Goal: Check status: Check status

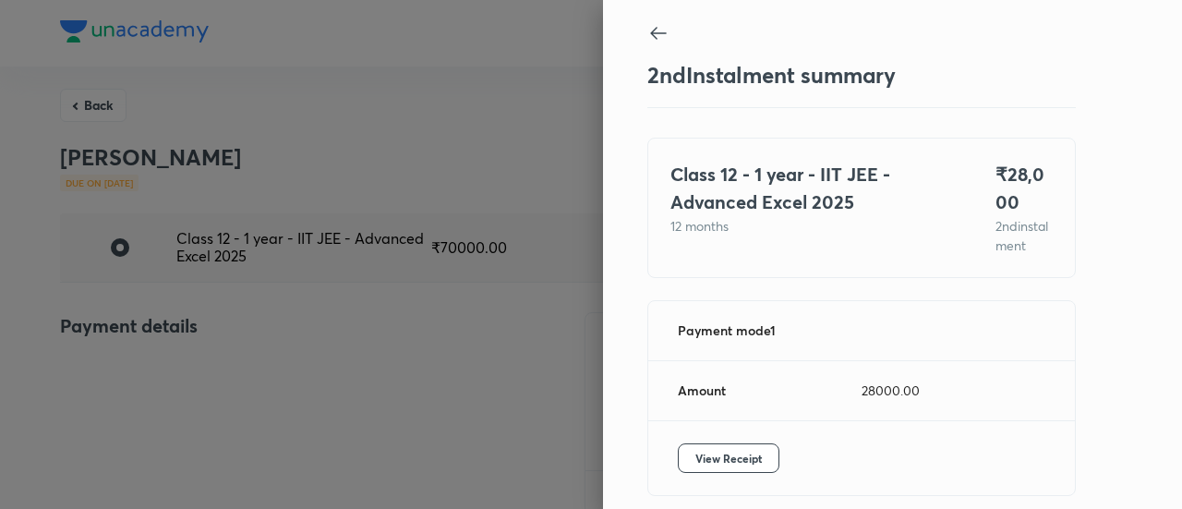
click at [174, 258] on div at bounding box center [591, 254] width 1182 height 509
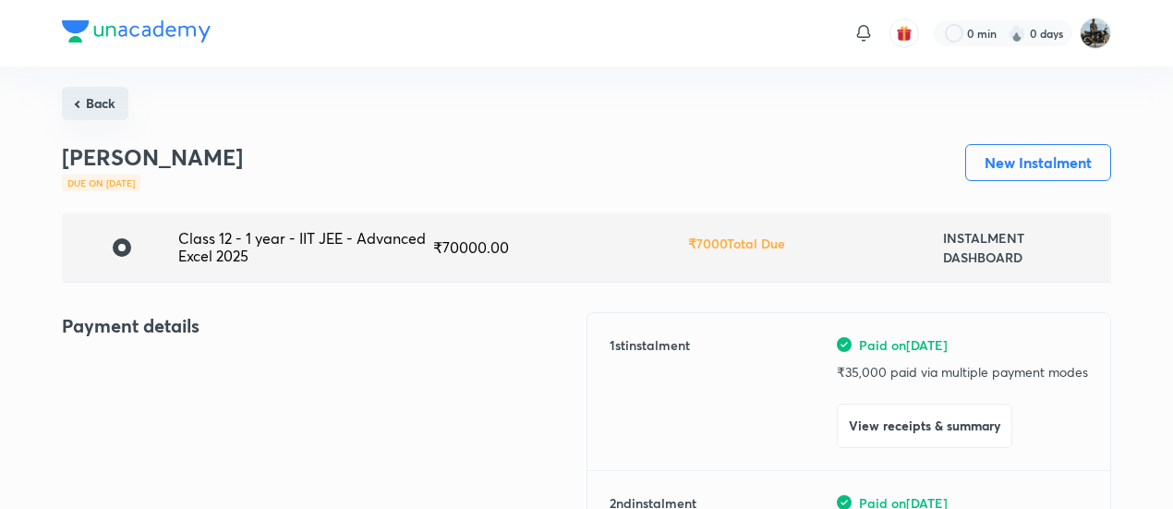
click at [95, 100] on button "Back" at bounding box center [95, 103] width 66 height 33
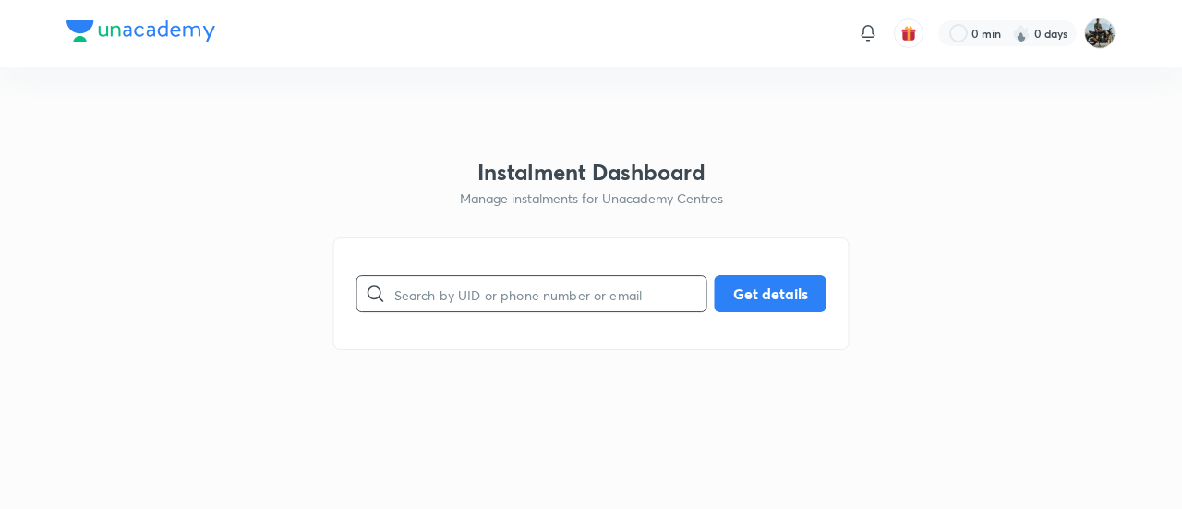
click at [469, 284] on input "text" at bounding box center [550, 294] width 312 height 47
paste input "KFJJQW55YG"
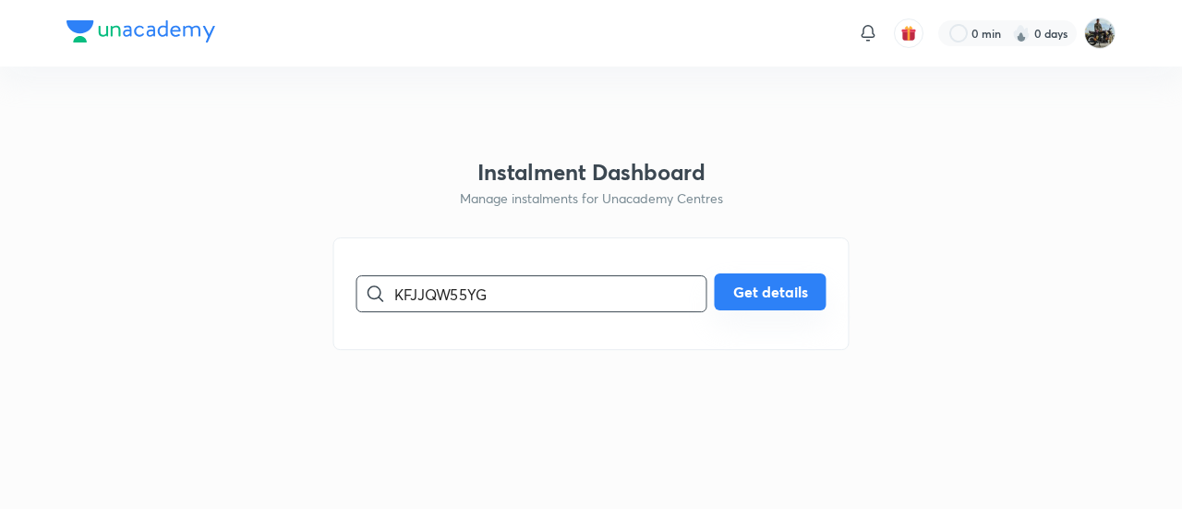
type input "KFJJQW55YG"
click at [728, 307] on button "Get details" at bounding box center [771, 291] width 112 height 37
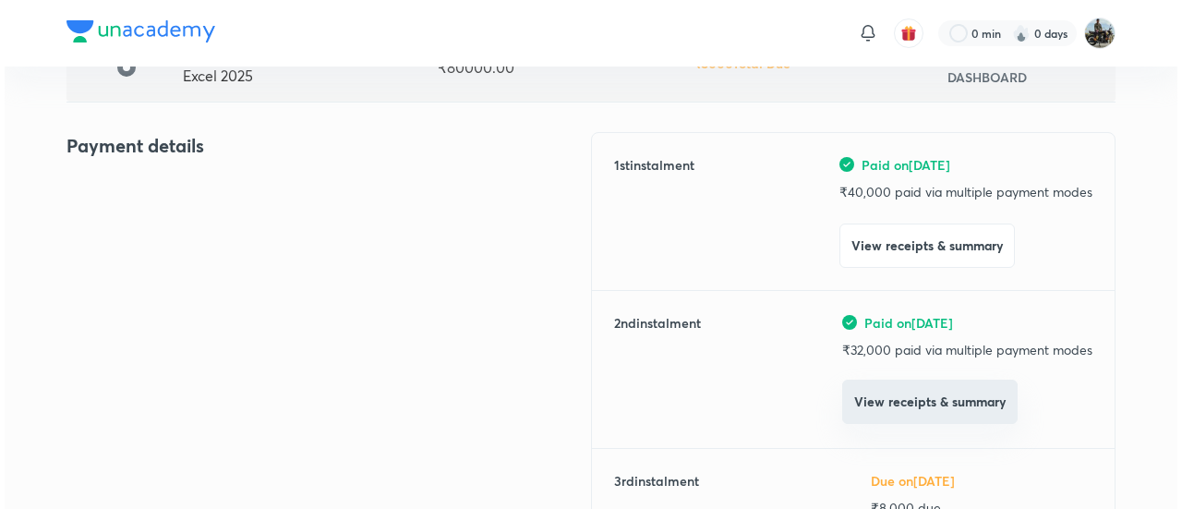
scroll to position [181, 0]
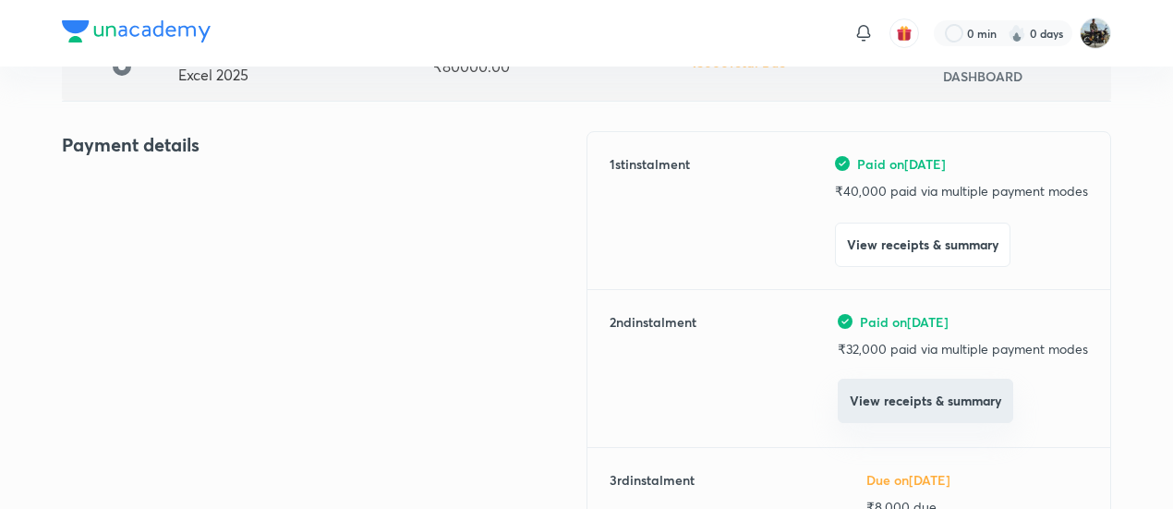
click at [898, 413] on button "View receipts & summary" at bounding box center [924, 401] width 175 height 44
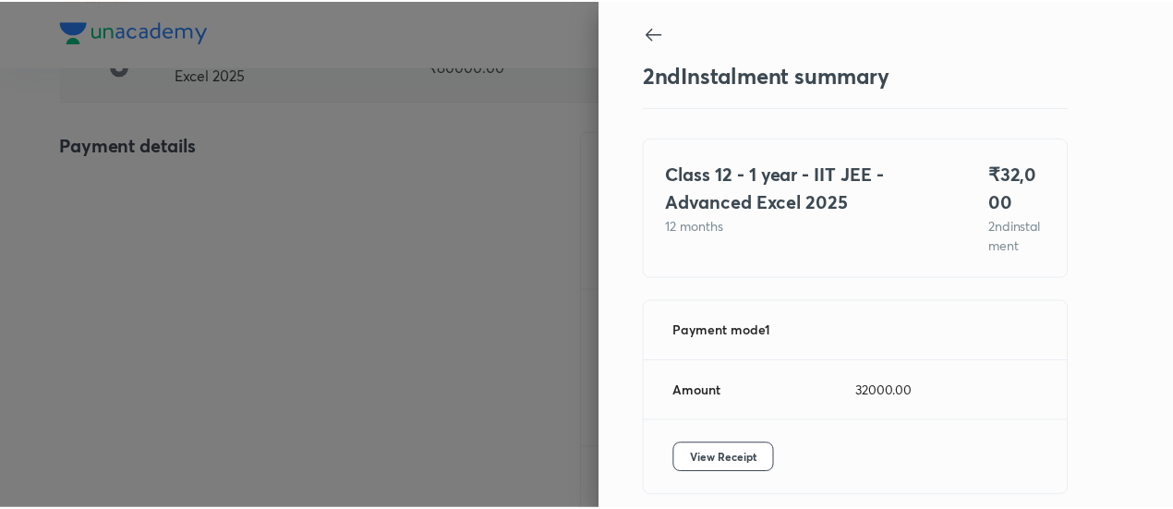
scroll to position [101, 0]
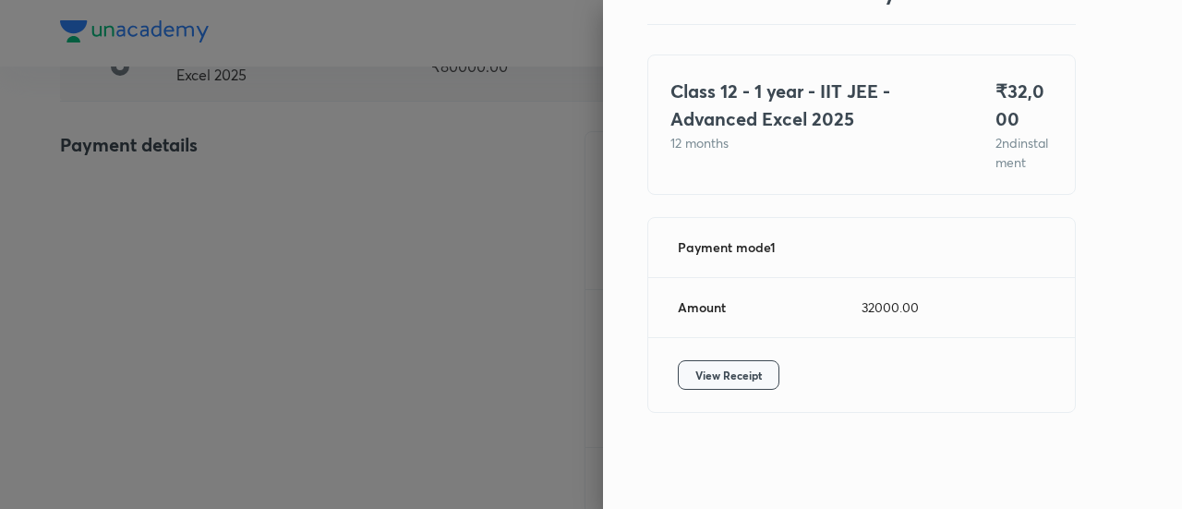
click at [740, 370] on span "View Receipt" at bounding box center [728, 375] width 66 height 18
click at [188, 261] on div at bounding box center [591, 254] width 1182 height 509
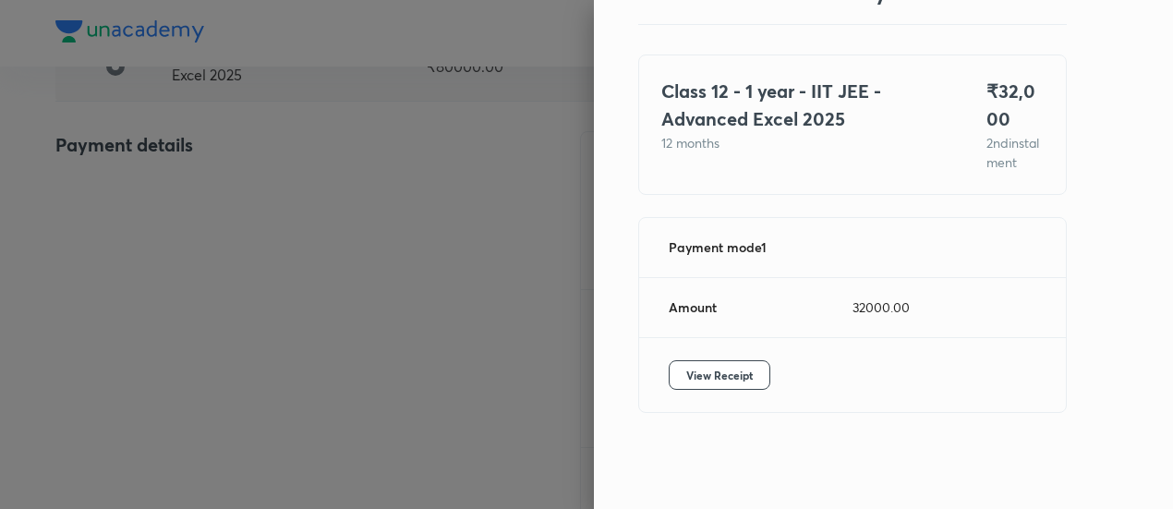
click at [188, 261] on div at bounding box center [586, 254] width 1173 height 509
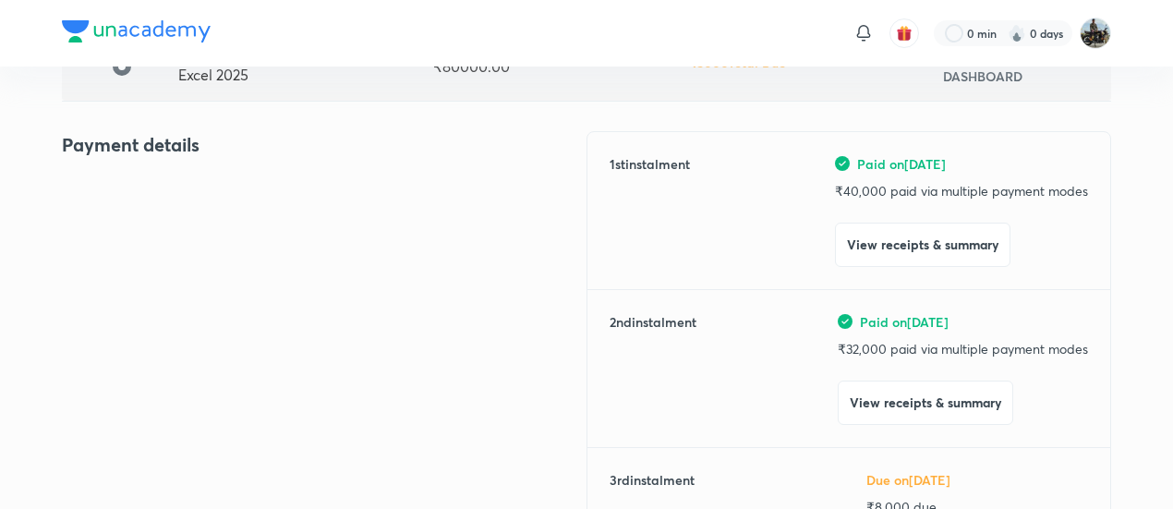
scroll to position [0, 0]
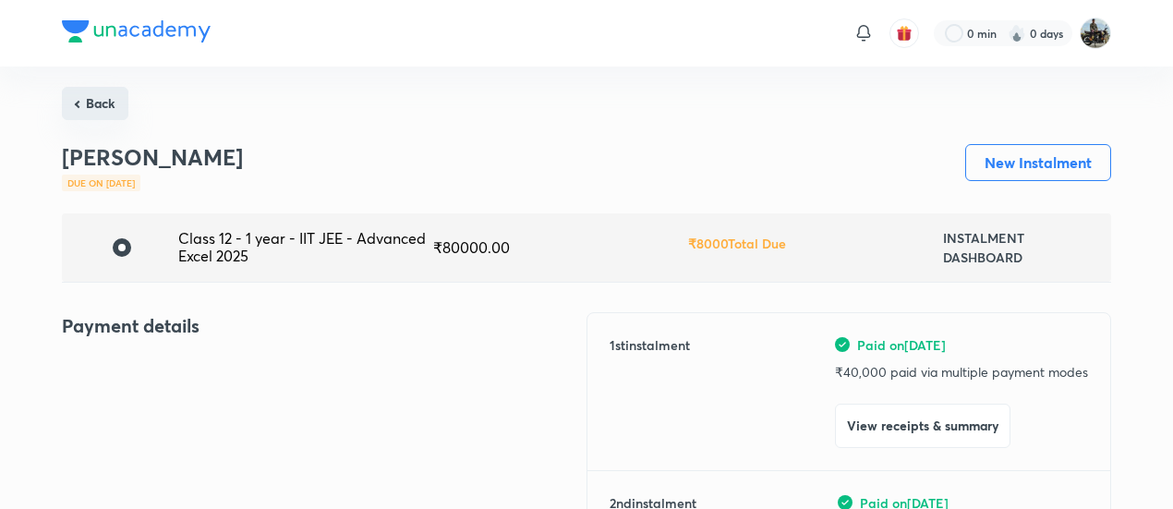
click at [109, 94] on button "Back" at bounding box center [95, 103] width 66 height 33
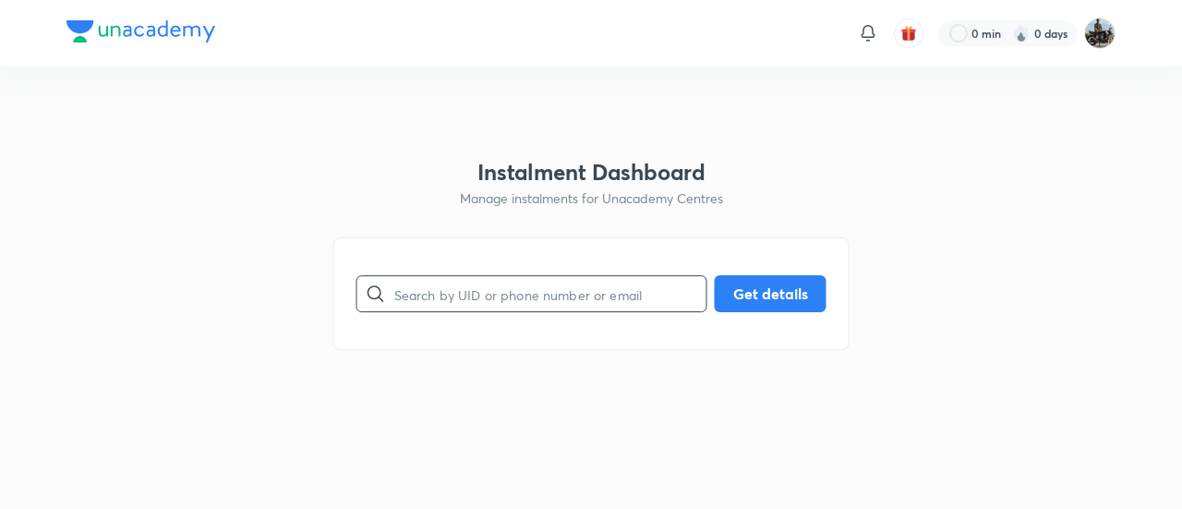
click at [564, 316] on input "text" at bounding box center [550, 294] width 312 height 47
paste input "ACNVX82PU8"
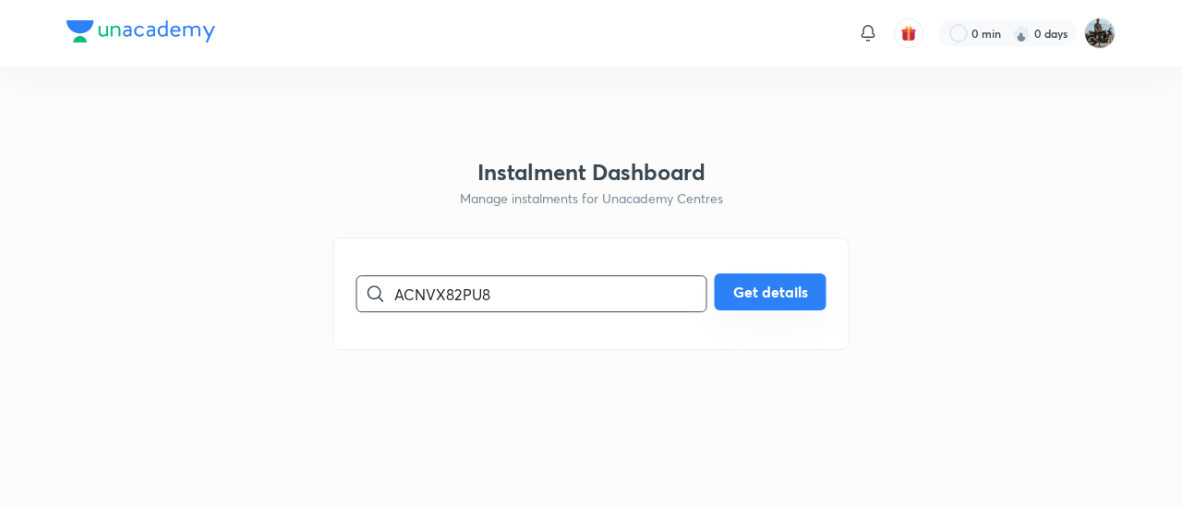
type input "ACNVX82PU8"
click at [765, 302] on button "Get details" at bounding box center [771, 291] width 112 height 37
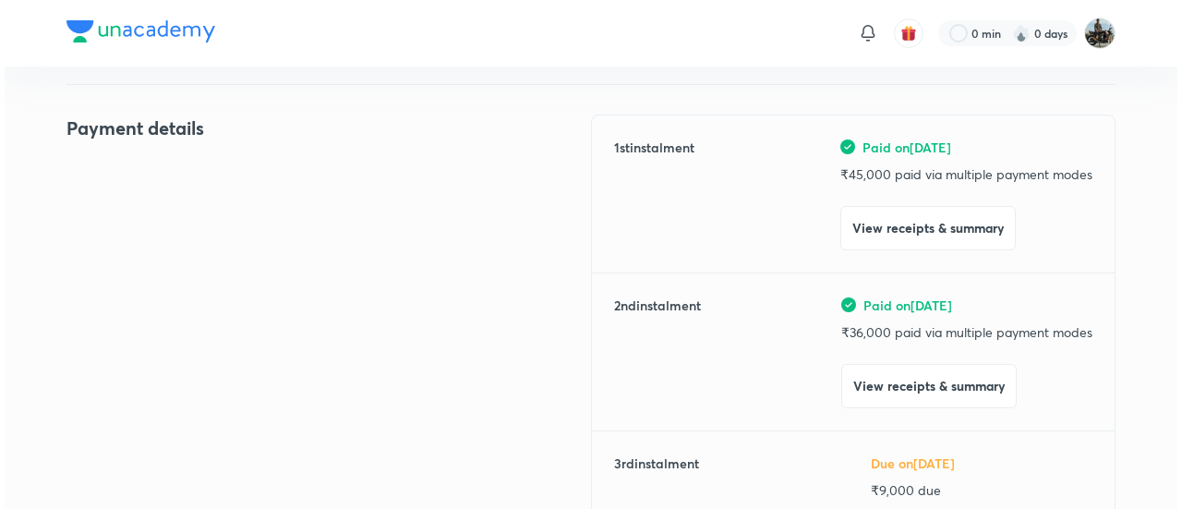
scroll to position [269, 0]
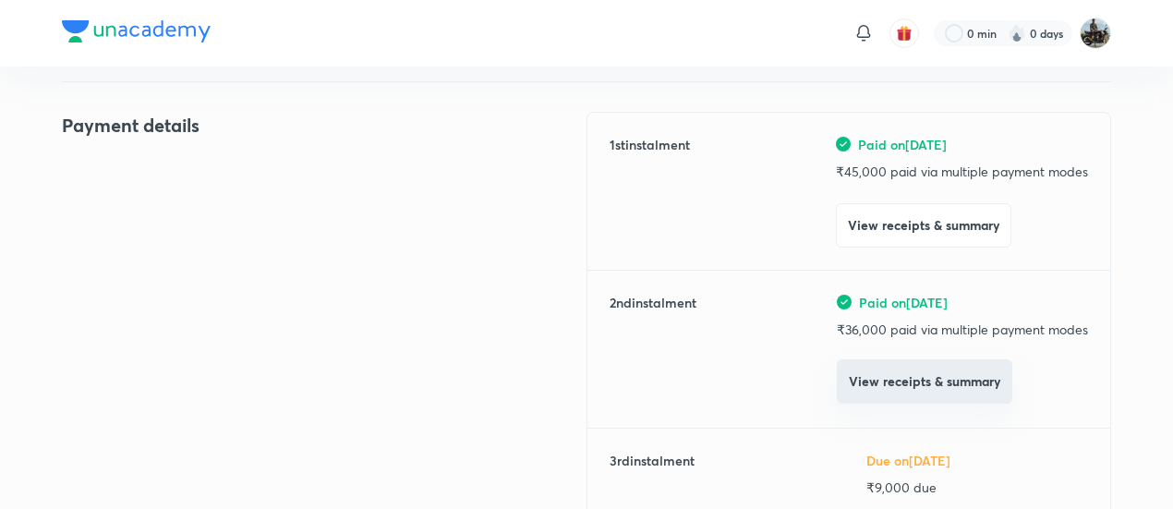
drag, startPoint x: 877, startPoint y: 404, endPoint x: 872, endPoint y: 392, distance: 12.4
click at [872, 392] on button "View receipts & summary" at bounding box center [924, 381] width 175 height 44
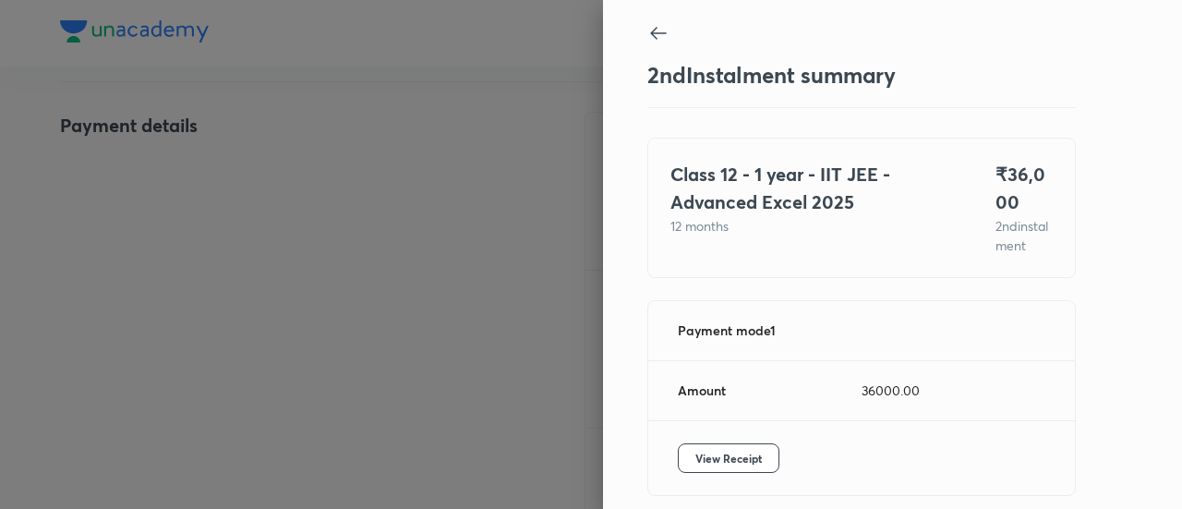
click at [872, 392] on div "Amount 36000.00" at bounding box center [861, 391] width 427 height 60
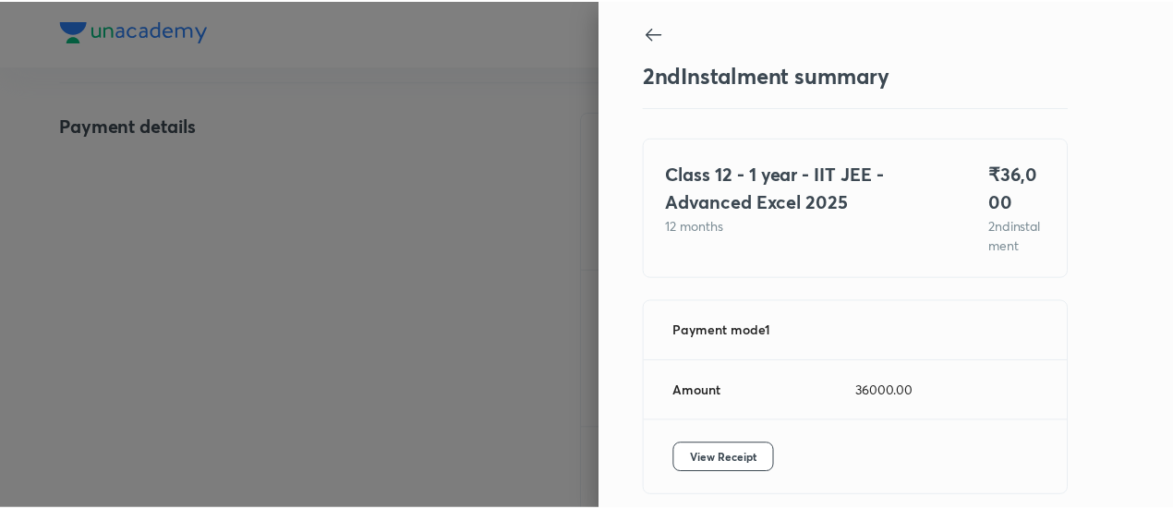
scroll to position [101, 0]
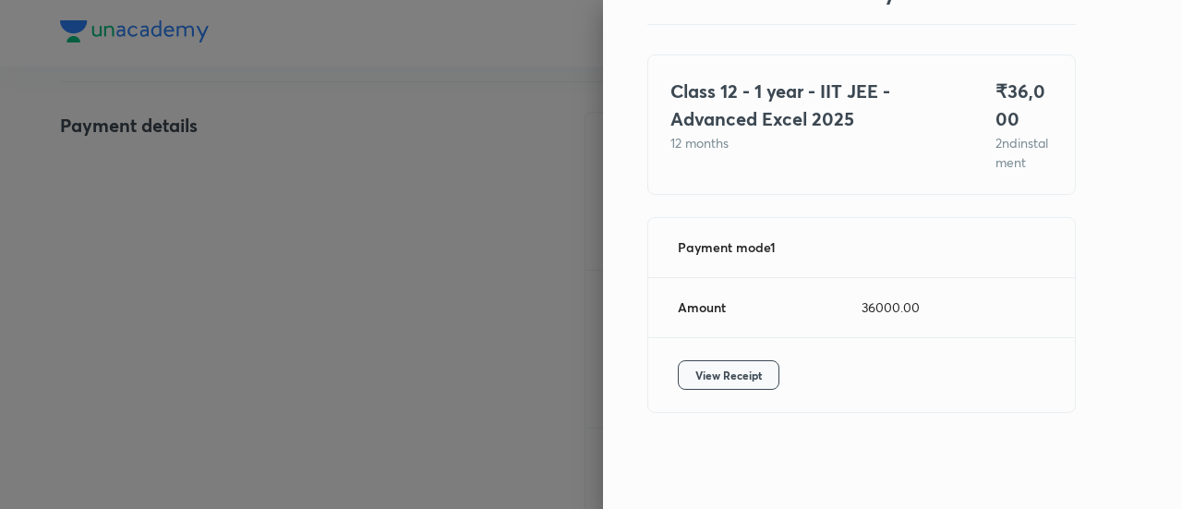
click at [700, 370] on span "View Receipt" at bounding box center [728, 375] width 66 height 18
click at [279, 175] on div at bounding box center [591, 254] width 1182 height 509
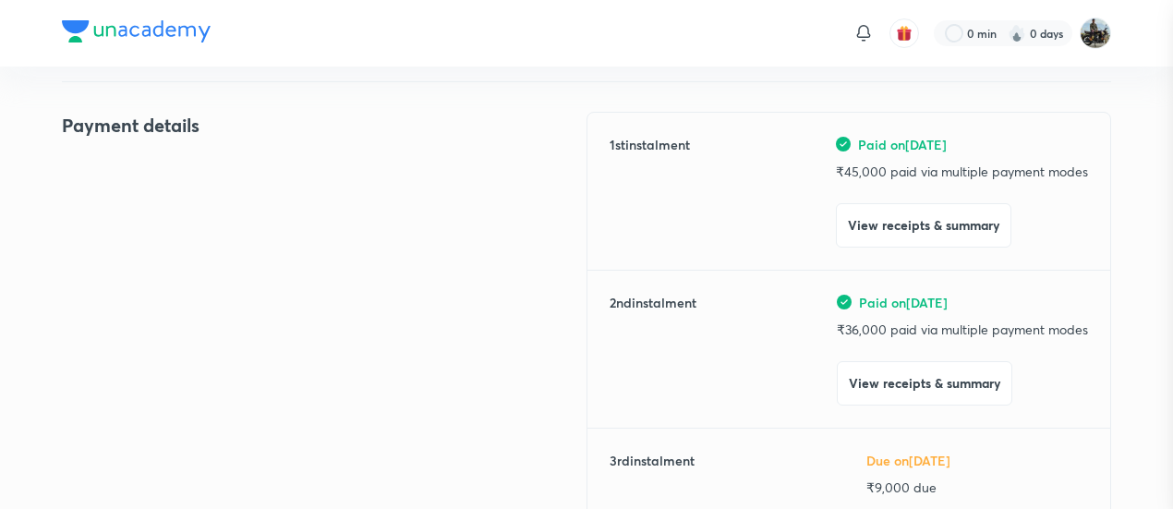
click at [279, 175] on div at bounding box center [586, 254] width 1173 height 509
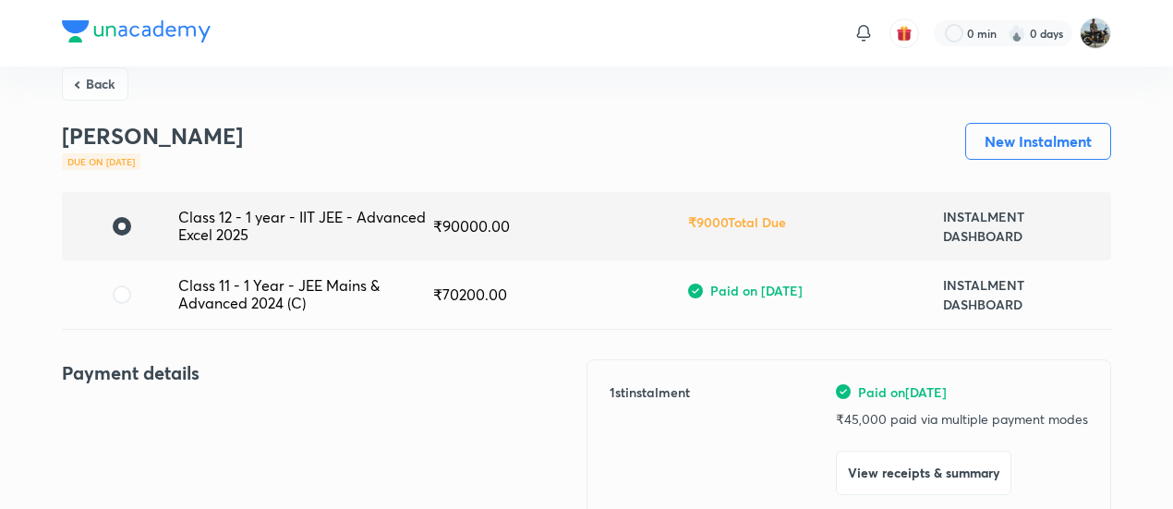
scroll to position [0, 0]
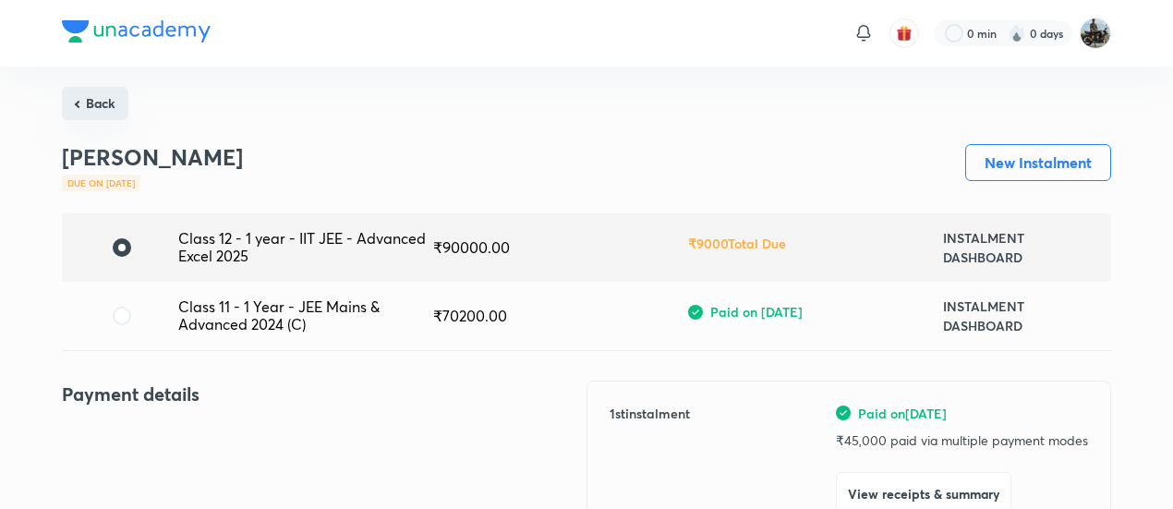
click at [95, 98] on button "Back" at bounding box center [95, 103] width 66 height 33
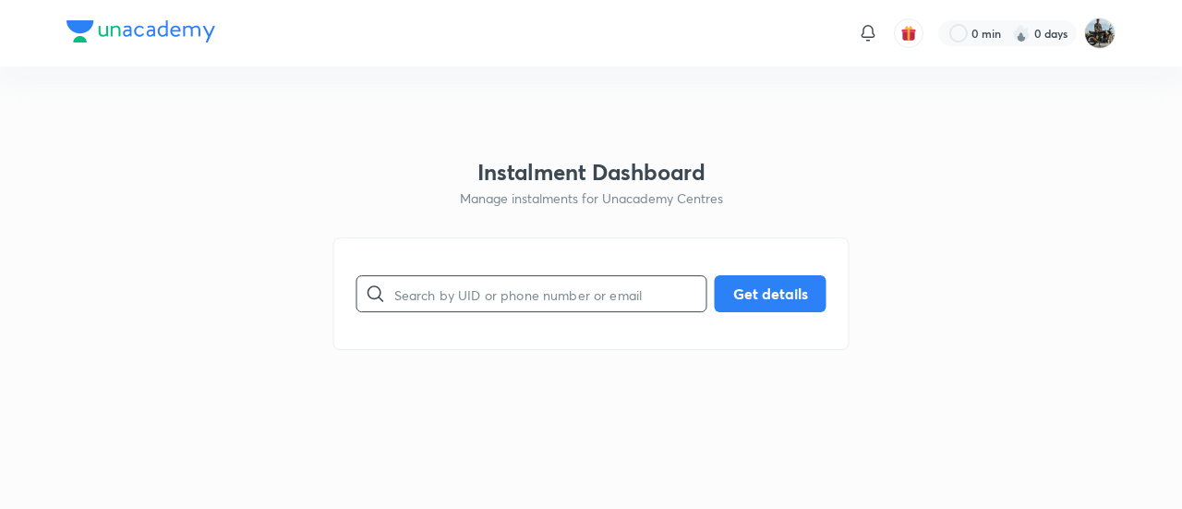
click at [470, 295] on input "text" at bounding box center [550, 294] width 312 height 47
paste input "DBBMLJIJ80"
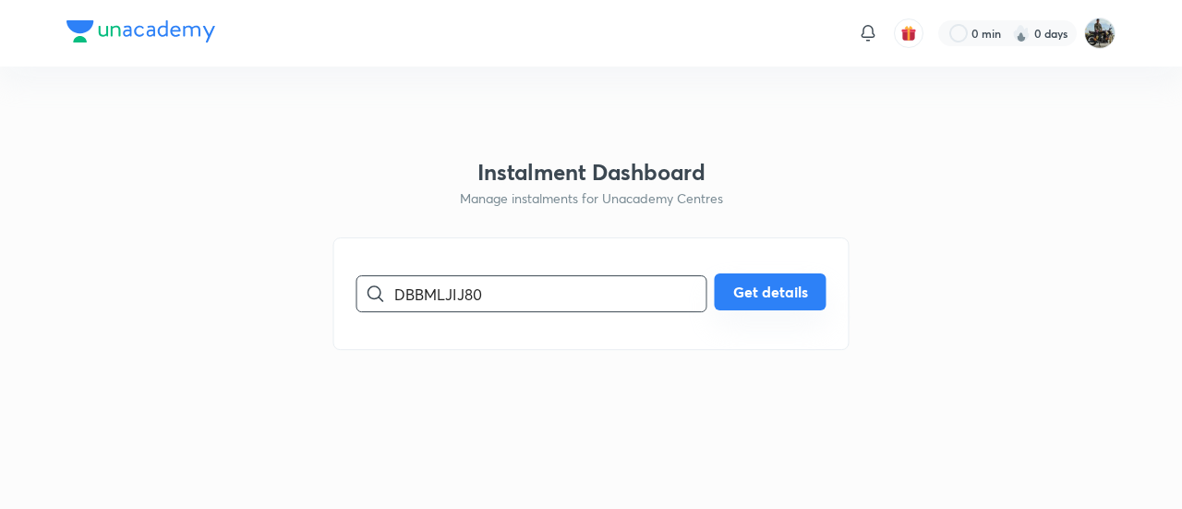
type input "DBBMLJIJ80"
click at [792, 295] on button "Get details" at bounding box center [771, 291] width 112 height 37
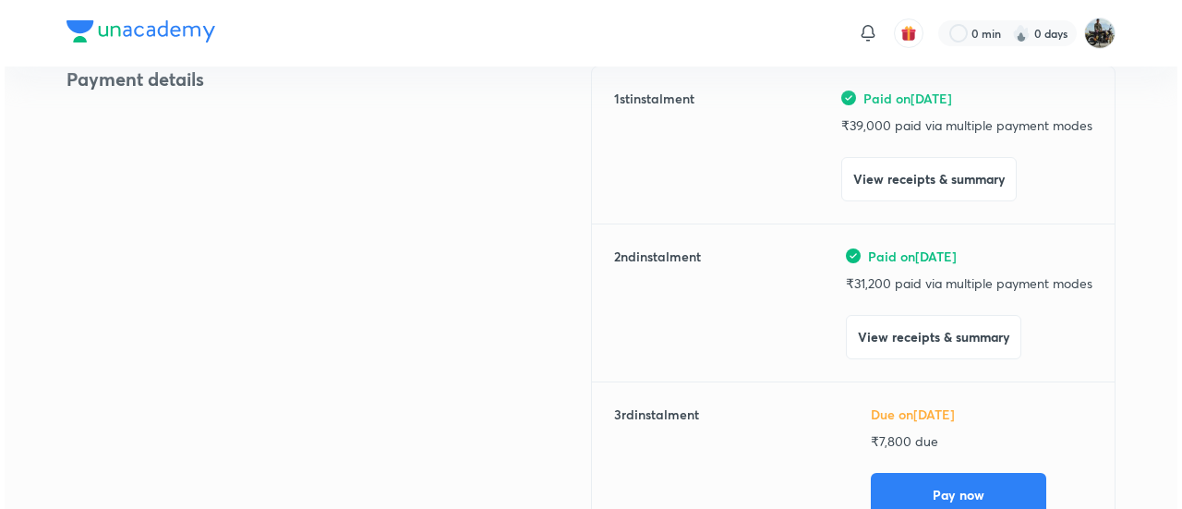
scroll to position [249, 0]
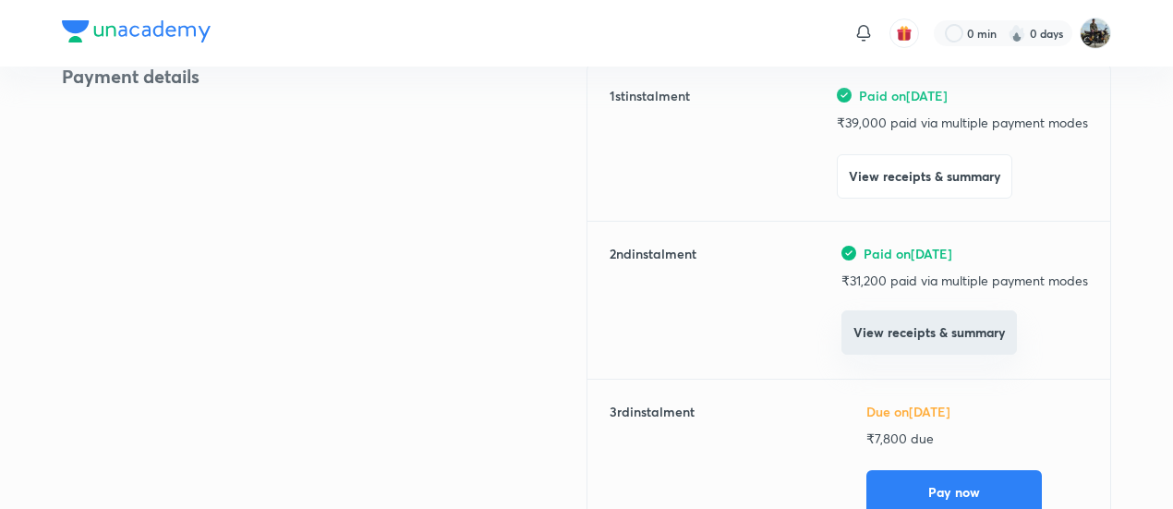
click at [911, 328] on button "View receipts & summary" at bounding box center [928, 332] width 175 height 44
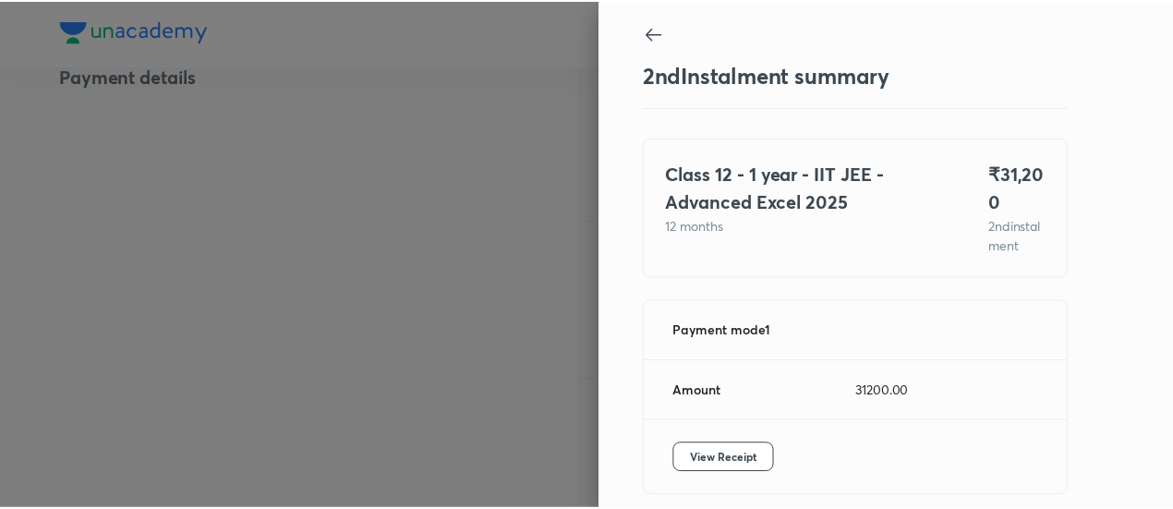
scroll to position [101, 0]
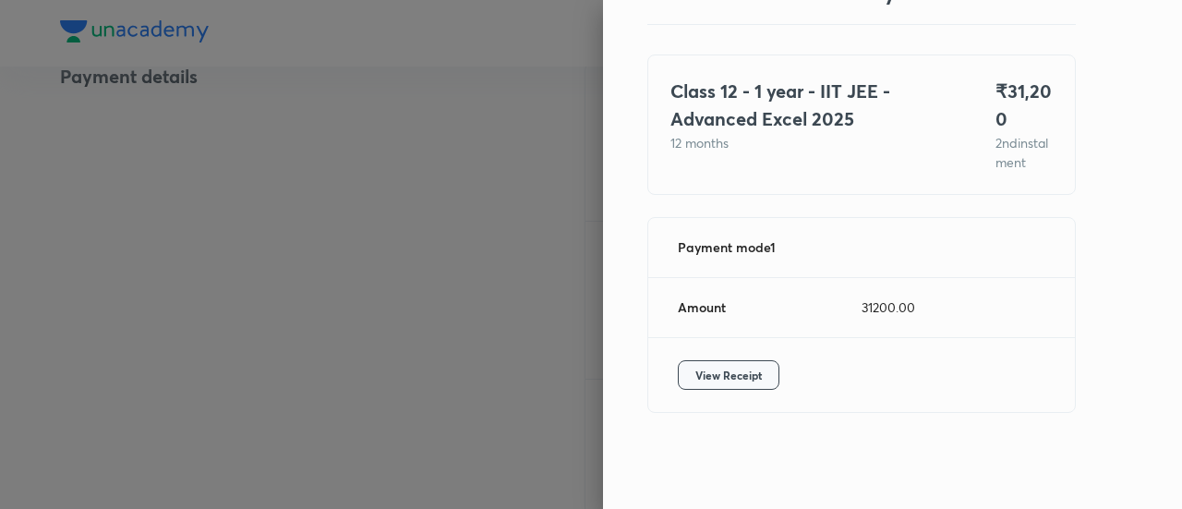
click at [695, 381] on span "View Receipt" at bounding box center [728, 375] width 66 height 18
click at [262, 145] on div at bounding box center [591, 254] width 1182 height 509
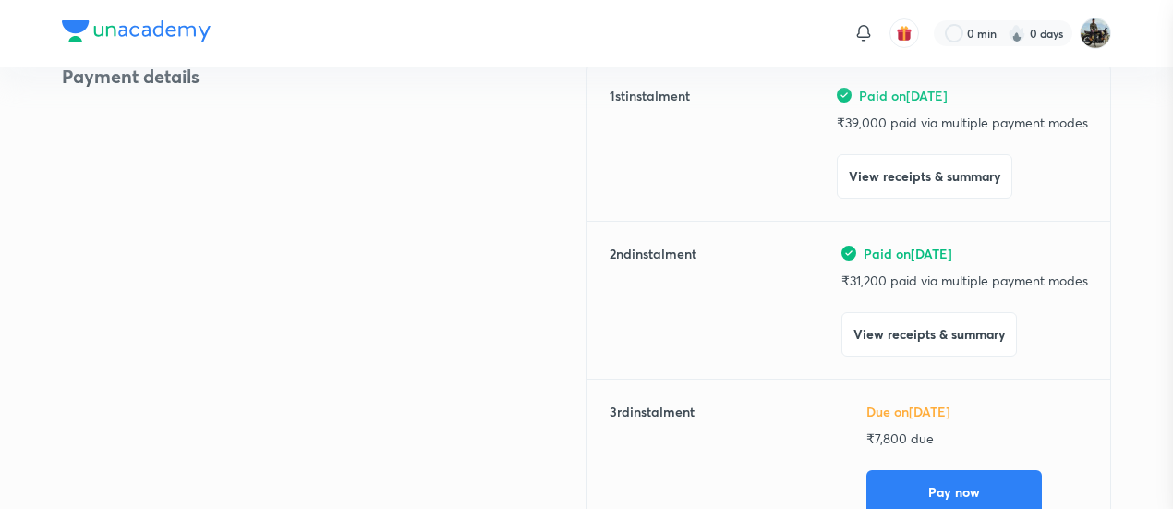
scroll to position [0, 0]
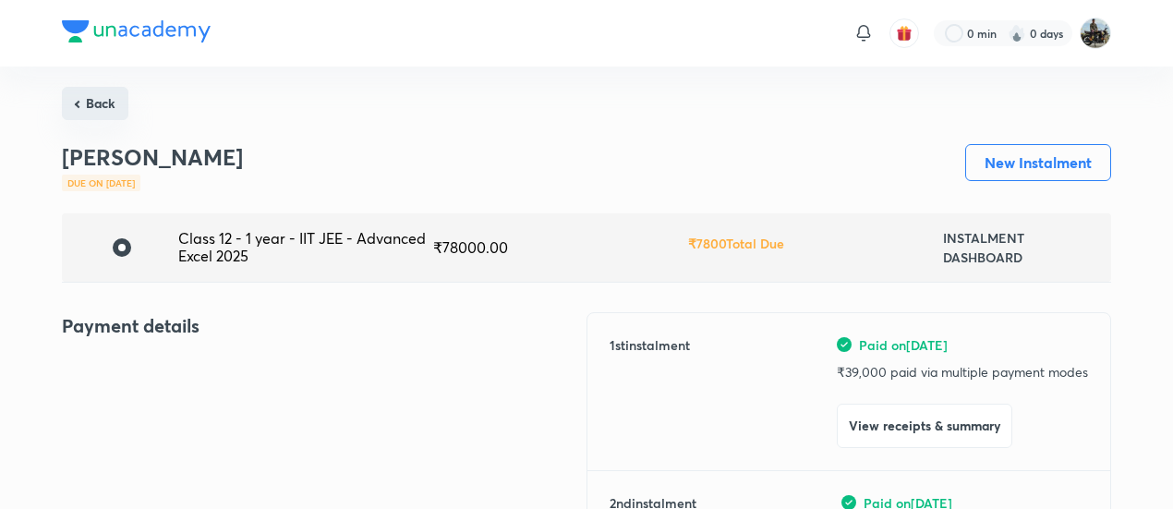
click at [82, 95] on button "Back" at bounding box center [95, 103] width 66 height 33
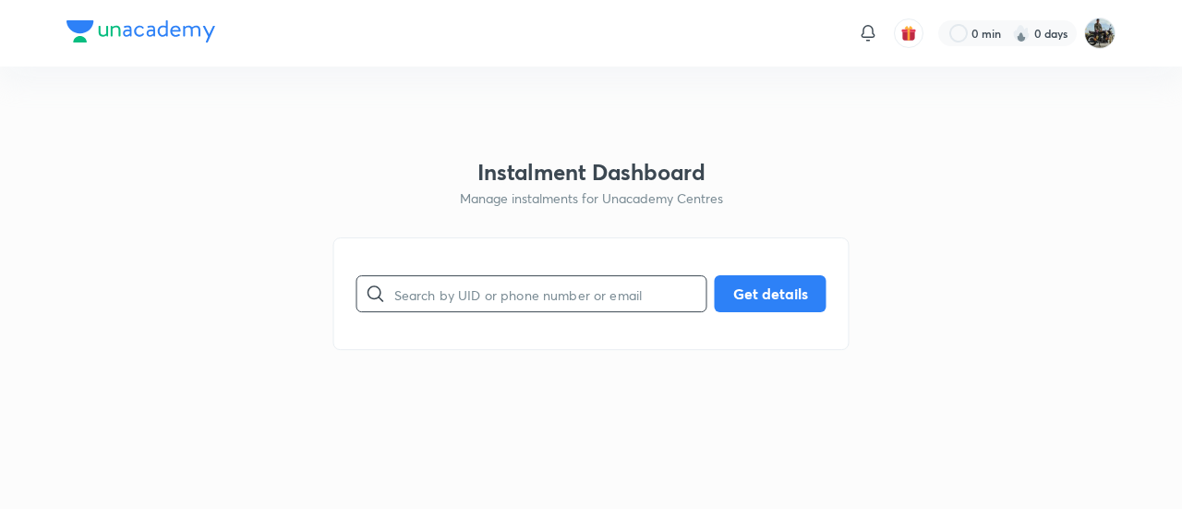
click at [469, 283] on input "text" at bounding box center [550, 294] width 312 height 47
paste input "AJ5844K5PO"
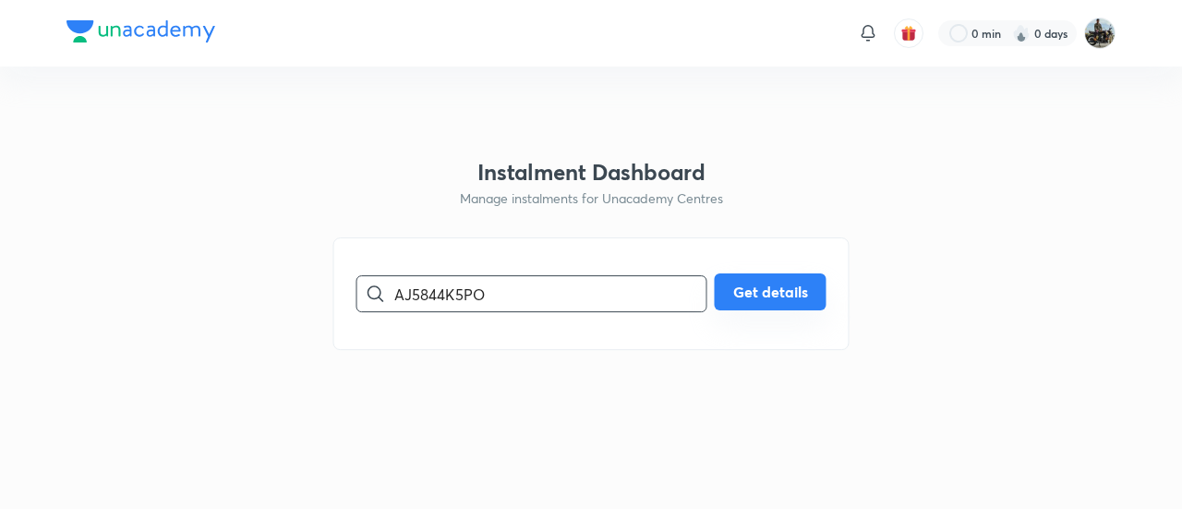
type input "AJ5844K5PO"
click at [759, 287] on button "Get details" at bounding box center [771, 291] width 112 height 37
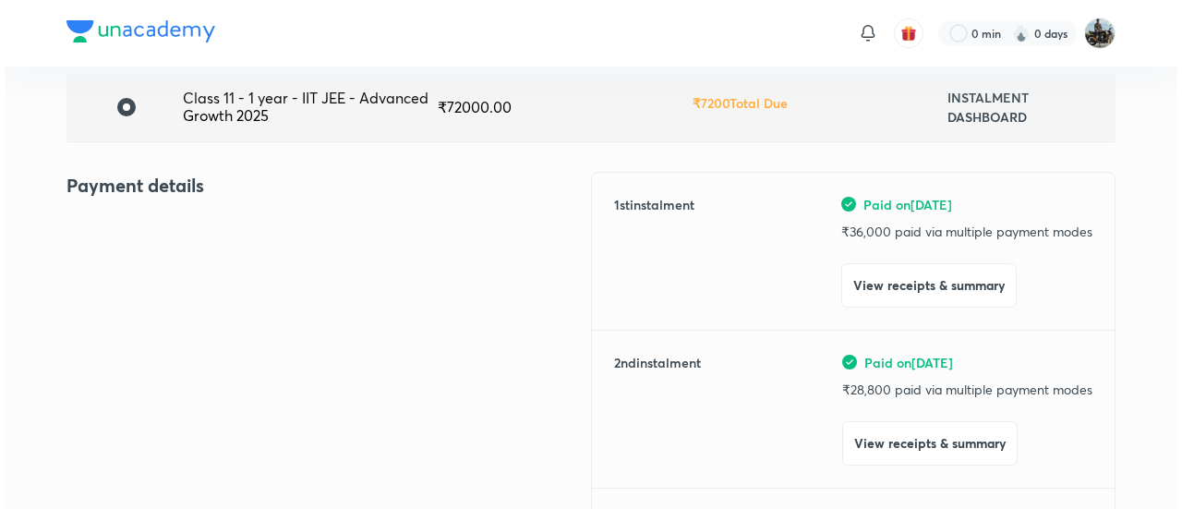
scroll to position [150, 0]
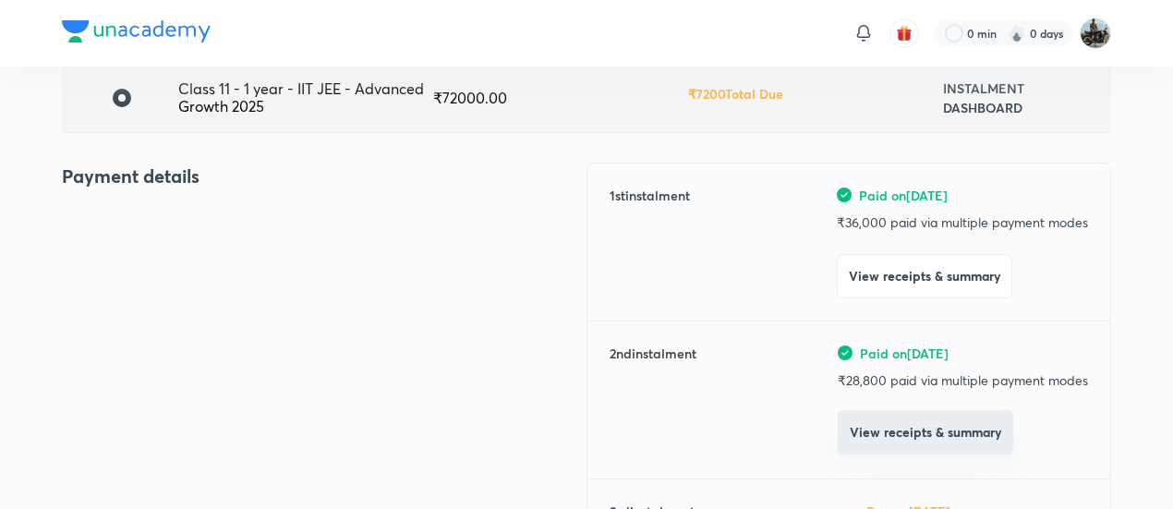
click at [893, 428] on button "View receipts & summary" at bounding box center [924, 432] width 175 height 44
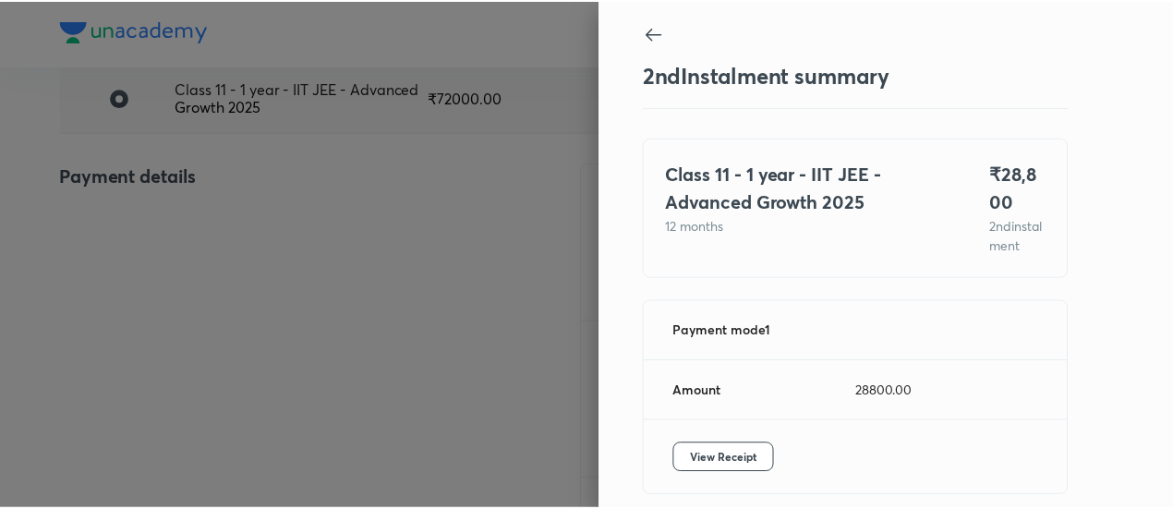
scroll to position [101, 0]
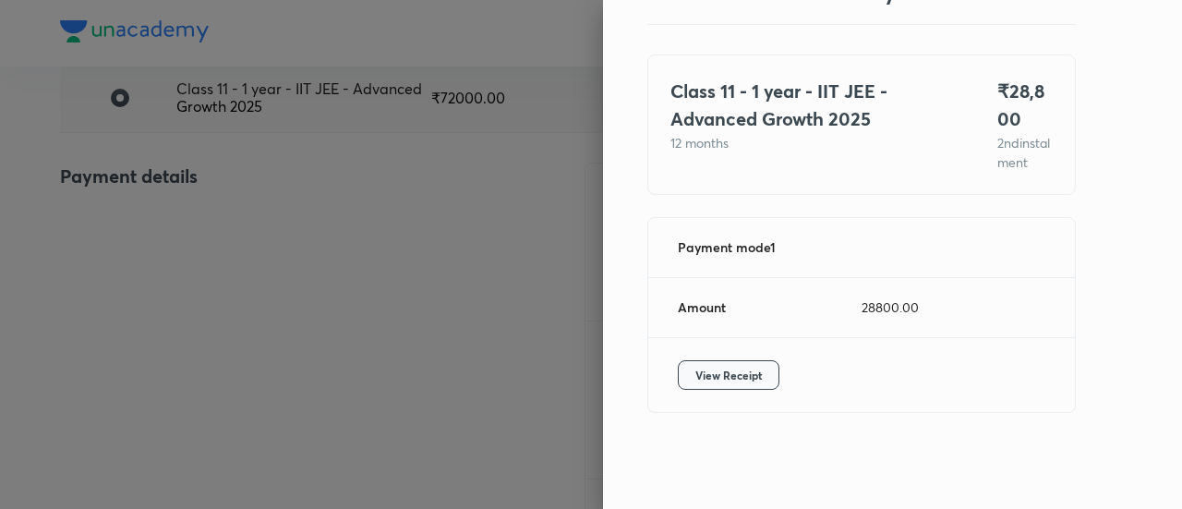
click at [695, 368] on span "View Receipt" at bounding box center [728, 375] width 66 height 18
click at [179, 243] on div at bounding box center [591, 254] width 1182 height 509
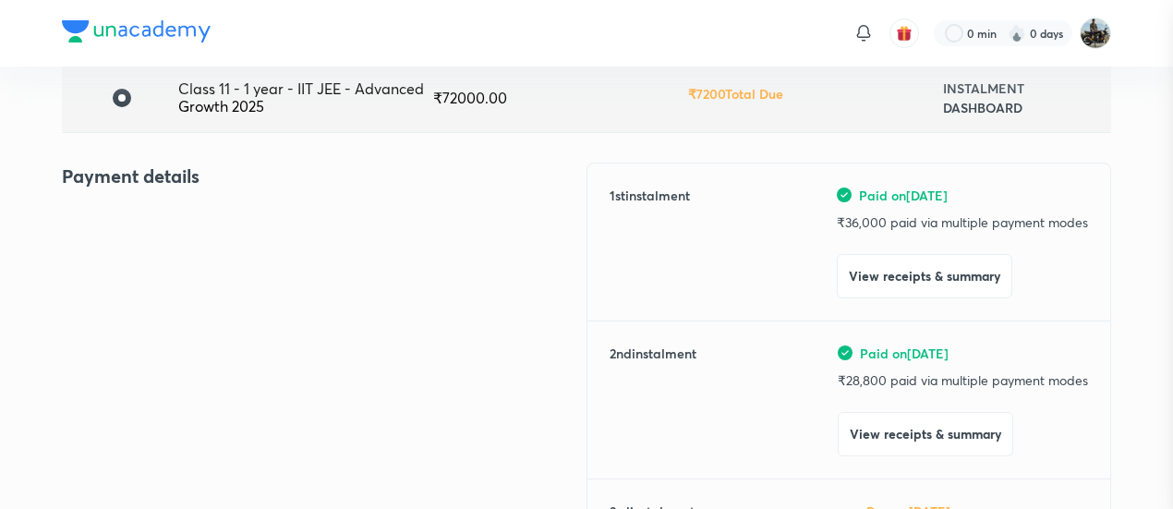
click at [179, 243] on div at bounding box center [586, 254] width 1173 height 509
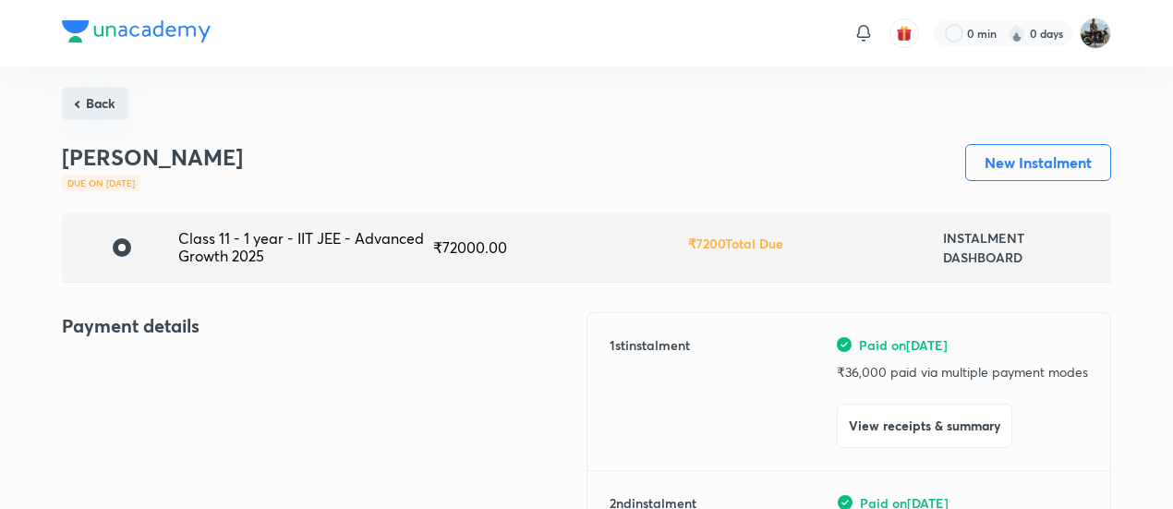
click at [100, 109] on button "Back" at bounding box center [95, 103] width 66 height 33
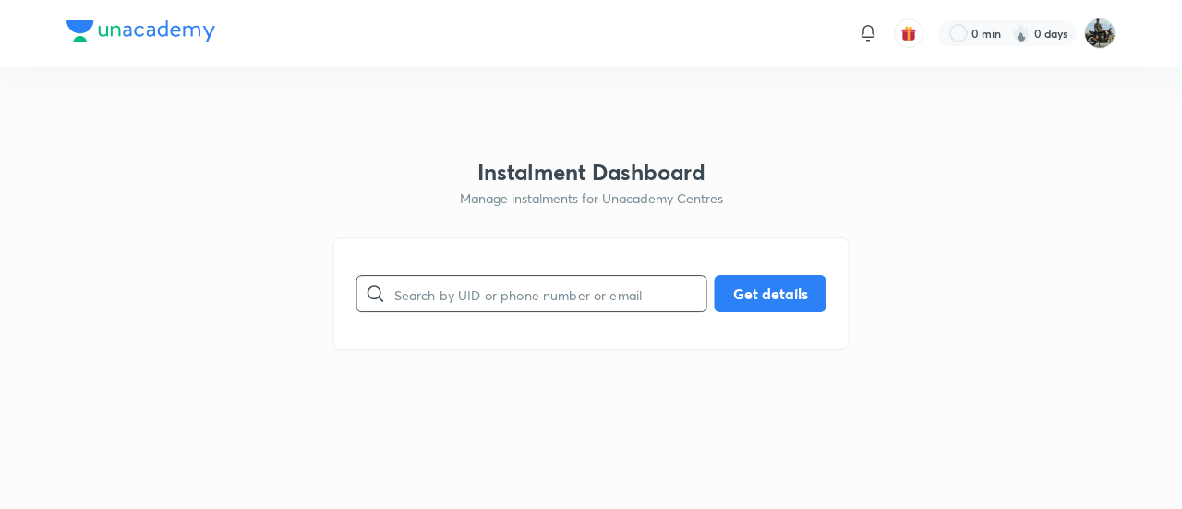
click at [458, 293] on input "text" at bounding box center [550, 294] width 312 height 47
paste input "F7A20JWCEN"
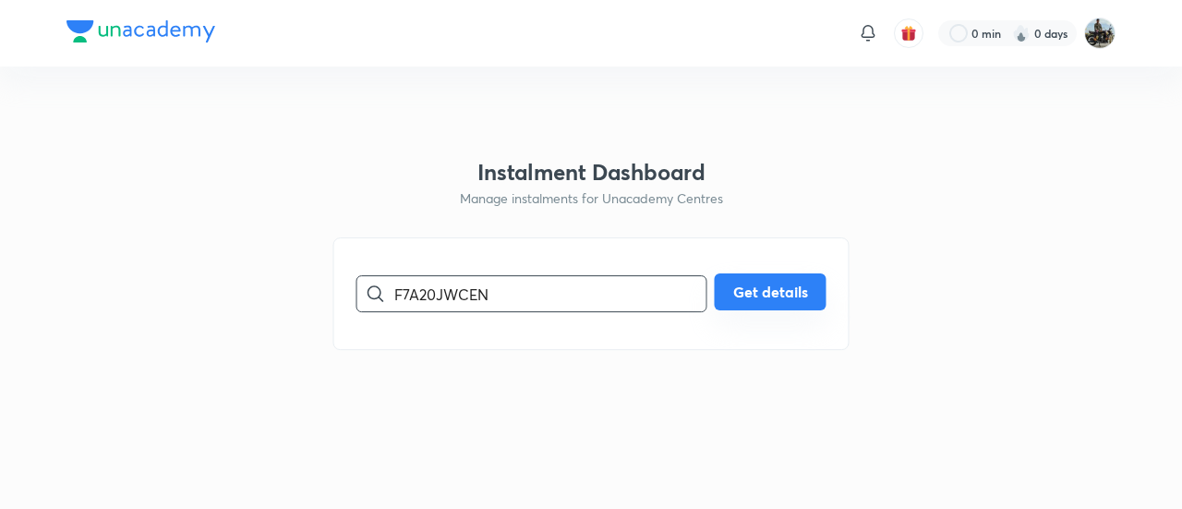
type input "F7A20JWCEN"
click at [770, 292] on button "Get details" at bounding box center [771, 291] width 112 height 37
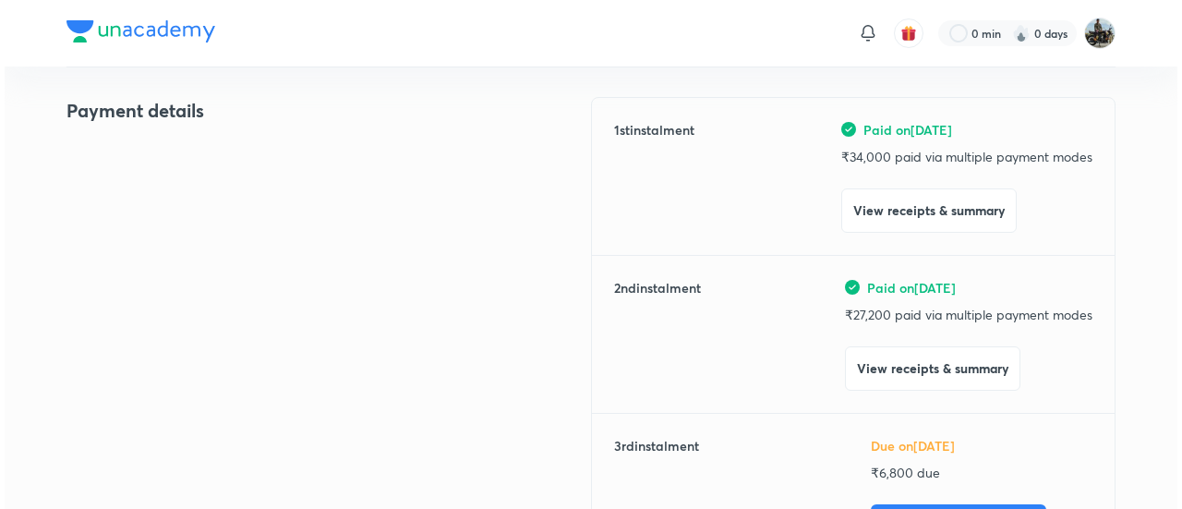
scroll to position [222, 0]
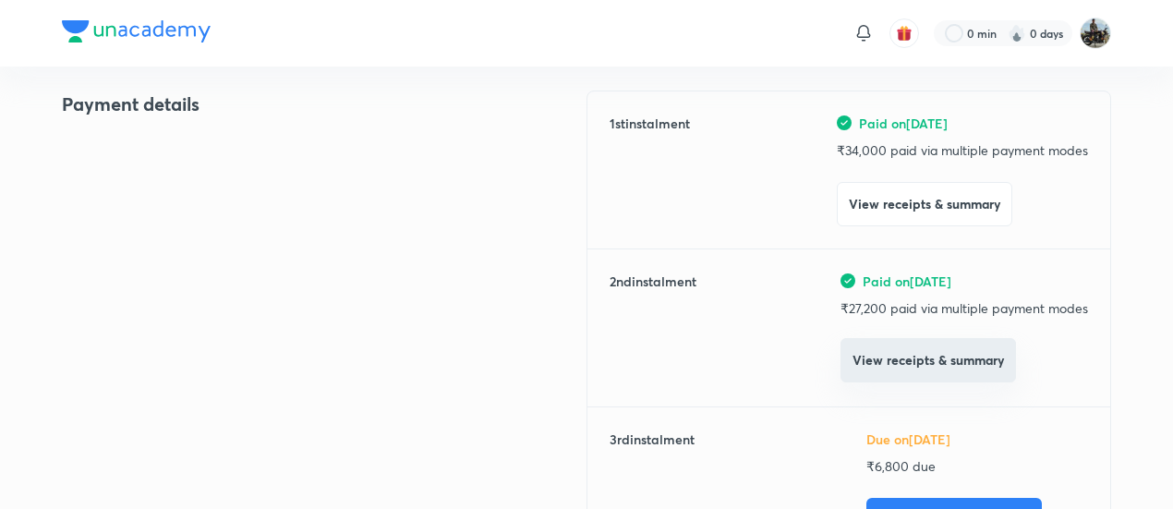
click at [873, 377] on button "View receipts & summary" at bounding box center [927, 360] width 175 height 44
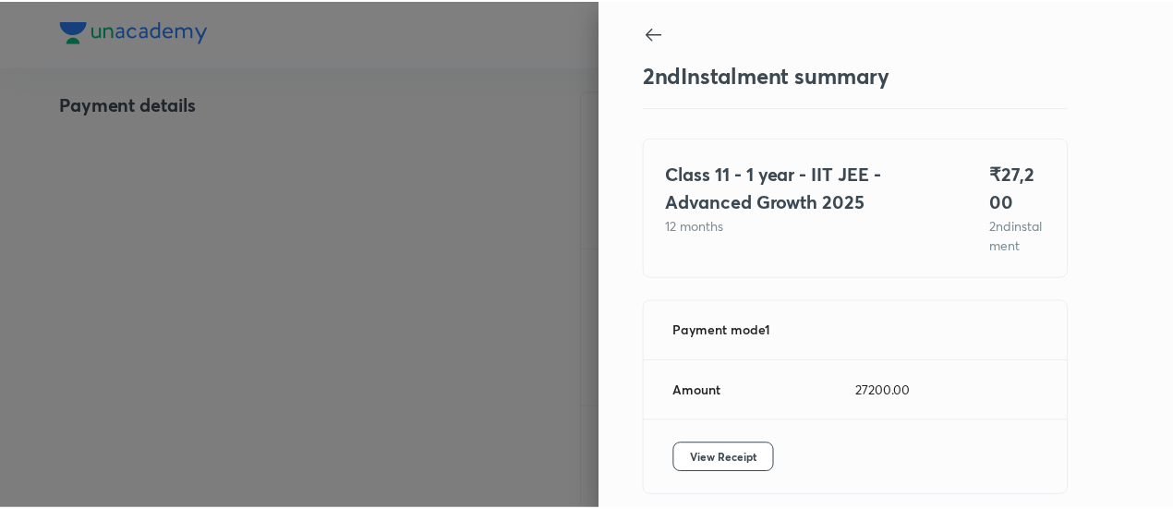
scroll to position [101, 0]
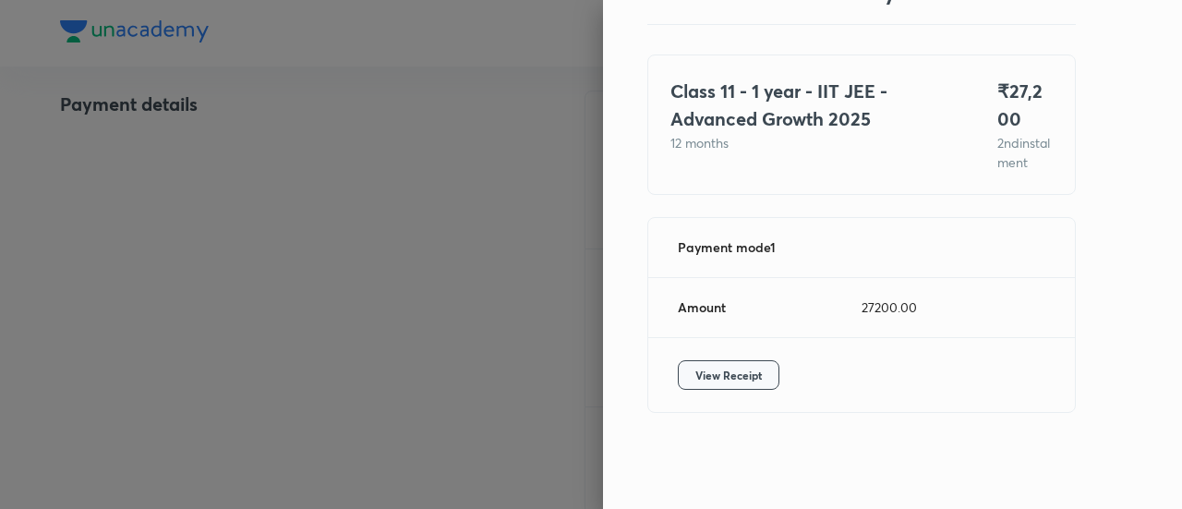
click at [700, 363] on button "View Receipt" at bounding box center [729, 375] width 102 height 30
click at [244, 187] on div at bounding box center [591, 254] width 1182 height 509
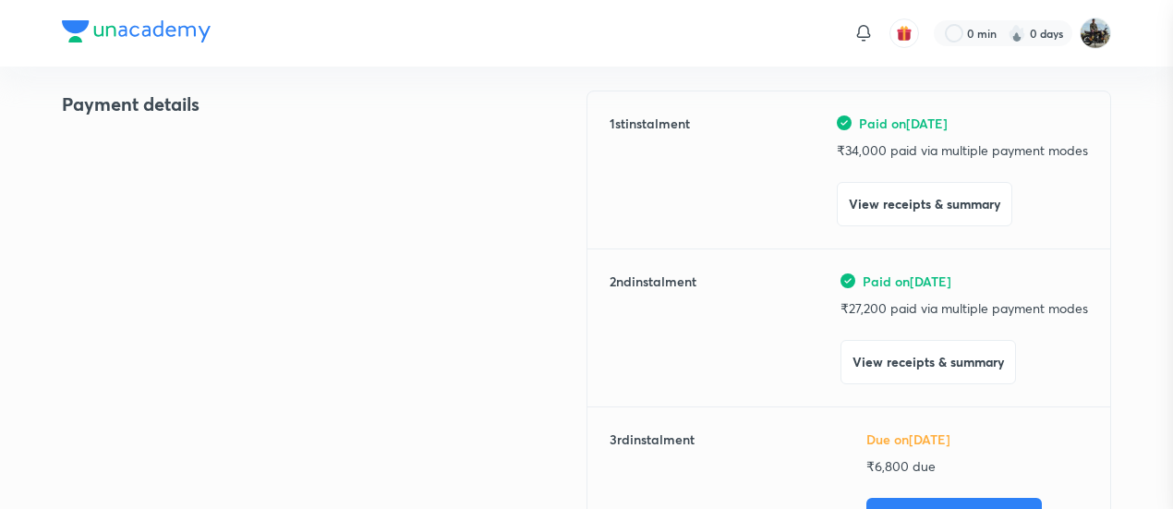
click at [244, 187] on div at bounding box center [586, 254] width 1173 height 509
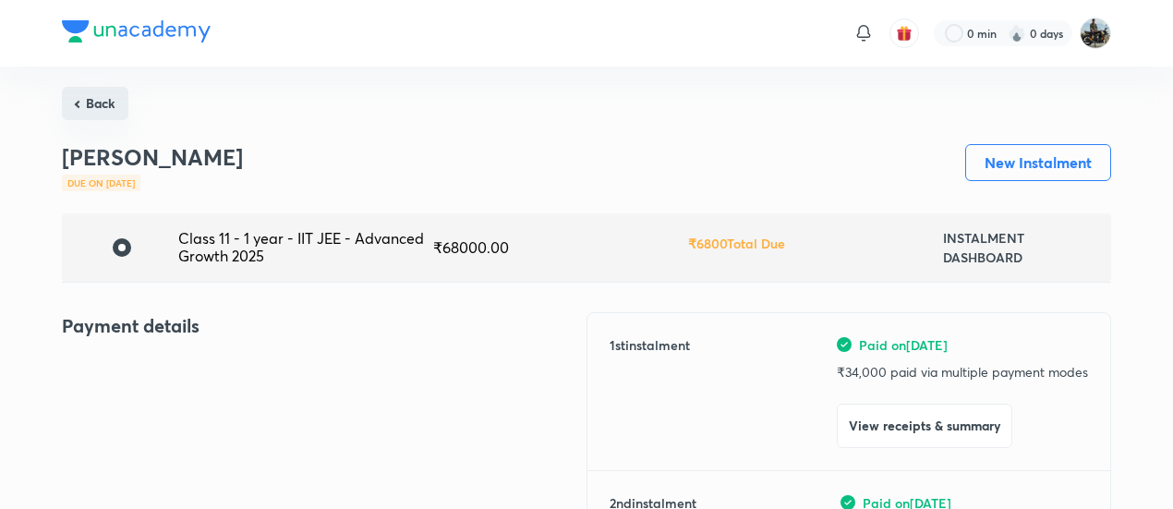
click at [100, 96] on button "Back" at bounding box center [95, 103] width 66 height 33
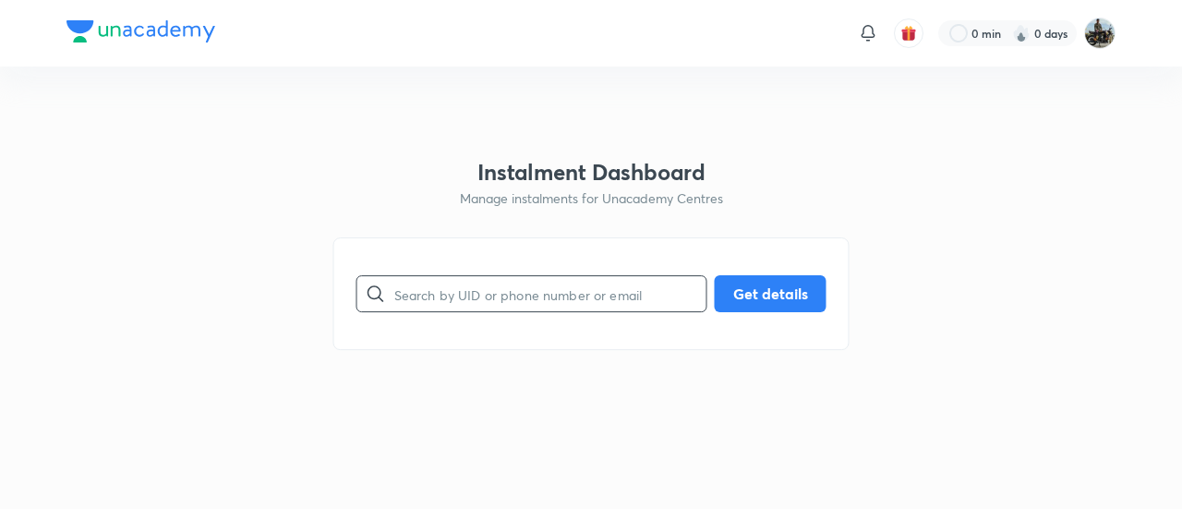
click at [503, 284] on input "text" at bounding box center [550, 294] width 312 height 47
paste input "3H5F2VWUPW"
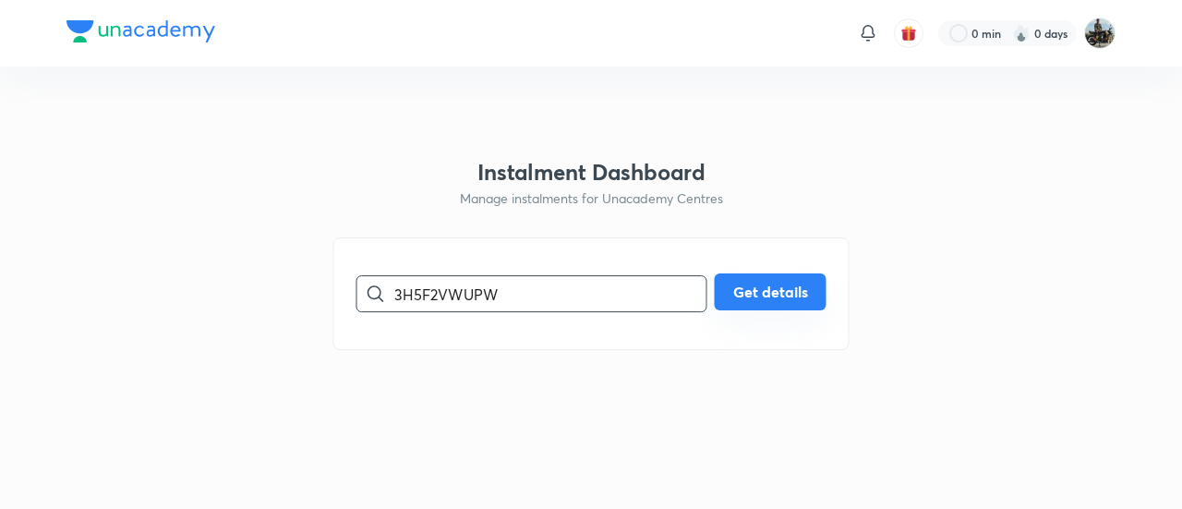
type input "3H5F2VWUPW"
click at [791, 293] on button "Get details" at bounding box center [771, 291] width 112 height 37
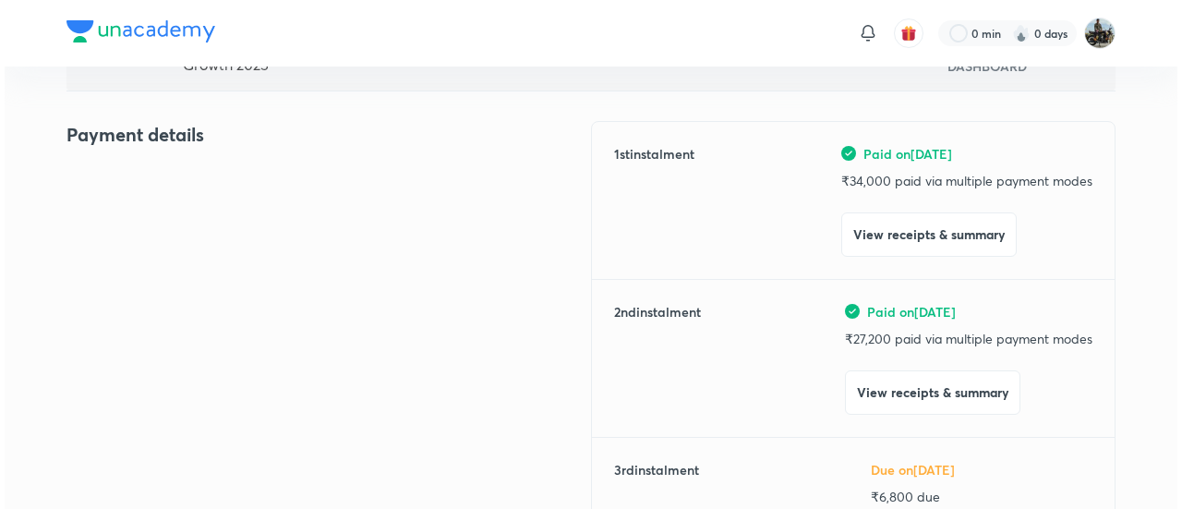
scroll to position [192, 0]
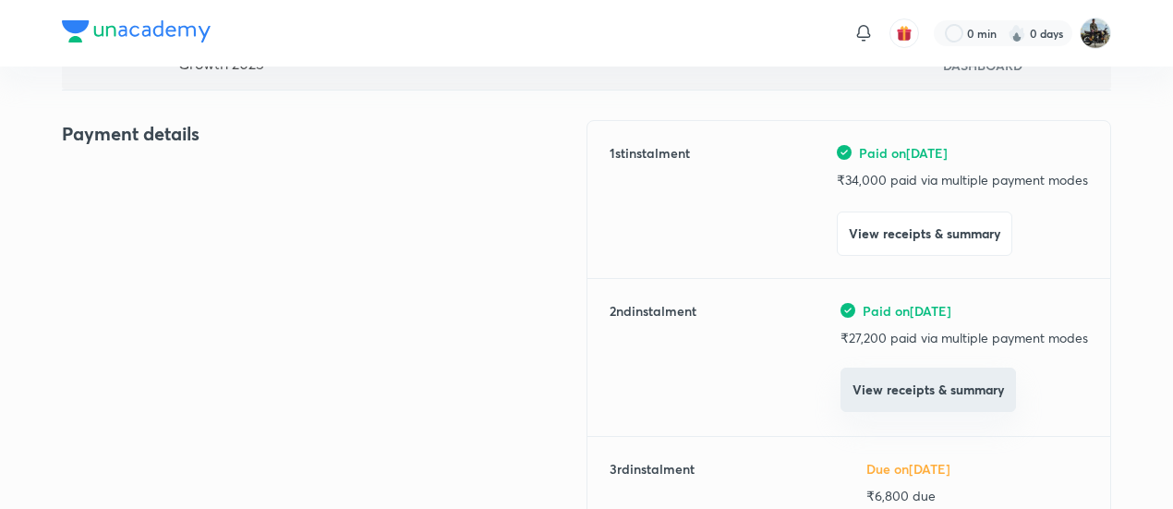
click at [894, 401] on button "View receipts & summary" at bounding box center [927, 389] width 175 height 44
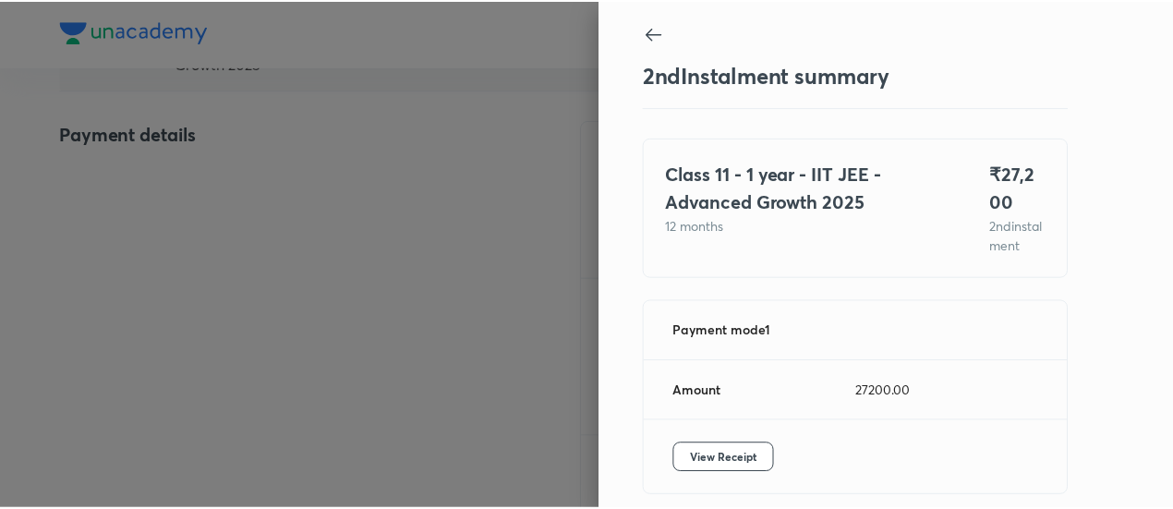
scroll to position [101, 0]
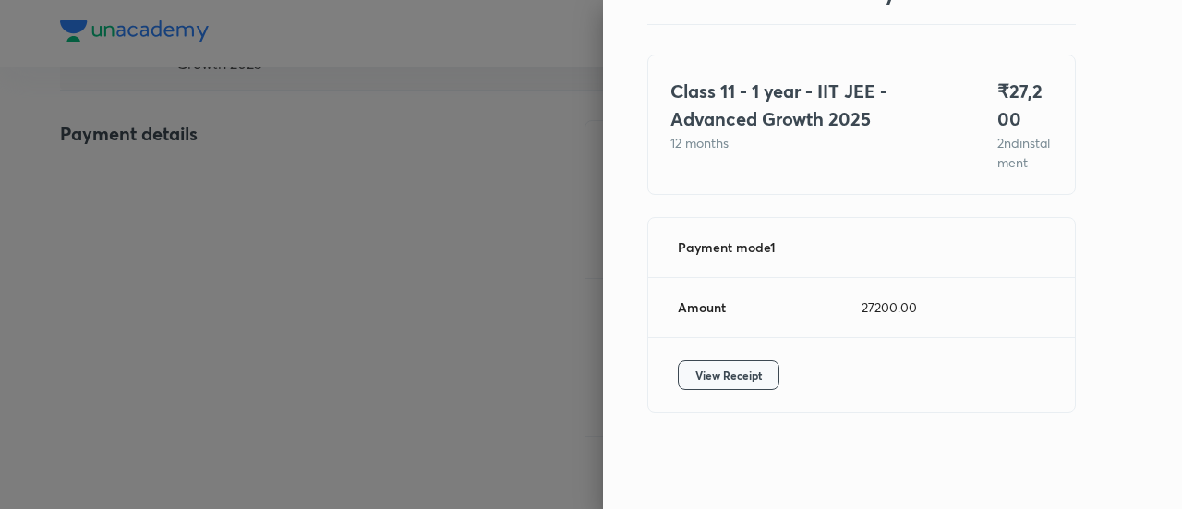
click at [716, 381] on span "View Receipt" at bounding box center [728, 375] width 66 height 18
click at [249, 222] on div at bounding box center [591, 254] width 1182 height 509
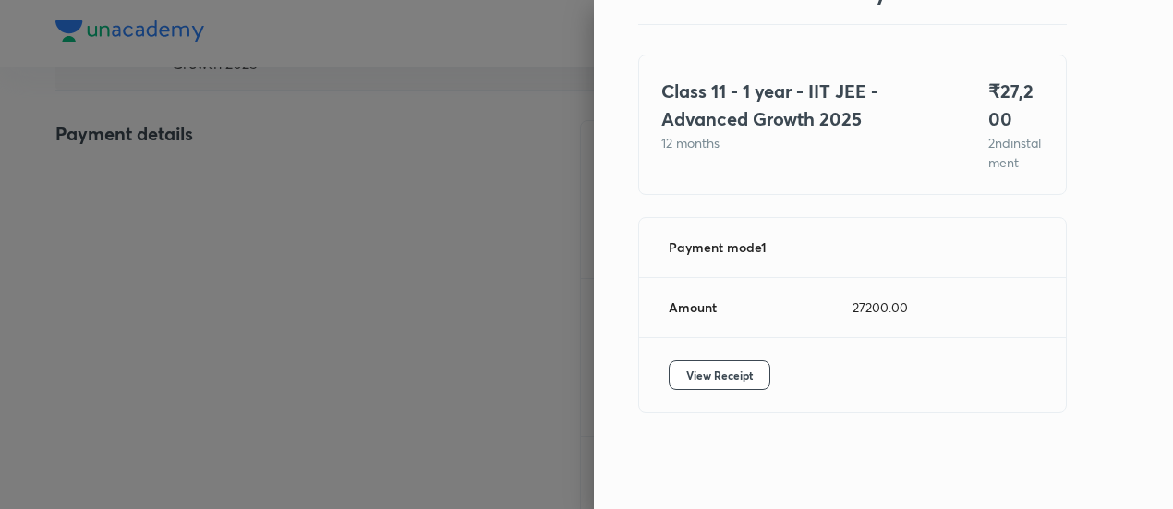
click at [249, 222] on div at bounding box center [586, 254] width 1173 height 509
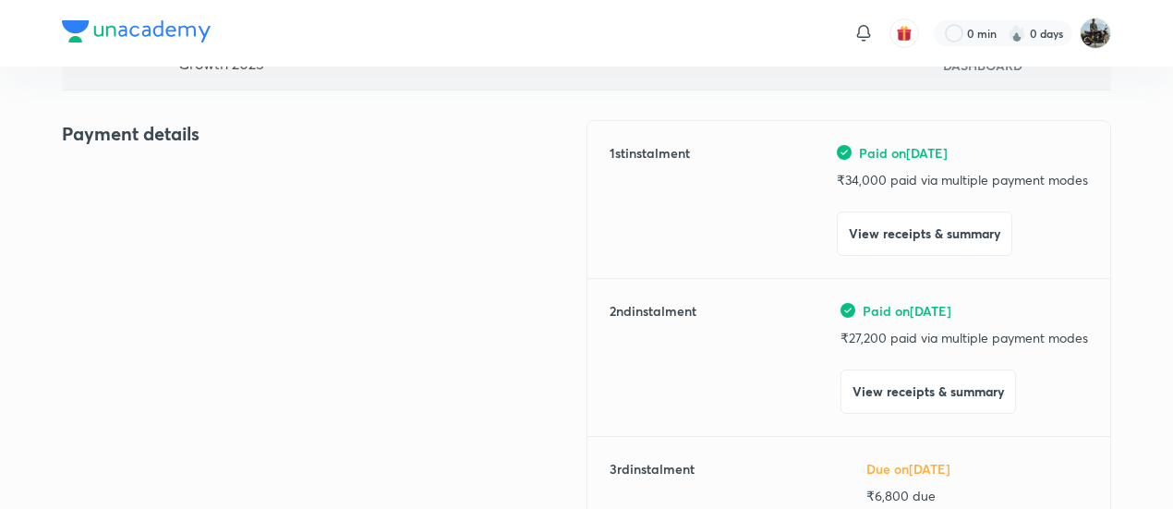
scroll to position [0, 0]
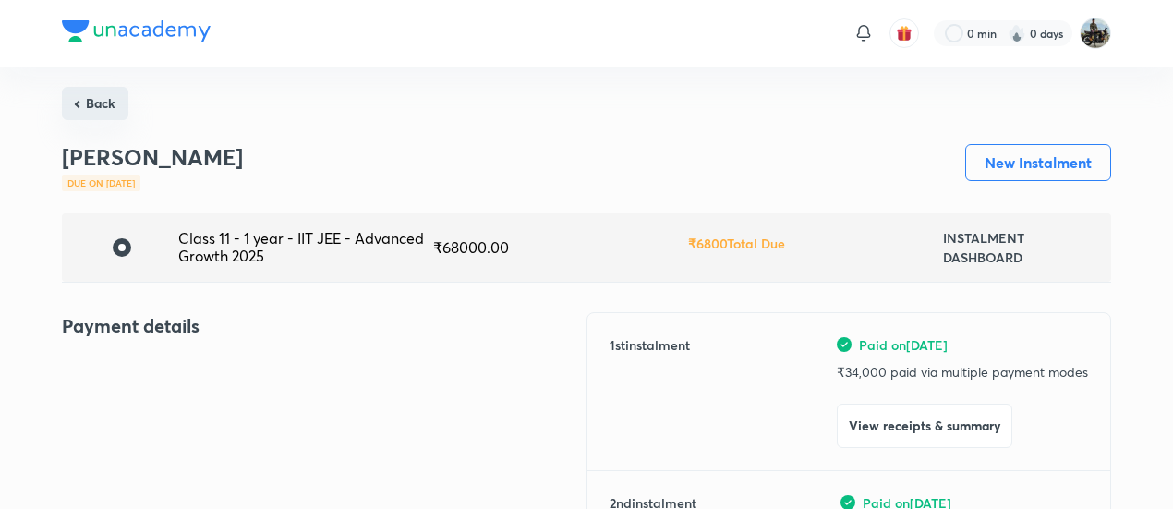
click at [105, 110] on button "Back" at bounding box center [95, 103] width 66 height 33
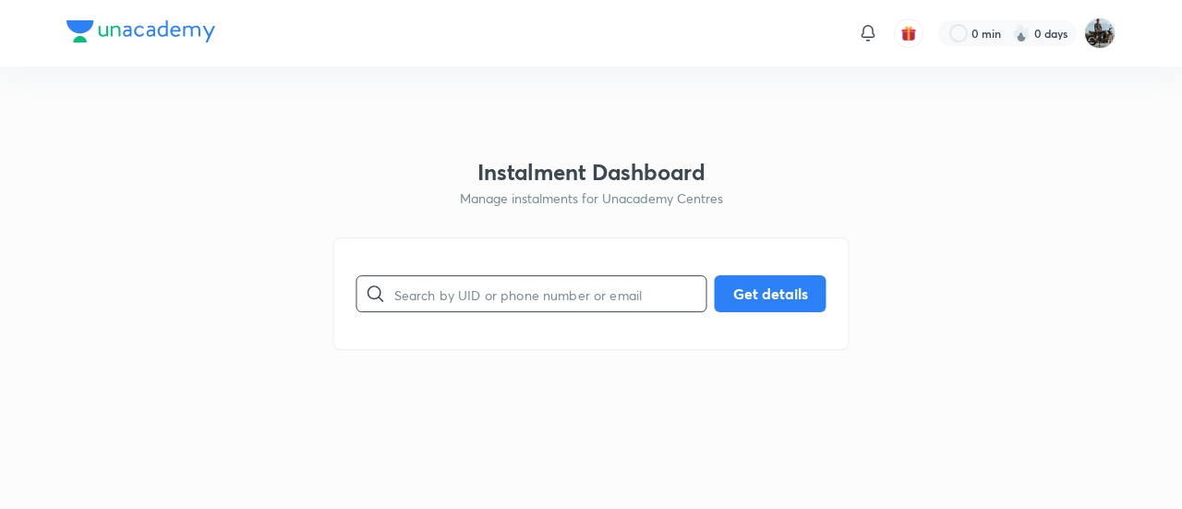
click at [542, 299] on input "text" at bounding box center [550, 294] width 312 height 47
paste input "PUIC8WYFK3"
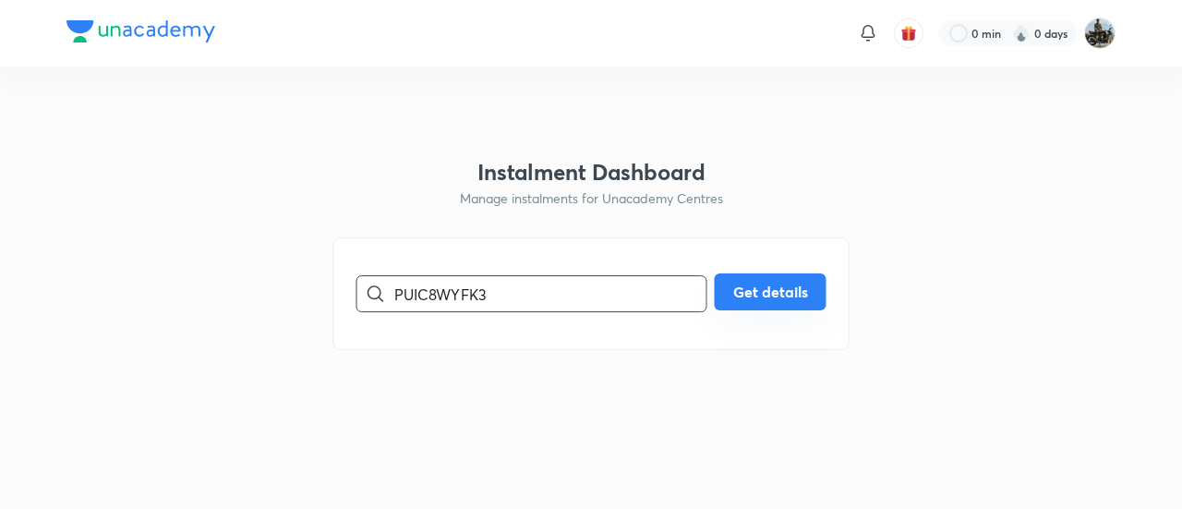
type input "PUIC8WYFK3"
click at [803, 292] on button "Get details" at bounding box center [771, 291] width 112 height 37
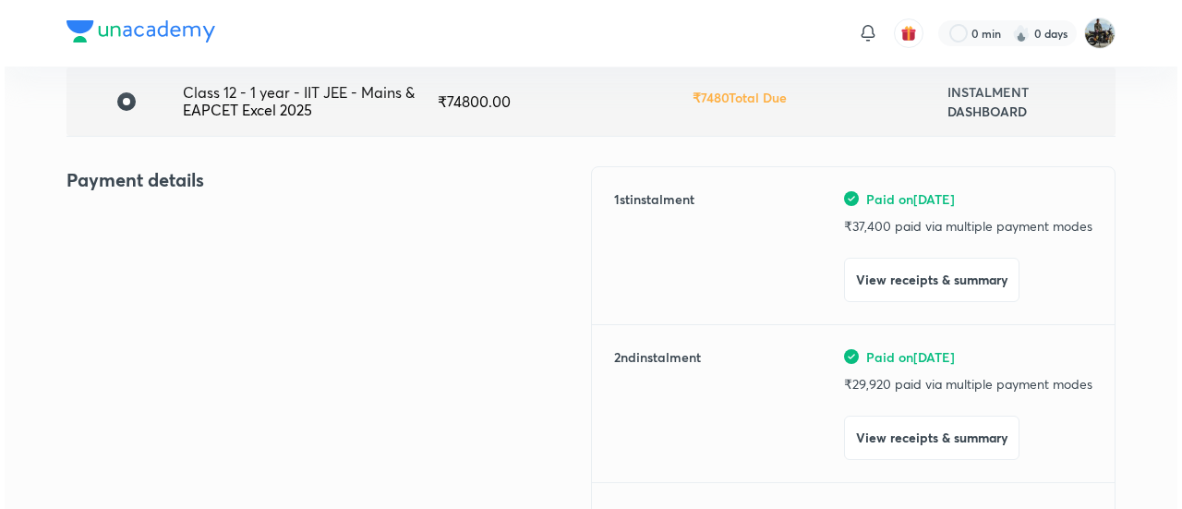
scroll to position [147, 0]
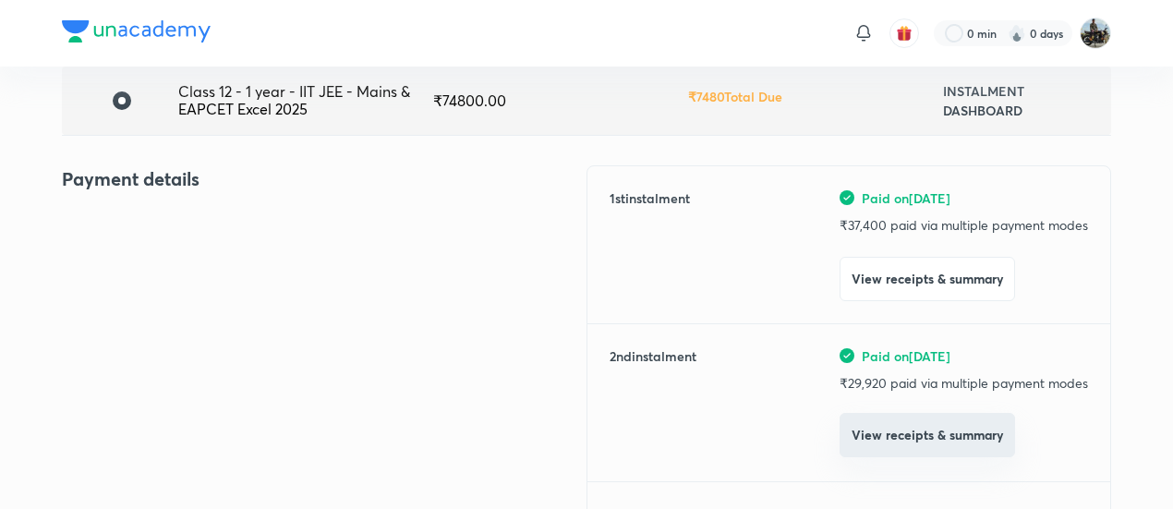
click at [882, 440] on button "View receipts & summary" at bounding box center [926, 435] width 175 height 44
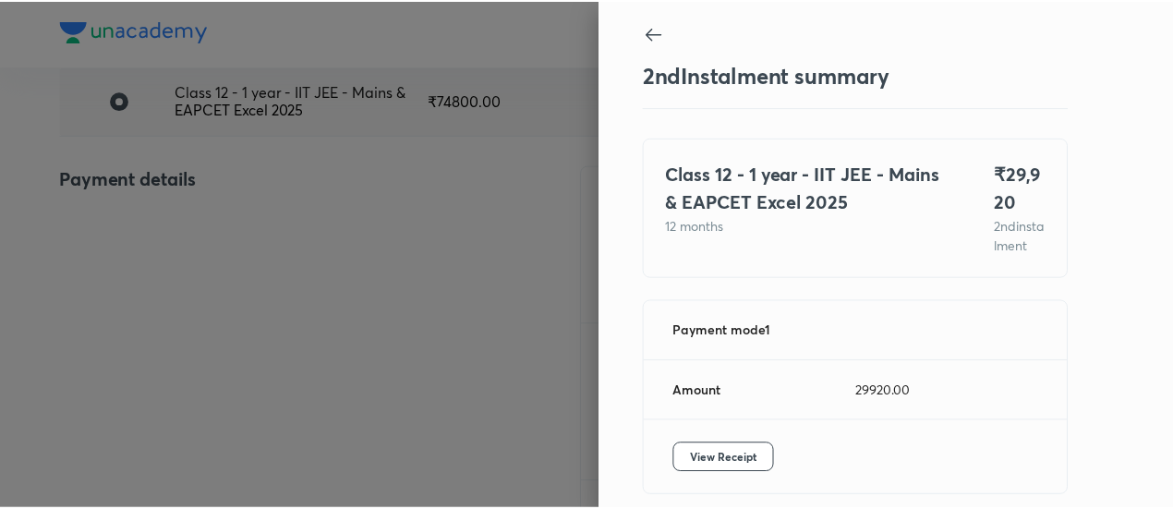
scroll to position [101, 0]
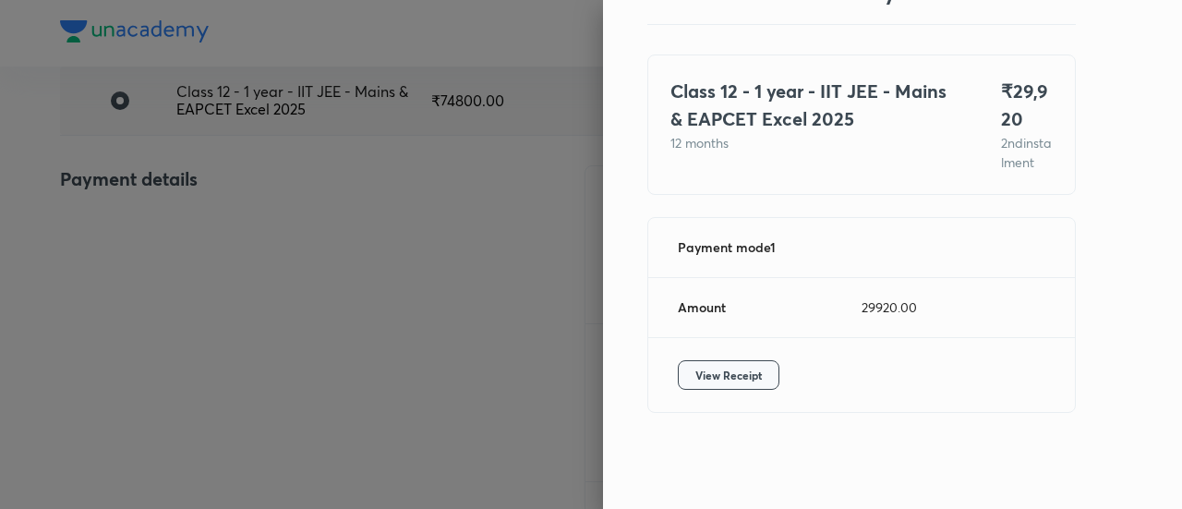
click at [737, 387] on button "View Receipt" at bounding box center [729, 375] width 102 height 30
click at [200, 245] on div at bounding box center [591, 254] width 1182 height 509
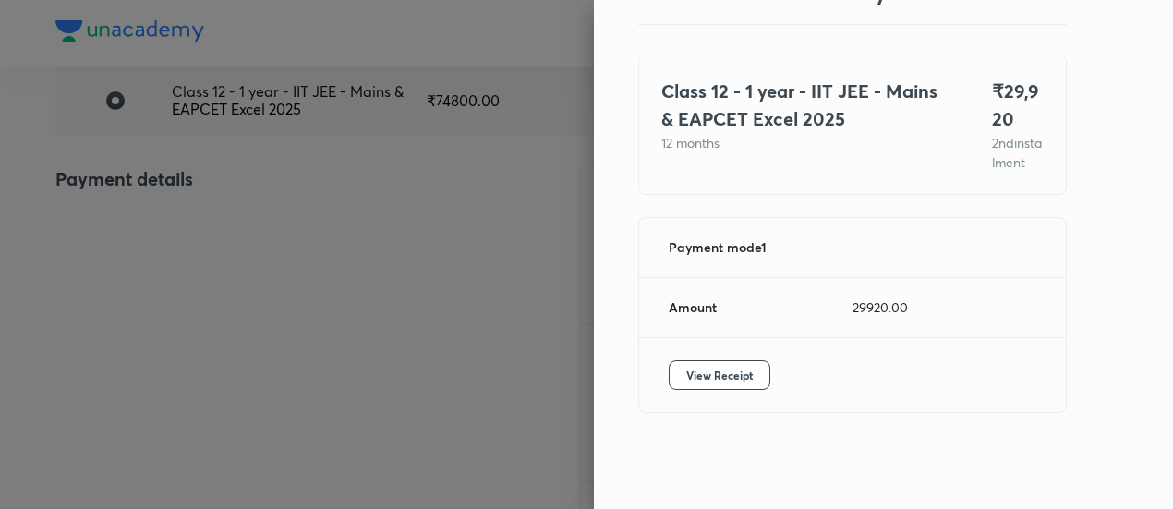
click at [200, 245] on div at bounding box center [586, 254] width 1173 height 509
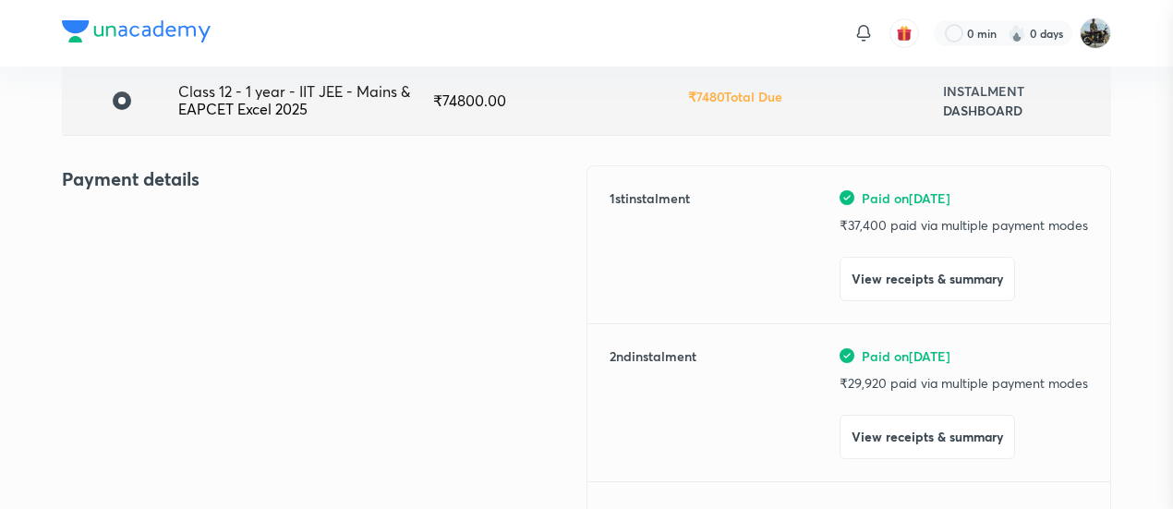
scroll to position [0, 0]
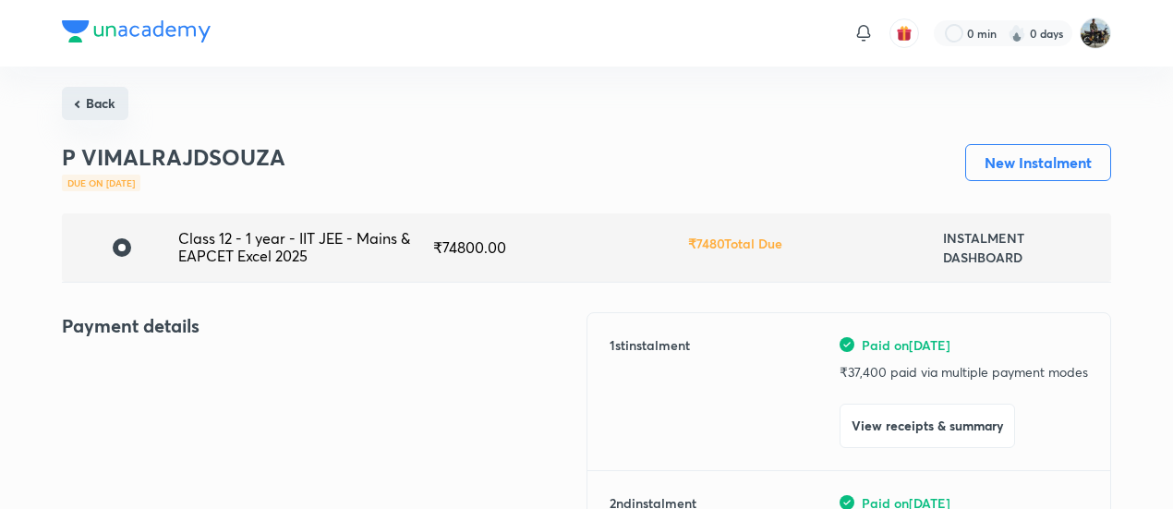
click at [97, 97] on button "Back" at bounding box center [95, 103] width 66 height 33
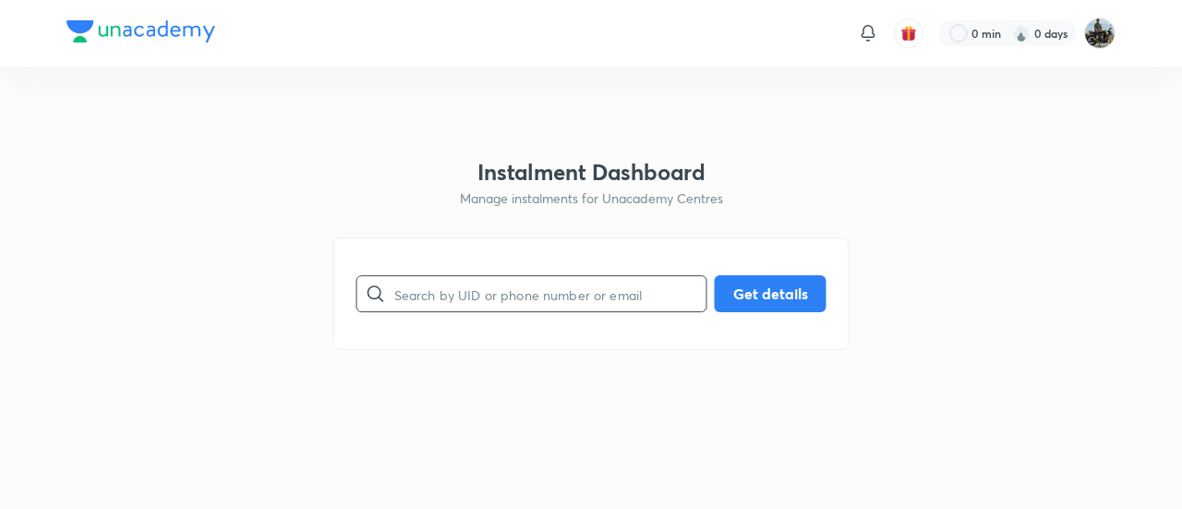
click at [488, 302] on input "text" at bounding box center [550, 294] width 312 height 47
paste input "CUUH02THIB"
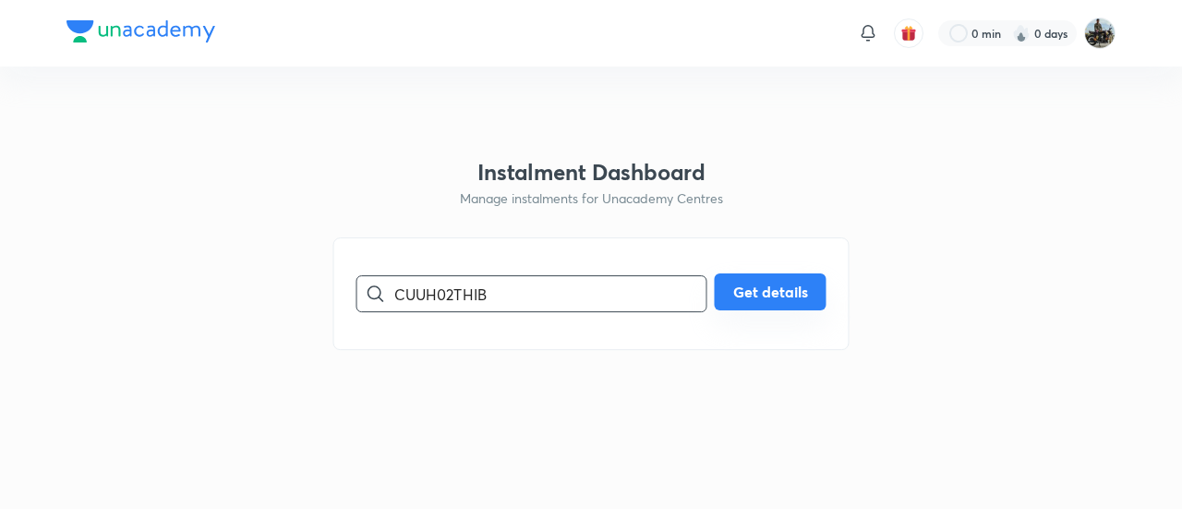
type input "CUUH02THIB"
click at [758, 295] on button "Get details" at bounding box center [771, 291] width 112 height 37
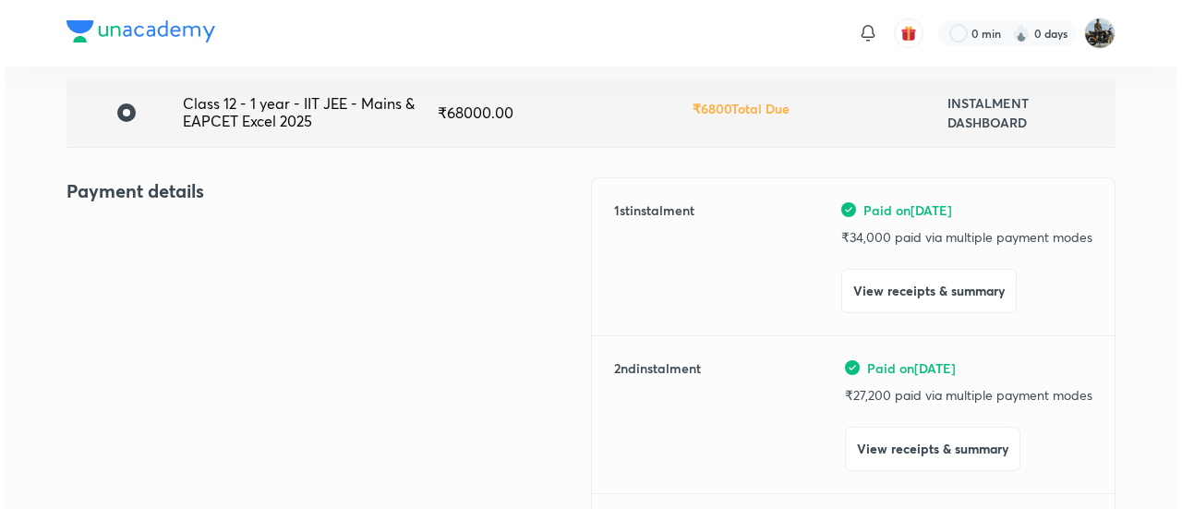
scroll to position [136, 0]
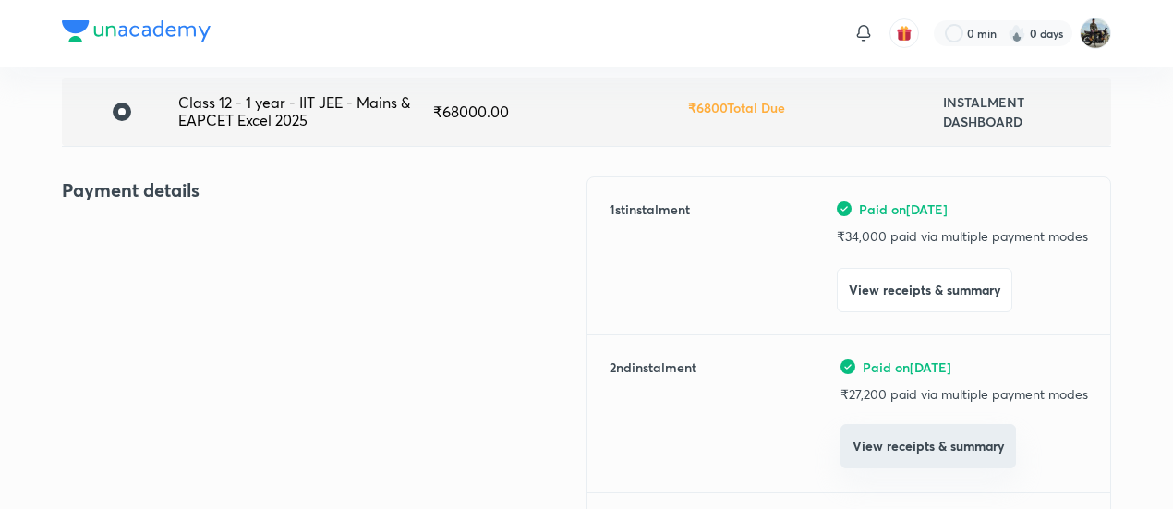
click at [844, 464] on button "View receipts & summary" at bounding box center [927, 446] width 175 height 44
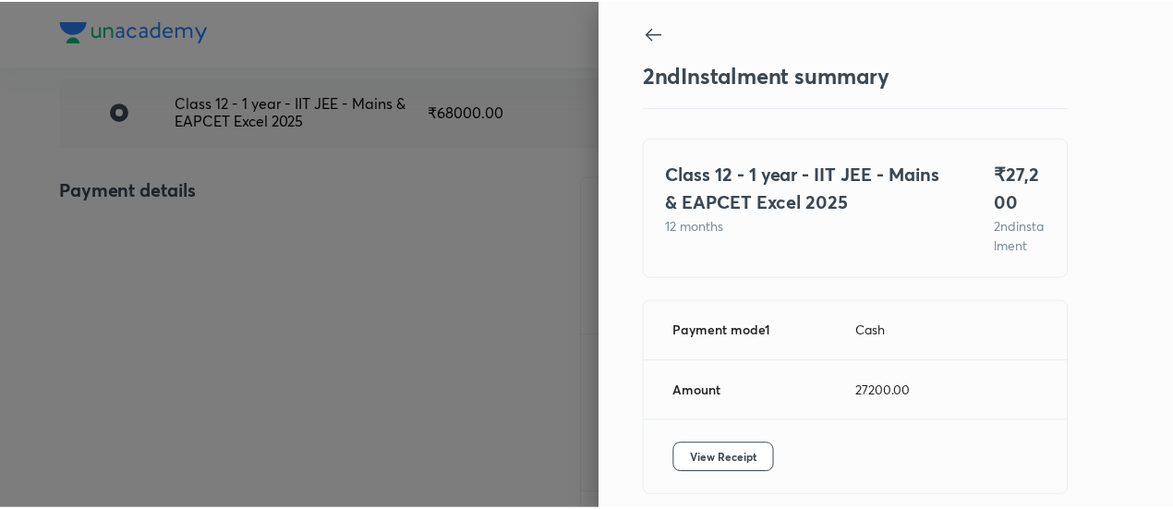
scroll to position [101, 0]
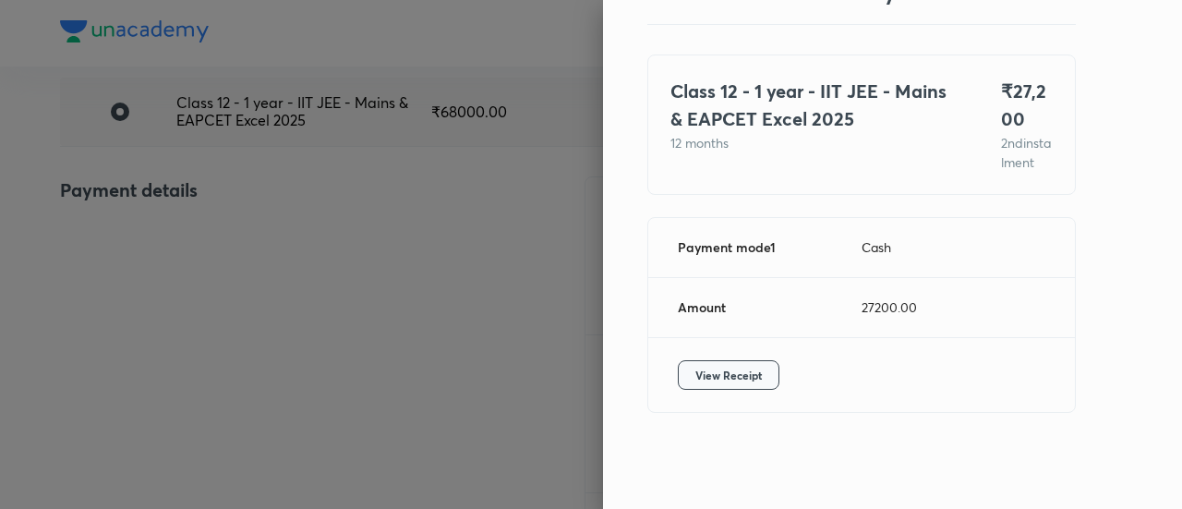
click at [713, 376] on span "View Receipt" at bounding box center [728, 375] width 66 height 18
click at [220, 189] on div at bounding box center [591, 254] width 1182 height 509
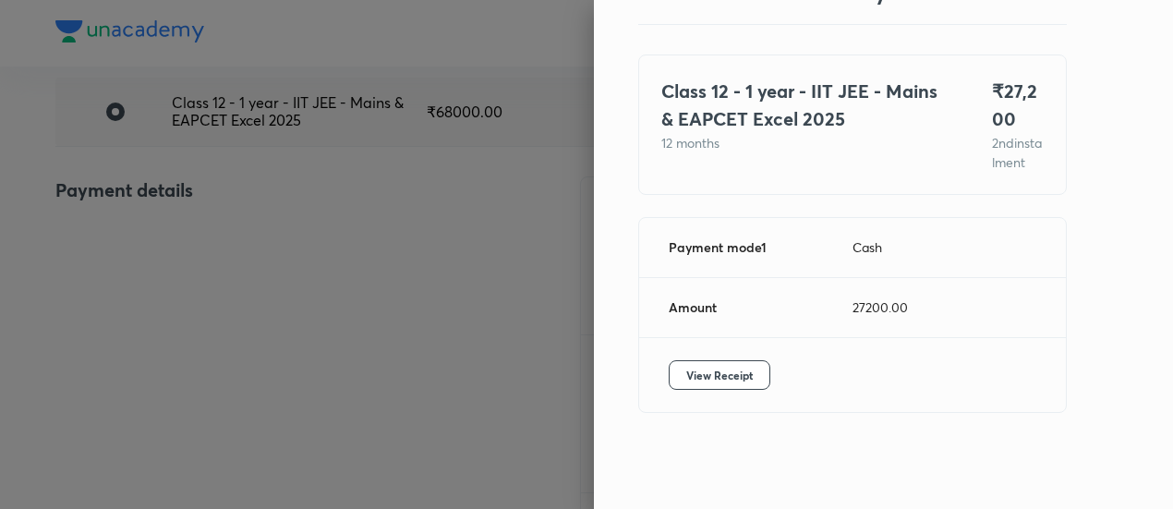
click at [220, 189] on div at bounding box center [586, 254] width 1173 height 509
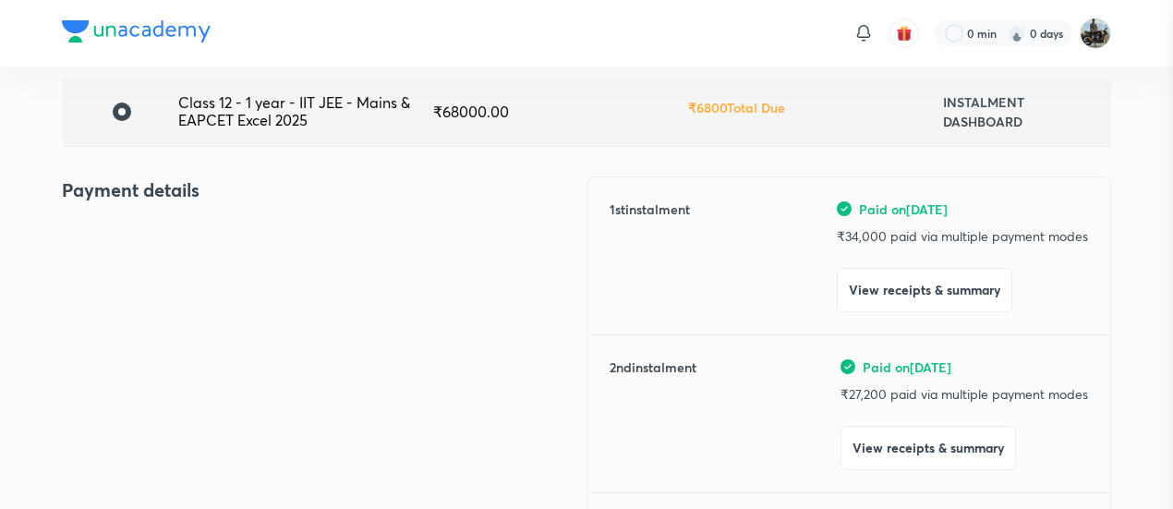
scroll to position [0, 0]
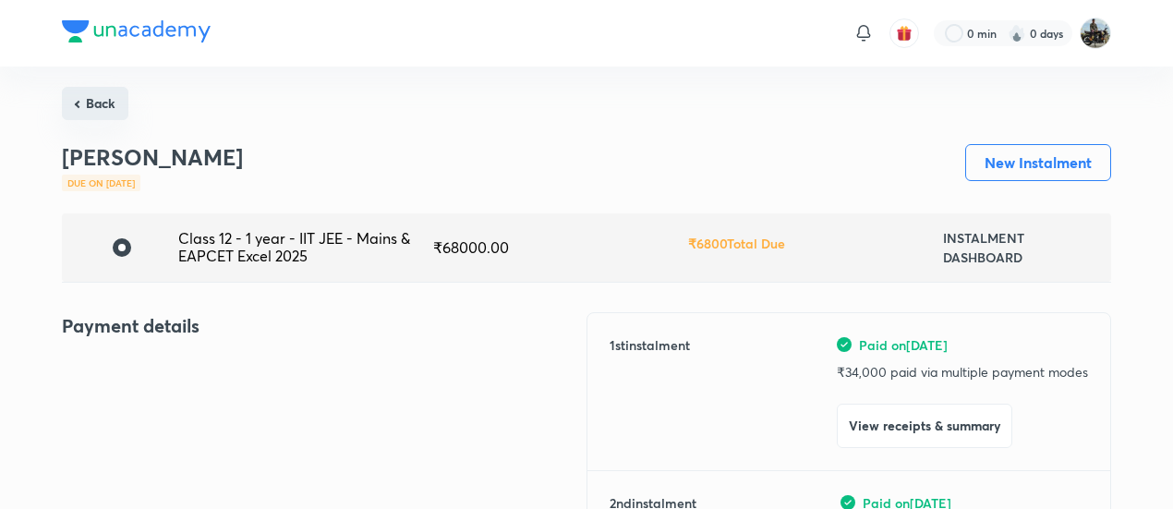
click at [112, 116] on button "Back" at bounding box center [95, 103] width 66 height 33
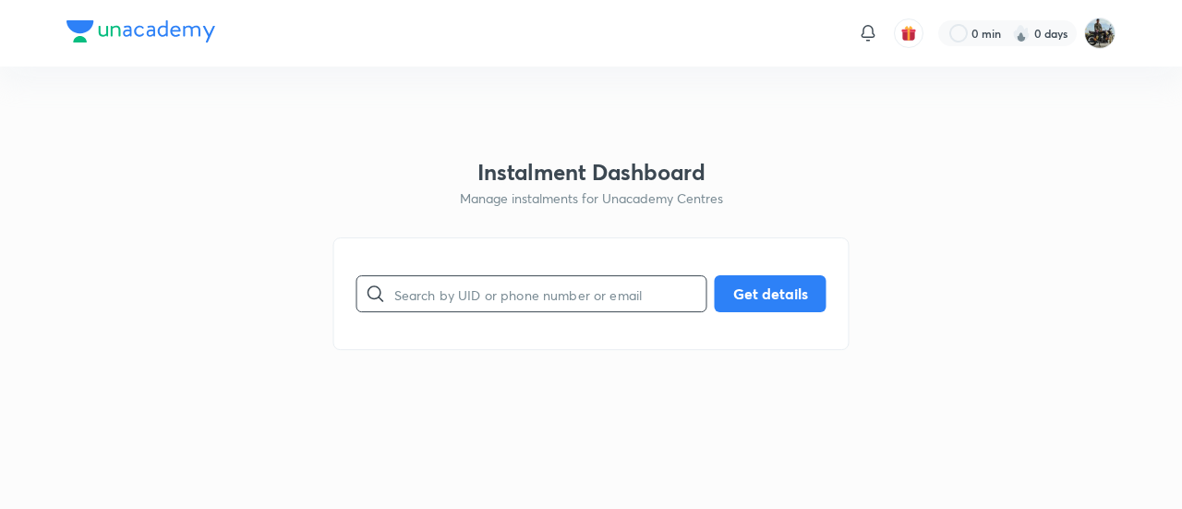
click at [556, 298] on input "text" at bounding box center [550, 294] width 312 height 47
paste input "L2IL2BTHLV"
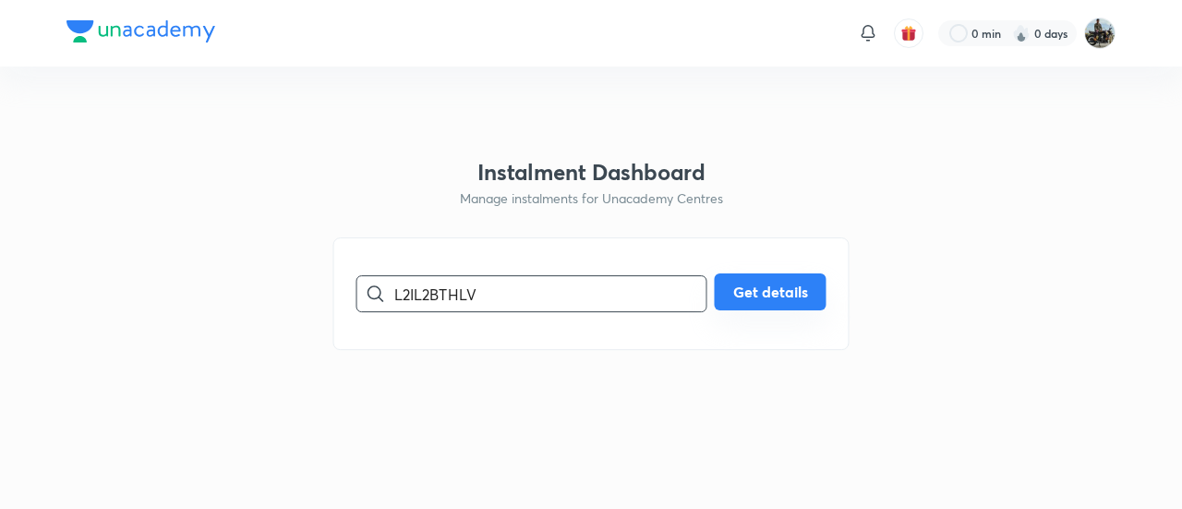
type input "L2IL2BTHLV"
click at [797, 276] on button "Get details" at bounding box center [771, 291] width 112 height 37
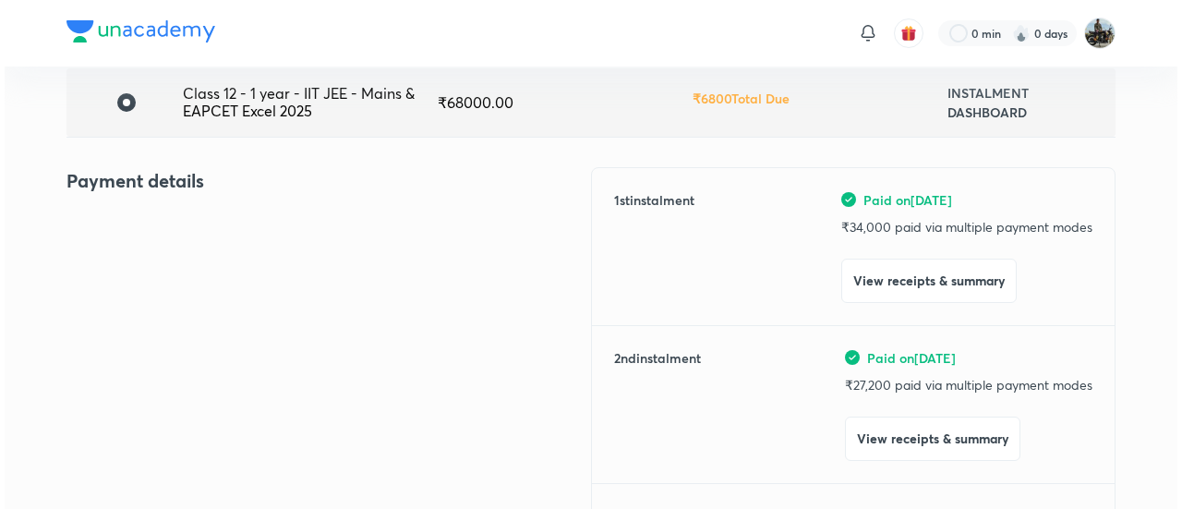
scroll to position [146, 0]
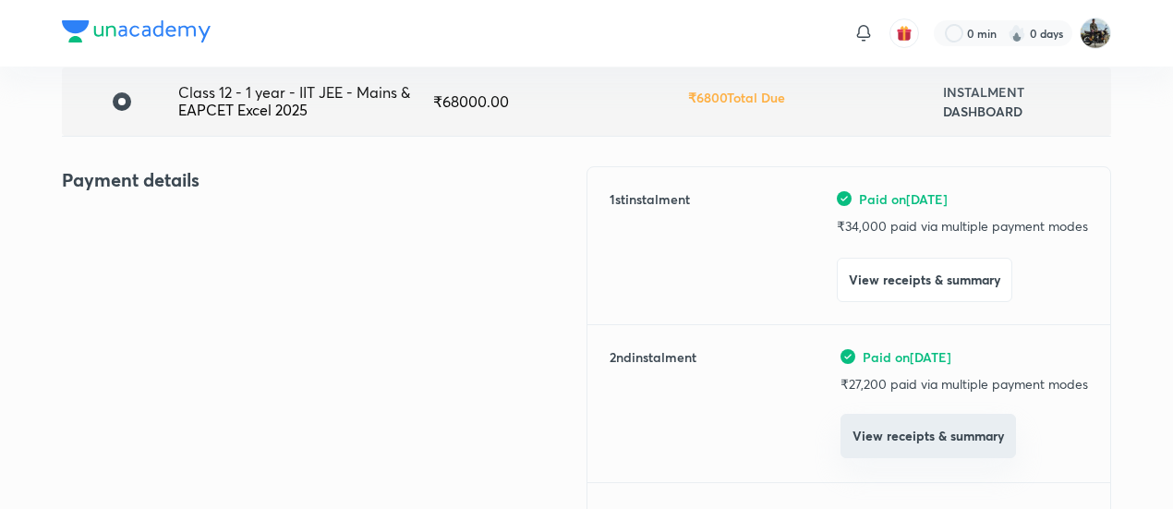
click at [880, 443] on button "View receipts & summary" at bounding box center [927, 436] width 175 height 44
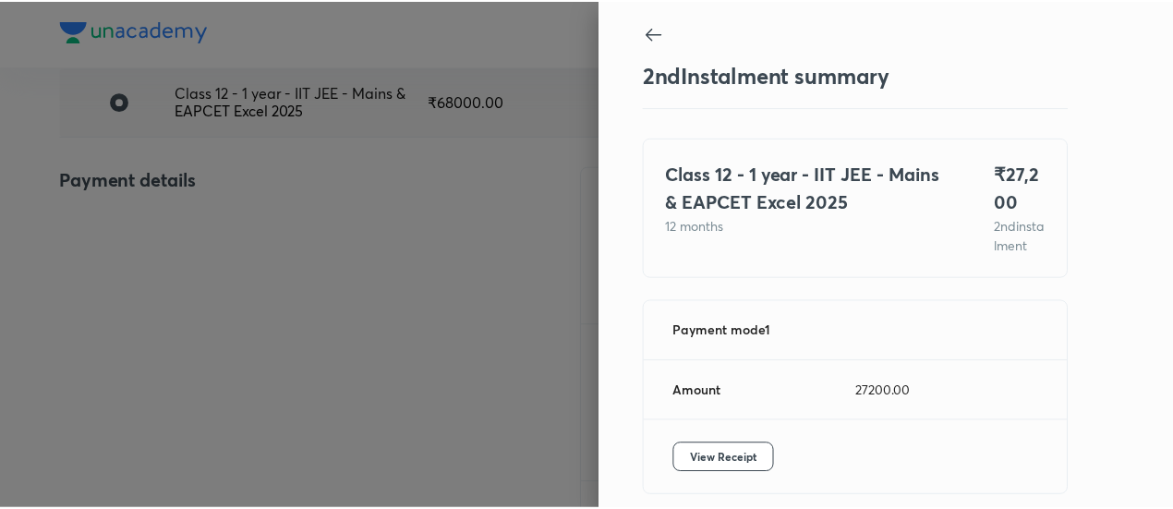
scroll to position [101, 0]
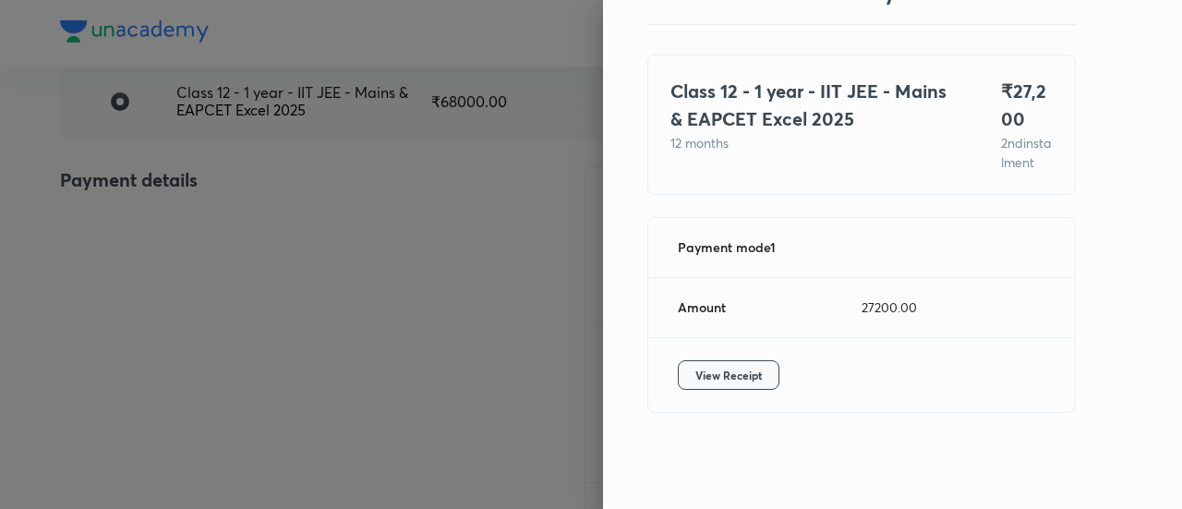
click at [728, 374] on span "View Receipt" at bounding box center [728, 375] width 66 height 18
click at [198, 200] on div at bounding box center [591, 254] width 1182 height 509
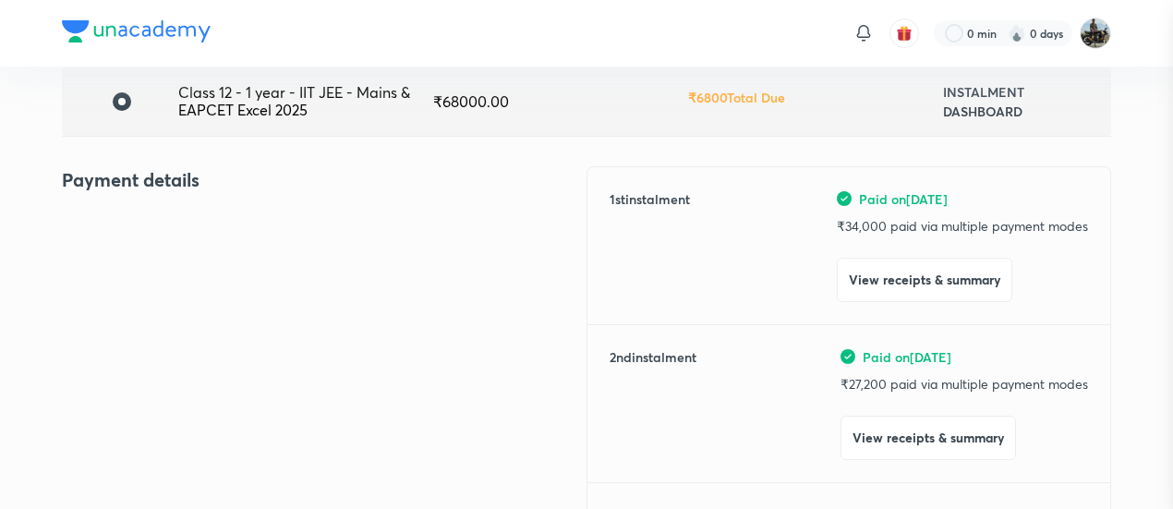
click at [198, 200] on div at bounding box center [586, 254] width 1173 height 509
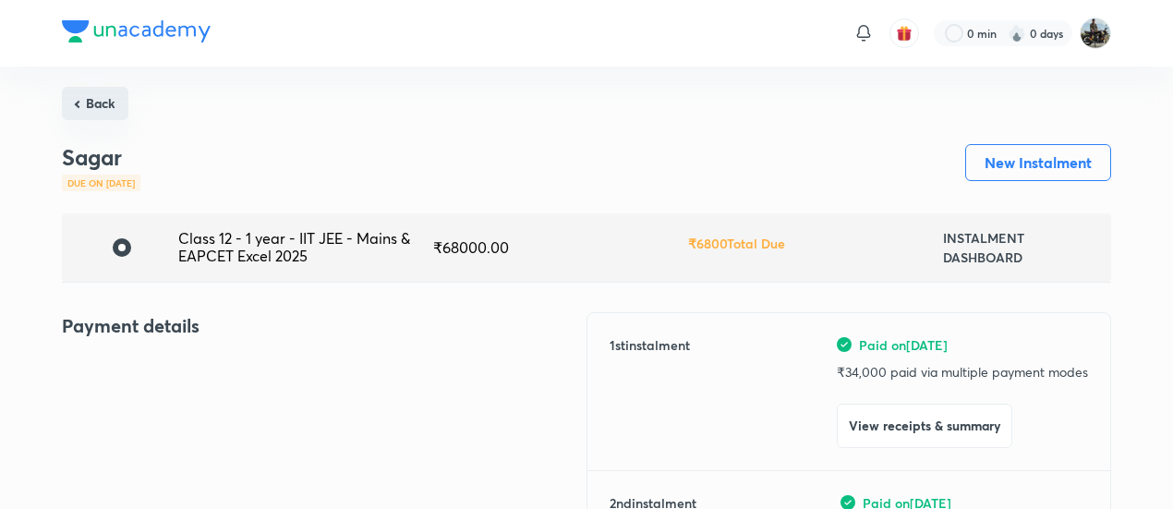
click at [93, 96] on button "Back" at bounding box center [95, 103] width 66 height 33
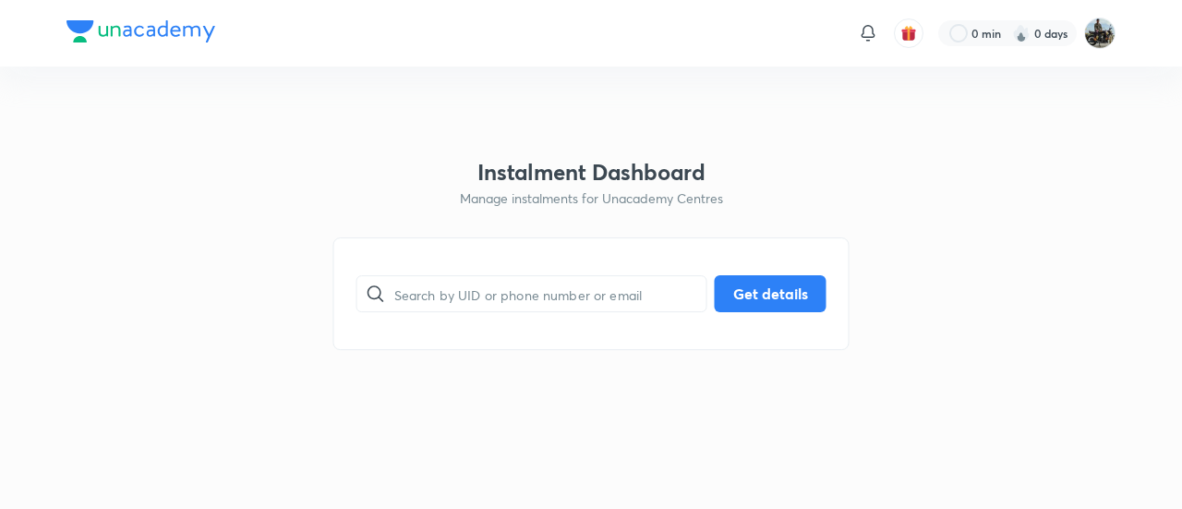
click at [440, 320] on div "​ Get details" at bounding box center [591, 293] width 516 height 113
click at [433, 306] on input "text" at bounding box center [550, 294] width 312 height 47
paste input "GW13MILA47"
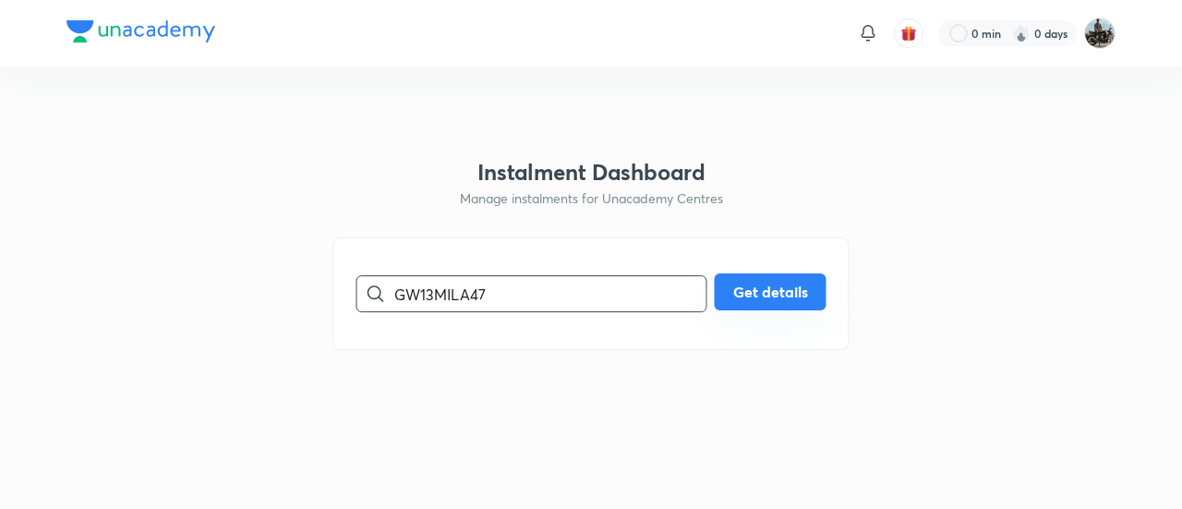
type input "GW13MILA47"
click at [765, 295] on button "Get details" at bounding box center [771, 291] width 112 height 37
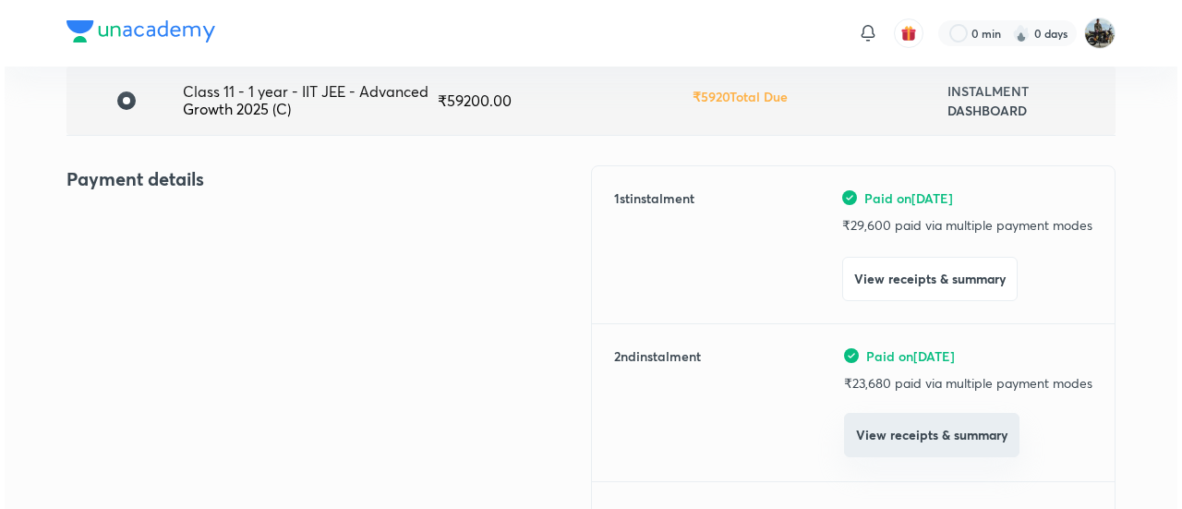
scroll to position [148, 0]
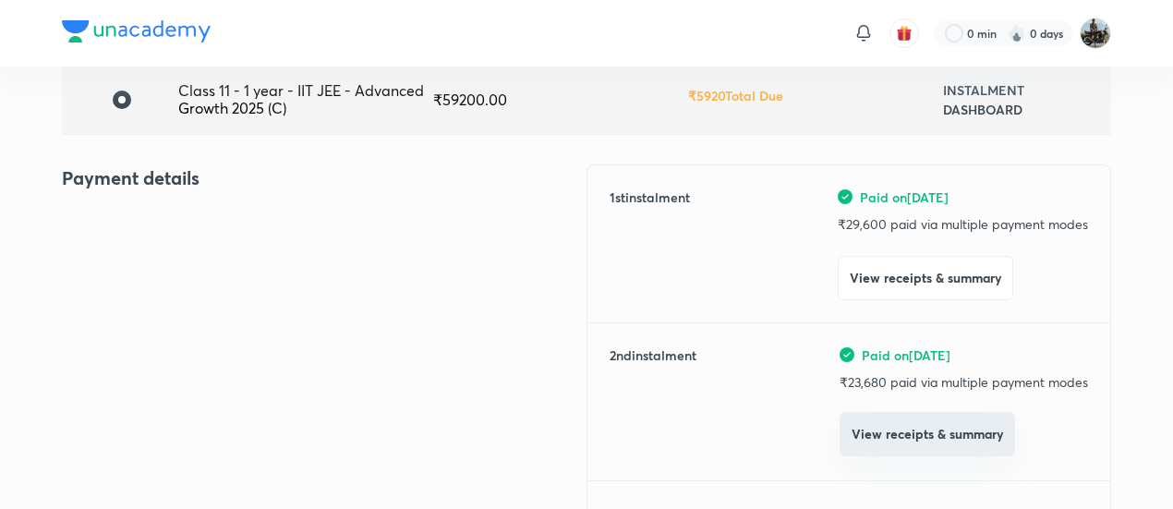
click at [893, 424] on button "View receipts & summary" at bounding box center [926, 434] width 175 height 44
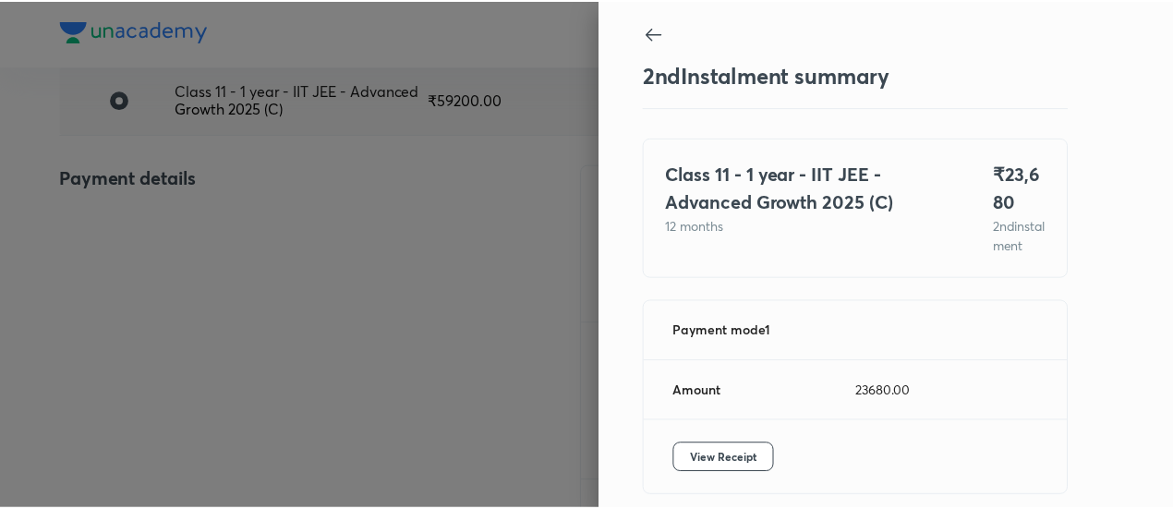
scroll to position [101, 0]
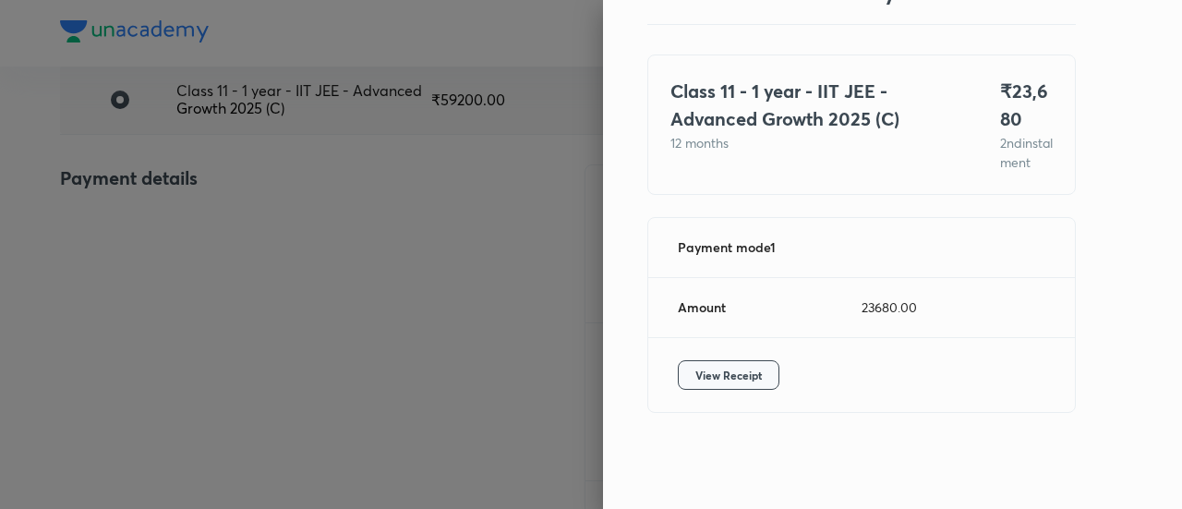
click at [737, 385] on button "View Receipt" at bounding box center [729, 375] width 102 height 30
click at [273, 261] on div at bounding box center [591, 254] width 1182 height 509
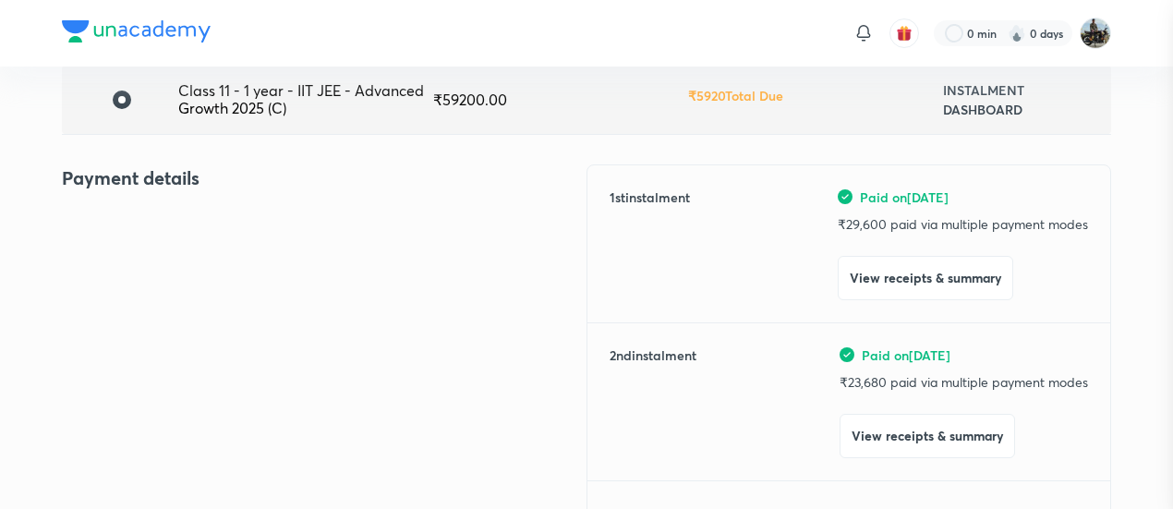
click at [273, 261] on div at bounding box center [586, 254] width 1173 height 509
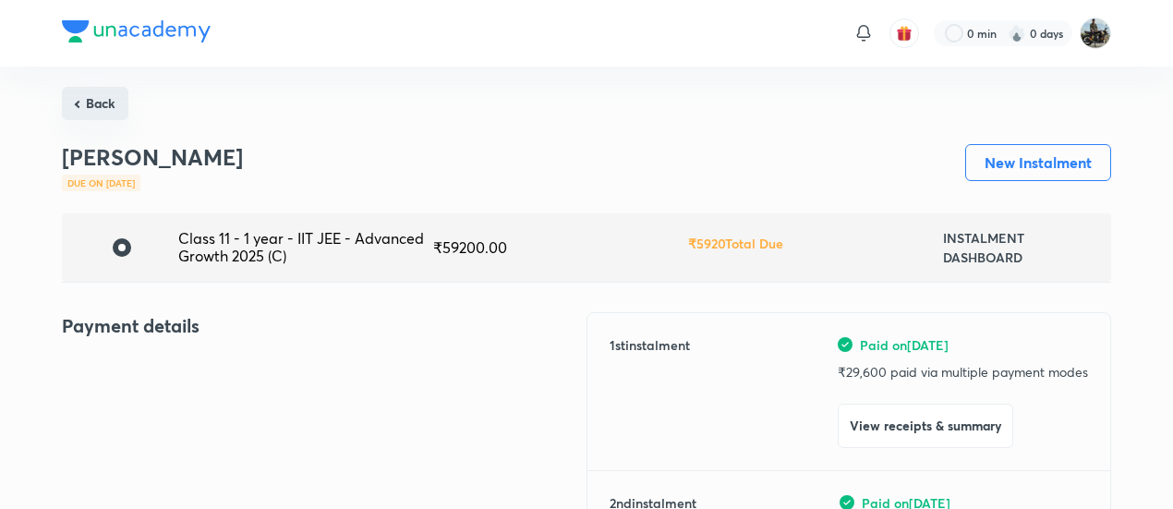
click at [75, 115] on button "Back" at bounding box center [95, 103] width 66 height 33
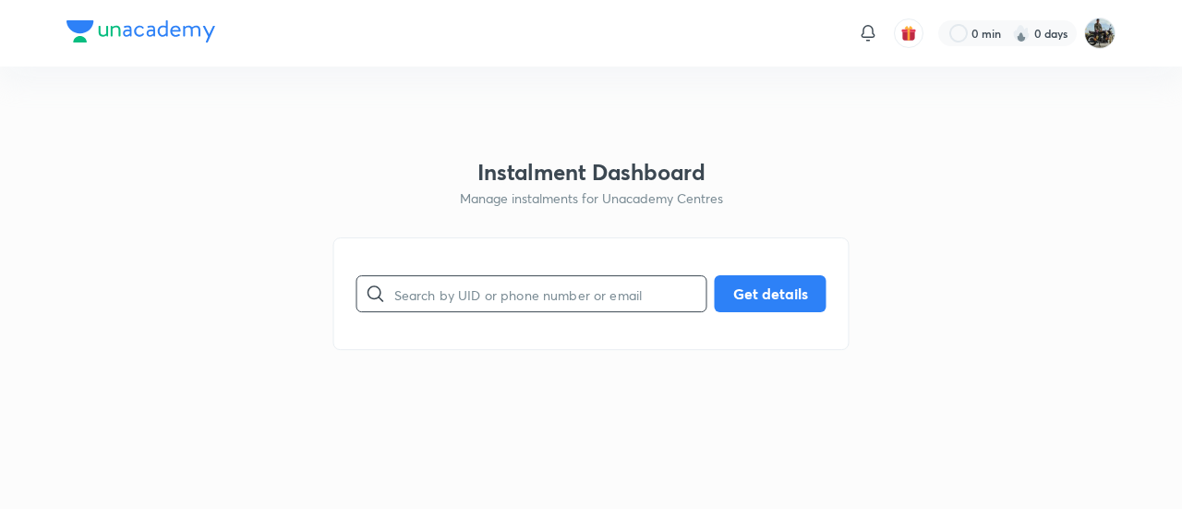
click at [469, 292] on input "text" at bounding box center [550, 294] width 312 height 47
paste input "NUDZJGOS2D"
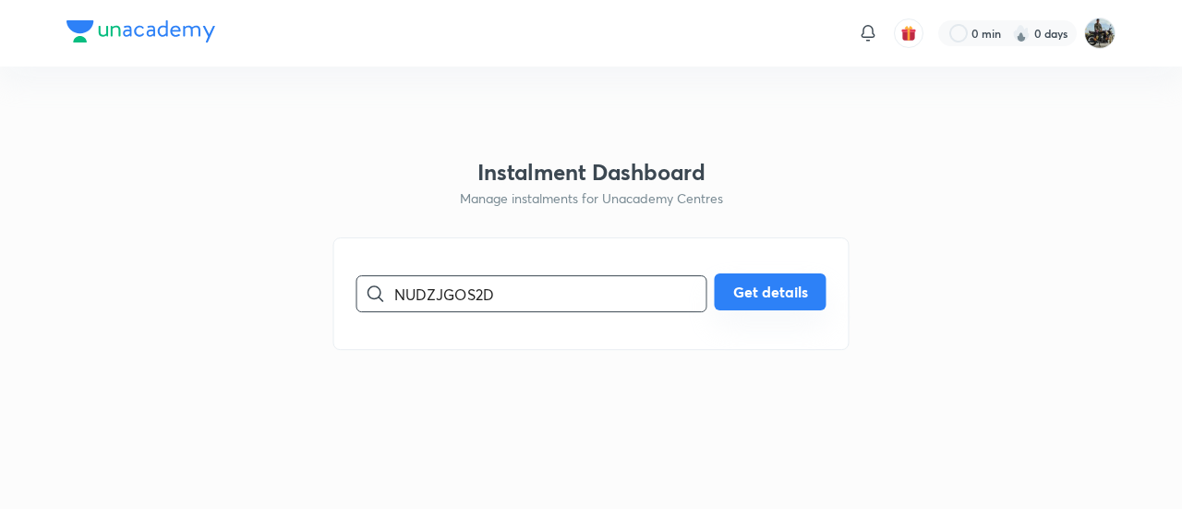
type input "NUDZJGOS2D"
click at [786, 296] on button "Get details" at bounding box center [771, 291] width 112 height 37
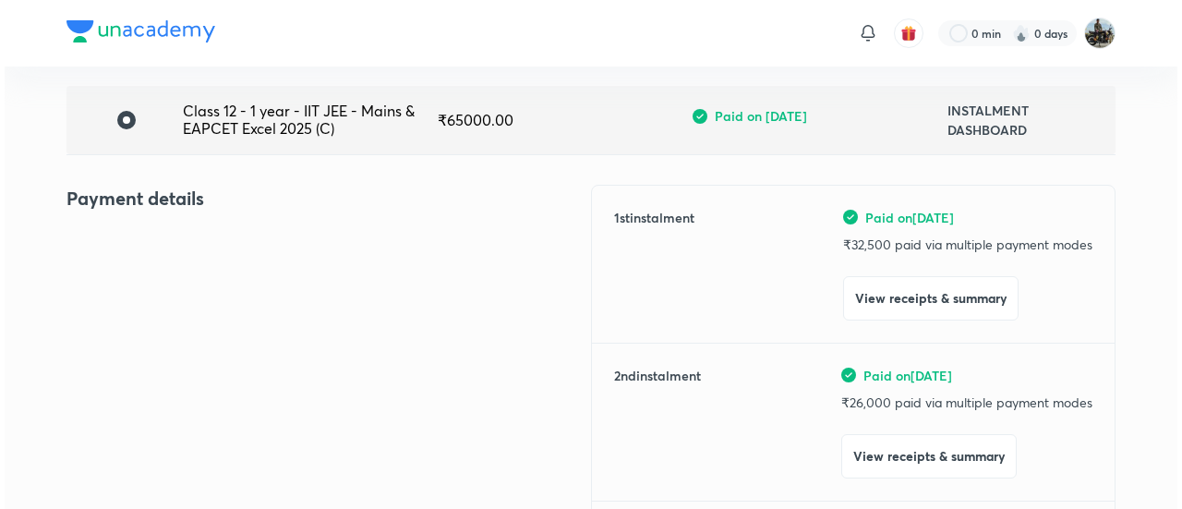
scroll to position [133, 0]
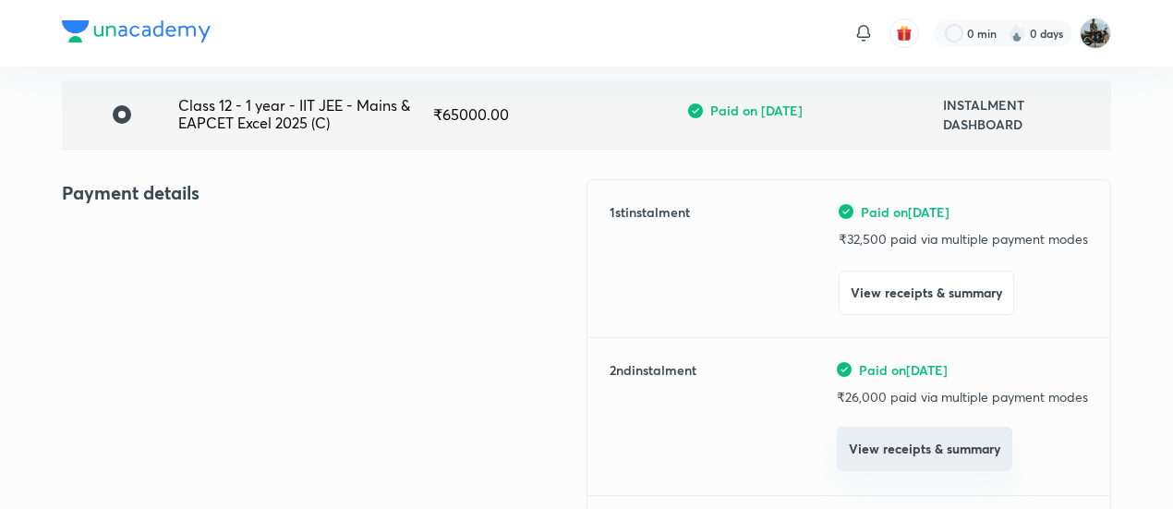
click at [873, 428] on button "View receipts & summary" at bounding box center [924, 449] width 175 height 44
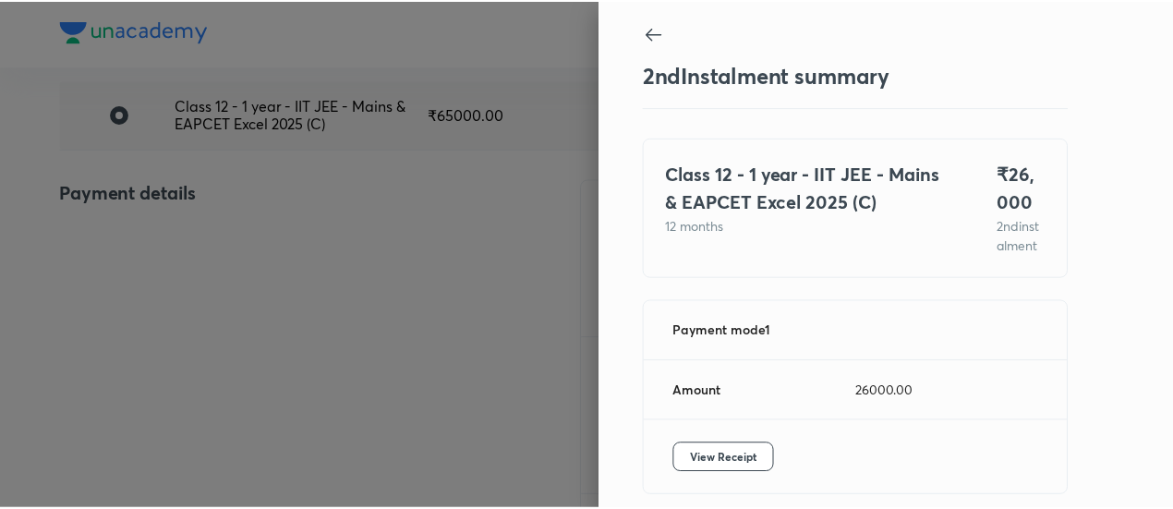
scroll to position [101, 0]
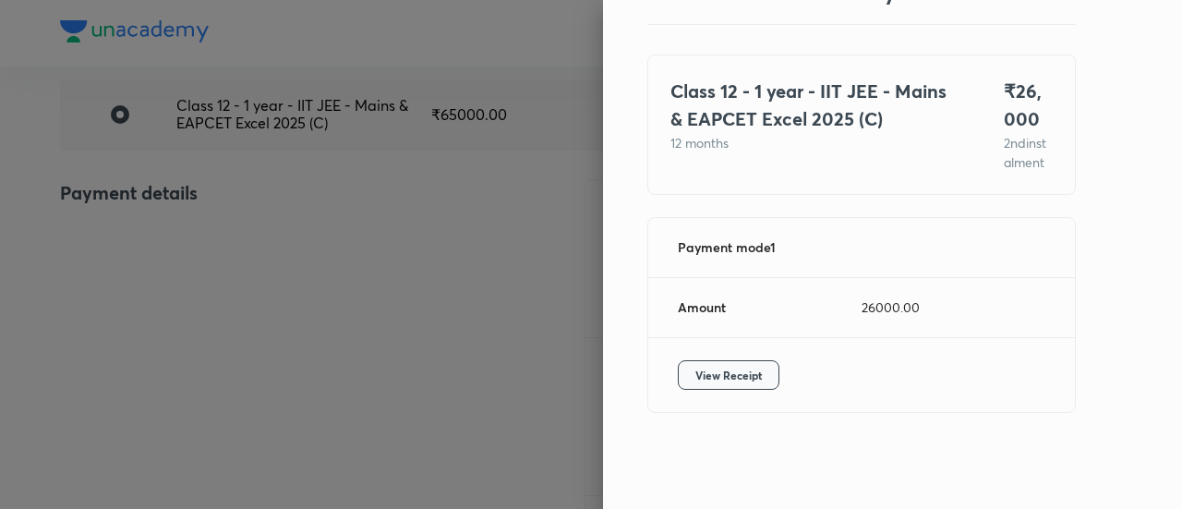
click at [727, 361] on button "View Receipt" at bounding box center [729, 375] width 102 height 30
click at [174, 206] on div at bounding box center [591, 254] width 1182 height 509
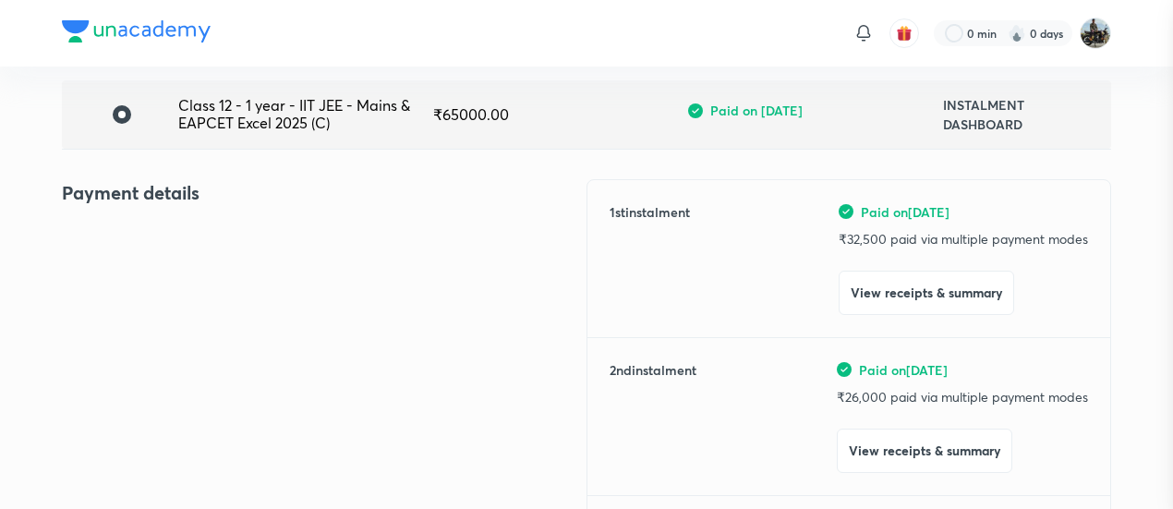
click at [174, 206] on div at bounding box center [586, 254] width 1173 height 509
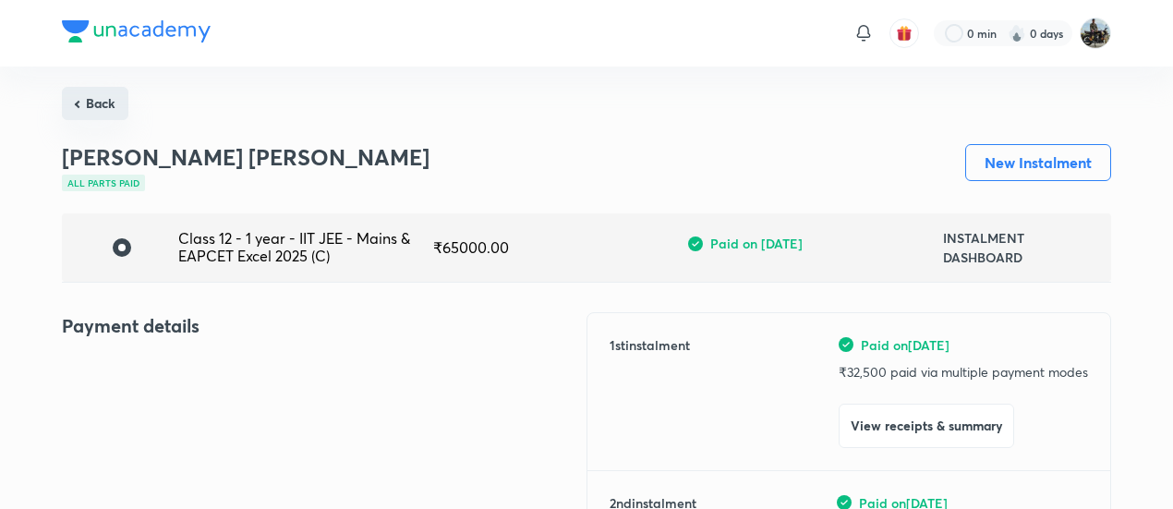
click at [107, 91] on button "Back" at bounding box center [95, 103] width 66 height 33
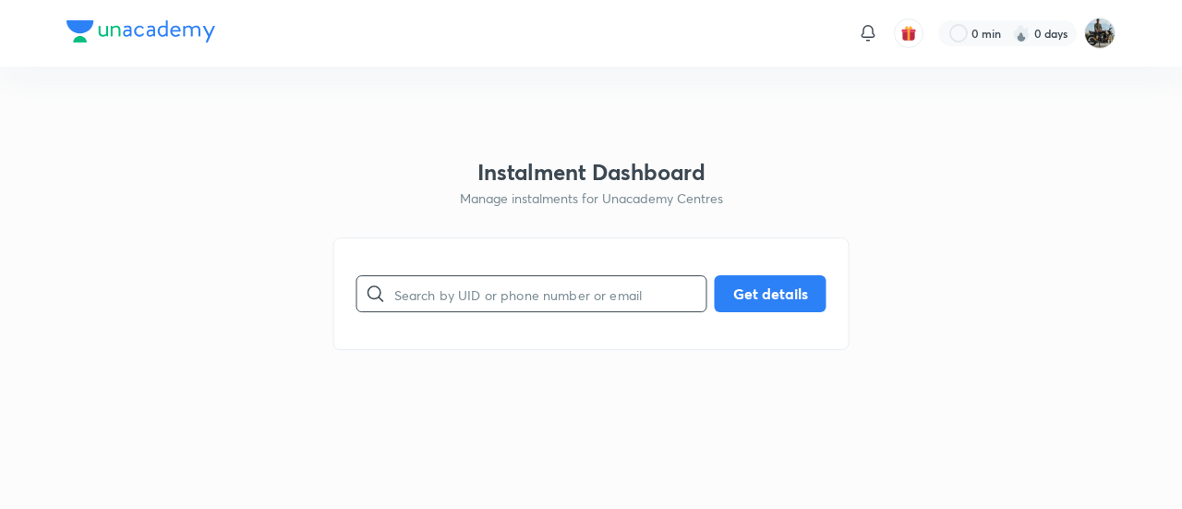
click at [427, 283] on input "text" at bounding box center [550, 294] width 312 height 47
paste input "SE7CMROM8A"
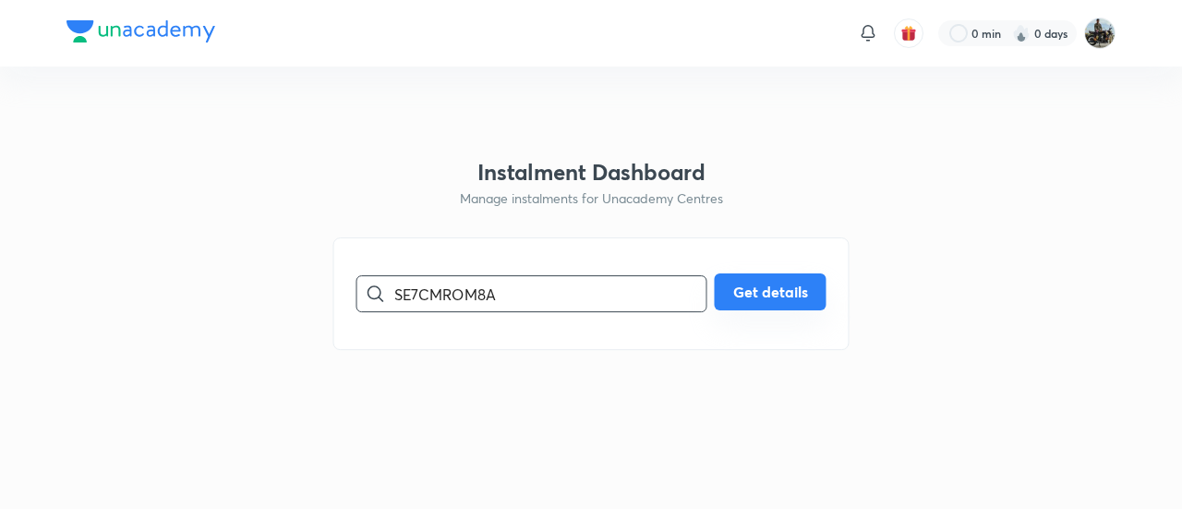
type input "SE7CMROM8A"
click at [749, 286] on button "Get details" at bounding box center [771, 291] width 112 height 37
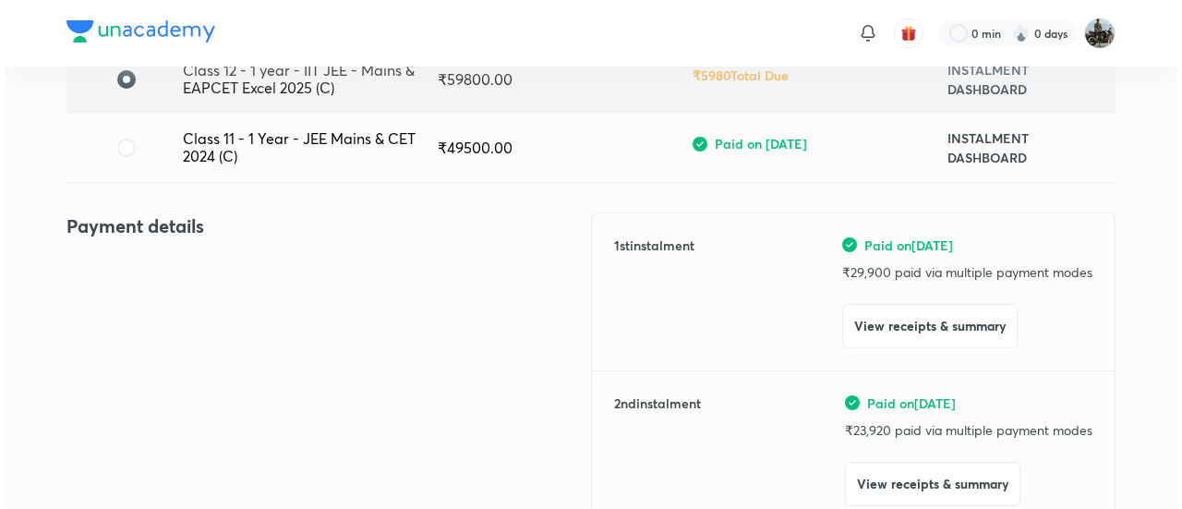
scroll to position [169, 0]
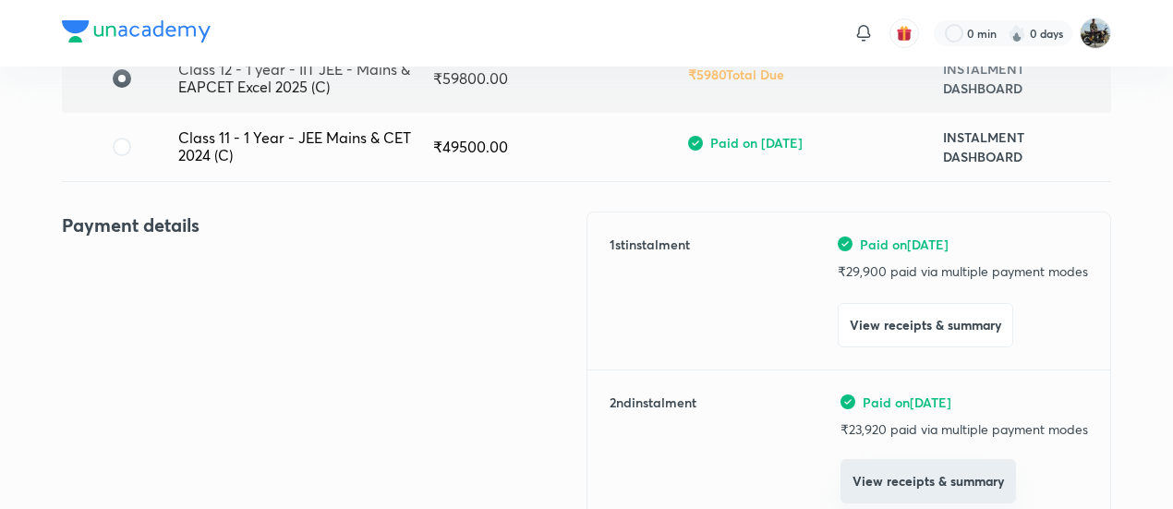
click at [868, 478] on button "View receipts & summary" at bounding box center [927, 481] width 175 height 44
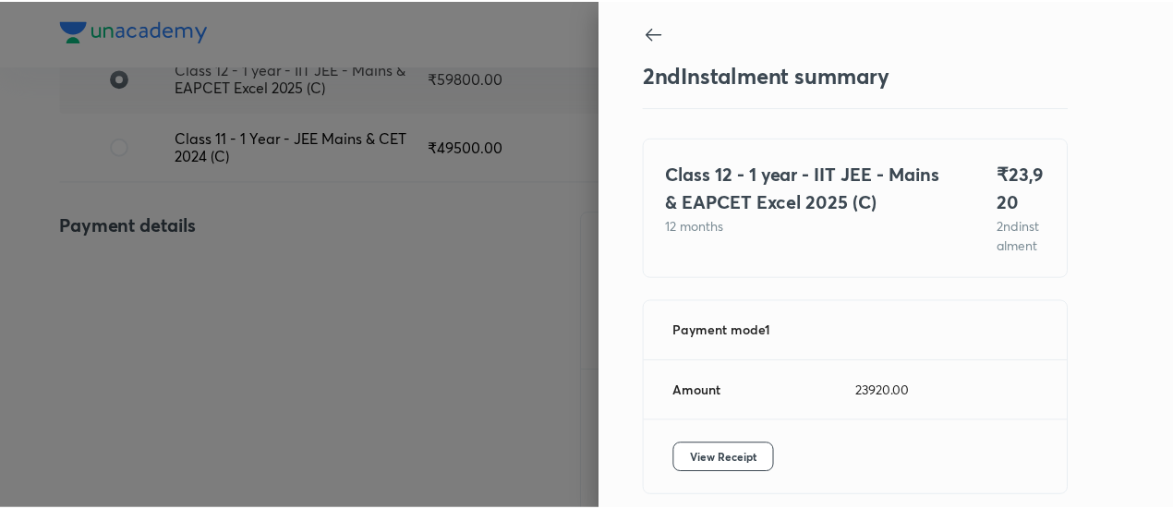
scroll to position [101, 0]
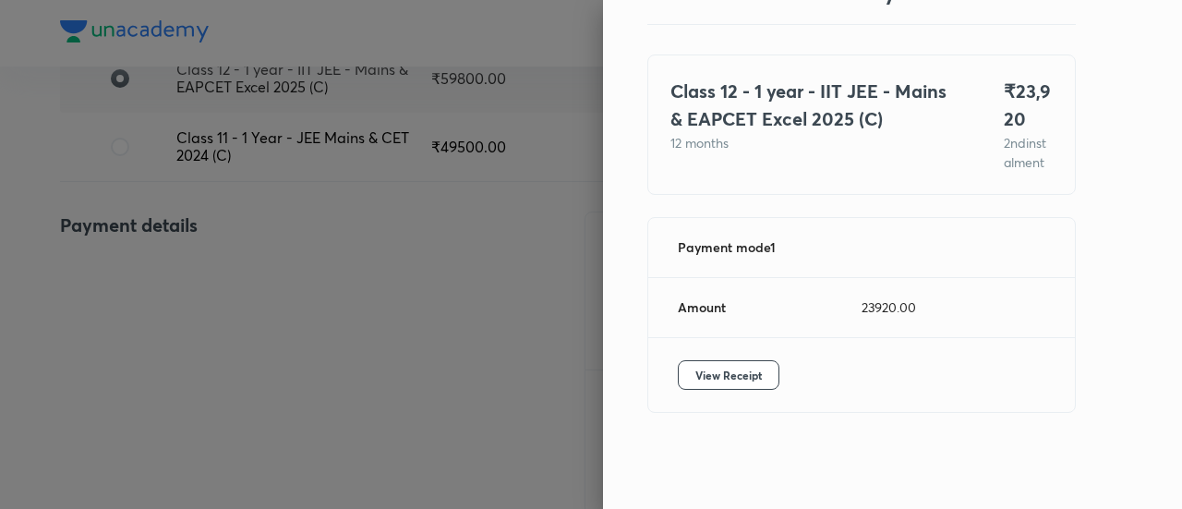
click at [702, 359] on div "View Receipt" at bounding box center [861, 375] width 427 height 74
click at [695, 363] on button "View Receipt" at bounding box center [729, 375] width 102 height 30
click at [185, 235] on div at bounding box center [591, 254] width 1182 height 509
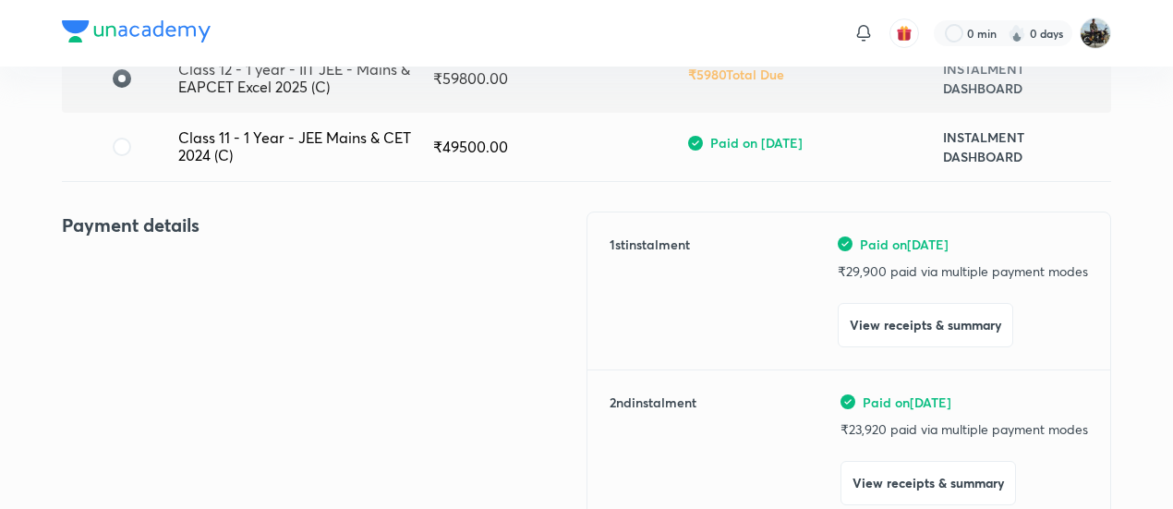
scroll to position [0, 0]
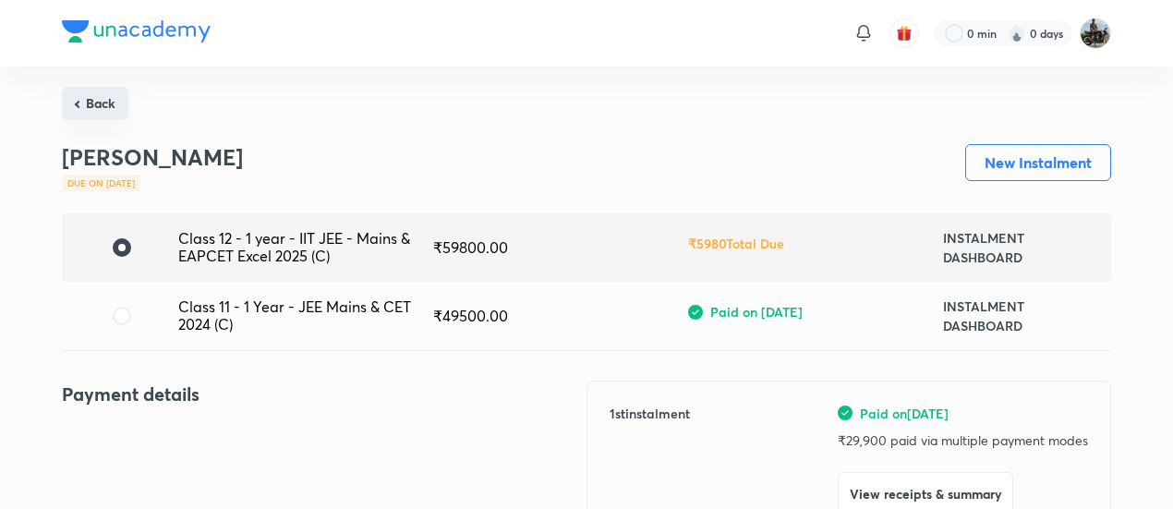
click at [107, 102] on button "Back" at bounding box center [95, 103] width 66 height 33
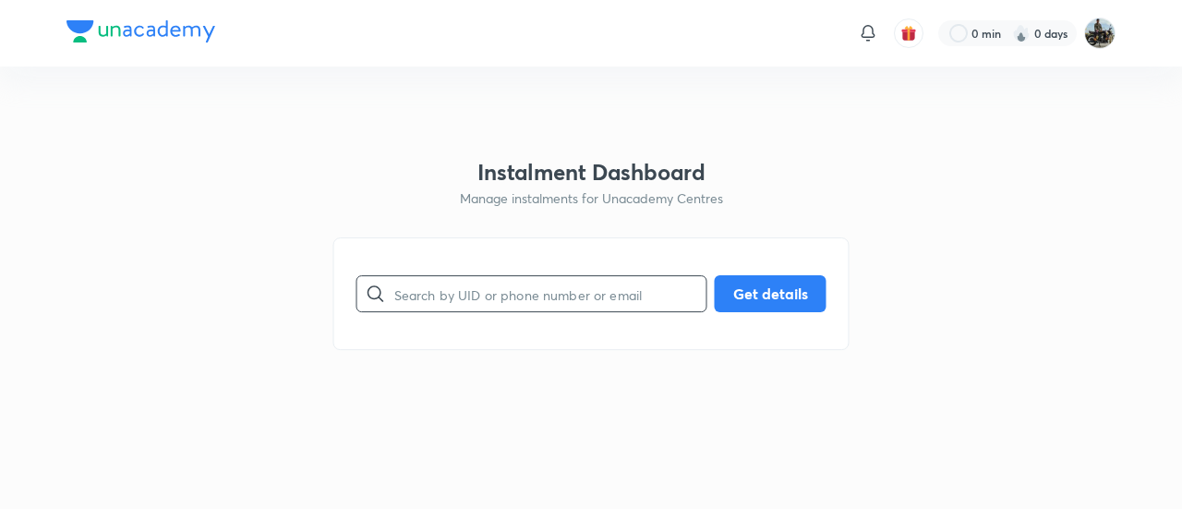
click at [560, 305] on input "text" at bounding box center [550, 294] width 312 height 47
paste input "NFPYHXOFLR"
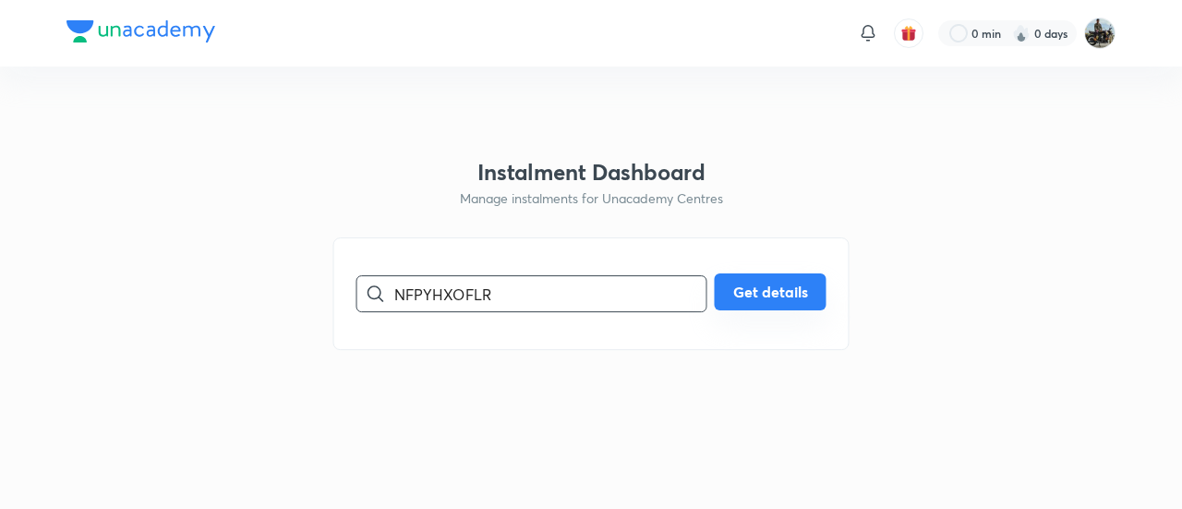
type input "NFPYHXOFLR"
click at [769, 307] on button "Get details" at bounding box center [771, 291] width 112 height 37
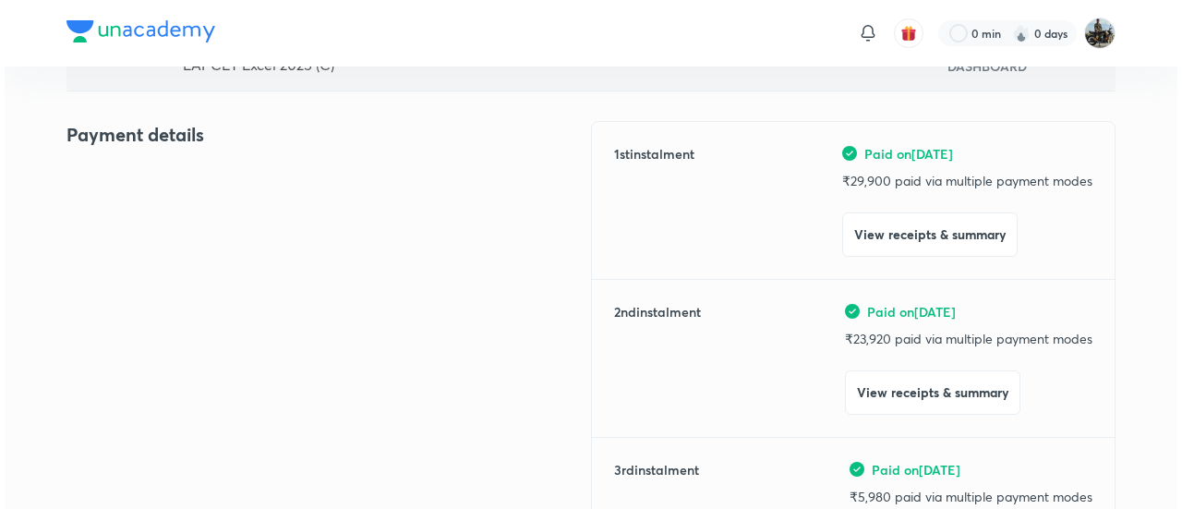
scroll to position [218, 0]
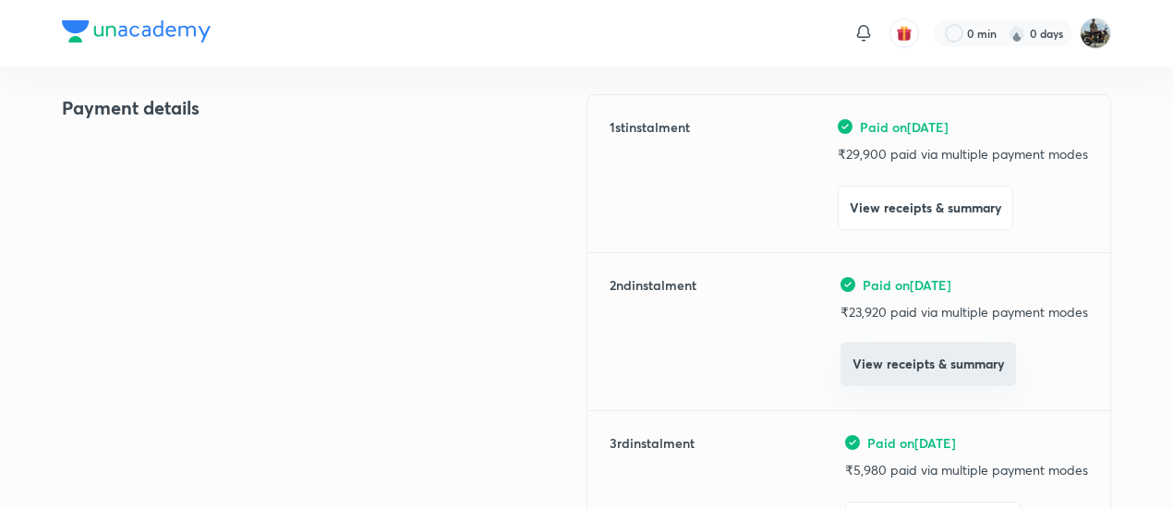
click at [865, 364] on button "View receipts & summary" at bounding box center [927, 364] width 175 height 44
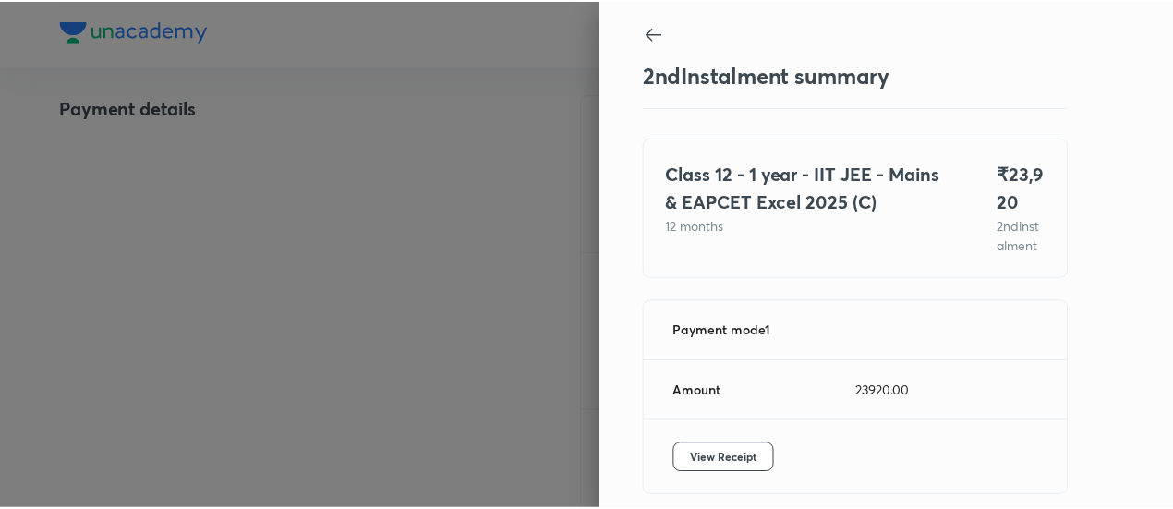
scroll to position [101, 0]
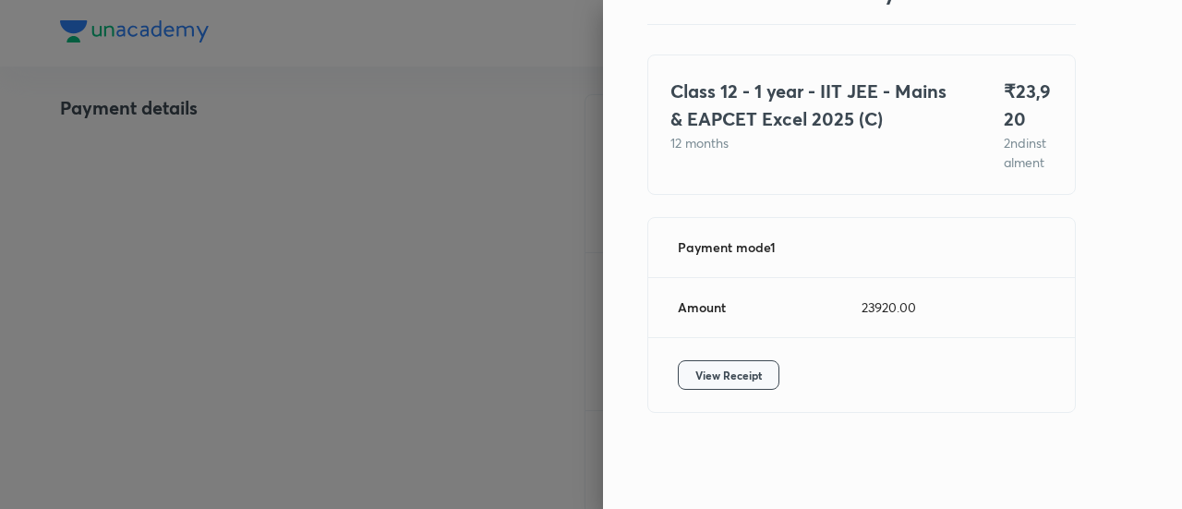
click at [725, 376] on span "View Receipt" at bounding box center [728, 375] width 66 height 18
click at [220, 211] on div at bounding box center [591, 254] width 1182 height 509
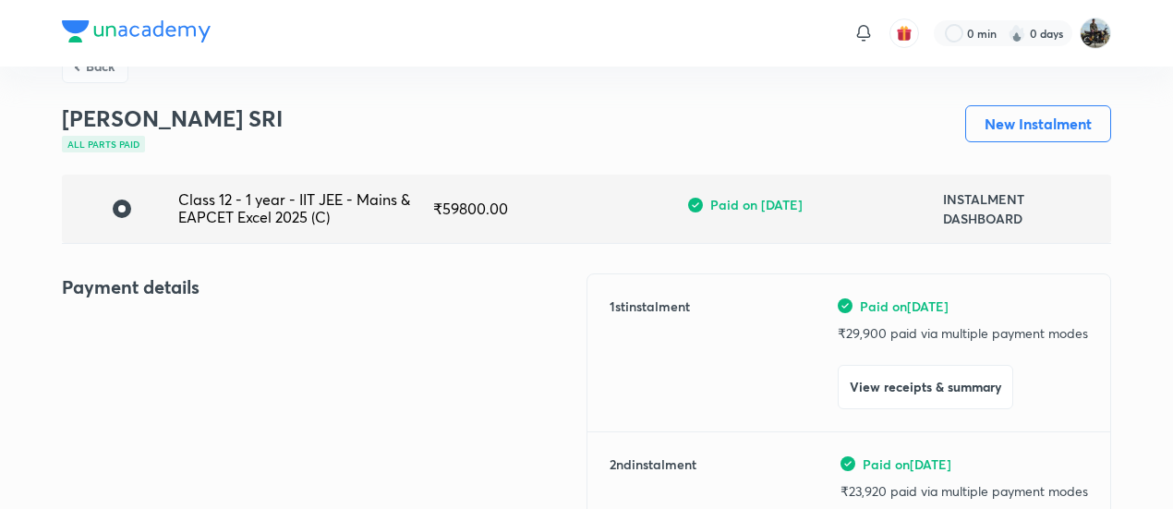
scroll to position [0, 0]
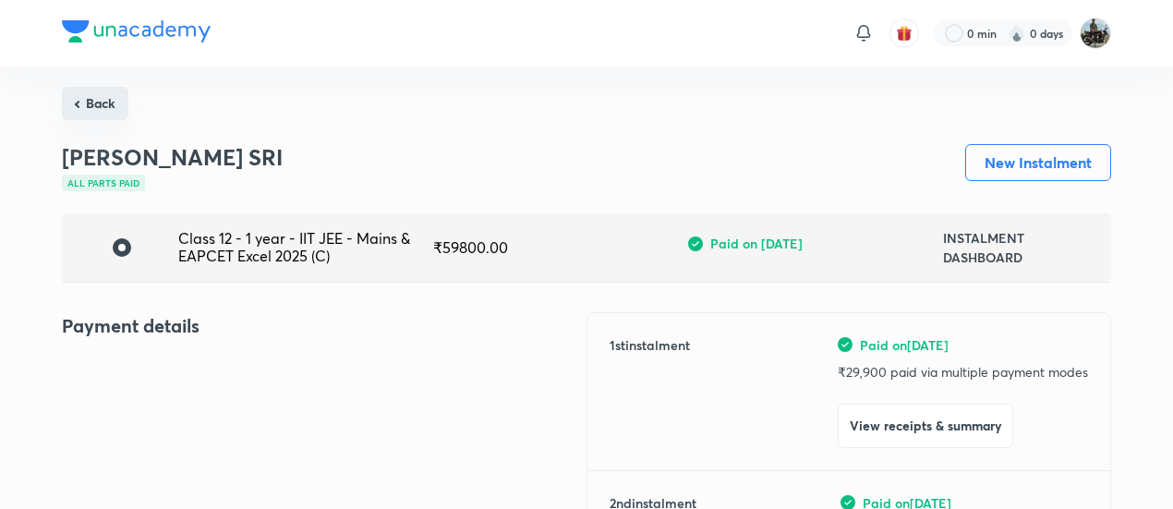
click at [111, 106] on button "Back" at bounding box center [95, 103] width 66 height 33
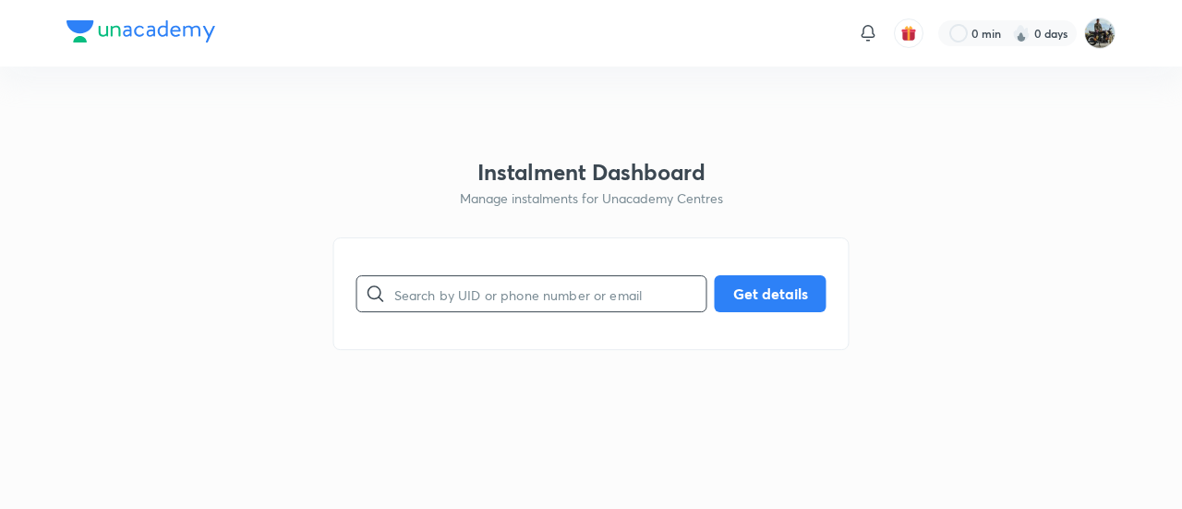
click at [488, 299] on input "text" at bounding box center [550, 294] width 312 height 47
paste input "4WUWPSR4LJ"
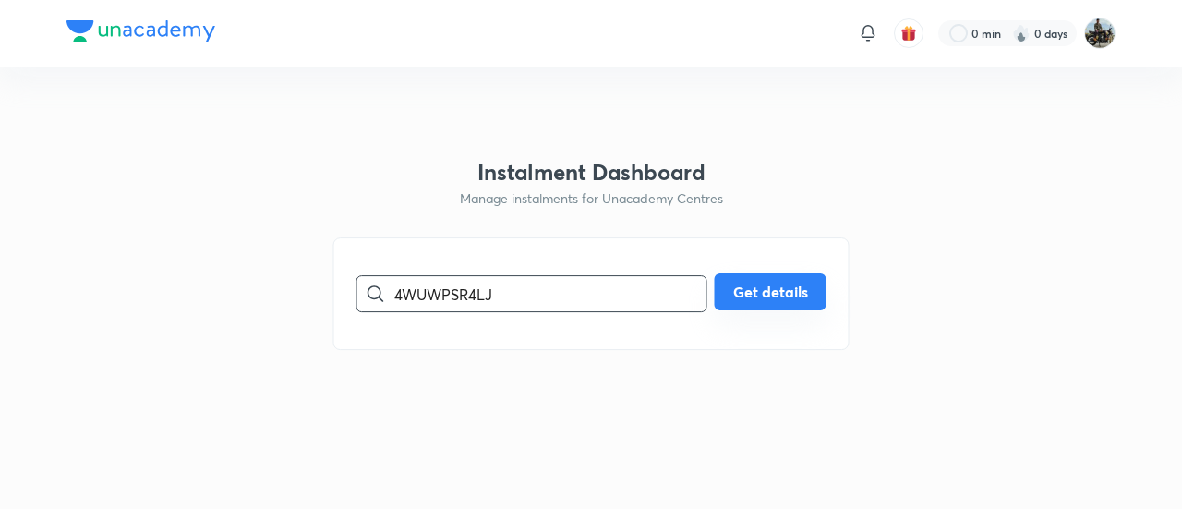
type input "4WUWPSR4LJ"
click at [750, 280] on button "Get details" at bounding box center [771, 291] width 112 height 37
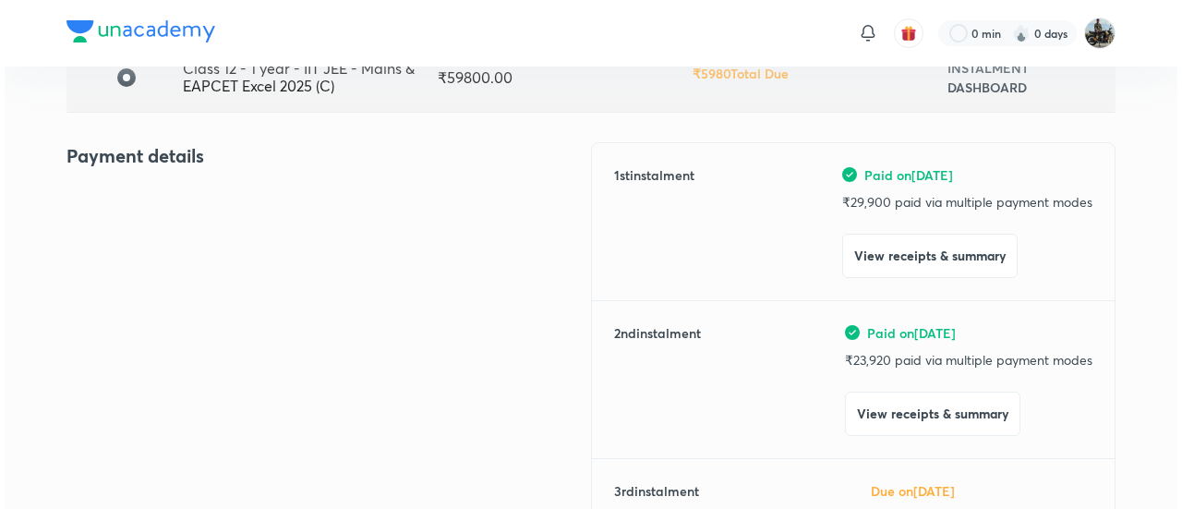
scroll to position [182, 0]
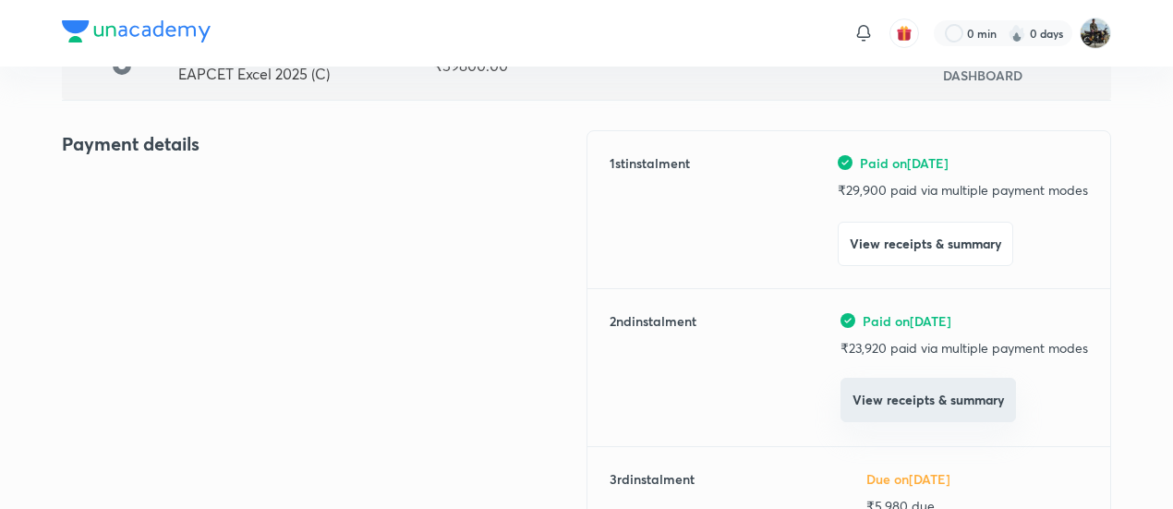
click at [842, 415] on button "View receipts & summary" at bounding box center [927, 400] width 175 height 44
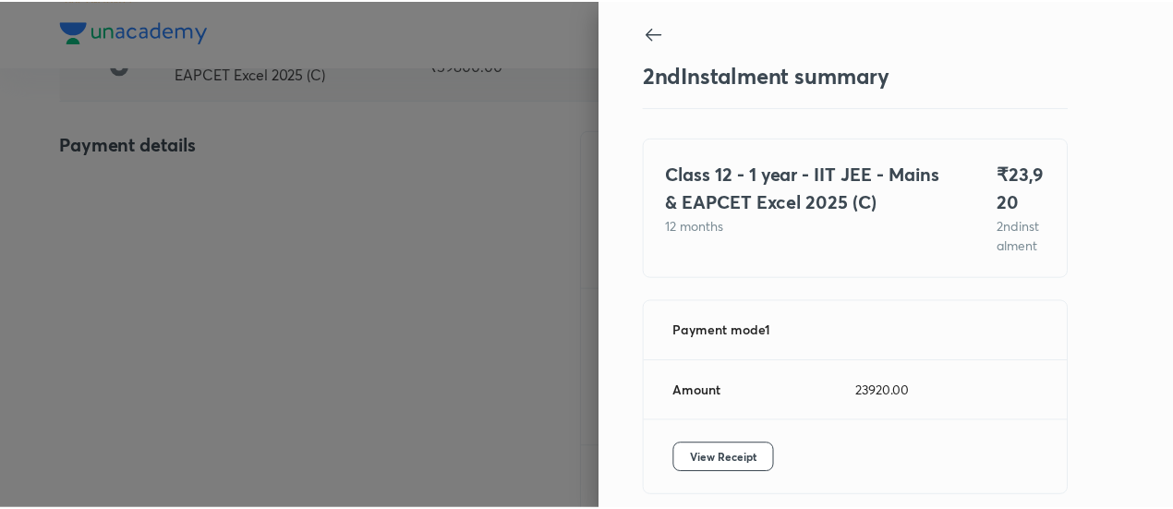
scroll to position [101, 0]
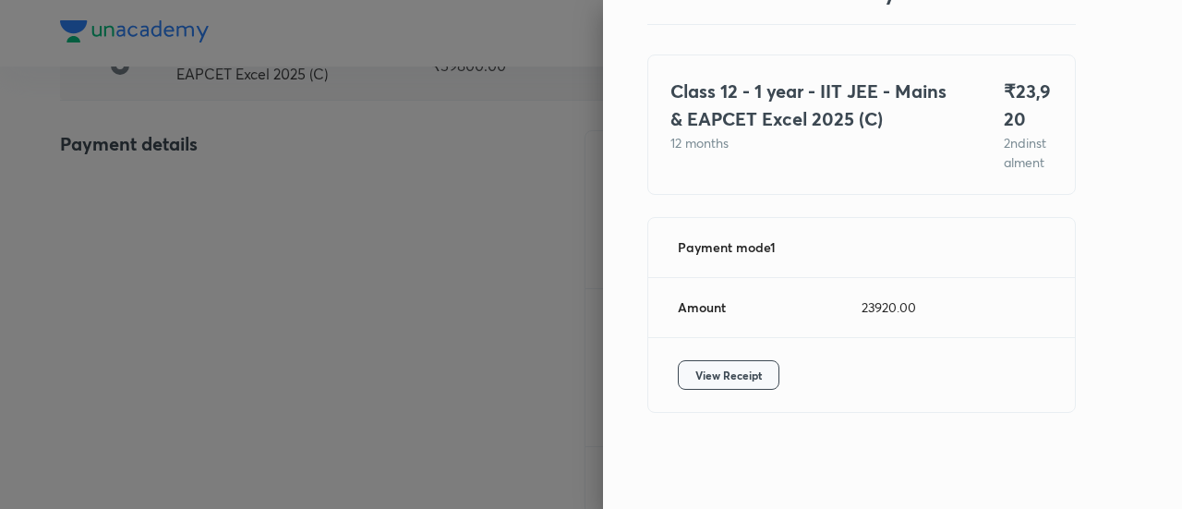
click at [695, 366] on span "View Receipt" at bounding box center [728, 375] width 66 height 18
click at [167, 236] on div at bounding box center [591, 254] width 1182 height 509
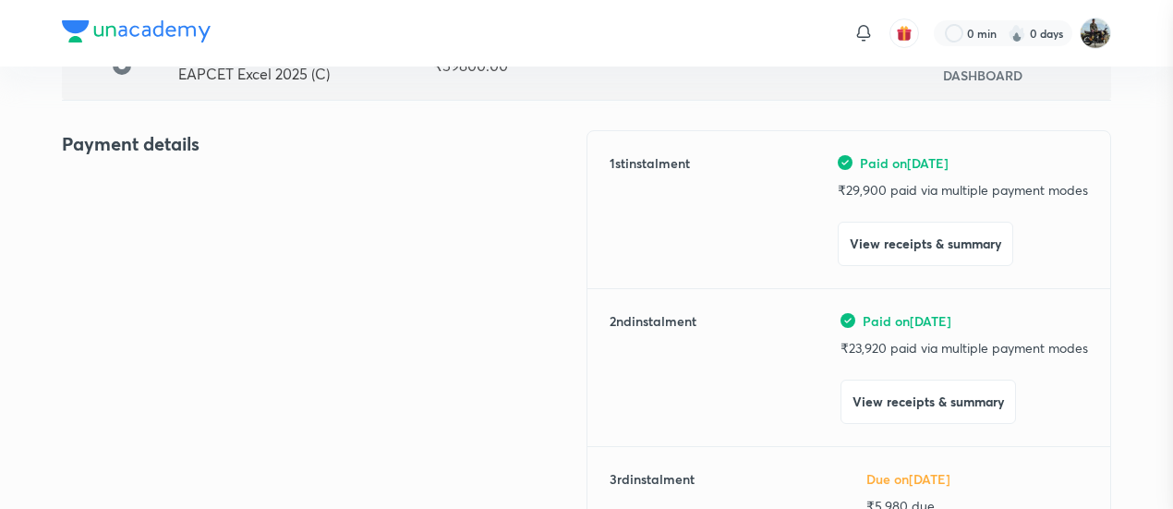
scroll to position [0, 0]
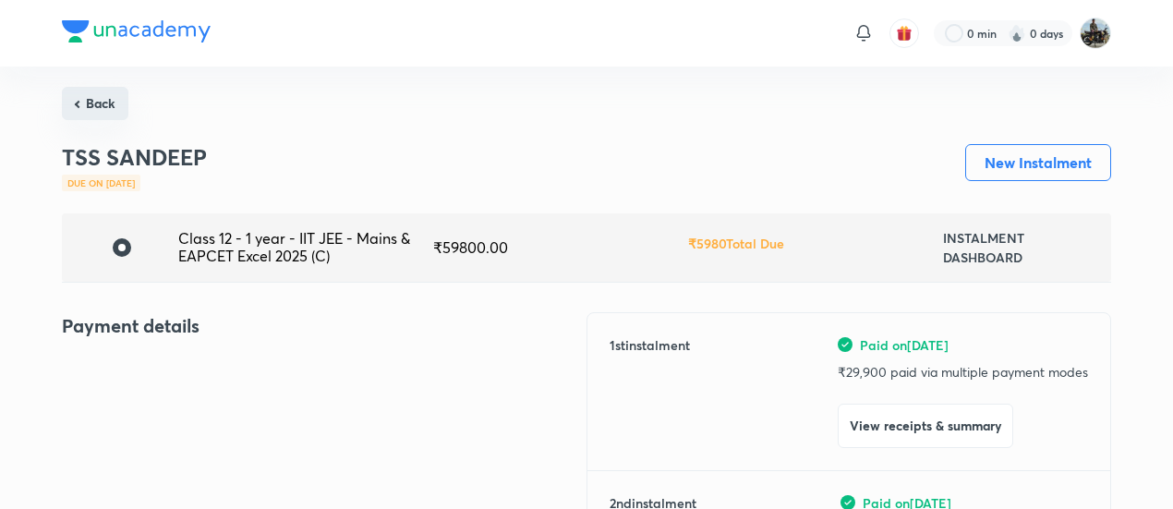
click at [99, 92] on button "Back" at bounding box center [95, 103] width 66 height 33
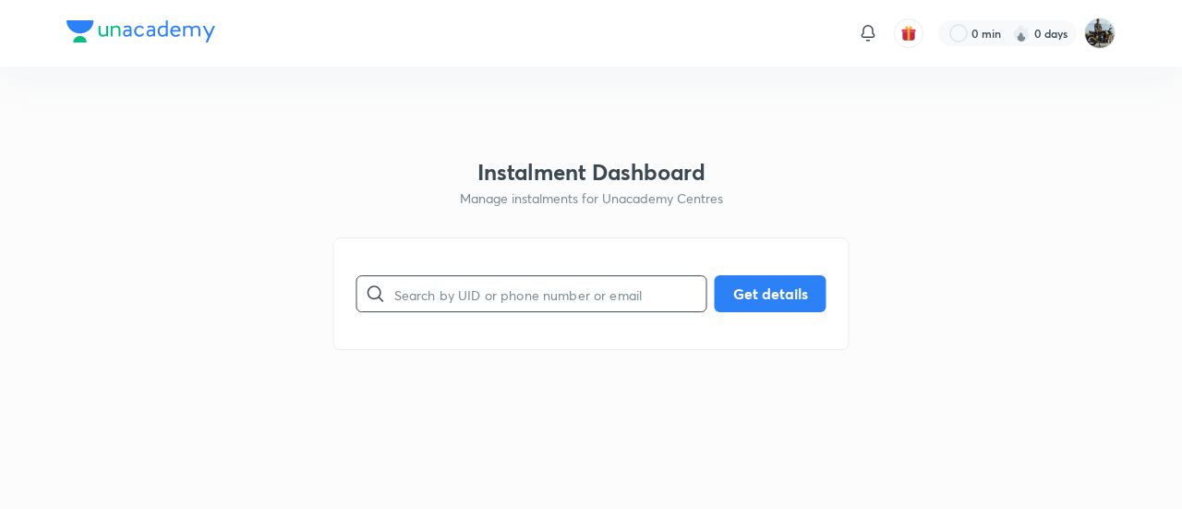
click at [426, 306] on input "text" at bounding box center [550, 294] width 312 height 47
paste input "I4E474GHEK"
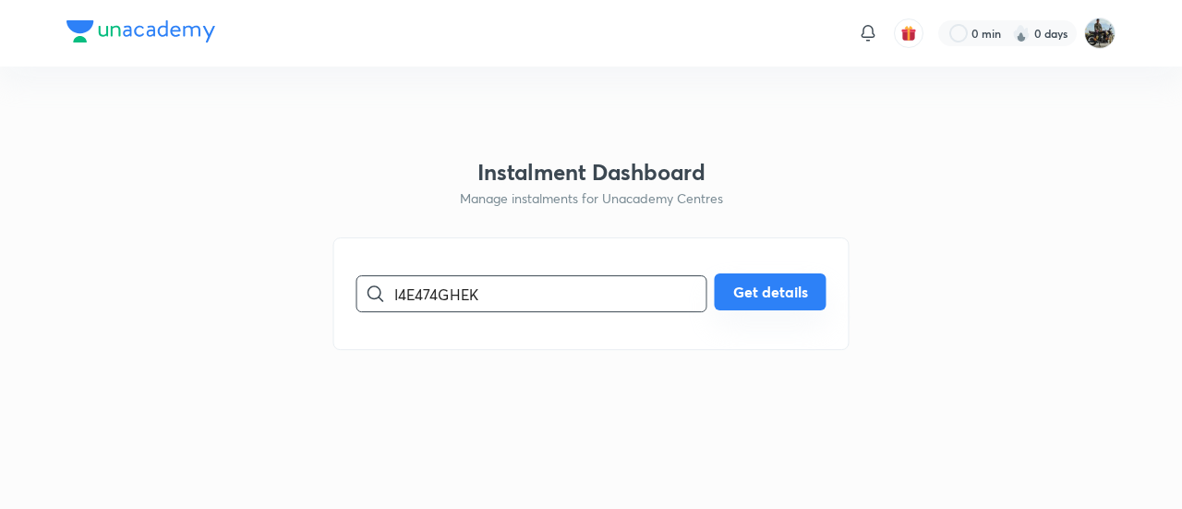
type input "I4E474GHEK"
click at [768, 289] on button "Get details" at bounding box center [771, 291] width 112 height 37
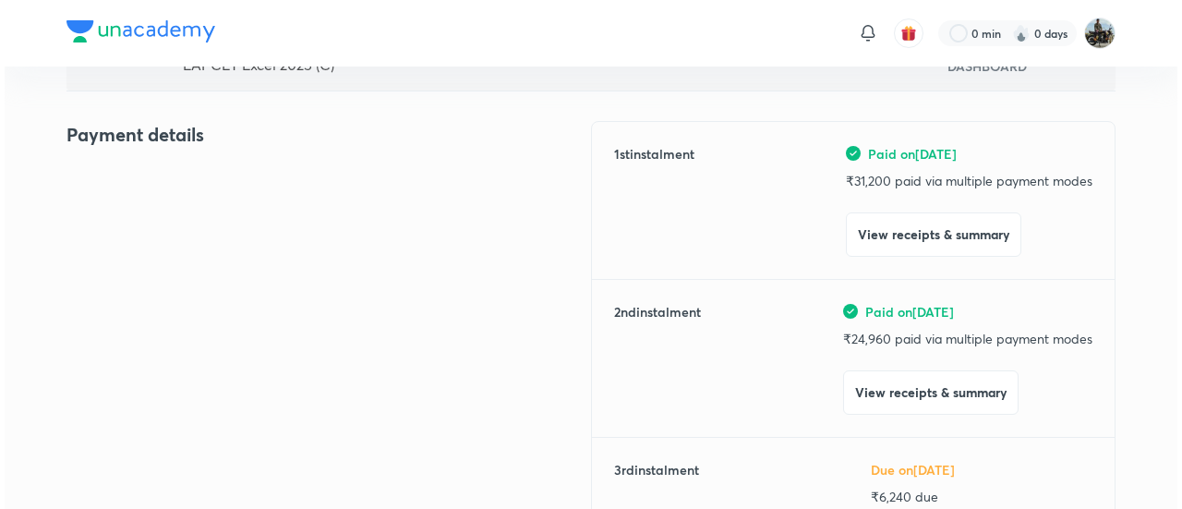
scroll to position [192, 0]
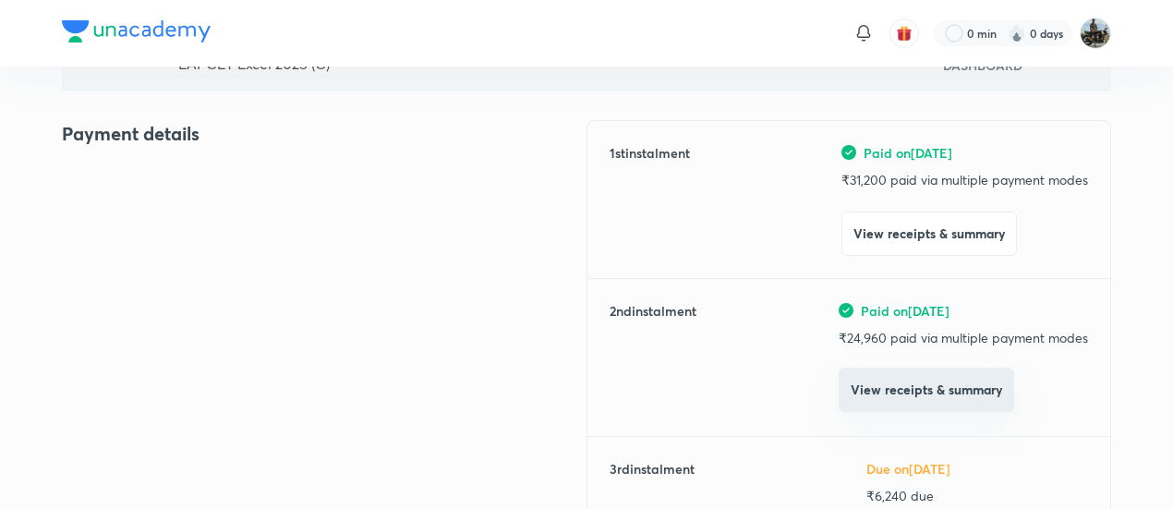
click at [881, 406] on button "View receipts & summary" at bounding box center [925, 389] width 175 height 44
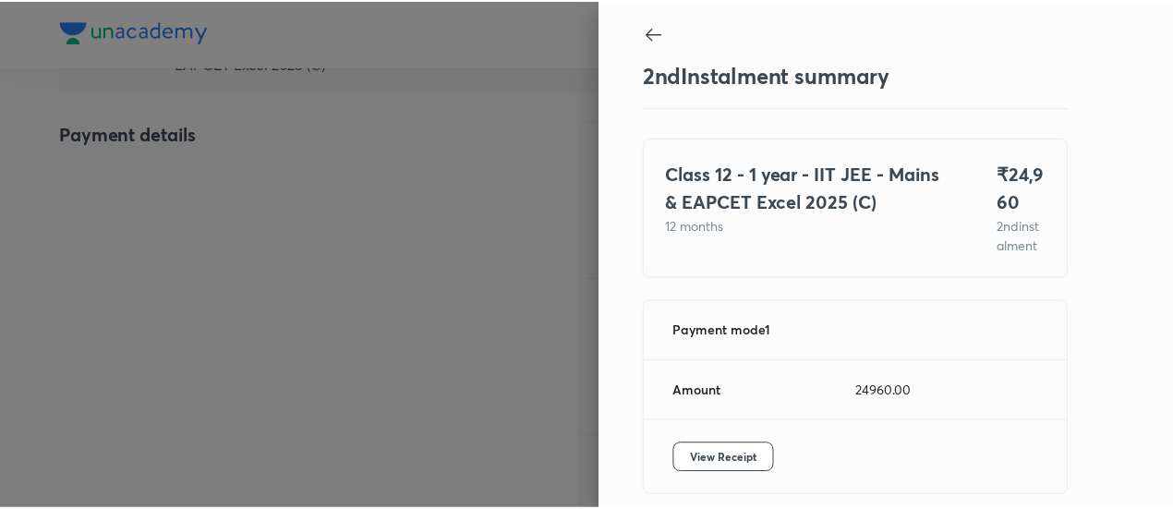
scroll to position [101, 0]
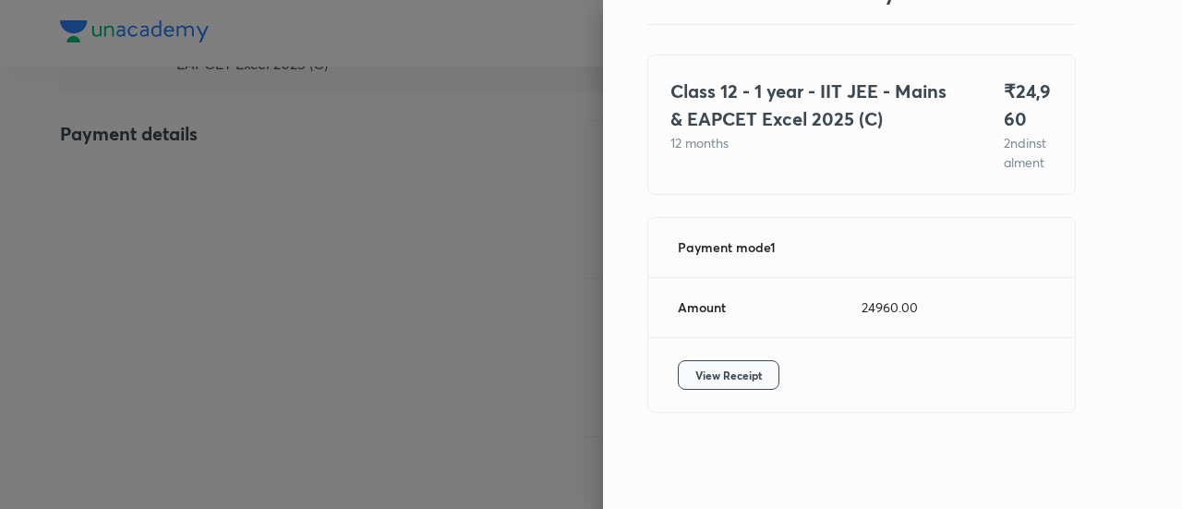
click at [730, 382] on span "View Receipt" at bounding box center [728, 375] width 66 height 18
click at [259, 206] on div at bounding box center [591, 254] width 1182 height 509
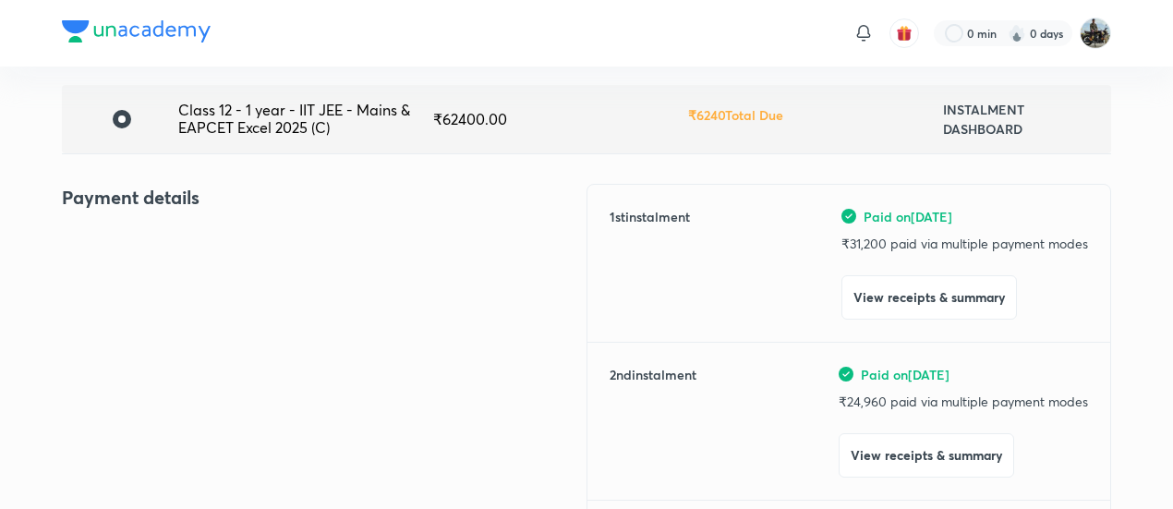
scroll to position [133, 0]
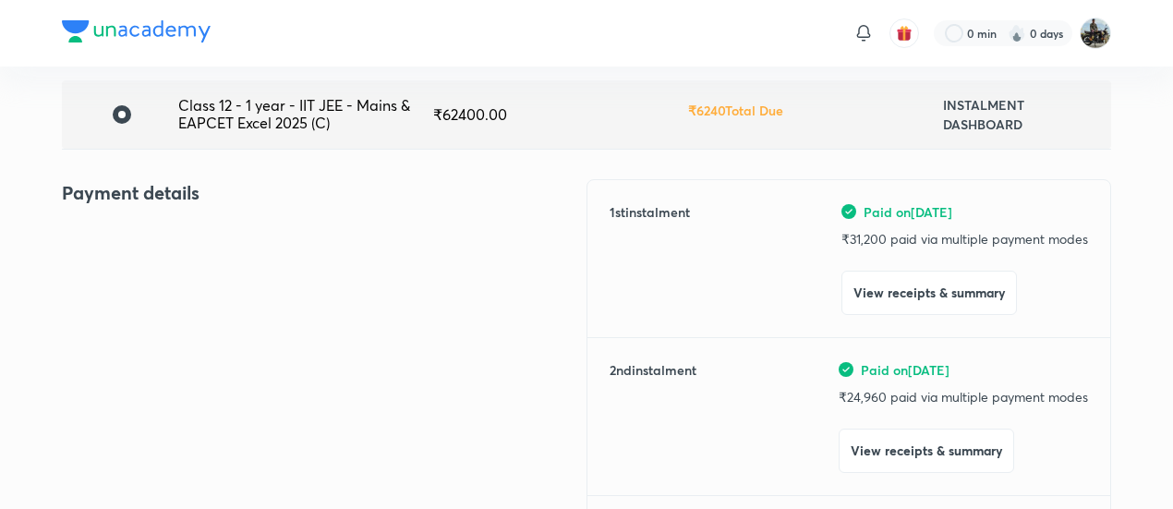
click at [241, 193] on h4 "Payment details" at bounding box center [324, 193] width 524 height 28
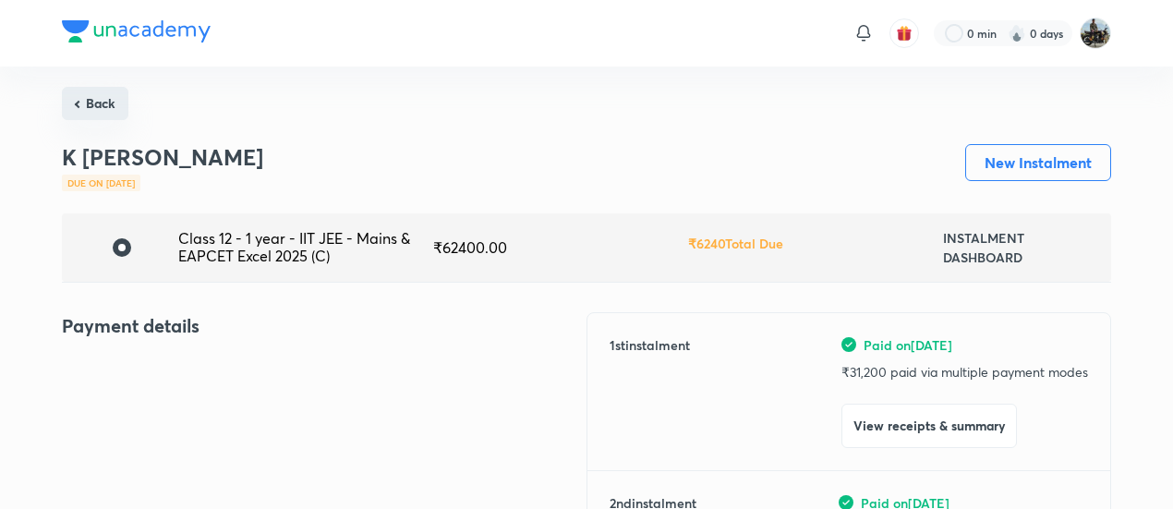
click at [91, 119] on button "Back" at bounding box center [95, 103] width 66 height 33
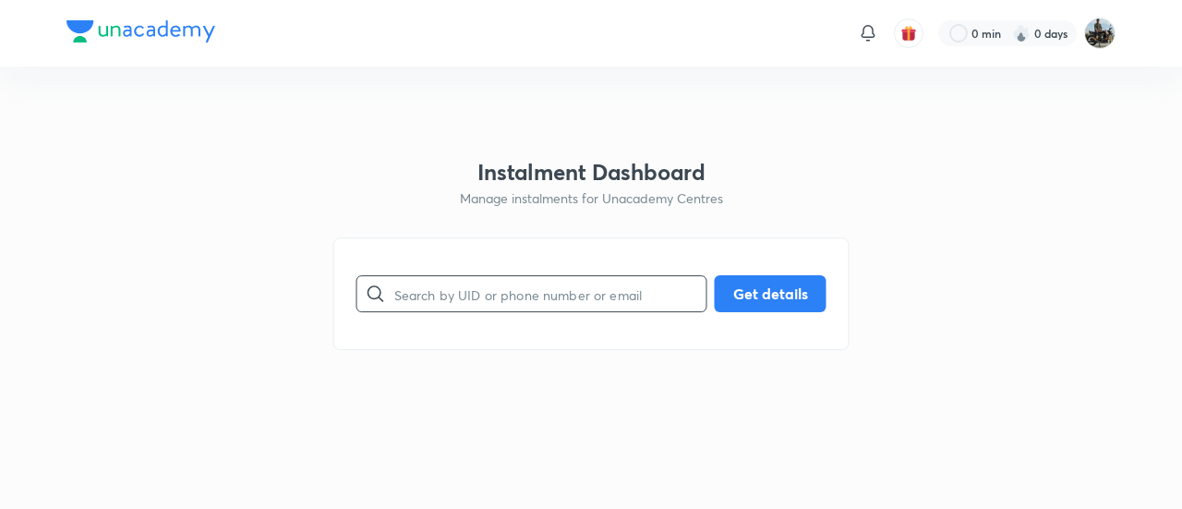
click at [455, 317] on input "text" at bounding box center [550, 294] width 312 height 47
paste input "5O5LKU3EAR"
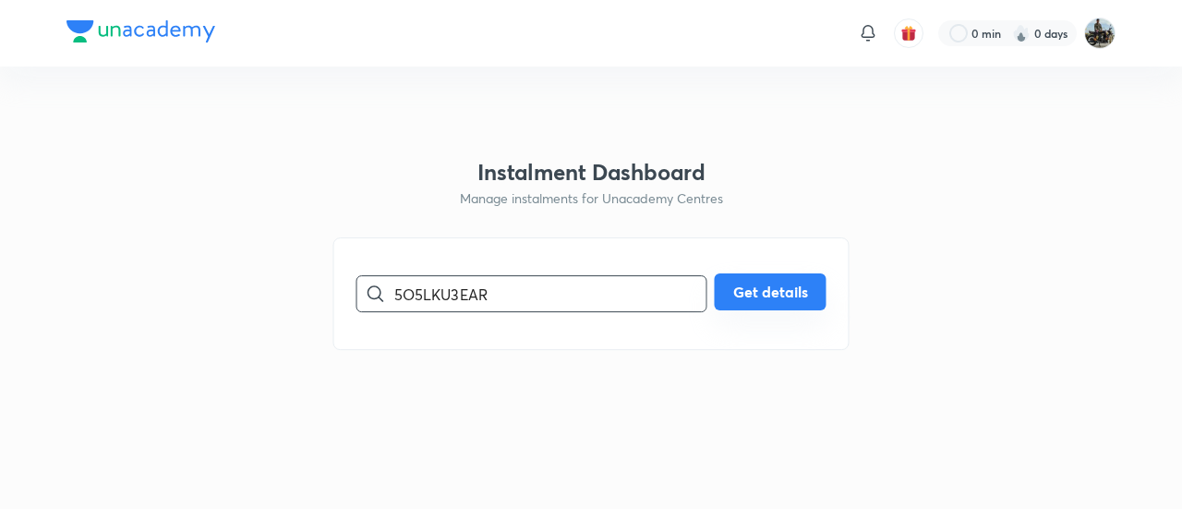
type input "5O5LKU3EAR"
click at [775, 288] on button "Get details" at bounding box center [771, 291] width 112 height 37
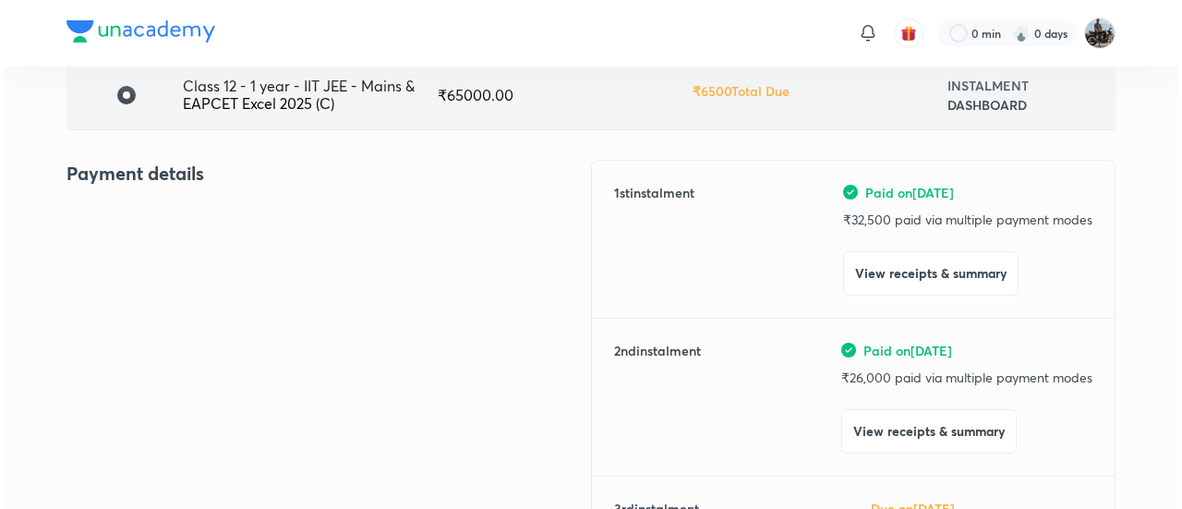
scroll to position [154, 0]
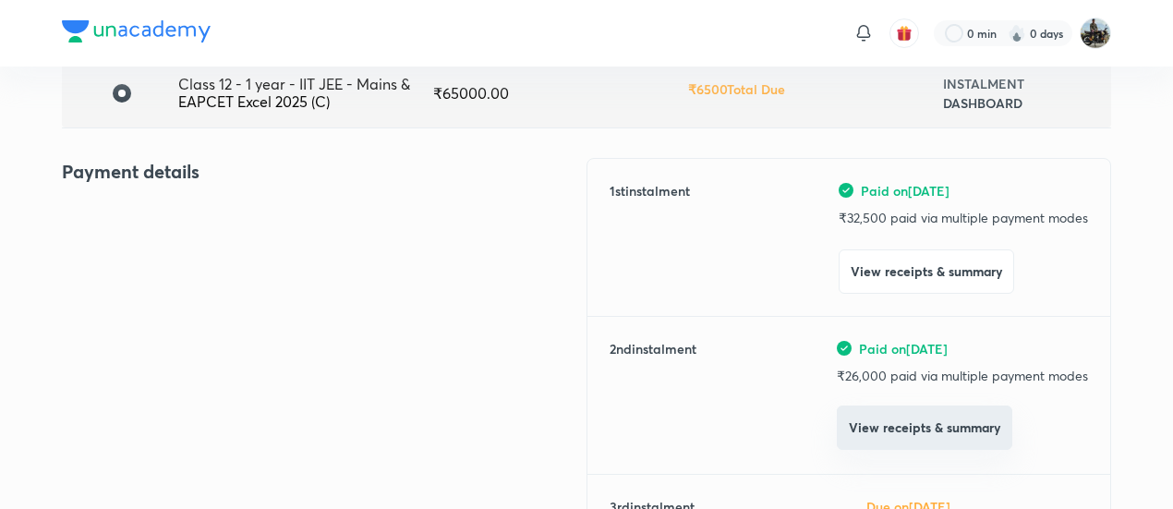
click at [885, 437] on button "View receipts & summary" at bounding box center [924, 427] width 175 height 44
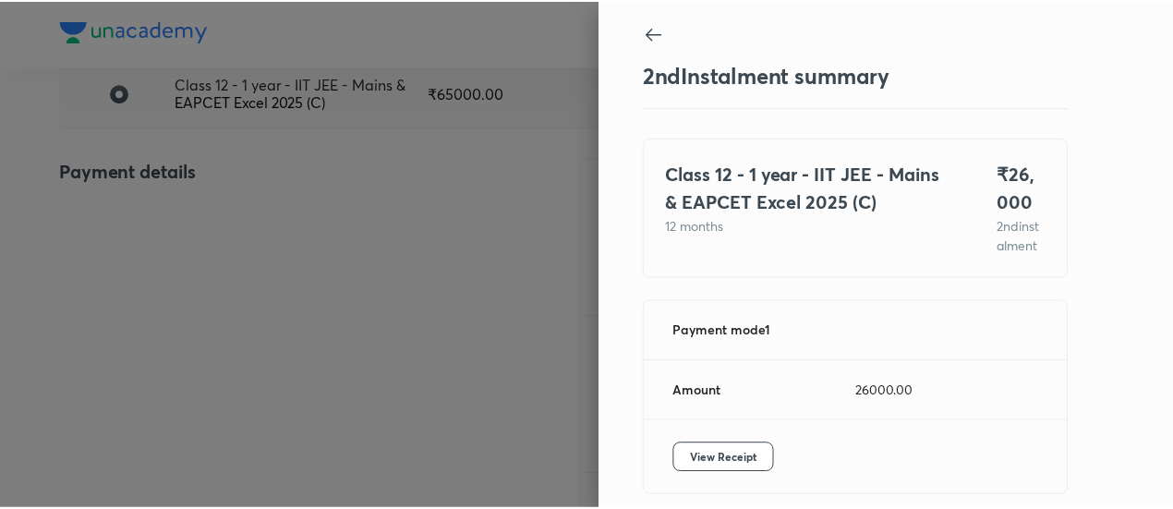
scroll to position [101, 0]
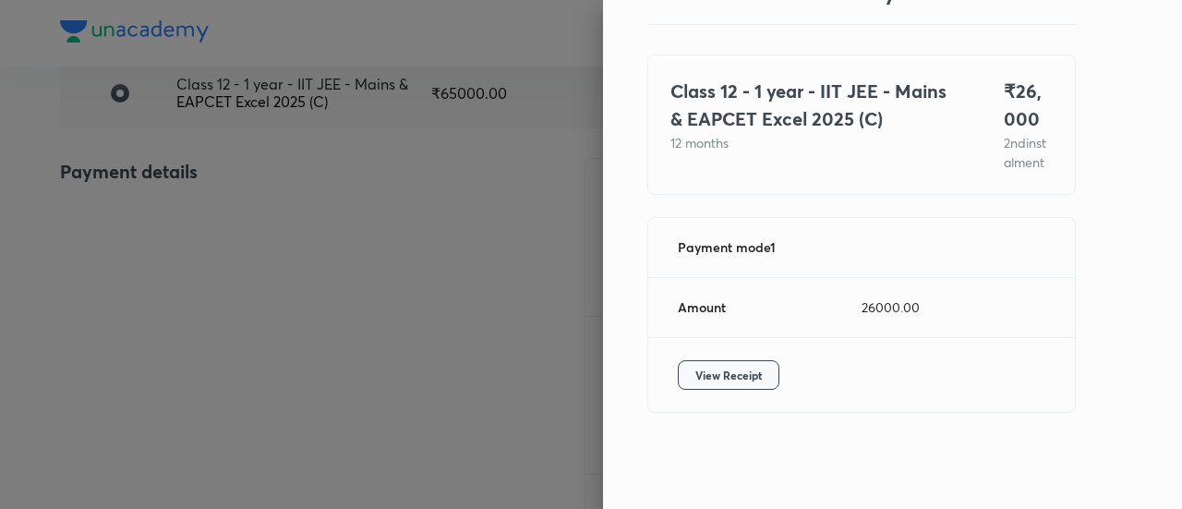
click at [713, 365] on button "View Receipt" at bounding box center [729, 375] width 102 height 30
click at [145, 171] on div at bounding box center [591, 254] width 1182 height 509
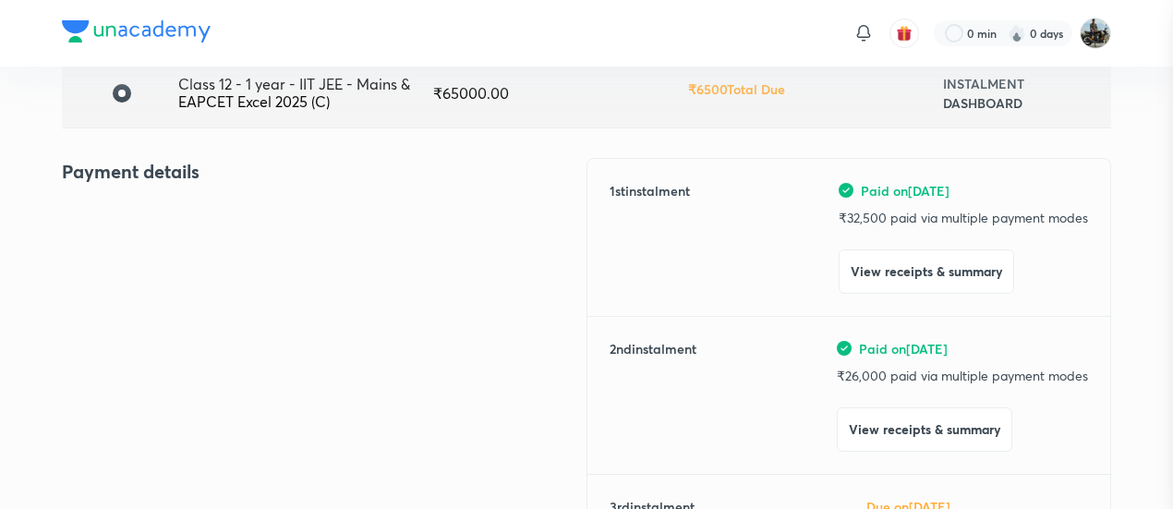
click at [145, 171] on div at bounding box center [586, 254] width 1173 height 509
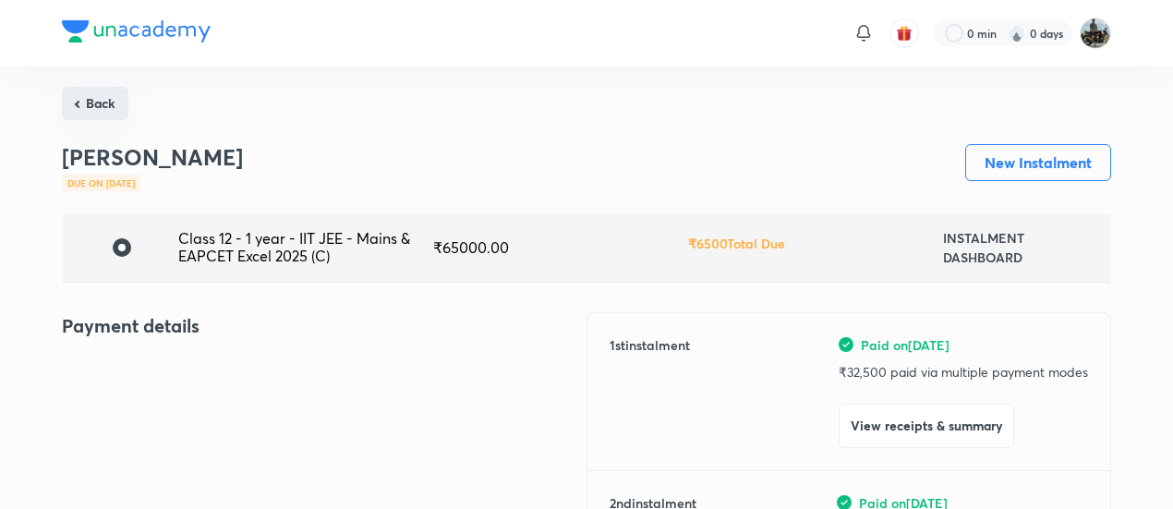
click at [101, 108] on button "Back" at bounding box center [95, 103] width 66 height 33
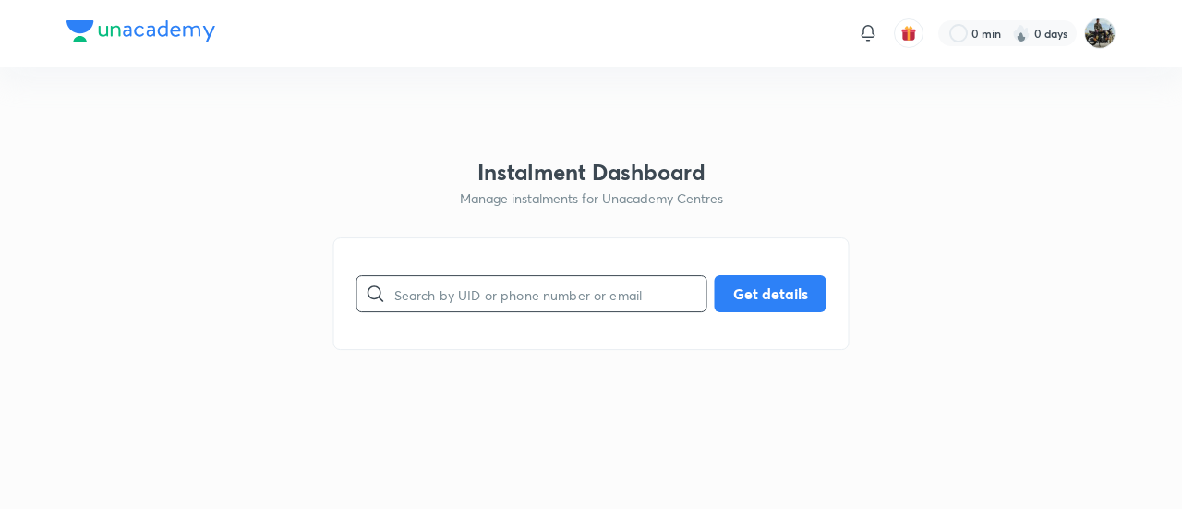
click at [533, 309] on input "text" at bounding box center [550, 294] width 312 height 47
paste input "GQGJ9S3A5Y"
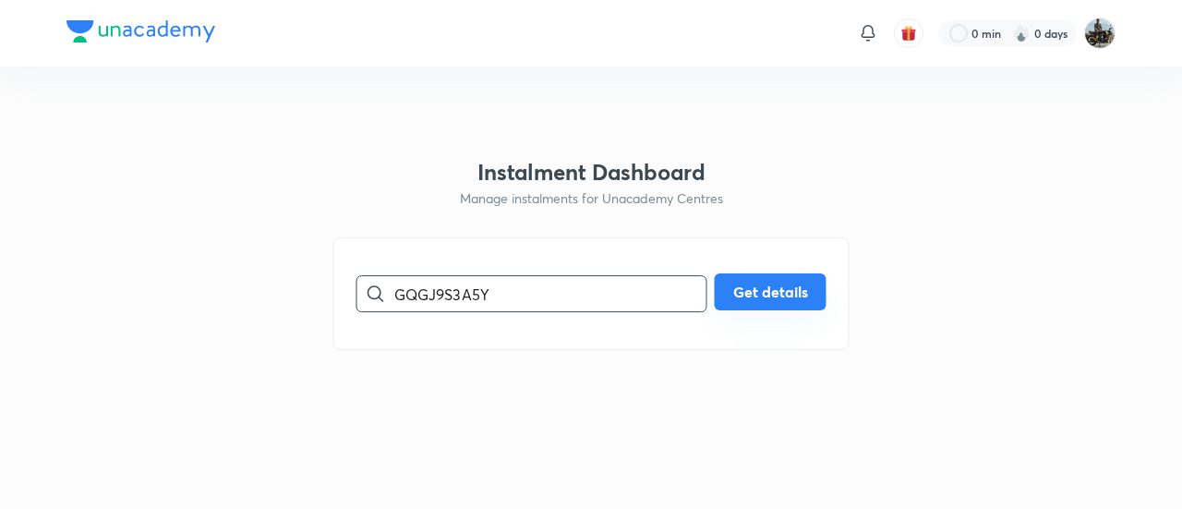
type input "GQGJ9S3A5Y"
click at [765, 287] on button "Get details" at bounding box center [771, 291] width 112 height 37
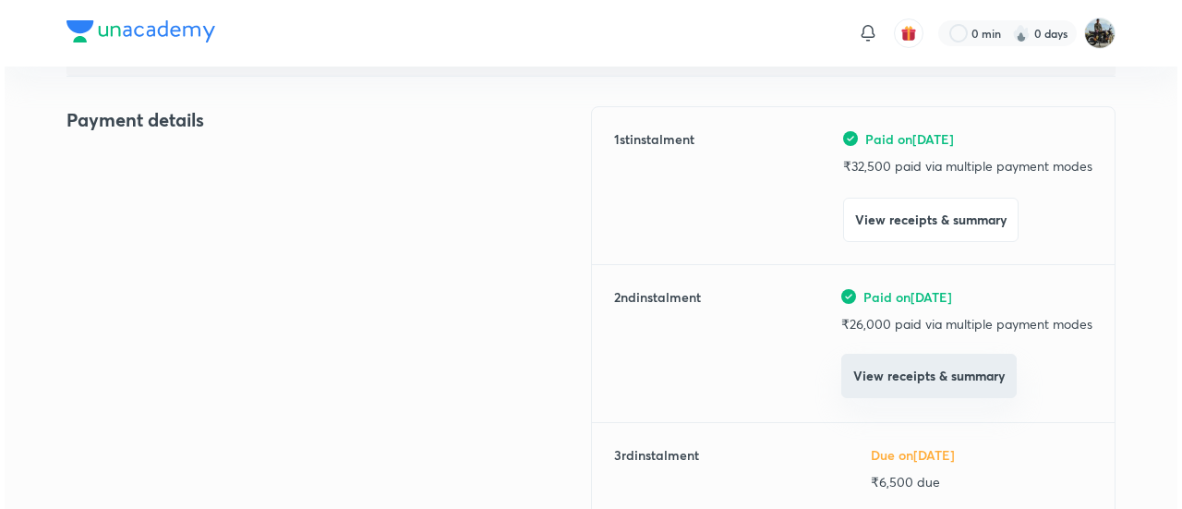
scroll to position [207, 0]
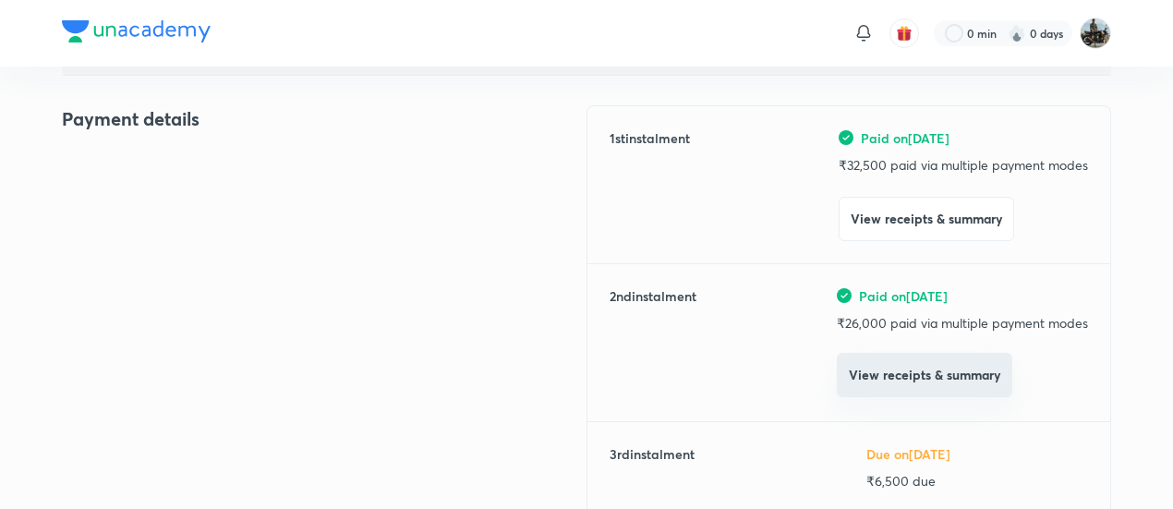
click at [925, 362] on button "View receipts & summary" at bounding box center [924, 375] width 175 height 44
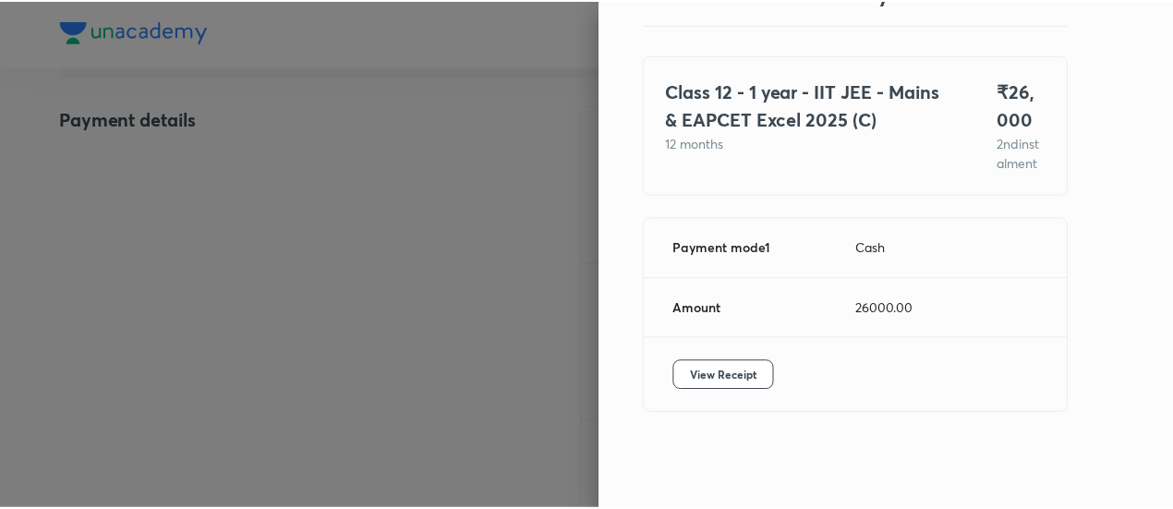
scroll to position [101, 0]
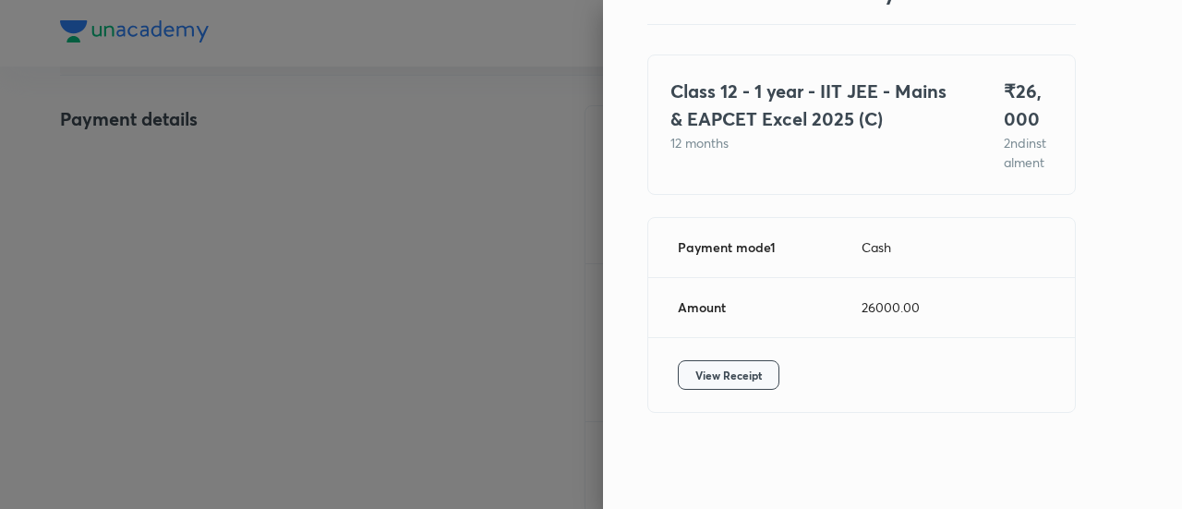
click at [735, 373] on span "View Receipt" at bounding box center [728, 375] width 66 height 18
click at [215, 254] on div at bounding box center [591, 254] width 1182 height 509
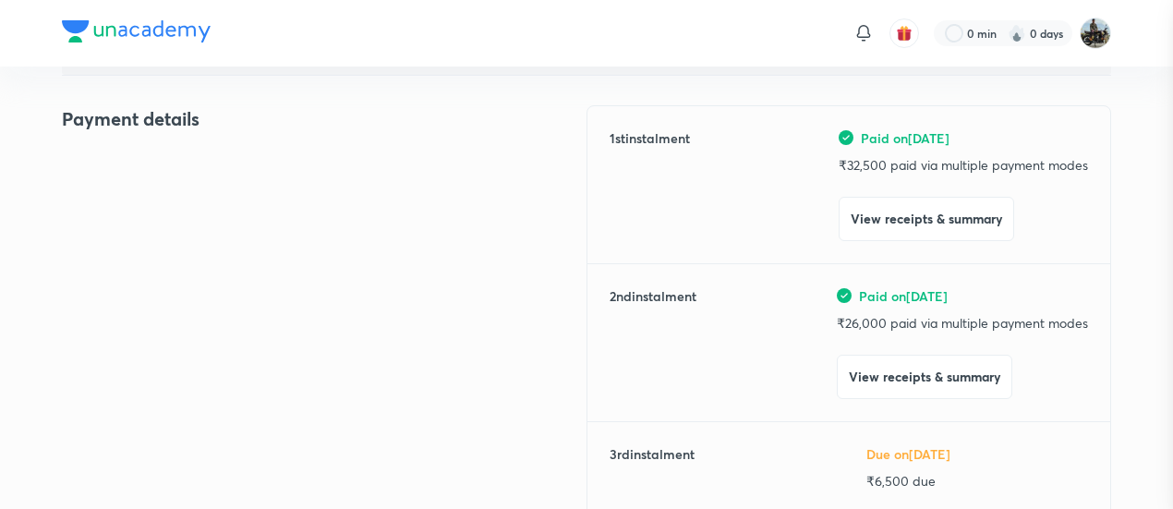
click at [215, 254] on div at bounding box center [586, 254] width 1173 height 509
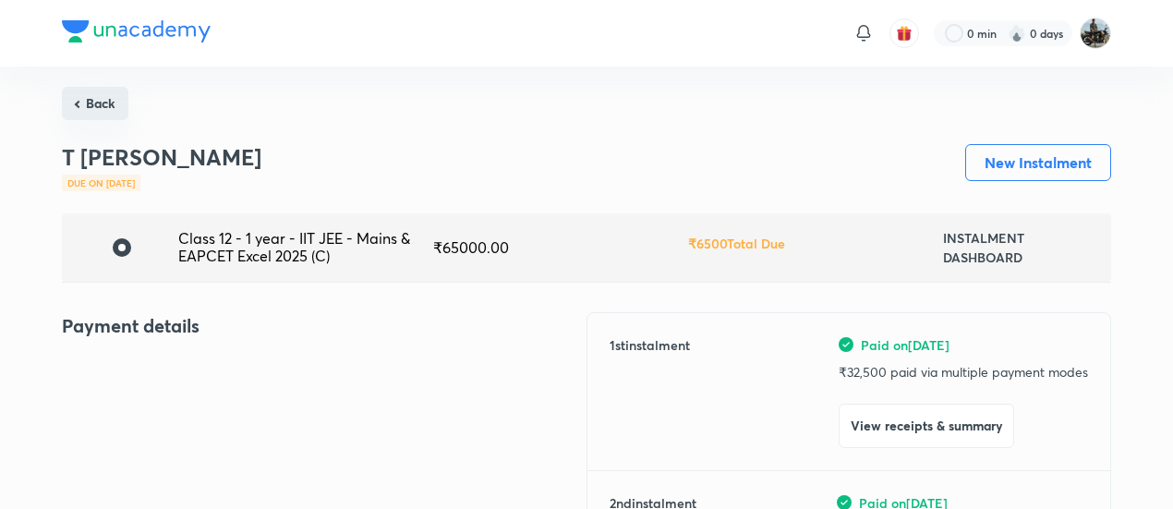
click at [116, 117] on button "Back" at bounding box center [95, 103] width 66 height 33
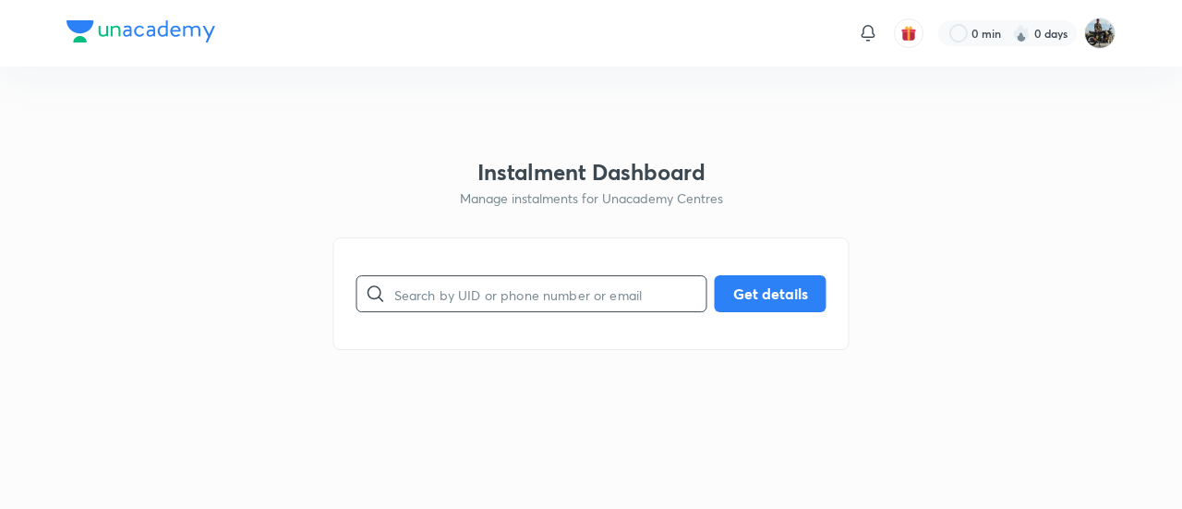
click at [466, 285] on input "text" at bounding box center [550, 294] width 312 height 47
paste input "5X1RB2PCOV"
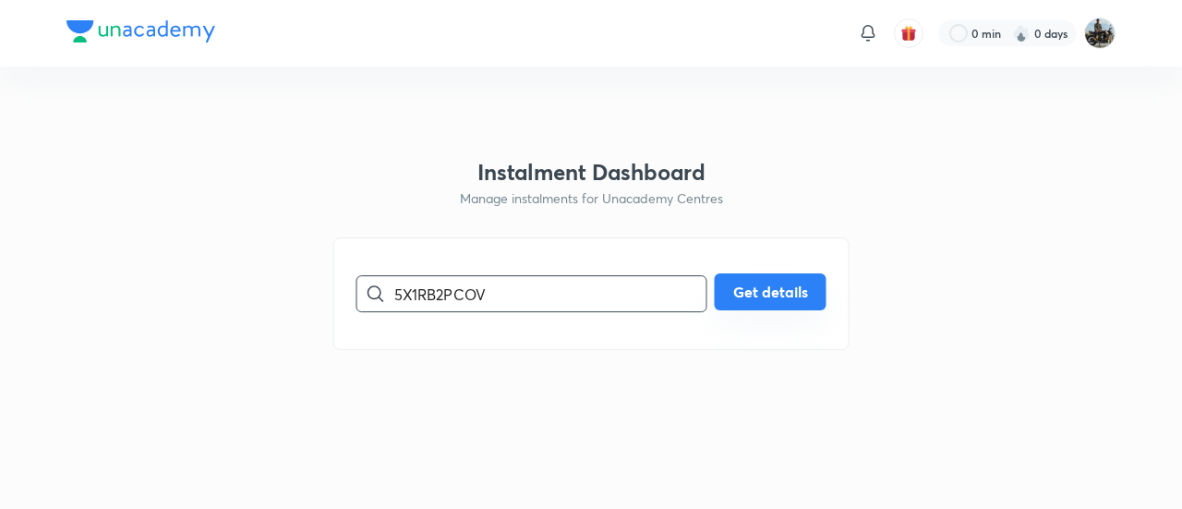
type input "5X1RB2PCOV"
click at [781, 303] on button "Get details" at bounding box center [771, 291] width 112 height 37
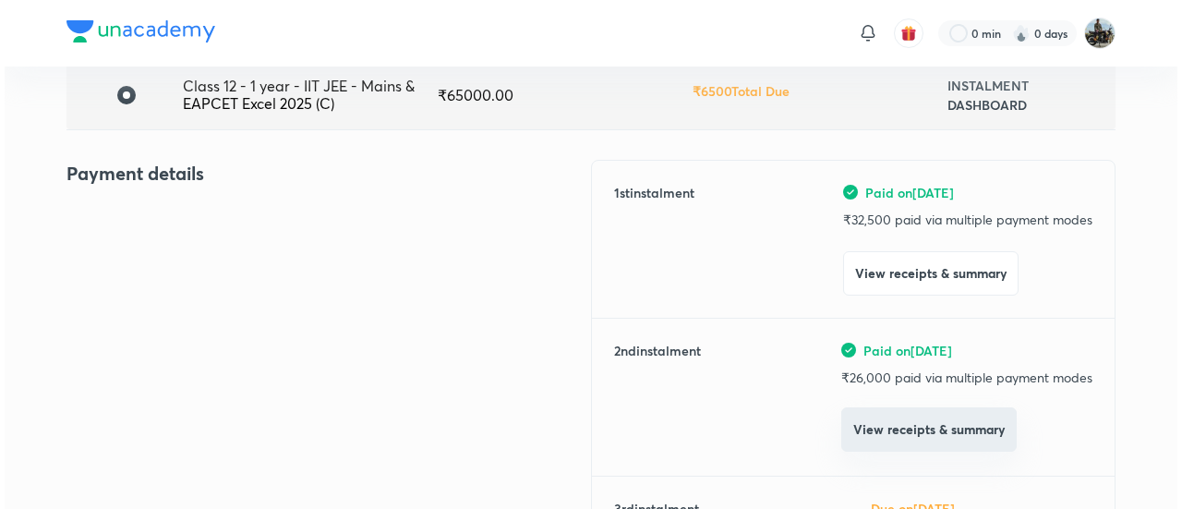
scroll to position [153, 0]
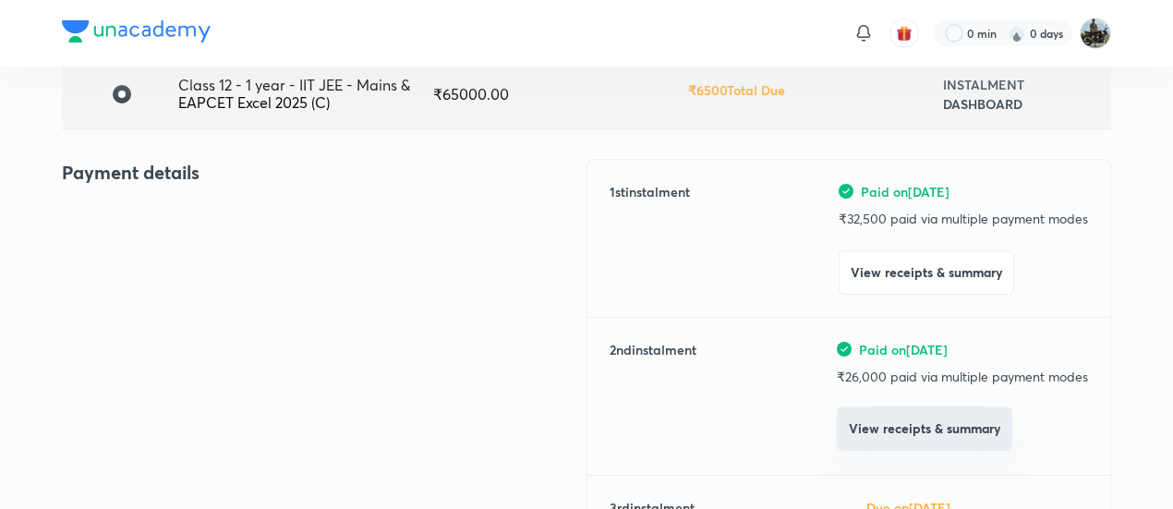
click at [870, 428] on button "View receipts & summary" at bounding box center [924, 428] width 175 height 44
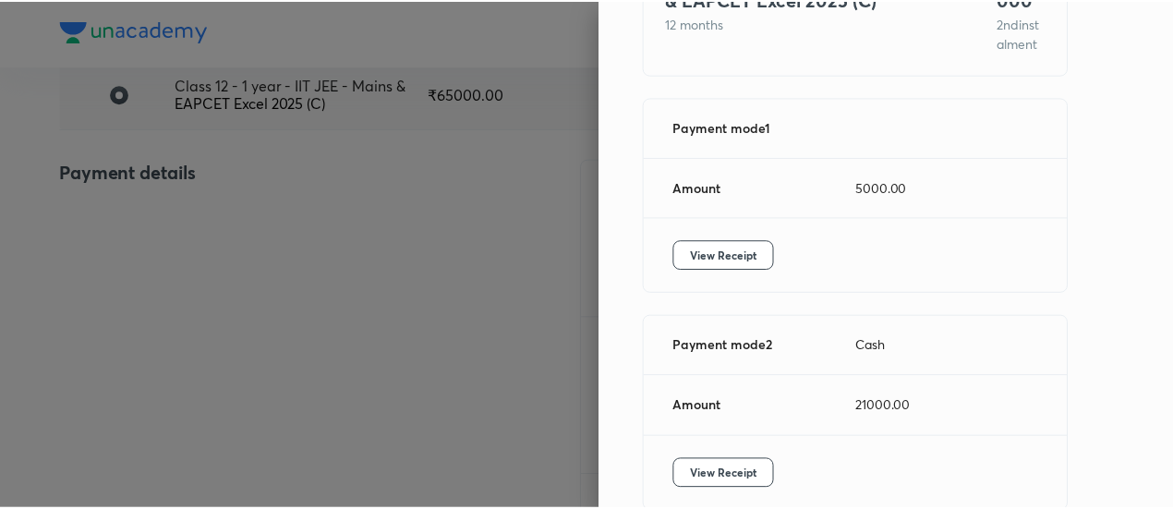
scroll to position [206, 0]
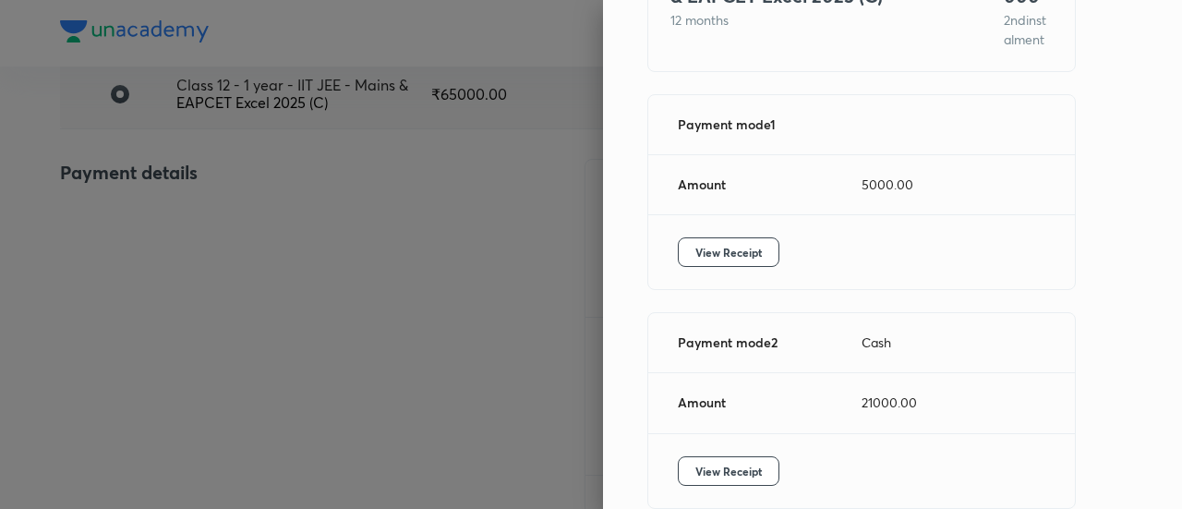
click at [721, 285] on div "View Receipt" at bounding box center [861, 252] width 427 height 74
click at [713, 261] on span "View Receipt" at bounding box center [728, 252] width 66 height 18
click at [331, 218] on div at bounding box center [591, 254] width 1182 height 509
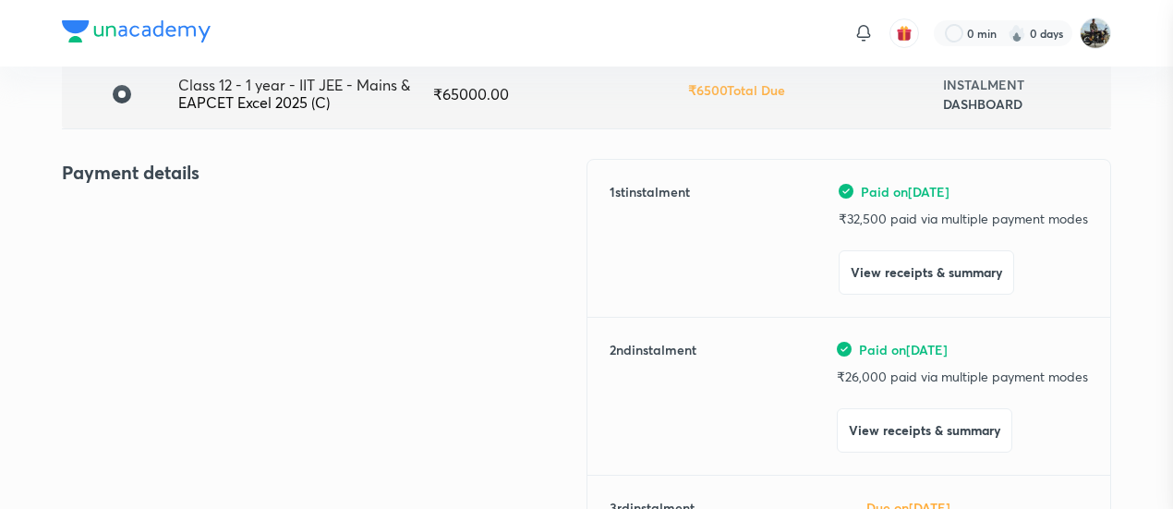
click at [331, 218] on div at bounding box center [586, 254] width 1173 height 509
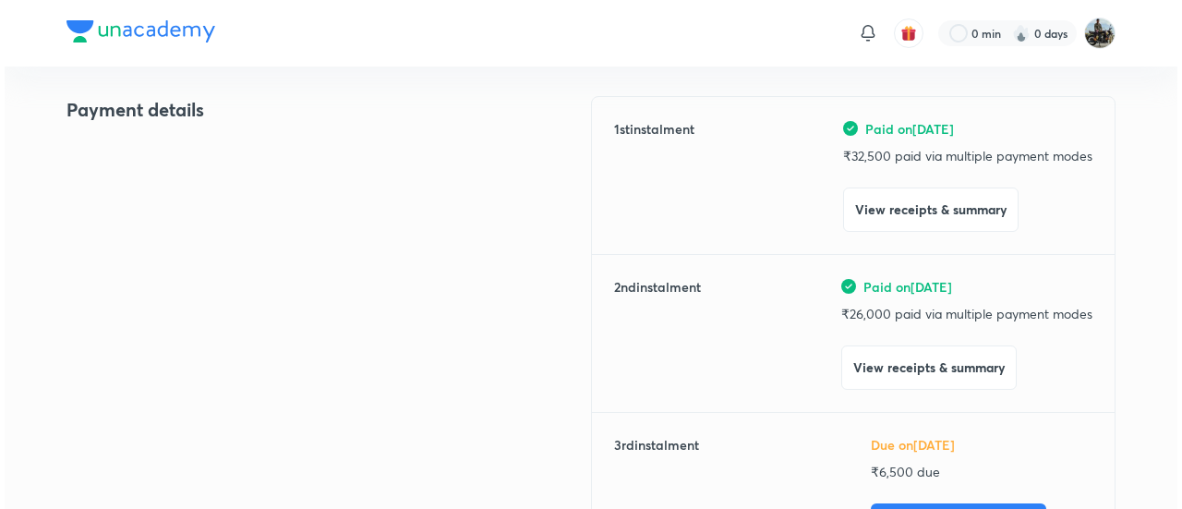
scroll to position [223, 0]
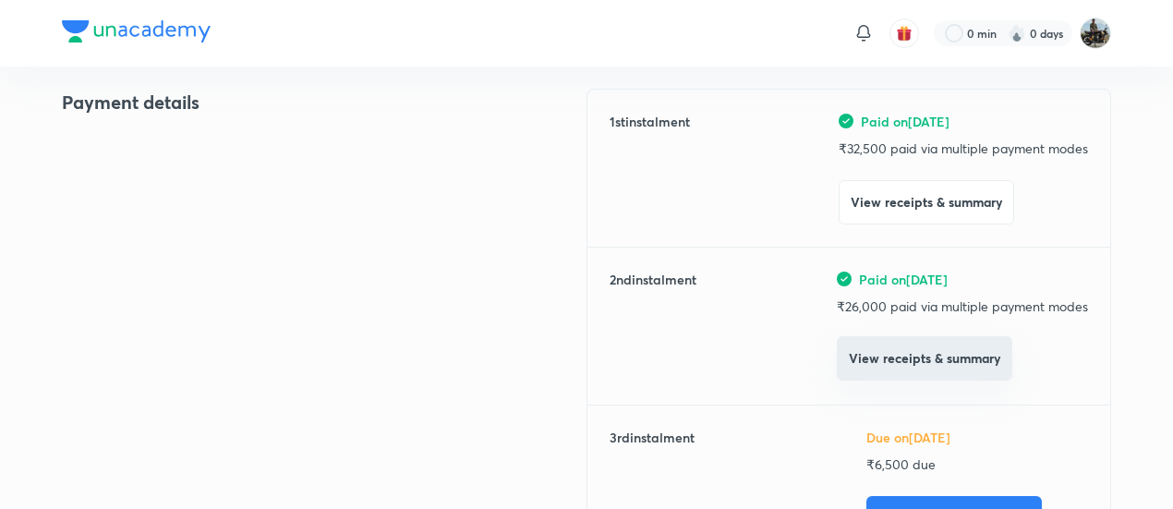
click at [888, 348] on button "View receipts & summary" at bounding box center [924, 358] width 175 height 44
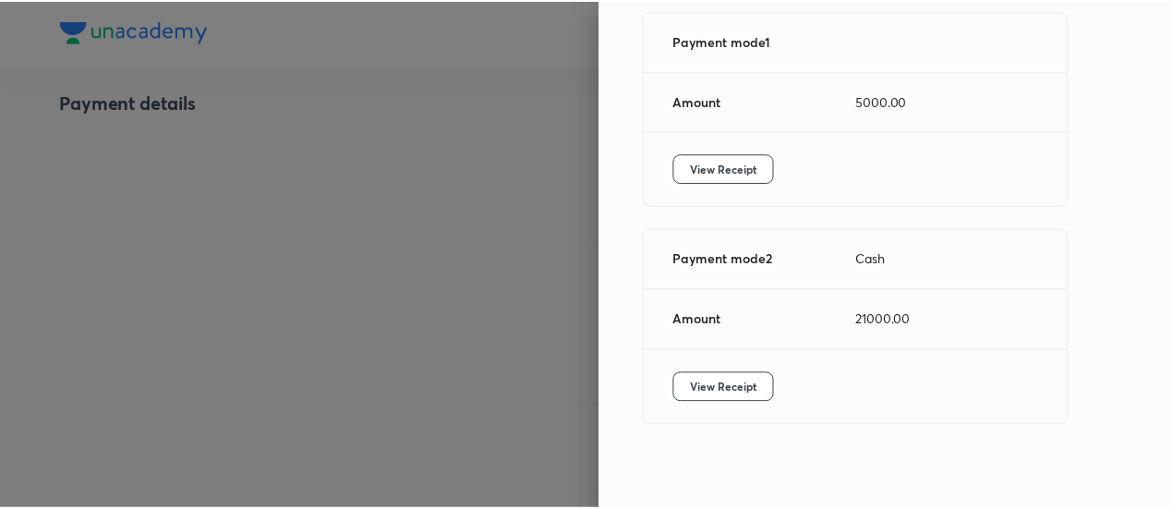
scroll to position [318, 0]
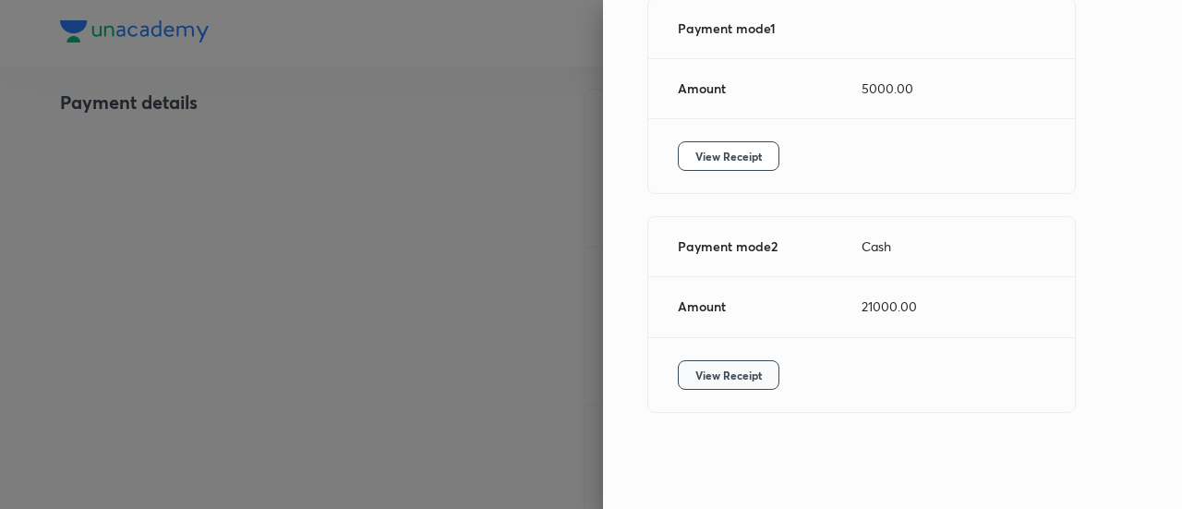
click at [704, 372] on span "View Receipt" at bounding box center [728, 375] width 66 height 18
click at [214, 236] on div at bounding box center [591, 254] width 1182 height 509
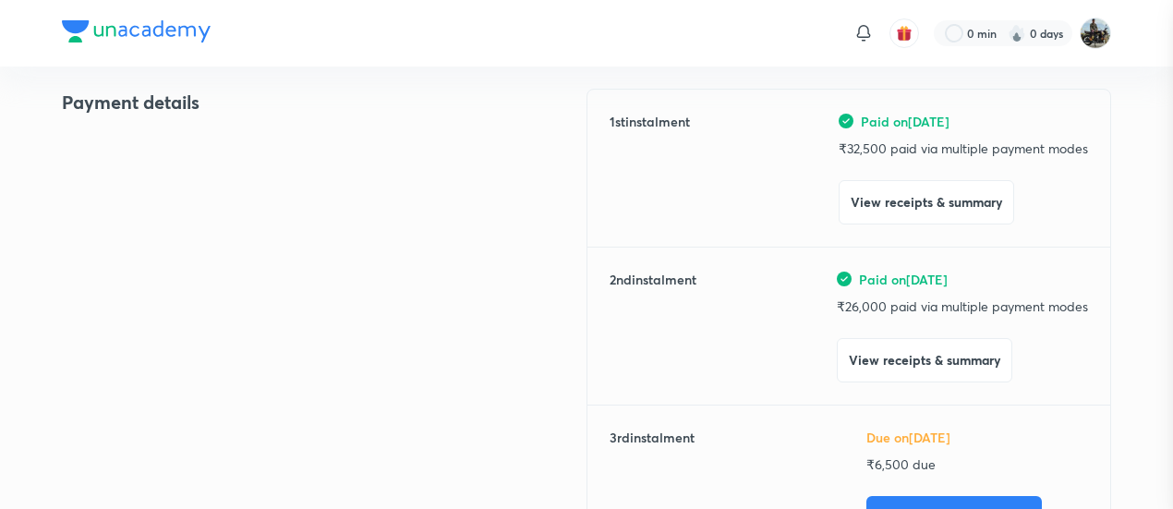
click at [214, 236] on div at bounding box center [586, 254] width 1173 height 509
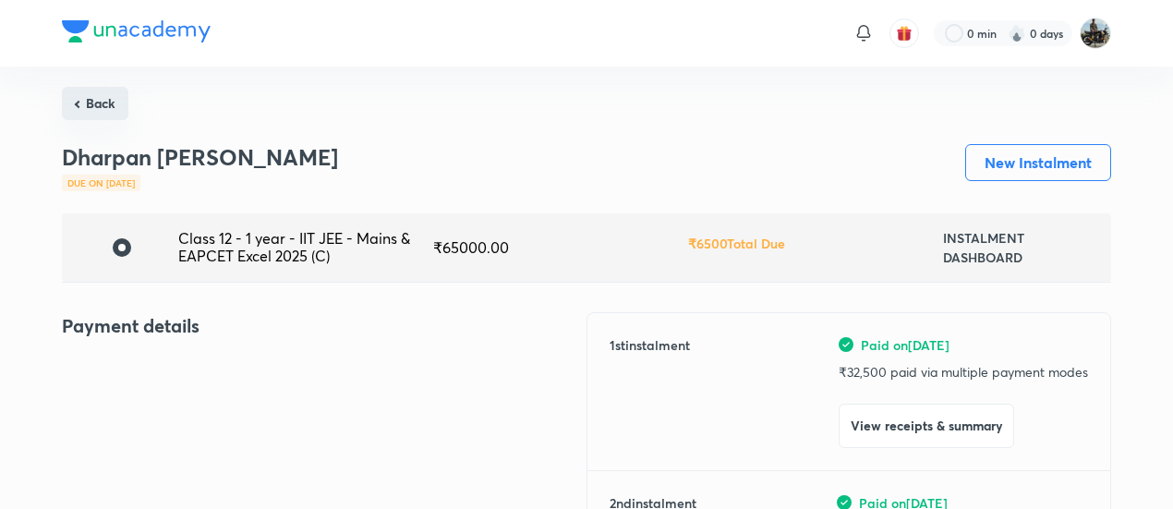
click at [114, 106] on button "Back" at bounding box center [95, 103] width 66 height 33
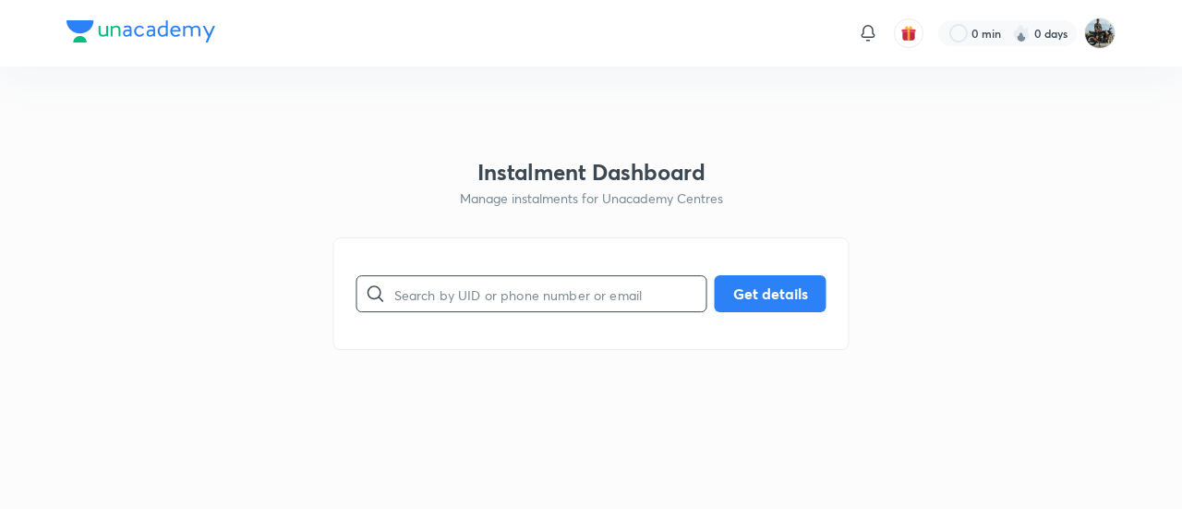
click at [504, 275] on input "text" at bounding box center [550, 294] width 312 height 47
paste input "0VEURRPLNN"
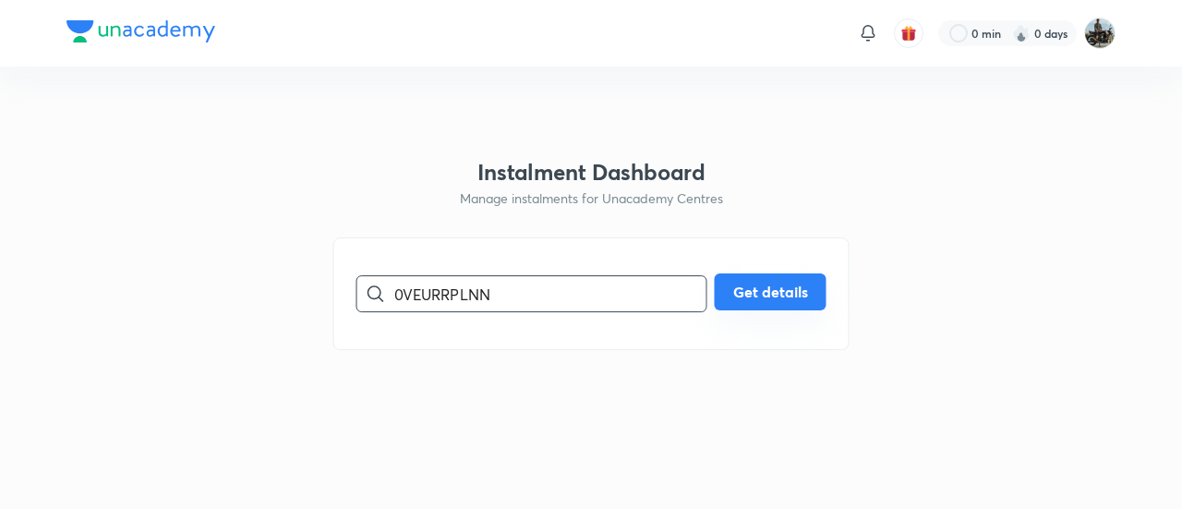
type input "0VEURRPLNN"
click at [784, 298] on button "Get details" at bounding box center [771, 291] width 112 height 37
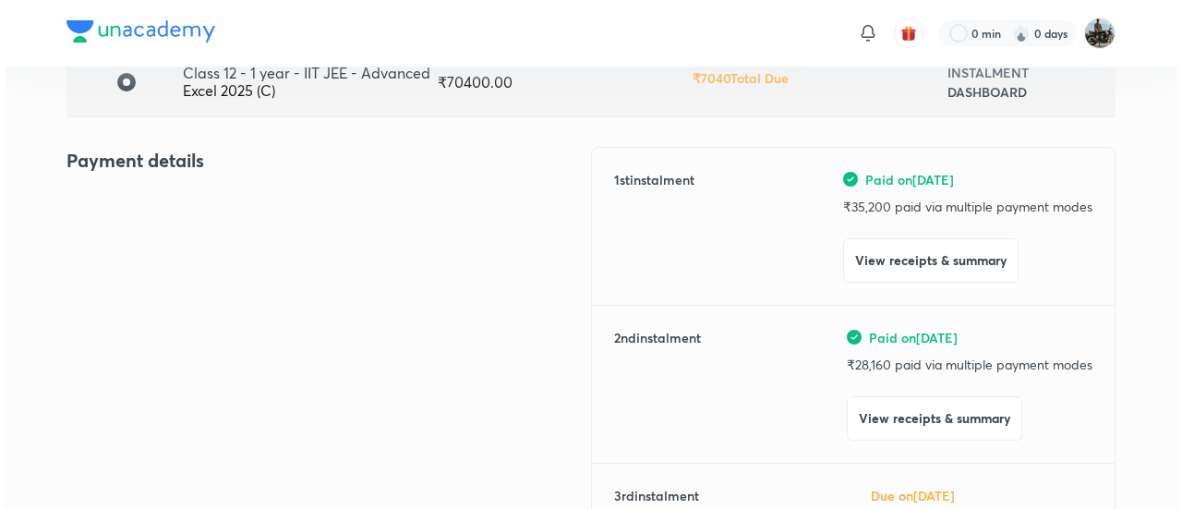
scroll to position [166, 0]
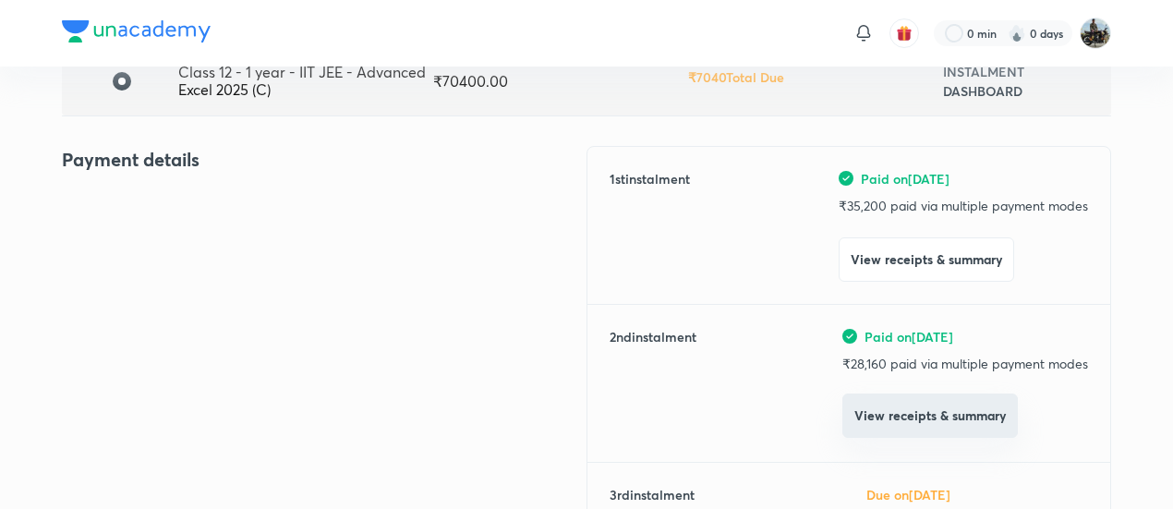
click at [868, 423] on button "View receipts & summary" at bounding box center [929, 415] width 175 height 44
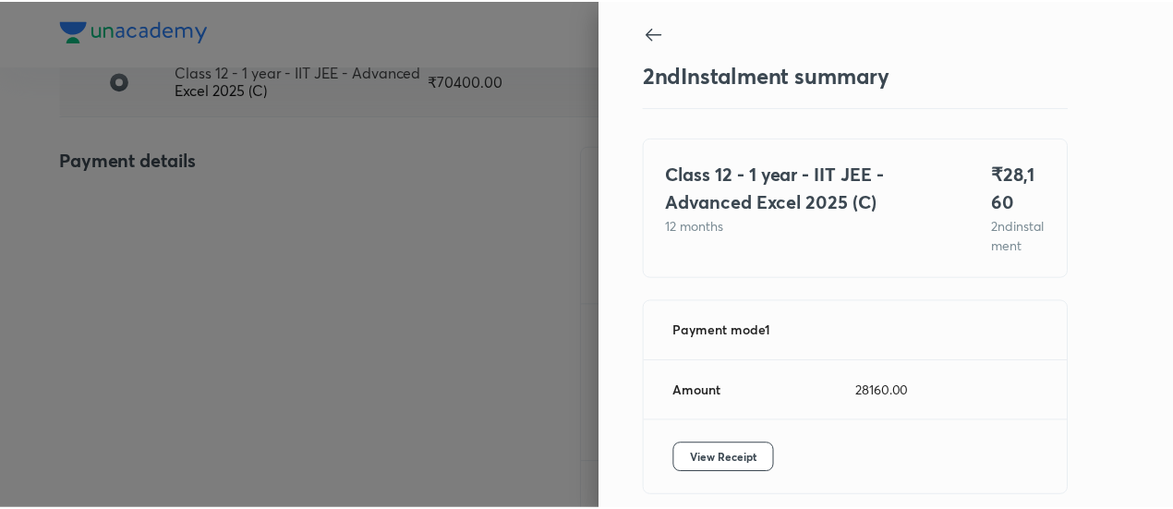
scroll to position [101, 0]
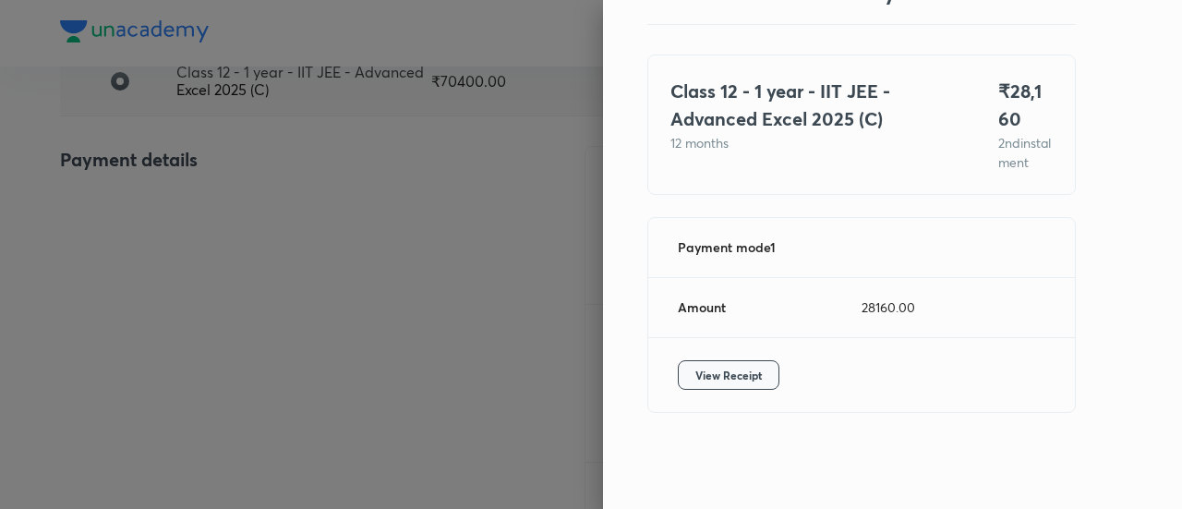
click at [722, 380] on span "View Receipt" at bounding box center [728, 375] width 66 height 18
click at [216, 164] on div at bounding box center [591, 254] width 1182 height 509
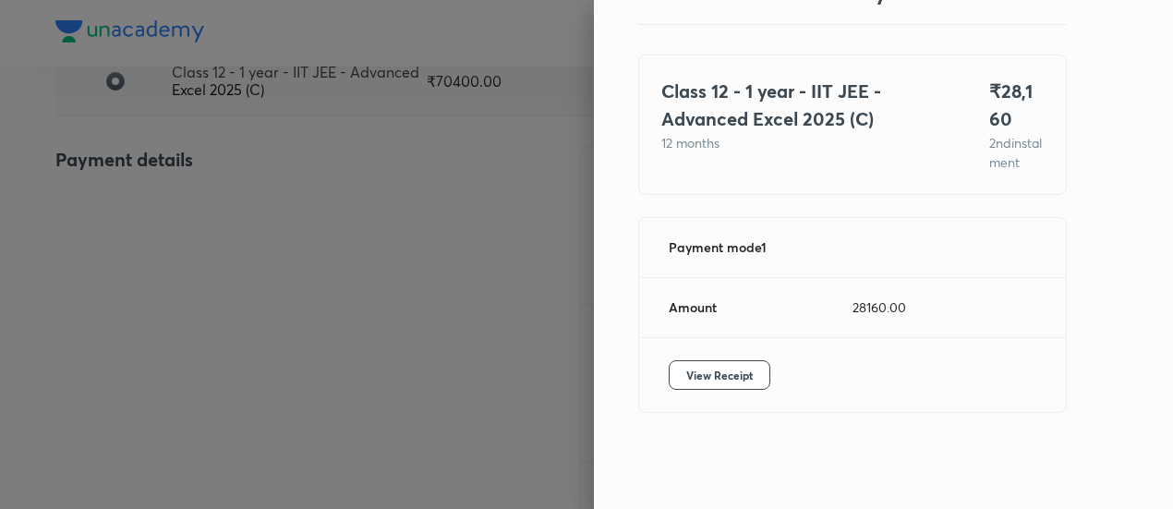
click at [216, 164] on div at bounding box center [586, 254] width 1173 height 509
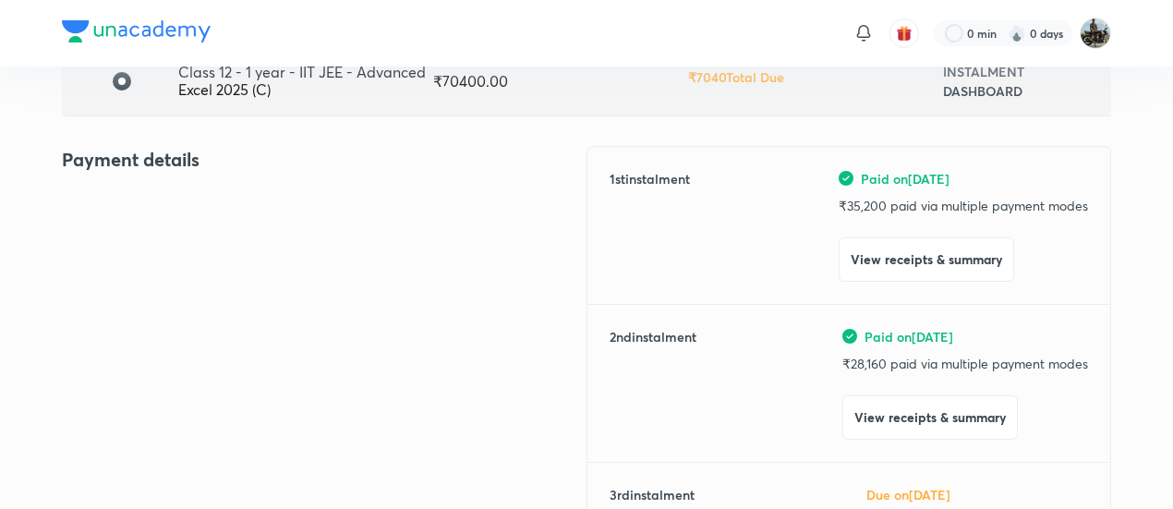
scroll to position [0, 0]
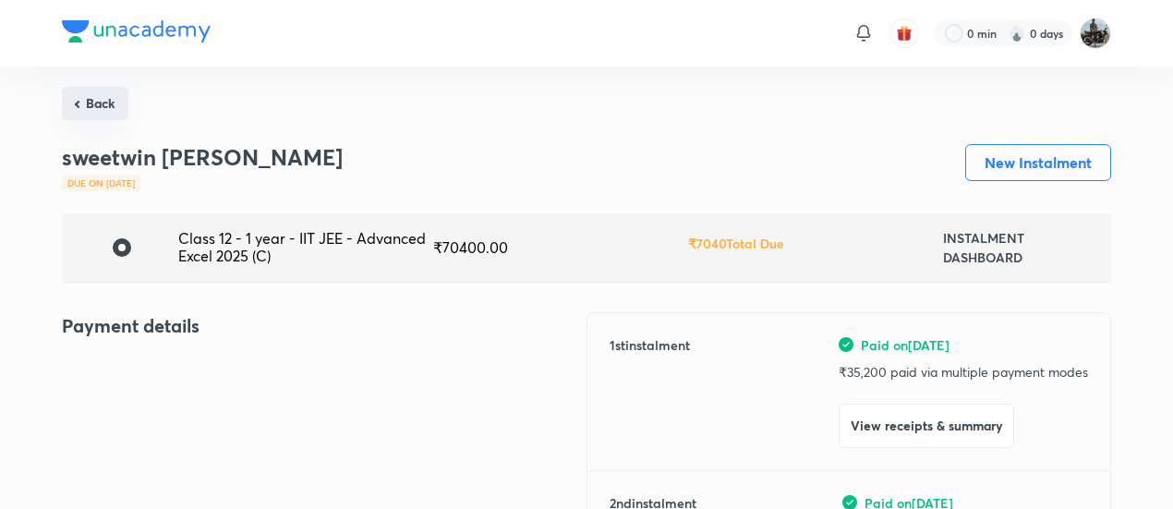
click at [102, 106] on button "Back" at bounding box center [95, 103] width 66 height 33
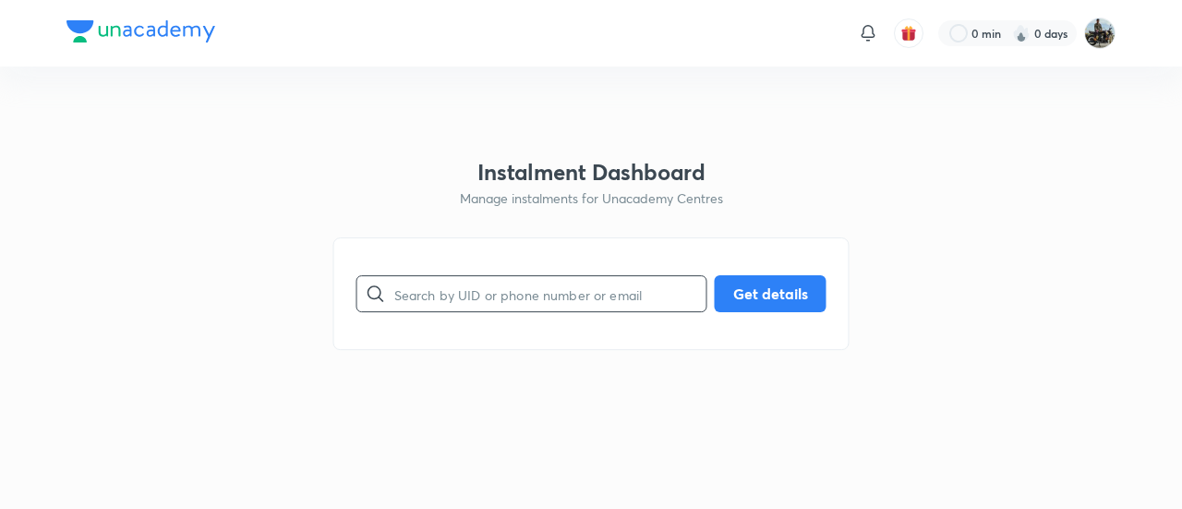
click at [528, 301] on input "text" at bounding box center [550, 294] width 312 height 47
paste input "IFR0V86FUP"
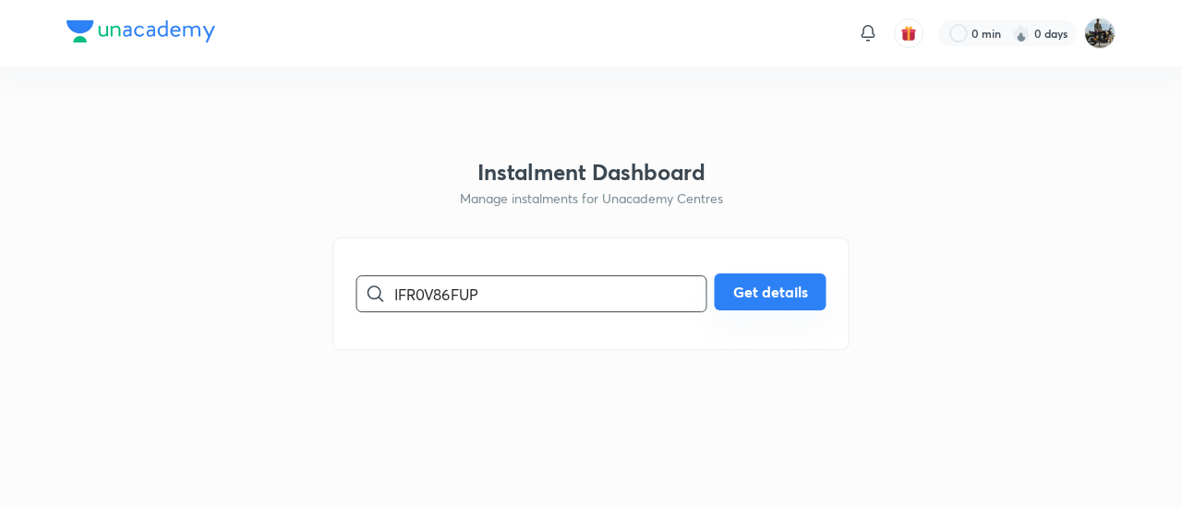
type input "IFR0V86FUP"
click at [758, 296] on button "Get details" at bounding box center [771, 291] width 112 height 37
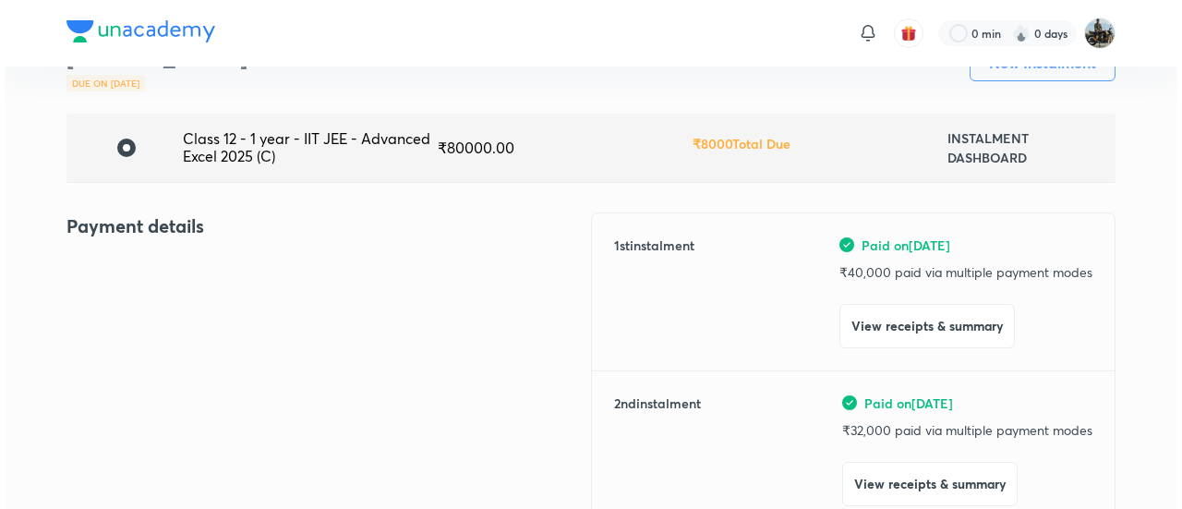
scroll to position [175, 0]
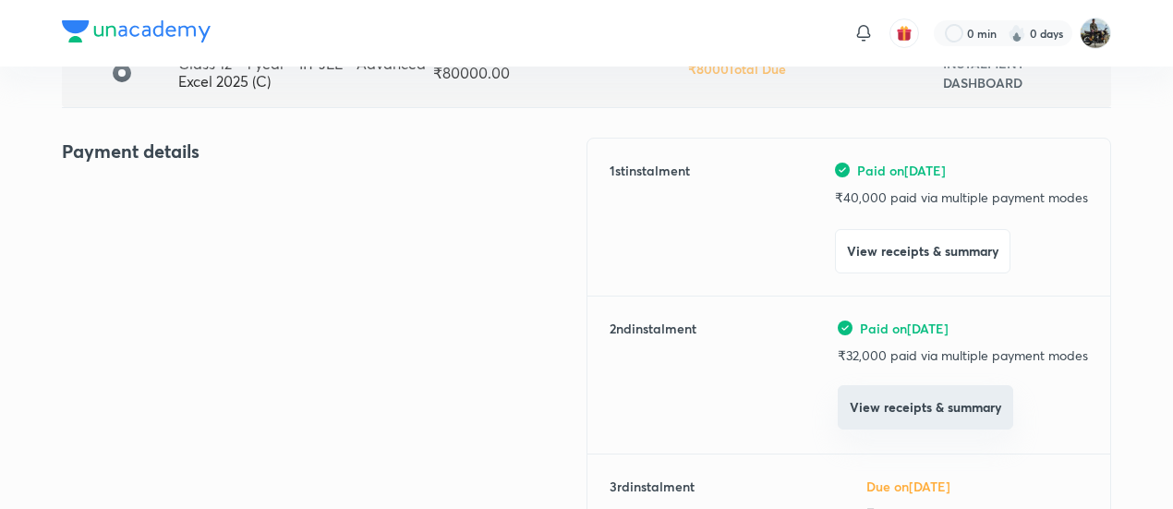
click at [888, 408] on button "View receipts & summary" at bounding box center [924, 407] width 175 height 44
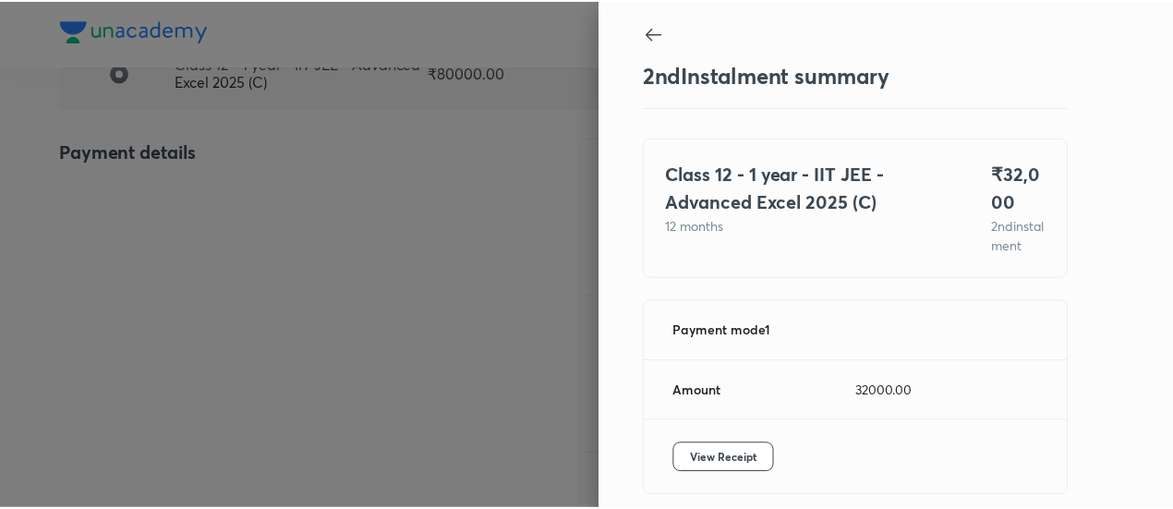
scroll to position [101, 0]
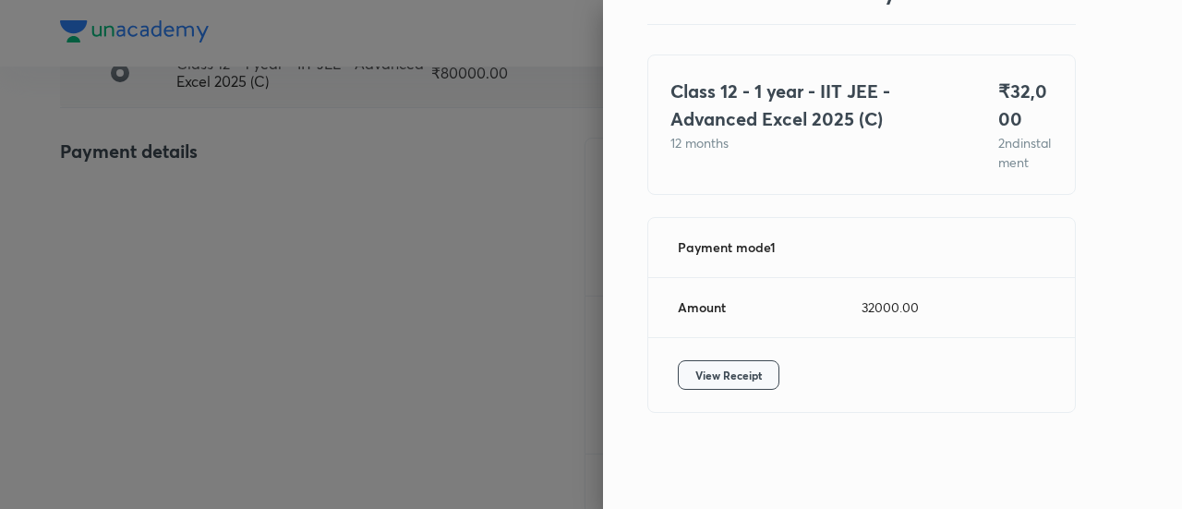
click at [740, 381] on span "View Receipt" at bounding box center [728, 375] width 66 height 18
click at [234, 189] on div at bounding box center [591, 254] width 1182 height 509
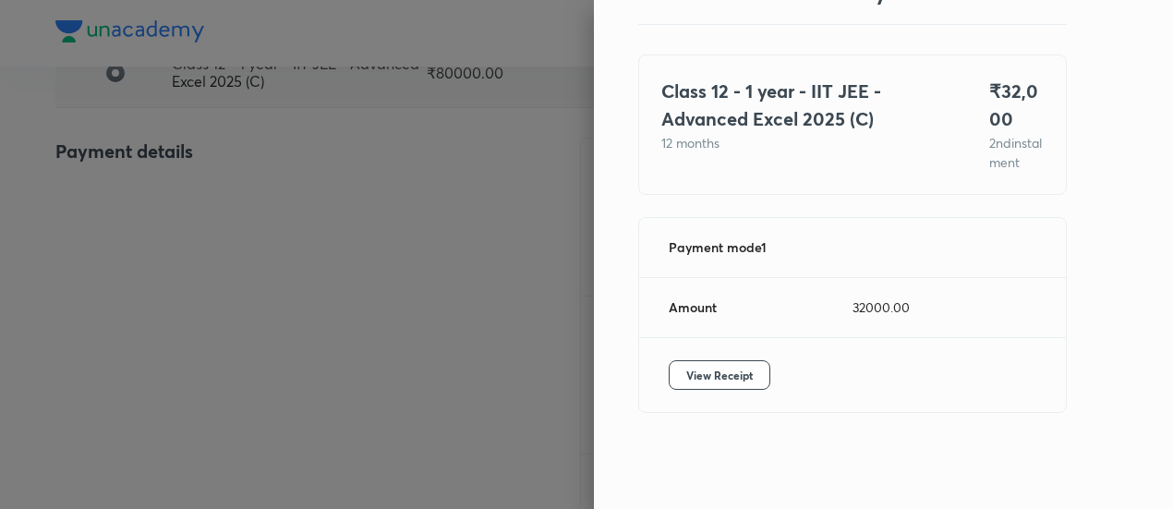
click at [234, 189] on div at bounding box center [586, 254] width 1173 height 509
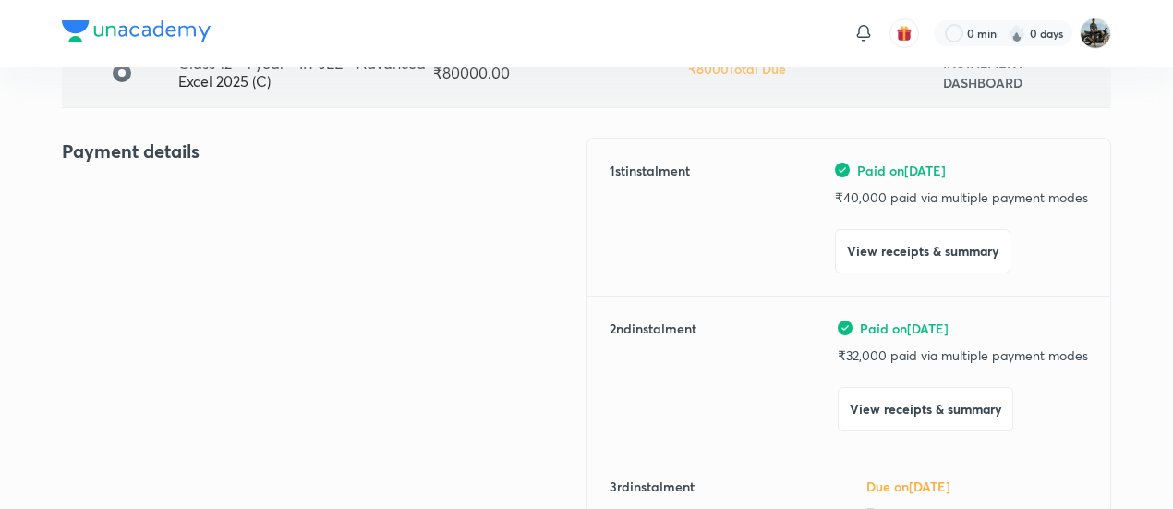
scroll to position [0, 0]
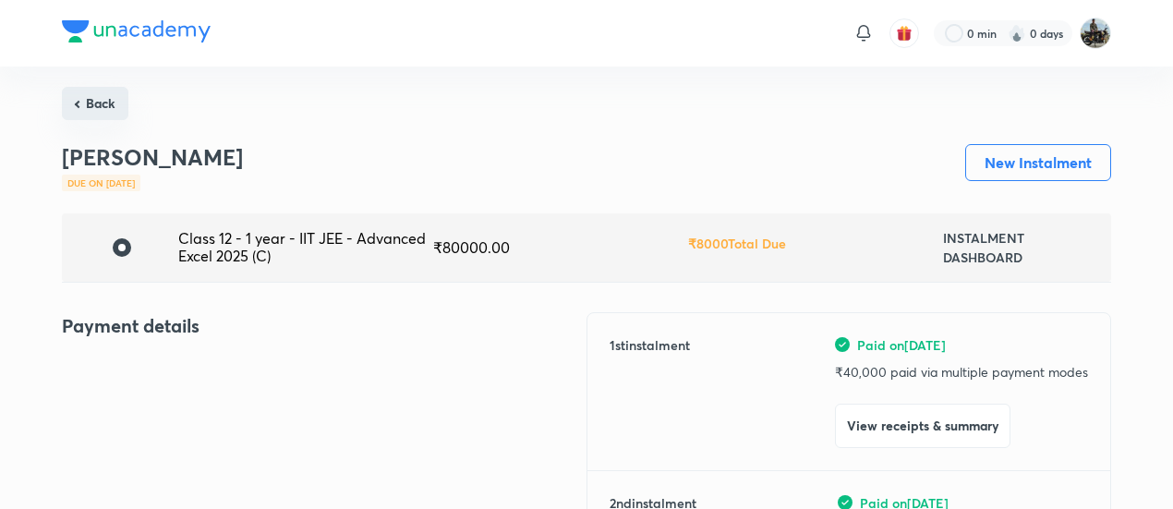
click at [100, 96] on button "Back" at bounding box center [95, 103] width 66 height 33
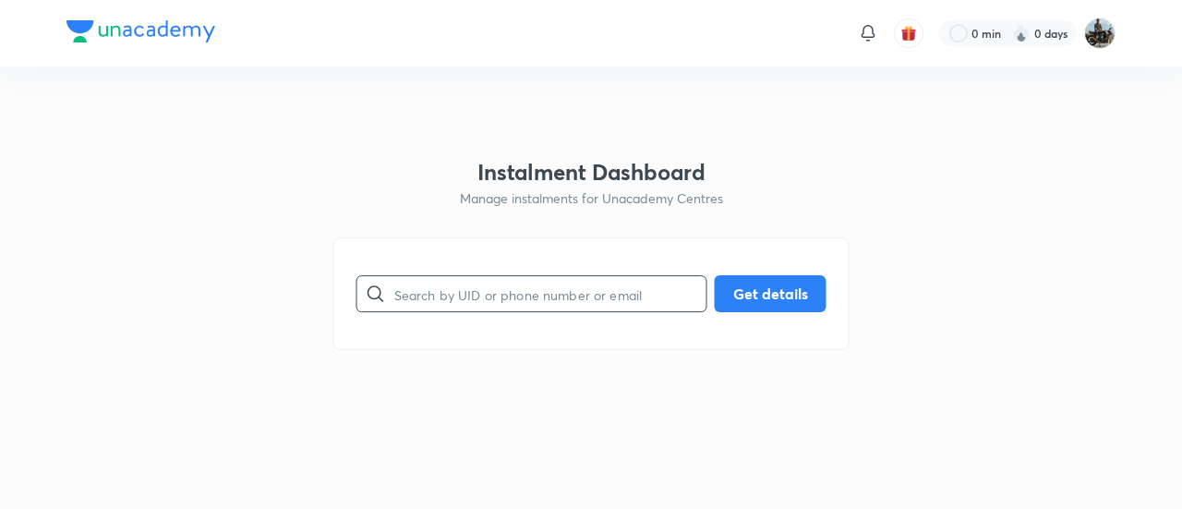
click at [462, 307] on input "text" at bounding box center [550, 294] width 312 height 47
paste input "XOZOWCZH6X"
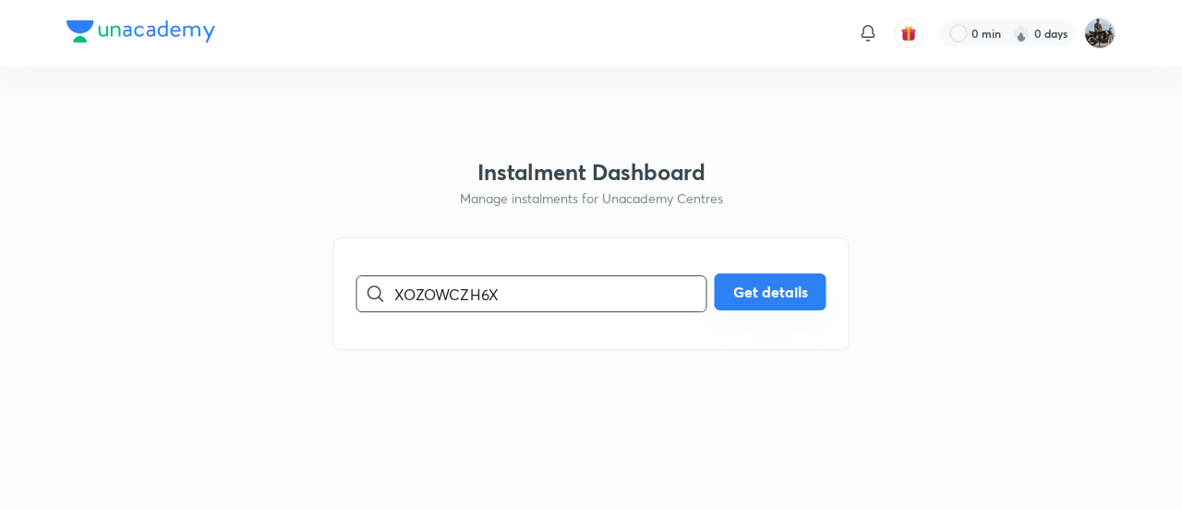
type input "XOZOWCZH6X"
click at [744, 289] on button "Get details" at bounding box center [771, 291] width 112 height 37
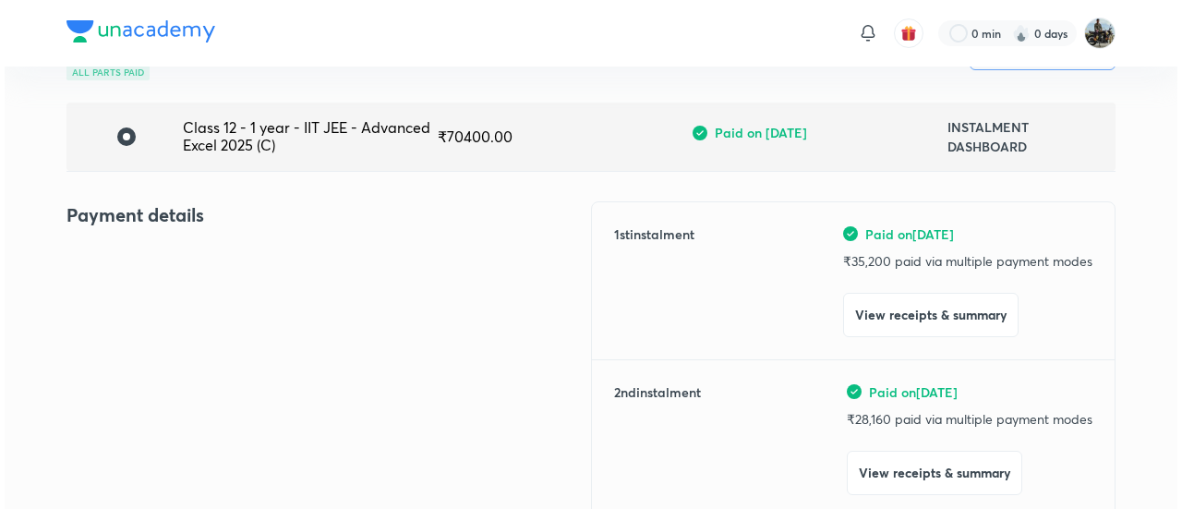
scroll to position [137, 0]
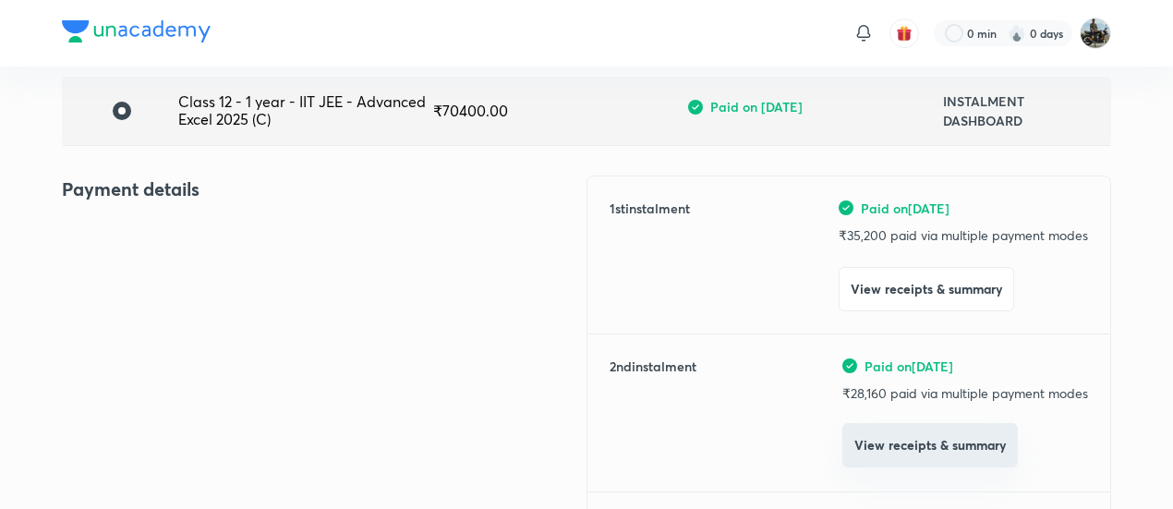
click at [875, 450] on button "View receipts & summary" at bounding box center [929, 445] width 175 height 44
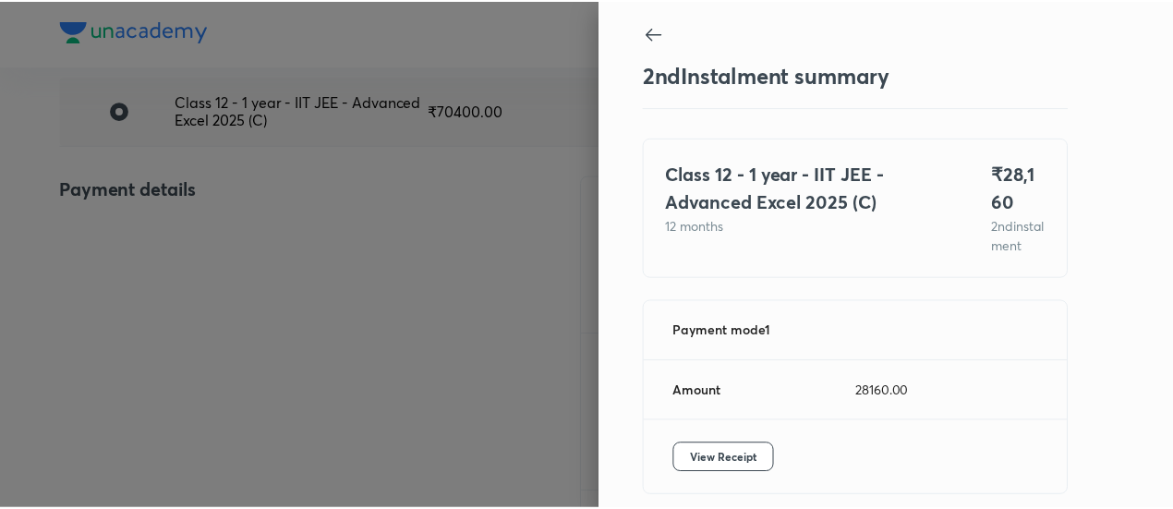
scroll to position [101, 0]
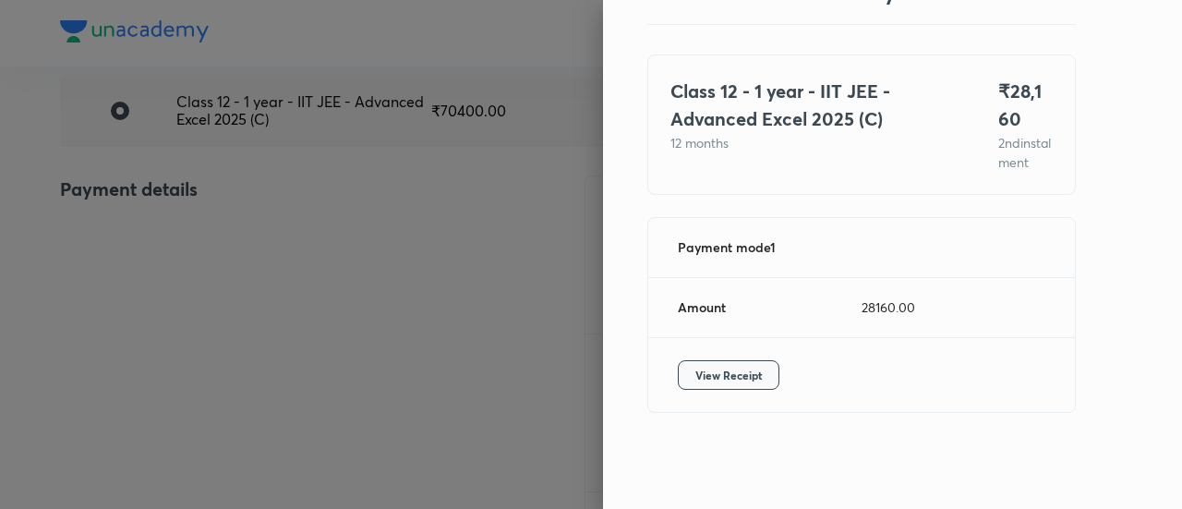
click at [729, 375] on span "View Receipt" at bounding box center [728, 375] width 66 height 18
click at [271, 152] on div at bounding box center [591, 254] width 1182 height 509
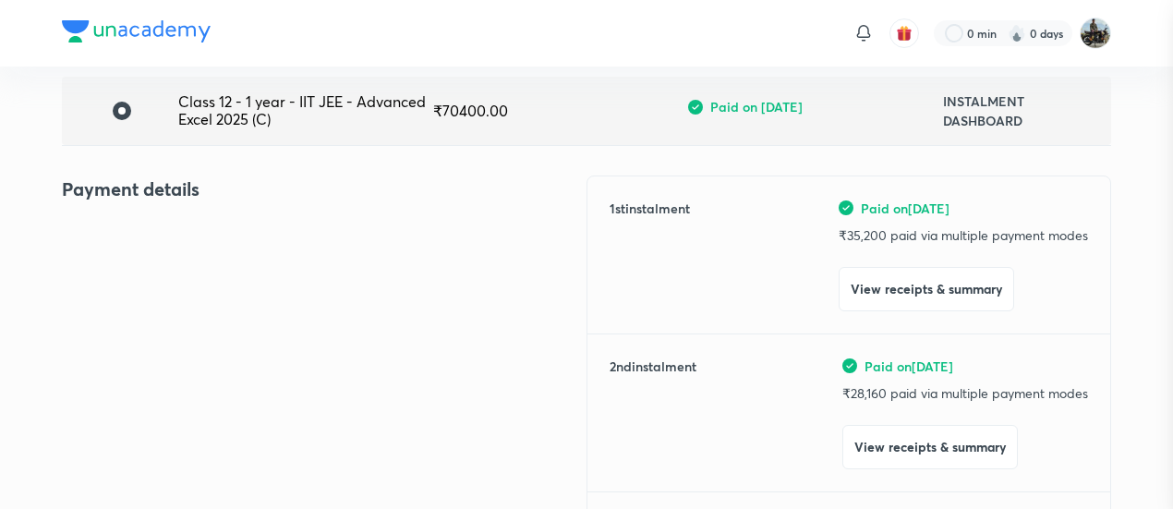
click at [271, 152] on div at bounding box center [586, 254] width 1173 height 509
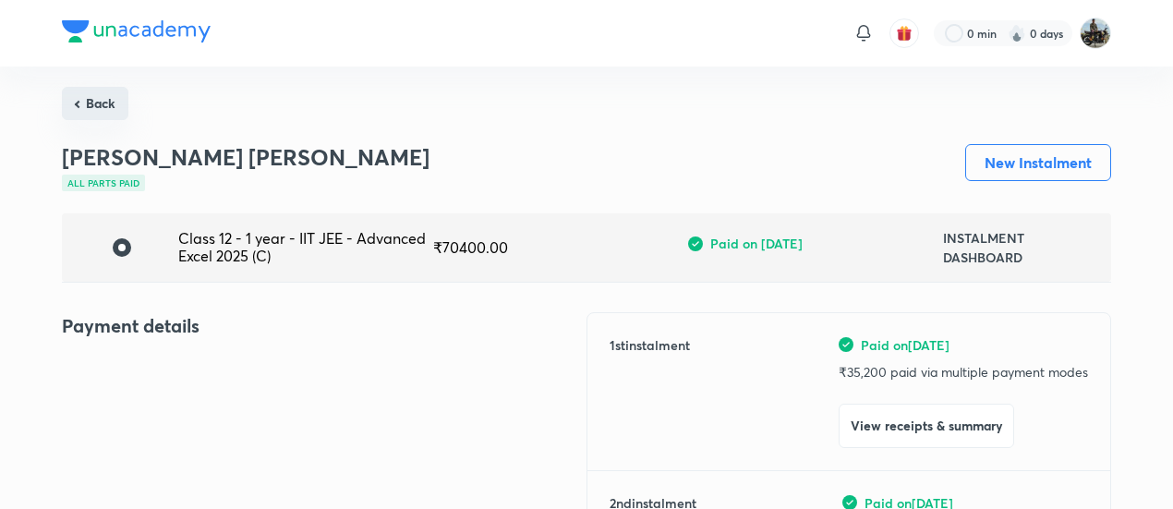
click at [102, 106] on button "Back" at bounding box center [95, 103] width 66 height 33
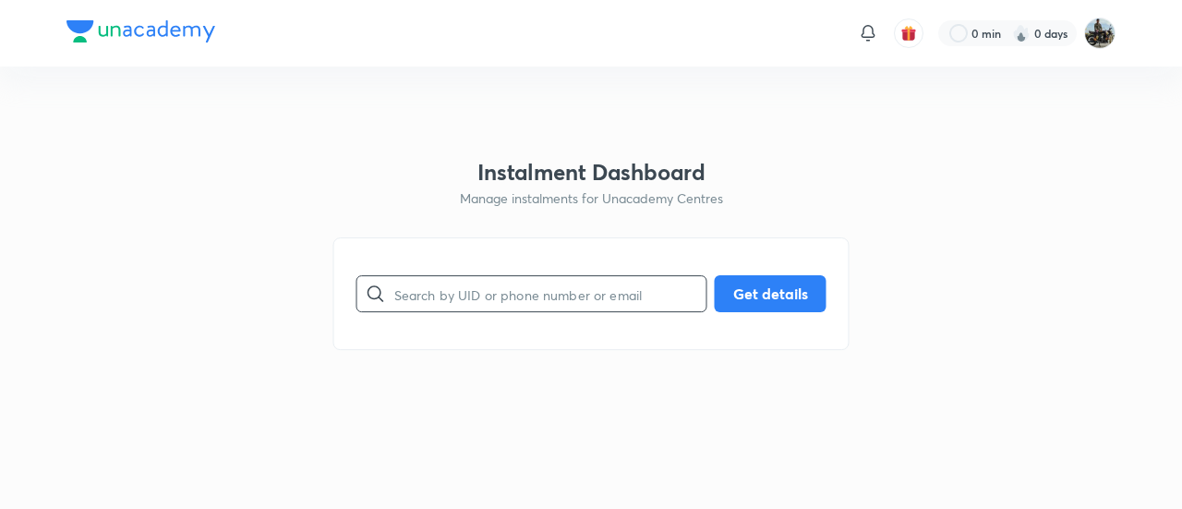
click at [462, 273] on input "text" at bounding box center [550, 294] width 312 height 47
paste input "H8Z5D7QYWS"
type input "H8Z5D7QYWS"
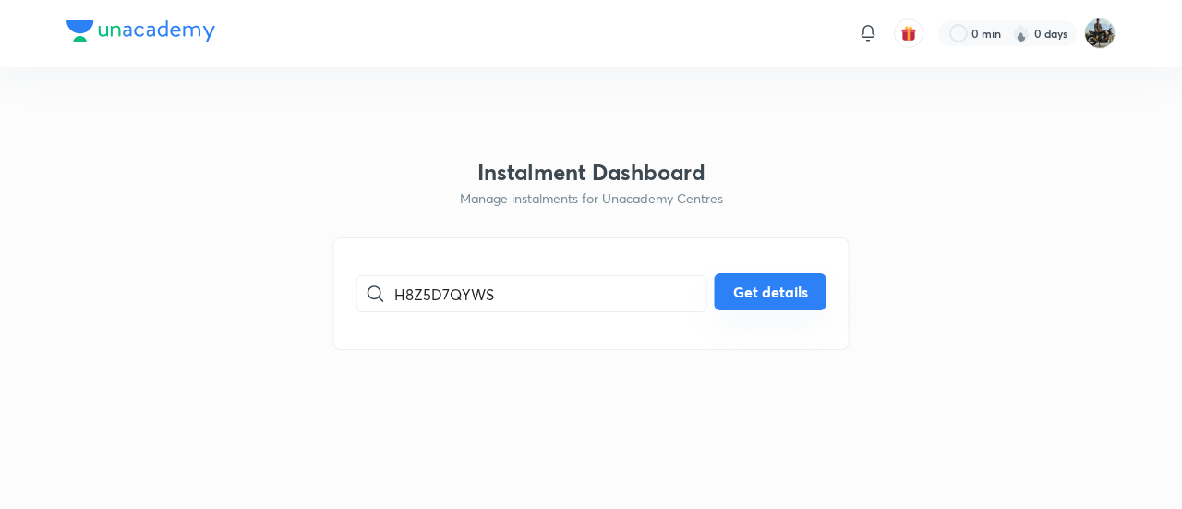
click at [753, 307] on button "Get details" at bounding box center [771, 291] width 112 height 37
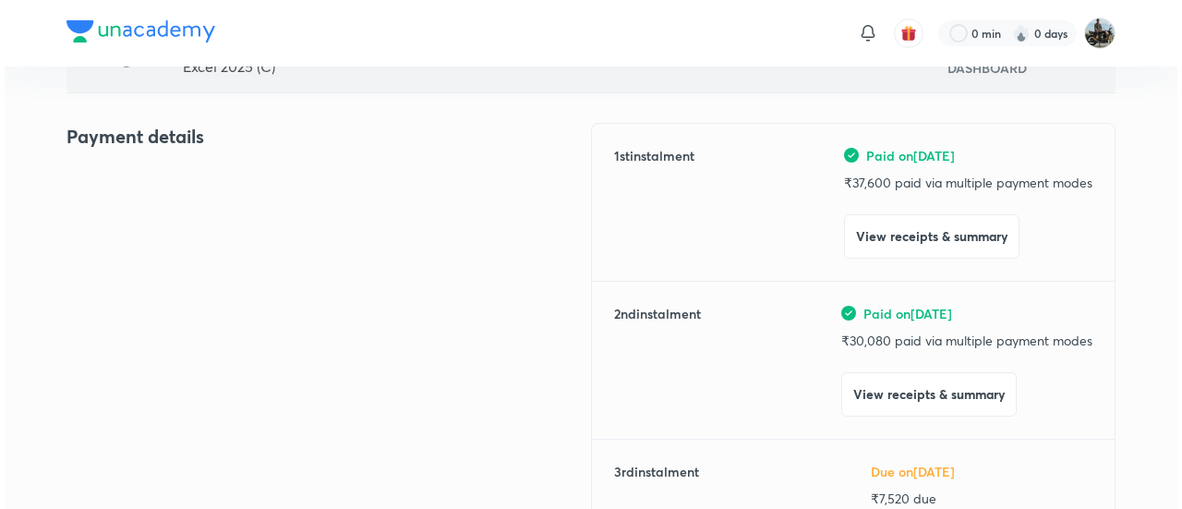
scroll to position [191, 0]
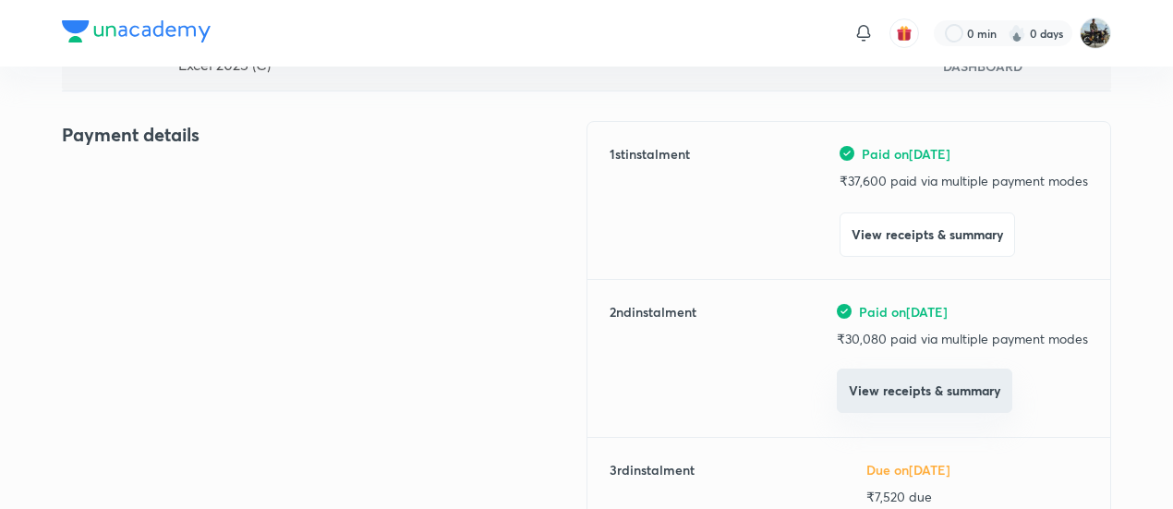
click at [898, 370] on button "View receipts & summary" at bounding box center [924, 390] width 175 height 44
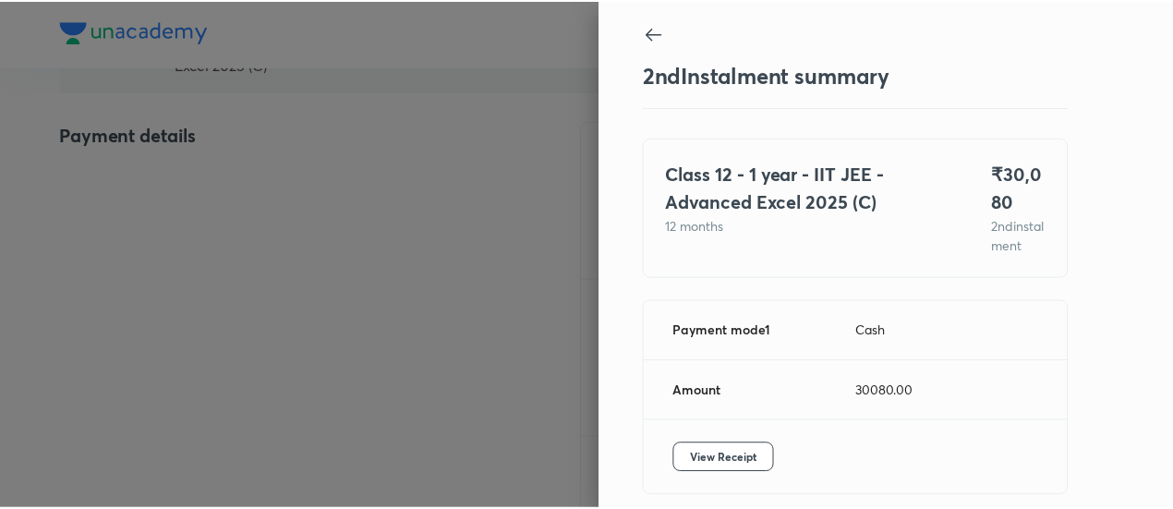
scroll to position [101, 0]
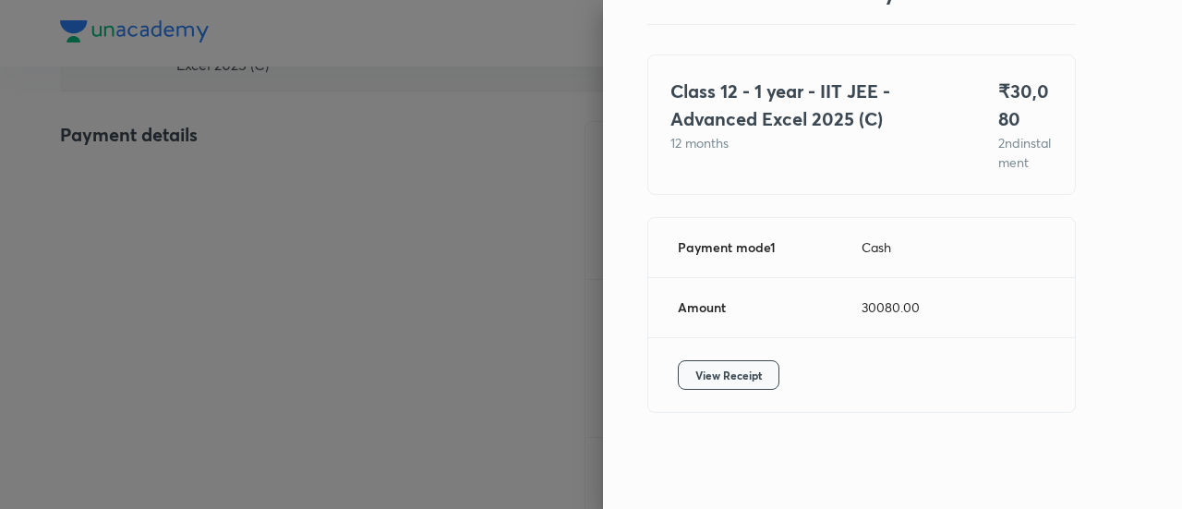
click at [732, 367] on span "View Receipt" at bounding box center [728, 375] width 66 height 18
click at [299, 213] on div at bounding box center [591, 254] width 1182 height 509
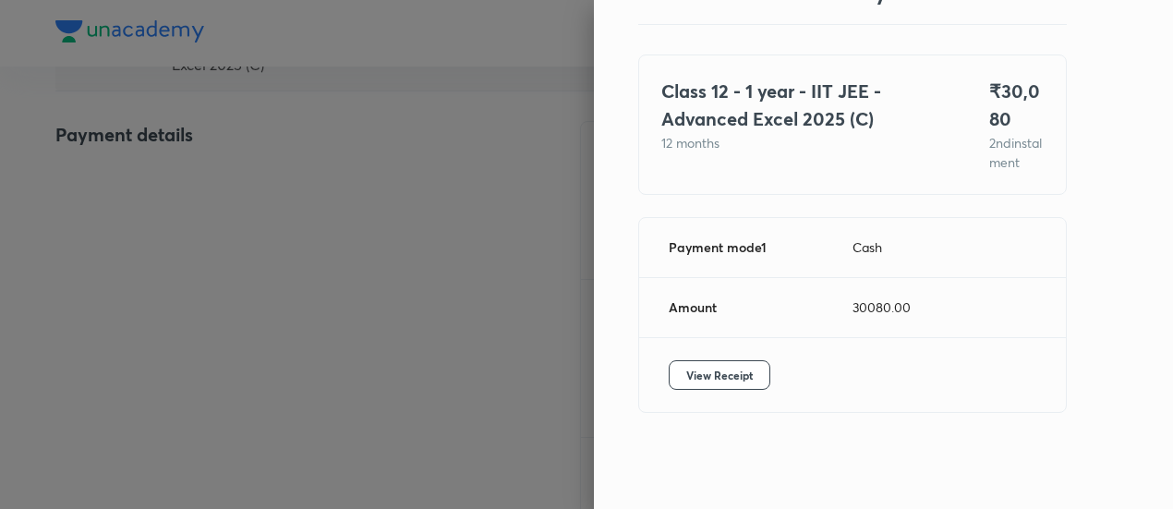
click at [299, 213] on div at bounding box center [586, 254] width 1173 height 509
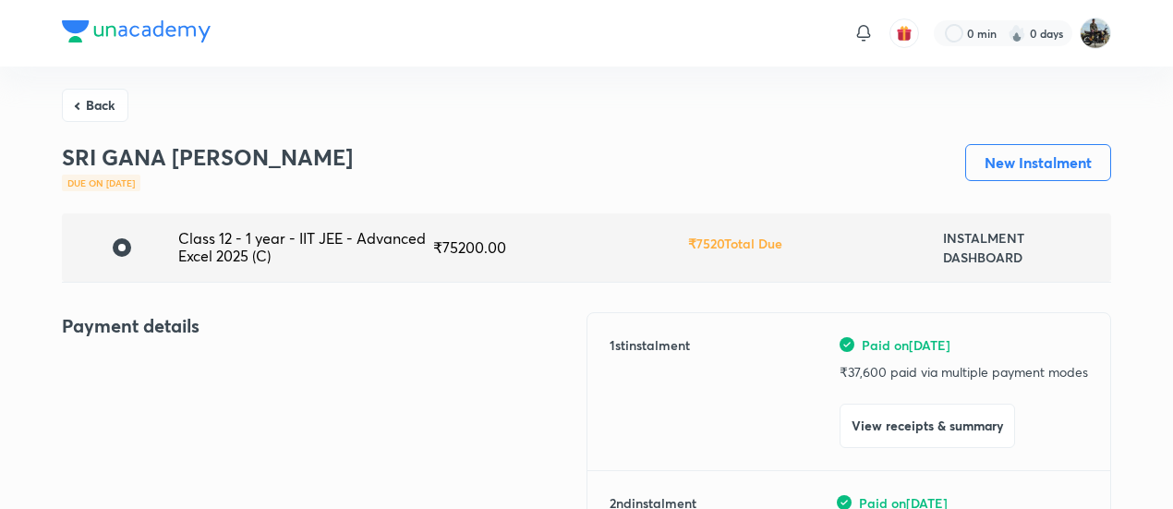
scroll to position [1, 0]
click at [108, 103] on button "Back" at bounding box center [95, 102] width 66 height 33
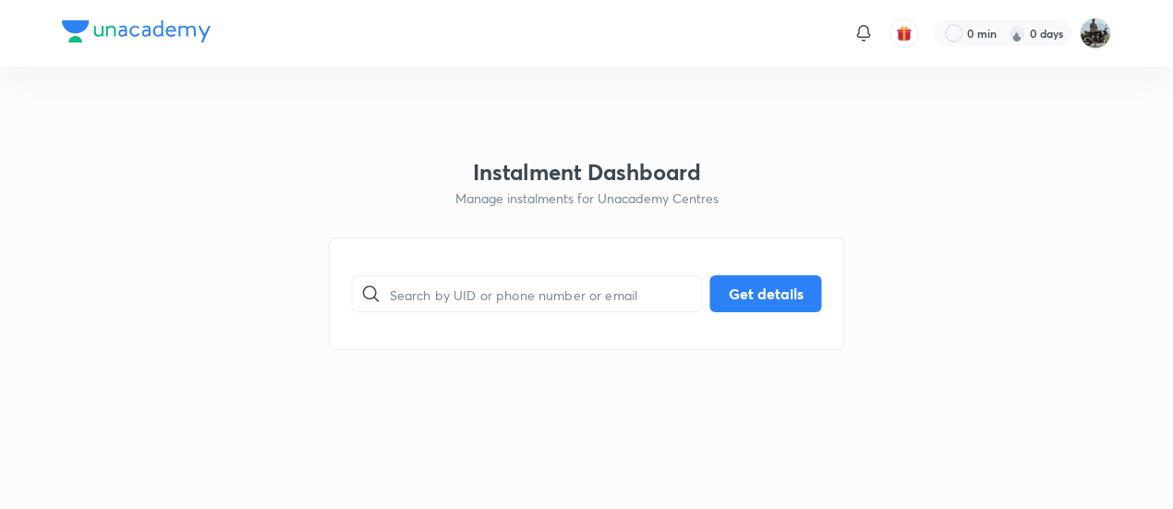
scroll to position [0, 0]
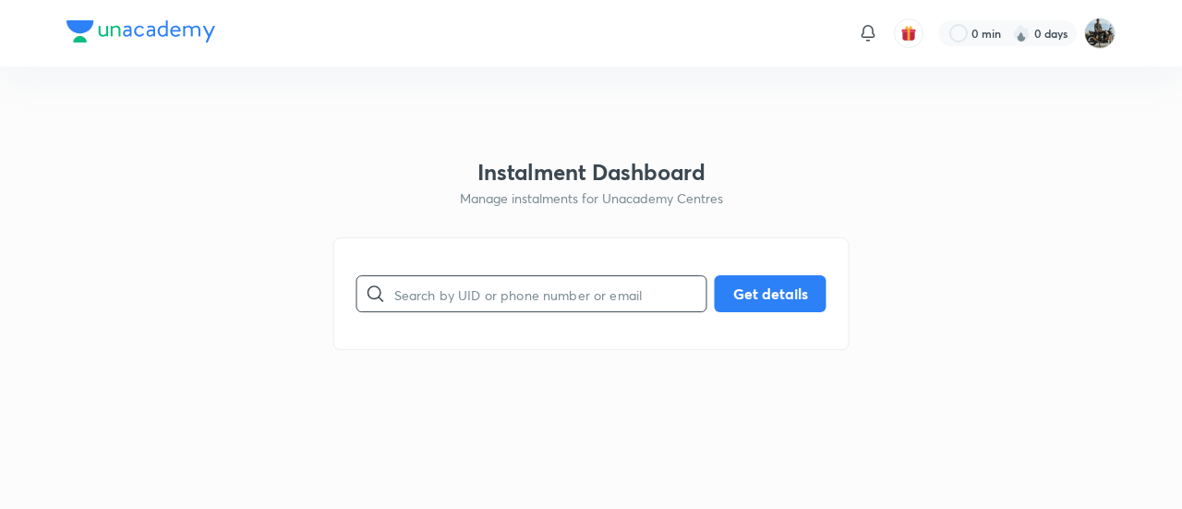
click at [497, 303] on input "text" at bounding box center [550, 294] width 312 height 47
paste input "JCZMZF0MQK"
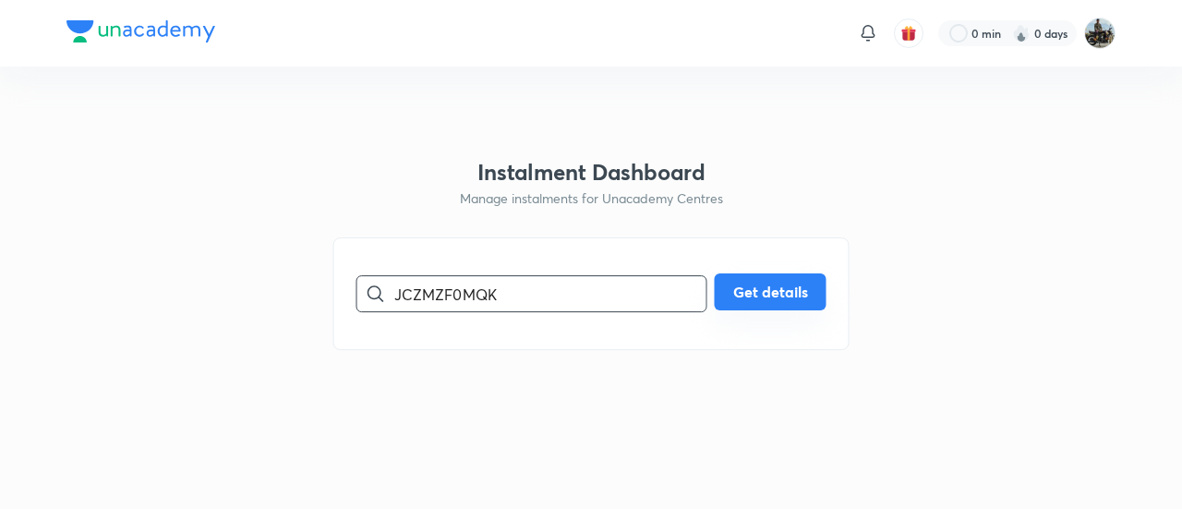
type input "JCZMZF0MQK"
click at [789, 282] on button "Get details" at bounding box center [771, 291] width 112 height 37
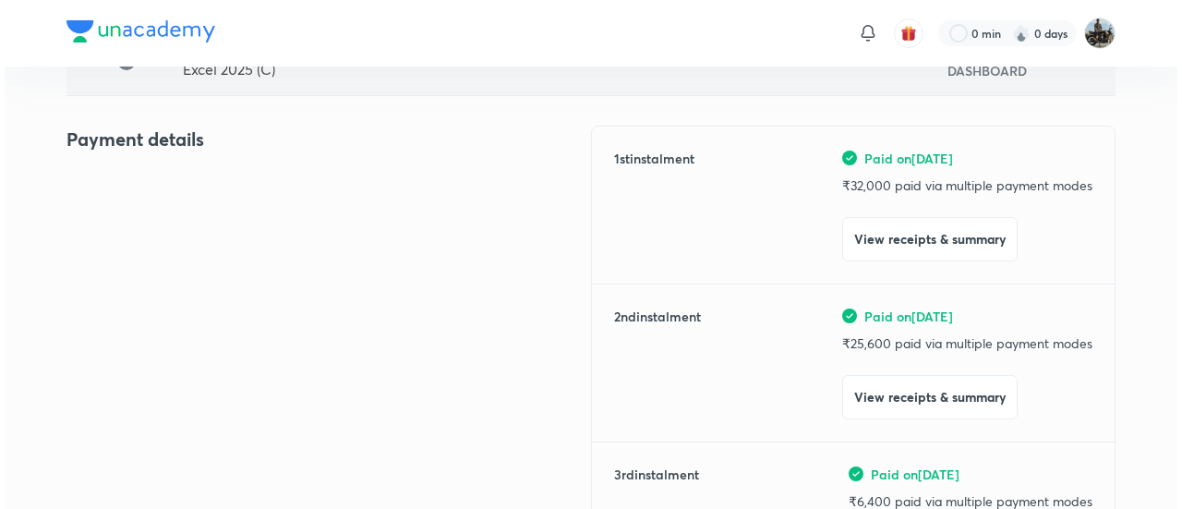
scroll to position [190, 0]
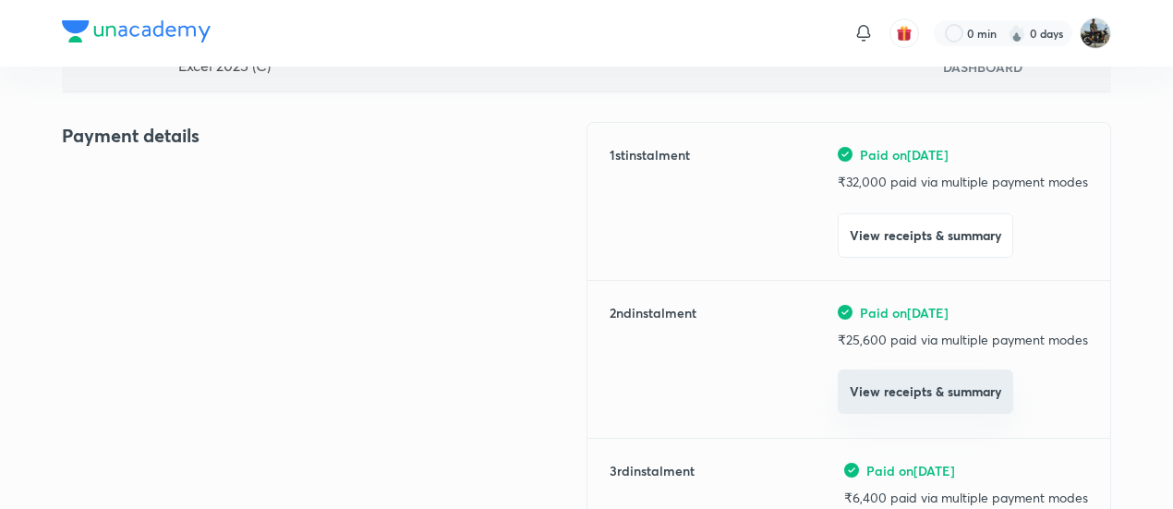
click at [885, 388] on button "View receipts & summary" at bounding box center [924, 391] width 175 height 44
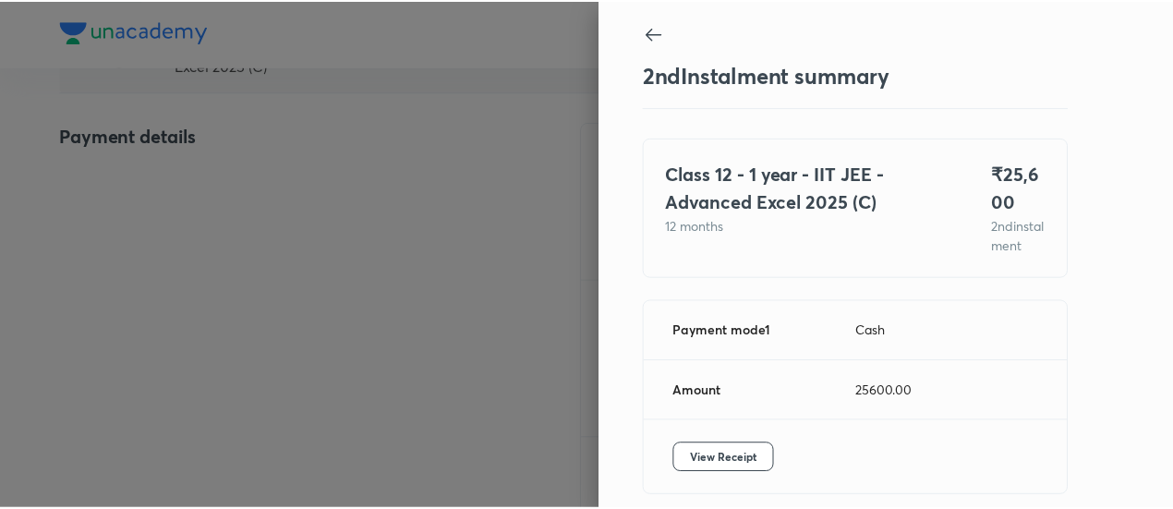
scroll to position [101, 0]
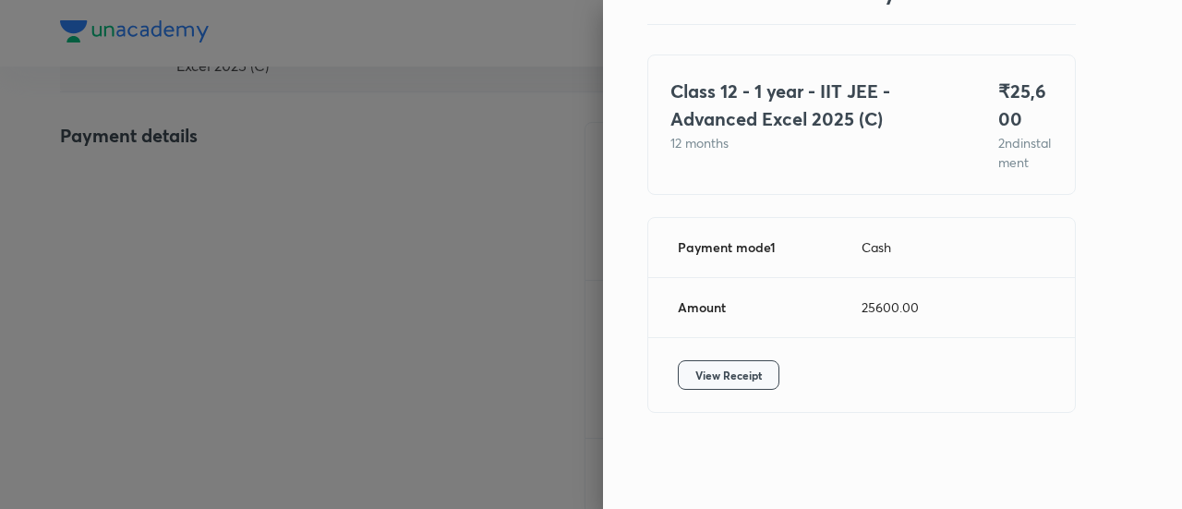
click at [732, 386] on button "View Receipt" at bounding box center [729, 375] width 102 height 30
click at [222, 182] on div at bounding box center [591, 254] width 1182 height 509
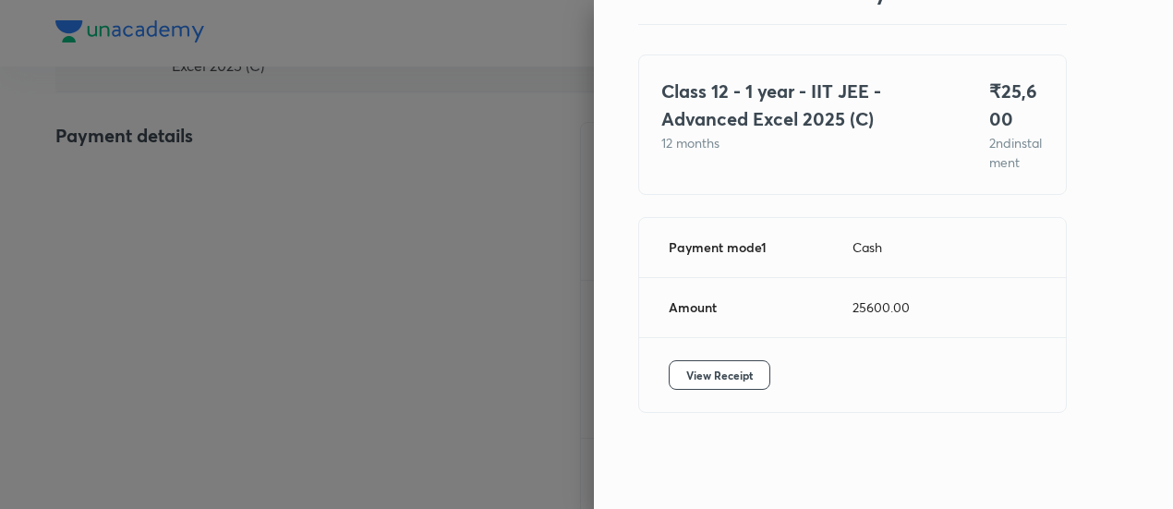
click at [222, 182] on div at bounding box center [586, 254] width 1173 height 509
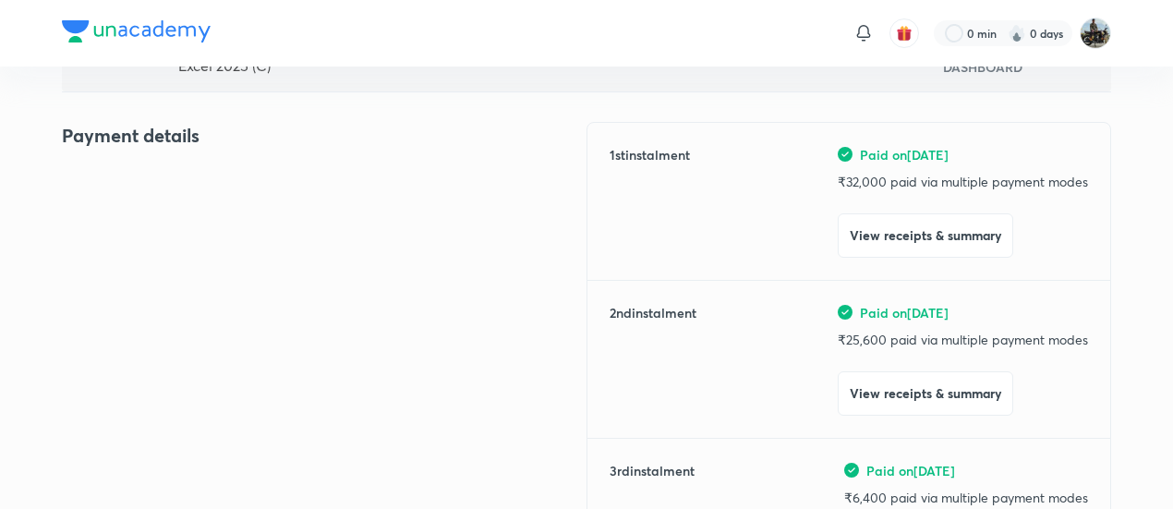
scroll to position [0, 0]
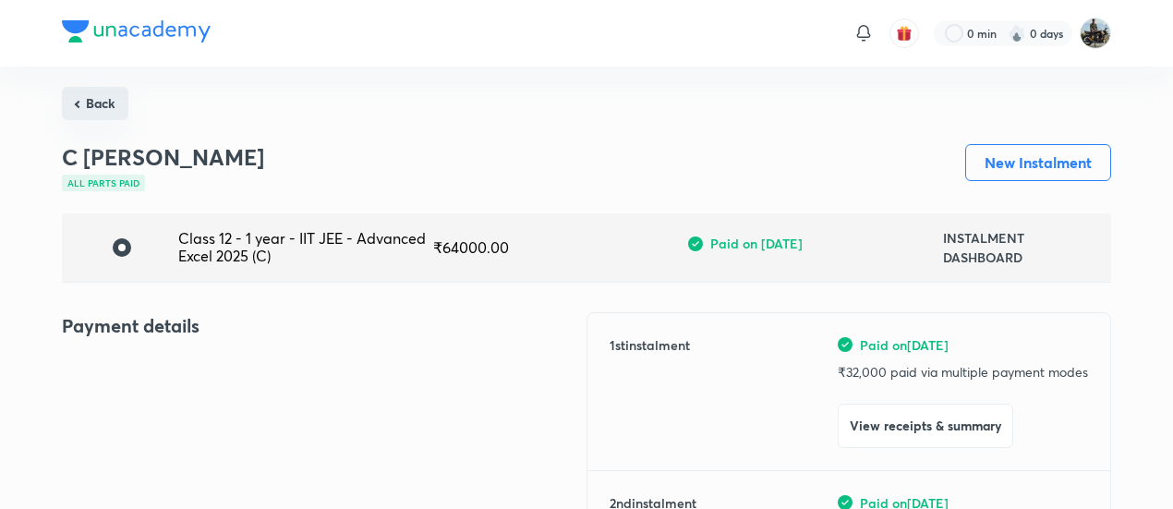
click at [91, 96] on button "Back" at bounding box center [95, 103] width 66 height 33
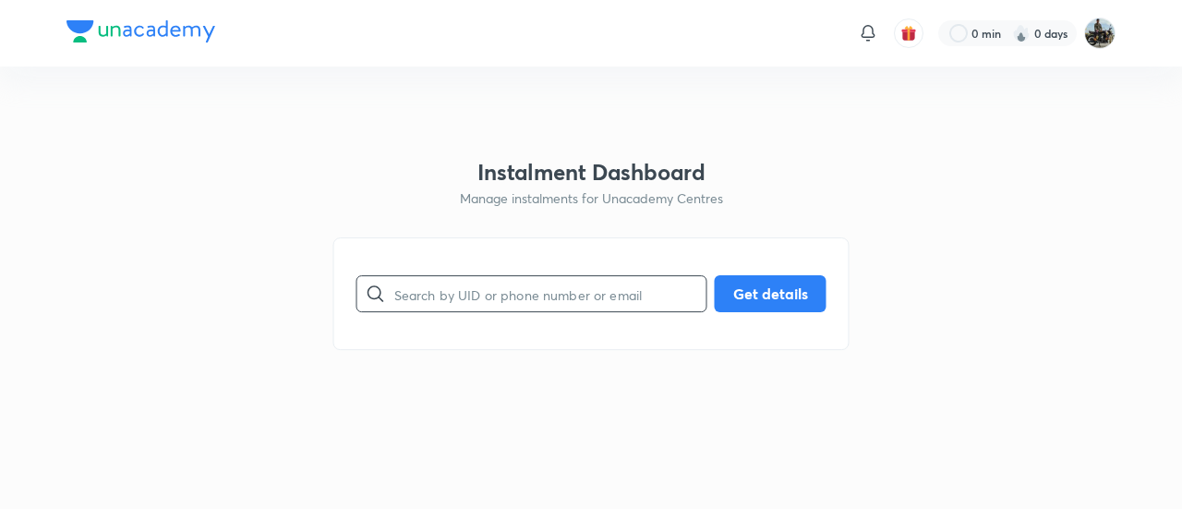
click at [463, 291] on input "text" at bounding box center [550, 294] width 312 height 47
paste input "Q43S5IABU7"
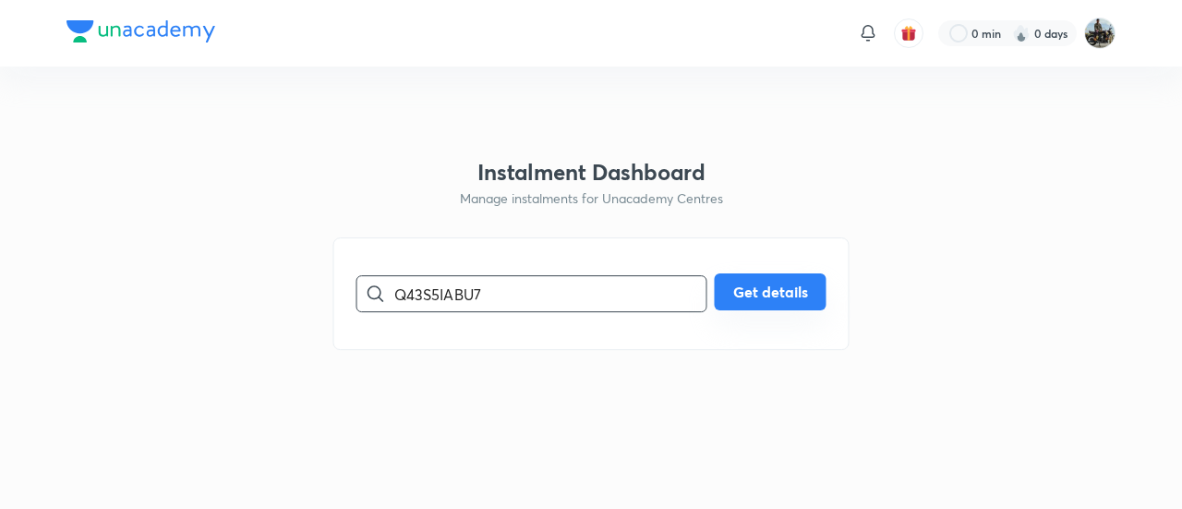
type input "Q43S5IABU7"
click at [802, 276] on button "Get details" at bounding box center [771, 291] width 112 height 37
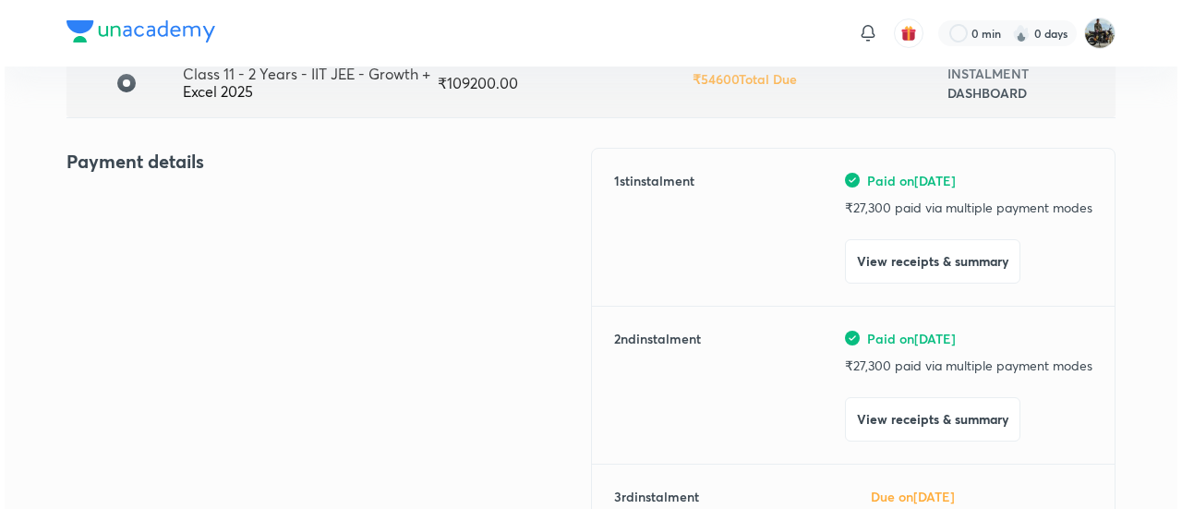
scroll to position [183, 0]
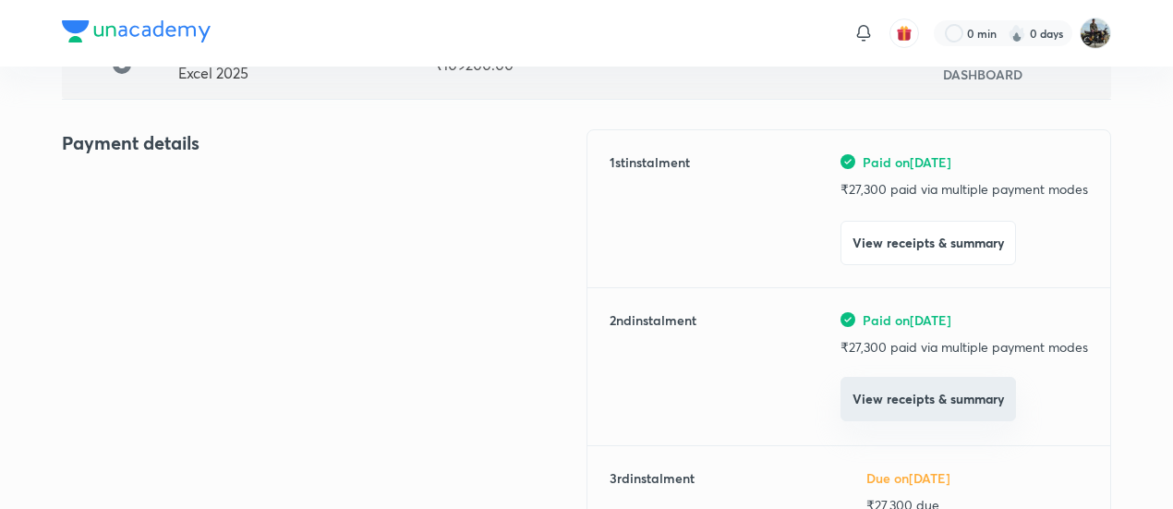
click at [905, 401] on button "View receipts & summary" at bounding box center [927, 399] width 175 height 44
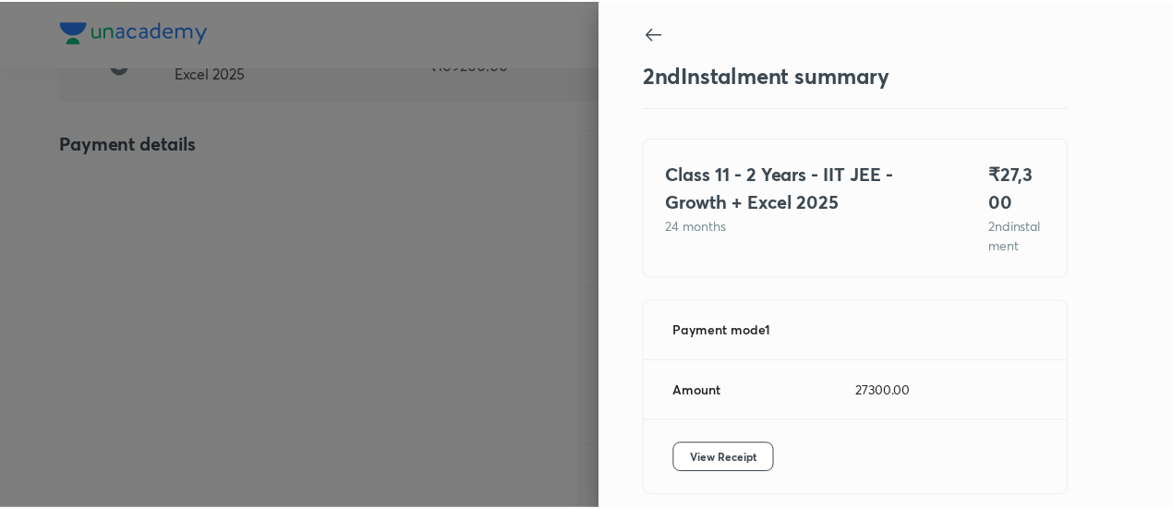
scroll to position [101, 0]
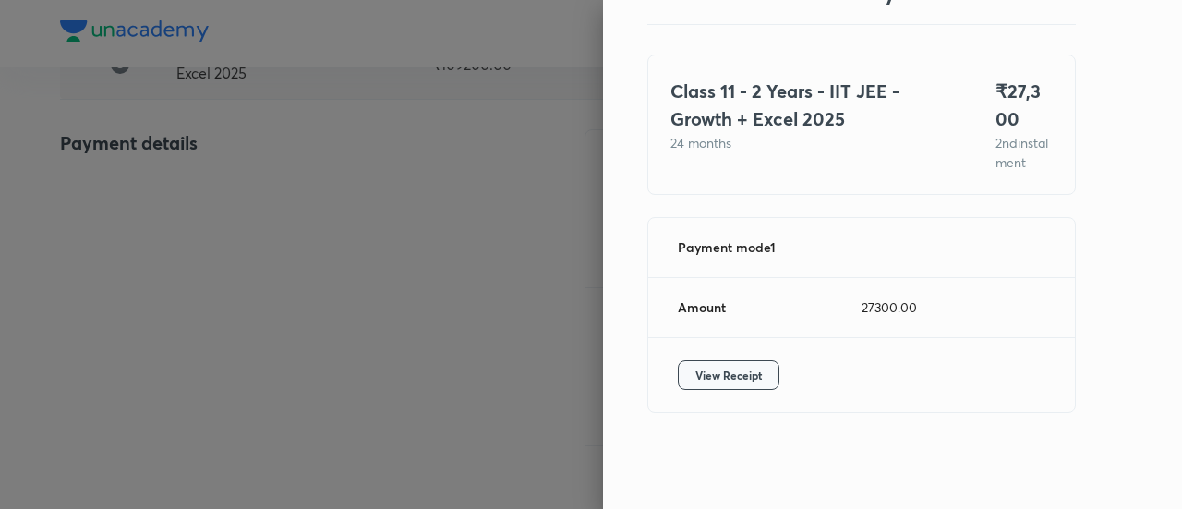
click at [748, 387] on button "View Receipt" at bounding box center [729, 375] width 102 height 30
click at [223, 184] on div at bounding box center [591, 254] width 1182 height 509
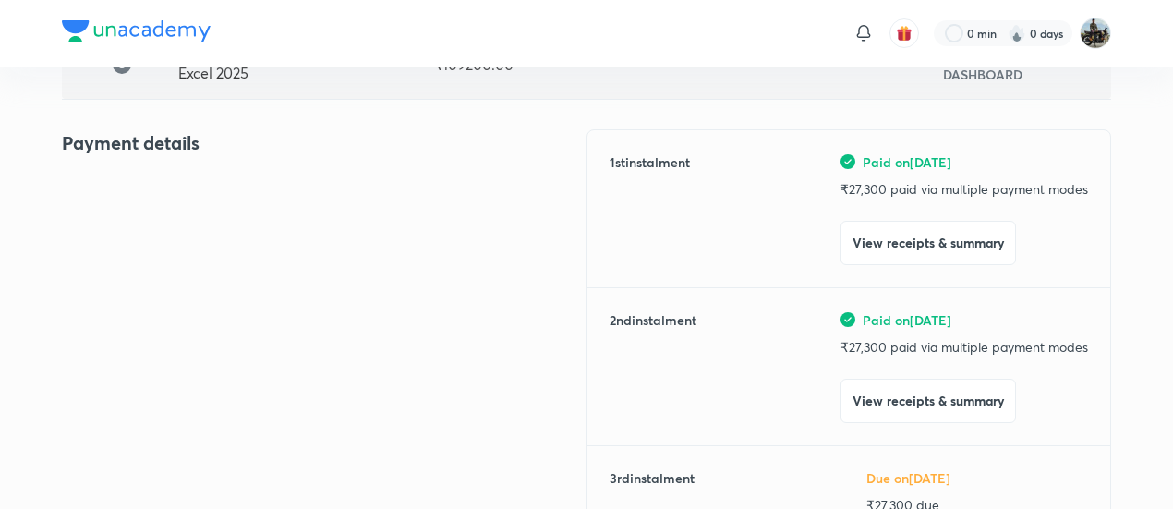
scroll to position [0, 0]
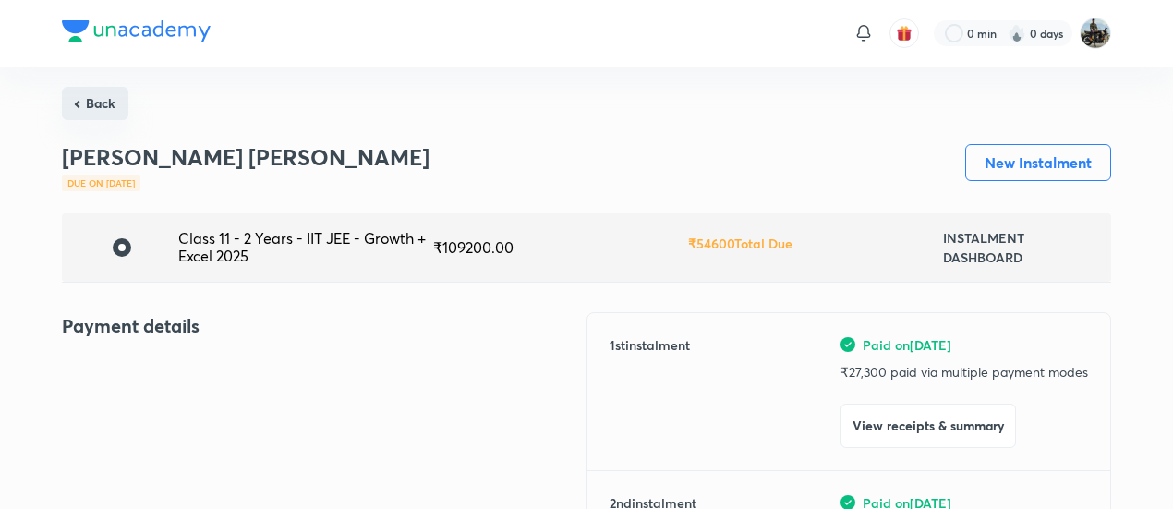
click at [90, 102] on button "Back" at bounding box center [95, 103] width 66 height 33
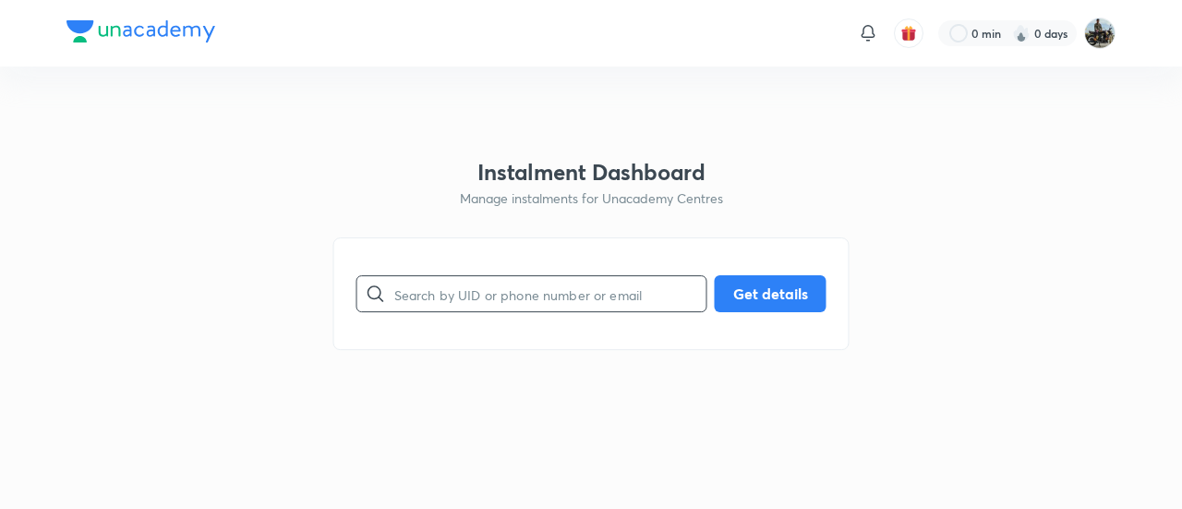
click at [438, 315] on input "text" at bounding box center [550, 294] width 312 height 47
paste input "W0KFQN1ICX"
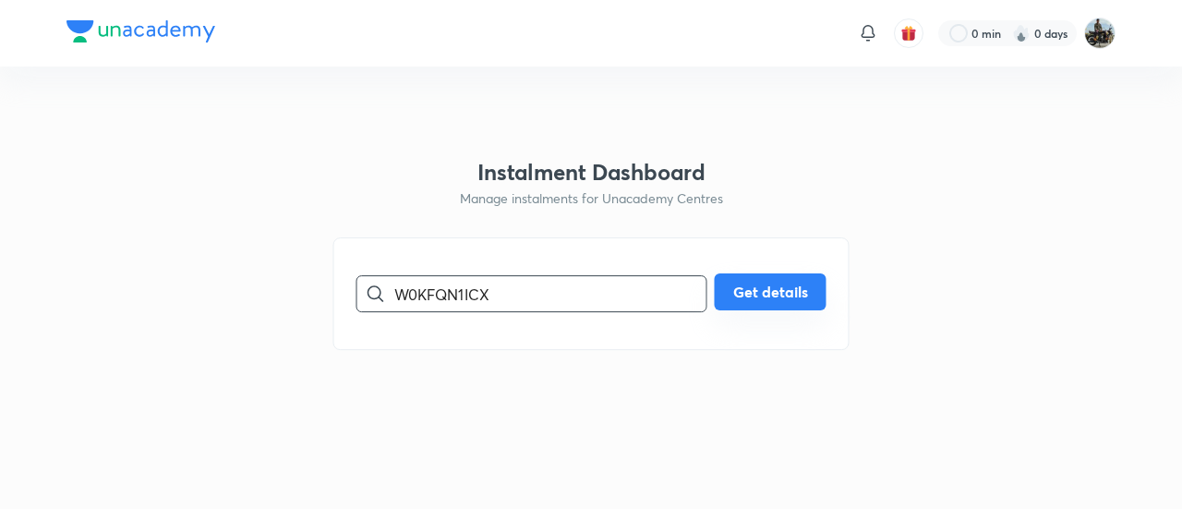
type input "W0KFQN1ICX"
click at [786, 289] on button "Get details" at bounding box center [771, 291] width 112 height 37
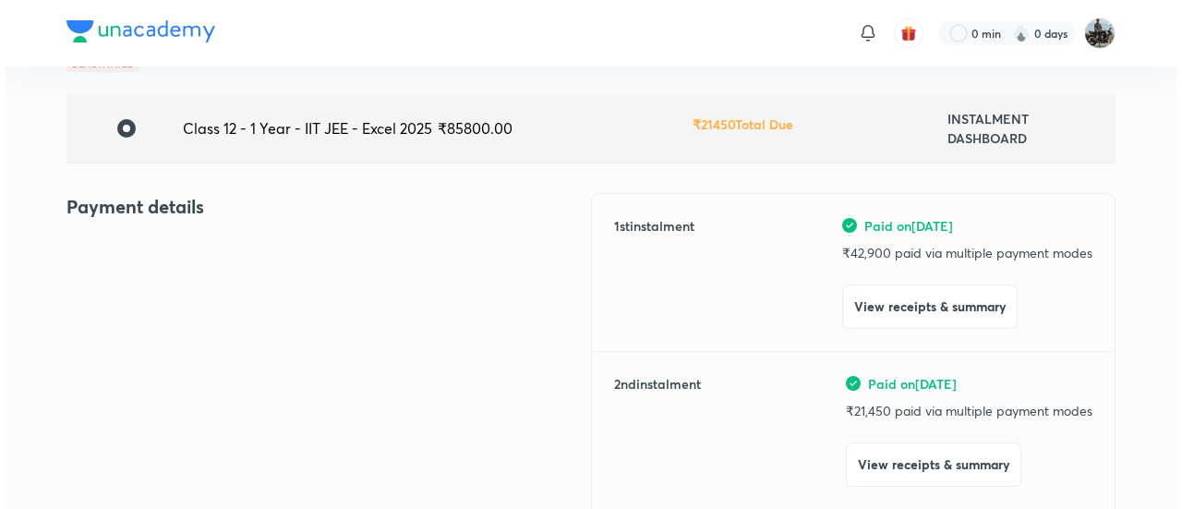
scroll to position [148, 0]
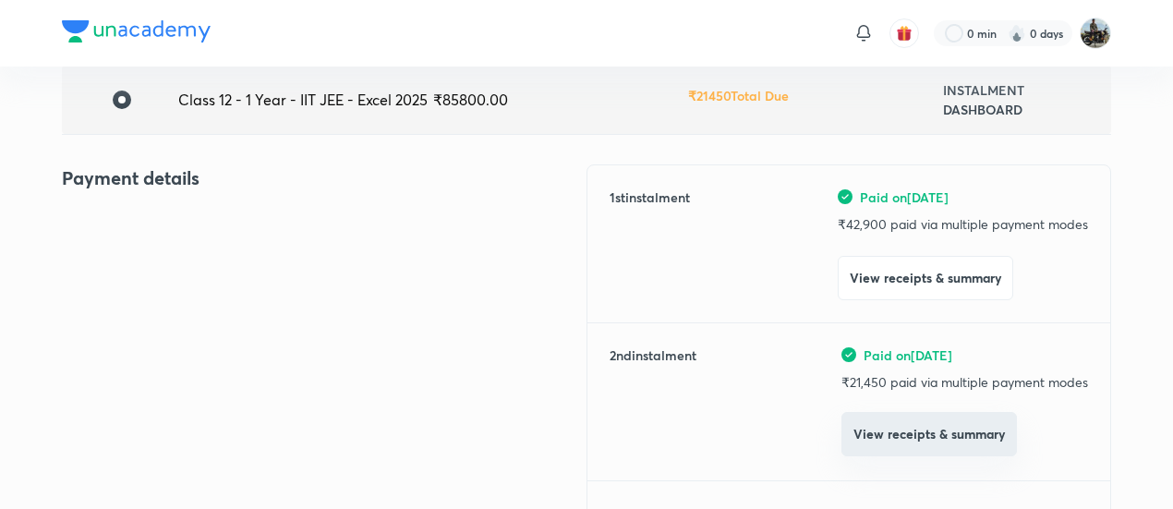
click at [870, 426] on button "View receipts & summary" at bounding box center [928, 434] width 175 height 44
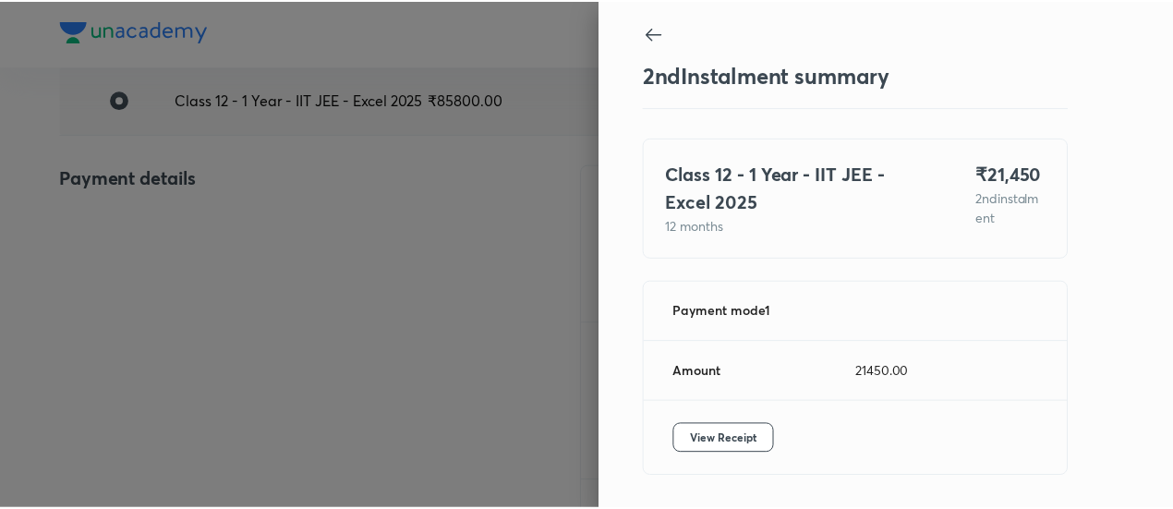
scroll to position [62, 0]
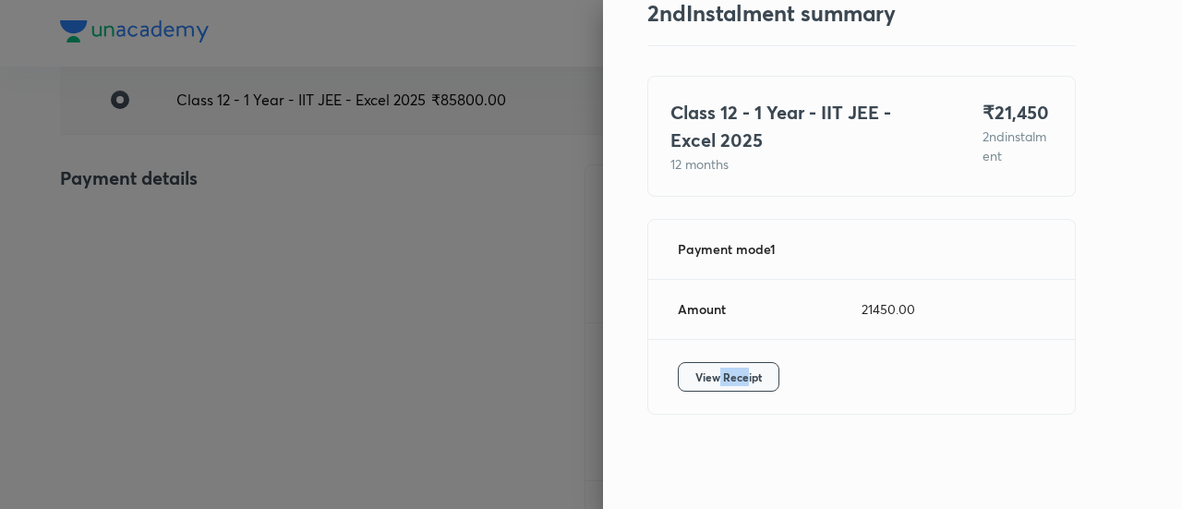
drag, startPoint x: 731, startPoint y: 359, endPoint x: 698, endPoint y: 371, distance: 35.3
click at [698, 371] on div "View Receipt" at bounding box center [861, 377] width 427 height 74
click at [698, 371] on span "View Receipt" at bounding box center [728, 376] width 66 height 18
click at [231, 239] on div at bounding box center [591, 254] width 1182 height 509
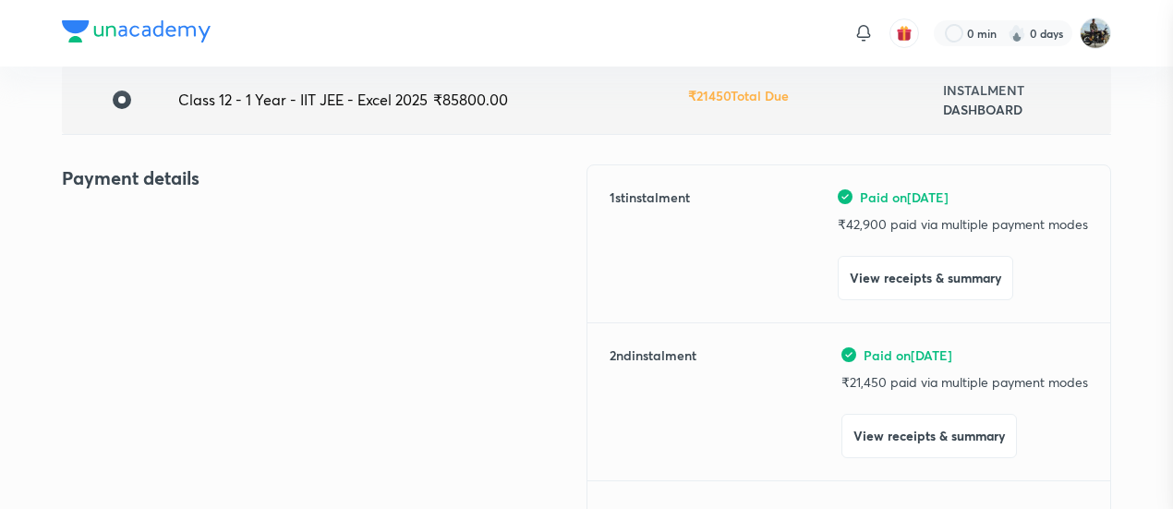
click at [231, 239] on div at bounding box center [586, 254] width 1173 height 509
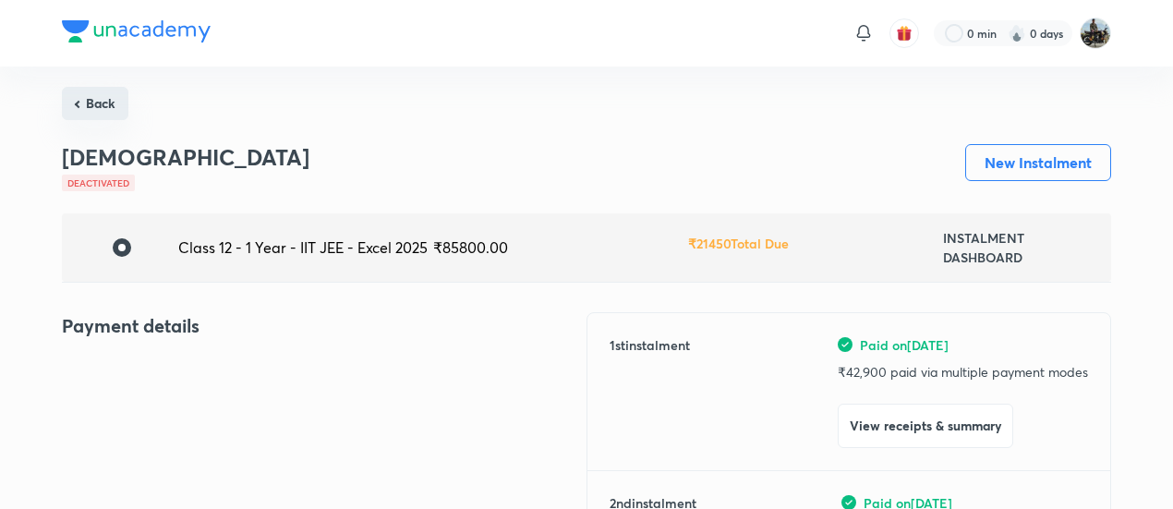
click at [86, 101] on button "Back" at bounding box center [95, 103] width 66 height 33
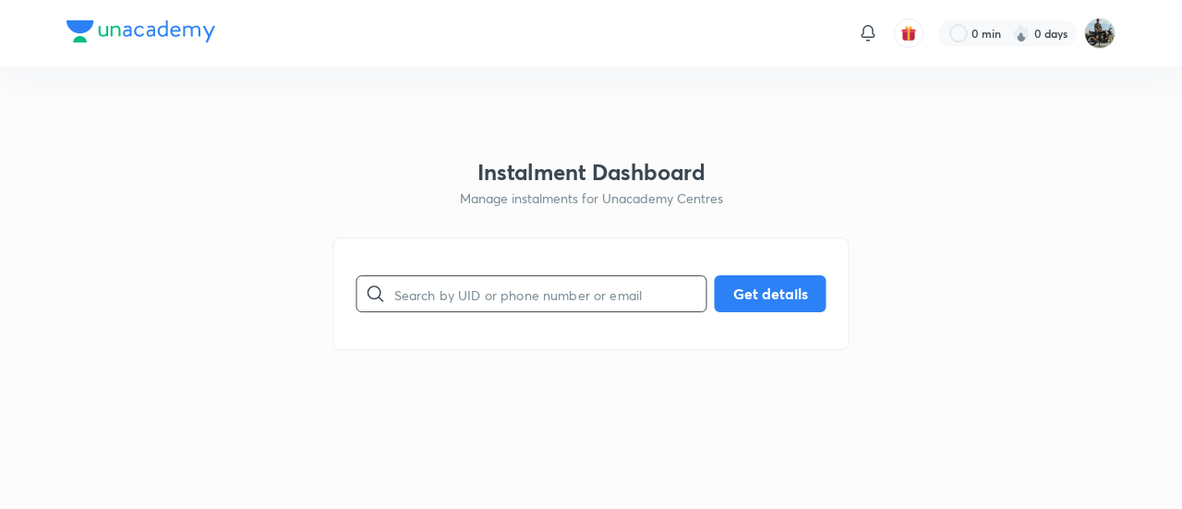
click at [428, 285] on input "text" at bounding box center [550, 294] width 312 height 47
paste input "70J43OXCNV"
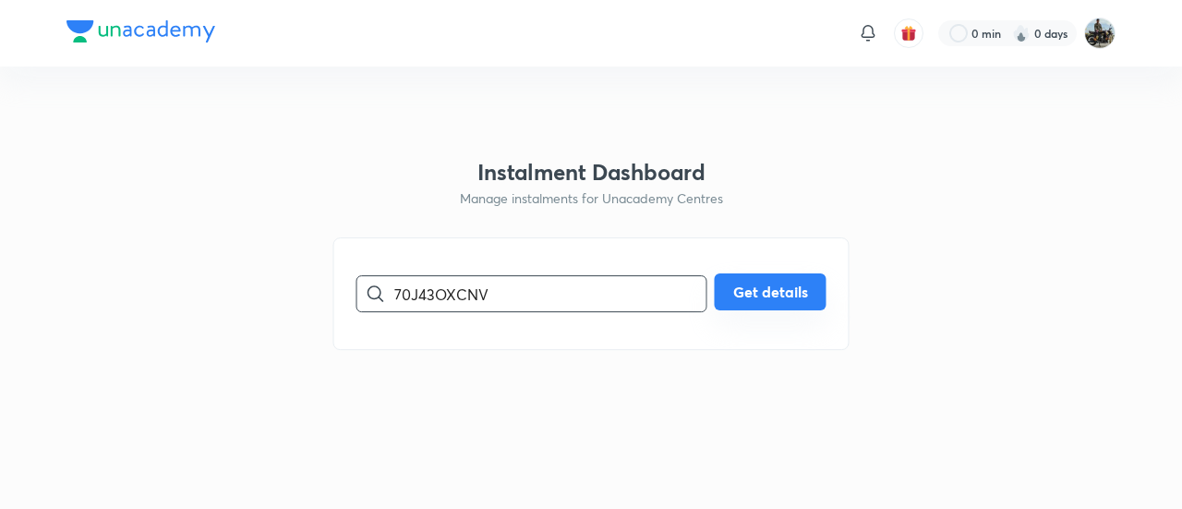
type input "70J43OXCNV"
click at [717, 304] on button "Get details" at bounding box center [771, 291] width 112 height 37
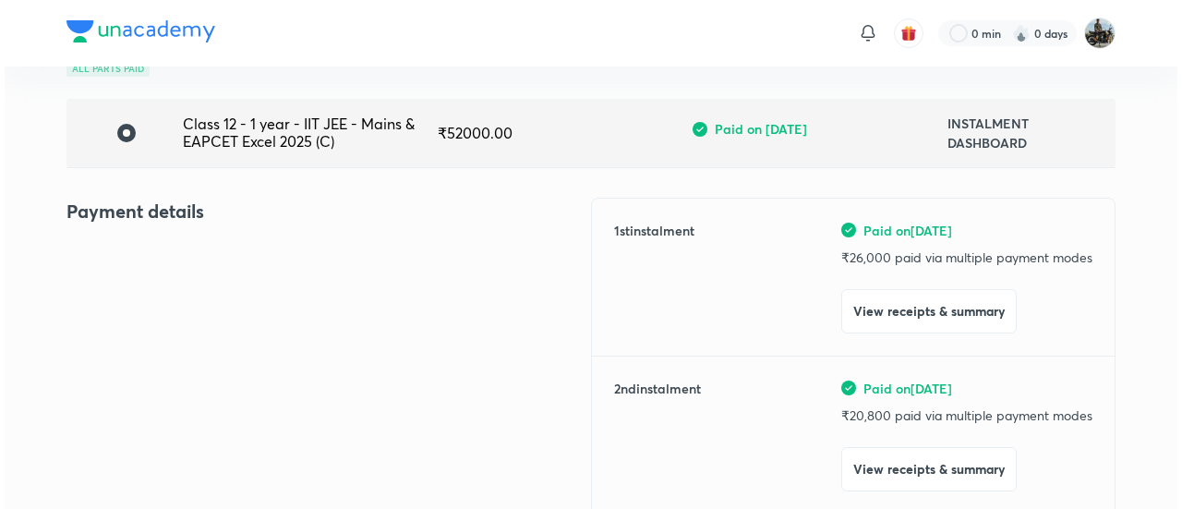
scroll to position [135, 0]
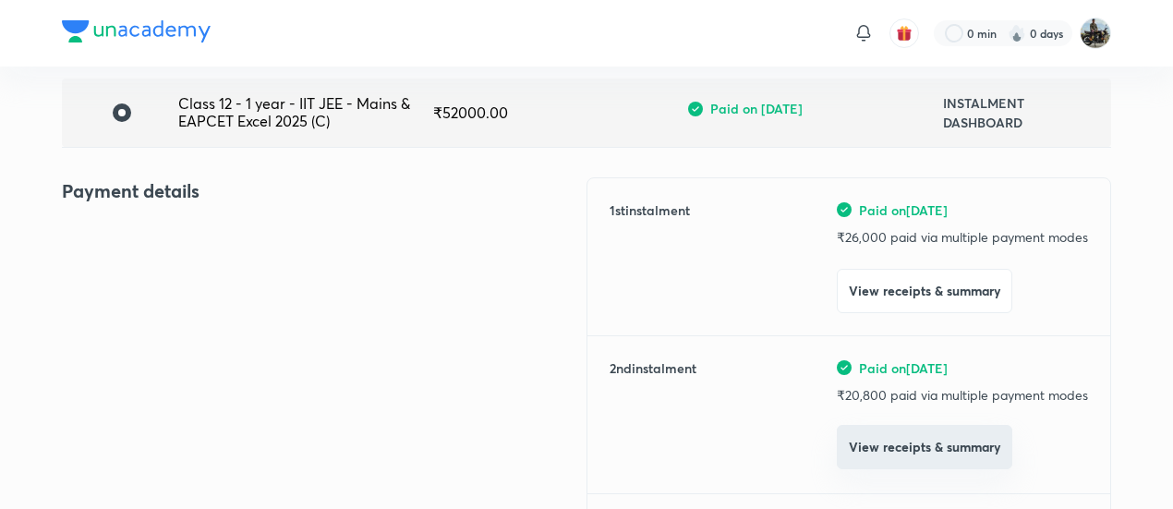
click at [888, 428] on button "View receipts & summary" at bounding box center [924, 447] width 175 height 44
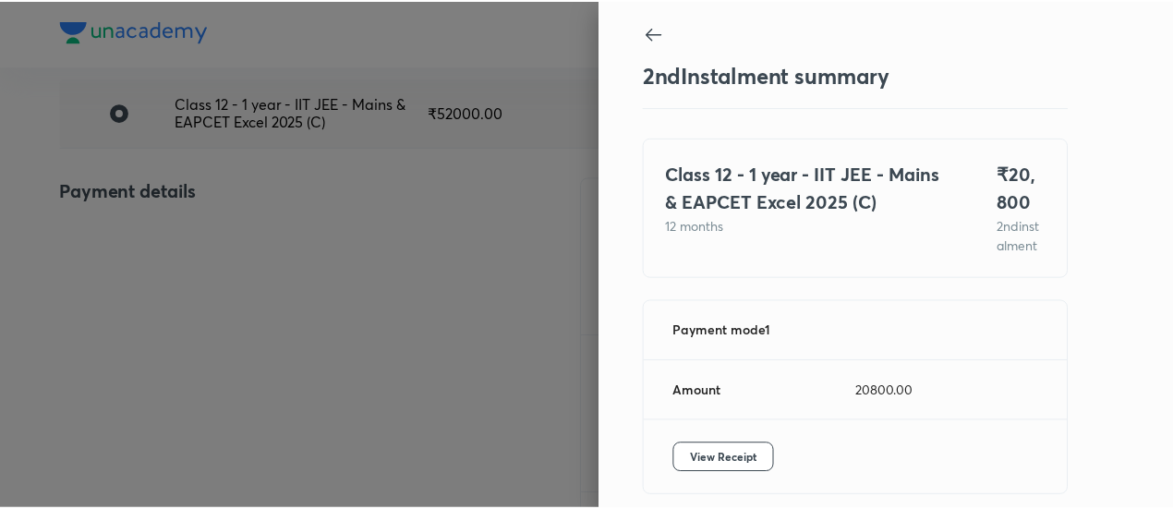
scroll to position [101, 0]
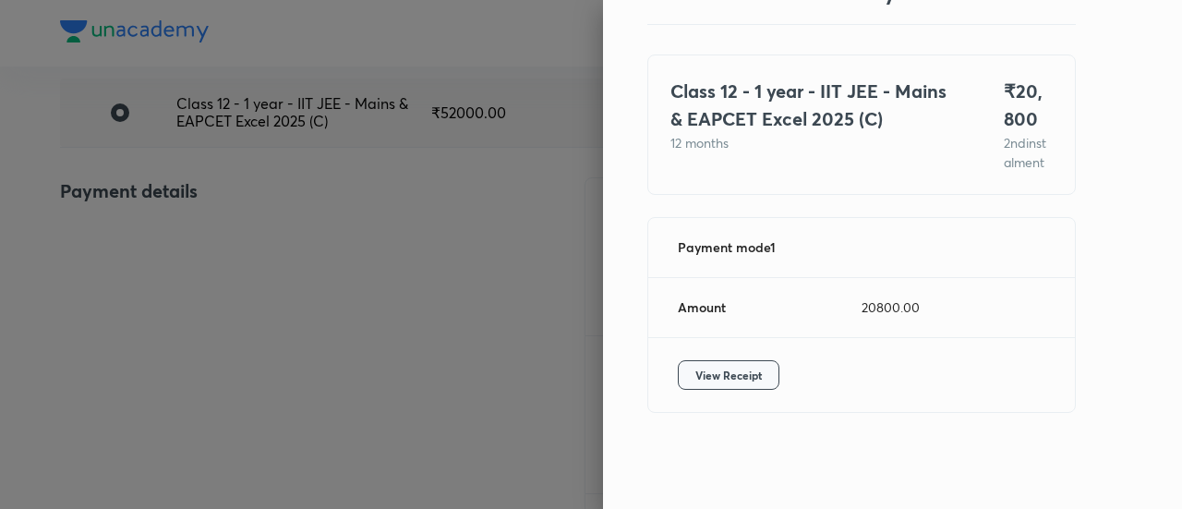
click at [755, 384] on button "View Receipt" at bounding box center [729, 375] width 102 height 30
click at [217, 211] on div at bounding box center [591, 254] width 1182 height 509
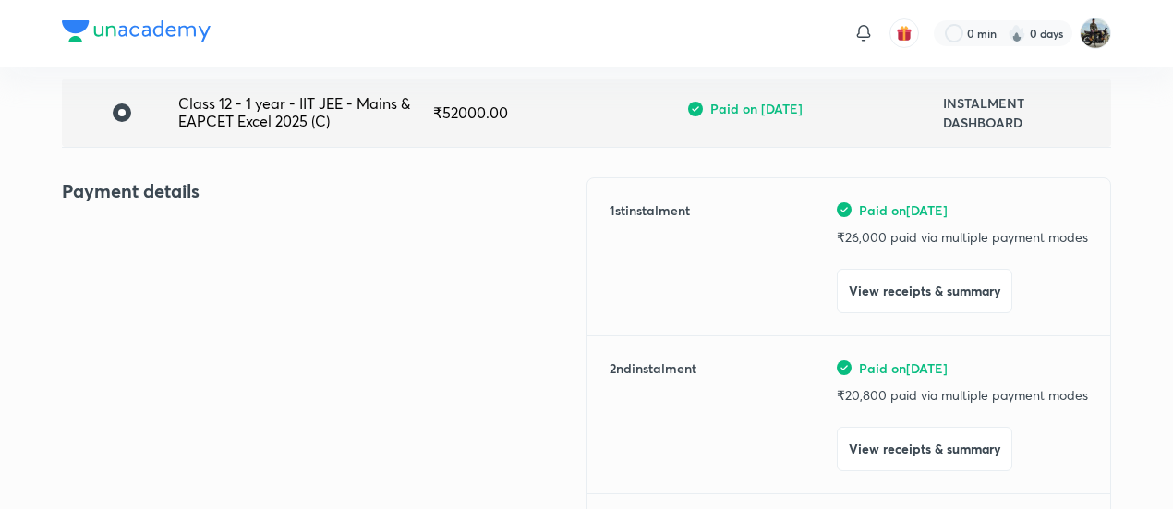
scroll to position [0, 0]
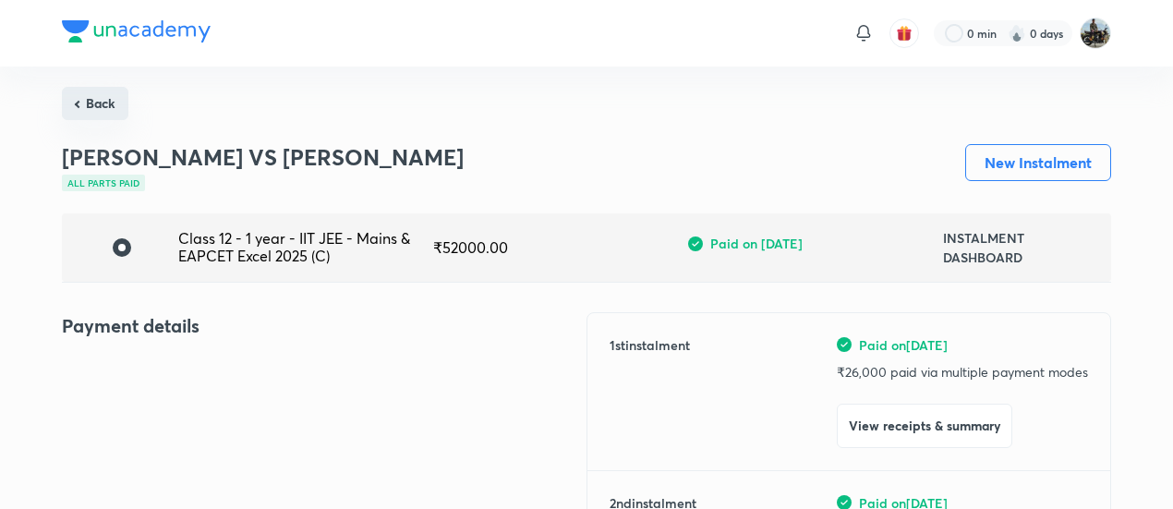
click at [94, 97] on button "Back" at bounding box center [95, 103] width 66 height 33
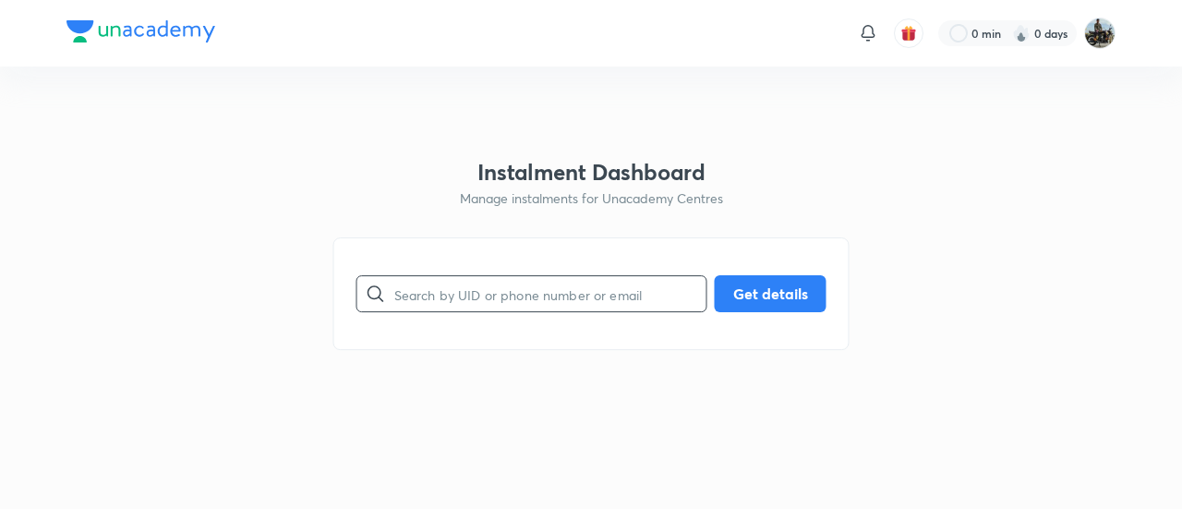
click at [465, 303] on input "text" at bounding box center [550, 294] width 312 height 47
paste input "18PPP4OU7L"
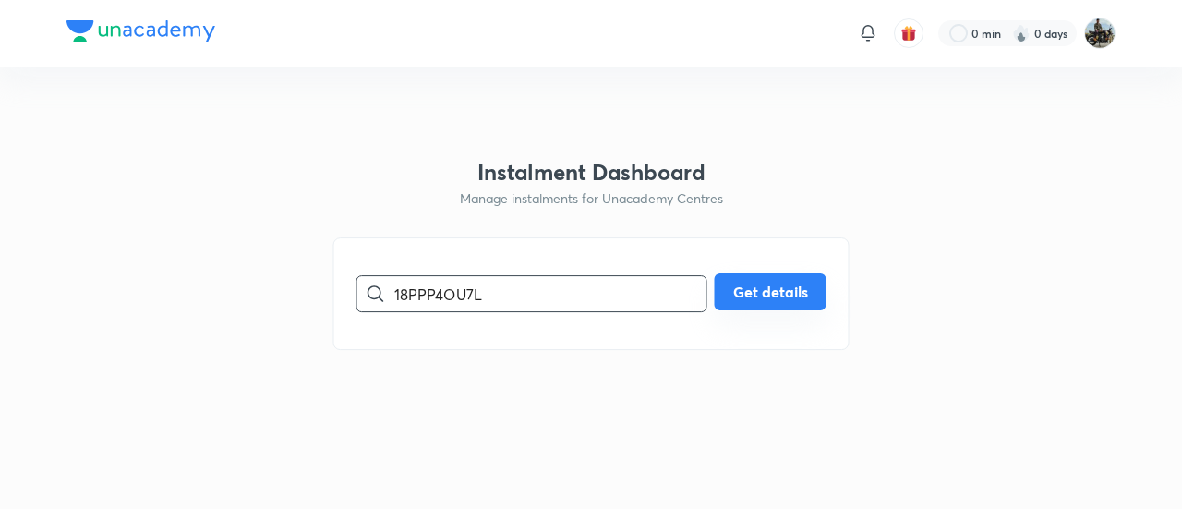
type input "18PPP4OU7L"
click at [766, 293] on button "Get details" at bounding box center [771, 291] width 112 height 37
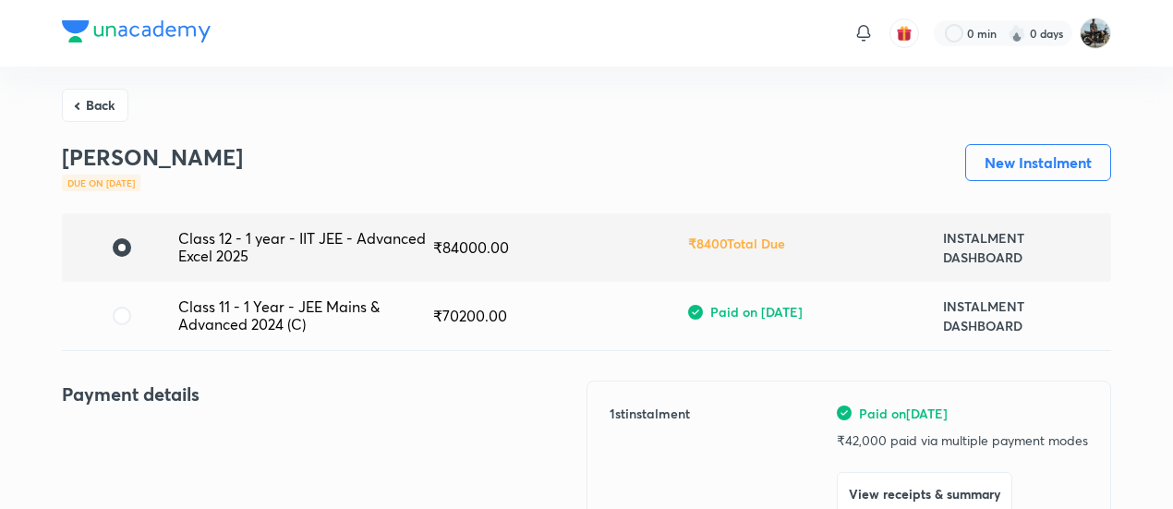
click at [766, 293] on div "Class 11 - 1 Year - JEE Mains & Advanced 2024 (C) ₹ 70200.00 Paid on [DATE] INS…" at bounding box center [586, 316] width 1049 height 68
click at [746, 254] on div "₹ 8400 Total Due" at bounding box center [815, 247] width 255 height 27
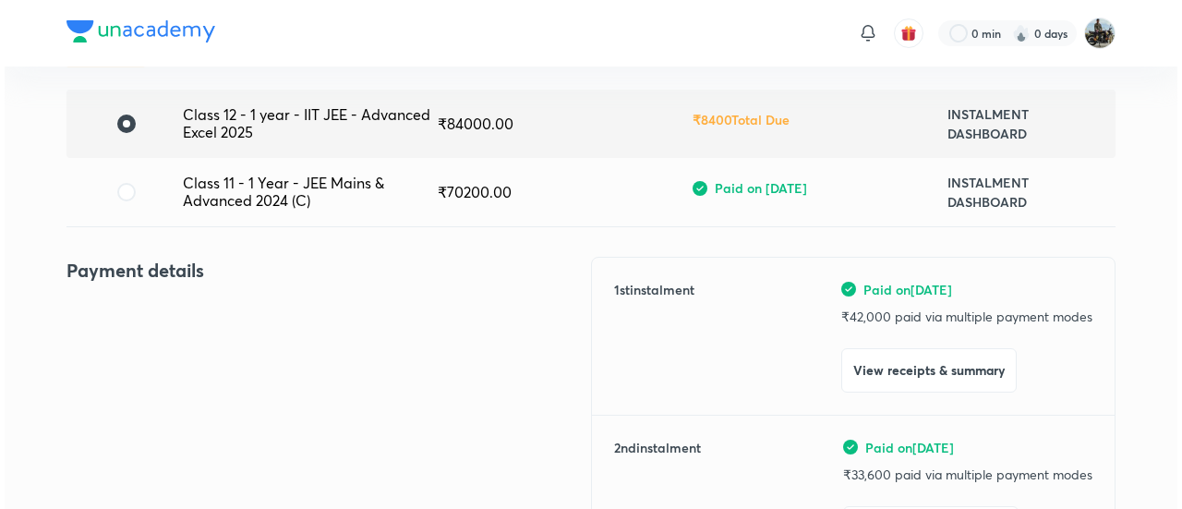
scroll to position [202, 0]
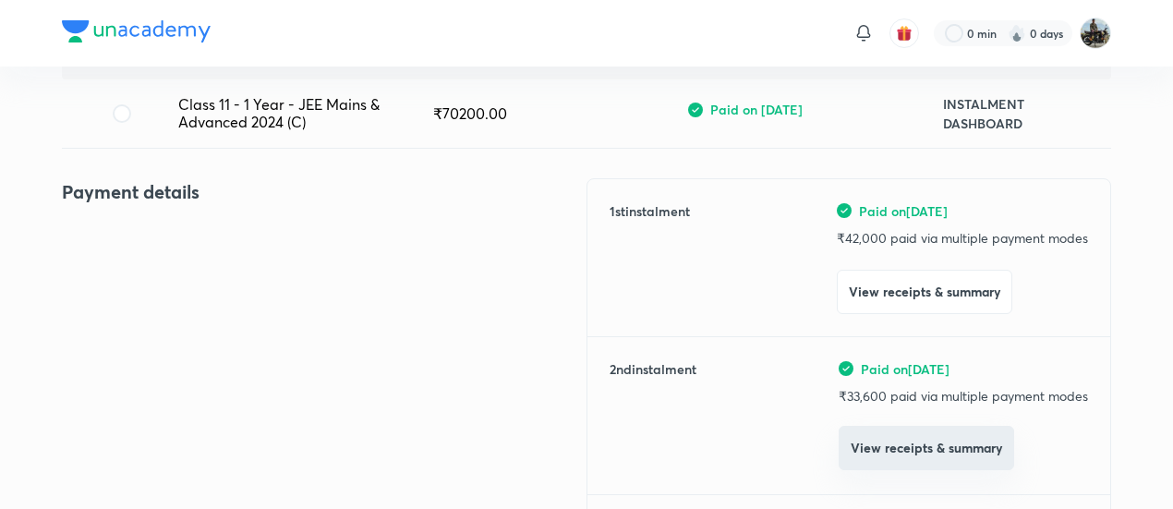
click at [898, 437] on button "View receipts & summary" at bounding box center [925, 448] width 175 height 44
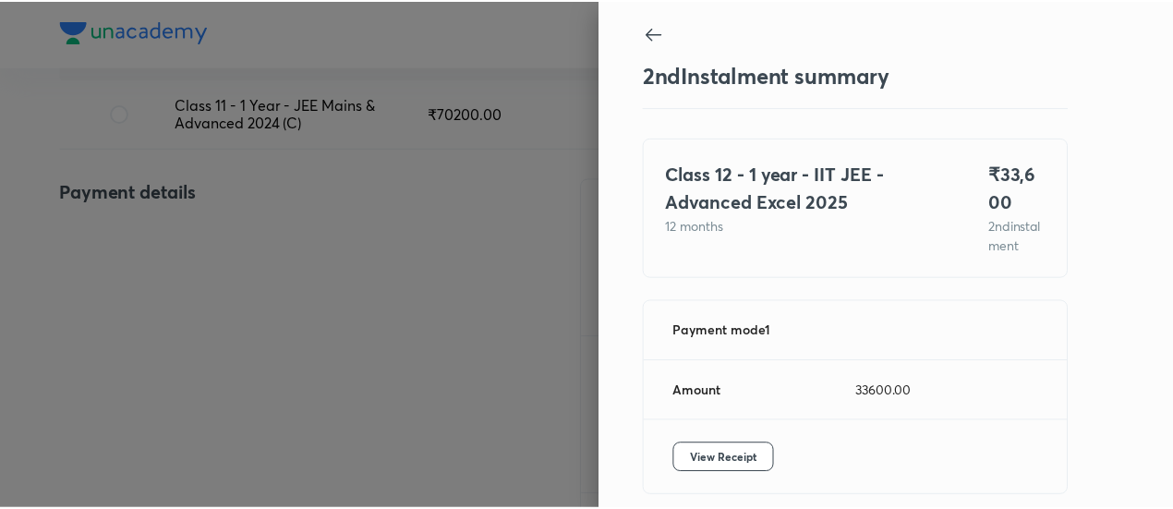
scroll to position [101, 0]
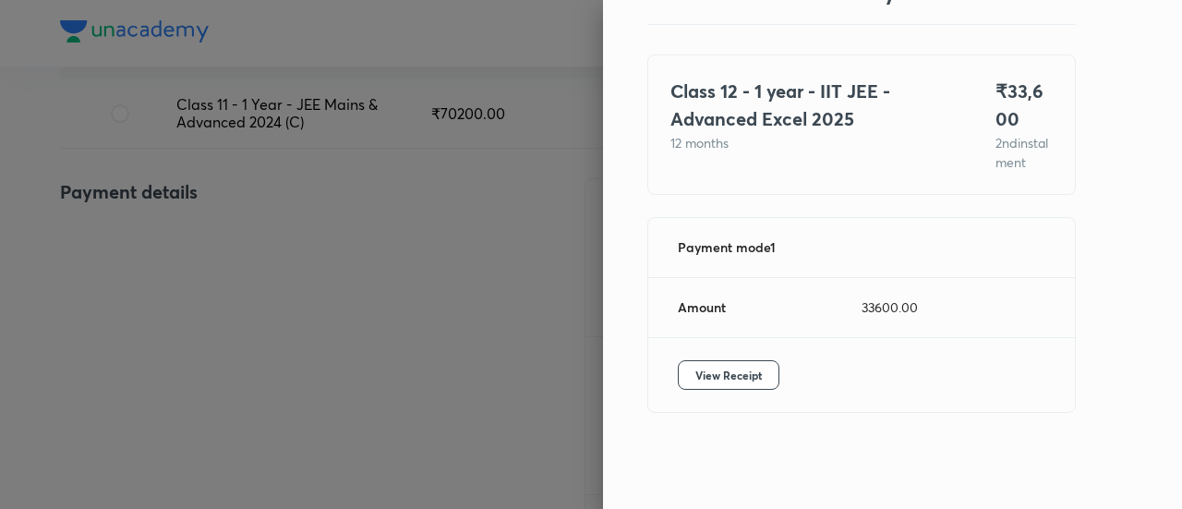
click at [717, 391] on div "View Receipt" at bounding box center [861, 375] width 427 height 74
click at [705, 376] on span "View Receipt" at bounding box center [728, 375] width 66 height 18
click at [199, 141] on div at bounding box center [591, 254] width 1182 height 509
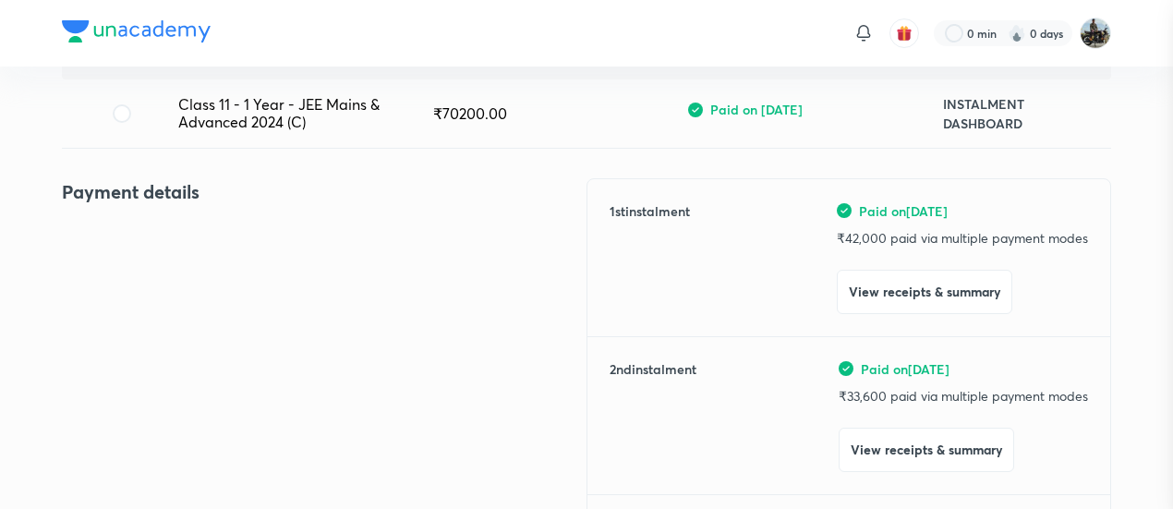
click at [199, 141] on div at bounding box center [586, 254] width 1173 height 509
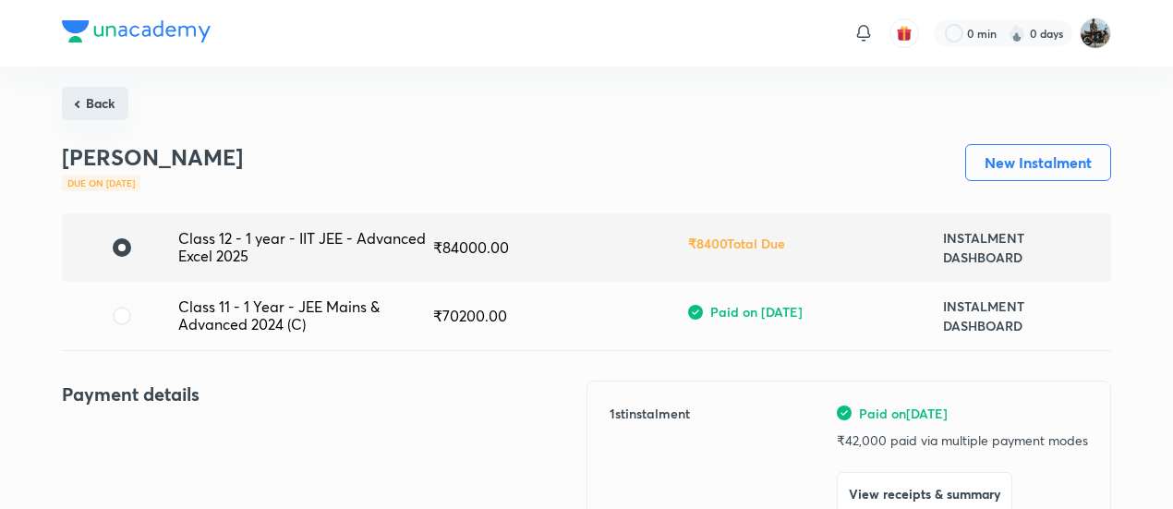
drag, startPoint x: 99, startPoint y: 85, endPoint x: 98, endPoint y: 99, distance: 13.9
click at [98, 99] on button "Back" at bounding box center [95, 103] width 66 height 33
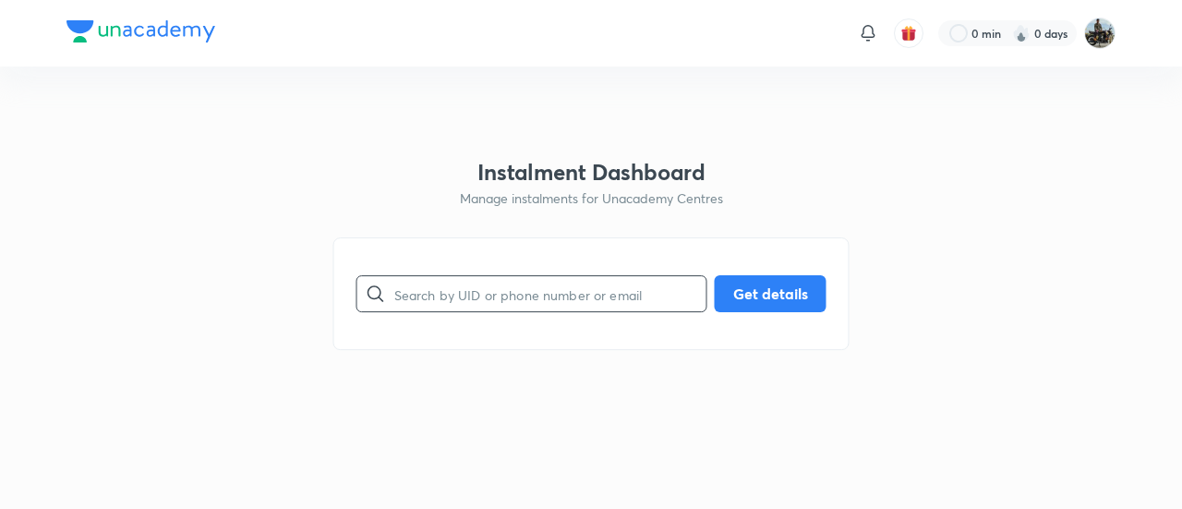
click at [526, 301] on input "text" at bounding box center [550, 294] width 312 height 47
paste input "0DTWJ3LACT"
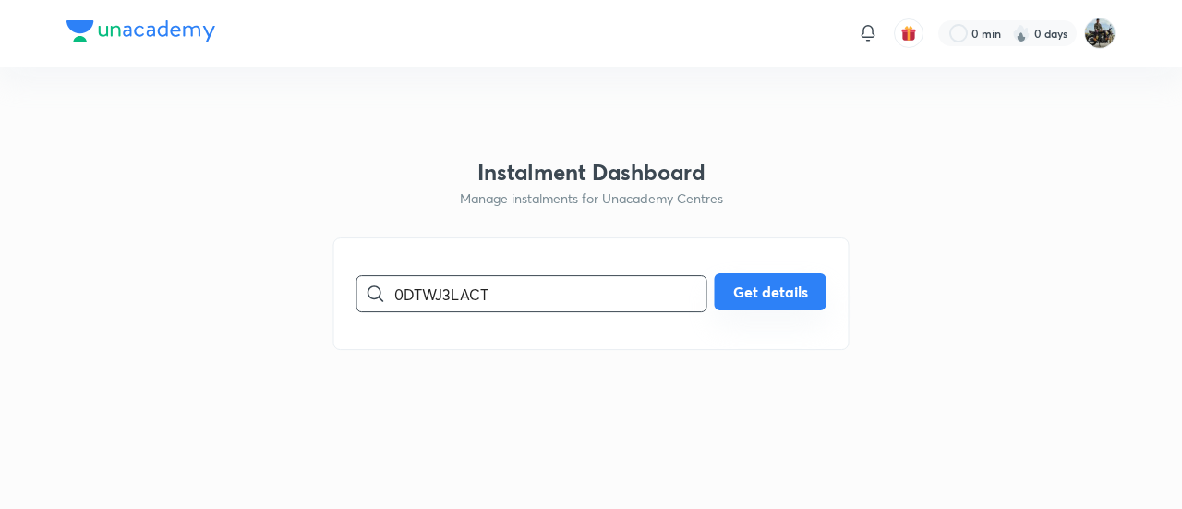
type input "0DTWJ3LACT"
click at [809, 305] on button "Get details" at bounding box center [771, 291] width 112 height 37
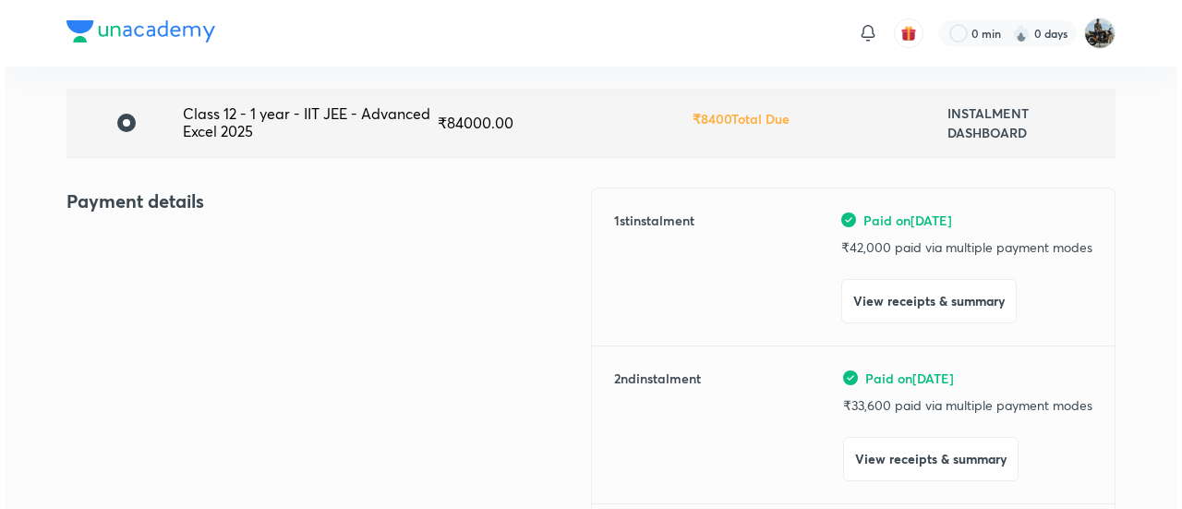
scroll to position [167, 0]
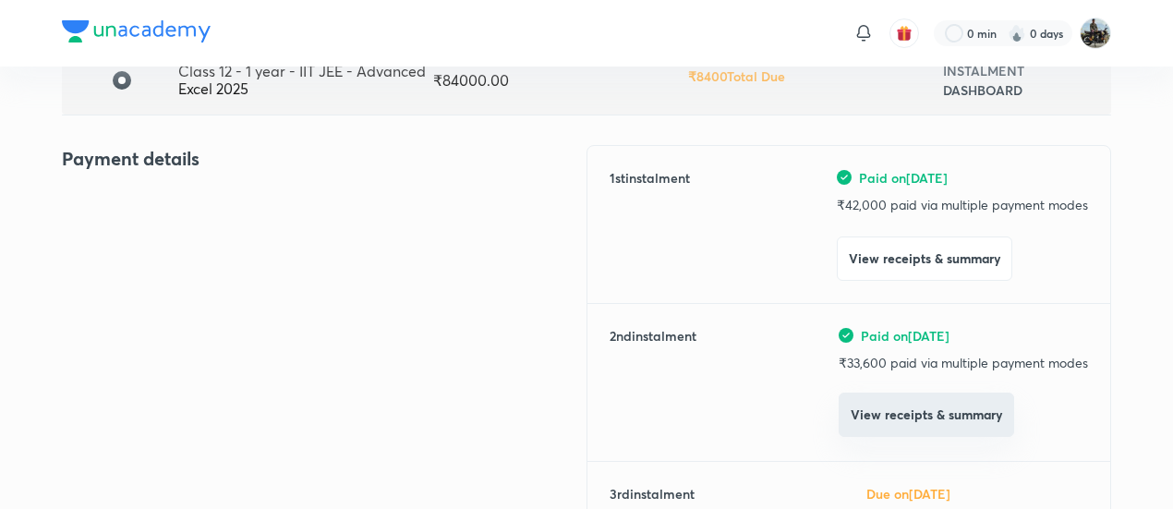
click at [879, 432] on button "View receipts & summary" at bounding box center [925, 414] width 175 height 44
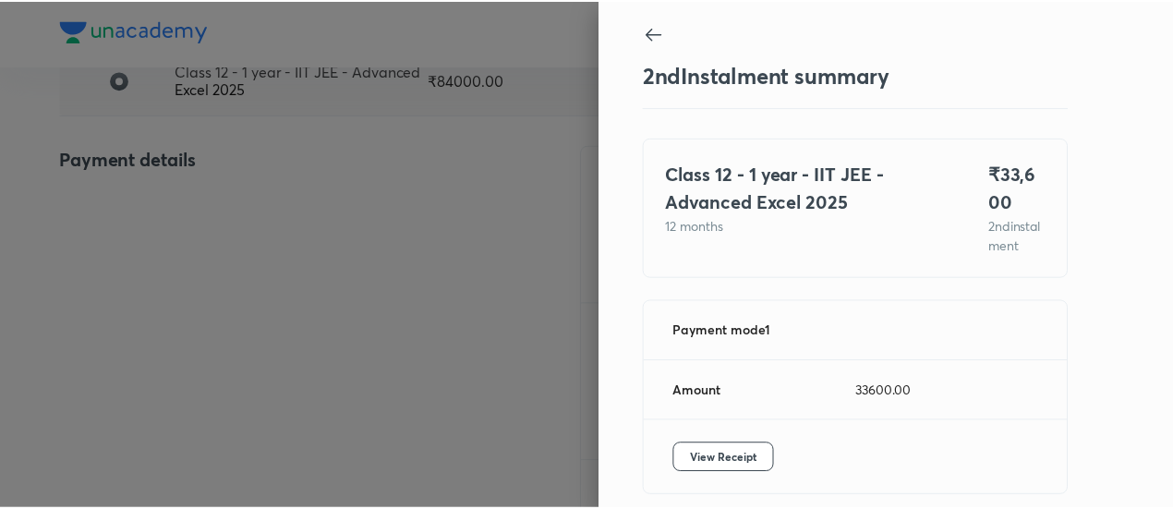
scroll to position [101, 0]
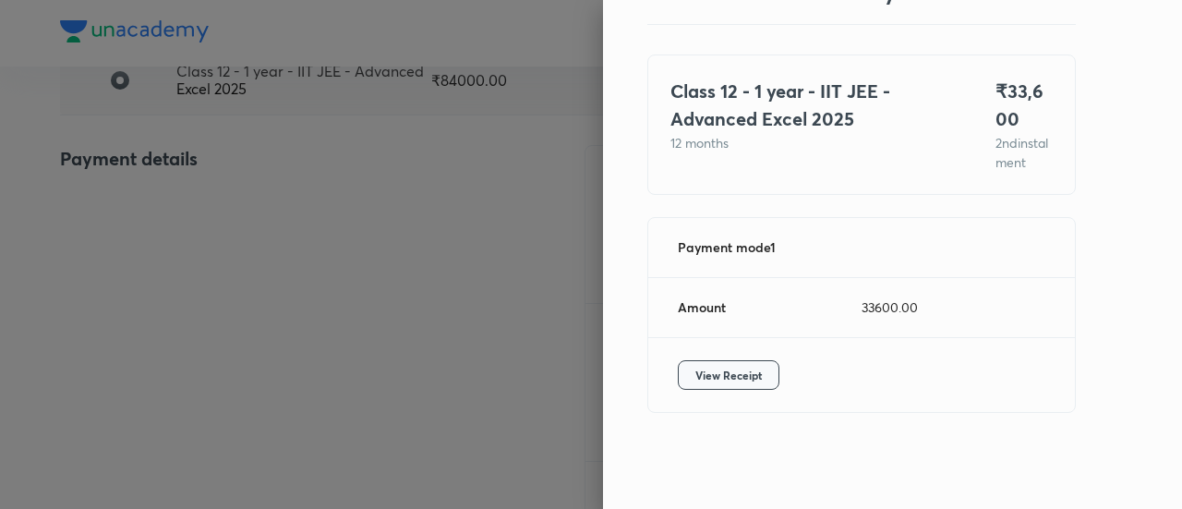
click at [731, 363] on button "View Receipt" at bounding box center [729, 375] width 102 height 30
click at [189, 195] on div at bounding box center [591, 254] width 1182 height 509
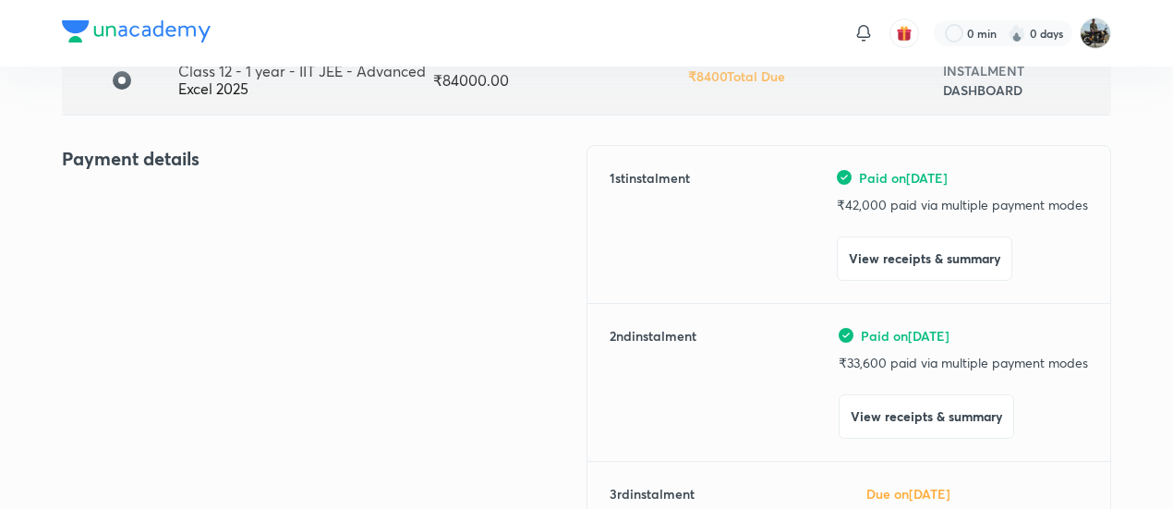
scroll to position [0, 0]
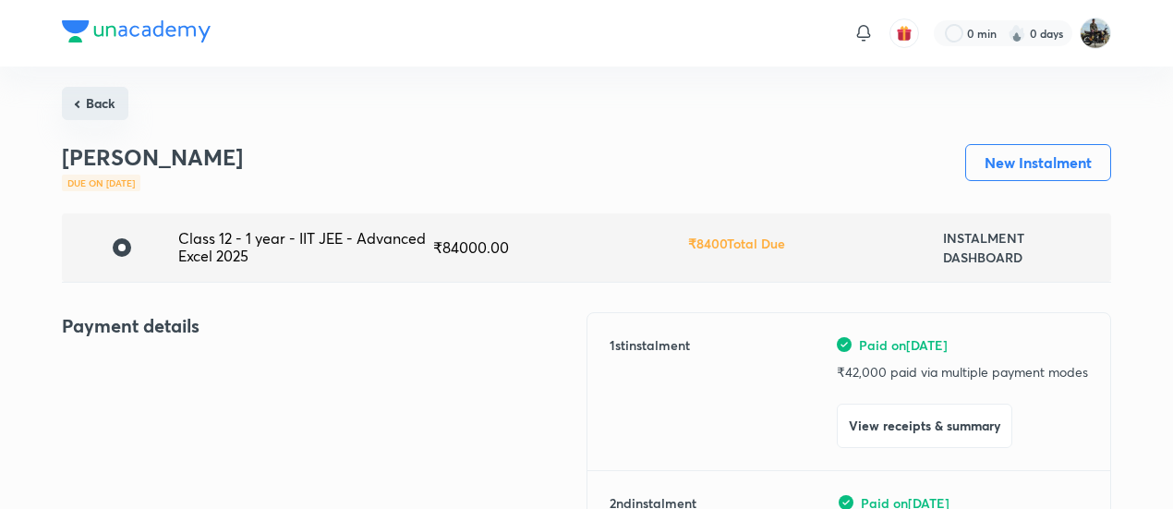
click at [92, 88] on button "Back" at bounding box center [95, 103] width 66 height 33
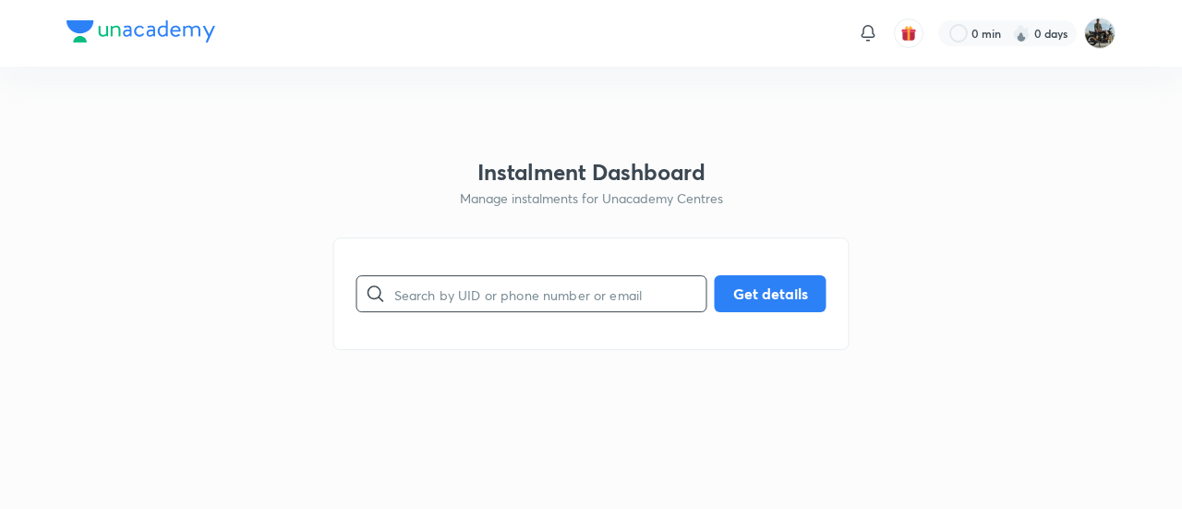
click at [483, 302] on input "text" at bounding box center [550, 294] width 312 height 47
paste input "XUMU5YEZRL"
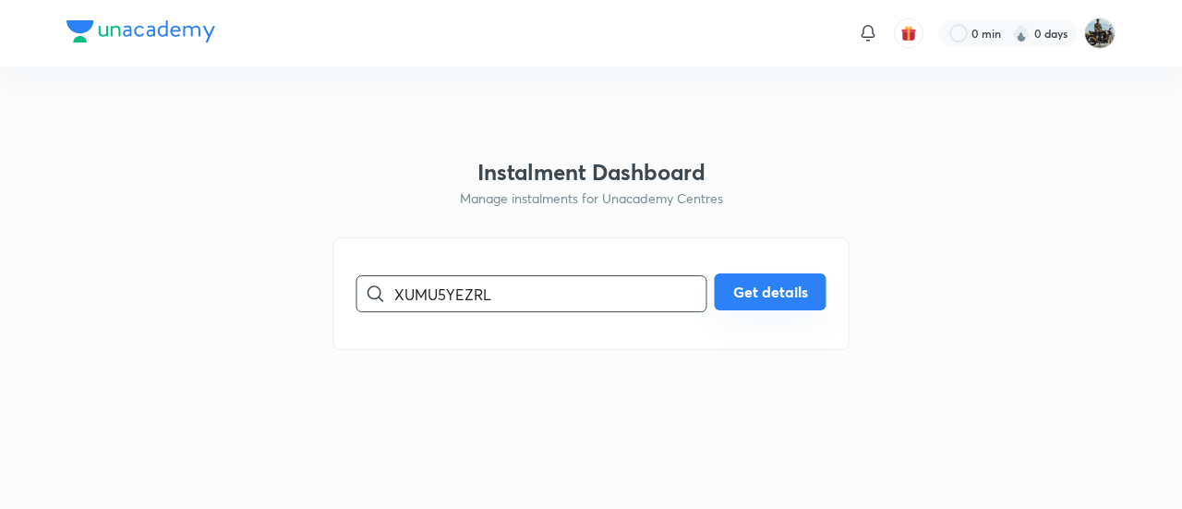
type input "XUMU5YEZRL"
click at [776, 294] on button "Get details" at bounding box center [771, 291] width 112 height 37
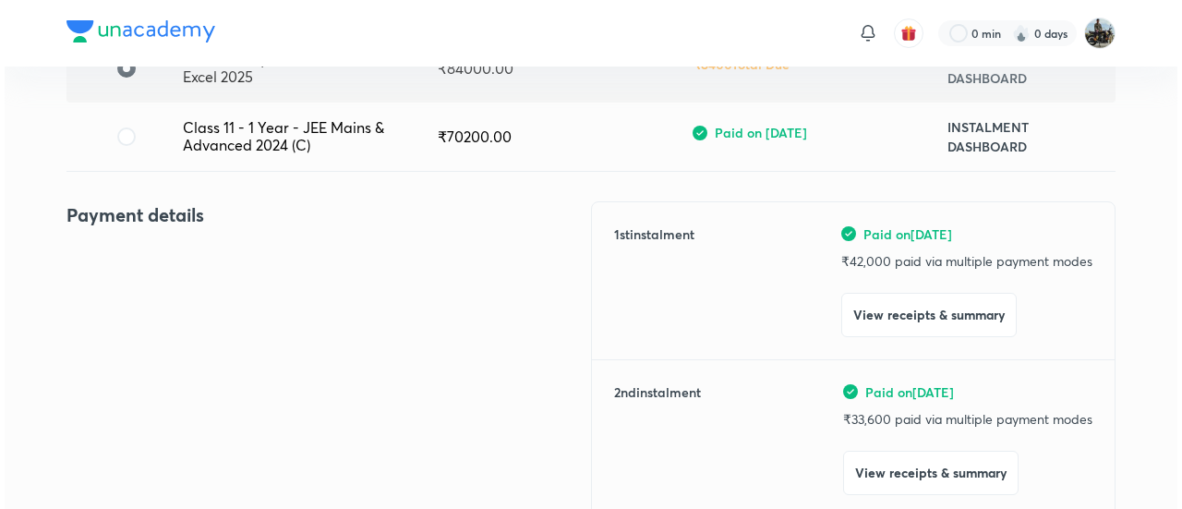
scroll to position [181, 0]
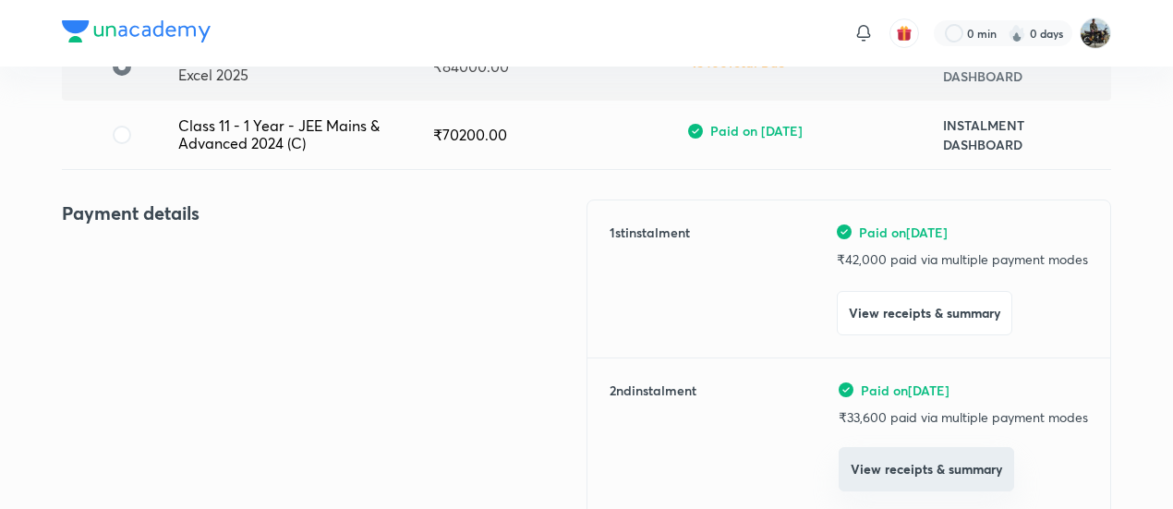
click at [866, 476] on button "View receipts & summary" at bounding box center [925, 469] width 175 height 44
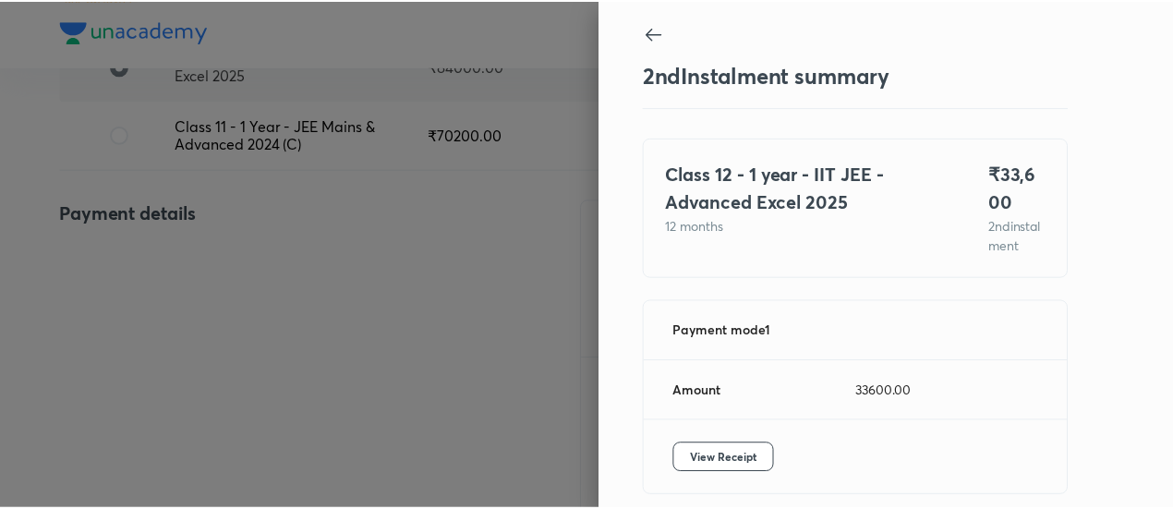
scroll to position [101, 0]
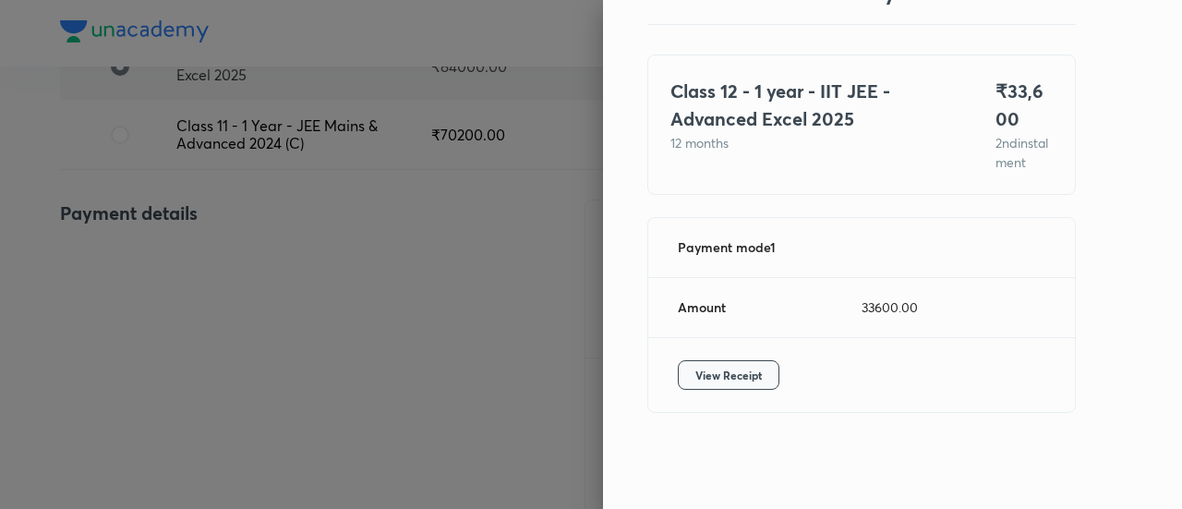
click at [735, 372] on span "View Receipt" at bounding box center [728, 375] width 66 height 18
click at [249, 247] on div at bounding box center [591, 254] width 1182 height 509
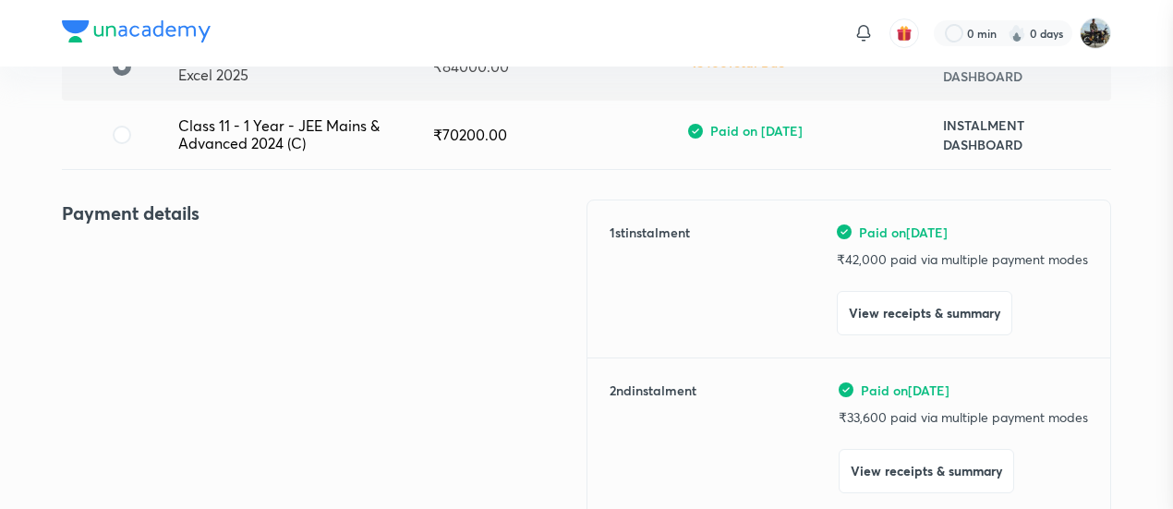
click at [249, 247] on div at bounding box center [586, 254] width 1173 height 509
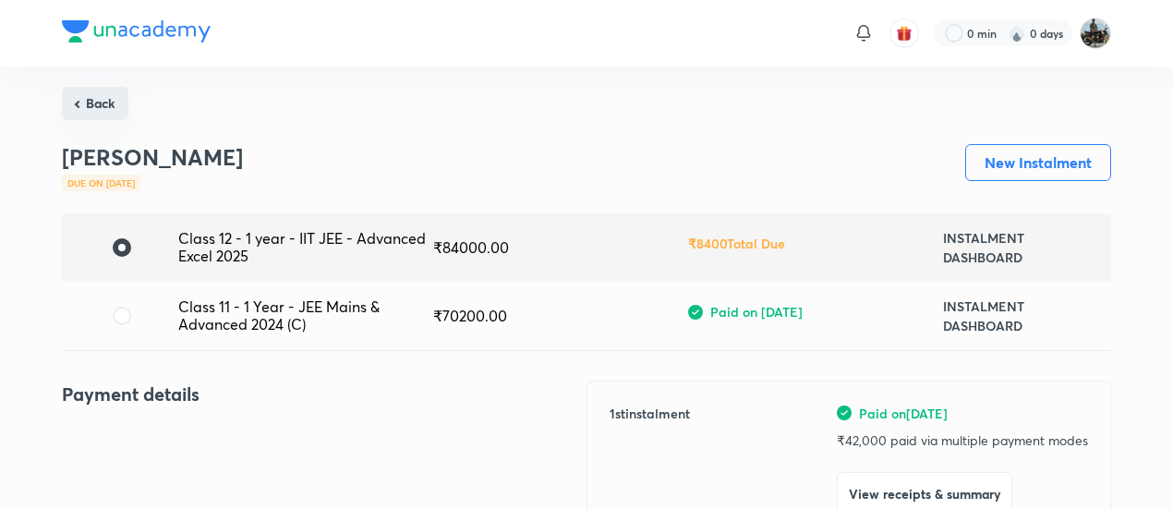
click at [107, 90] on button "Back" at bounding box center [95, 103] width 66 height 33
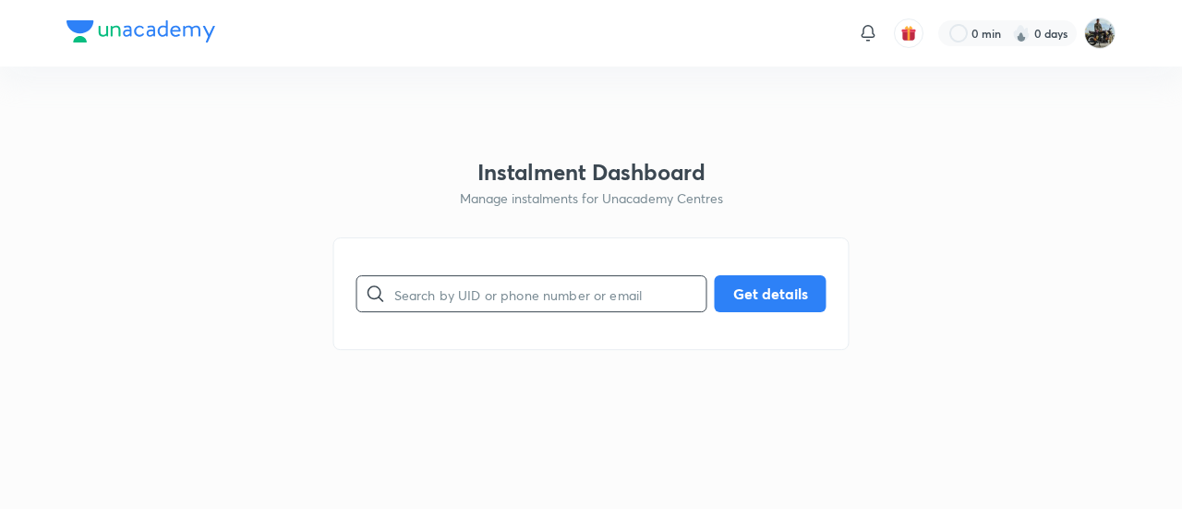
click at [525, 307] on input "text" at bounding box center [550, 294] width 312 height 47
paste input "IW019OOVEB"
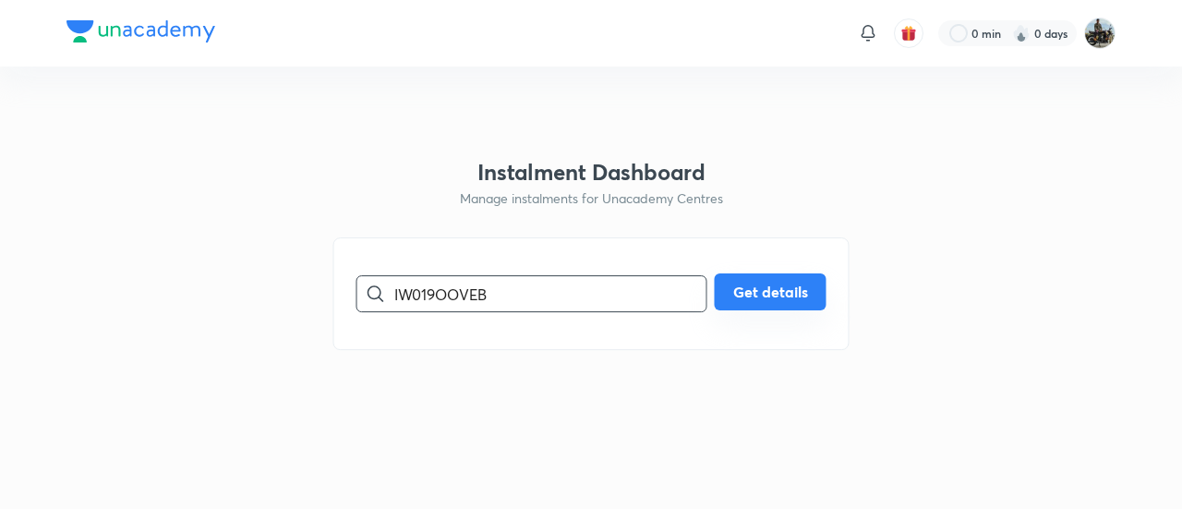
type input "IW019OOVEB"
click at [789, 296] on button "Get details" at bounding box center [771, 291] width 112 height 37
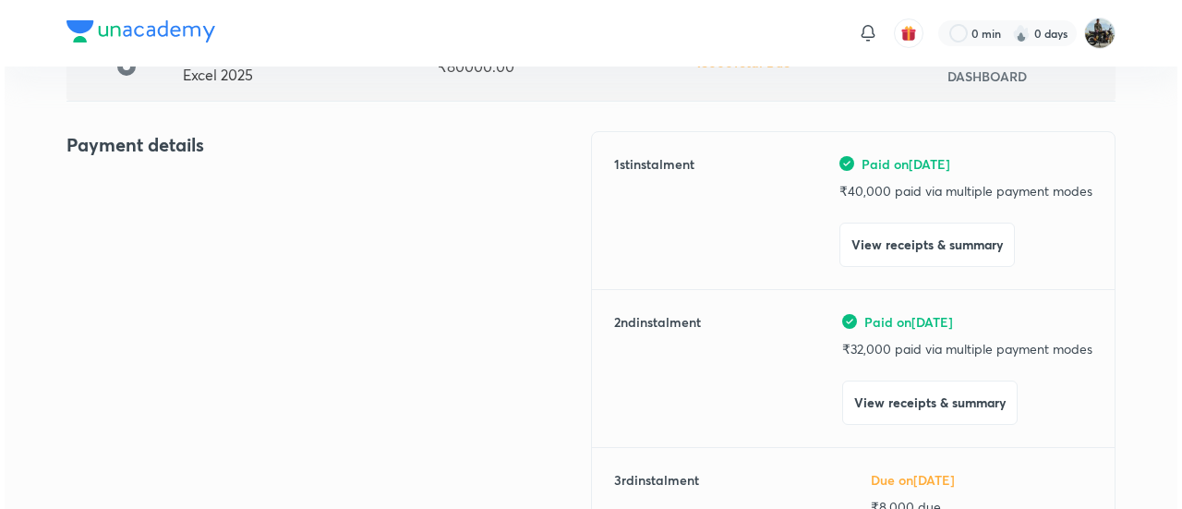
scroll to position [187, 0]
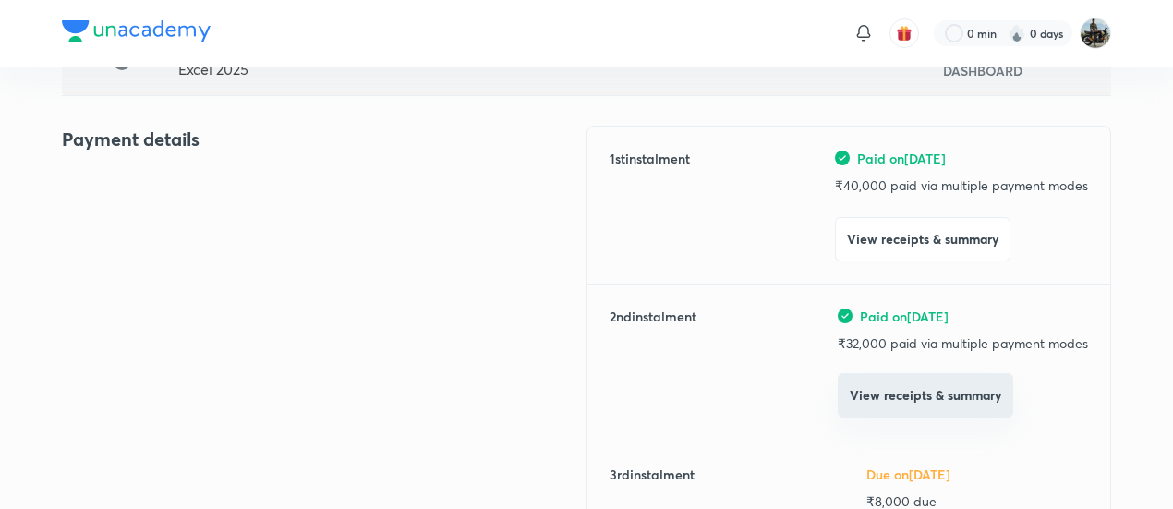
click at [876, 394] on button "View receipts & summary" at bounding box center [924, 395] width 175 height 44
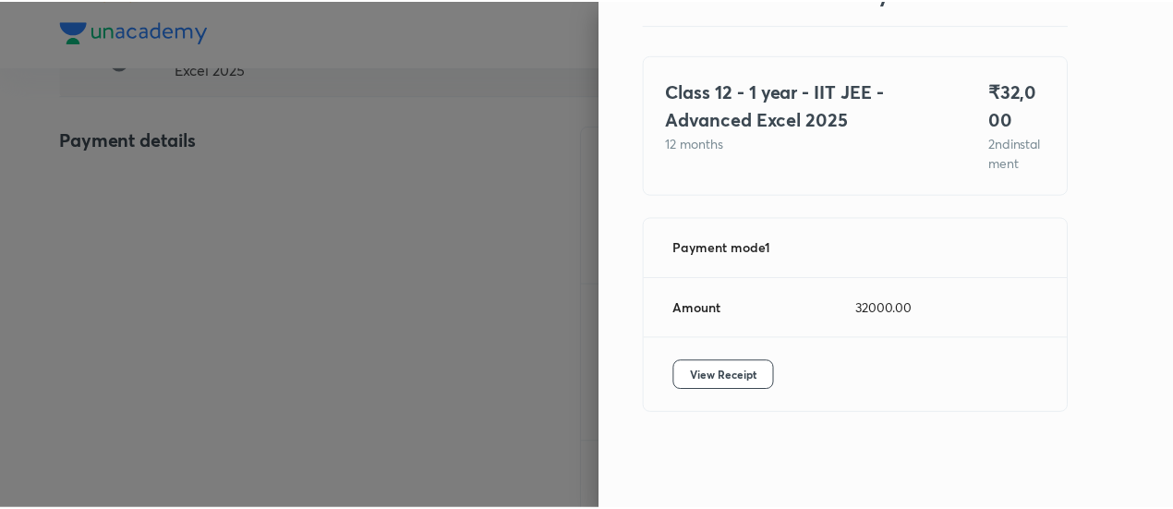
scroll to position [101, 0]
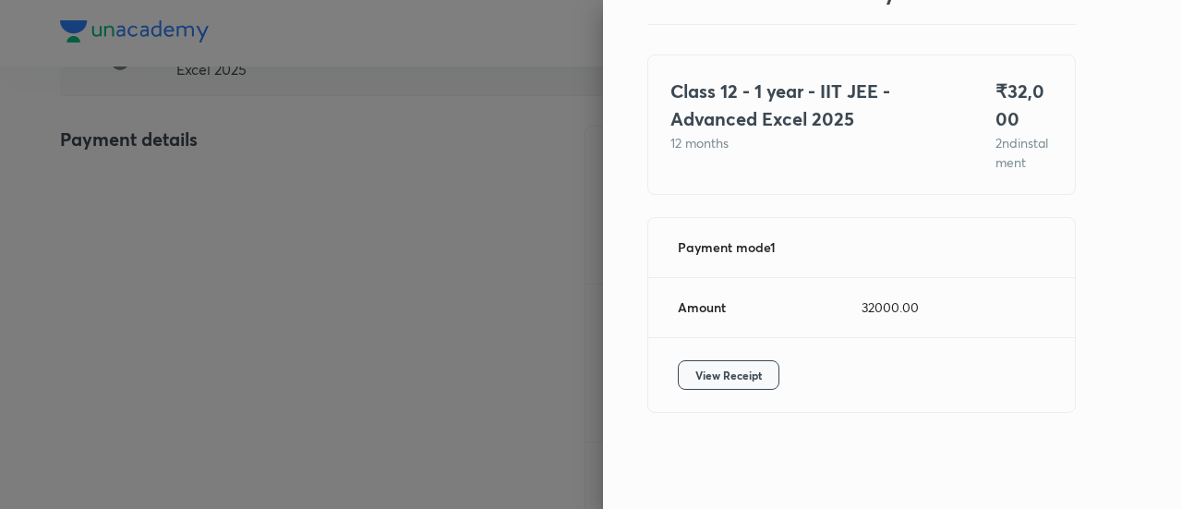
click at [712, 376] on span "View Receipt" at bounding box center [728, 375] width 66 height 18
click at [234, 175] on div at bounding box center [591, 254] width 1182 height 509
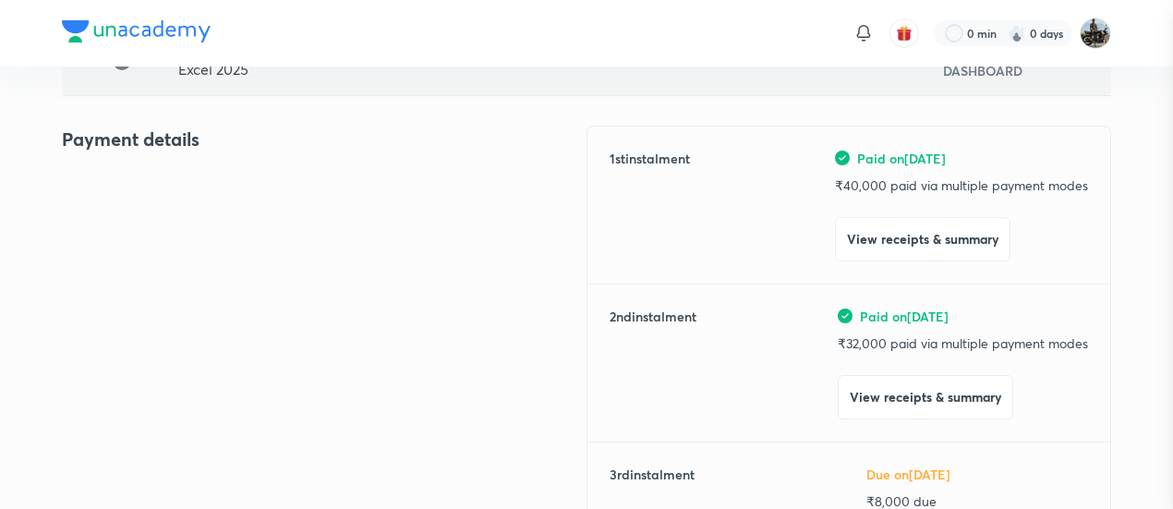
click at [234, 175] on div at bounding box center [586, 254] width 1173 height 509
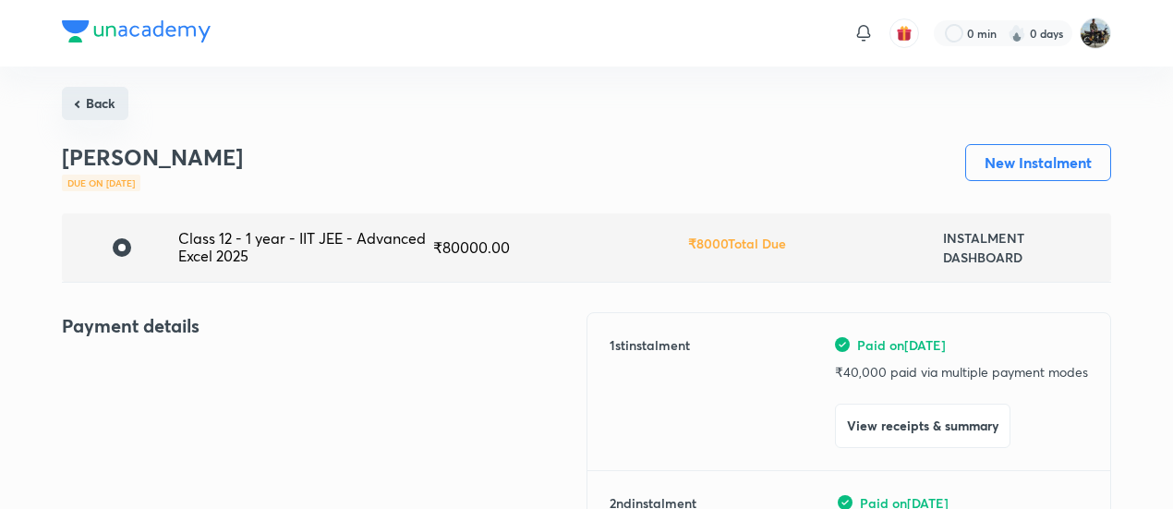
click at [92, 91] on button "Back" at bounding box center [95, 103] width 66 height 33
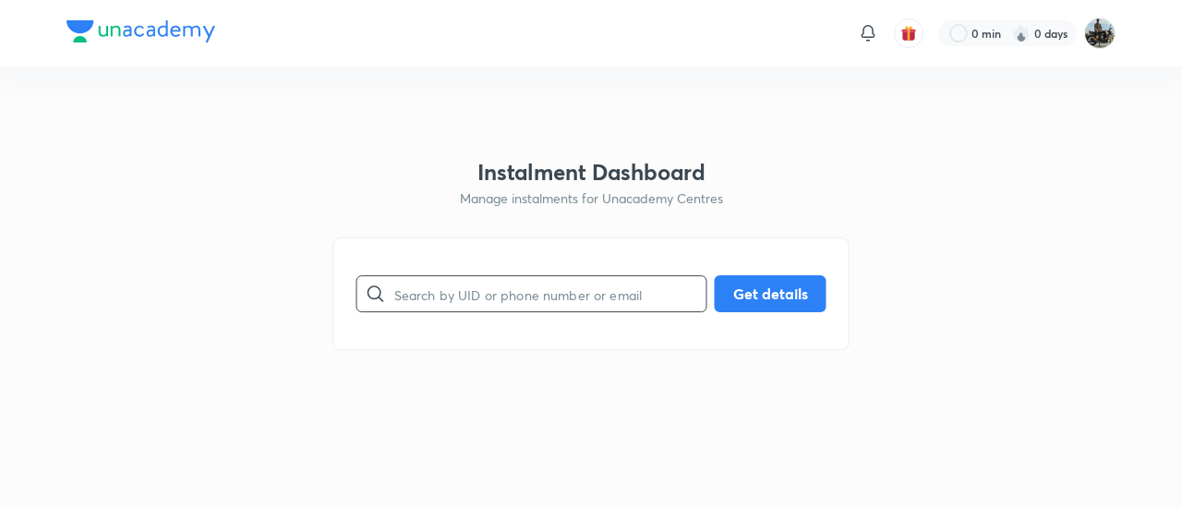
click at [479, 306] on input "text" at bounding box center [550, 294] width 312 height 47
paste input "BPD6S4ZO54"
type input "BPD6S4ZO54"
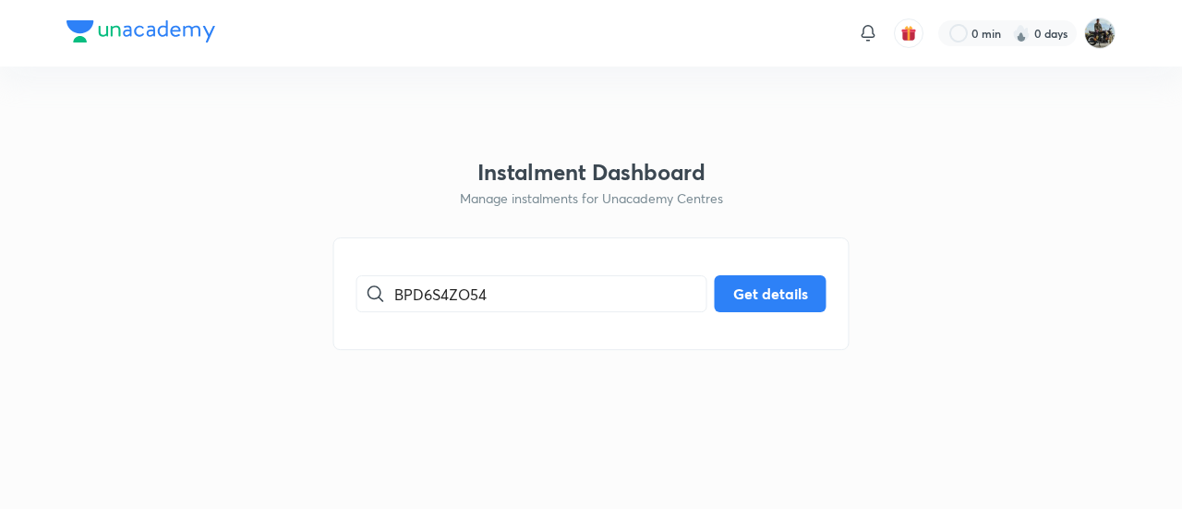
click at [768, 271] on div "BPD6S4ZO54 ​ Get details" at bounding box center [591, 293] width 516 height 113
click at [746, 292] on button "Get details" at bounding box center [771, 291] width 112 height 37
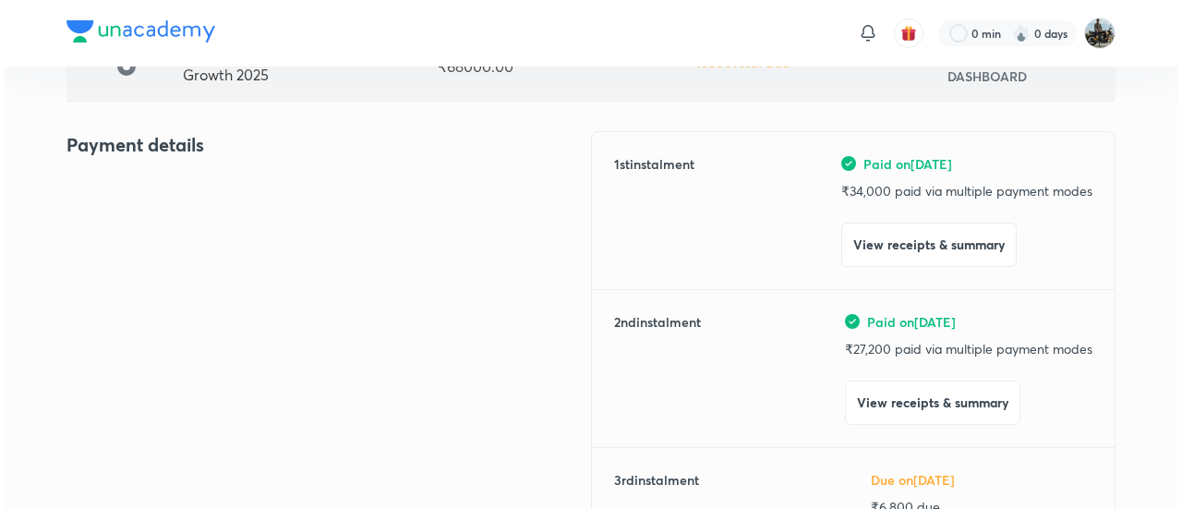
scroll to position [183, 0]
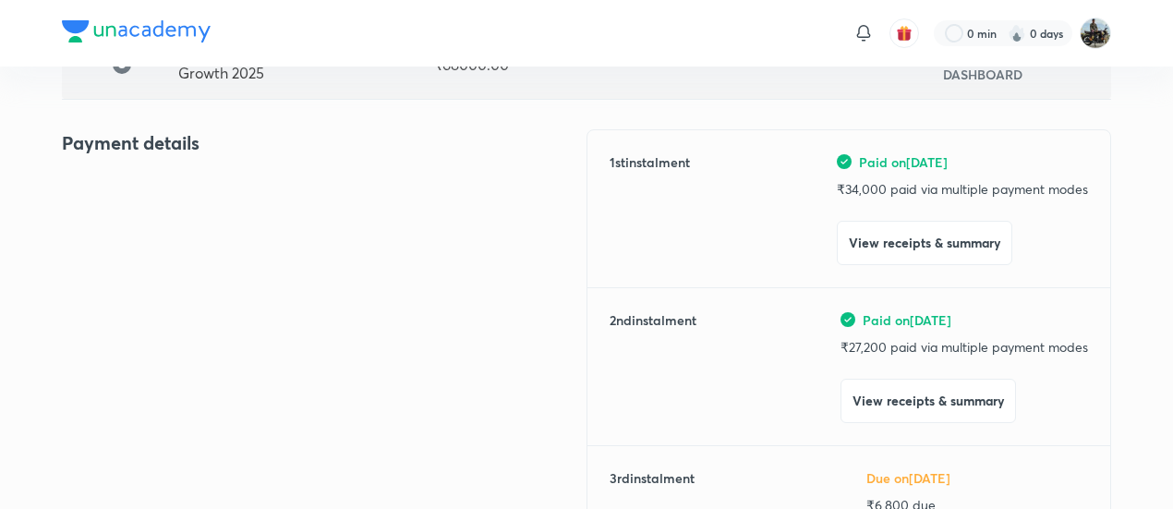
click at [832, 410] on div "2 nd instalment Paid on [DATE] ₹ 27,200 paid via multiple payment modes View re…" at bounding box center [848, 366] width 478 height 113
click at [859, 401] on button "View receipts & summary" at bounding box center [927, 399] width 175 height 44
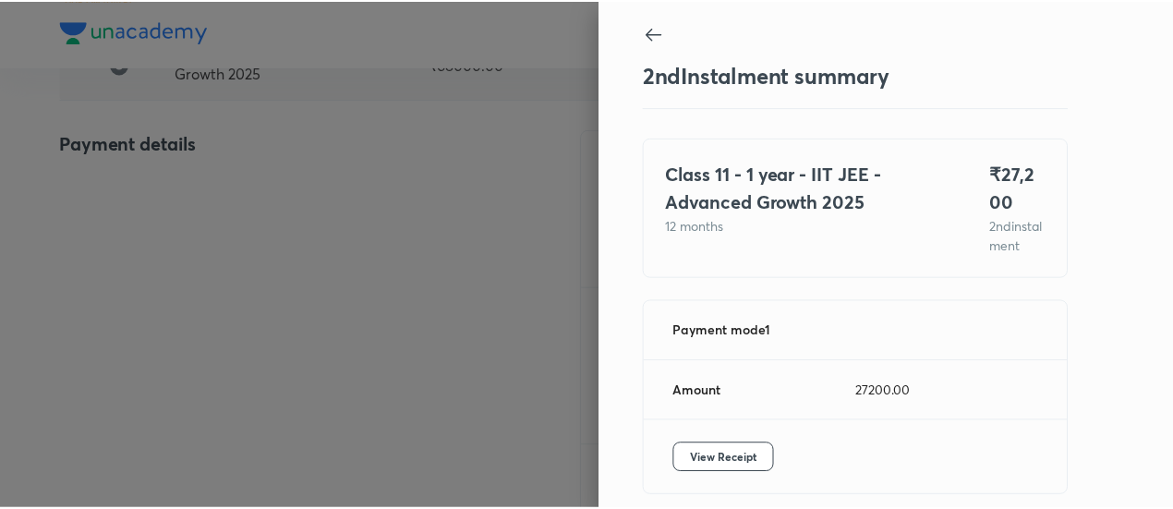
scroll to position [101, 0]
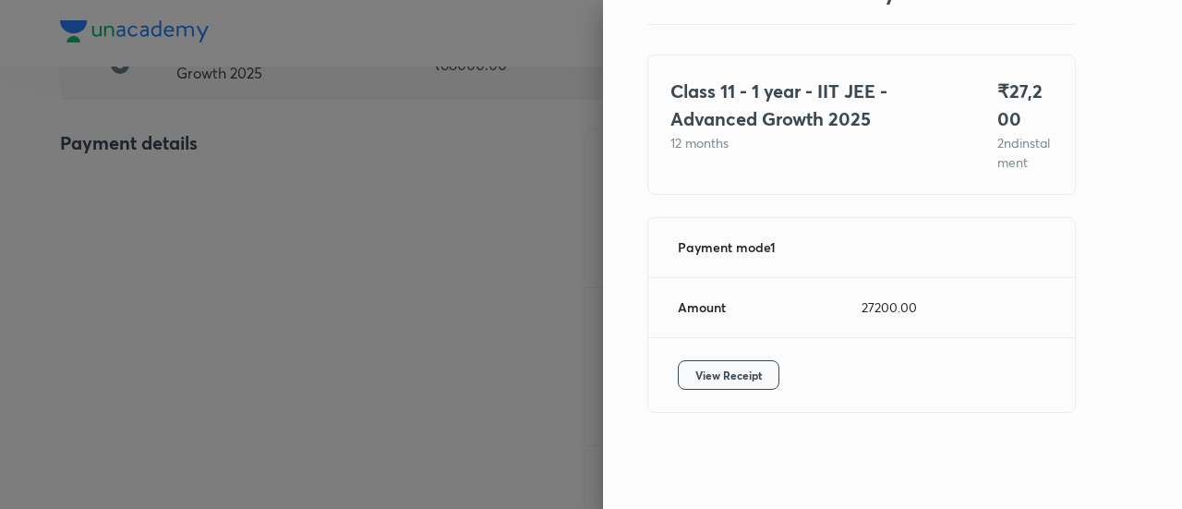
click at [746, 388] on button "View Receipt" at bounding box center [729, 375] width 102 height 30
click at [246, 229] on div at bounding box center [591, 254] width 1182 height 509
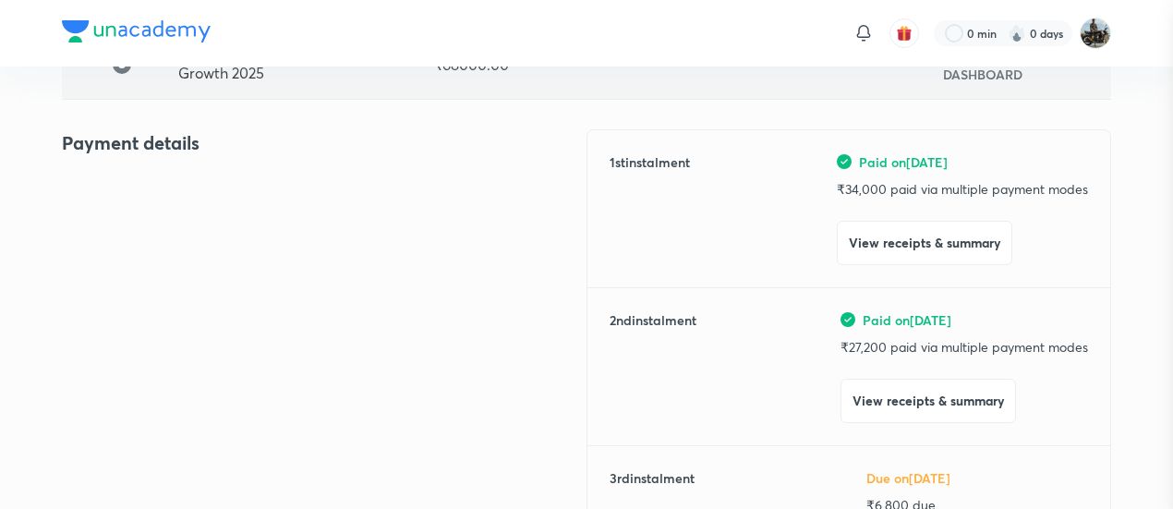
click at [246, 229] on div at bounding box center [586, 254] width 1173 height 509
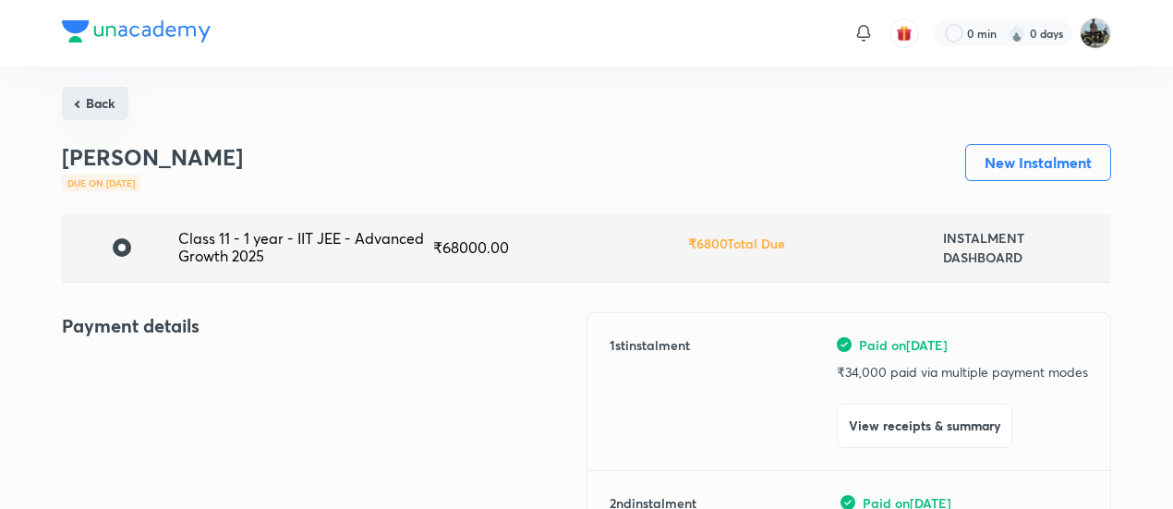
click at [103, 102] on button "Back" at bounding box center [95, 103] width 66 height 33
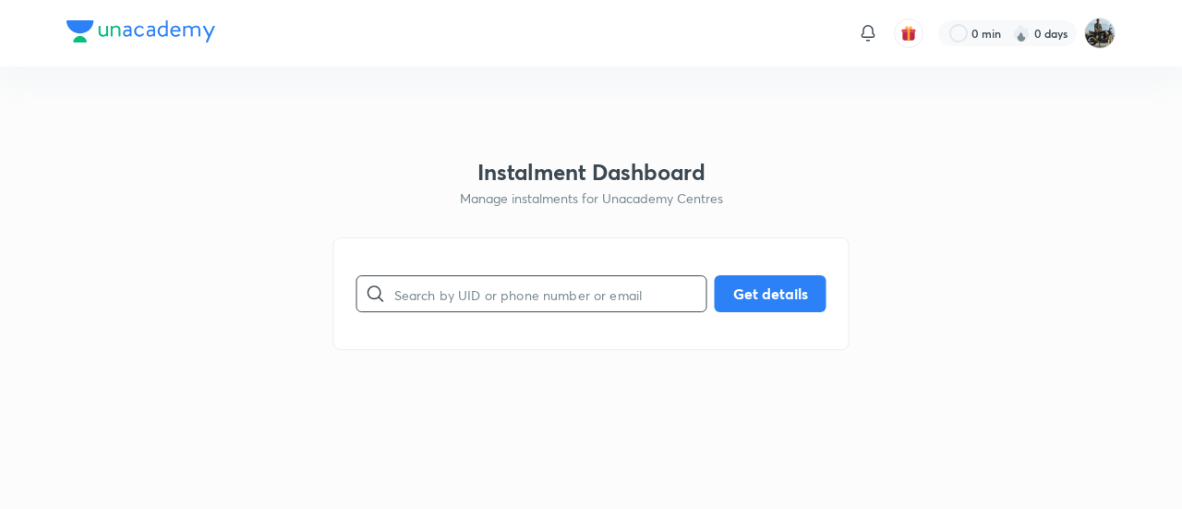
click at [493, 282] on input "text" at bounding box center [550, 294] width 312 height 47
paste input "Y0KUOFY5A4"
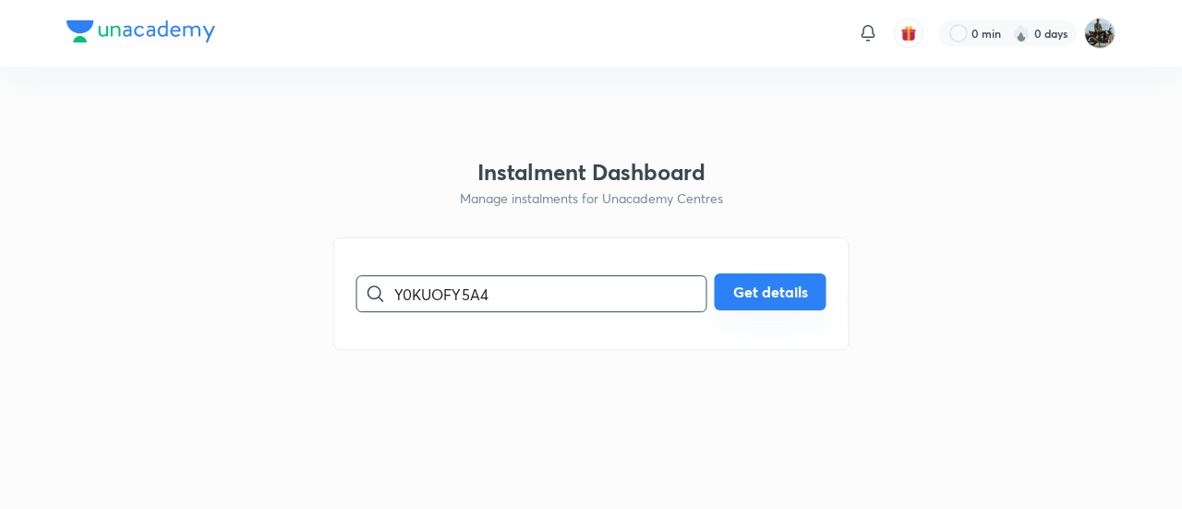
type input "Y0KUOFY5A4"
click at [774, 304] on button "Get details" at bounding box center [771, 291] width 112 height 37
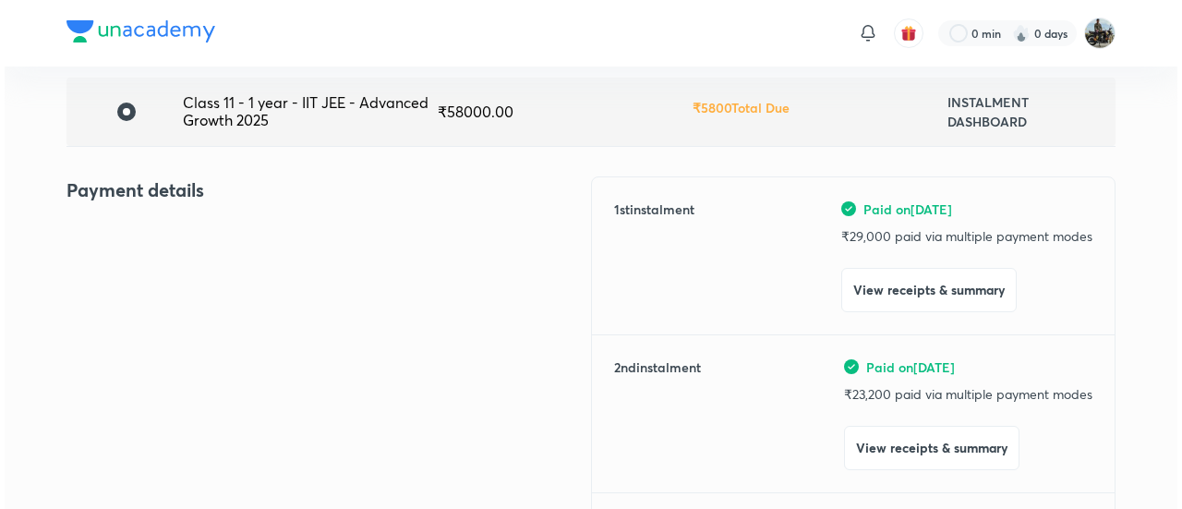
scroll to position [139, 0]
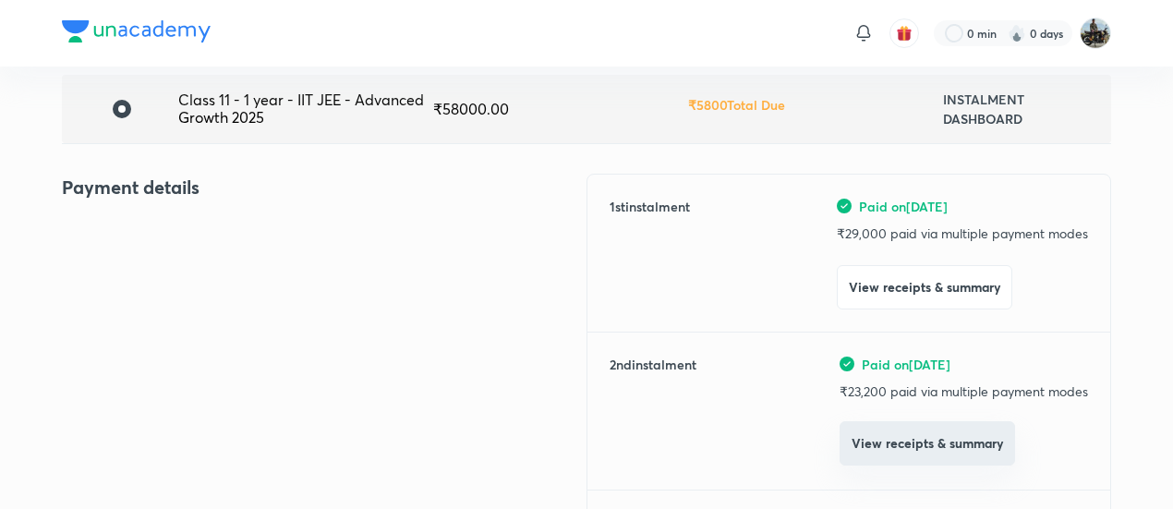
click at [877, 454] on button "View receipts & summary" at bounding box center [926, 443] width 175 height 44
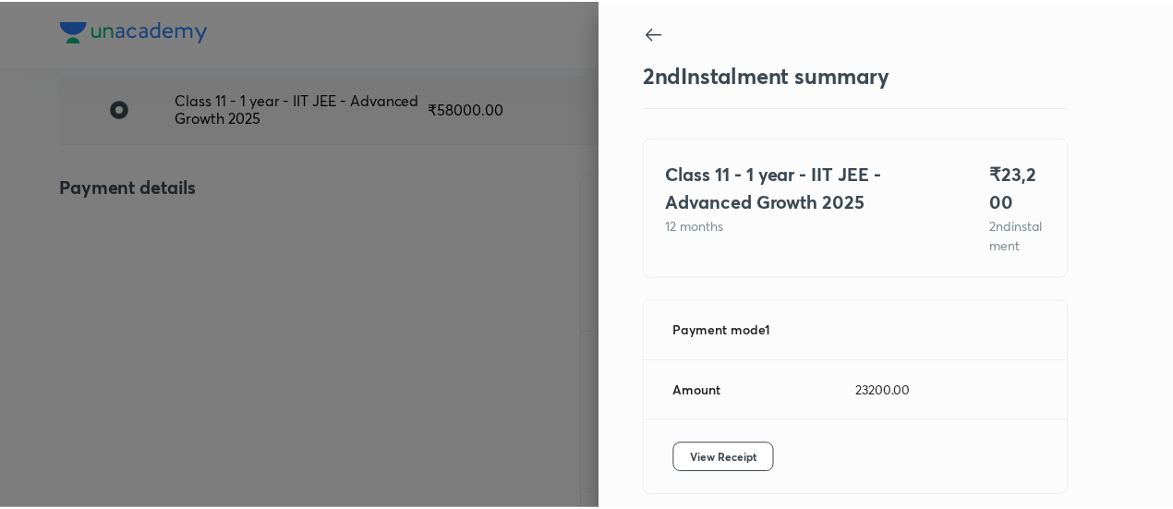
scroll to position [101, 0]
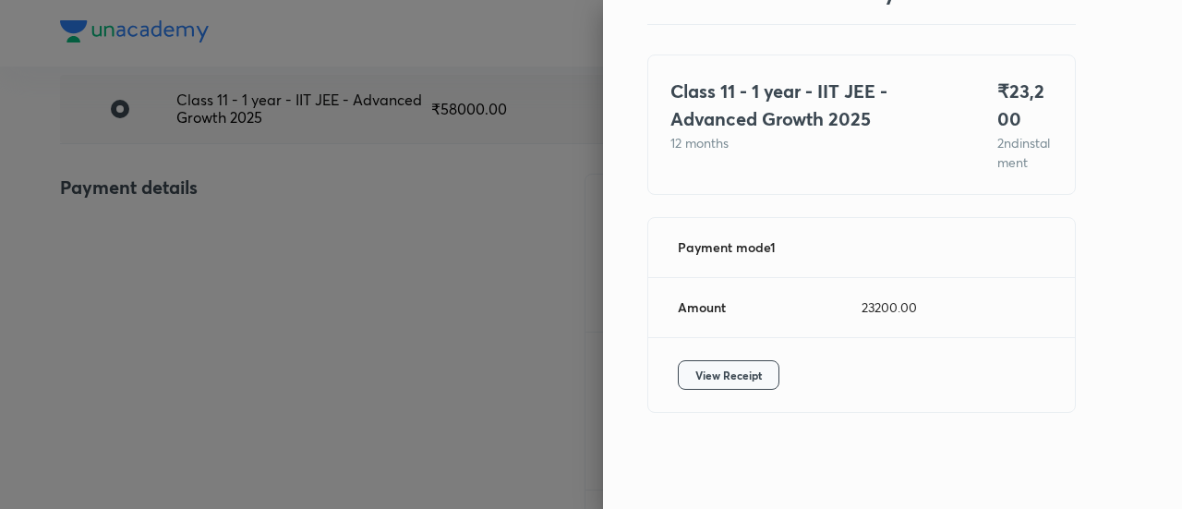
click at [700, 366] on span "View Receipt" at bounding box center [728, 375] width 66 height 18
click at [223, 248] on div at bounding box center [591, 254] width 1182 height 509
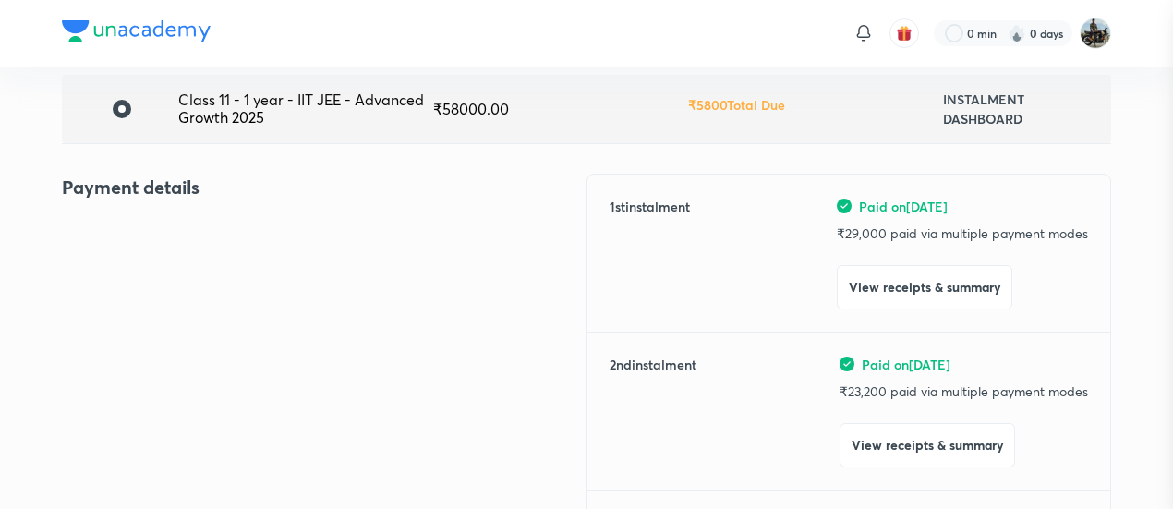
click at [223, 248] on div at bounding box center [586, 254] width 1173 height 509
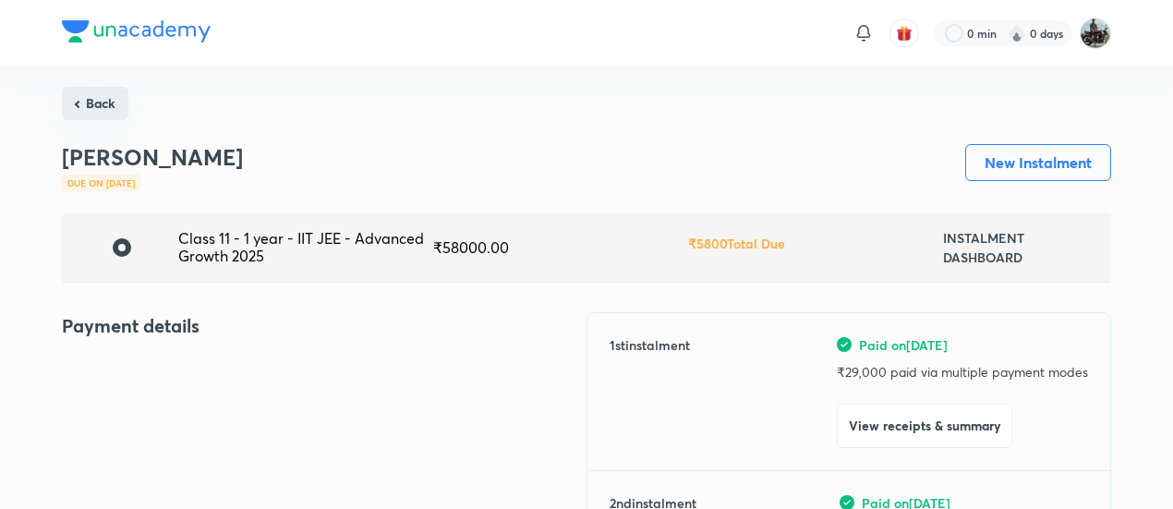
click at [100, 114] on button "Back" at bounding box center [95, 103] width 66 height 33
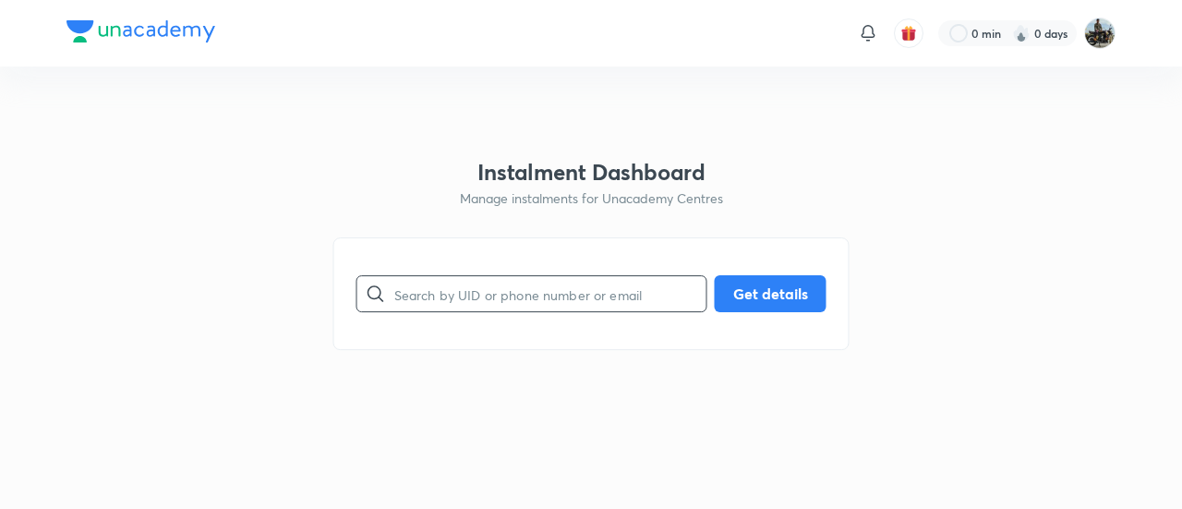
click at [478, 307] on input "text" at bounding box center [550, 294] width 312 height 47
paste input "WJAC4QFW3H"
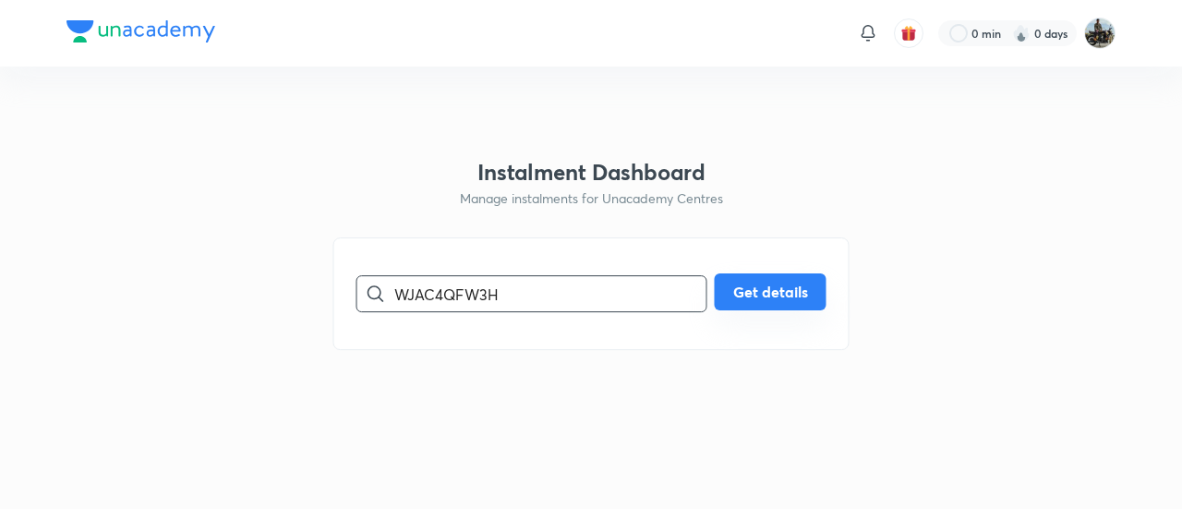
type input "WJAC4QFW3H"
click at [772, 278] on button "Get details" at bounding box center [771, 291] width 112 height 37
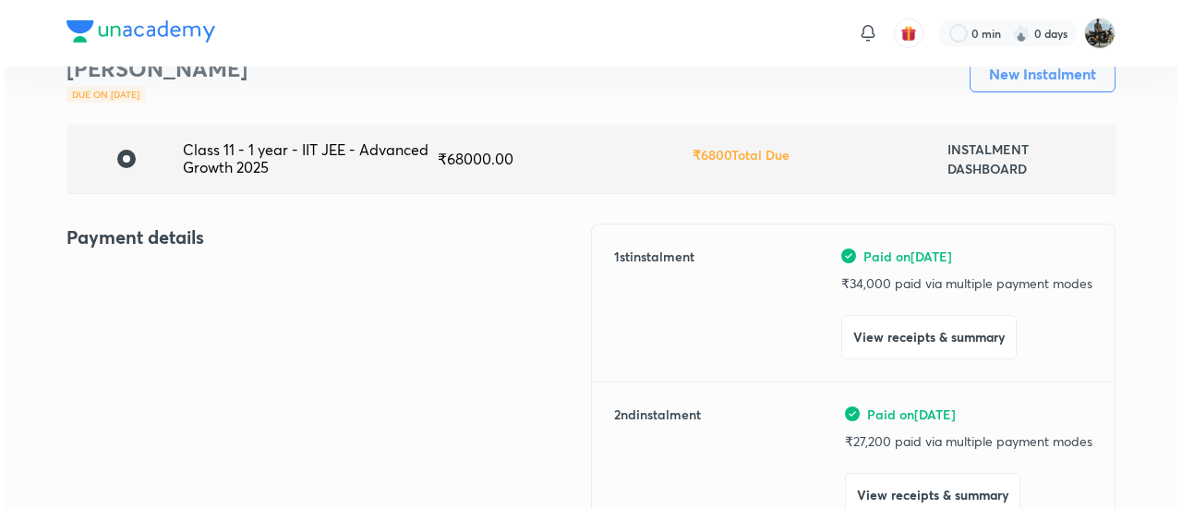
scroll to position [91, 0]
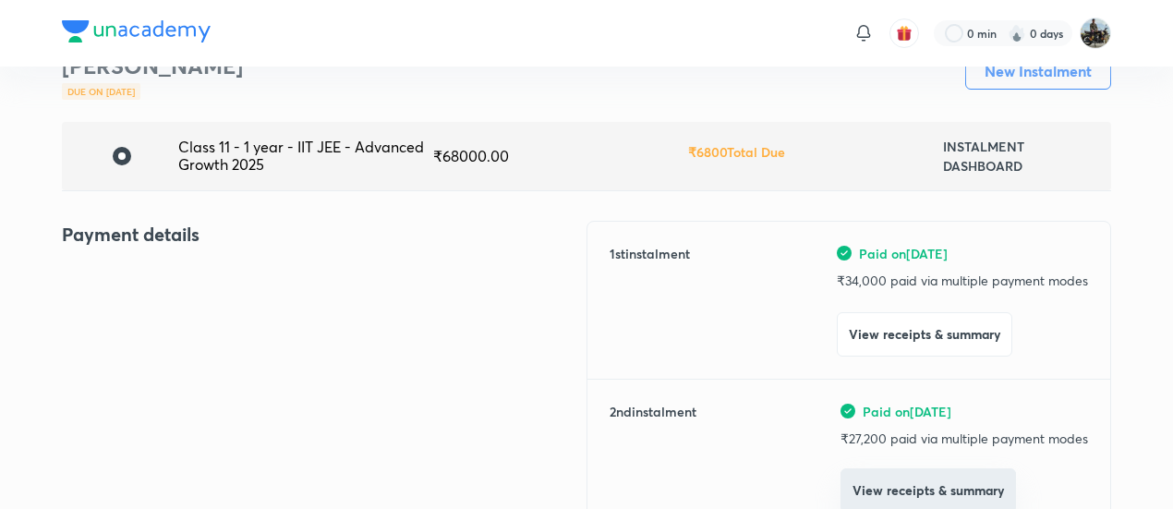
click at [872, 478] on button "View receipts & summary" at bounding box center [927, 490] width 175 height 44
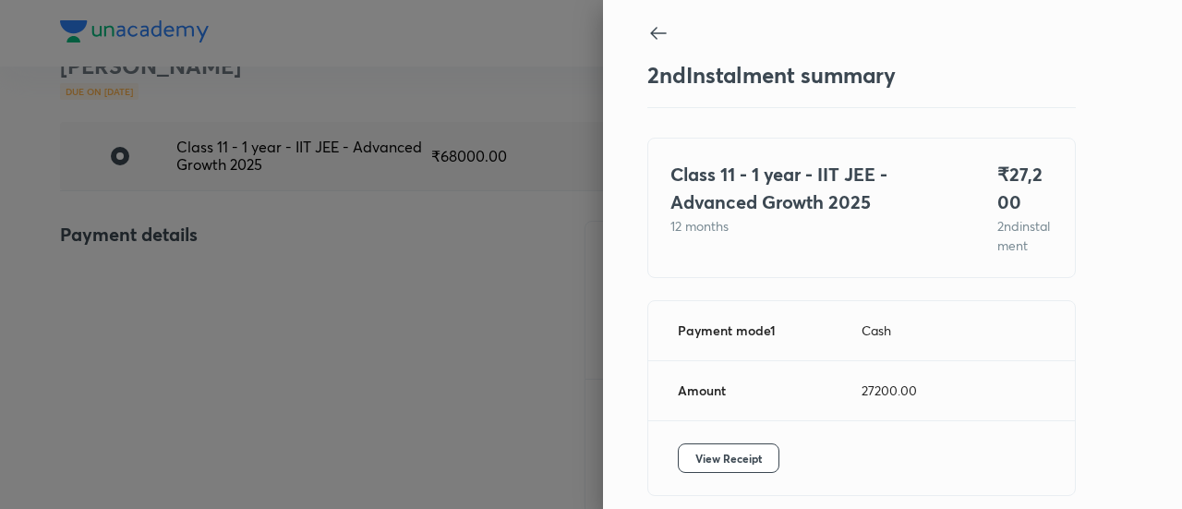
scroll to position [101, 0]
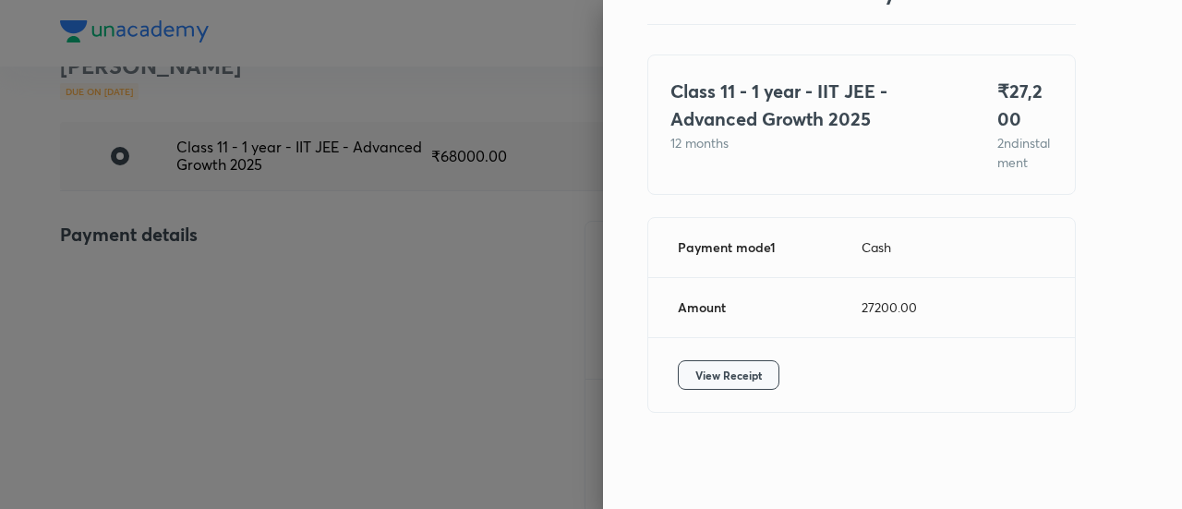
click at [713, 376] on span "View Receipt" at bounding box center [728, 375] width 66 height 18
click at [219, 228] on div at bounding box center [591, 254] width 1182 height 509
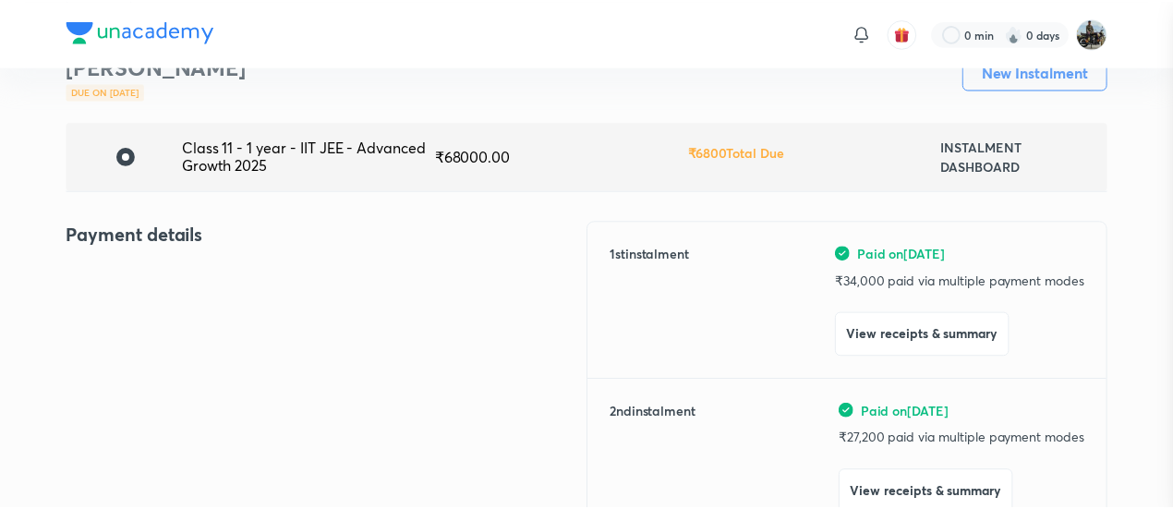
scroll to position [96, 0]
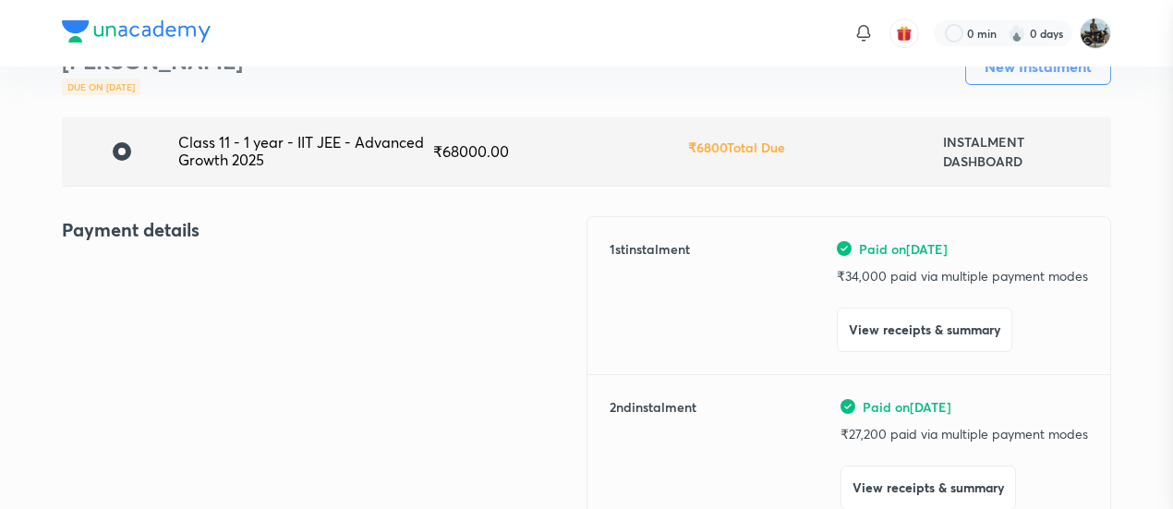
click at [219, 228] on div at bounding box center [586, 254] width 1173 height 509
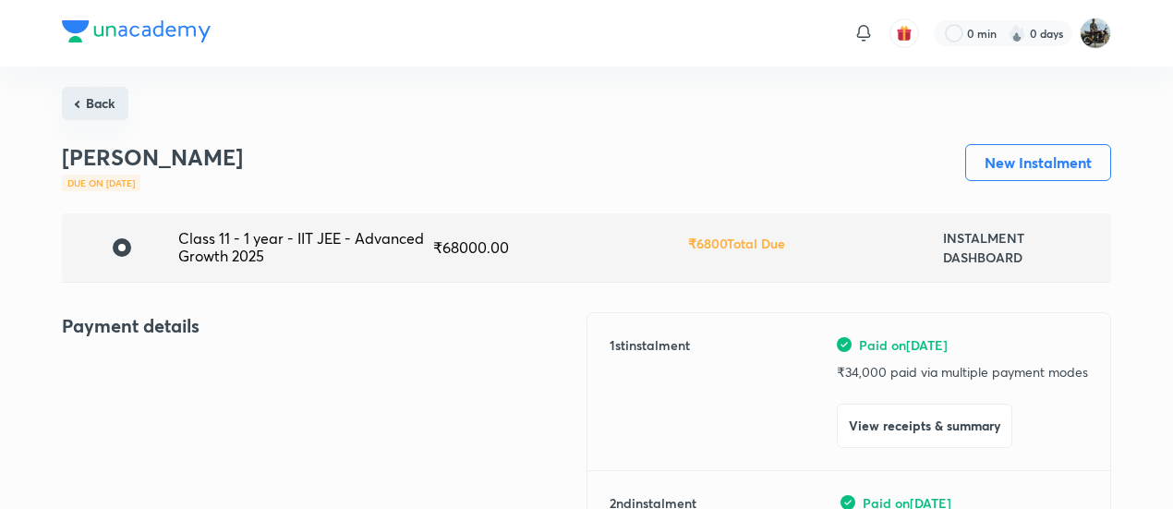
click at [99, 90] on button "Back" at bounding box center [95, 103] width 66 height 33
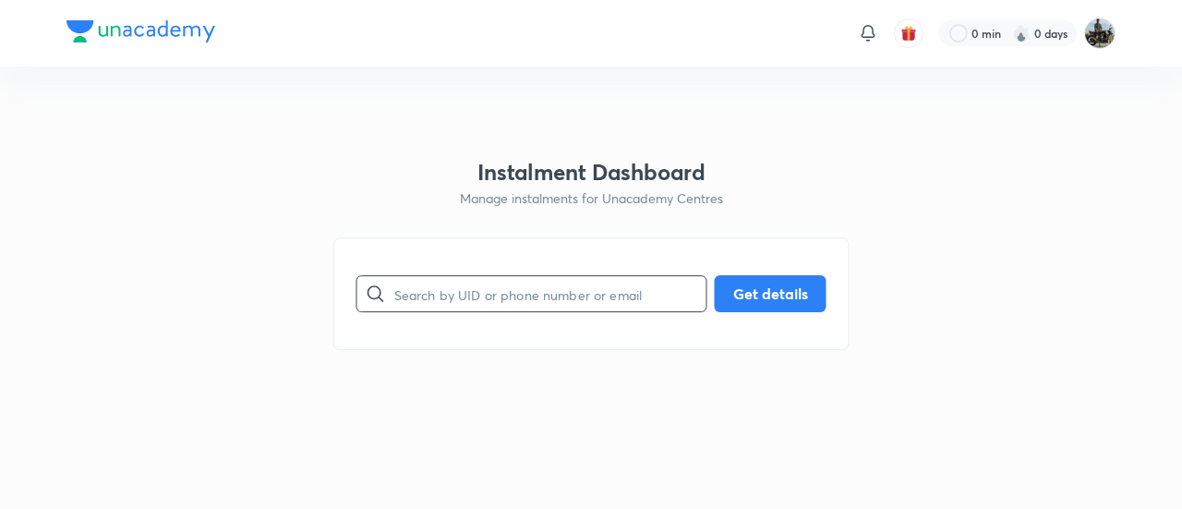
click at [511, 301] on input "text" at bounding box center [550, 294] width 312 height 47
paste input "DSPSW7MXV2"
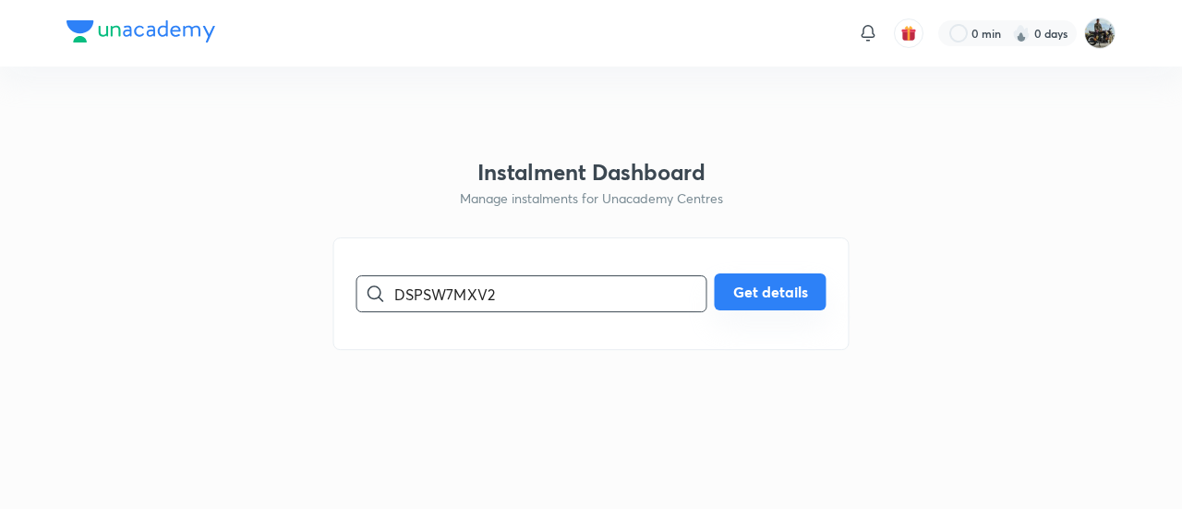
type input "DSPSW7MXV2"
click at [800, 299] on button "Get details" at bounding box center [771, 291] width 112 height 37
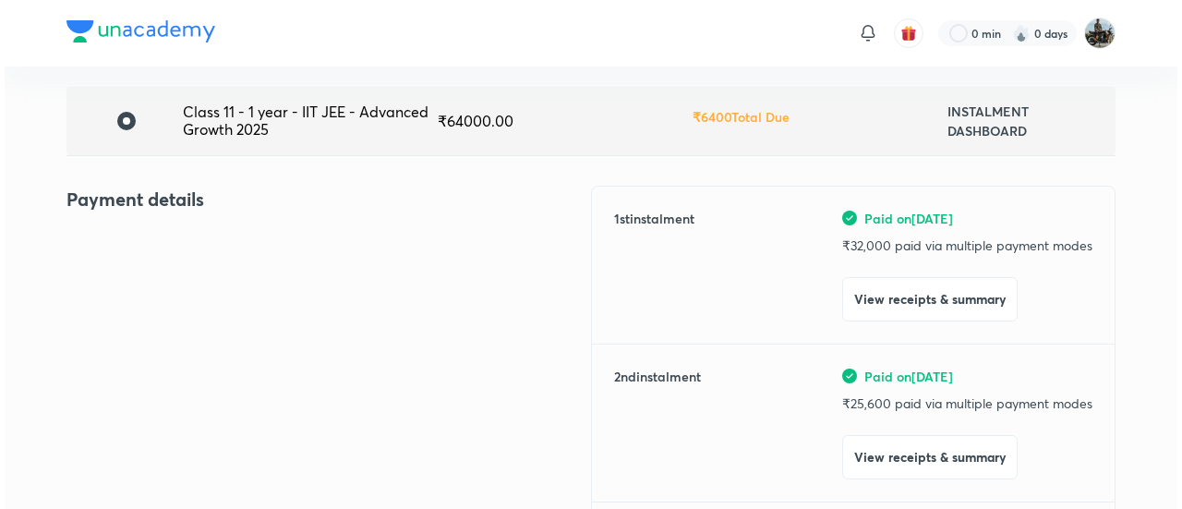
scroll to position [140, 0]
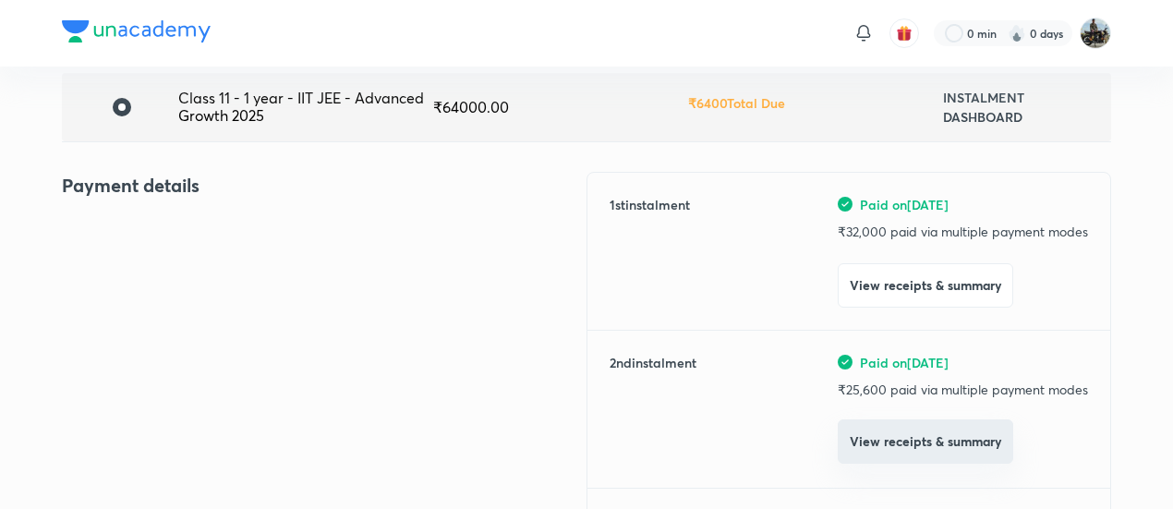
click at [874, 448] on button "View receipts & summary" at bounding box center [924, 441] width 175 height 44
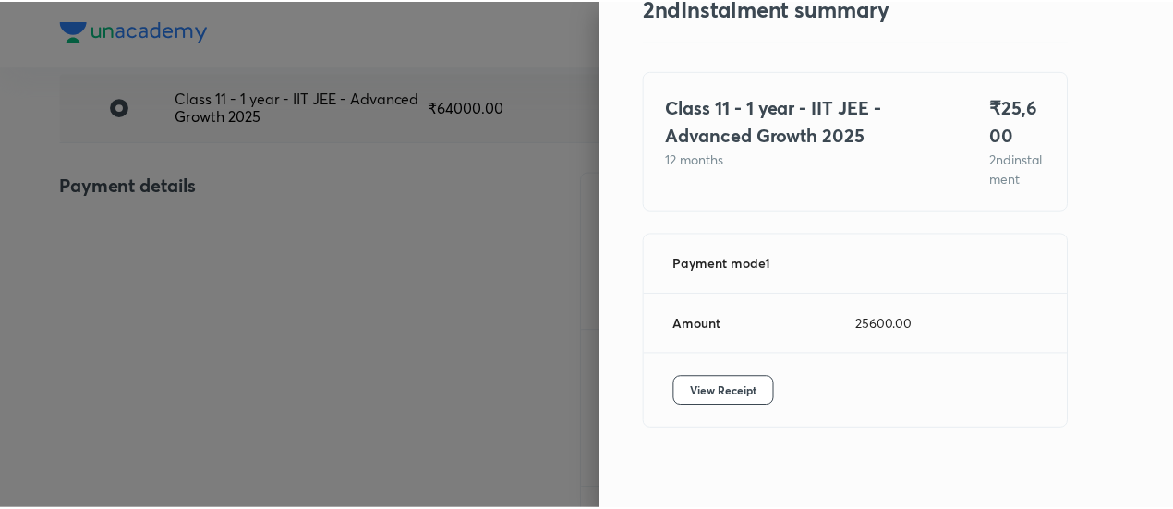
scroll to position [101, 0]
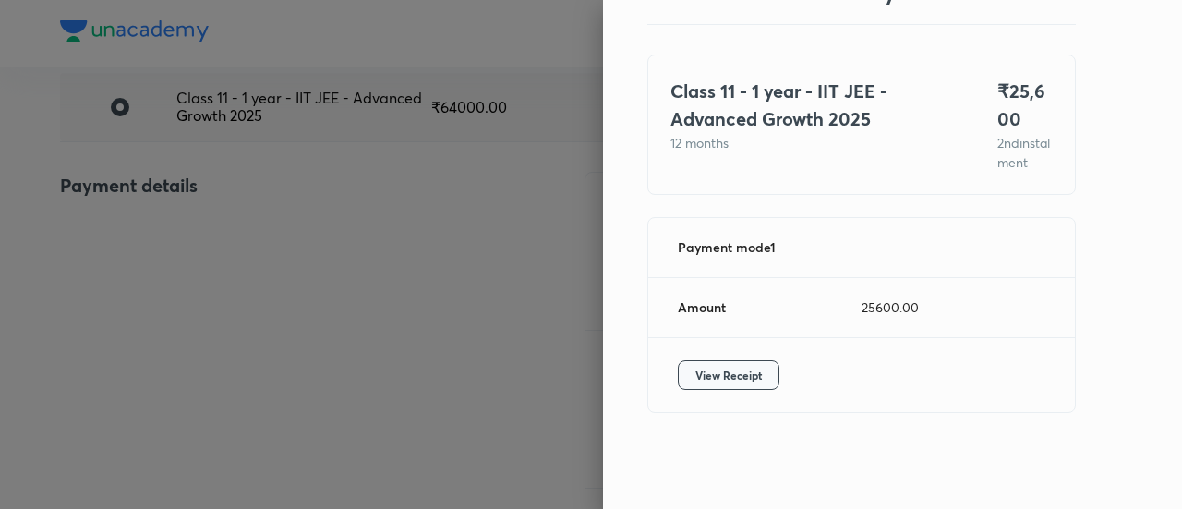
click at [741, 367] on span "View Receipt" at bounding box center [728, 375] width 66 height 18
click at [217, 245] on div at bounding box center [591, 254] width 1182 height 509
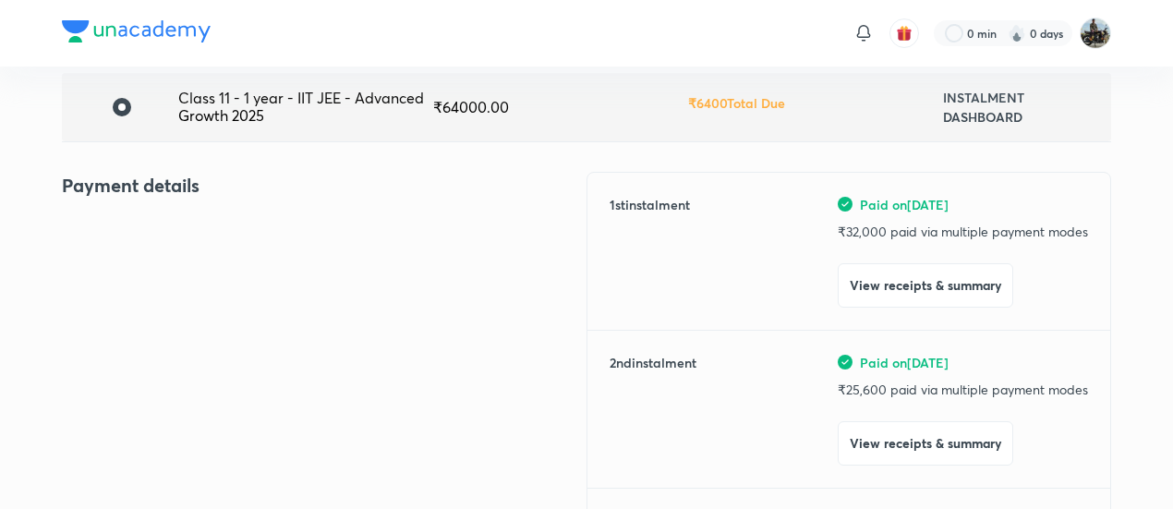
scroll to position [0, 0]
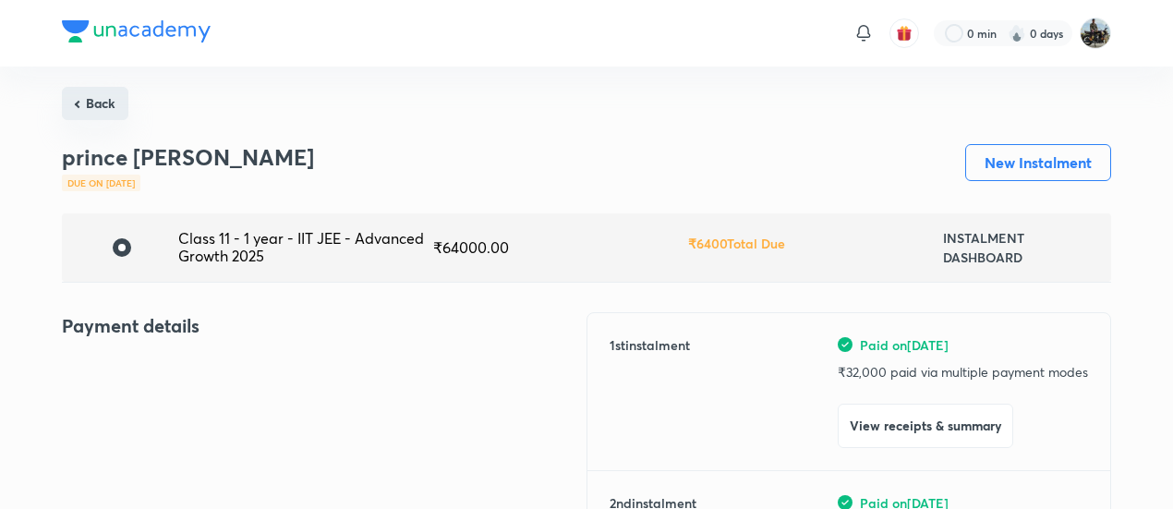
click at [121, 99] on button "Back" at bounding box center [95, 103] width 66 height 33
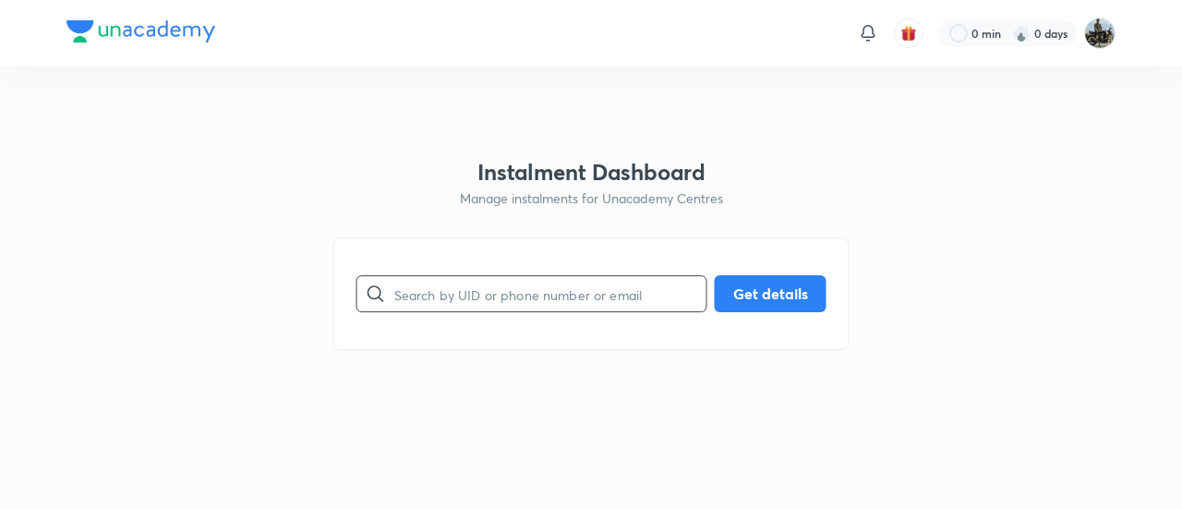
click at [488, 282] on input "text" at bounding box center [550, 294] width 312 height 47
paste input "UBUQW38377"
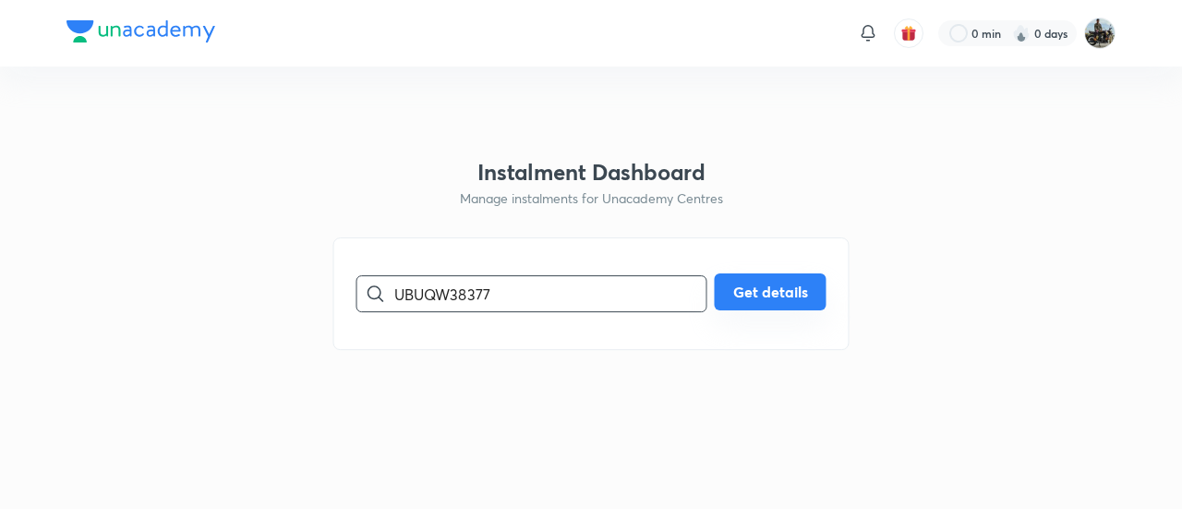
type input "UBUQW38377"
click at [748, 283] on button "Get details" at bounding box center [771, 291] width 112 height 37
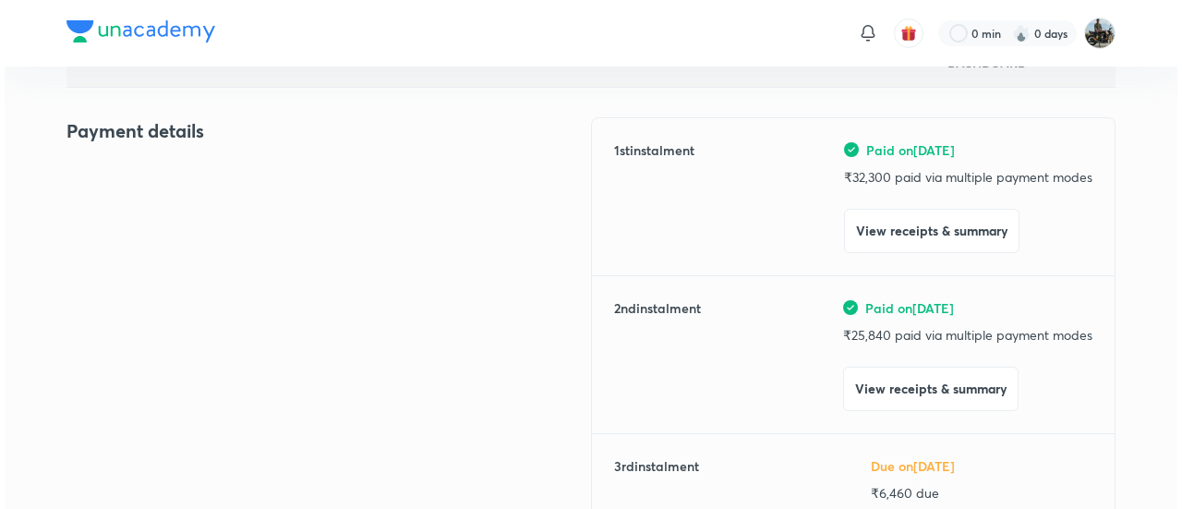
scroll to position [196, 0]
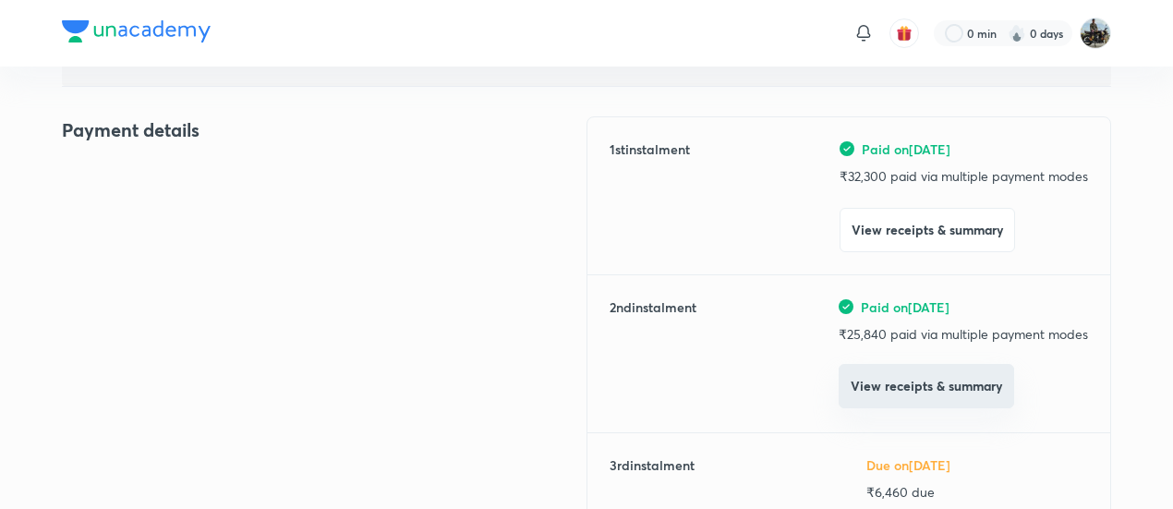
click at [882, 381] on button "View receipts & summary" at bounding box center [925, 386] width 175 height 44
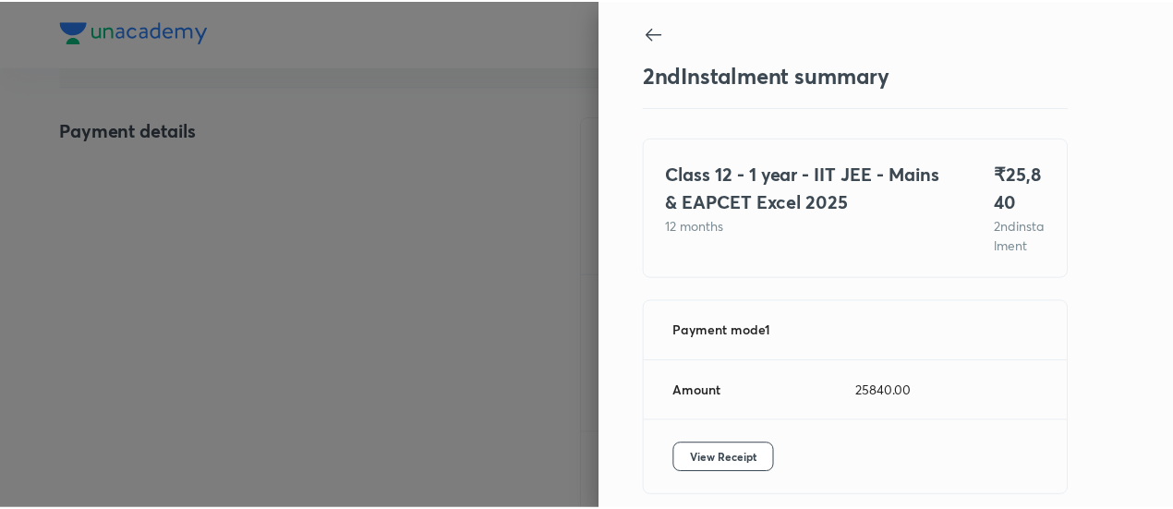
scroll to position [101, 0]
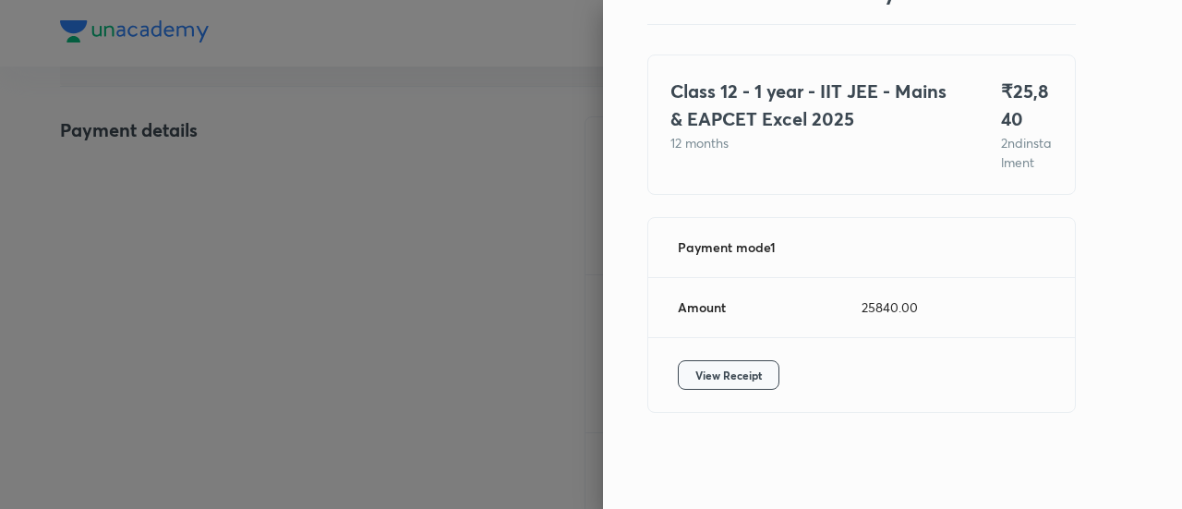
click at [716, 372] on span "View Receipt" at bounding box center [728, 375] width 66 height 18
click at [235, 228] on div at bounding box center [591, 254] width 1182 height 509
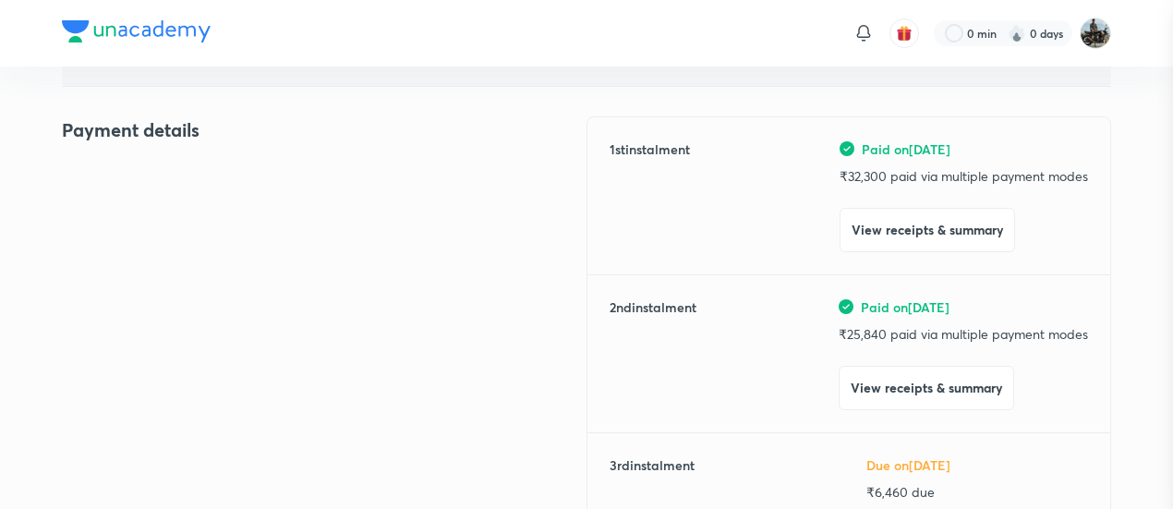
click at [235, 228] on div at bounding box center [586, 254] width 1173 height 509
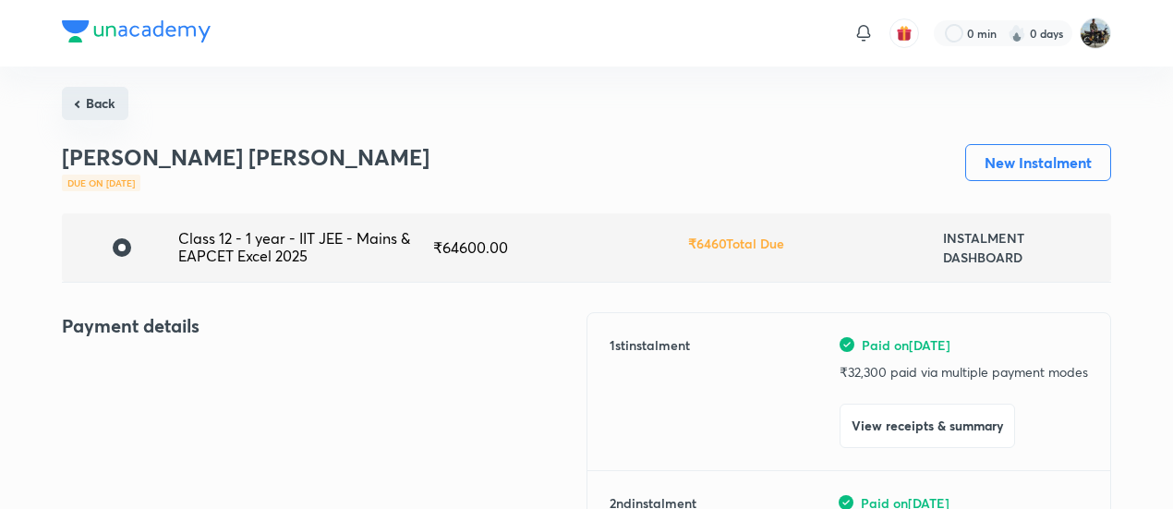
drag, startPoint x: 78, startPoint y: 84, endPoint x: 85, endPoint y: 91, distance: 10.4
click at [85, 91] on button "Back" at bounding box center [95, 103] width 66 height 33
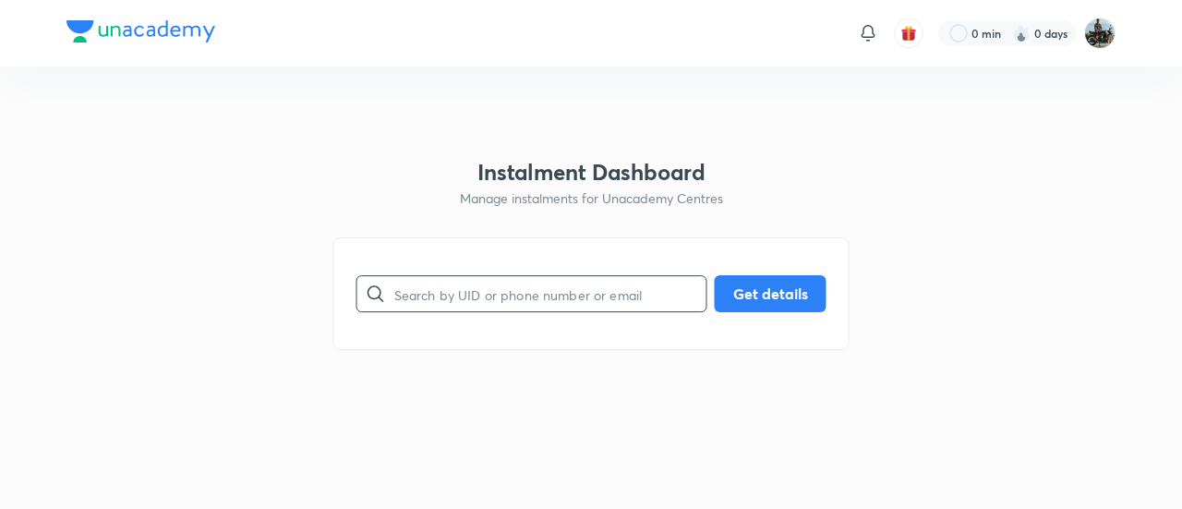
click at [524, 284] on input "text" at bounding box center [550, 294] width 312 height 47
paste input "V4SQA7GTL1"
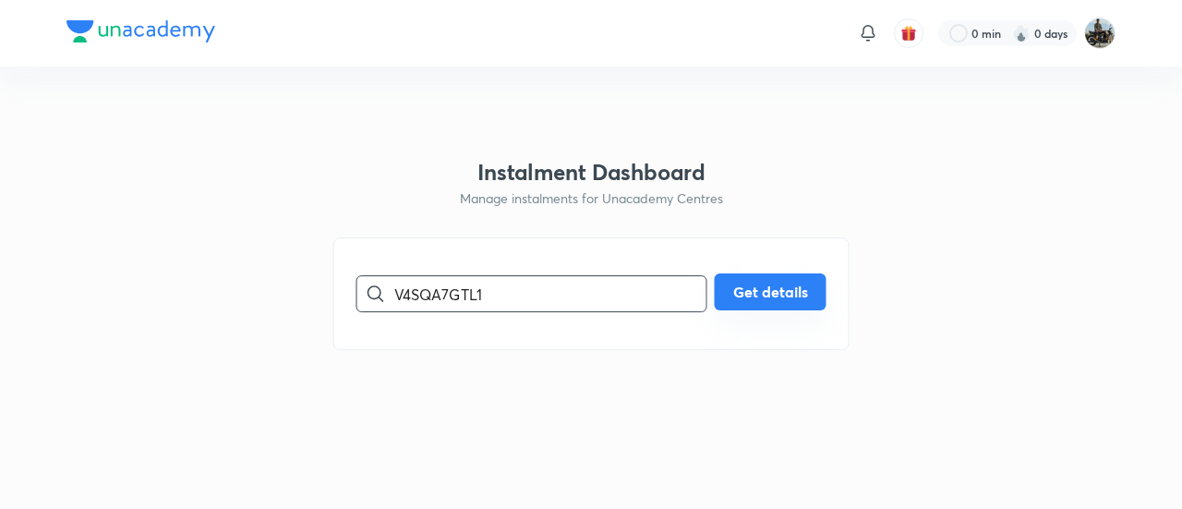
type input "V4SQA7GTL1"
click at [774, 284] on button "Get details" at bounding box center [771, 291] width 112 height 37
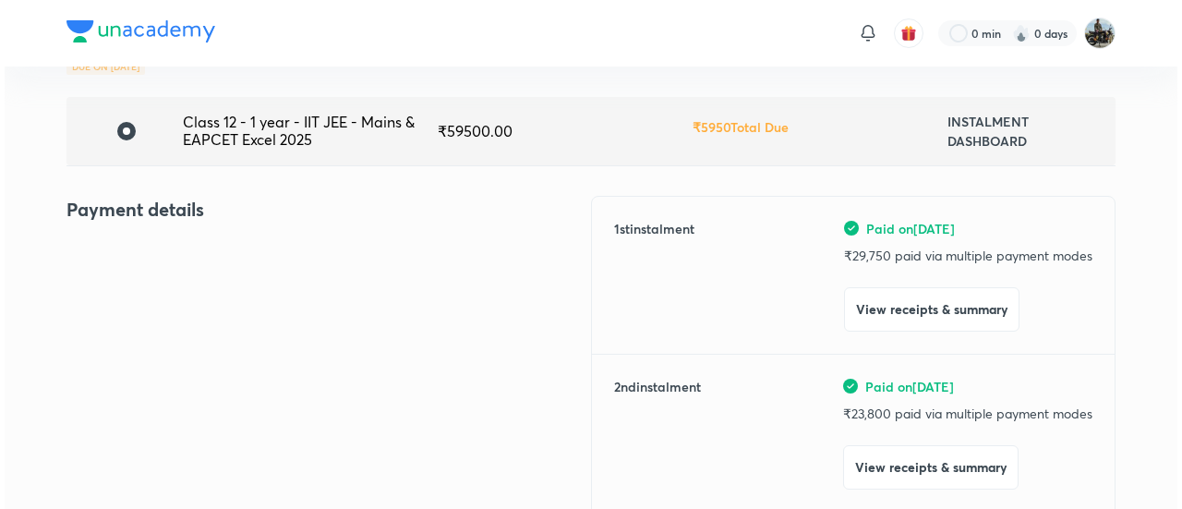
scroll to position [122, 0]
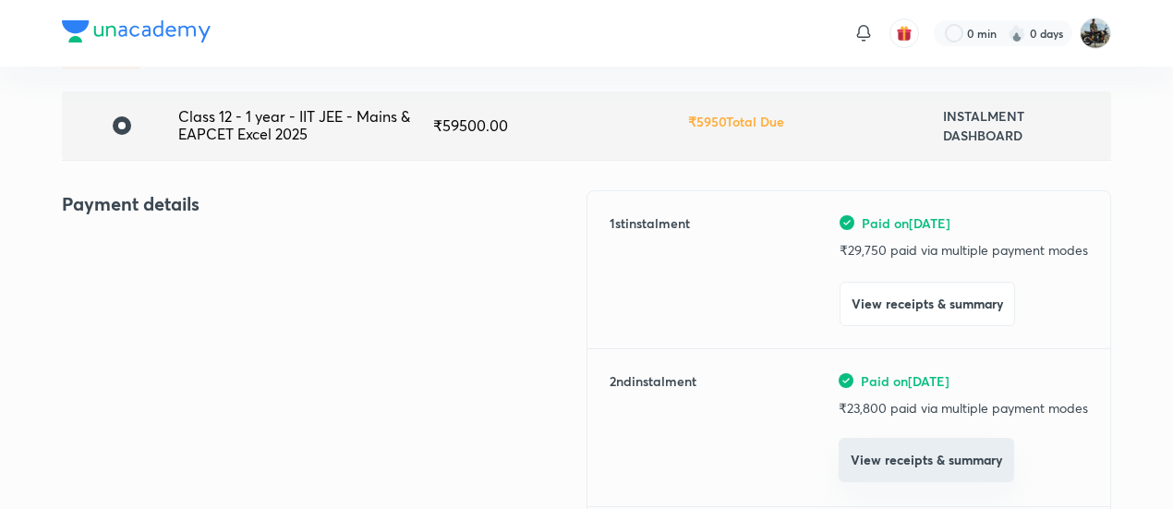
click at [889, 466] on button "View receipts & summary" at bounding box center [925, 460] width 175 height 44
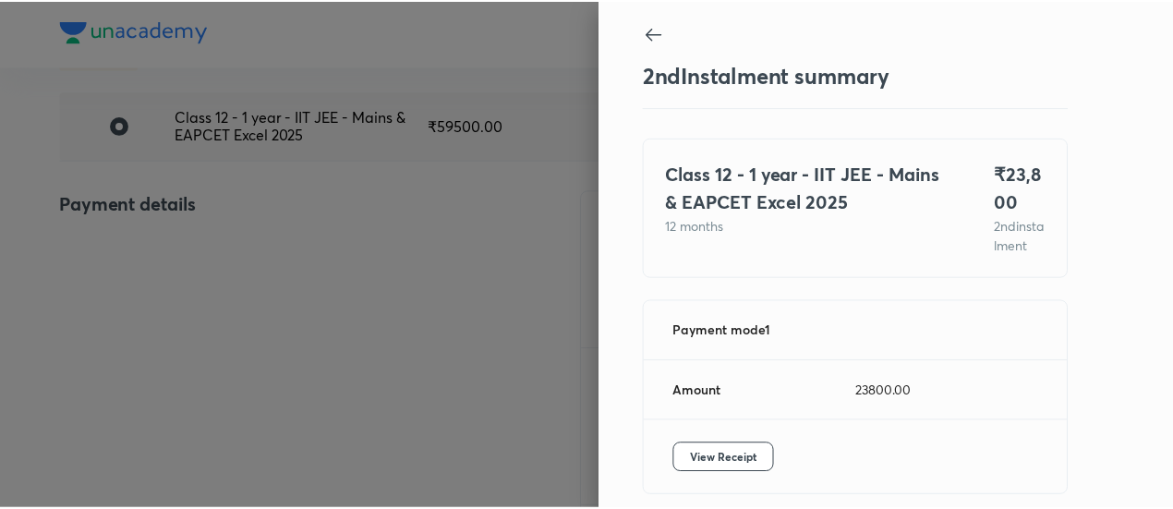
scroll to position [101, 0]
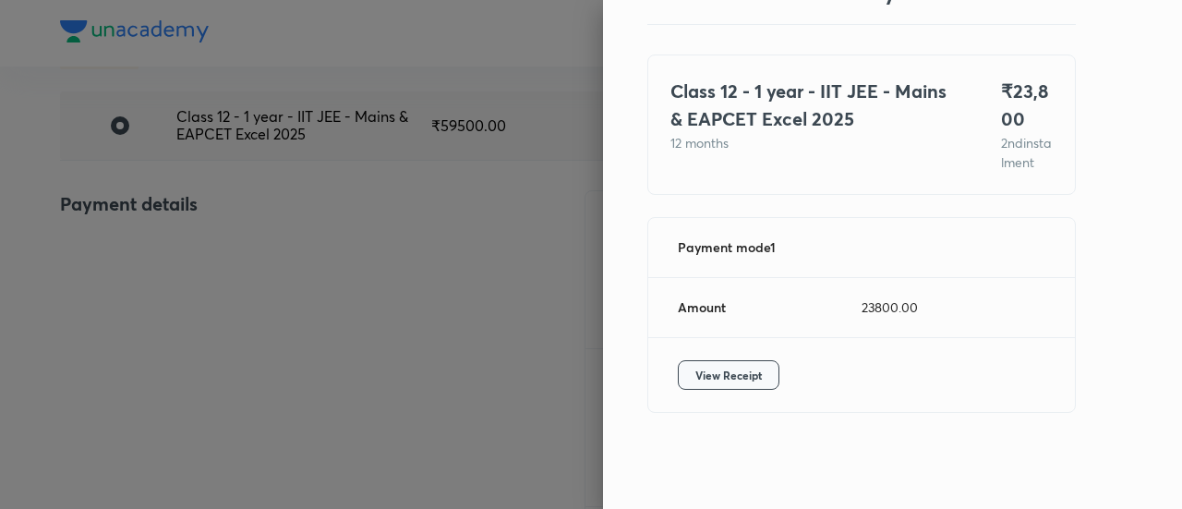
click at [723, 370] on span "View Receipt" at bounding box center [728, 375] width 66 height 18
click at [181, 217] on div at bounding box center [591, 254] width 1182 height 509
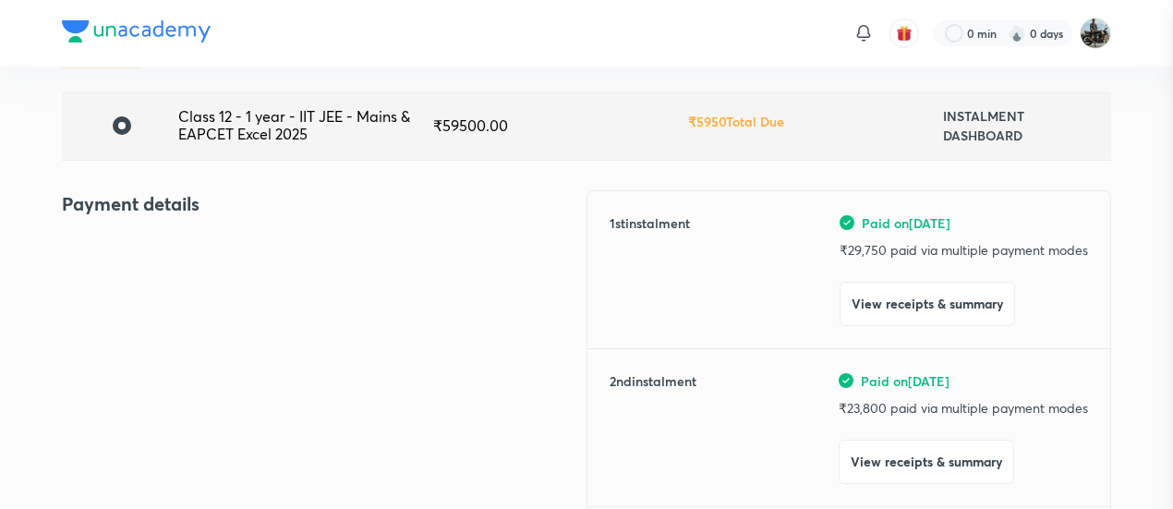
click at [181, 217] on div at bounding box center [586, 254] width 1173 height 509
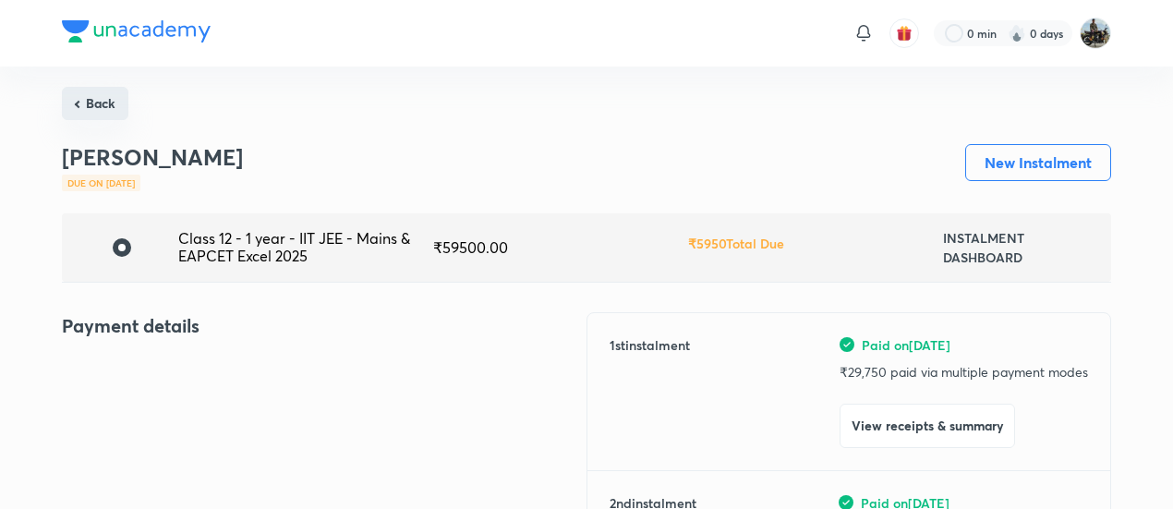
click at [92, 89] on button "Back" at bounding box center [95, 103] width 66 height 33
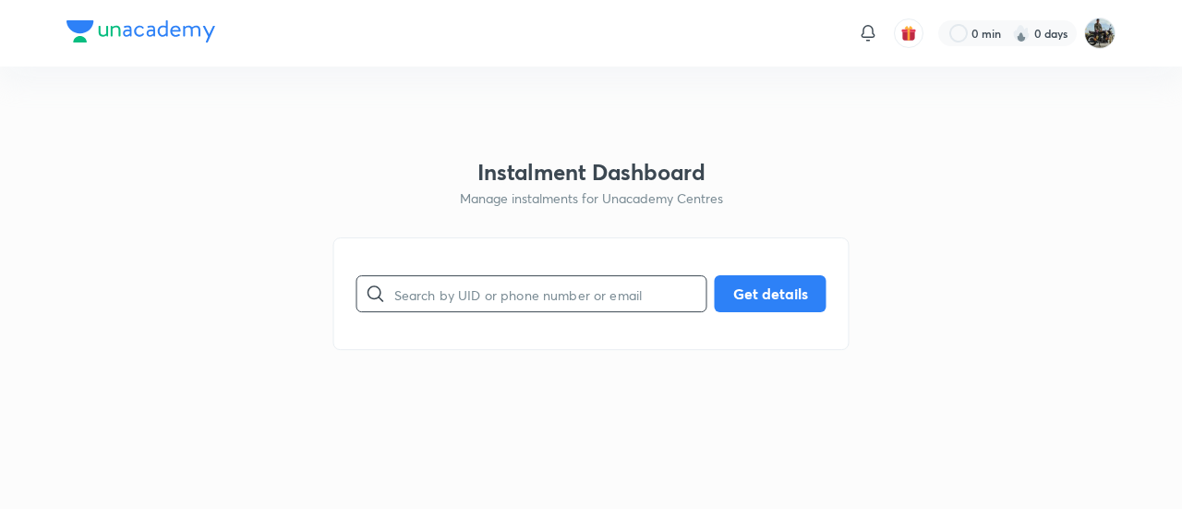
click at [447, 315] on input "text" at bounding box center [550, 294] width 312 height 47
paste input "AEVW2YLAF2"
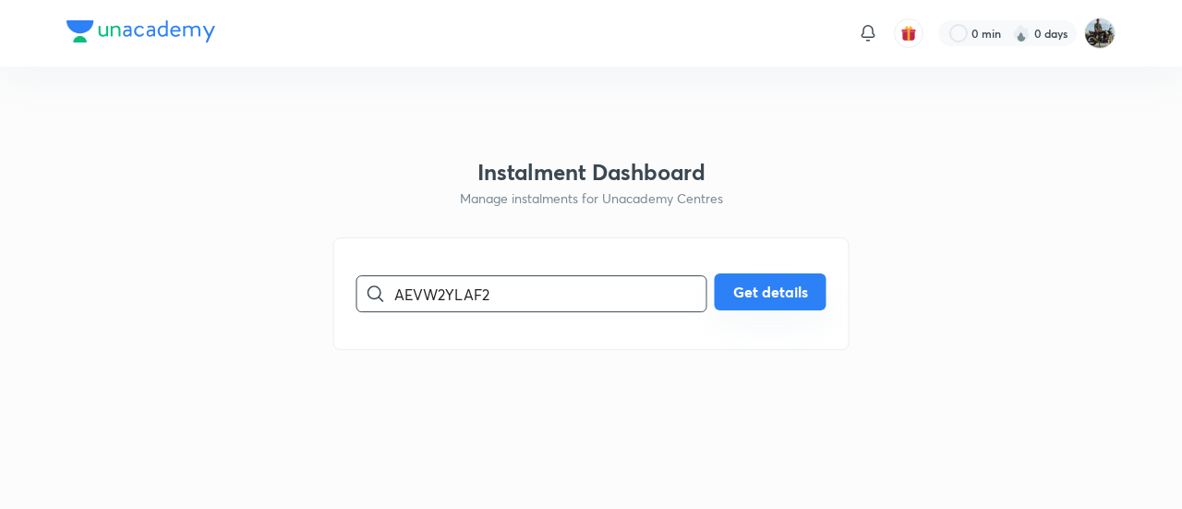
type input "AEVW2YLAF2"
click at [754, 311] on div "AEVW2YLAF2 ​ Get details" at bounding box center [591, 293] width 470 height 37
click at [754, 297] on button "Get details" at bounding box center [771, 291] width 112 height 37
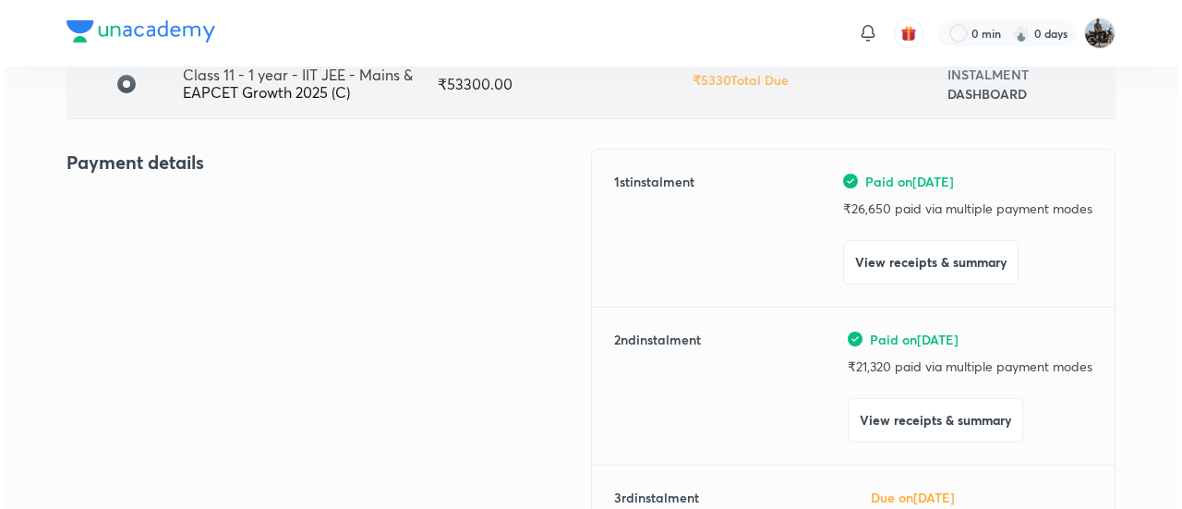
scroll to position [175, 0]
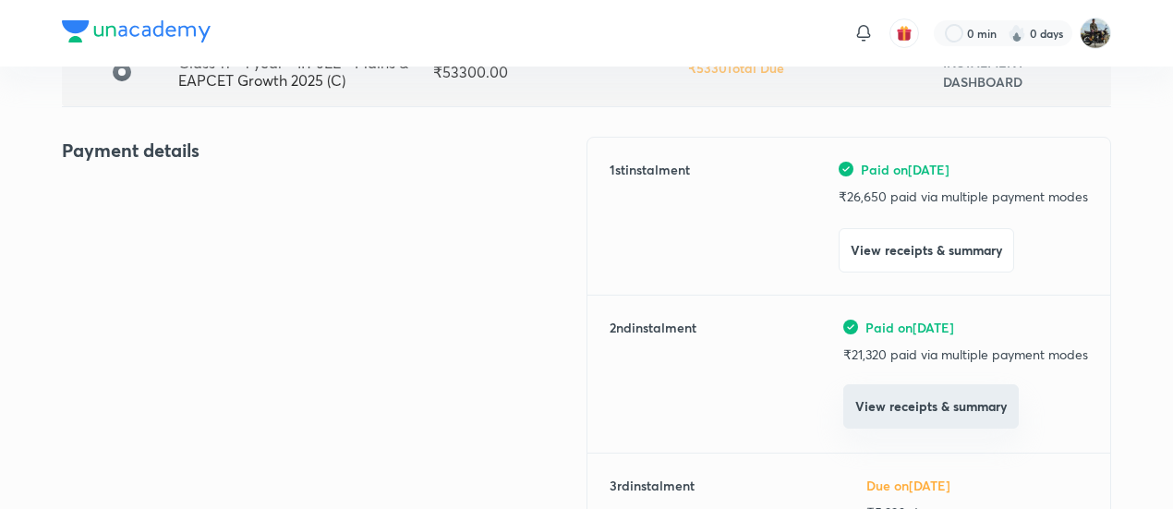
click at [867, 420] on button "View receipts & summary" at bounding box center [930, 406] width 175 height 44
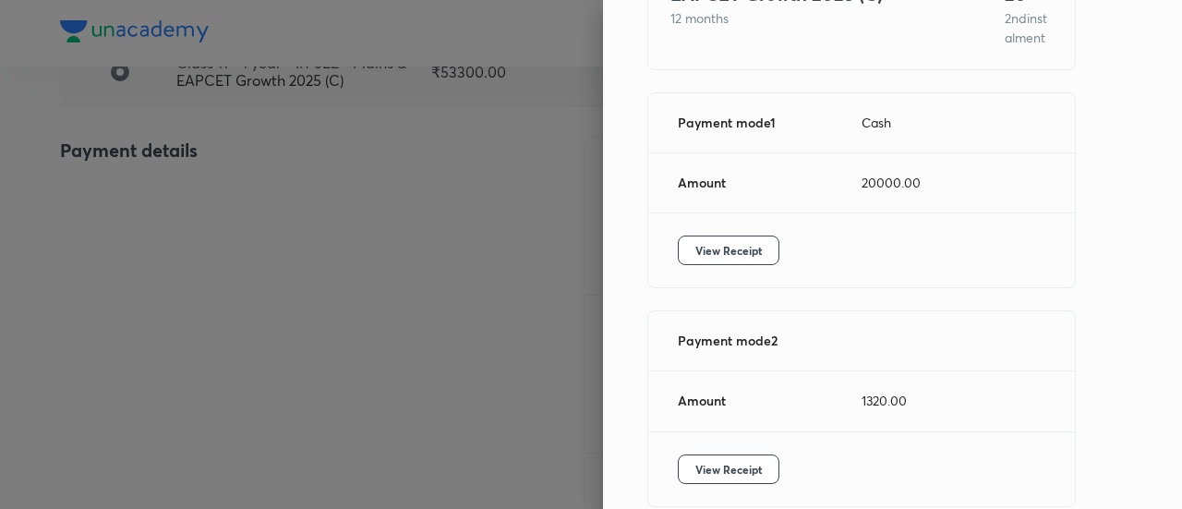
scroll to position [223, 0]
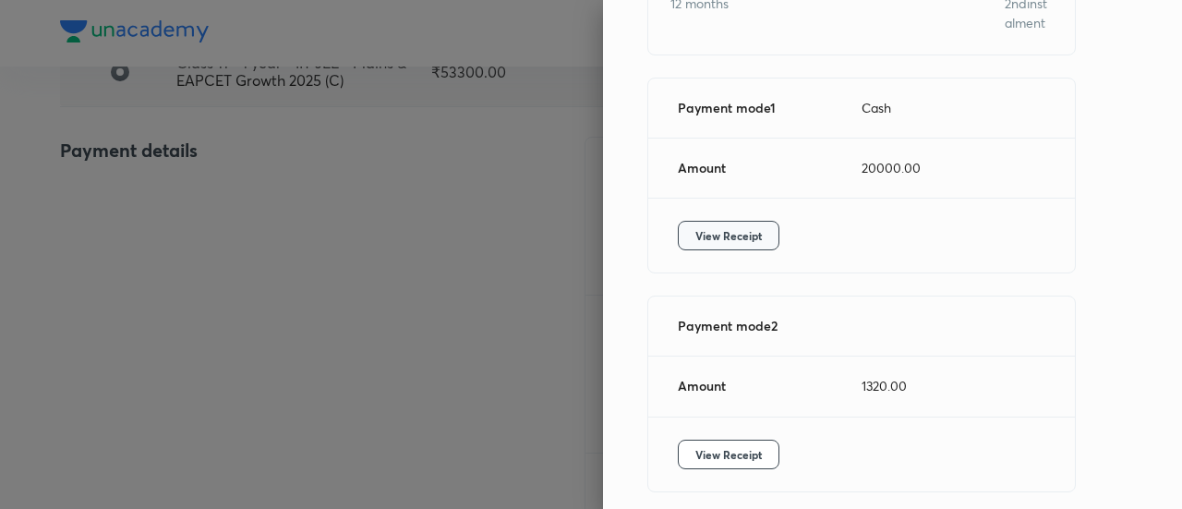
click at [743, 245] on span "View Receipt" at bounding box center [728, 235] width 66 height 18
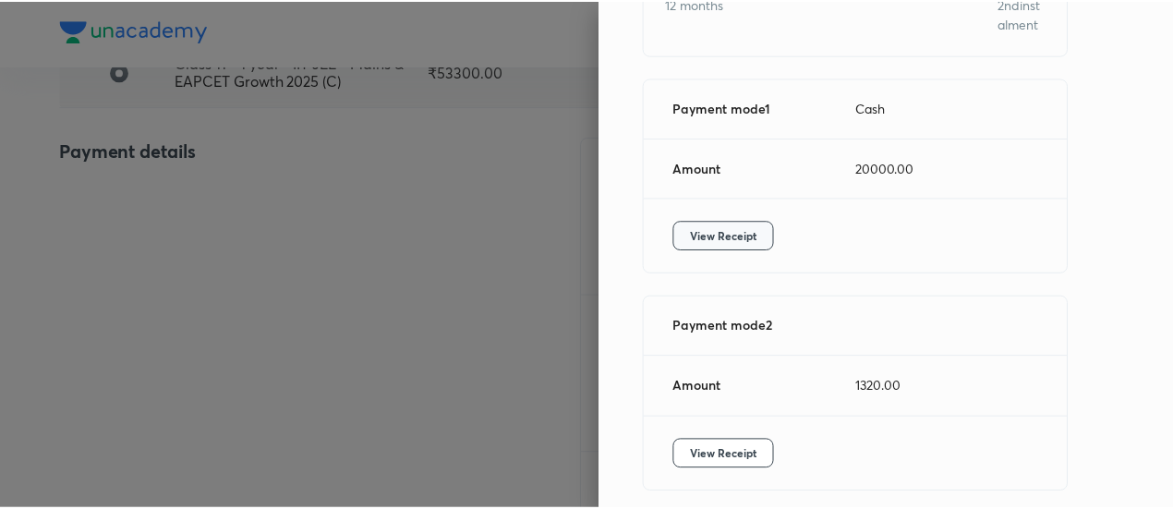
scroll to position [318, 0]
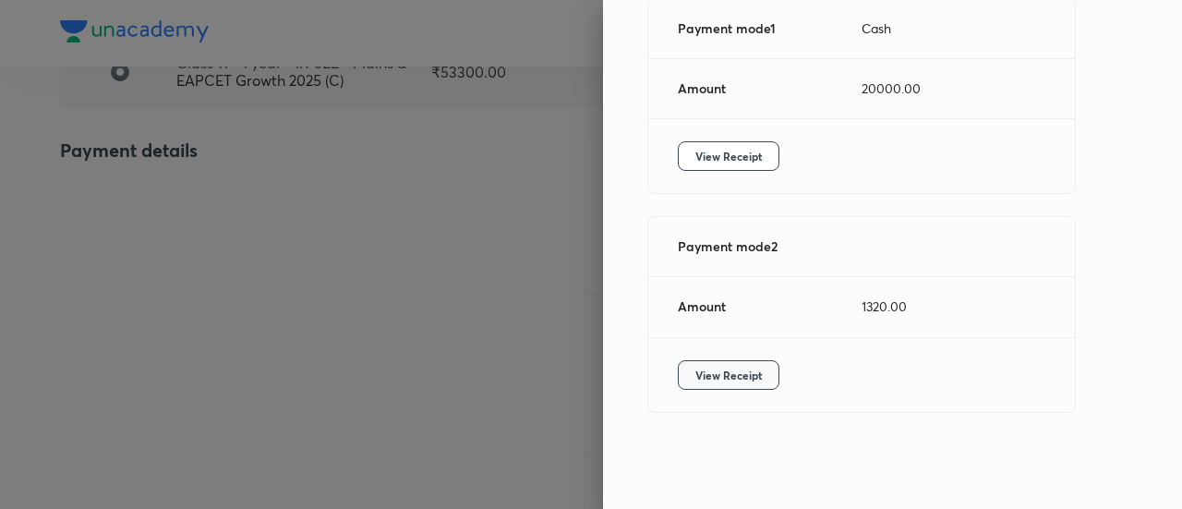
click at [709, 368] on span "View Receipt" at bounding box center [728, 375] width 66 height 18
click at [224, 245] on div at bounding box center [591, 254] width 1182 height 509
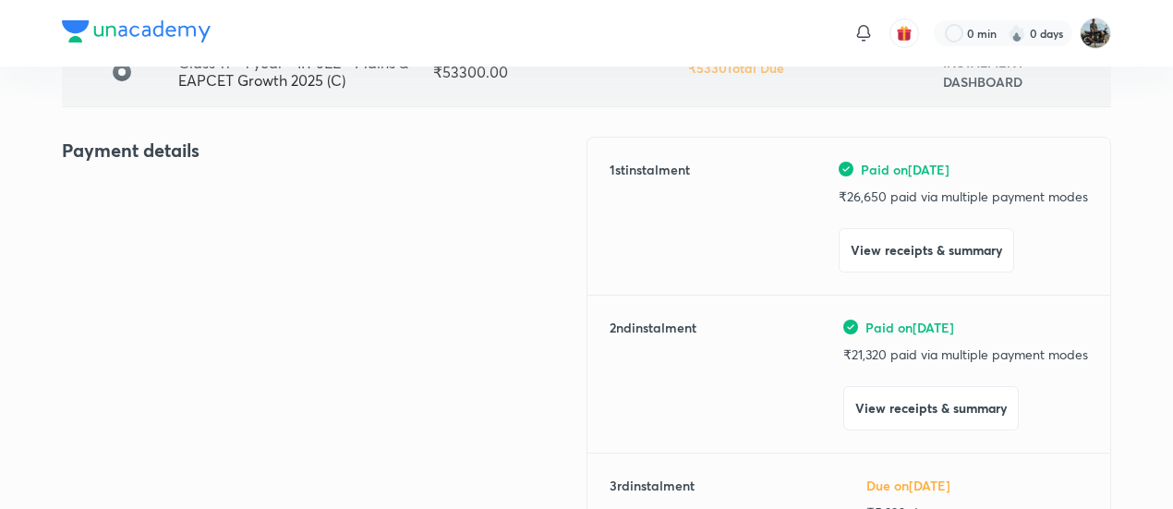
scroll to position [0, 0]
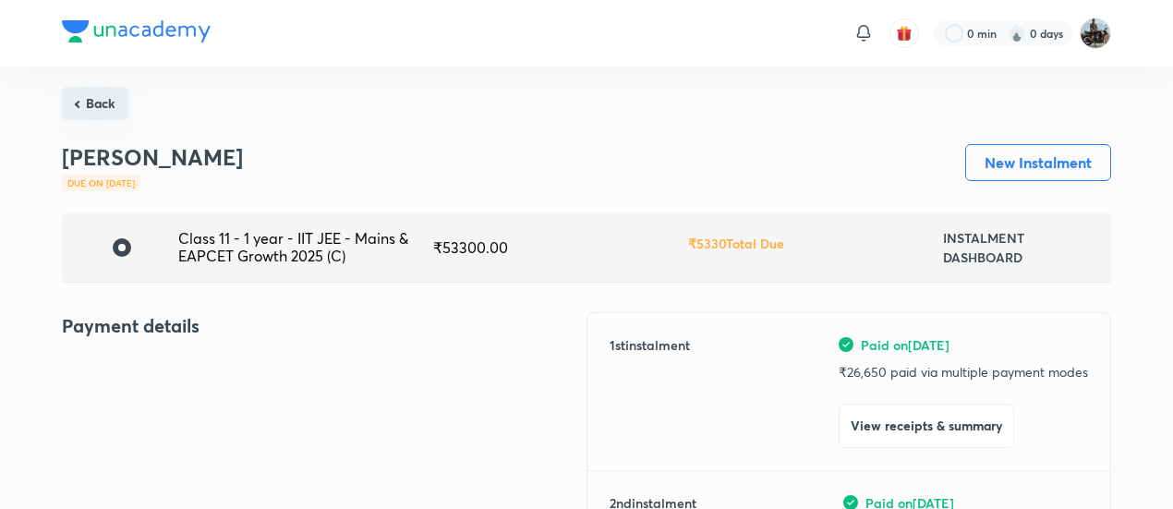
click at [96, 104] on button "Back" at bounding box center [95, 103] width 66 height 33
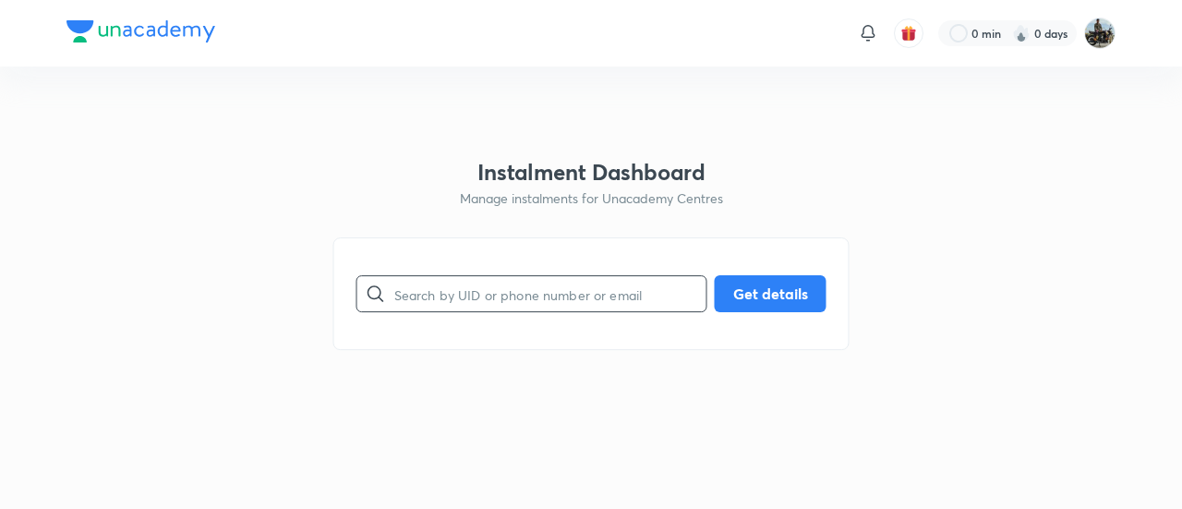
click at [541, 289] on input "text" at bounding box center [550, 294] width 312 height 47
paste input "7LQLX2ESIO"
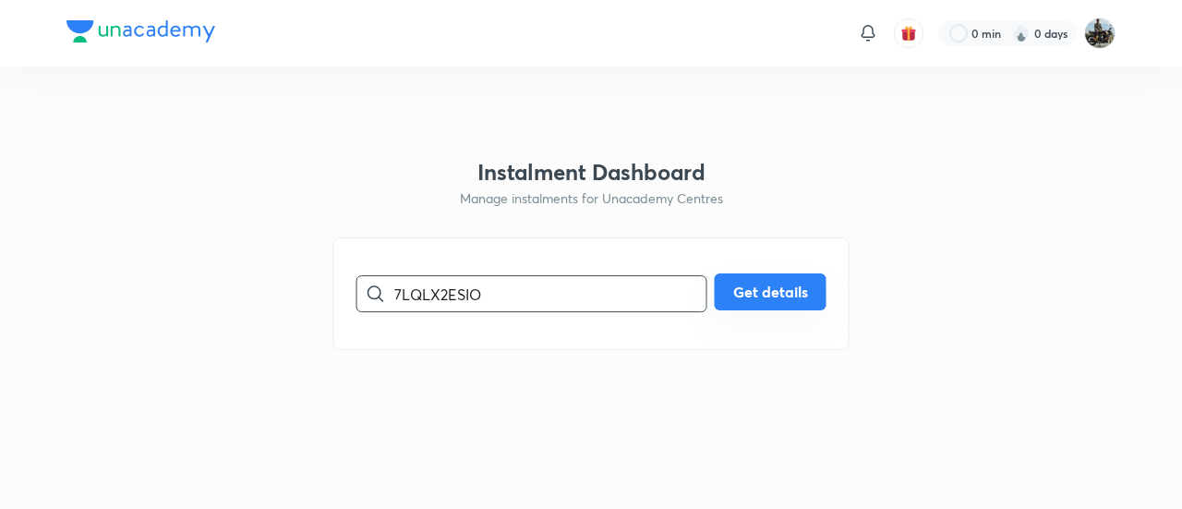
type input "7LQLX2ESIO"
click at [804, 281] on button "Get details" at bounding box center [771, 291] width 112 height 37
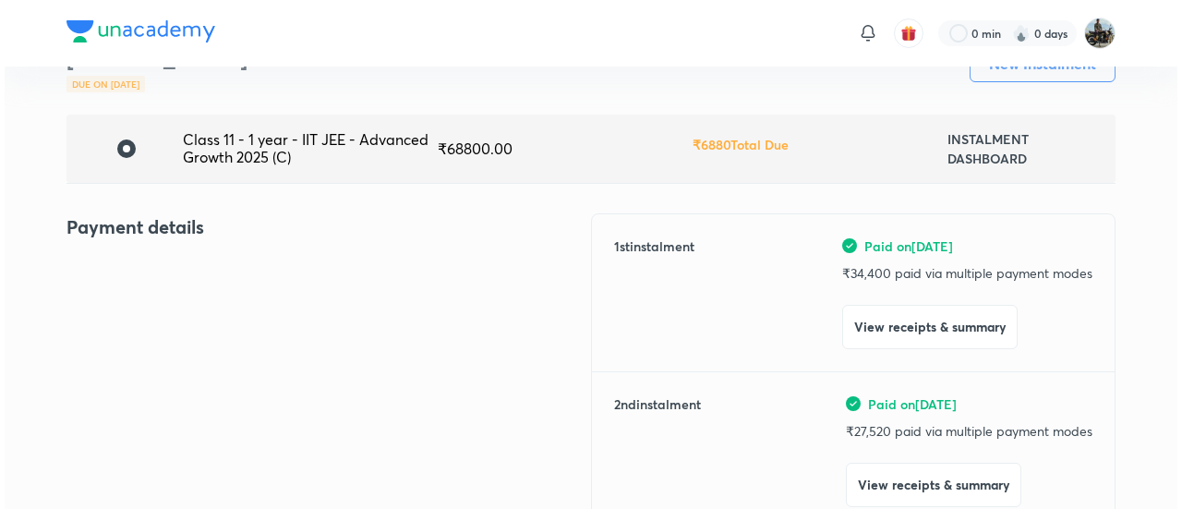
scroll to position [100, 0]
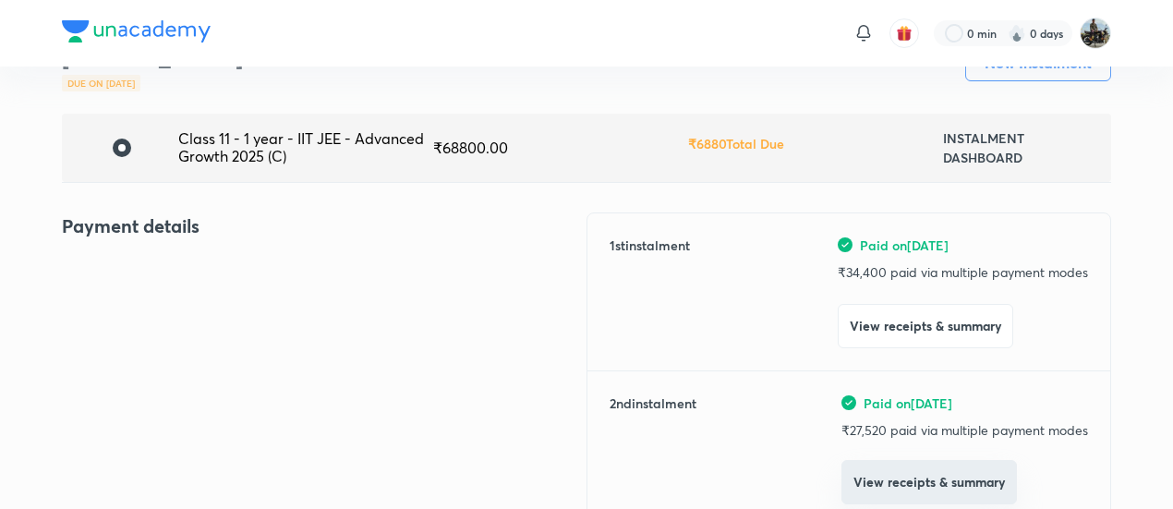
click at [920, 476] on button "View receipts & summary" at bounding box center [928, 482] width 175 height 44
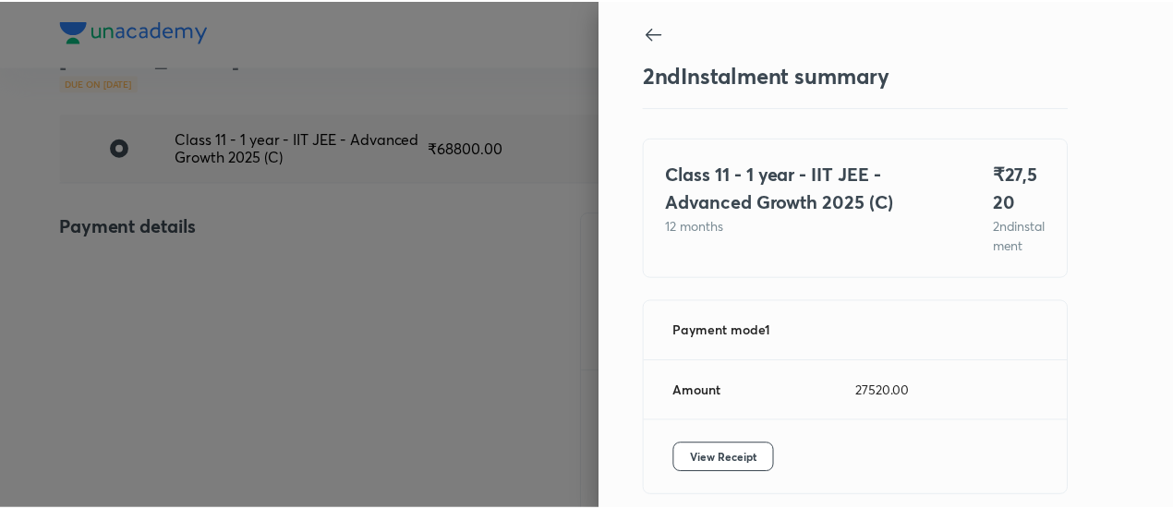
scroll to position [101, 0]
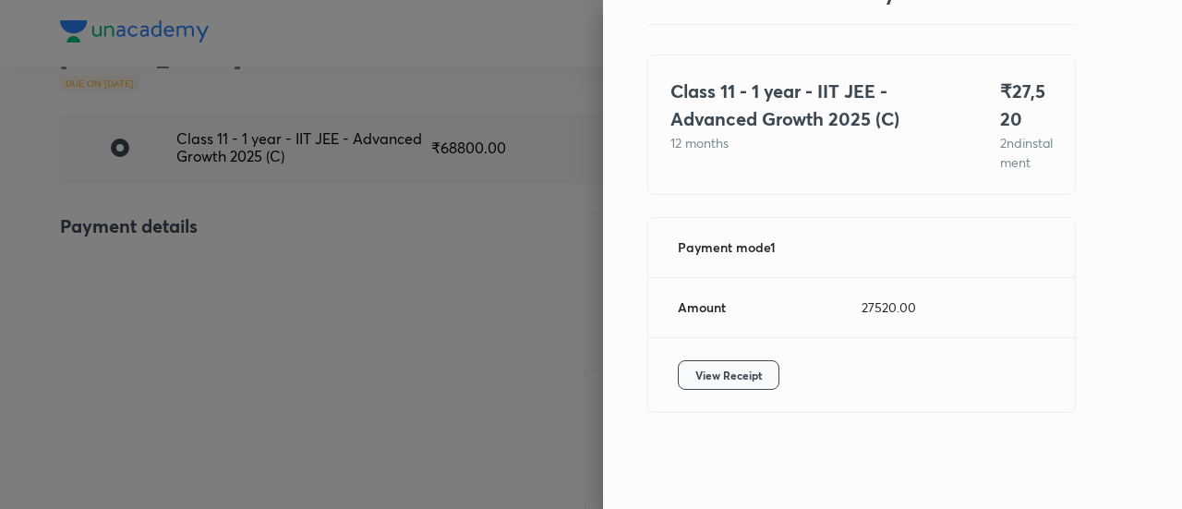
click at [741, 378] on span "View Receipt" at bounding box center [728, 375] width 66 height 18
click at [229, 322] on div at bounding box center [591, 254] width 1182 height 509
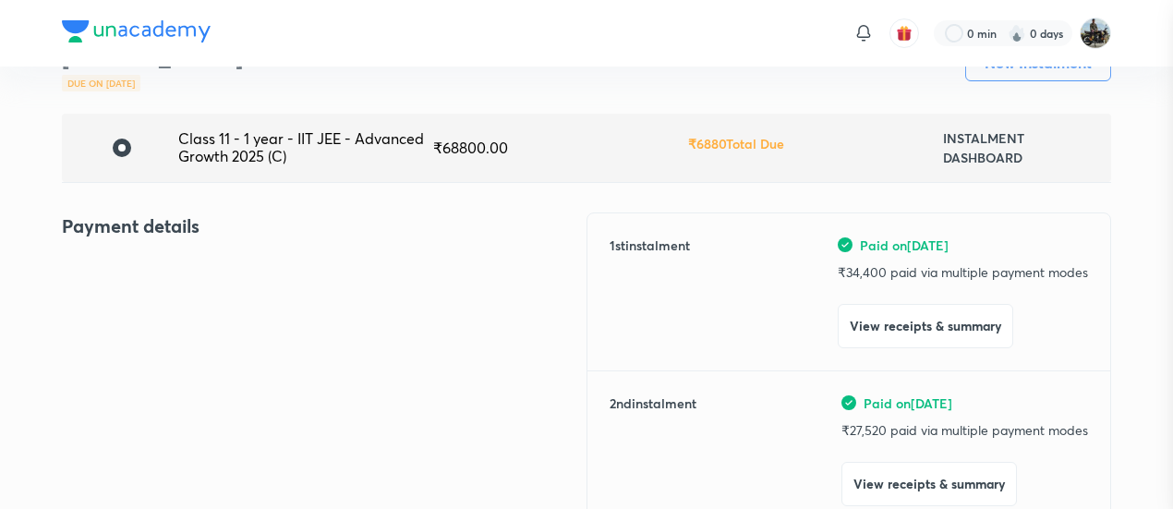
click at [229, 322] on div at bounding box center [586, 254] width 1173 height 509
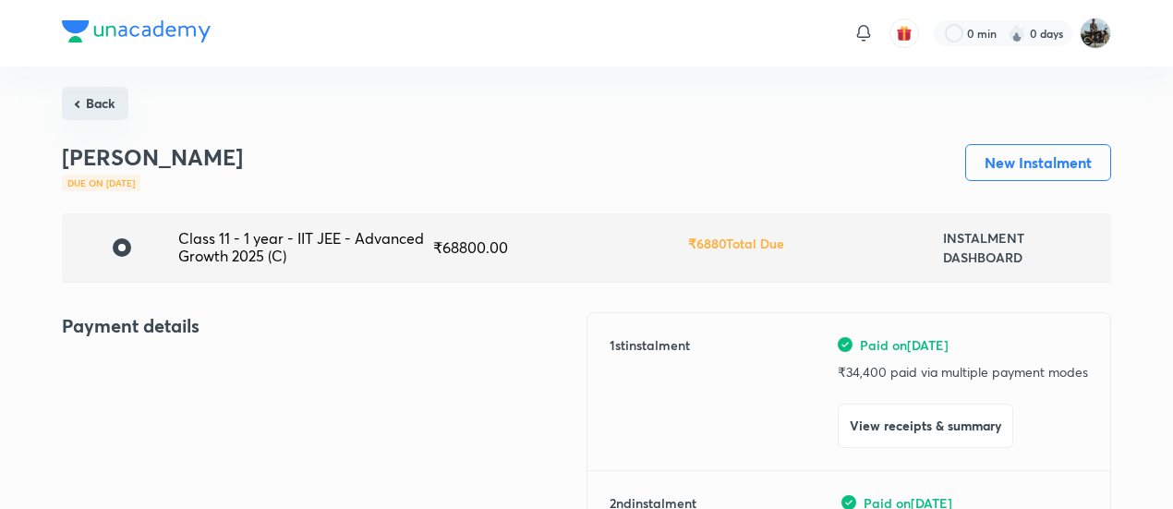
click at [108, 102] on button "Back" at bounding box center [95, 103] width 66 height 33
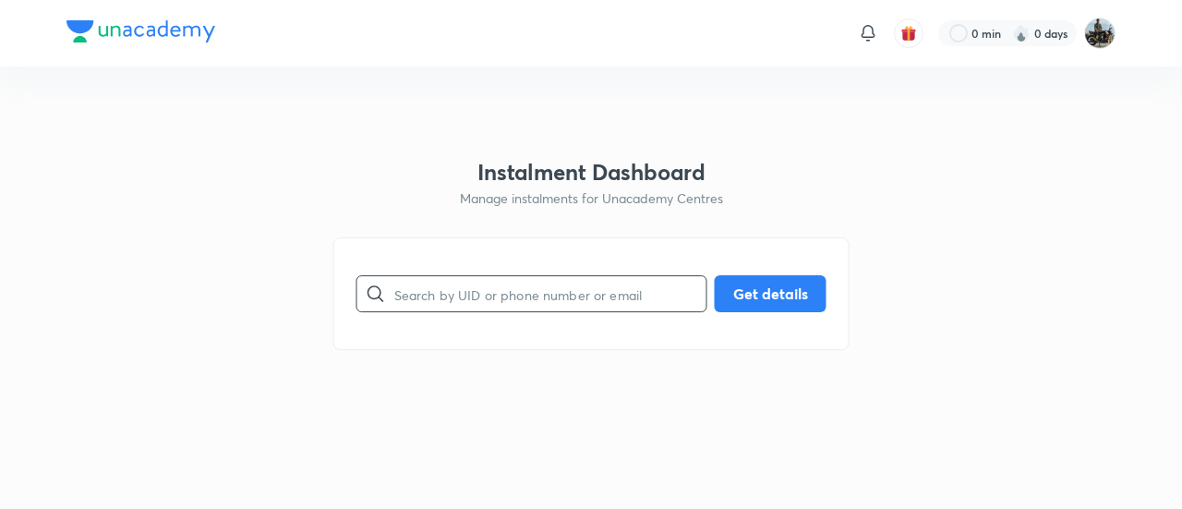
click at [476, 294] on input "text" at bounding box center [550, 294] width 312 height 47
paste input "TAAZK1W2KE"
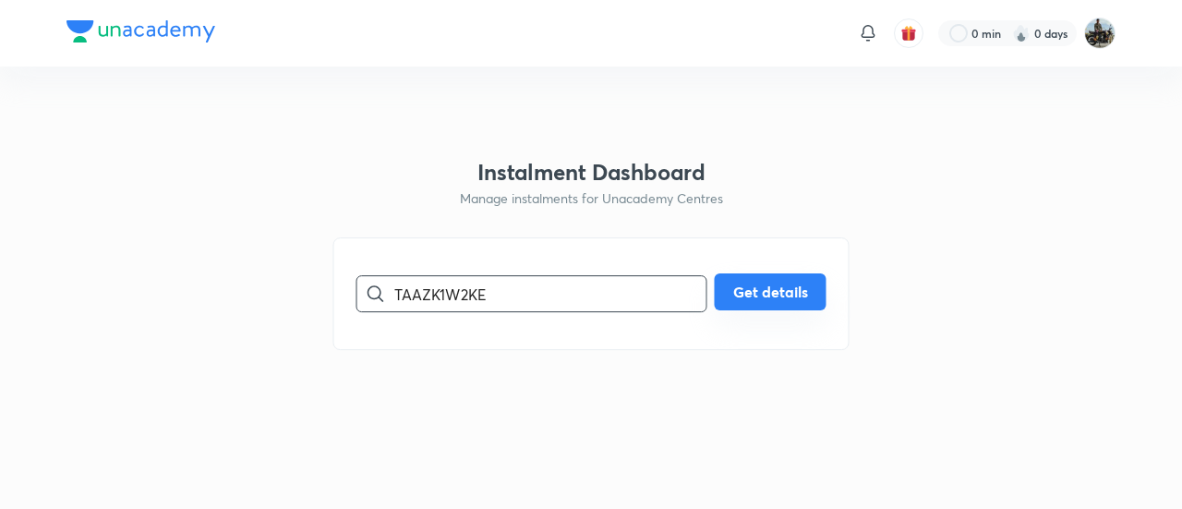
type input "TAAZK1W2KE"
click at [760, 285] on button "Get details" at bounding box center [771, 291] width 112 height 37
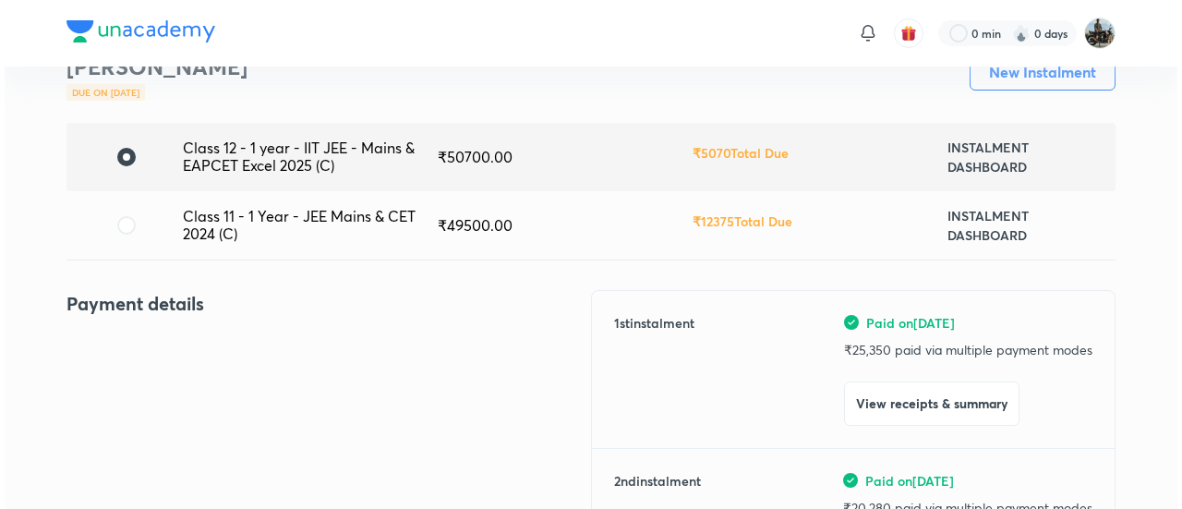
scroll to position [159, 0]
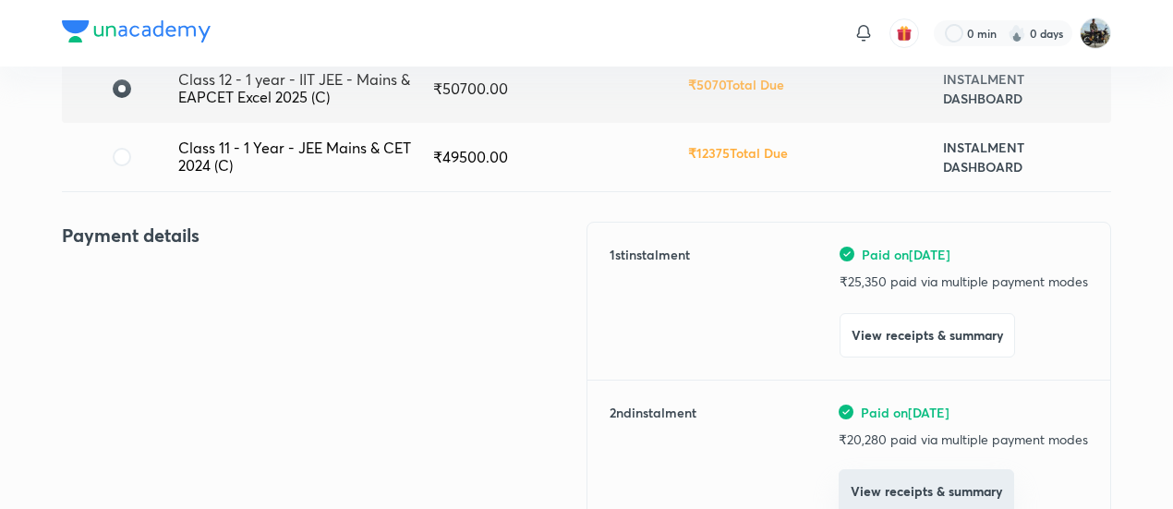
click at [887, 488] on button "View receipts & summary" at bounding box center [925, 491] width 175 height 44
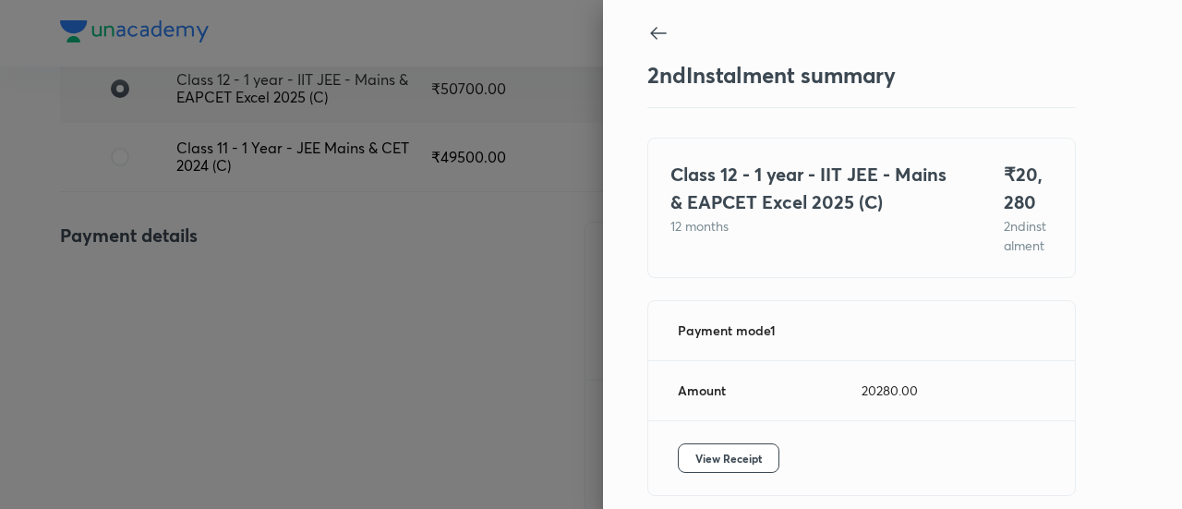
scroll to position [101, 0]
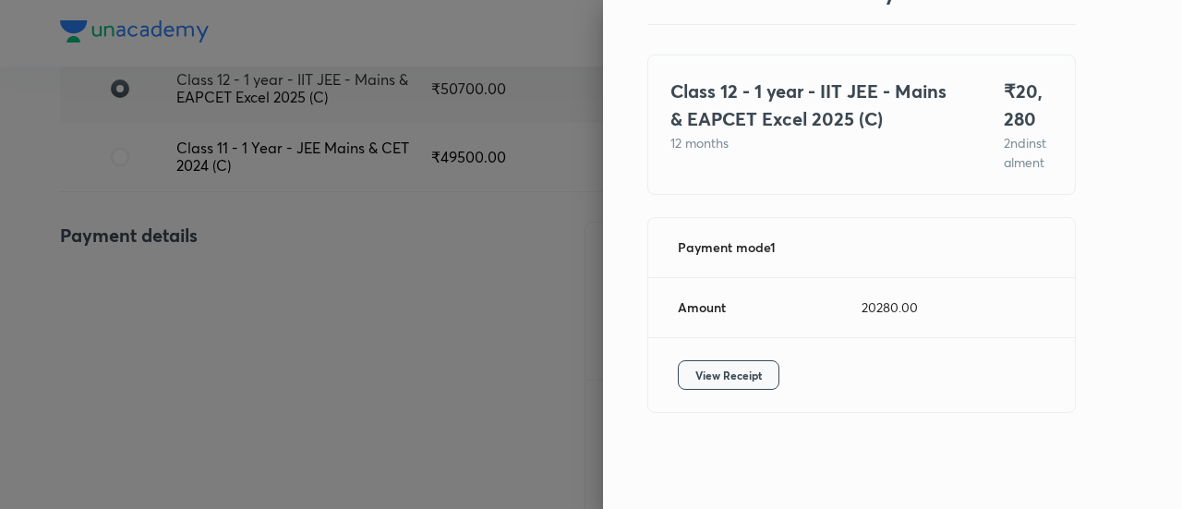
click at [695, 383] on span "View Receipt" at bounding box center [728, 375] width 66 height 18
click at [266, 241] on div at bounding box center [591, 254] width 1182 height 509
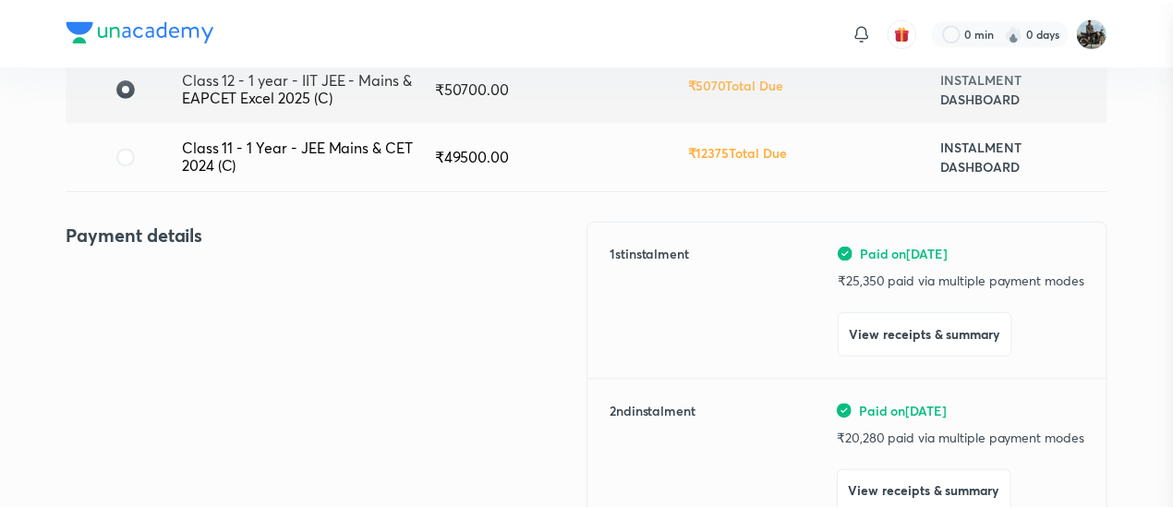
scroll to position [164, 0]
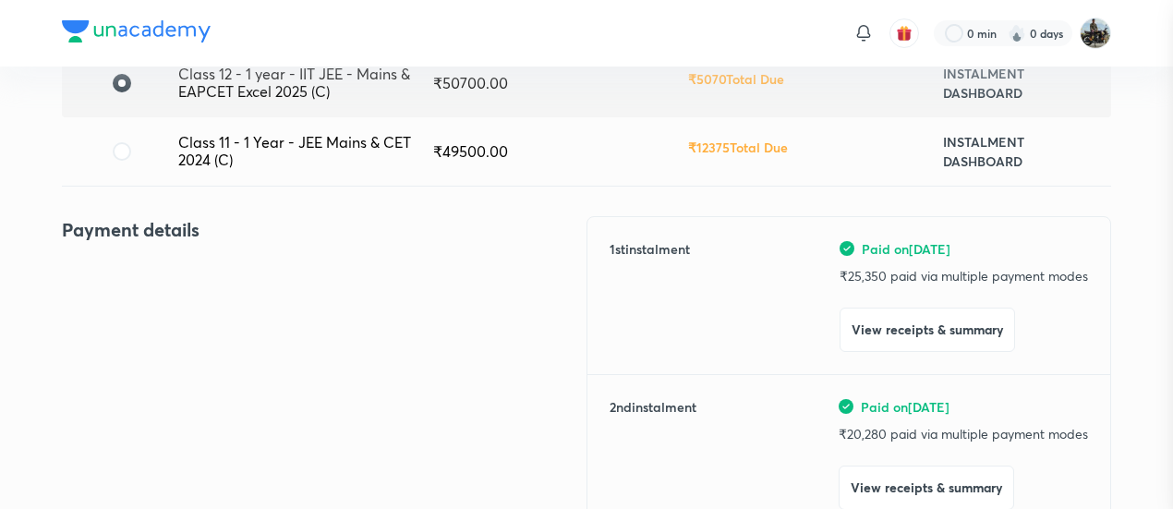
click at [266, 241] on div at bounding box center [586, 254] width 1173 height 509
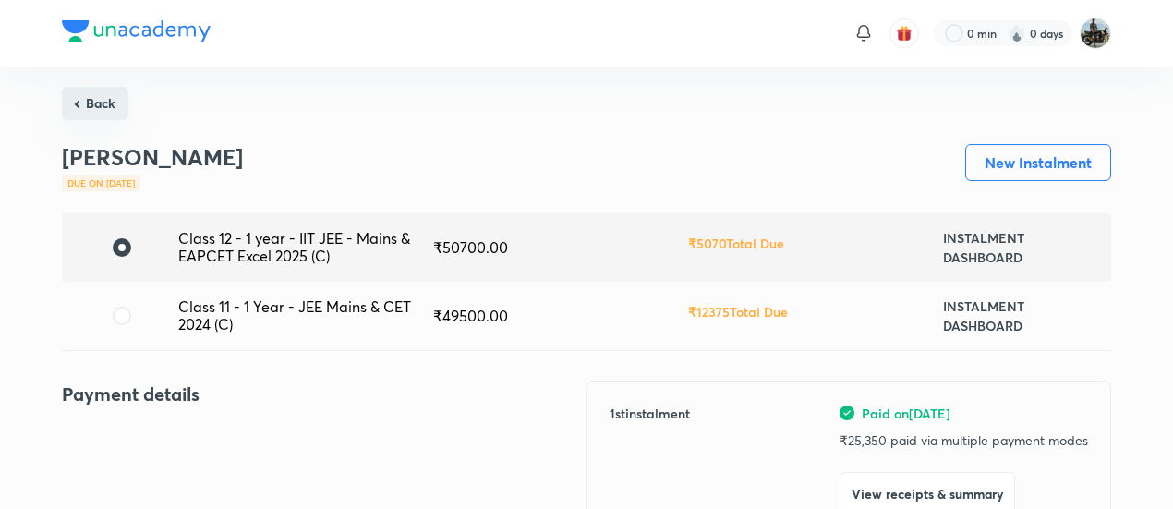
click at [95, 97] on button "Back" at bounding box center [95, 103] width 66 height 33
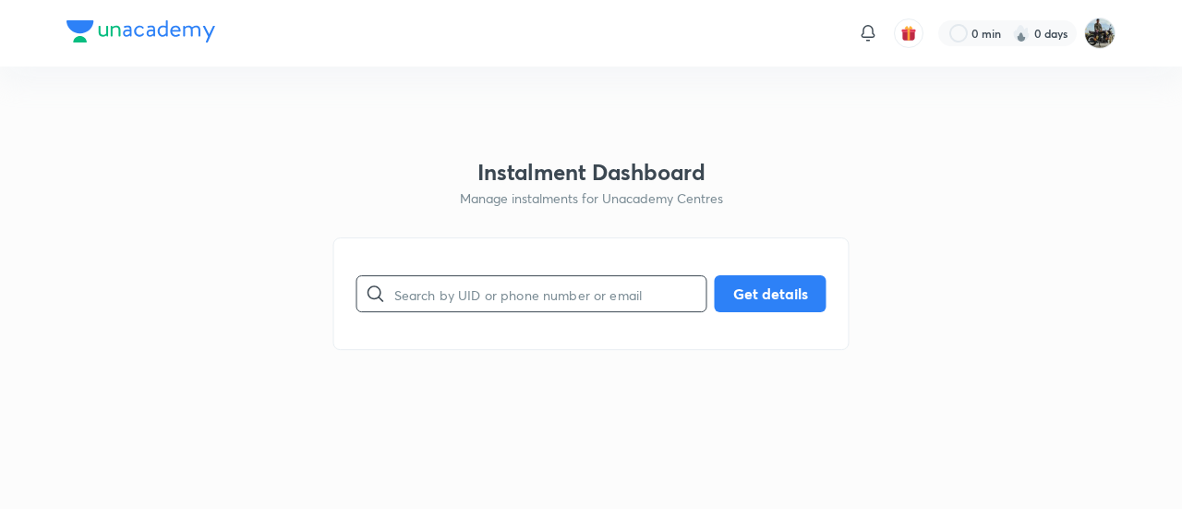
click at [513, 305] on input "text" at bounding box center [550, 294] width 312 height 47
paste input "WXDG9W777V"
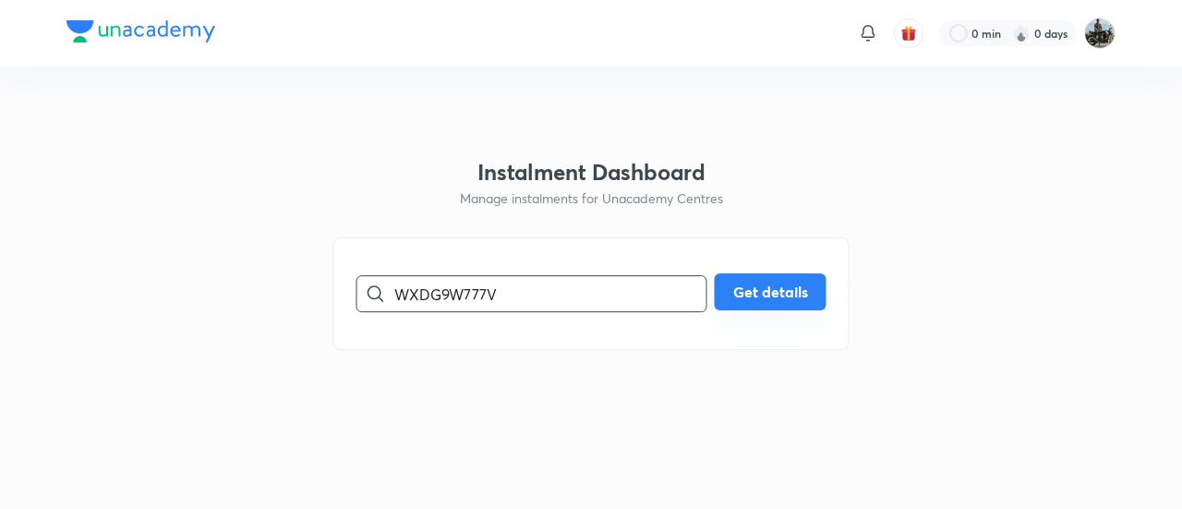
type input "WXDG9W777V"
click at [721, 311] on div "WXDG9W777V ​ Get details" at bounding box center [591, 293] width 470 height 37
click at [729, 302] on button "Get details" at bounding box center [771, 291] width 112 height 37
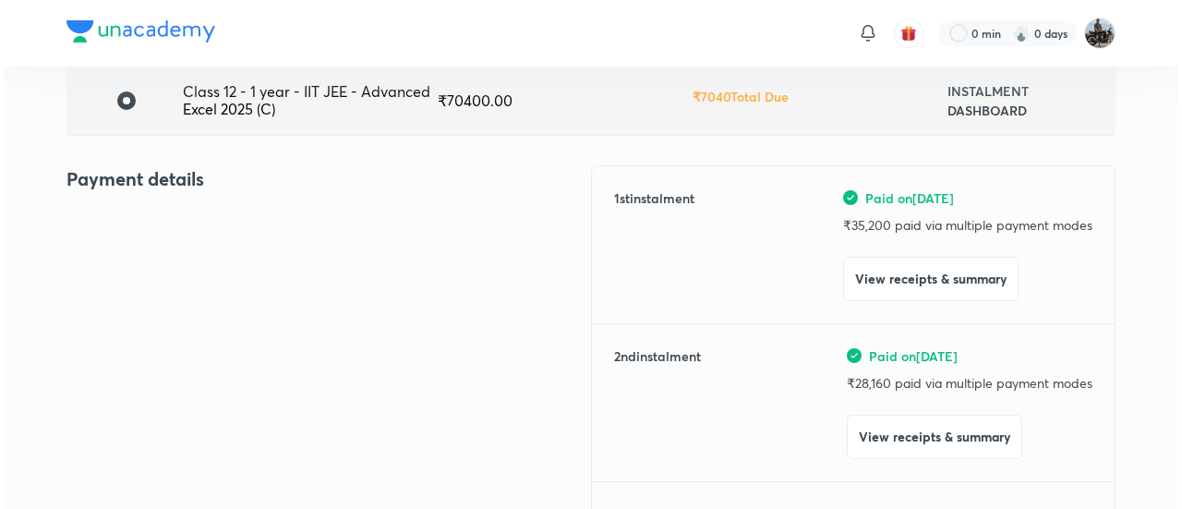
scroll to position [148, 0]
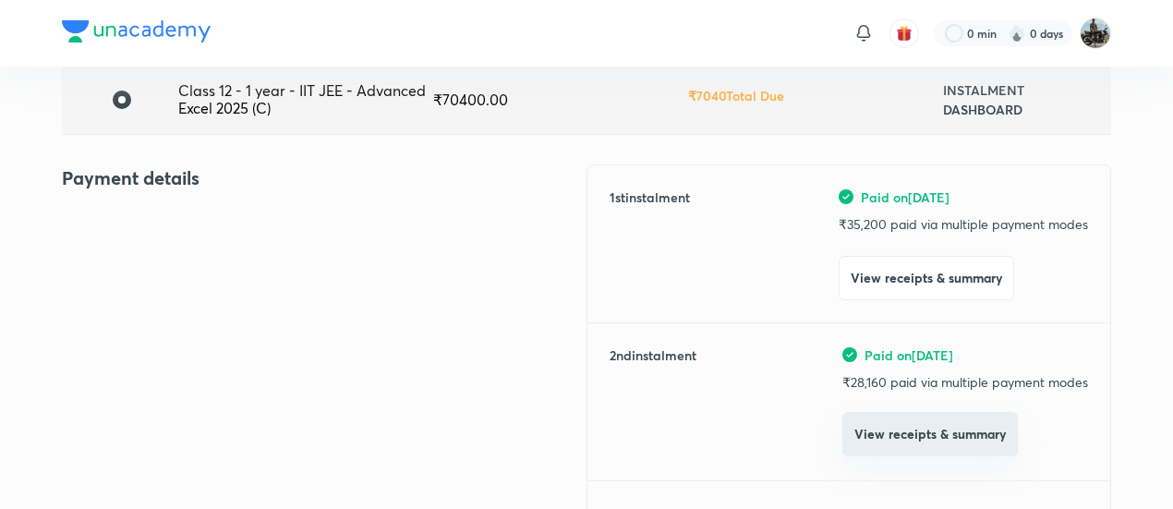
click at [859, 437] on button "View receipts & summary" at bounding box center [929, 434] width 175 height 44
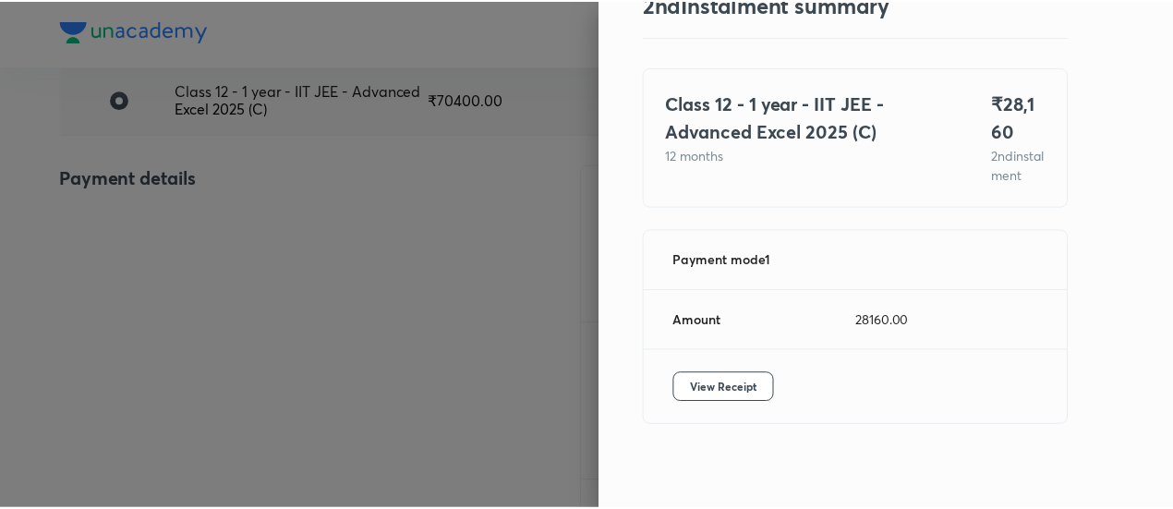
scroll to position [101, 0]
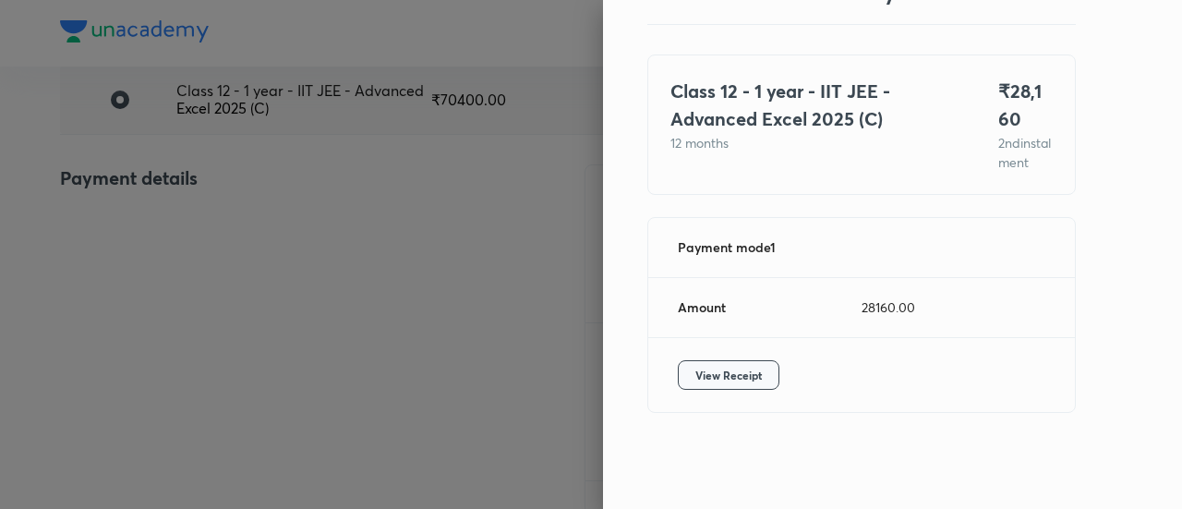
click at [700, 370] on span "View Receipt" at bounding box center [728, 375] width 66 height 18
click at [301, 217] on div at bounding box center [591, 254] width 1182 height 509
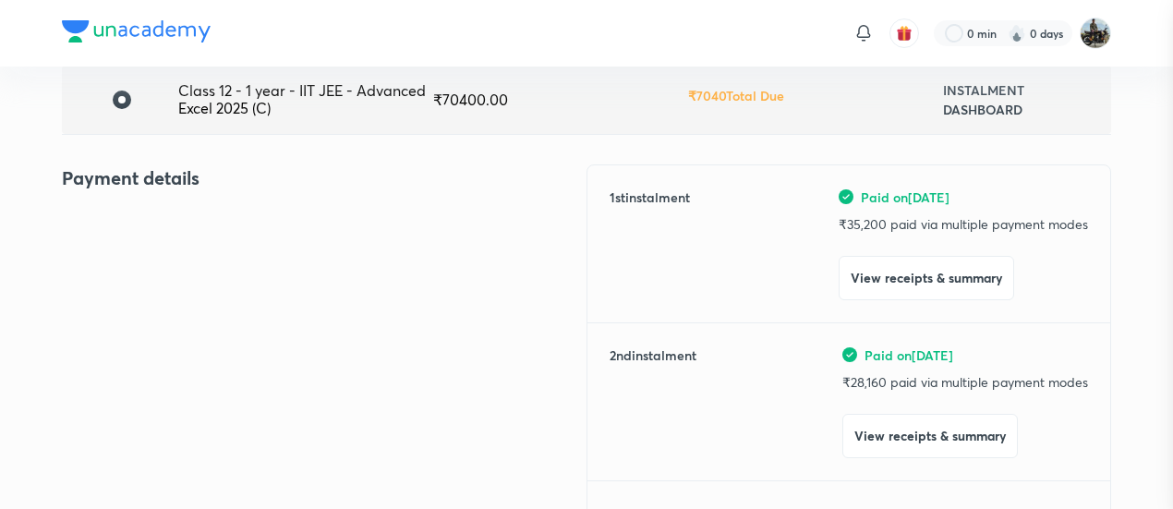
click at [301, 217] on div at bounding box center [586, 254] width 1173 height 509
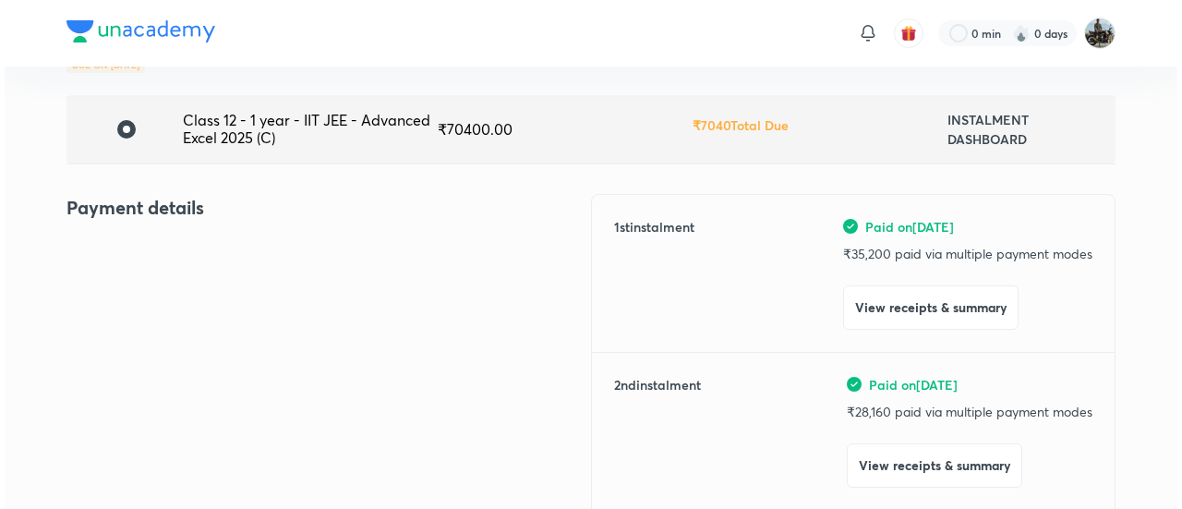
scroll to position [126, 0]
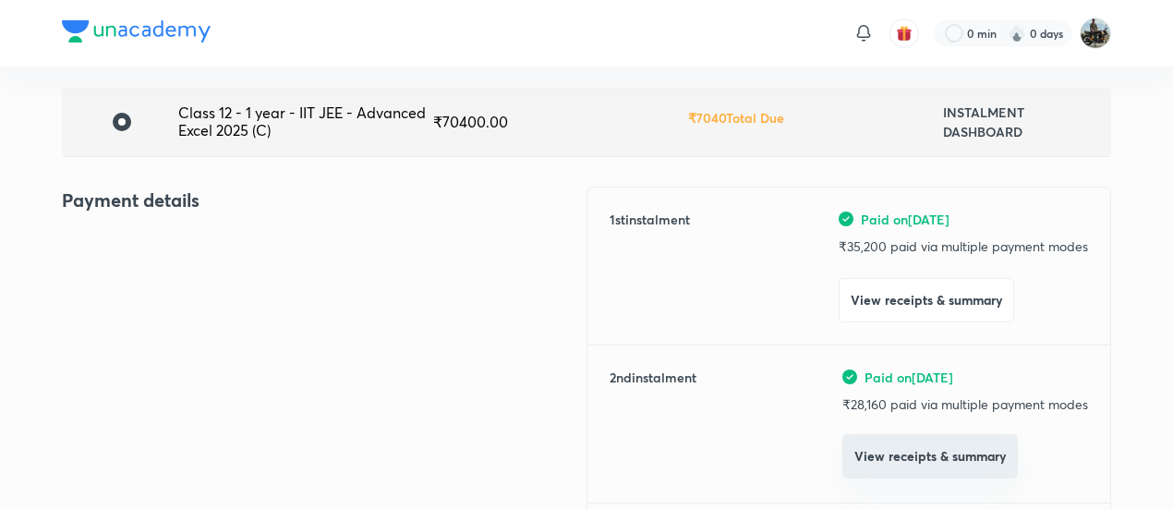
click at [891, 472] on button "View receipts & summary" at bounding box center [929, 456] width 175 height 44
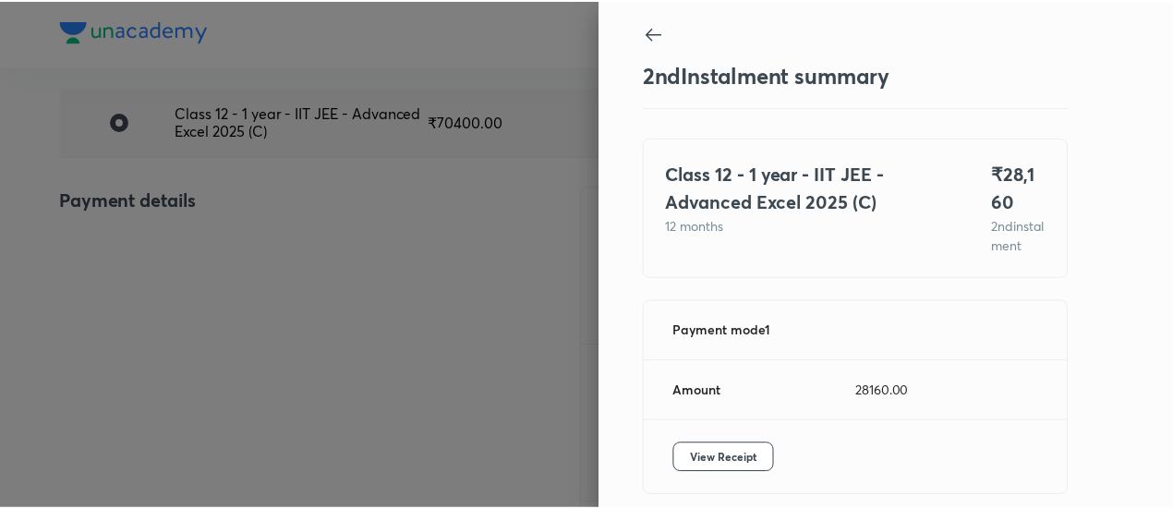
scroll to position [101, 0]
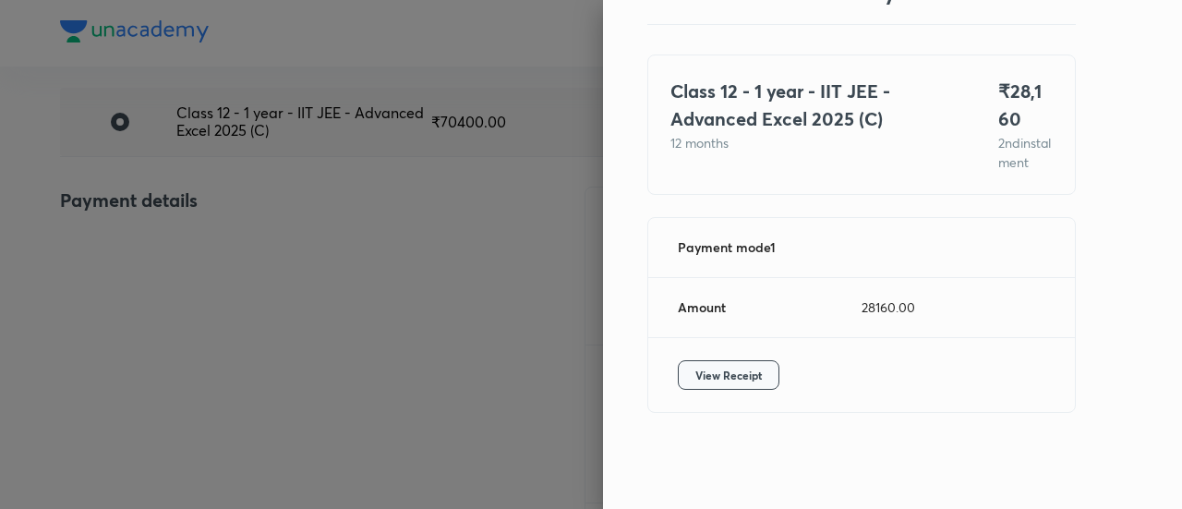
click at [698, 366] on span "View Receipt" at bounding box center [728, 375] width 66 height 18
click at [358, 223] on div at bounding box center [591, 254] width 1182 height 509
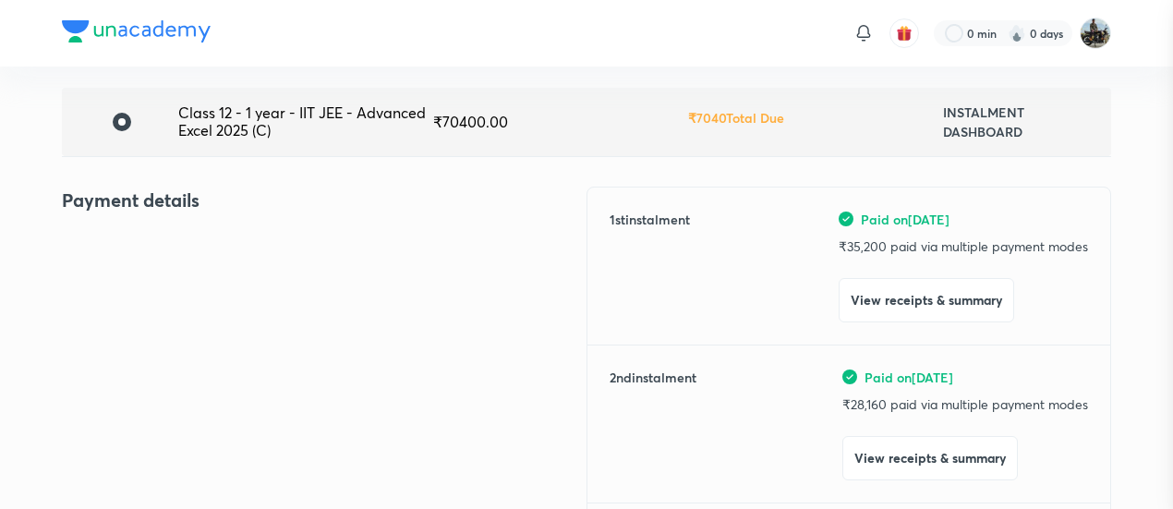
click at [358, 223] on div at bounding box center [586, 254] width 1173 height 509
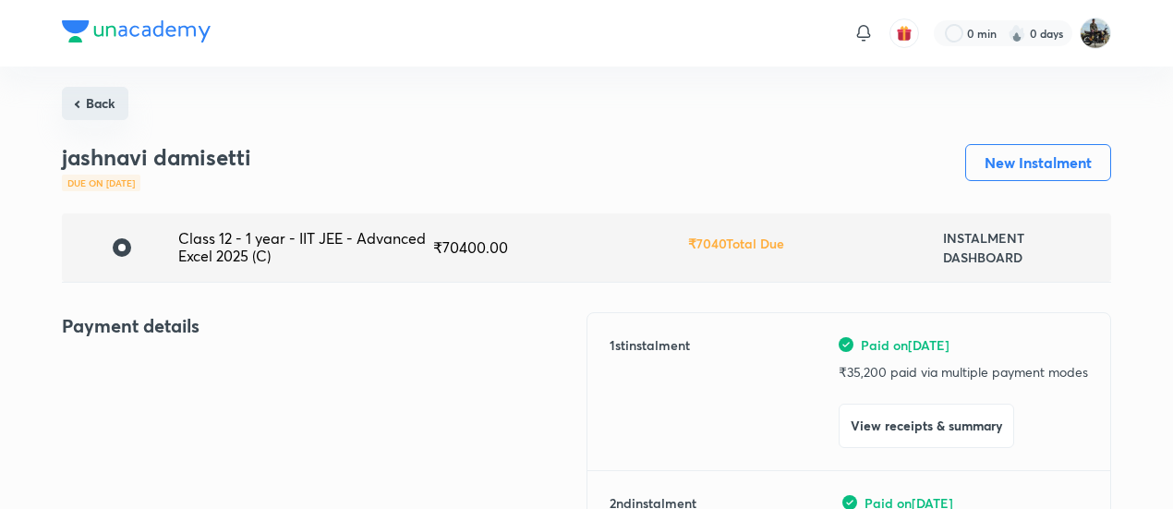
click at [100, 114] on button "Back" at bounding box center [95, 103] width 66 height 33
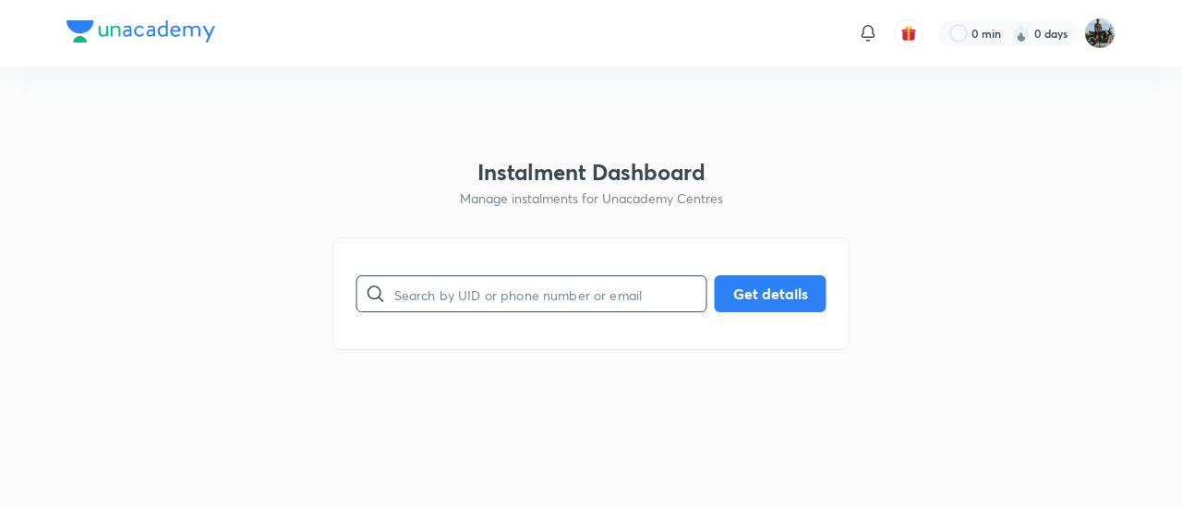
drag, startPoint x: 480, startPoint y: 320, endPoint x: 451, endPoint y: 291, distance: 41.8
click at [451, 291] on div "​ Get details" at bounding box center [591, 293] width 516 height 113
paste input "KPT80LWXLH"
click at [451, 291] on input "text" at bounding box center [550, 294] width 312 height 47
type input "KPT80LWXLH"
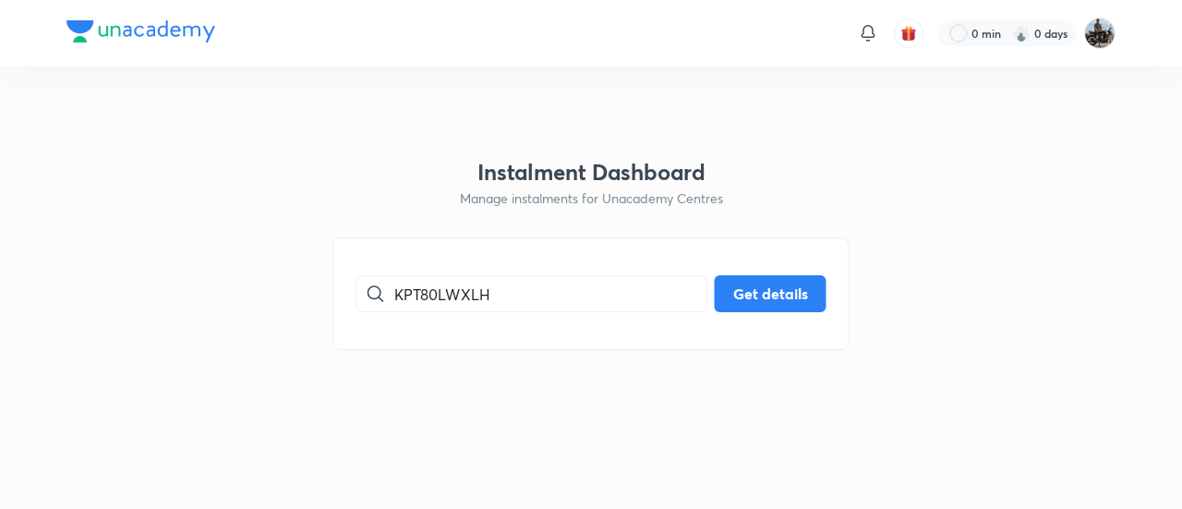
click at [761, 273] on div "KPT80LWXLH ​ Get details" at bounding box center [591, 293] width 516 height 113
click at [749, 285] on button "Get details" at bounding box center [771, 291] width 112 height 37
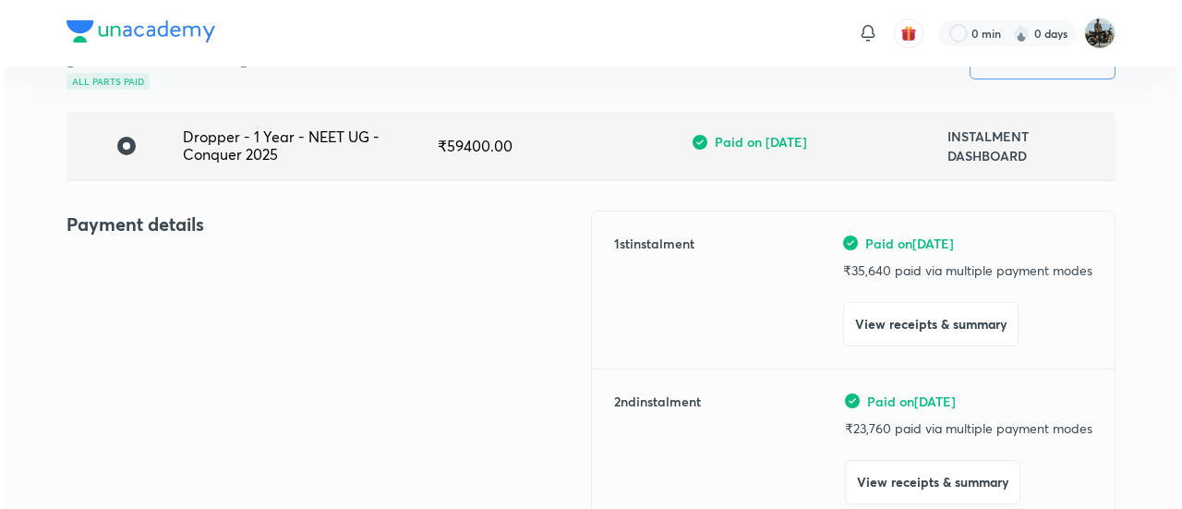
scroll to position [110, 0]
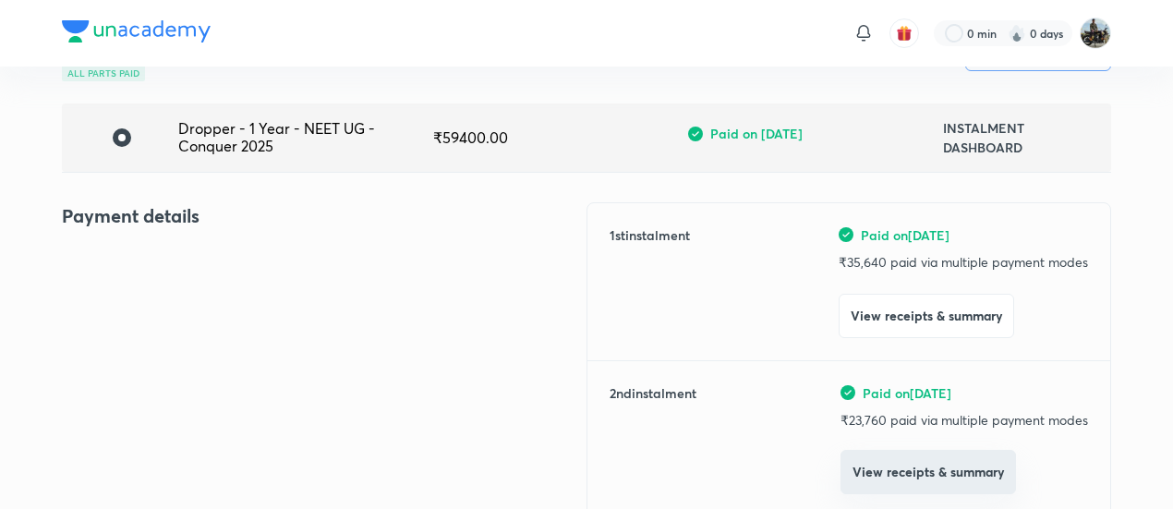
click at [851, 487] on button "View receipts & summary" at bounding box center [927, 472] width 175 height 44
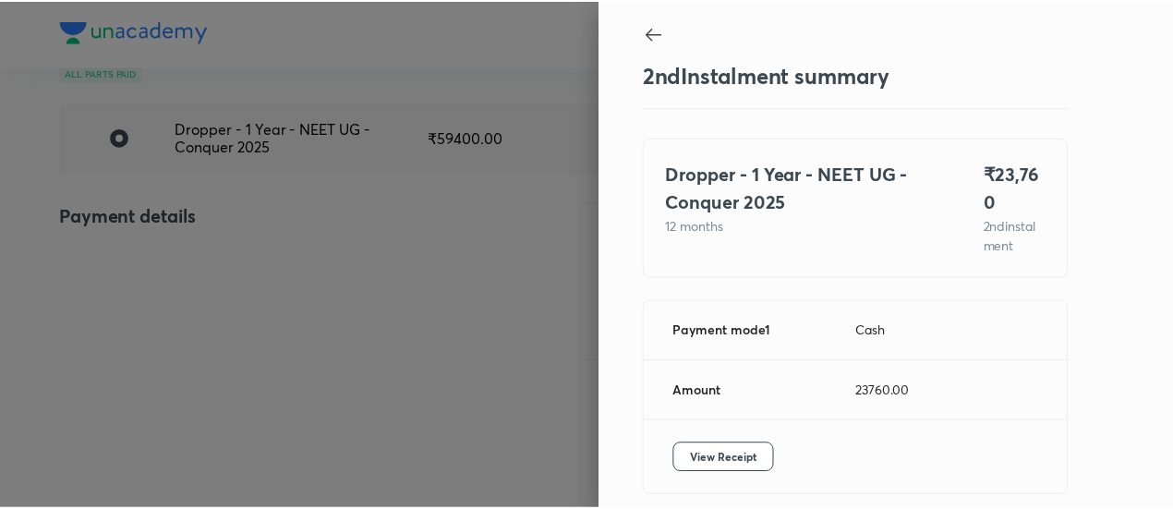
scroll to position [62, 0]
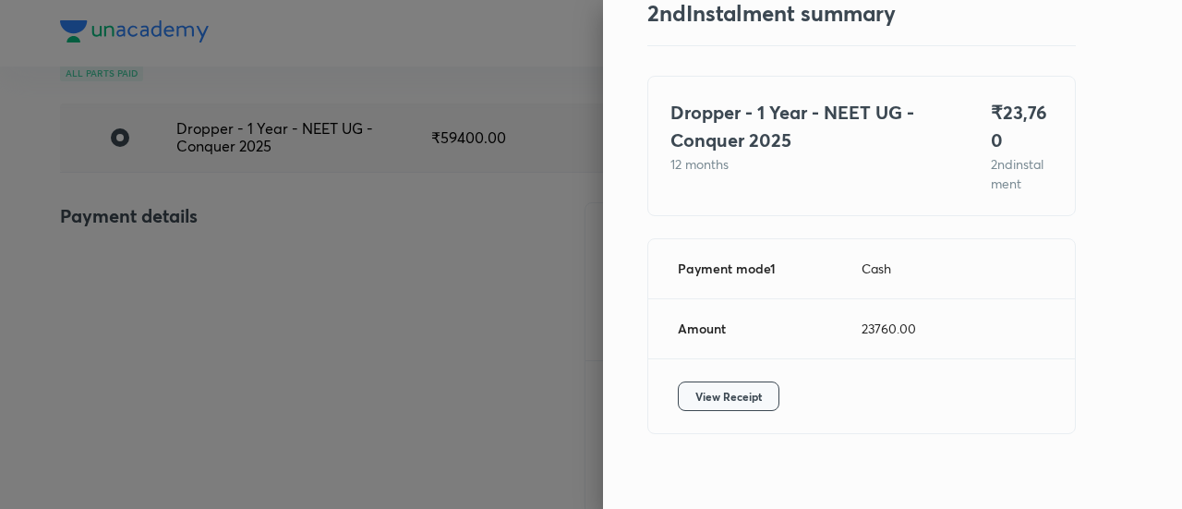
click at [725, 387] on span "View Receipt" at bounding box center [728, 396] width 66 height 18
click at [333, 148] on div at bounding box center [591, 254] width 1182 height 509
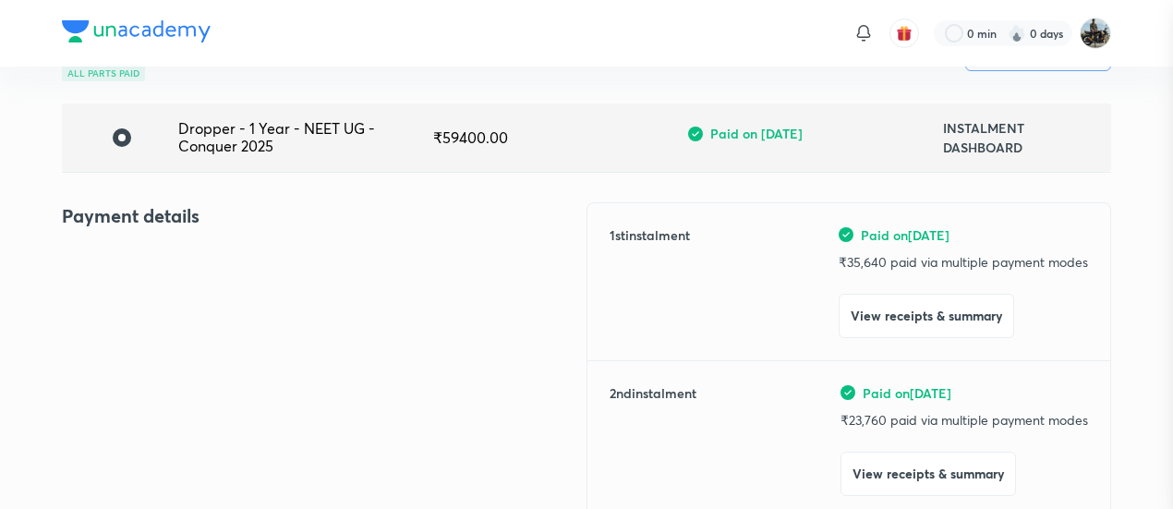
click at [333, 148] on div at bounding box center [586, 254] width 1173 height 509
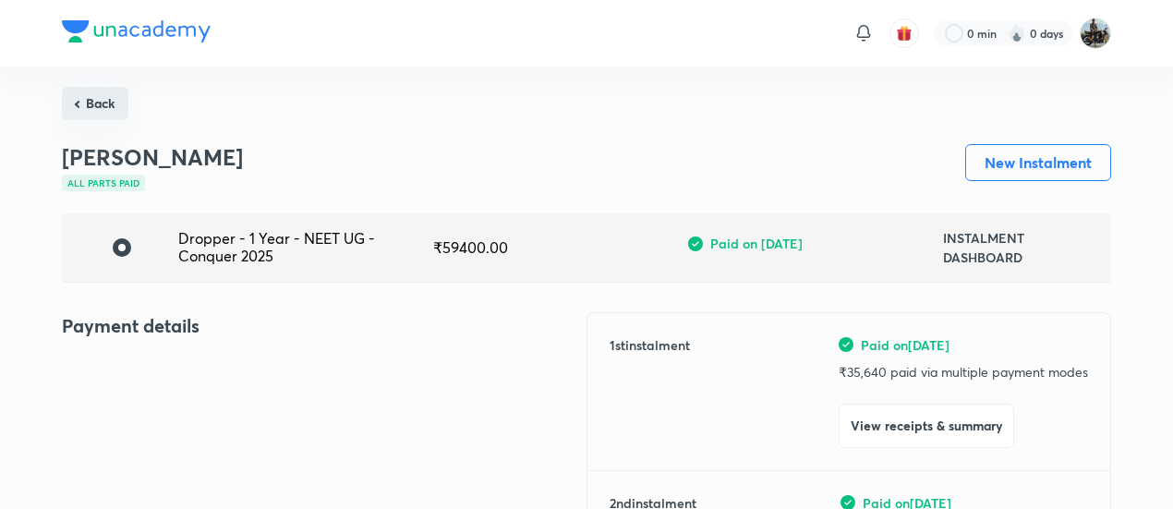
click at [89, 102] on button "Back" at bounding box center [95, 103] width 66 height 33
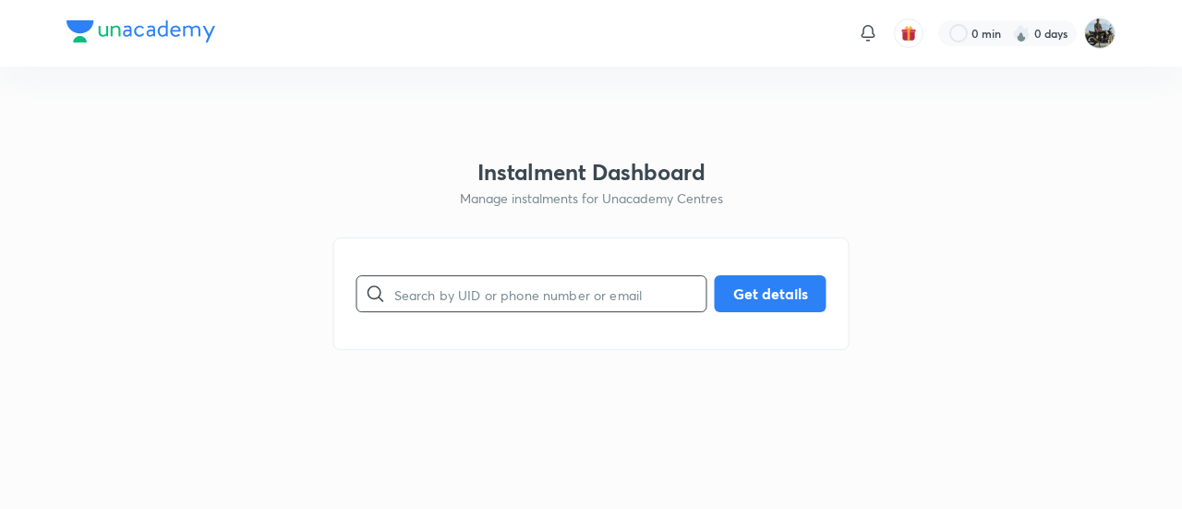
click at [521, 298] on input "text" at bounding box center [550, 294] width 312 height 47
paste input "6DP1MWVQPW"
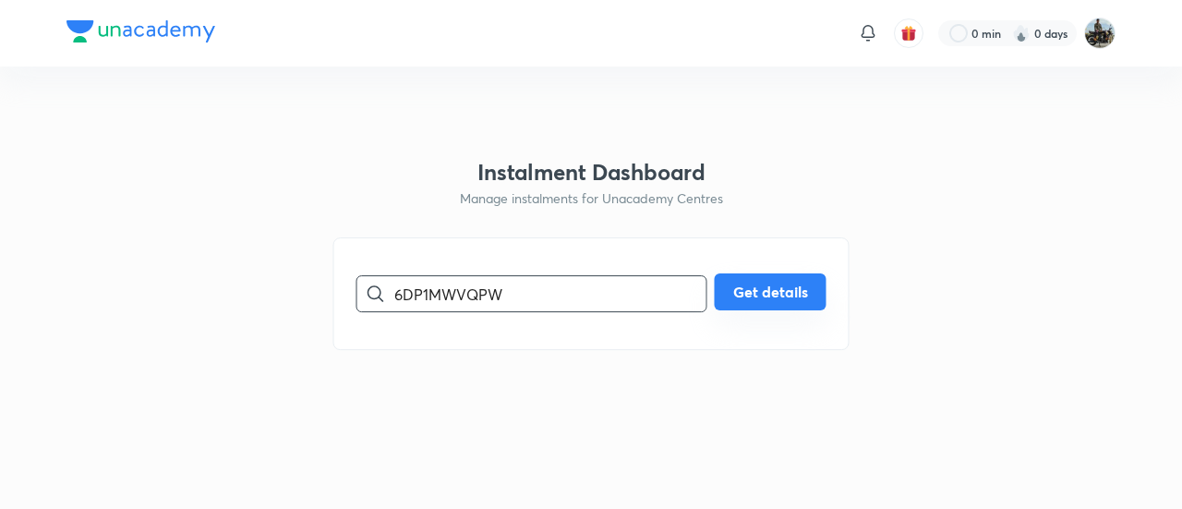
type input "6DP1MWVQPW"
click at [755, 293] on button "Get details" at bounding box center [771, 291] width 112 height 37
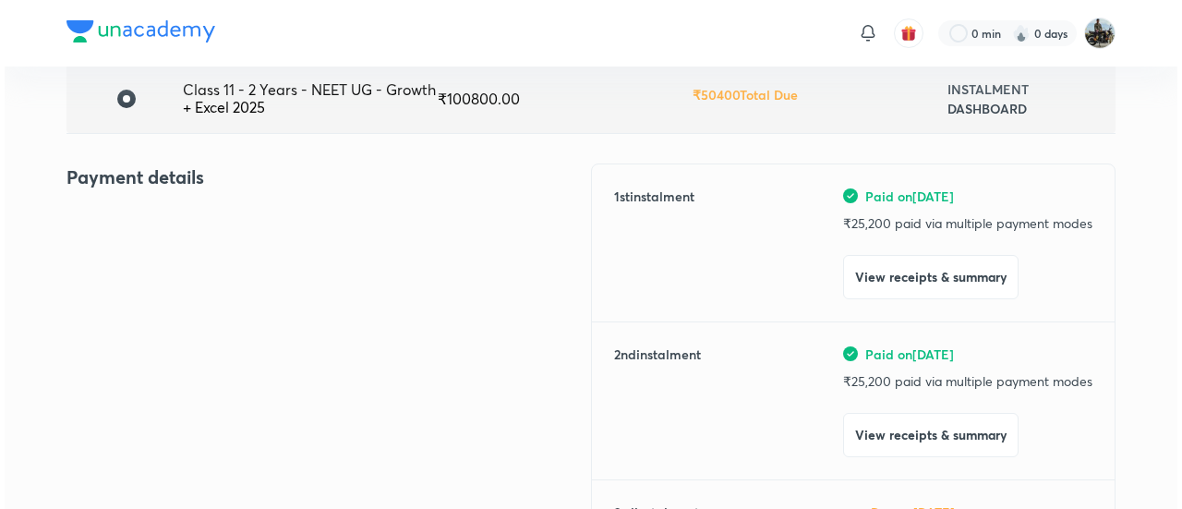
scroll to position [152, 0]
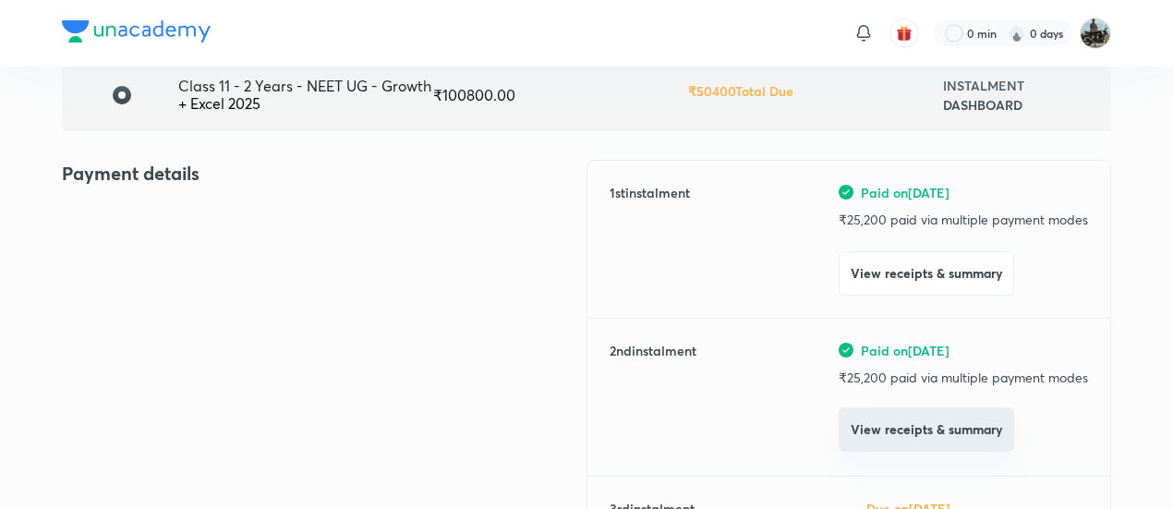
click at [874, 426] on button "View receipts & summary" at bounding box center [925, 429] width 175 height 44
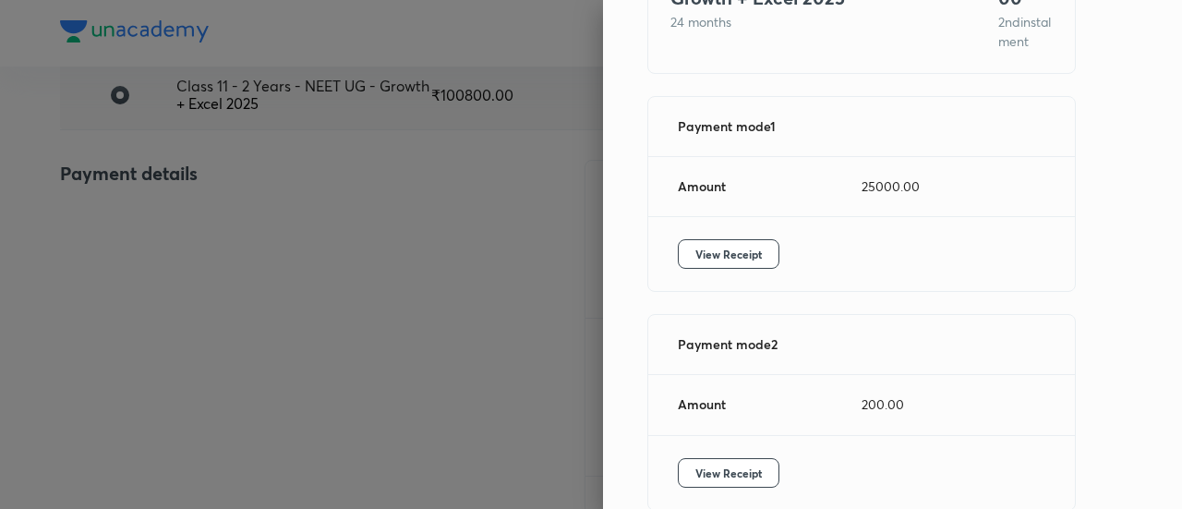
scroll to position [211, 0]
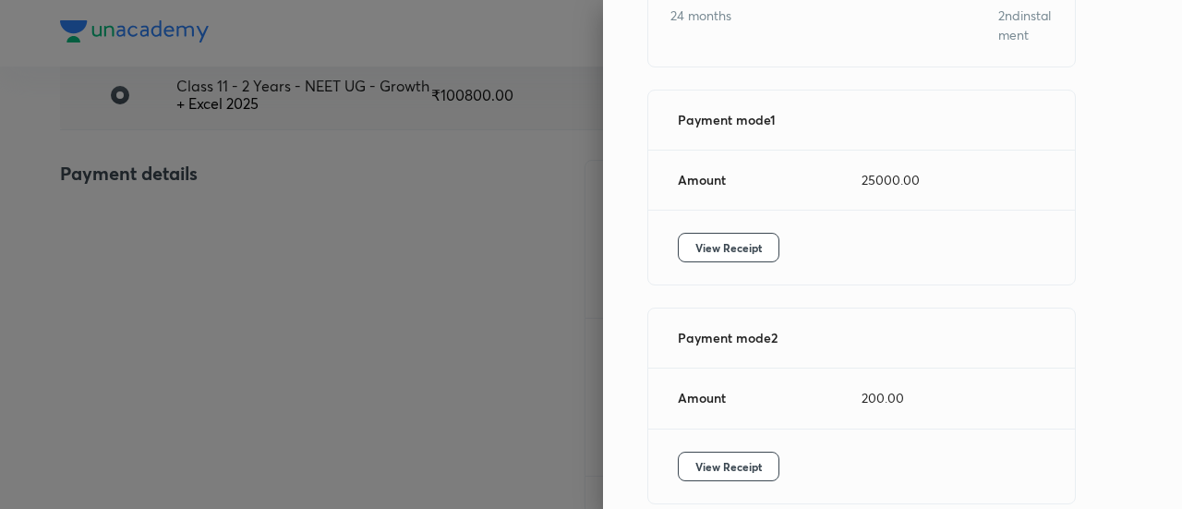
click at [748, 281] on div "View Receipt" at bounding box center [861, 248] width 427 height 74
click at [739, 257] on span "View Receipt" at bounding box center [728, 247] width 66 height 18
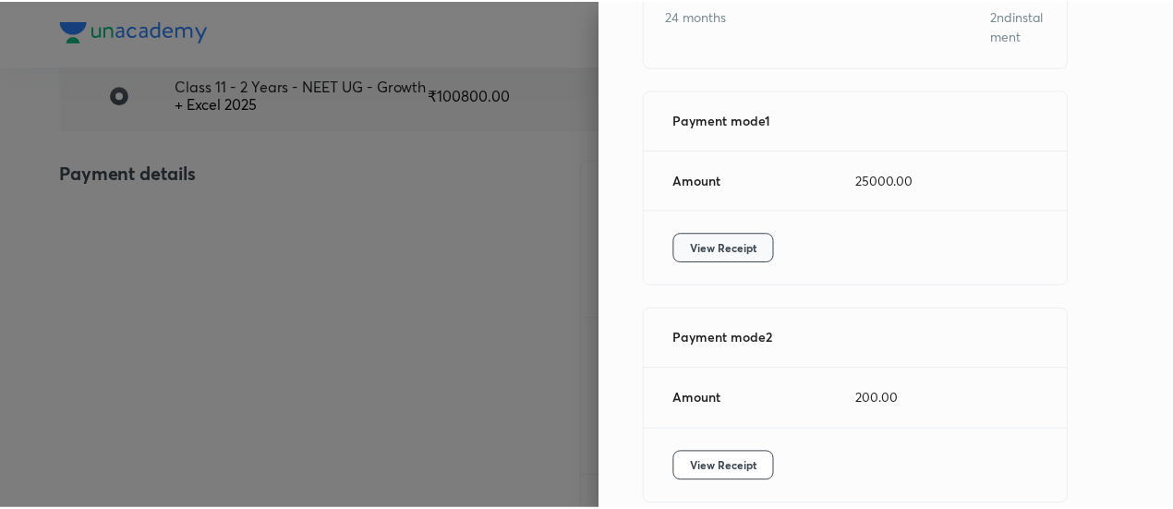
scroll to position [318, 0]
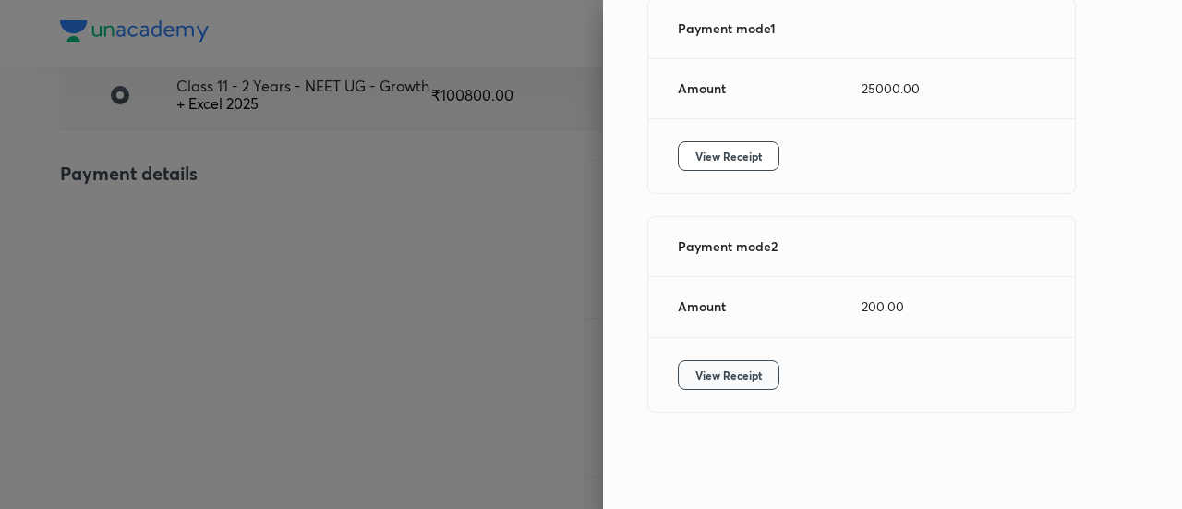
click at [731, 381] on span "View Receipt" at bounding box center [728, 375] width 66 height 18
click at [241, 300] on div at bounding box center [591, 254] width 1182 height 509
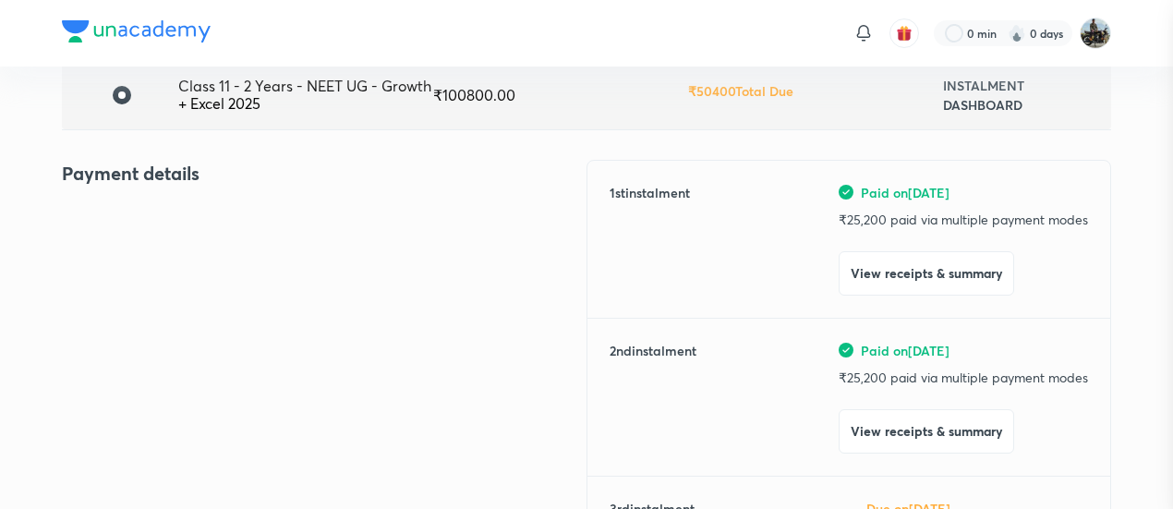
click at [241, 300] on div at bounding box center [586, 254] width 1173 height 509
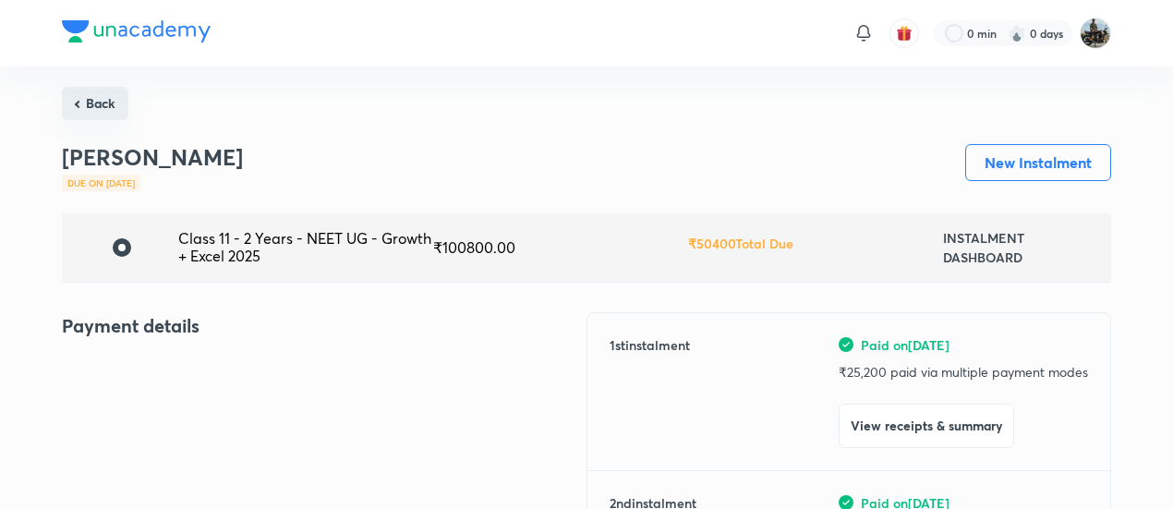
click at [107, 93] on button "Back" at bounding box center [95, 103] width 66 height 33
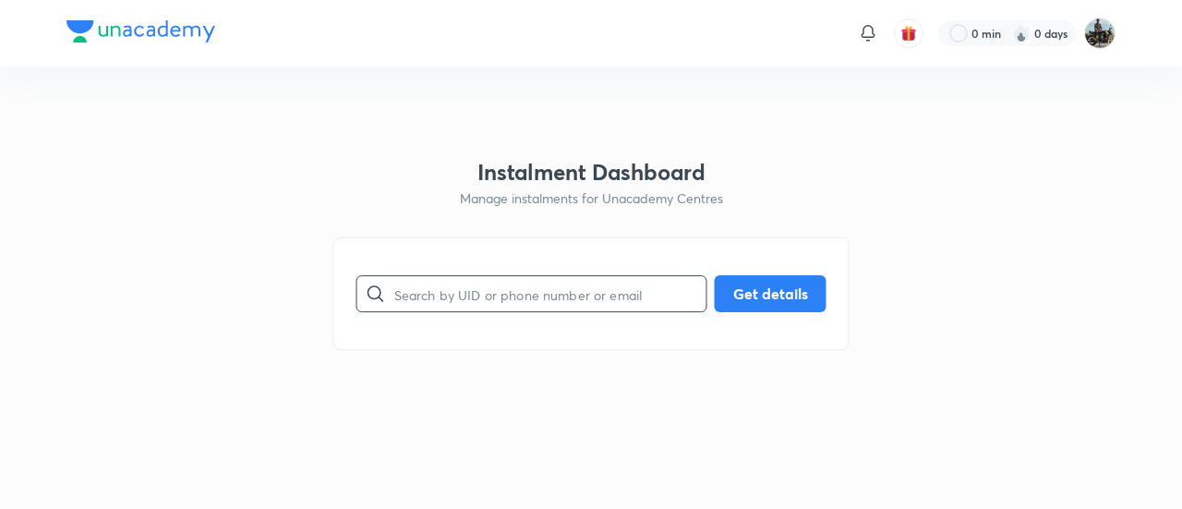
click at [548, 305] on input "text" at bounding box center [550, 294] width 312 height 47
paste input "RDR50LU9PR"
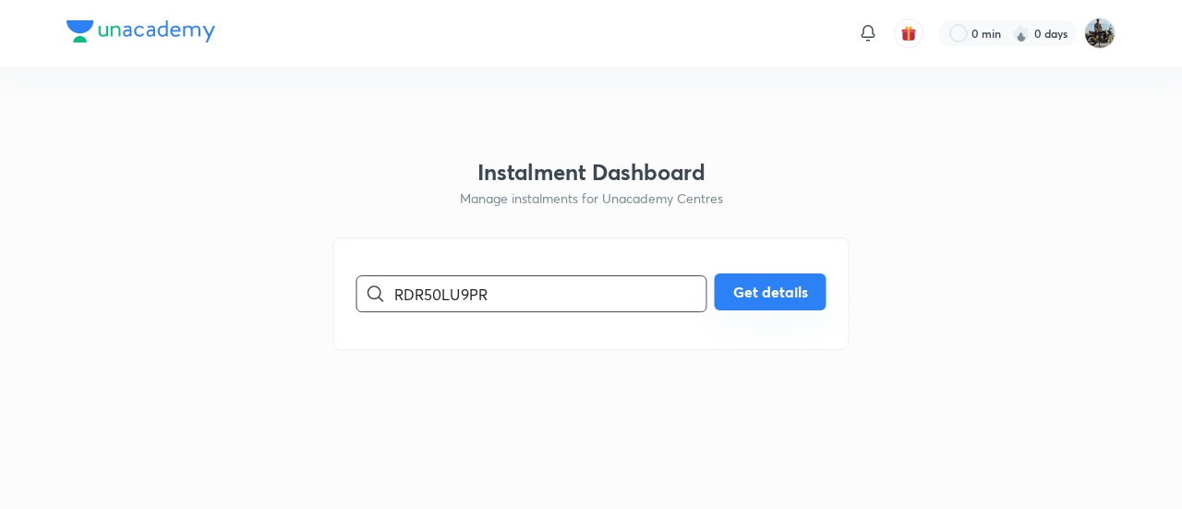
type input "RDR50LU9PR"
click at [781, 296] on button "Get details" at bounding box center [771, 291] width 112 height 37
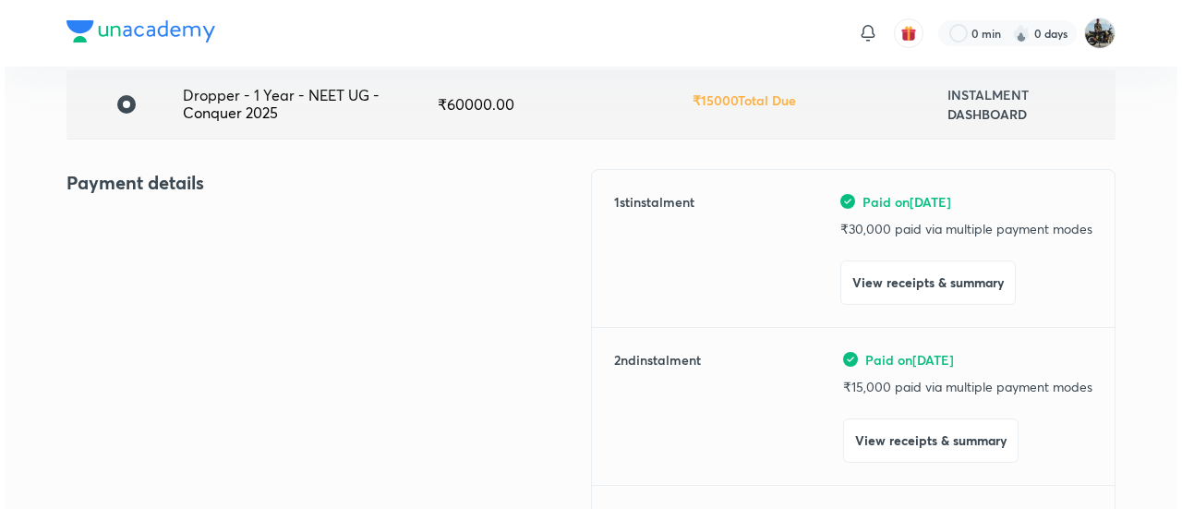
scroll to position [149, 0]
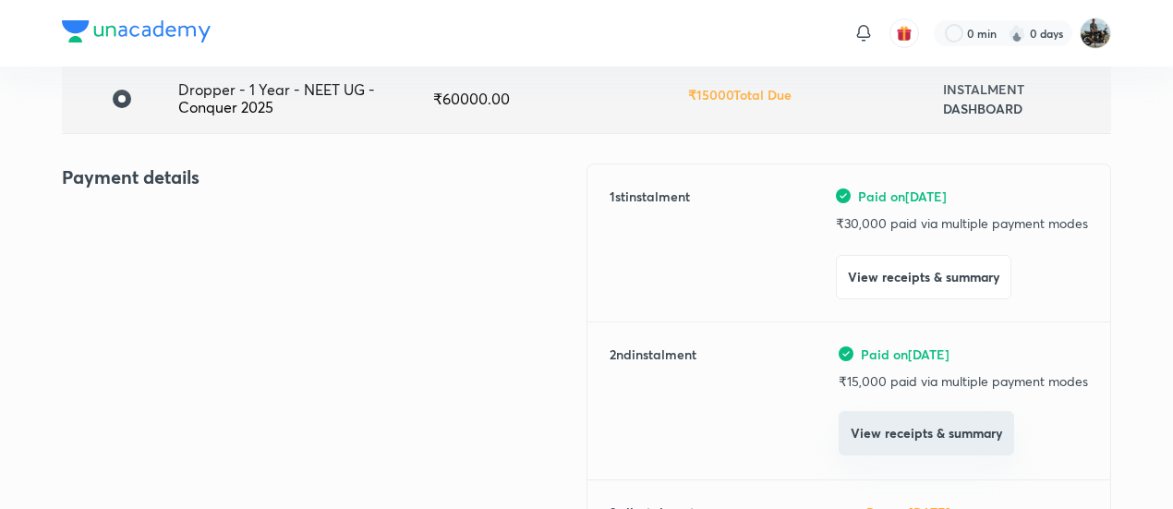
click at [853, 440] on button "View receipts & summary" at bounding box center [925, 433] width 175 height 44
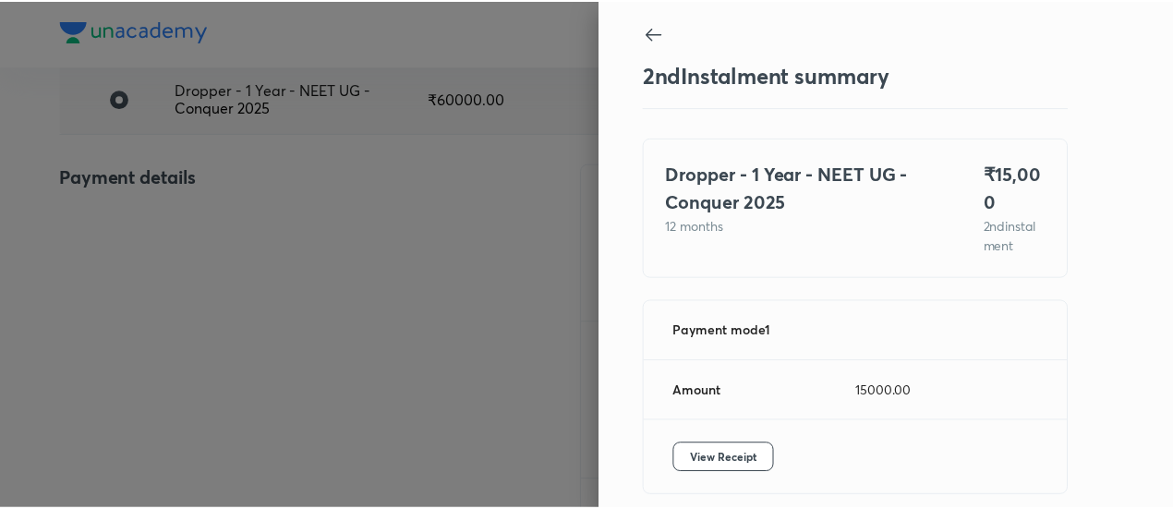
scroll to position [81, 0]
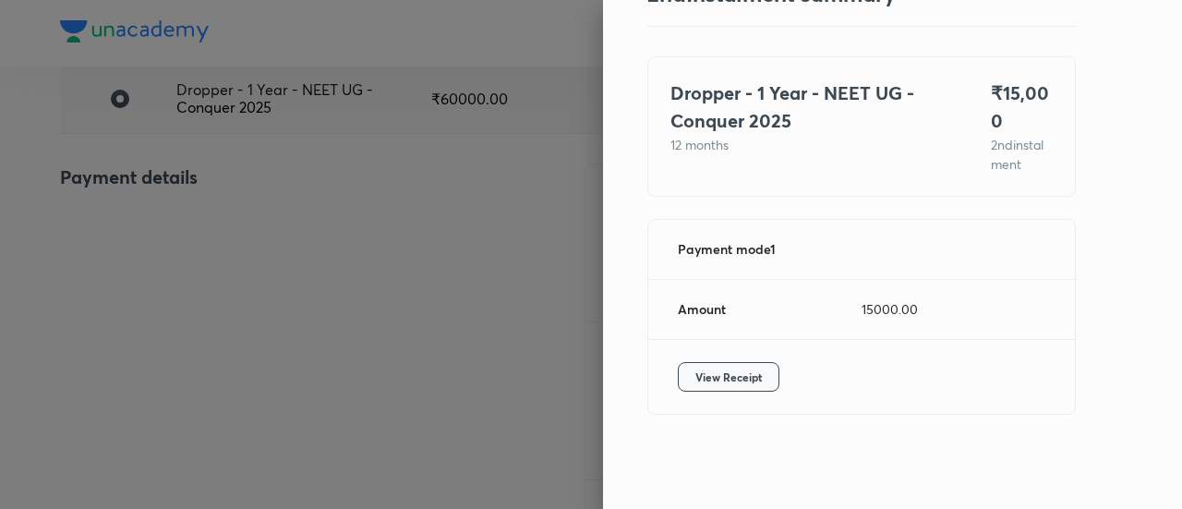
click at [695, 373] on span "View Receipt" at bounding box center [728, 376] width 66 height 18
click at [159, 257] on div at bounding box center [591, 254] width 1182 height 509
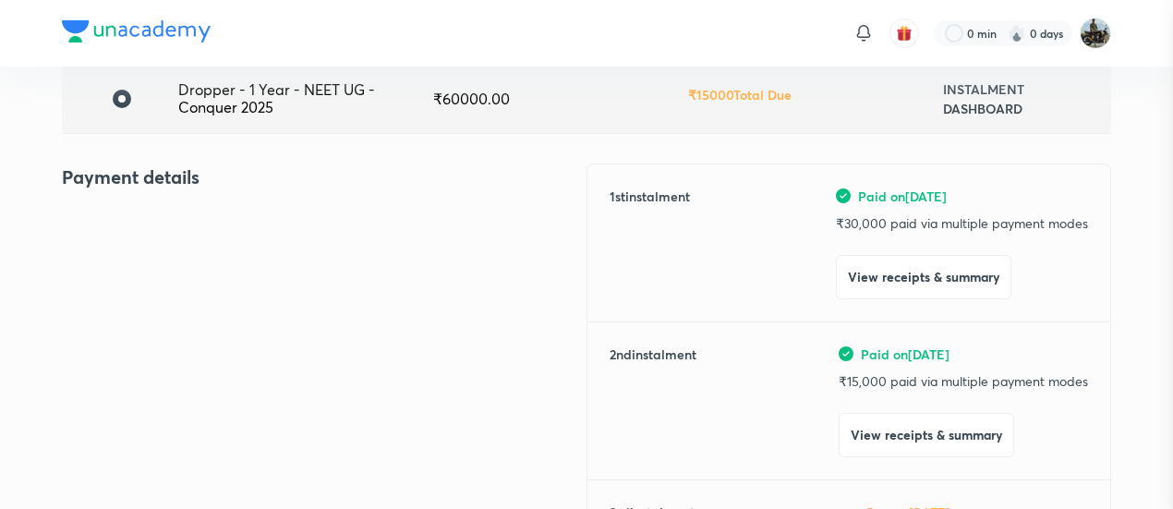
click at [159, 257] on div at bounding box center [586, 254] width 1173 height 509
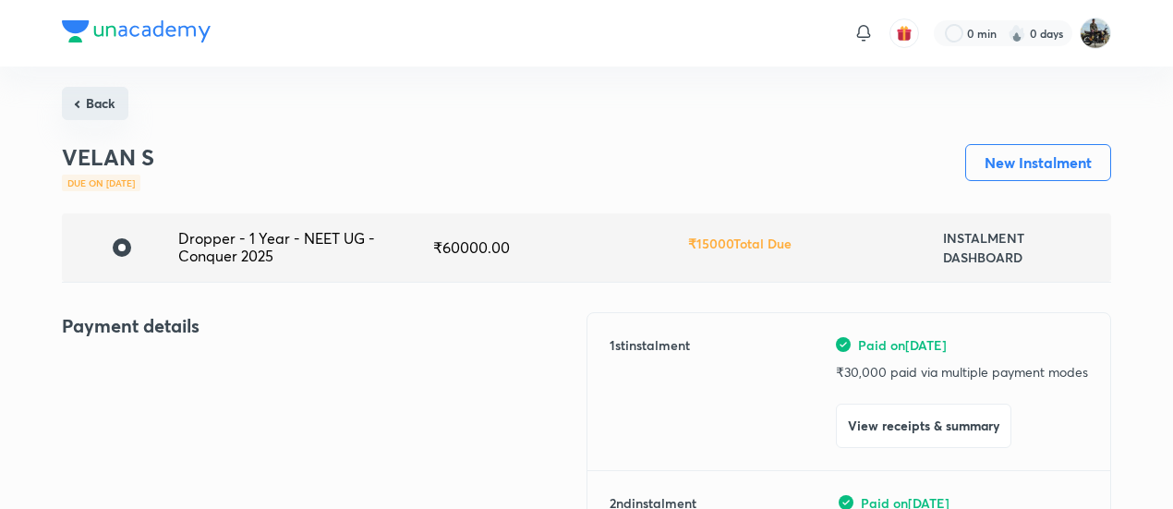
click at [104, 109] on button "Back" at bounding box center [95, 103] width 66 height 33
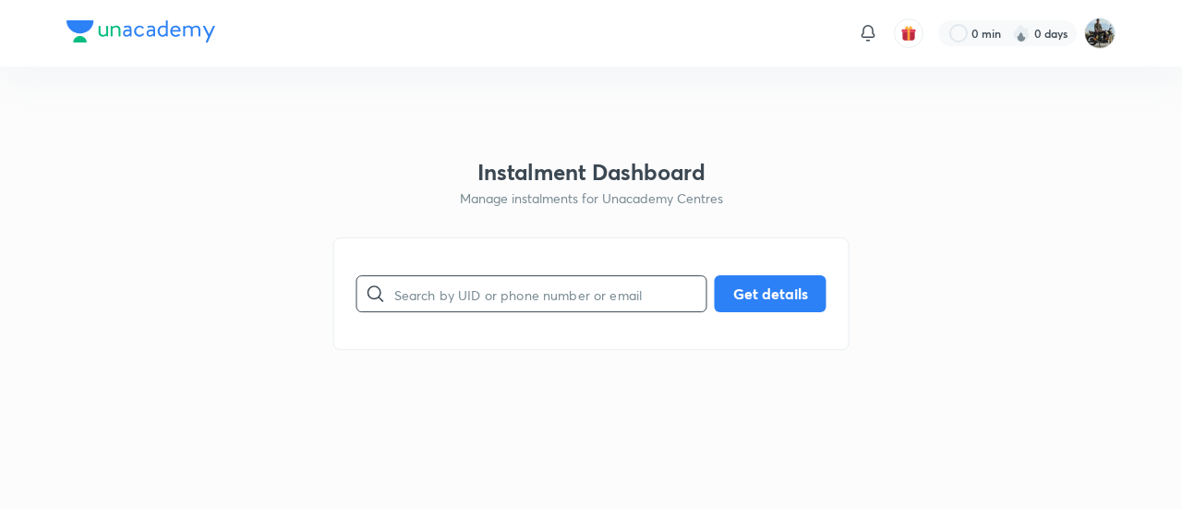
click at [442, 294] on input "text" at bounding box center [550, 294] width 312 height 47
paste input "CGRDFUR006"
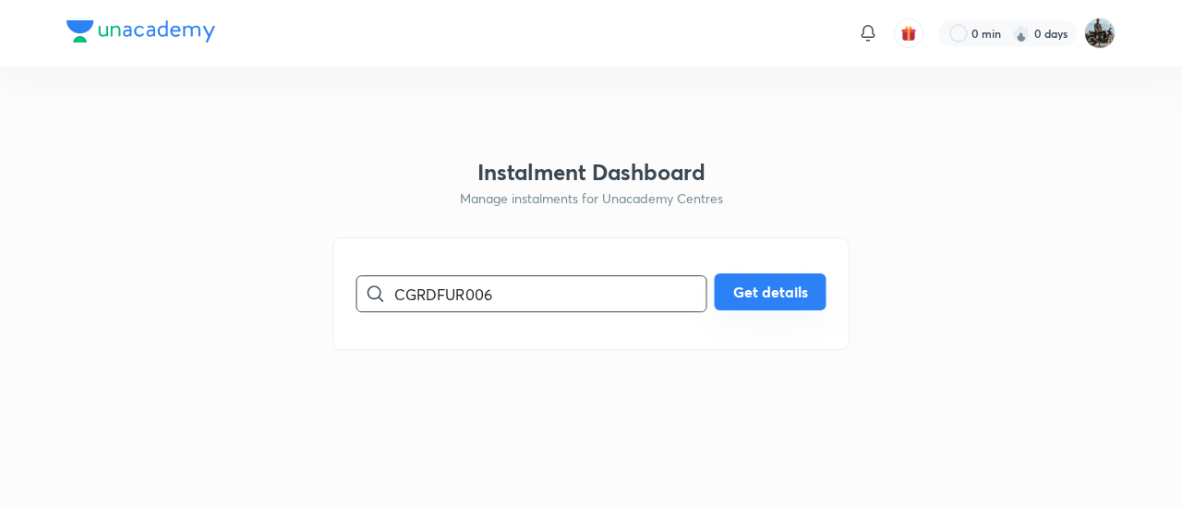
type input "CGRDFUR006"
click at [792, 293] on button "Get details" at bounding box center [771, 291] width 112 height 37
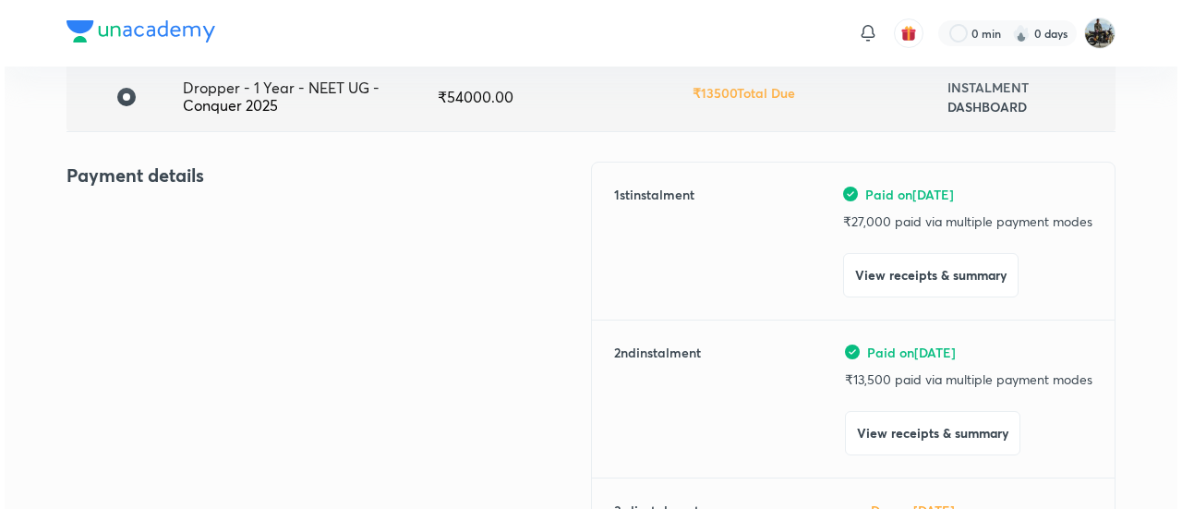
scroll to position [152, 0]
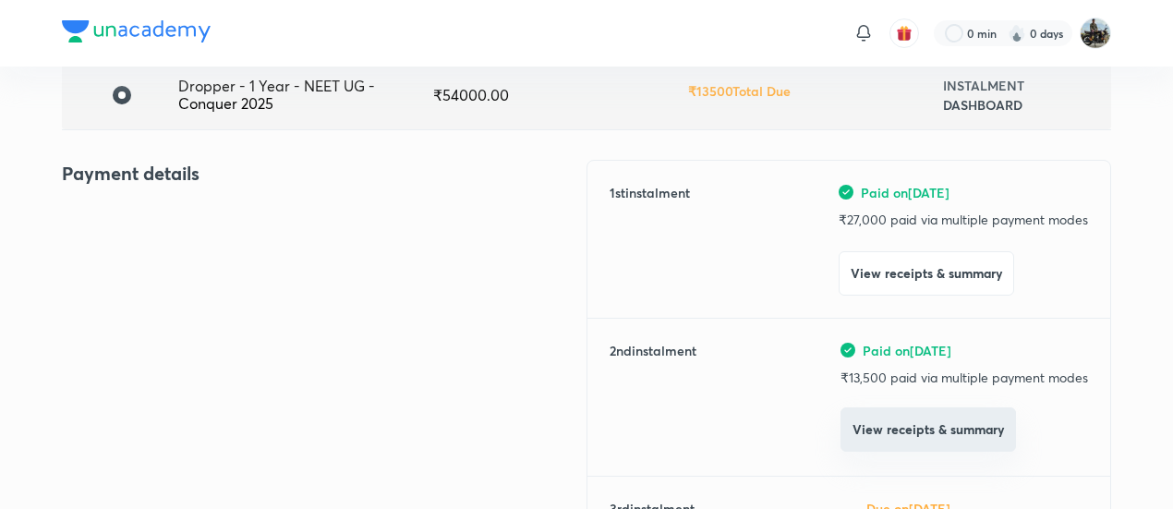
click at [883, 437] on button "View receipts & summary" at bounding box center [927, 429] width 175 height 44
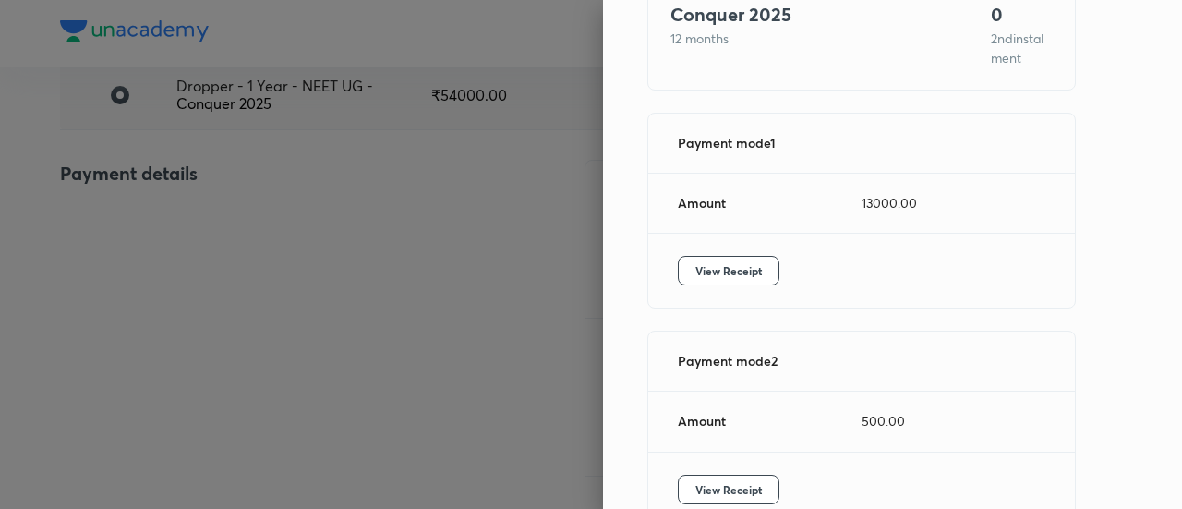
scroll to position [188, 0]
click at [724, 276] on span "View Receipt" at bounding box center [728, 269] width 66 height 18
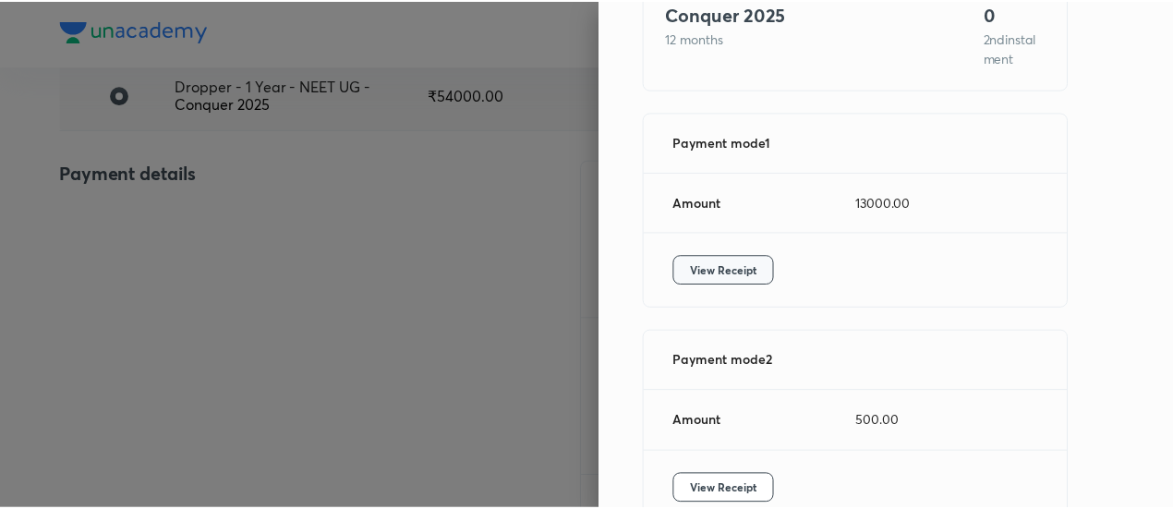
scroll to position [298, 0]
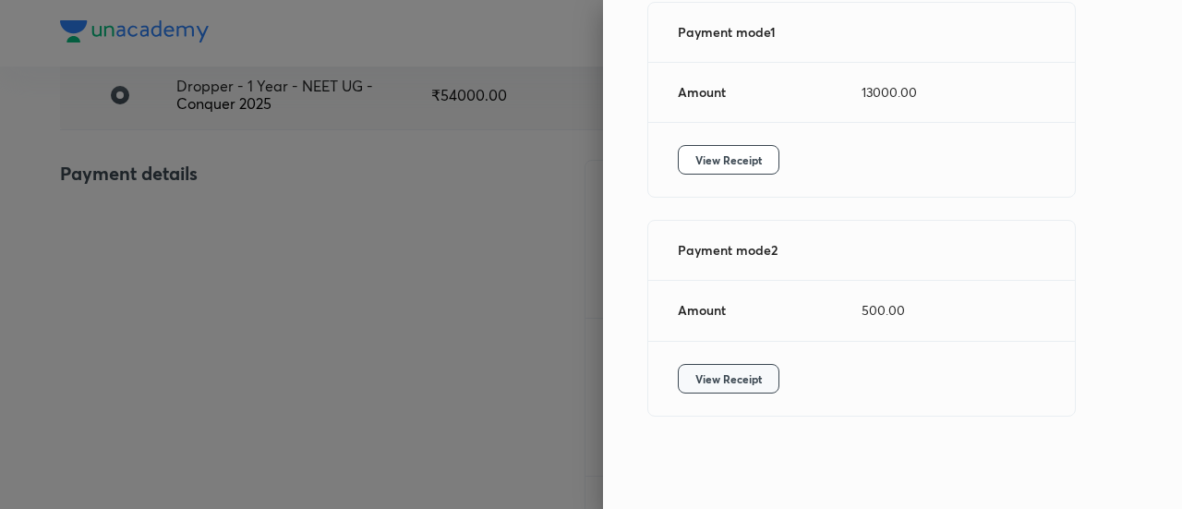
click at [715, 369] on span "View Receipt" at bounding box center [728, 378] width 66 height 18
click at [711, 385] on button "View Receipt" at bounding box center [729, 379] width 102 height 30
click at [269, 260] on div at bounding box center [591, 254] width 1182 height 509
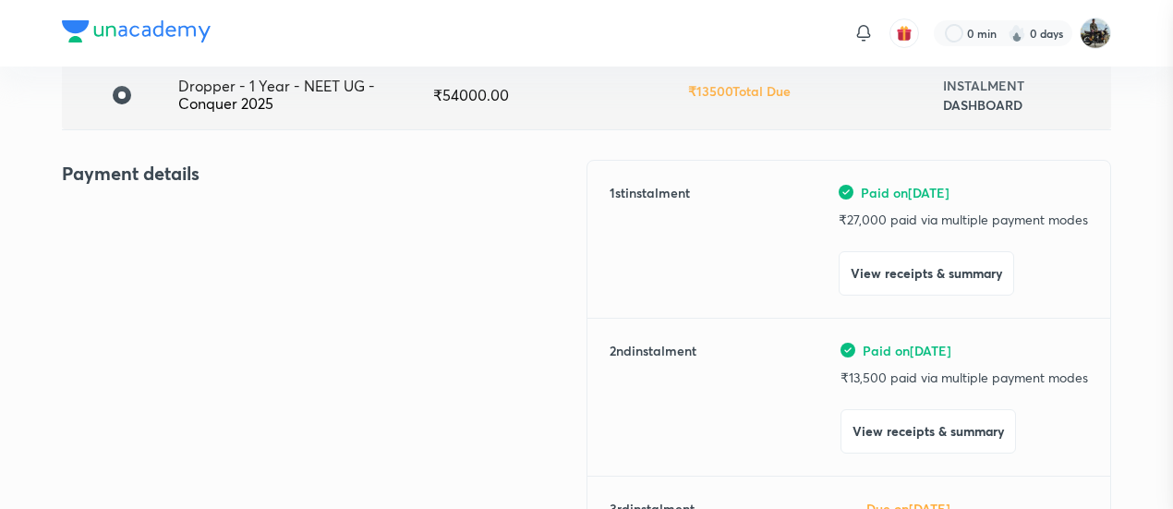
click at [269, 260] on div at bounding box center [586, 254] width 1173 height 509
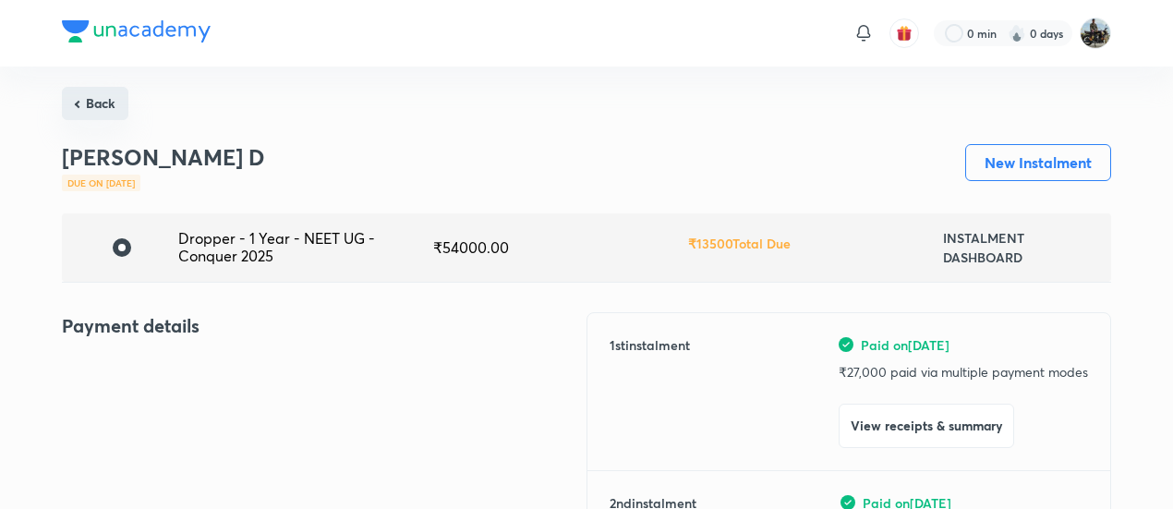
click at [103, 112] on button "Back" at bounding box center [95, 103] width 66 height 33
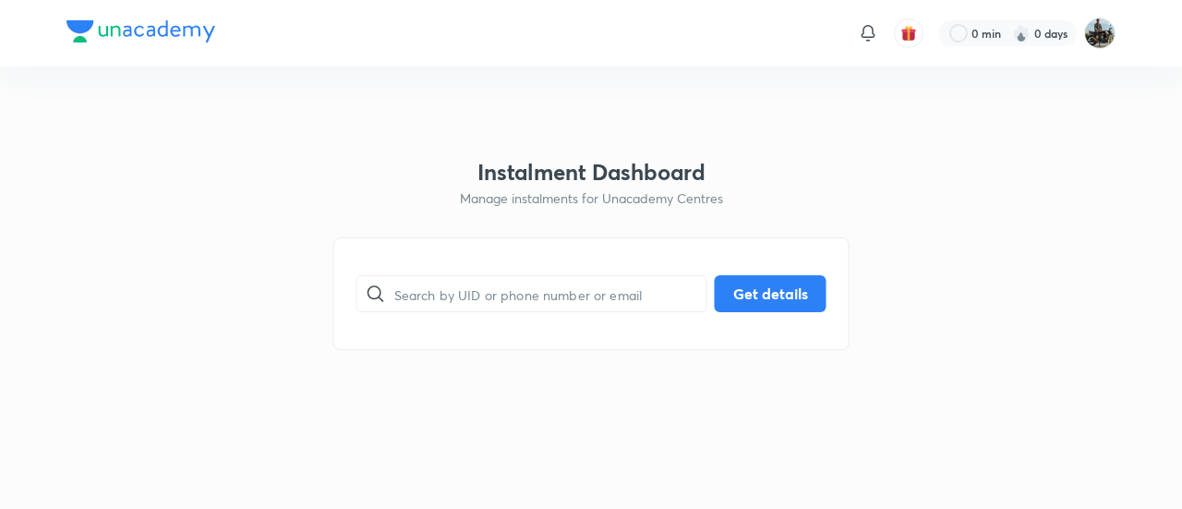
click at [435, 267] on div "​ Get details" at bounding box center [591, 293] width 516 height 113
click at [436, 311] on input "text" at bounding box center [550, 294] width 312 height 47
paste input "CGRDFUR006"
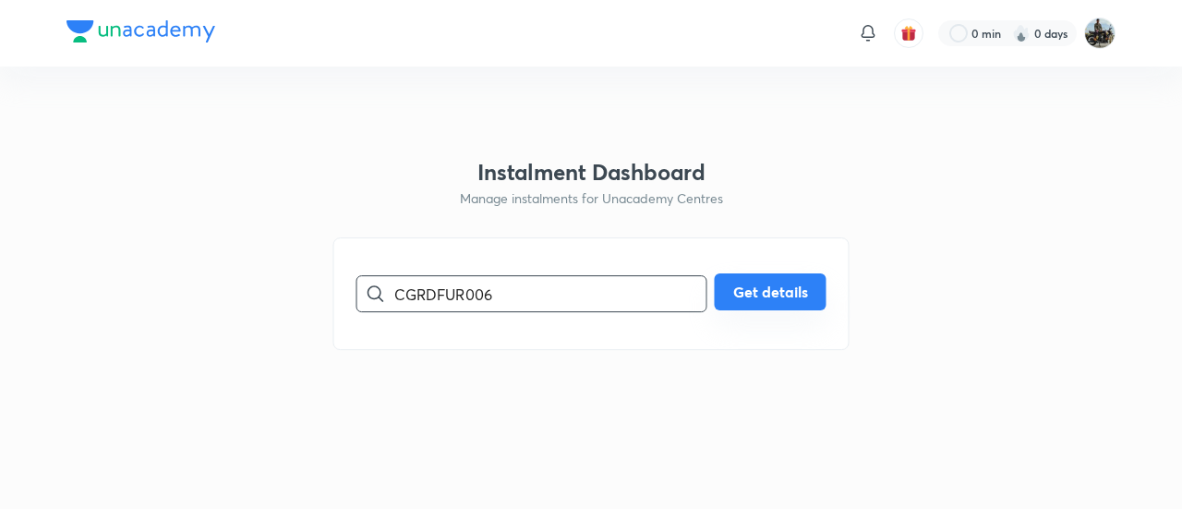
type input "CGRDFUR006"
click at [772, 302] on button "Get details" at bounding box center [771, 291] width 112 height 37
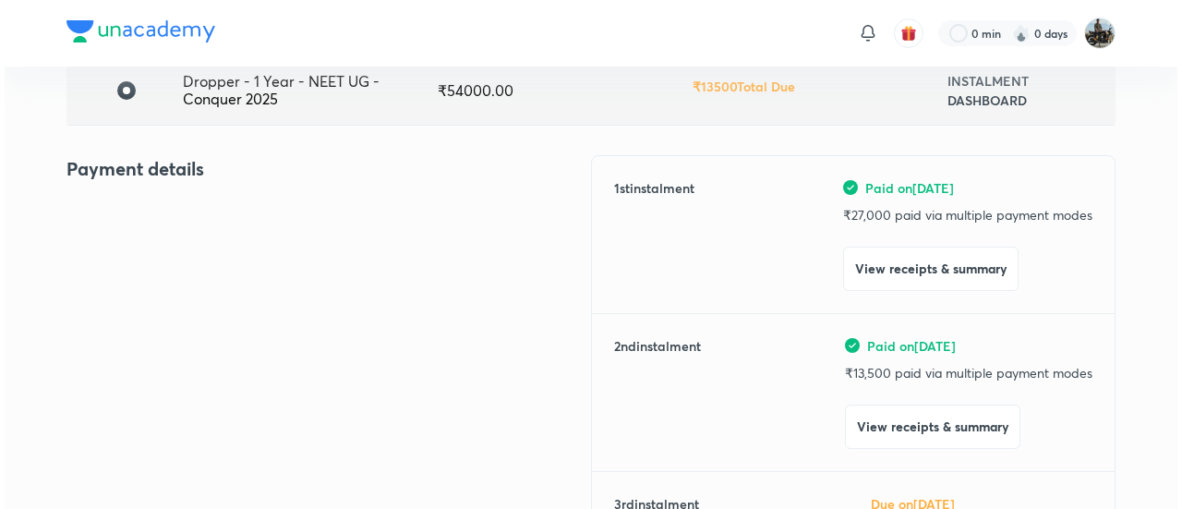
scroll to position [169, 0]
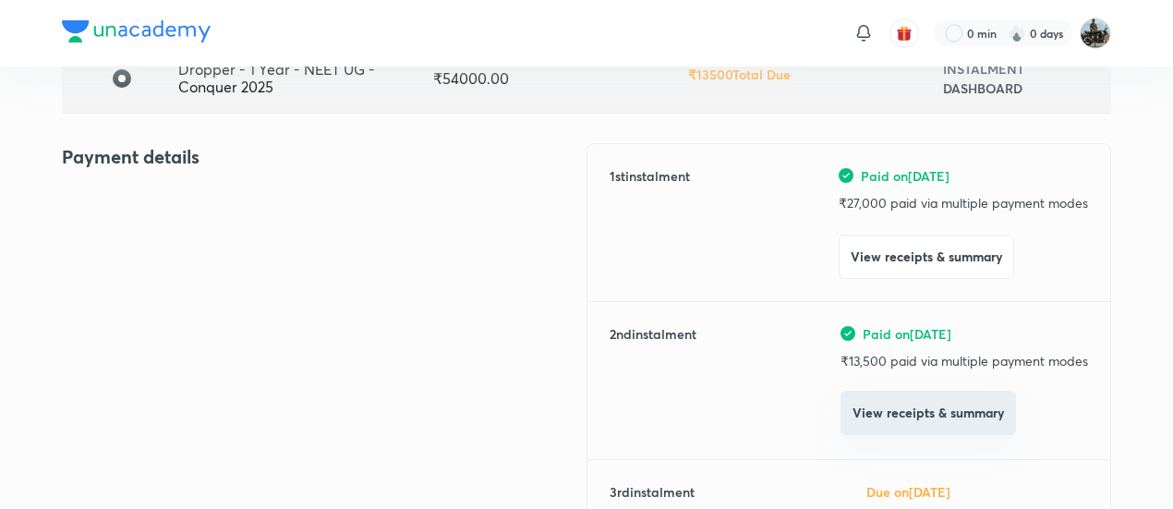
click at [864, 417] on button "View receipts & summary" at bounding box center [927, 413] width 175 height 44
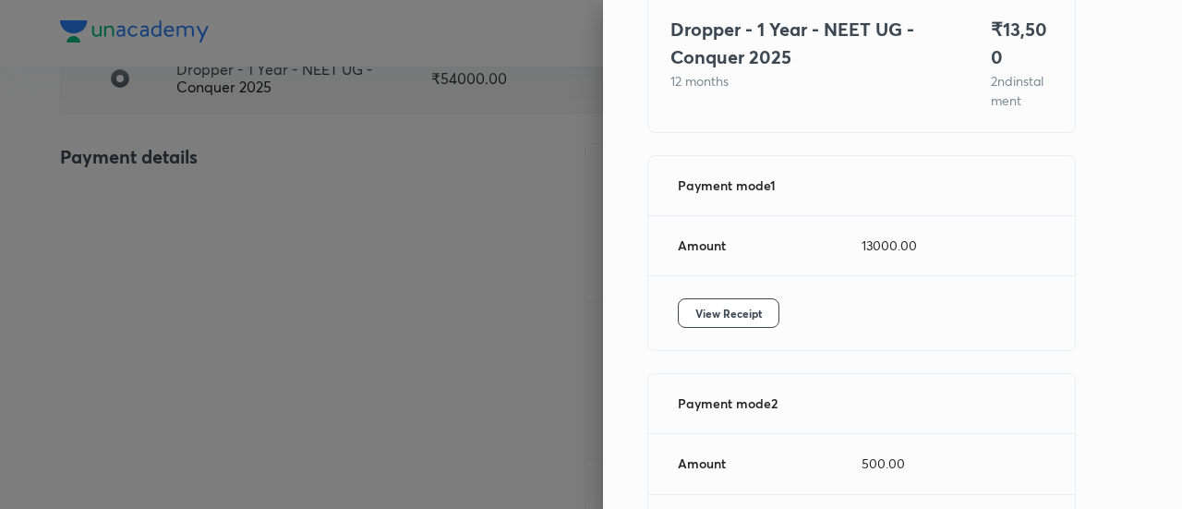
scroll to position [146, 0]
click at [739, 311] on span "View Receipt" at bounding box center [728, 312] width 66 height 18
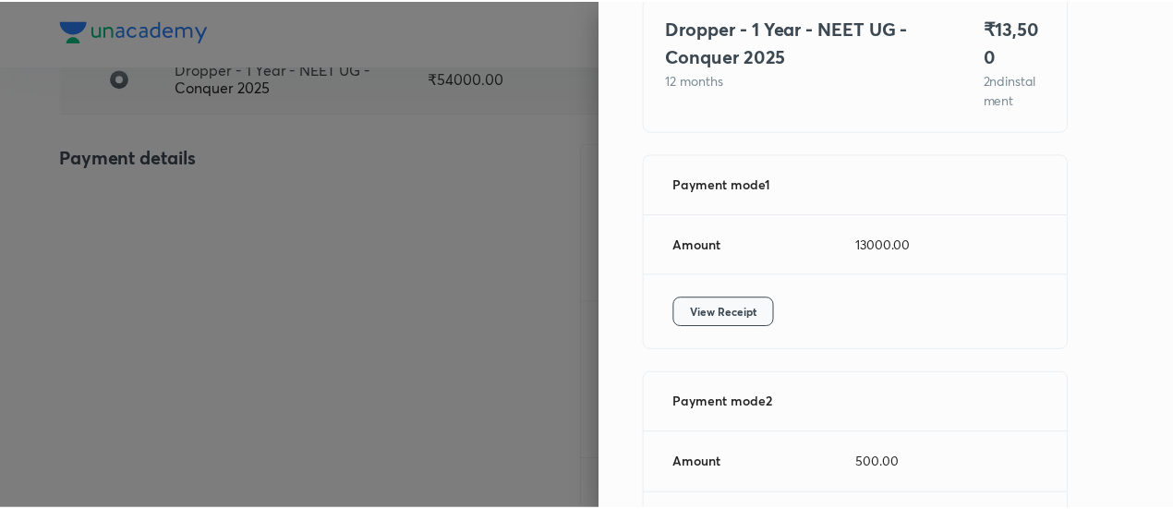
scroll to position [298, 0]
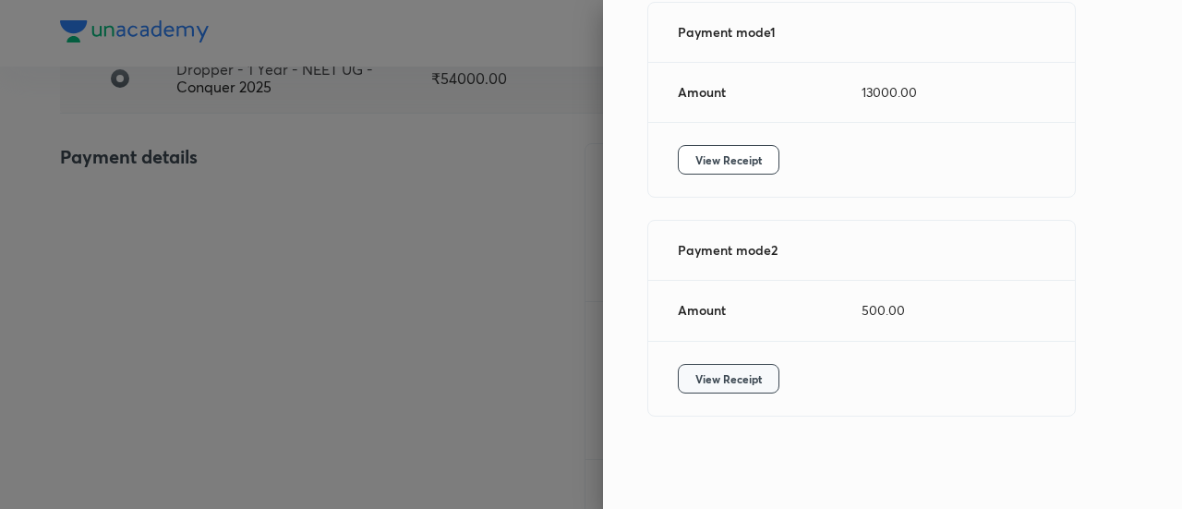
click at [717, 369] on span "View Receipt" at bounding box center [728, 378] width 66 height 18
click at [500, 287] on div at bounding box center [591, 254] width 1182 height 509
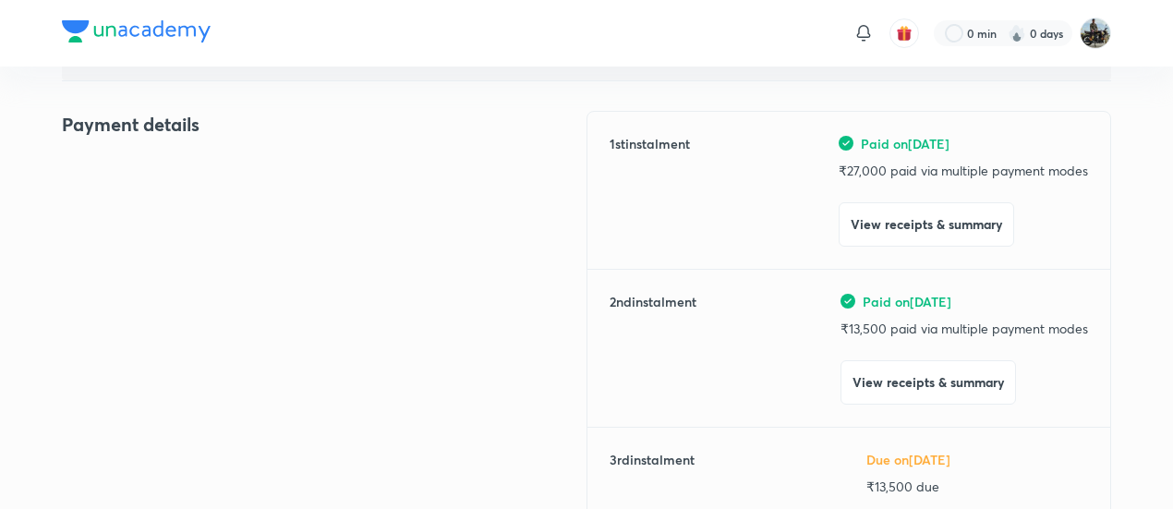
scroll to position [199, 0]
click at [224, 191] on div "Payment details" at bounding box center [324, 393] width 524 height 561
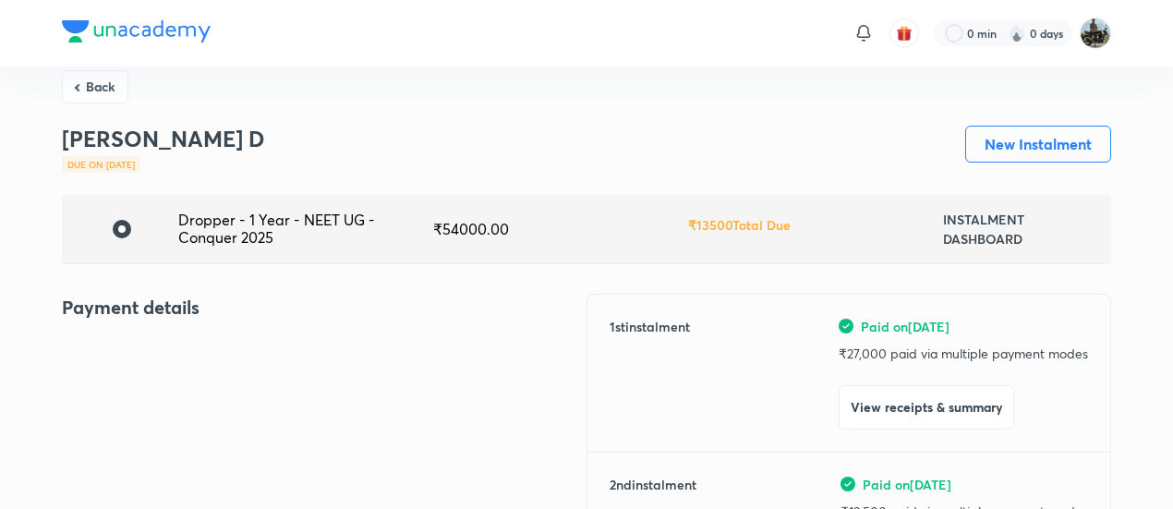
scroll to position [0, 0]
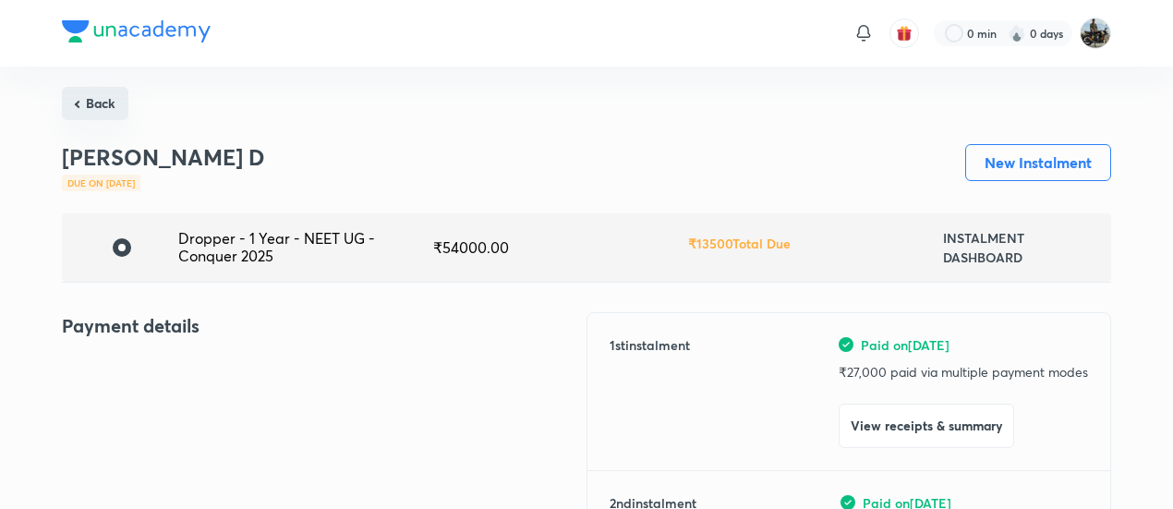
click at [107, 92] on button "Back" at bounding box center [95, 103] width 66 height 33
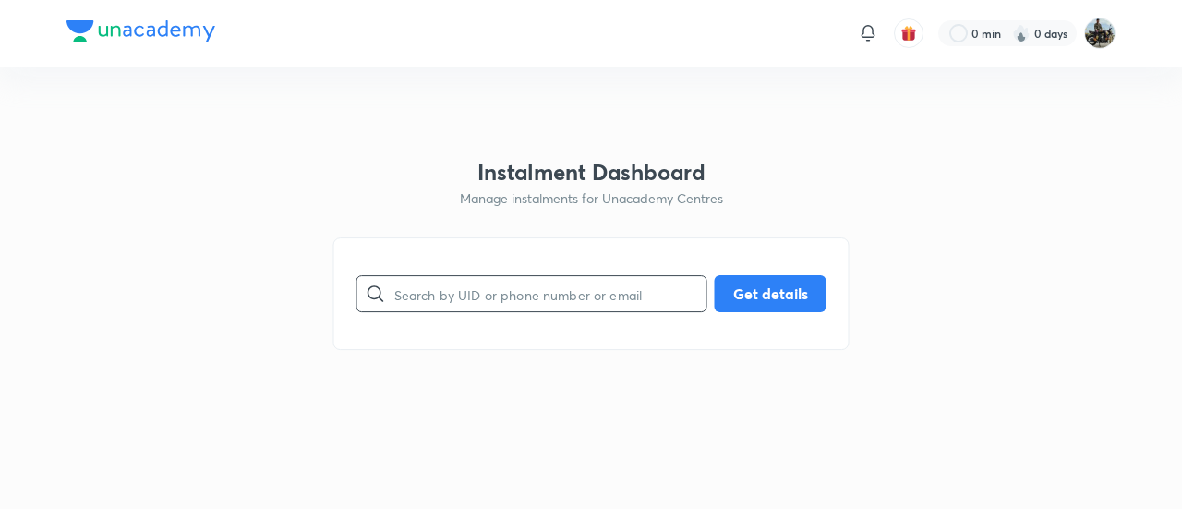
click at [454, 276] on input "text" at bounding box center [550, 294] width 312 height 47
paste input "MG0N5GCGQJ"
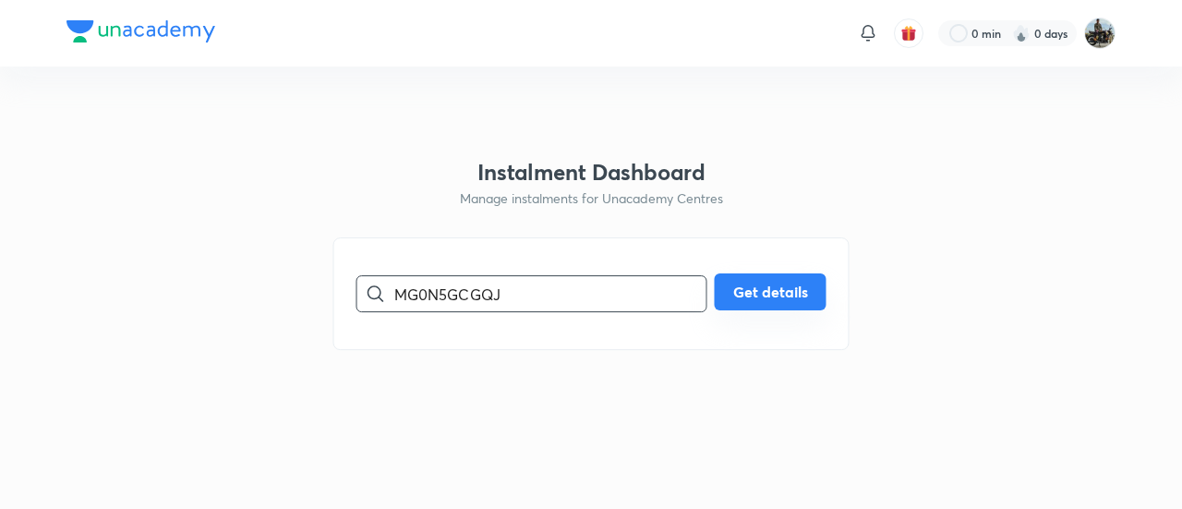
type input "MG0N5GCGQJ"
click at [748, 289] on button "Get details" at bounding box center [771, 291] width 112 height 37
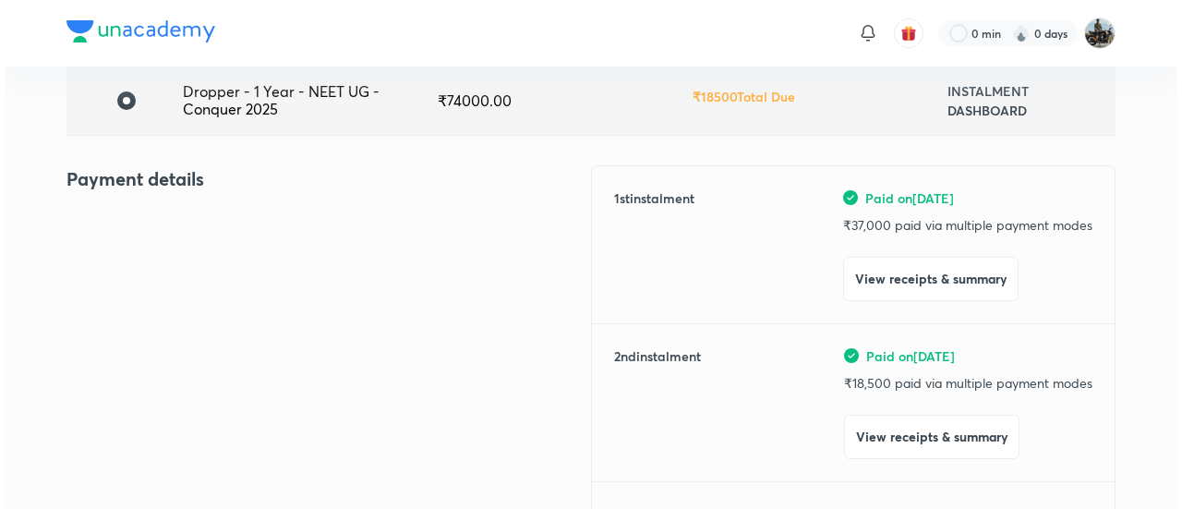
scroll to position [155, 0]
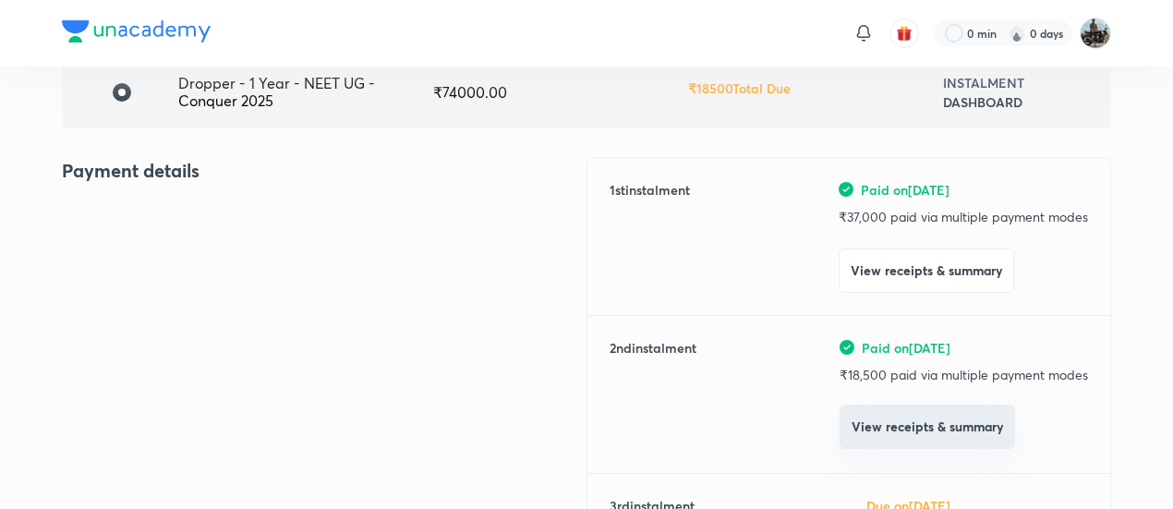
click at [897, 424] on button "View receipts & summary" at bounding box center [926, 426] width 175 height 44
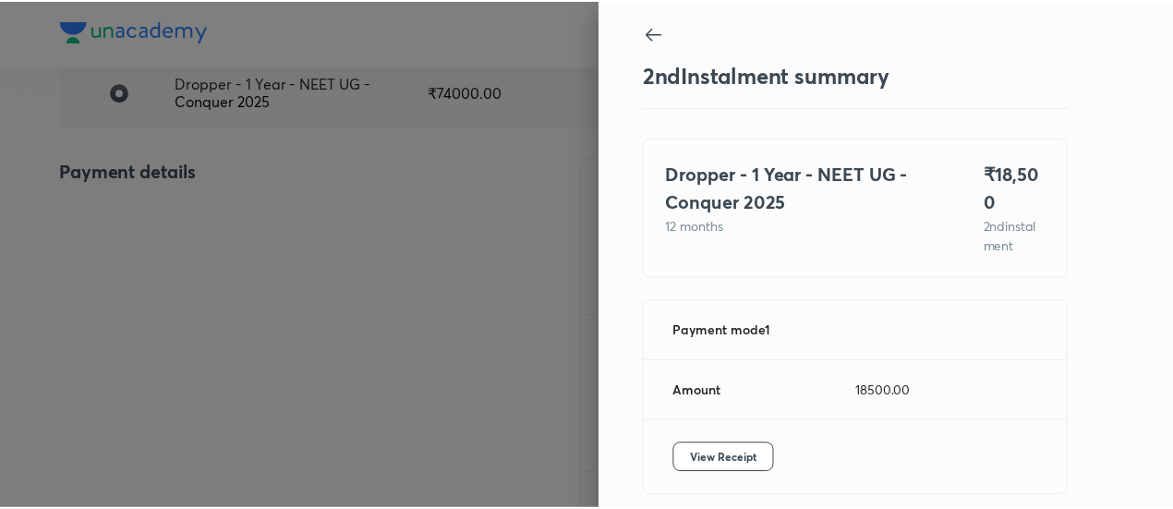
scroll to position [81, 0]
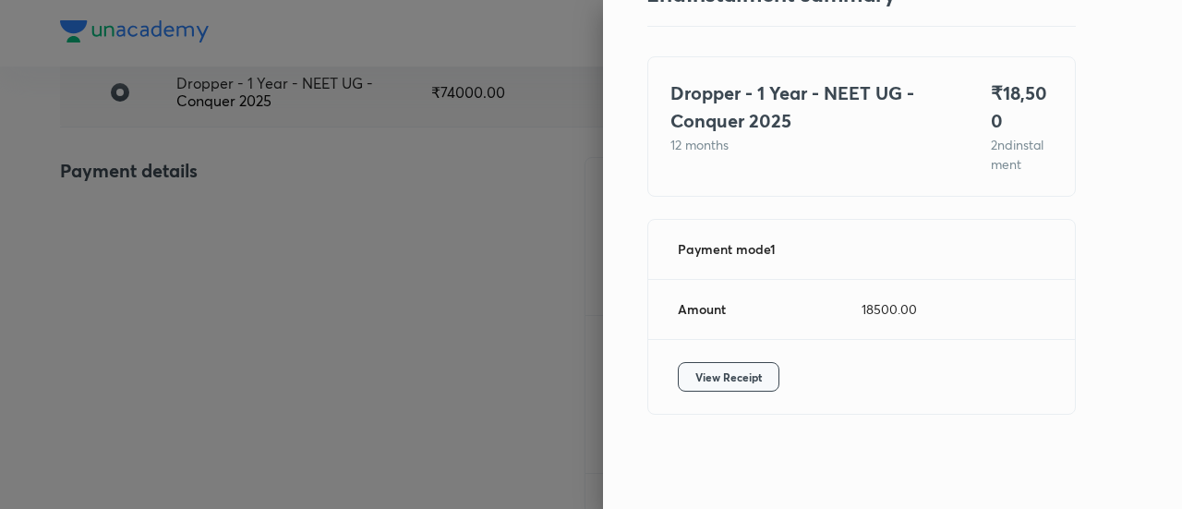
click at [694, 362] on button "View Receipt" at bounding box center [729, 377] width 102 height 30
click at [275, 184] on div at bounding box center [591, 254] width 1182 height 509
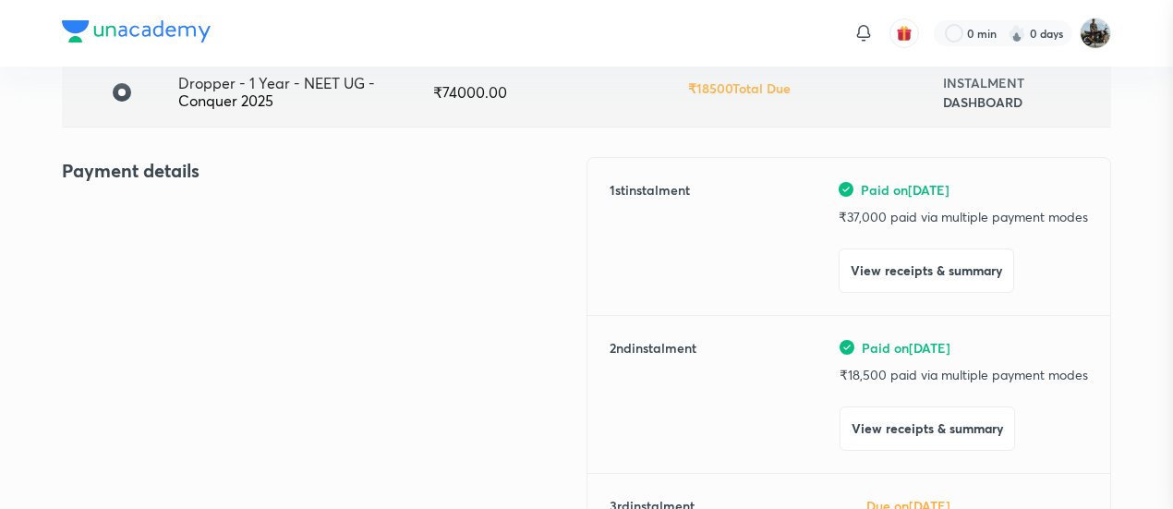
scroll to position [0, 0]
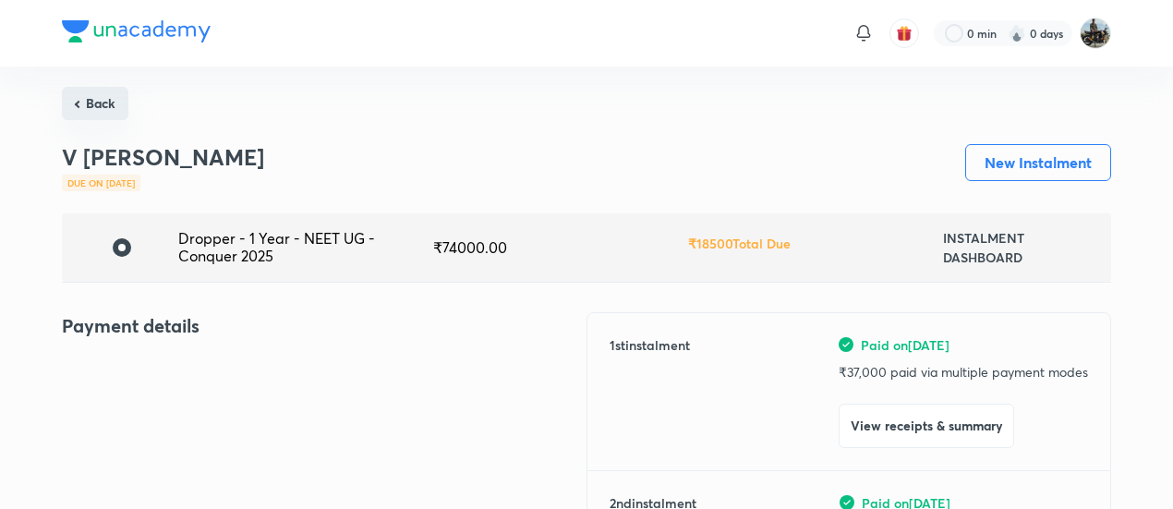
click at [99, 99] on button "Back" at bounding box center [95, 103] width 66 height 33
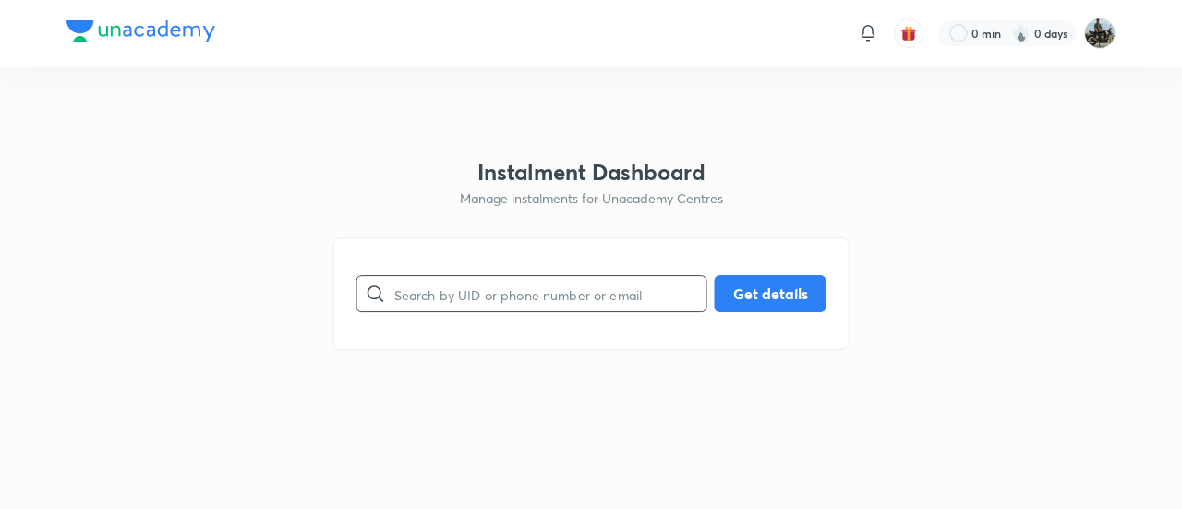
click at [514, 278] on input "text" at bounding box center [550, 294] width 312 height 47
paste input "8EDEDVXR0M"
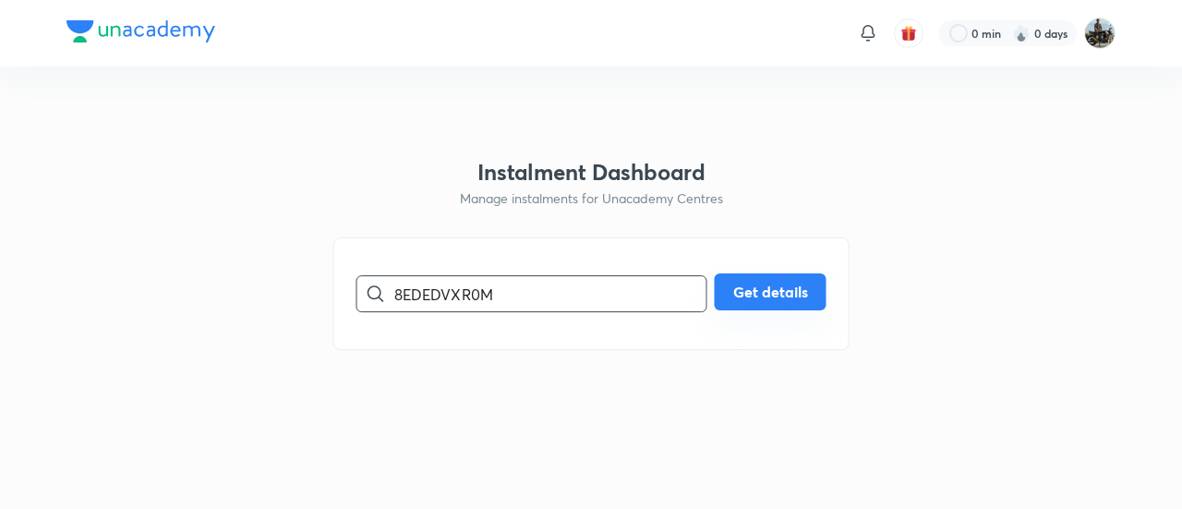
type input "8EDEDVXR0M"
click at [745, 289] on button "Get details" at bounding box center [771, 291] width 112 height 37
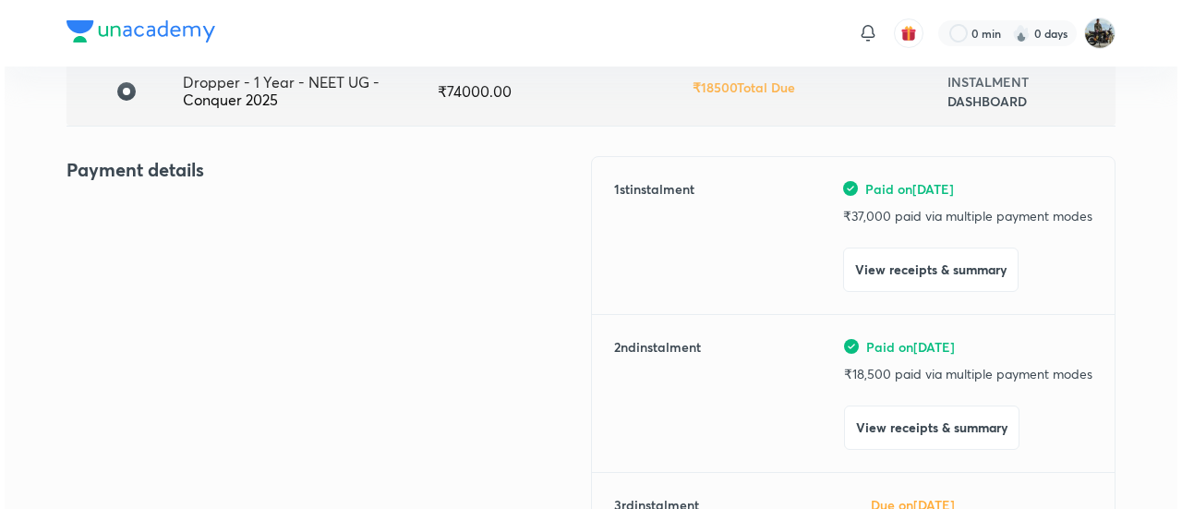
scroll to position [158, 0]
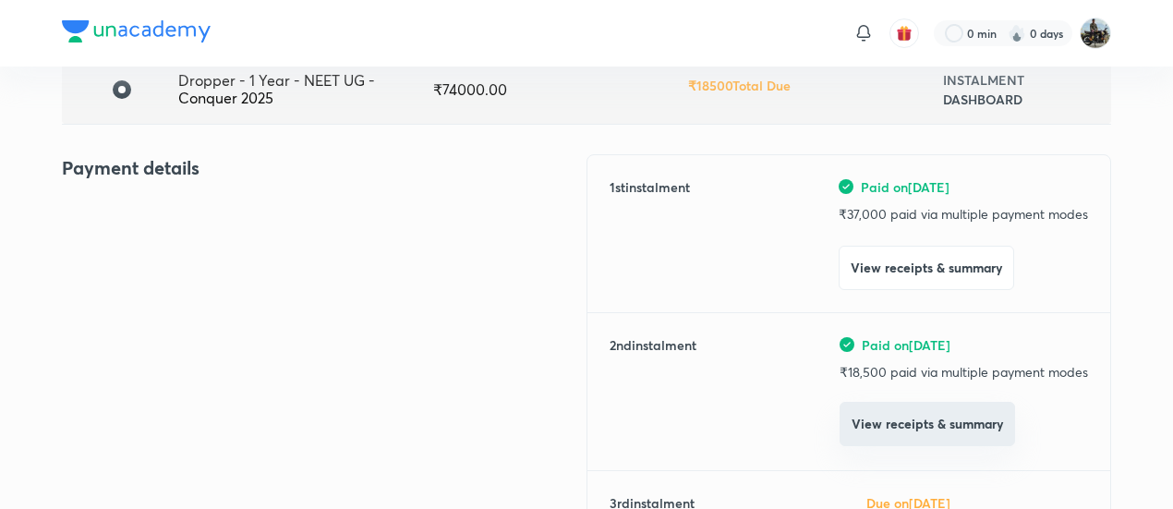
click at [877, 416] on button "View receipts & summary" at bounding box center [926, 424] width 175 height 44
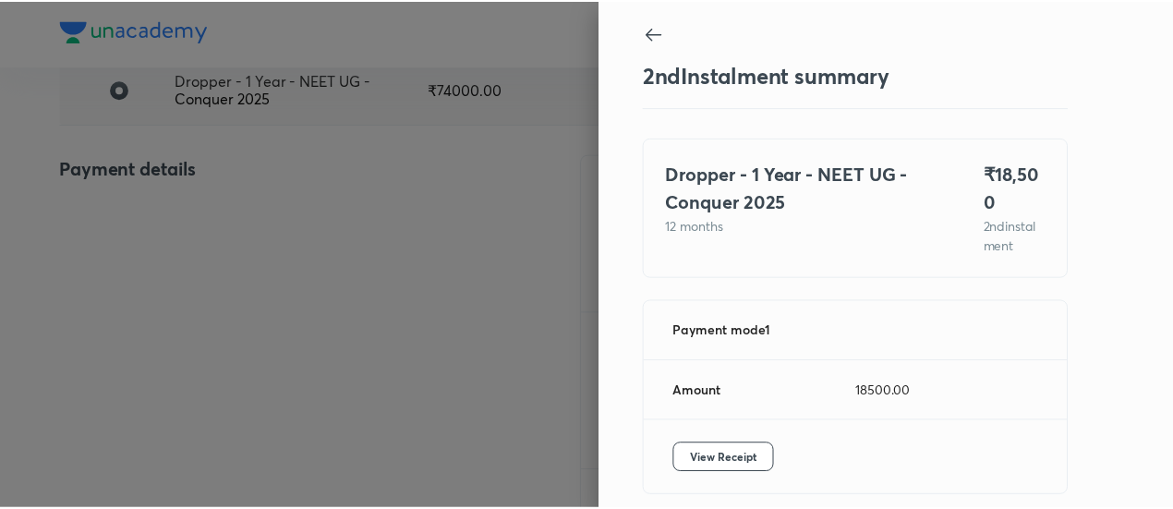
scroll to position [81, 0]
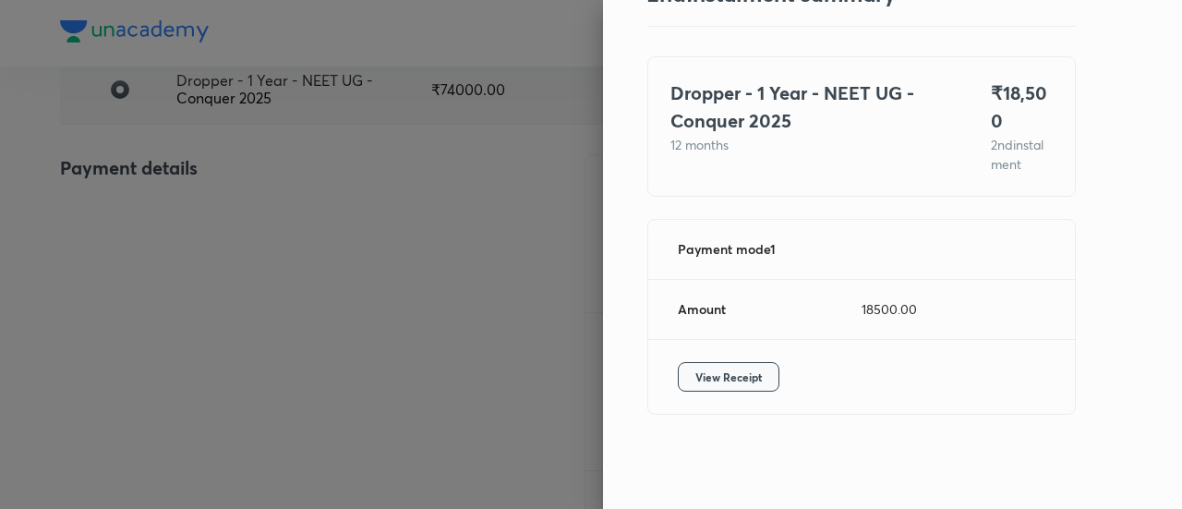
click at [735, 368] on span "View Receipt" at bounding box center [728, 376] width 66 height 18
click at [163, 208] on div at bounding box center [591, 254] width 1182 height 509
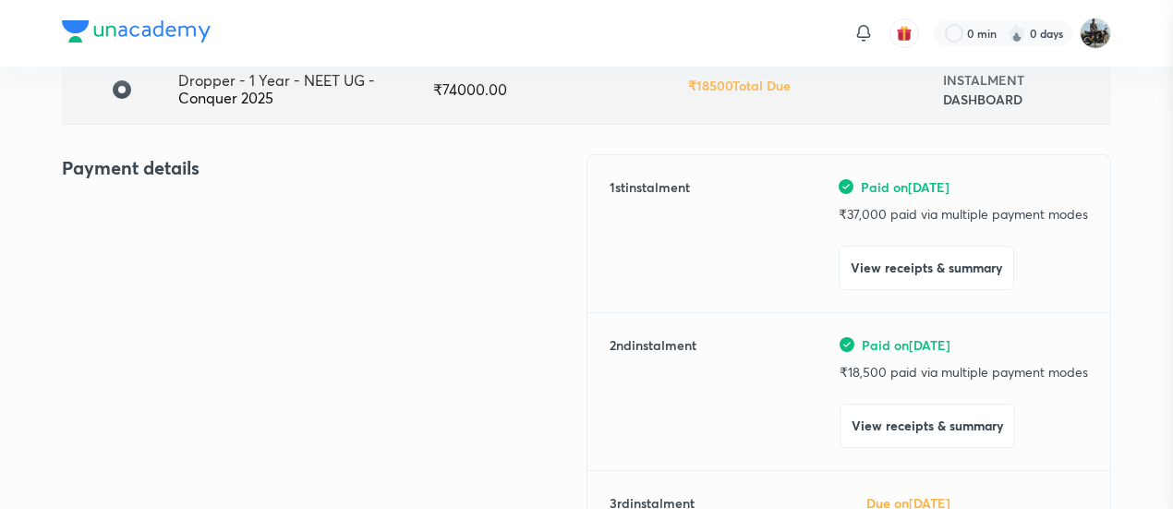
click at [163, 208] on div at bounding box center [586, 254] width 1173 height 509
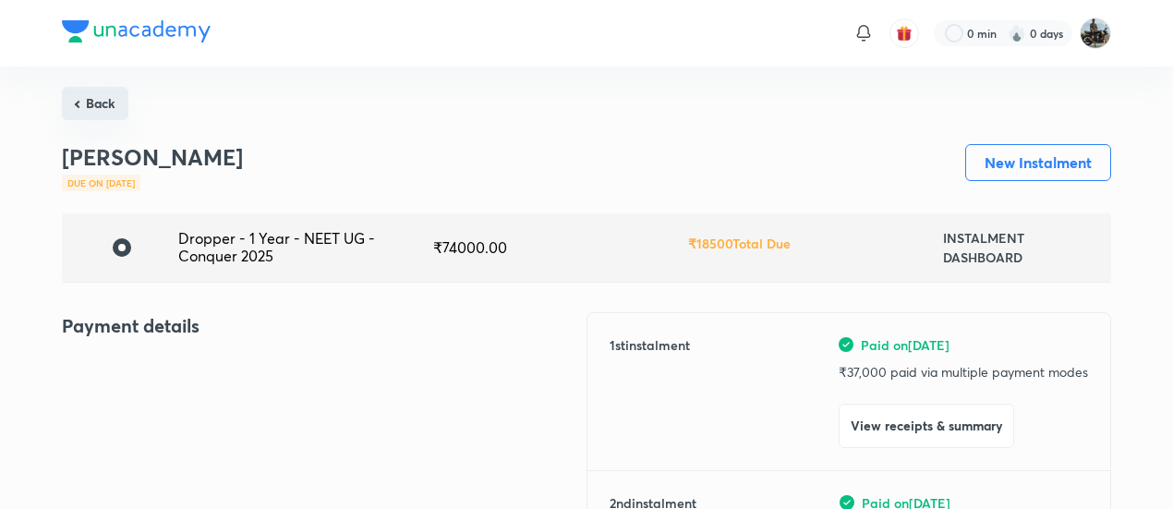
drag, startPoint x: 92, startPoint y: 87, endPoint x: 102, endPoint y: 106, distance: 21.5
click at [102, 106] on button "Back" at bounding box center [95, 103] width 66 height 33
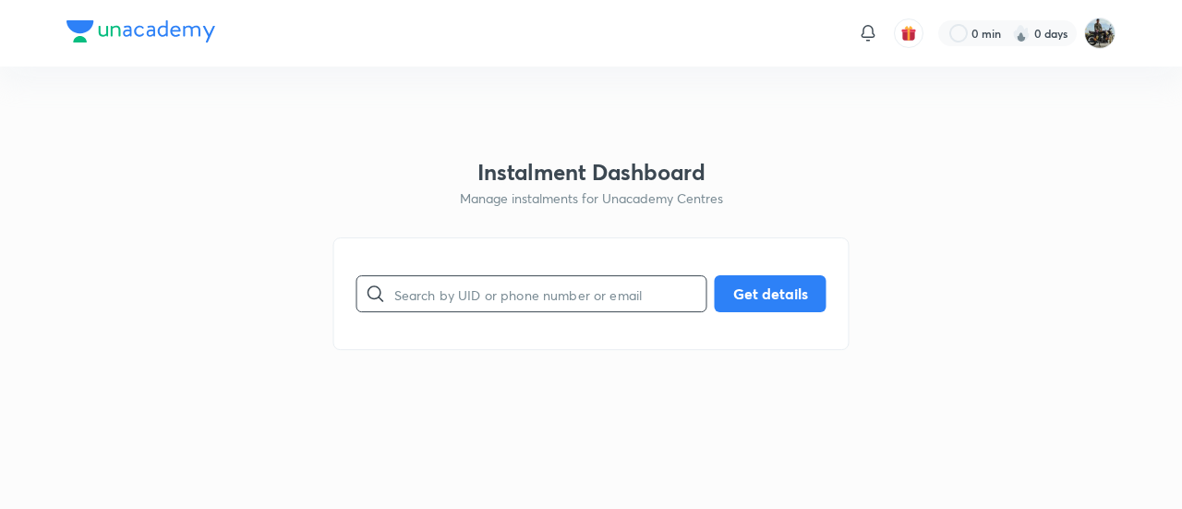
click at [531, 277] on input "text" at bounding box center [550, 294] width 312 height 47
paste input "ABNIZTJZJH"
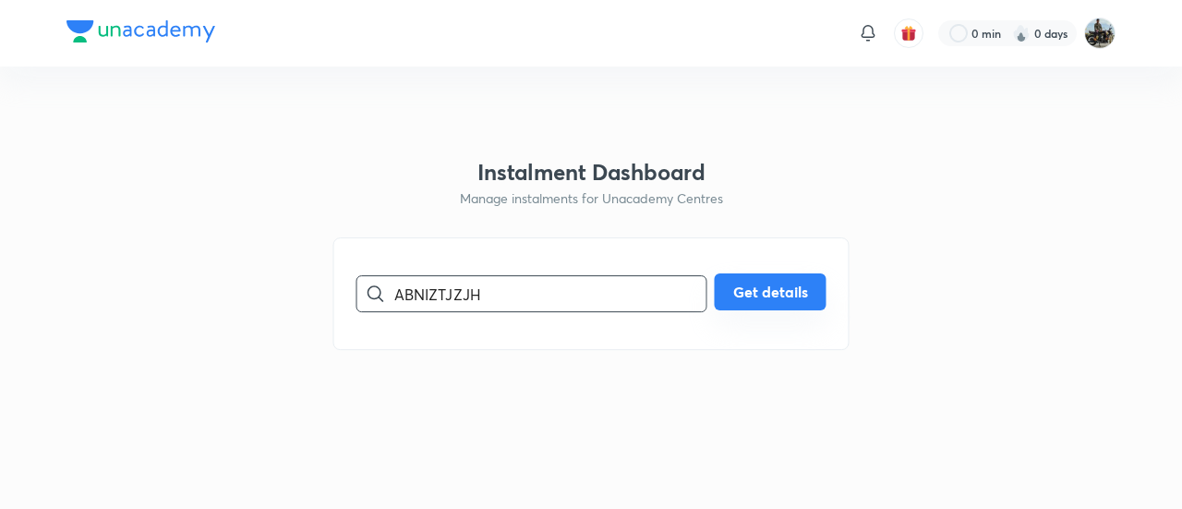
type input "ABNIZTJZJH"
click at [746, 298] on button "Get details" at bounding box center [771, 291] width 112 height 37
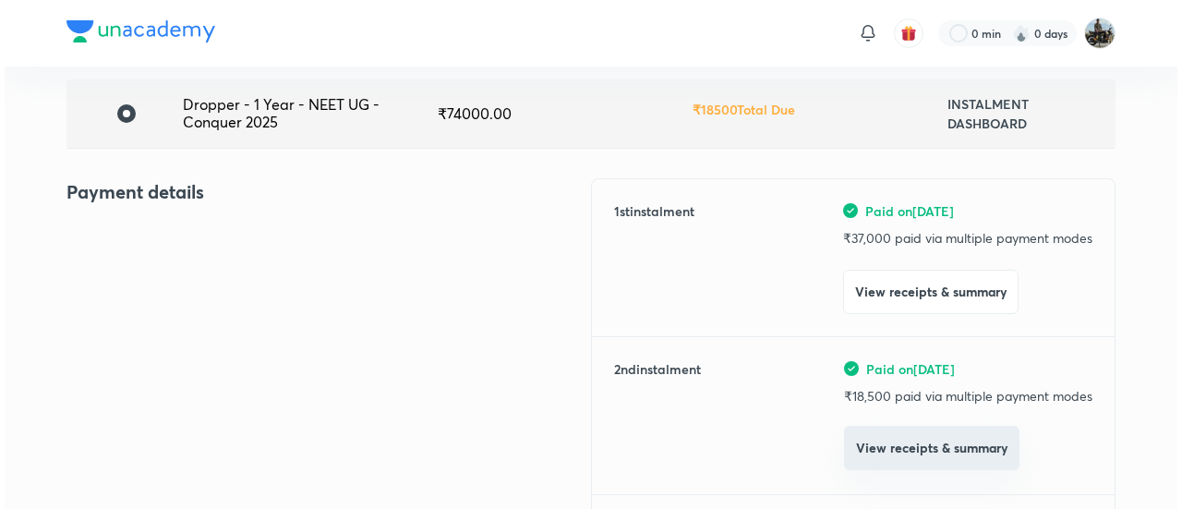
scroll to position [135, 0]
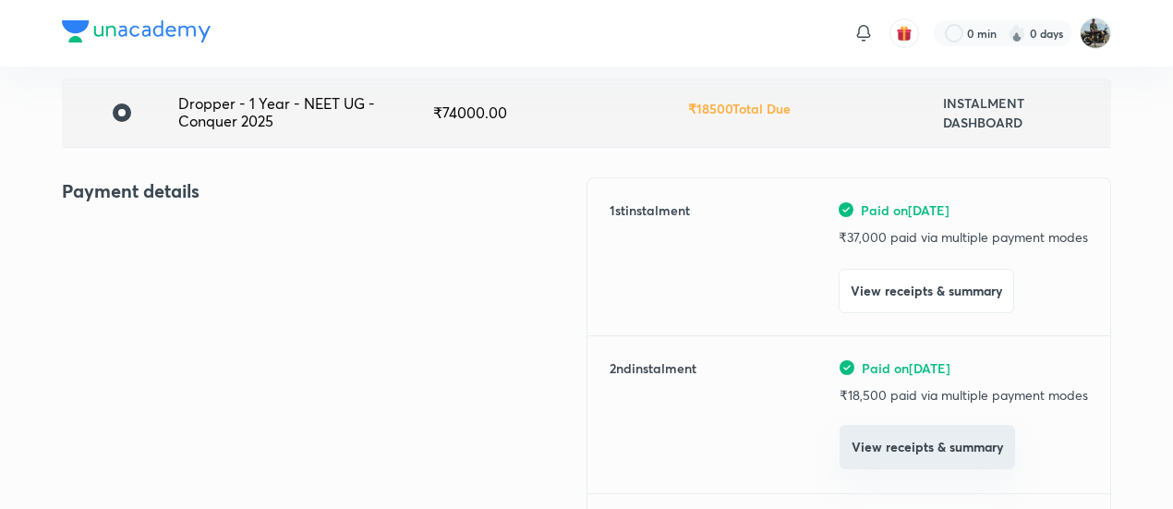
click at [887, 445] on button "View receipts & summary" at bounding box center [926, 447] width 175 height 44
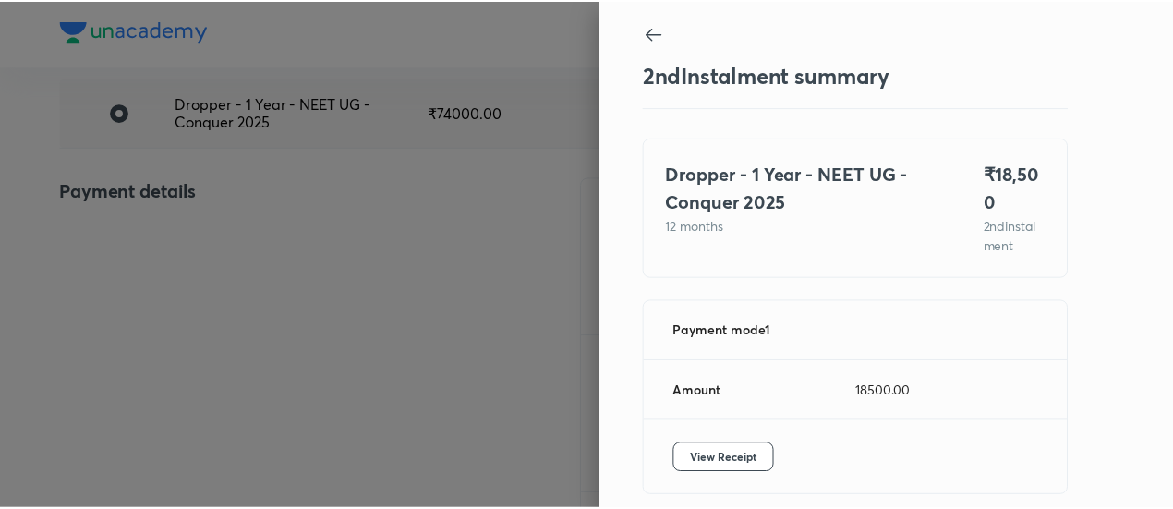
scroll to position [81, 0]
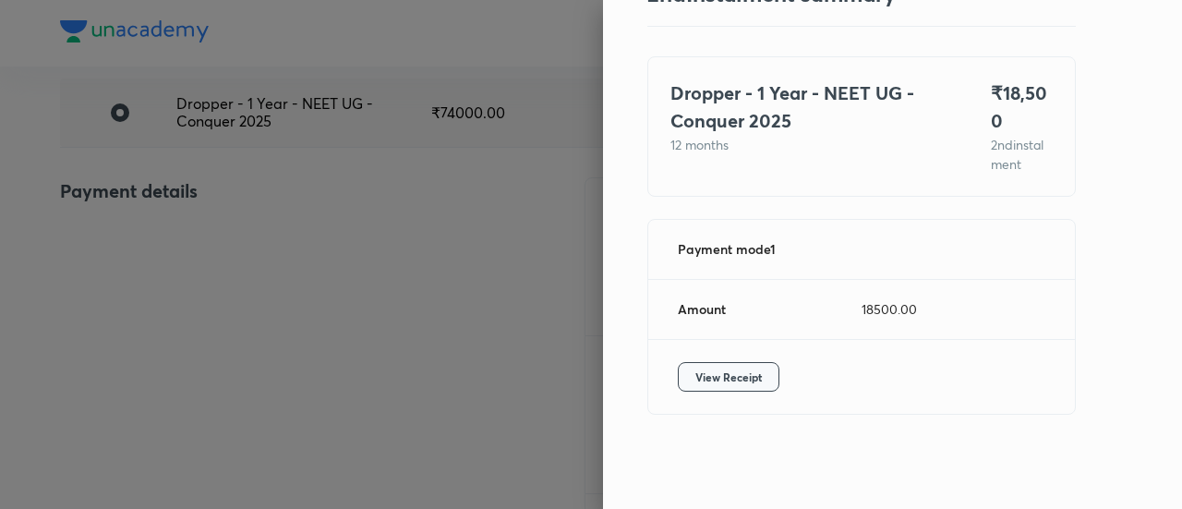
click at [695, 377] on span "View Receipt" at bounding box center [728, 376] width 66 height 18
click at [299, 175] on div at bounding box center [591, 254] width 1182 height 509
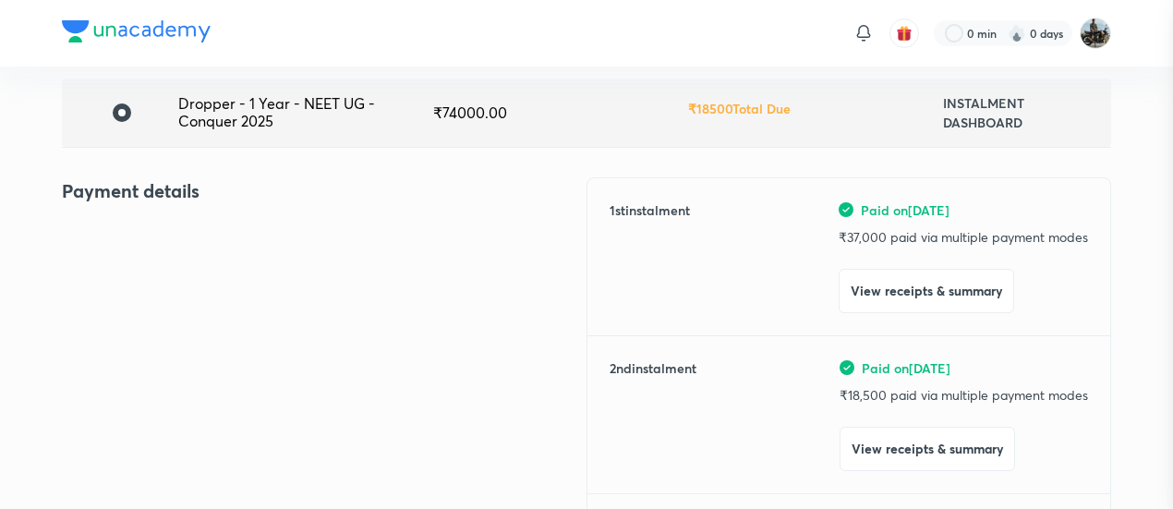
scroll to position [0, 0]
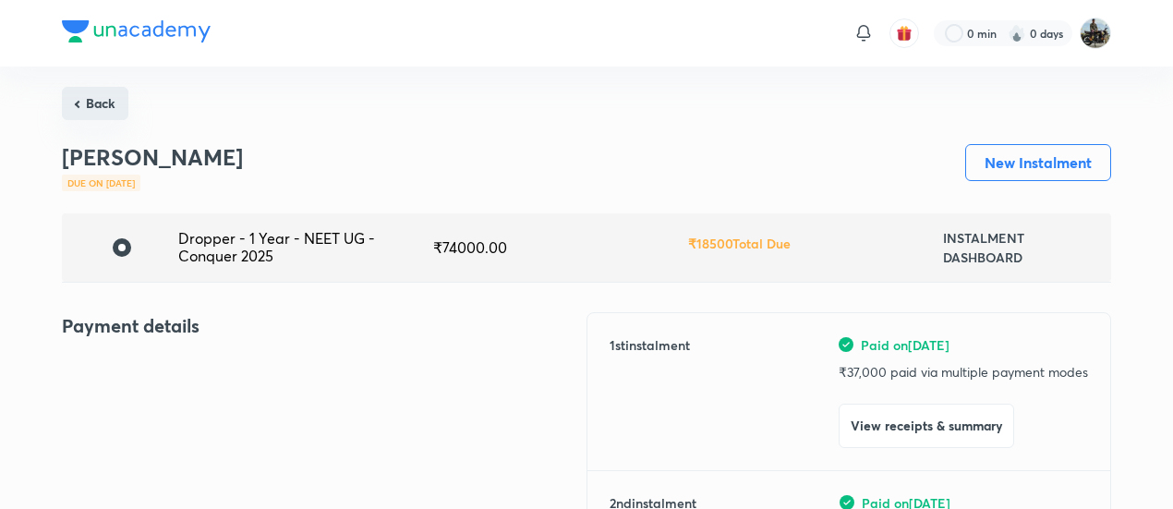
click at [114, 102] on button "Back" at bounding box center [95, 103] width 66 height 33
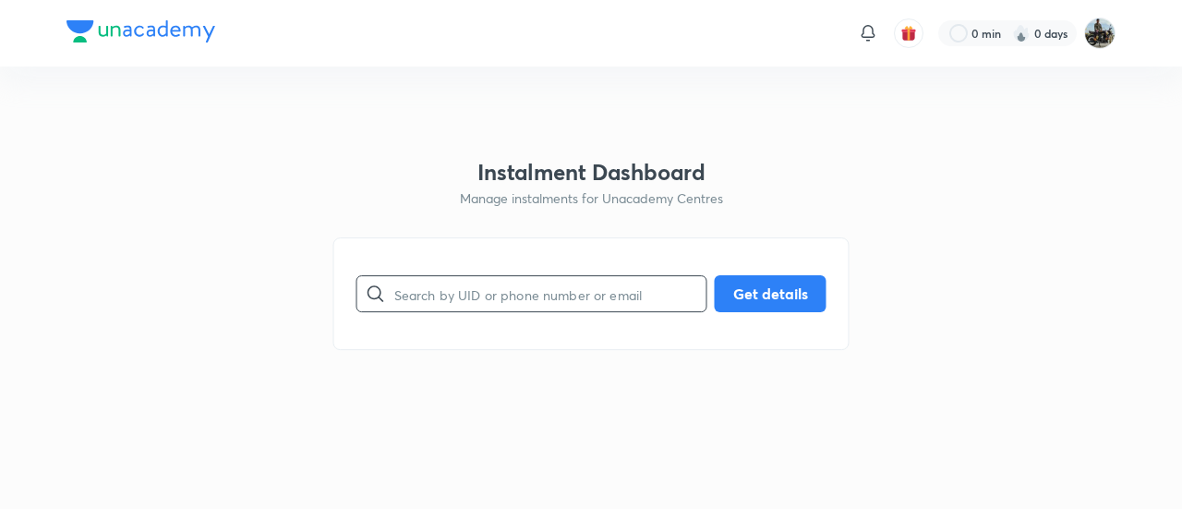
click at [536, 282] on input "text" at bounding box center [550, 294] width 312 height 47
paste input "61Z1JNUKK3"
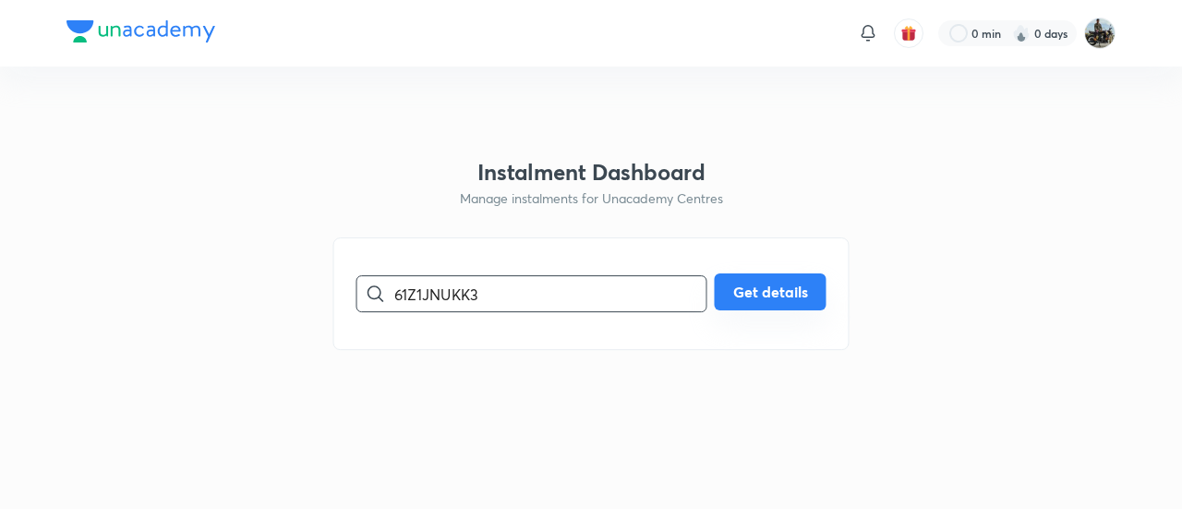
type input "61Z1JNUKK3"
click at [760, 290] on button "Get details" at bounding box center [771, 291] width 112 height 37
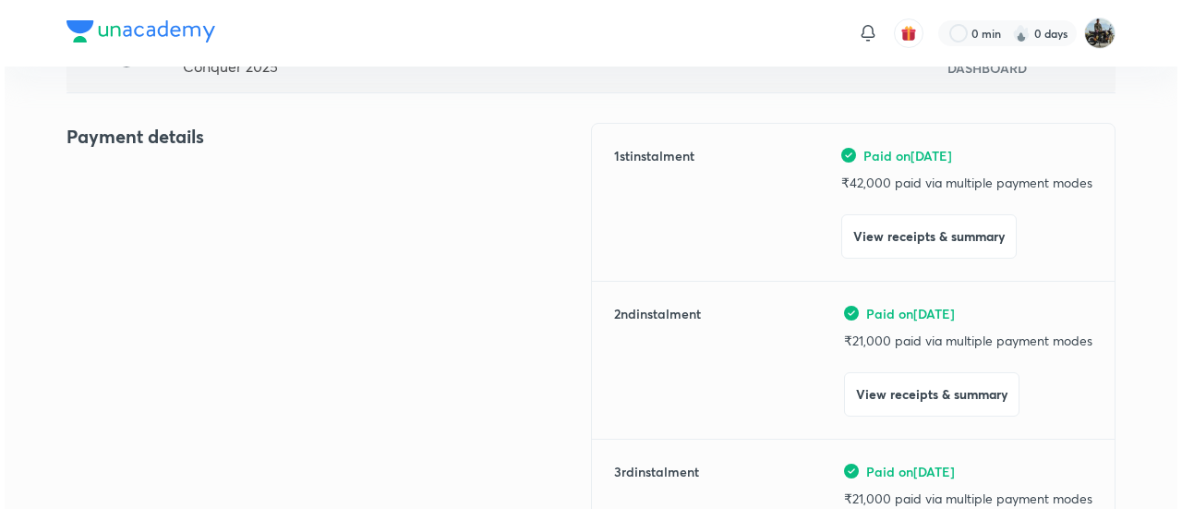
scroll to position [190, 0]
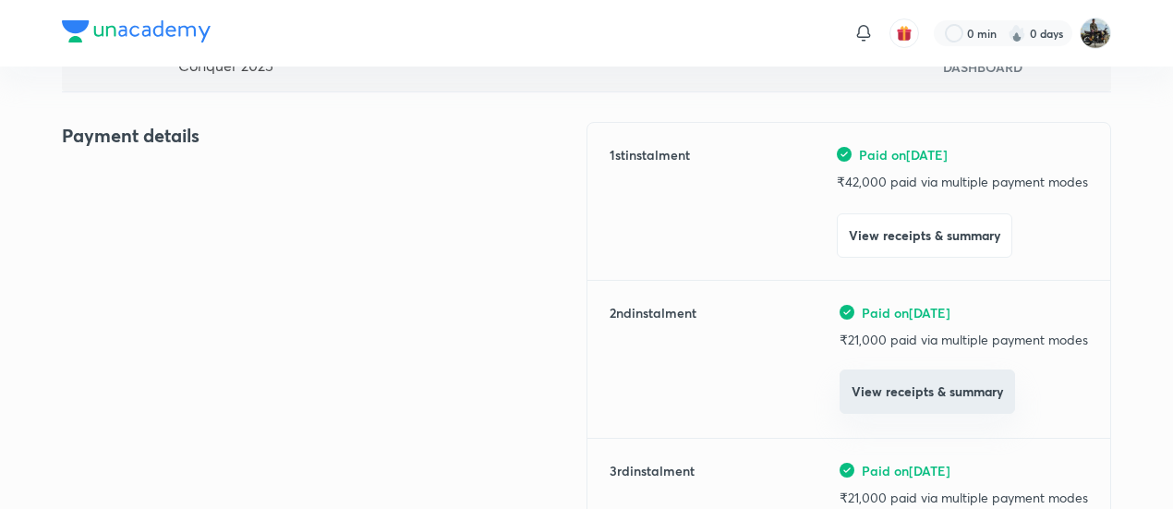
click at [861, 405] on button "View receipts & summary" at bounding box center [926, 391] width 175 height 44
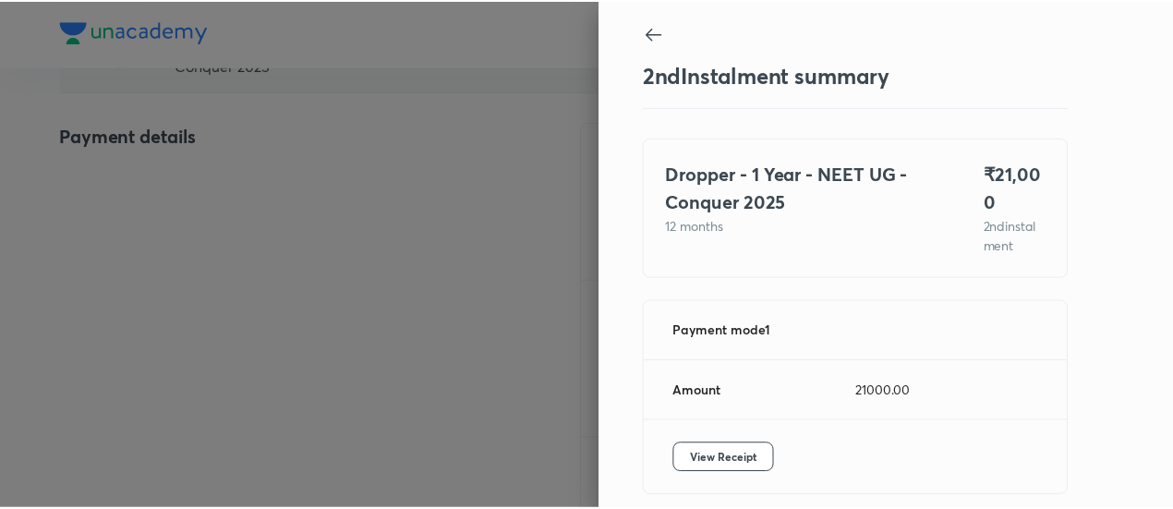
scroll to position [81, 0]
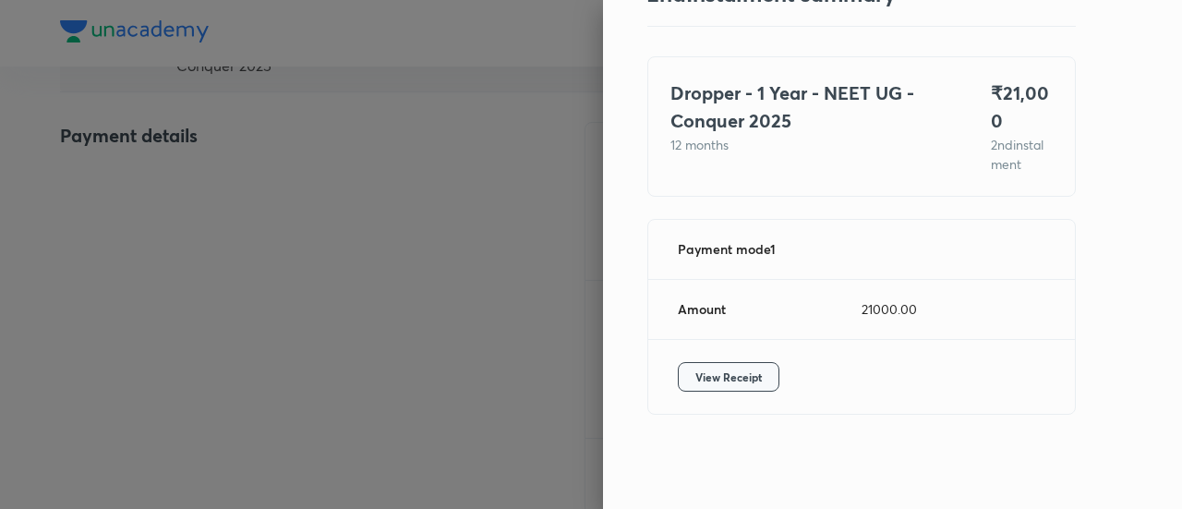
click at [729, 378] on span "View Receipt" at bounding box center [728, 376] width 66 height 18
click at [539, 439] on div at bounding box center [591, 254] width 1182 height 509
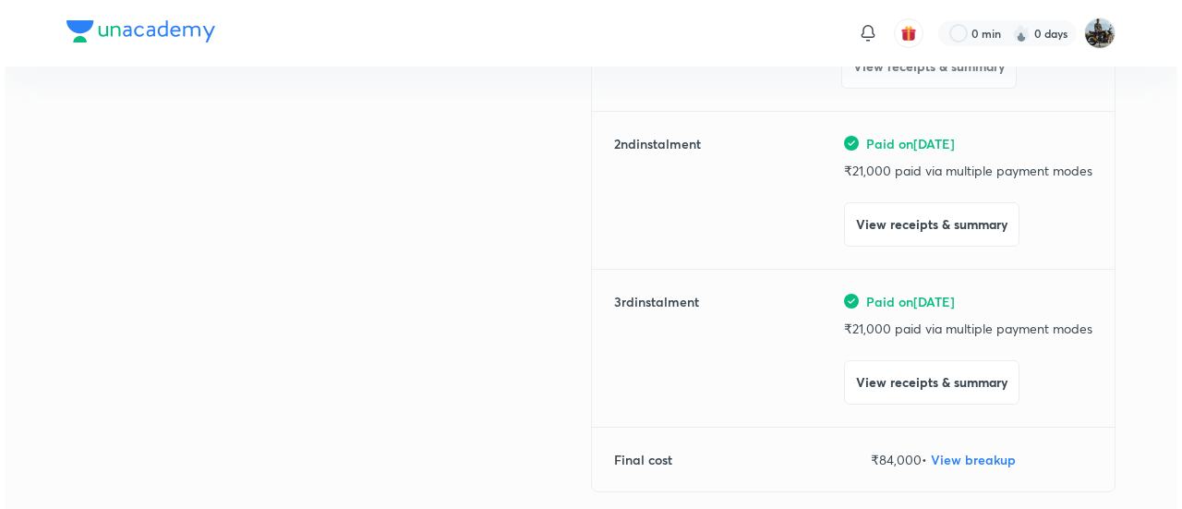
scroll to position [385, 0]
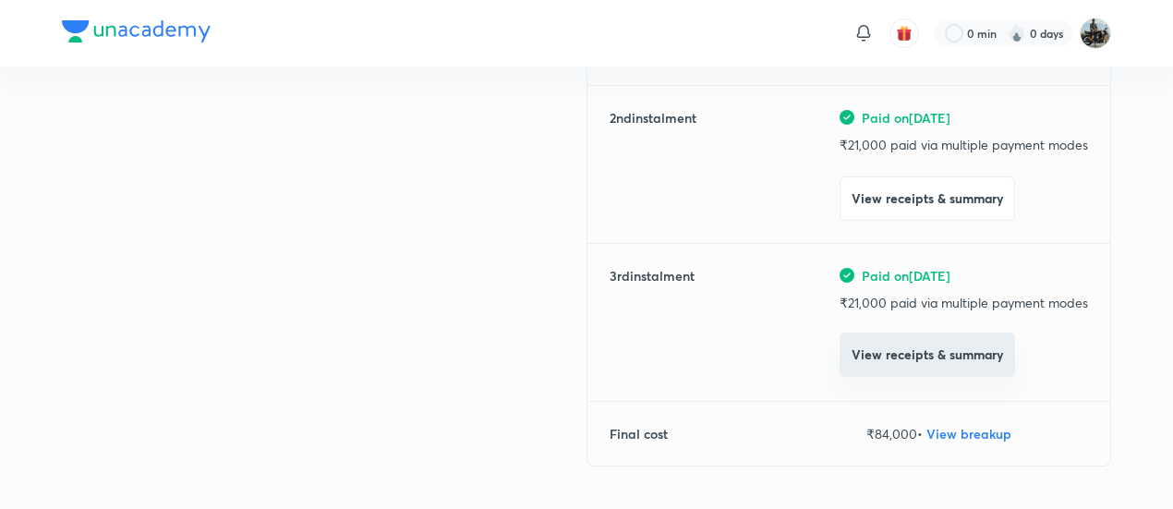
click at [896, 355] on button "View receipts & summary" at bounding box center [926, 354] width 175 height 44
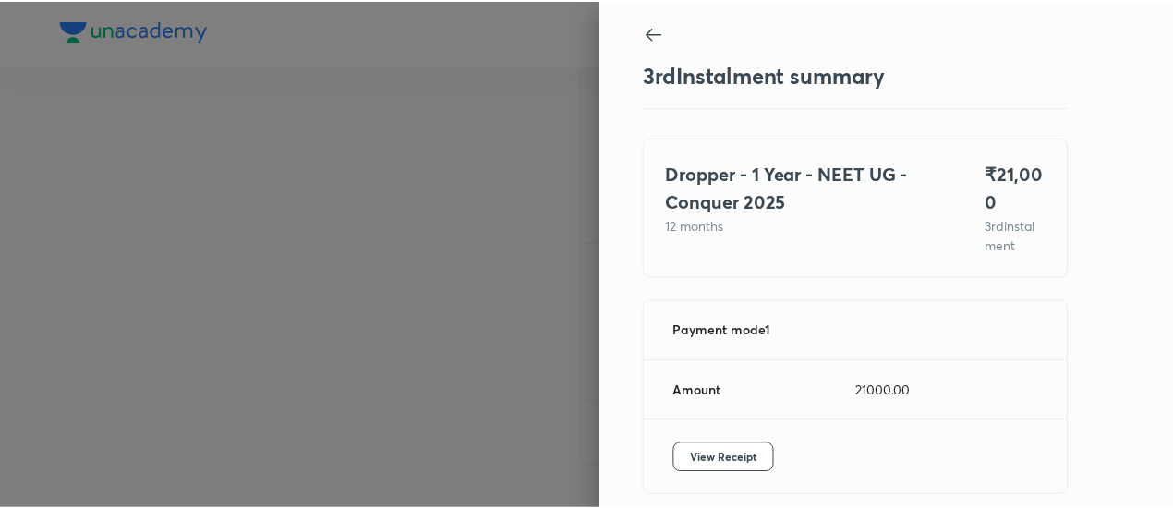
scroll to position [81, 0]
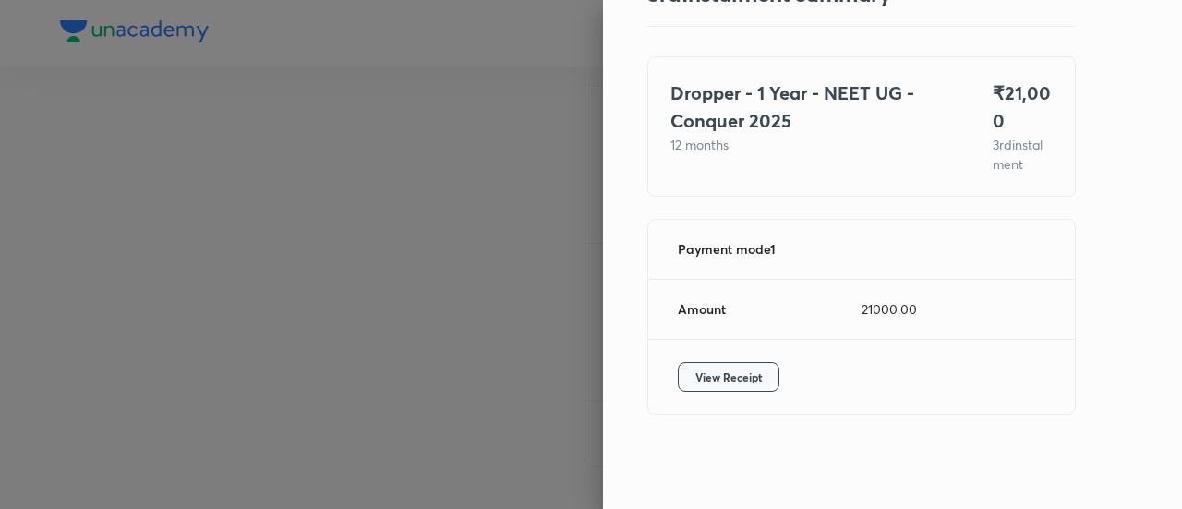
click at [704, 367] on span "View Receipt" at bounding box center [728, 376] width 66 height 18
click at [190, 225] on div at bounding box center [591, 254] width 1182 height 509
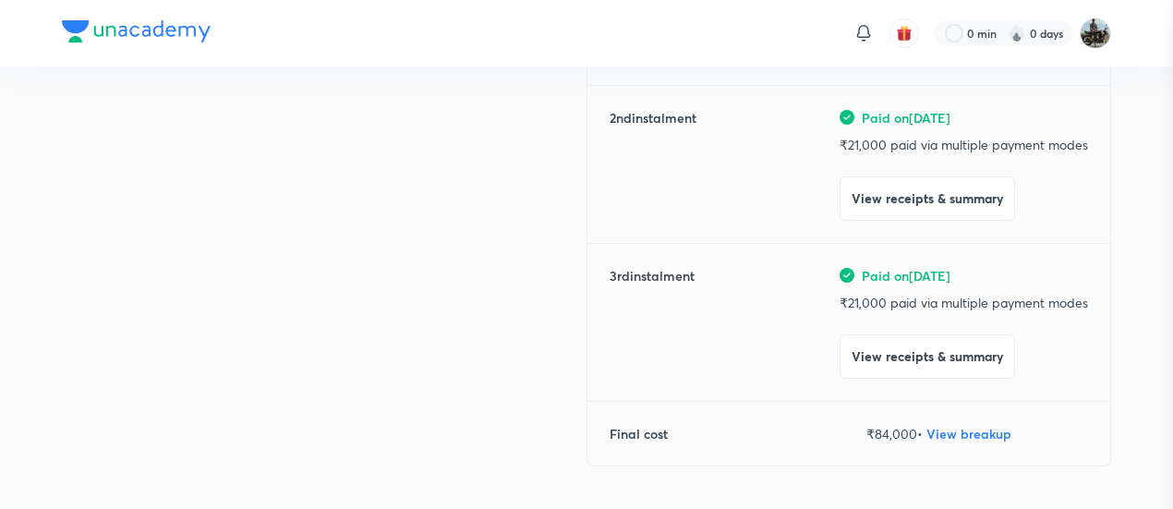
click at [190, 225] on div at bounding box center [586, 254] width 1173 height 509
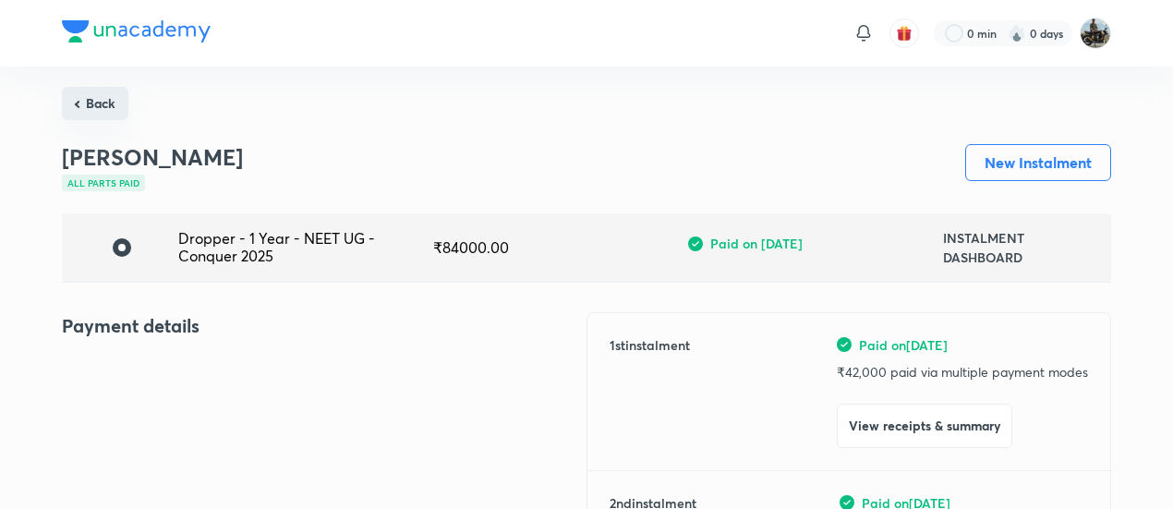
click at [94, 106] on button "Back" at bounding box center [95, 103] width 66 height 33
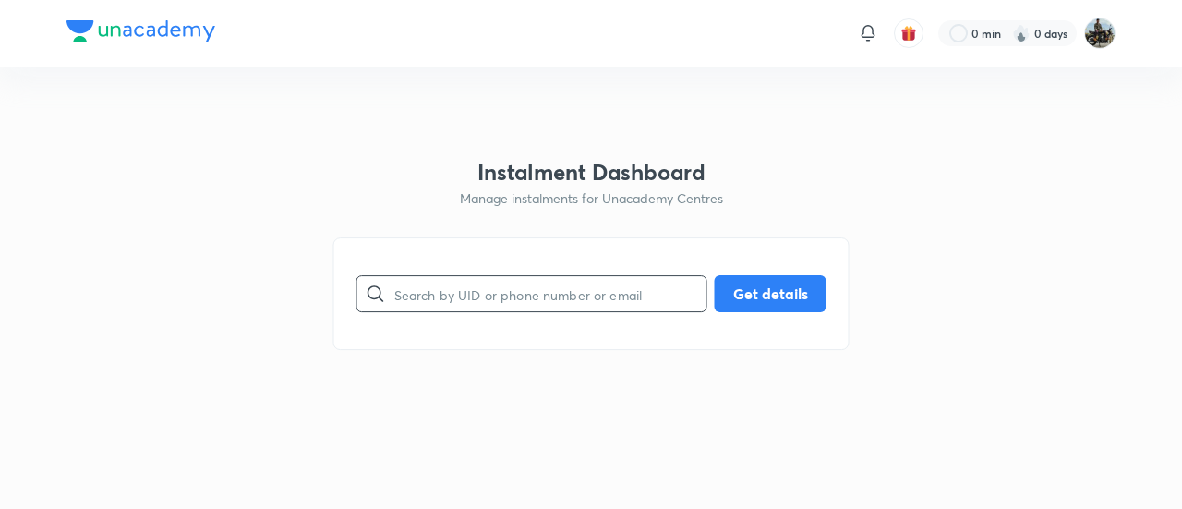
click at [569, 299] on input "text" at bounding box center [550, 294] width 312 height 47
paste input "02RS160TQ1"
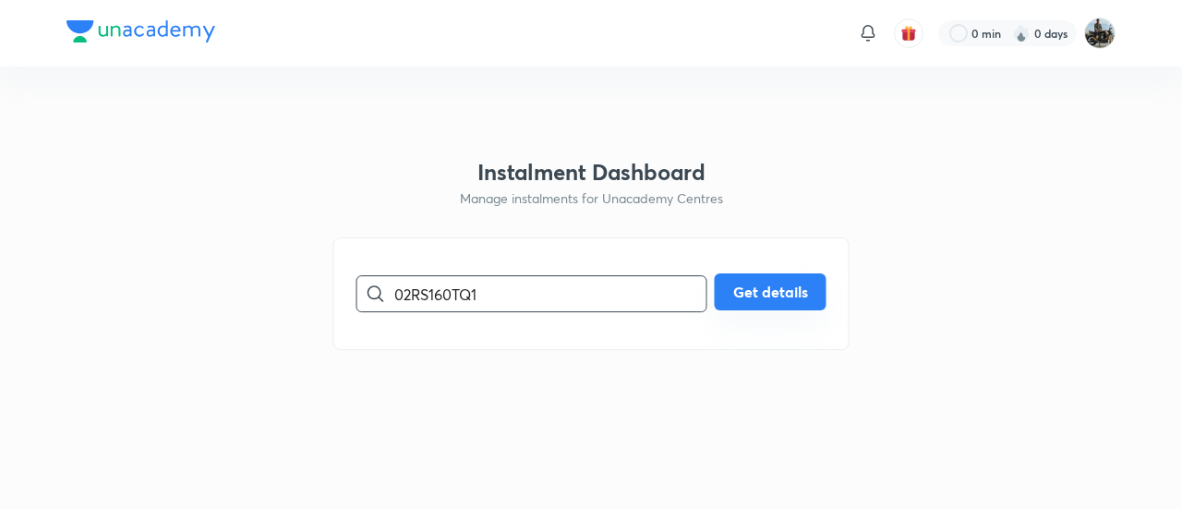
type input "02RS160TQ1"
click at [763, 292] on button "Get details" at bounding box center [771, 291] width 112 height 37
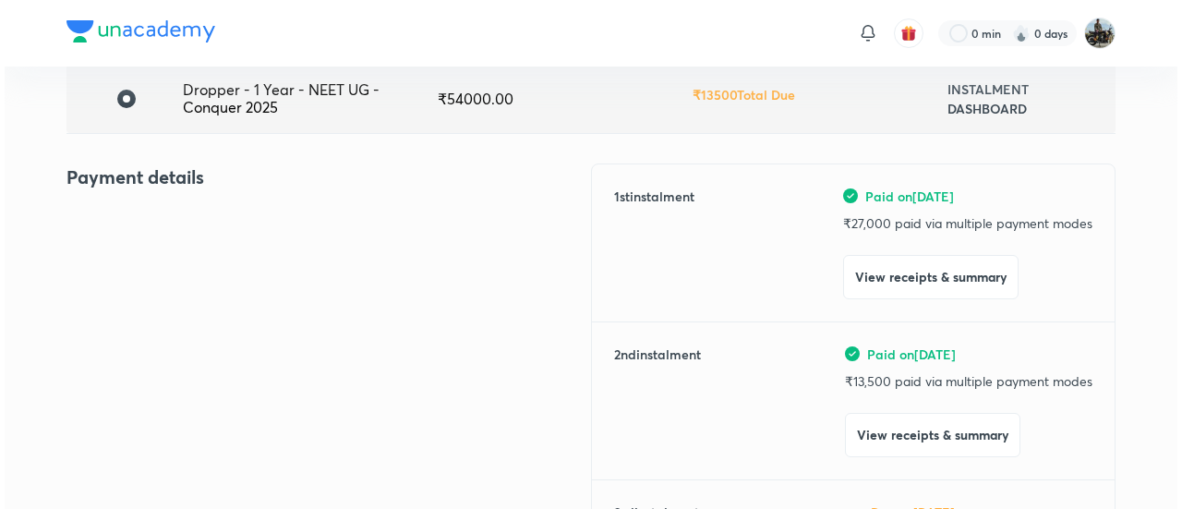
scroll to position [222, 0]
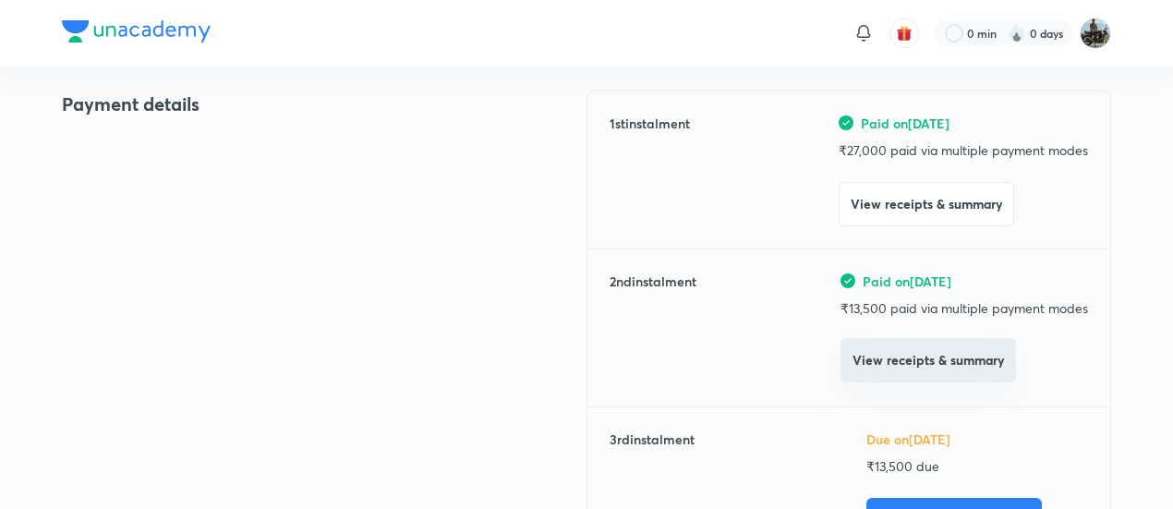
click at [898, 373] on button "View receipts & summary" at bounding box center [927, 360] width 175 height 44
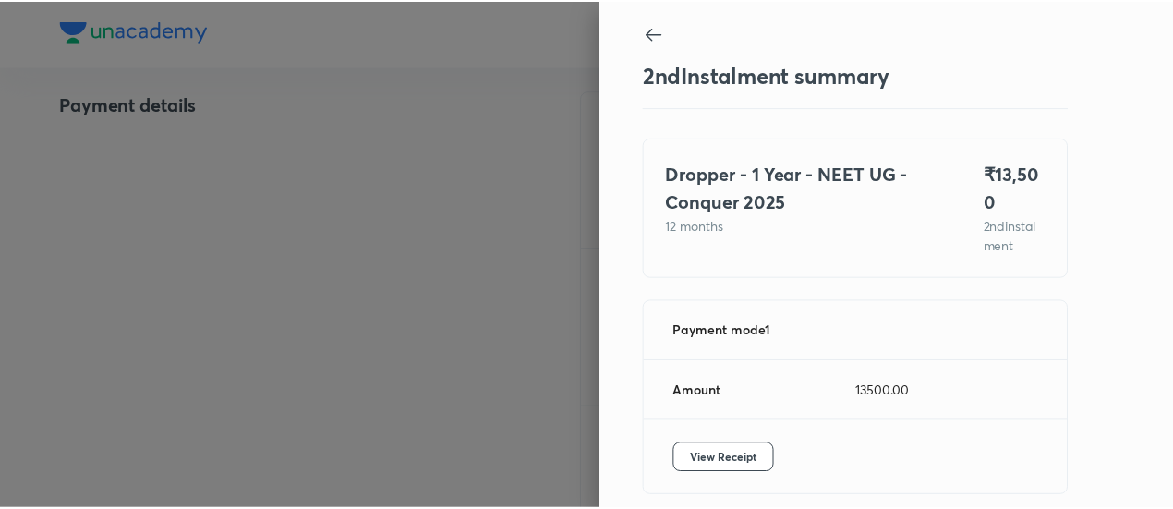
scroll to position [81, 0]
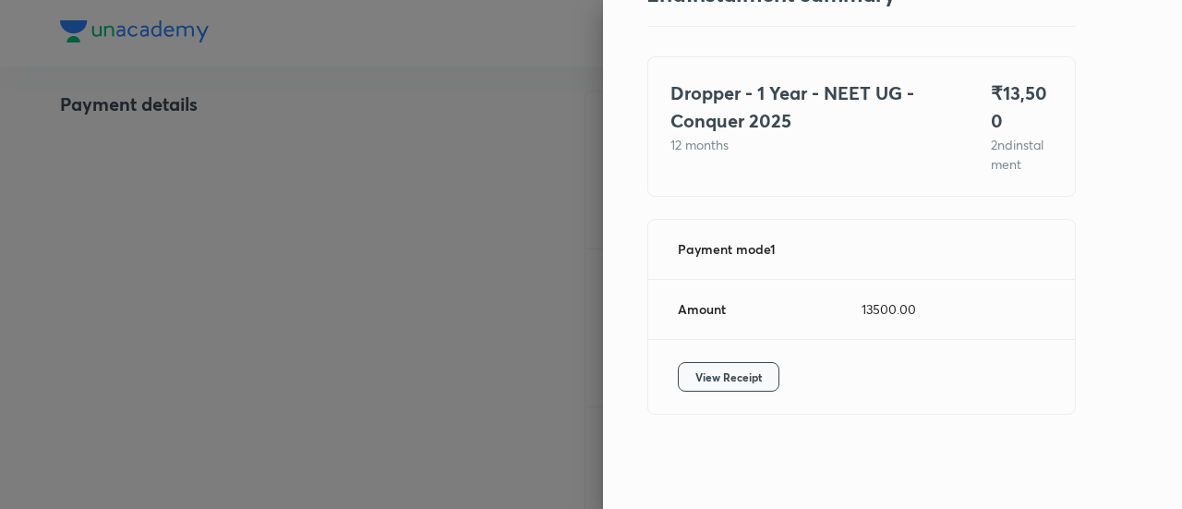
click at [707, 369] on span "View Receipt" at bounding box center [728, 376] width 66 height 18
click at [196, 182] on div at bounding box center [591, 254] width 1182 height 509
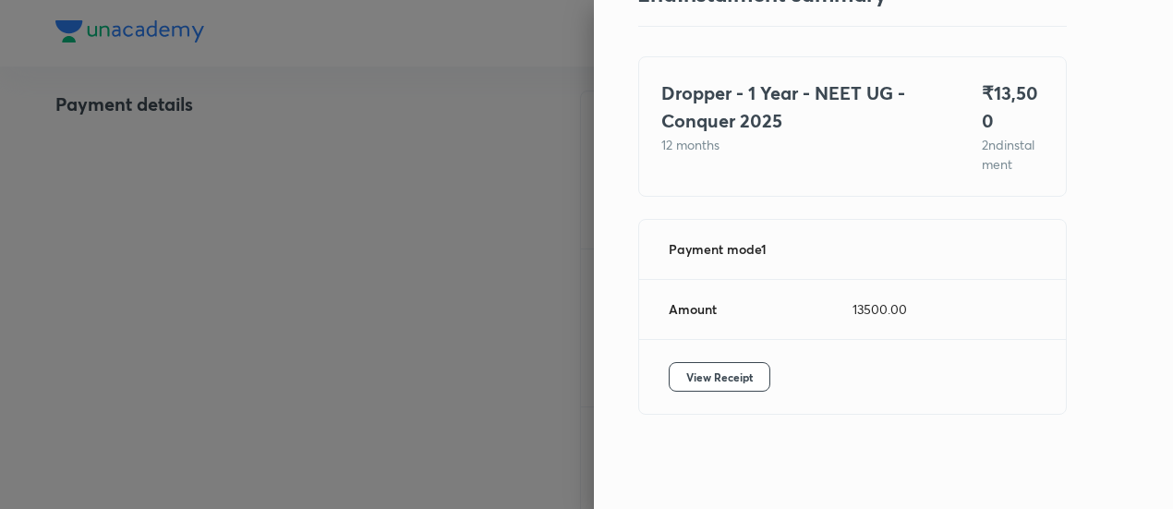
click at [196, 182] on div at bounding box center [586, 254] width 1173 height 509
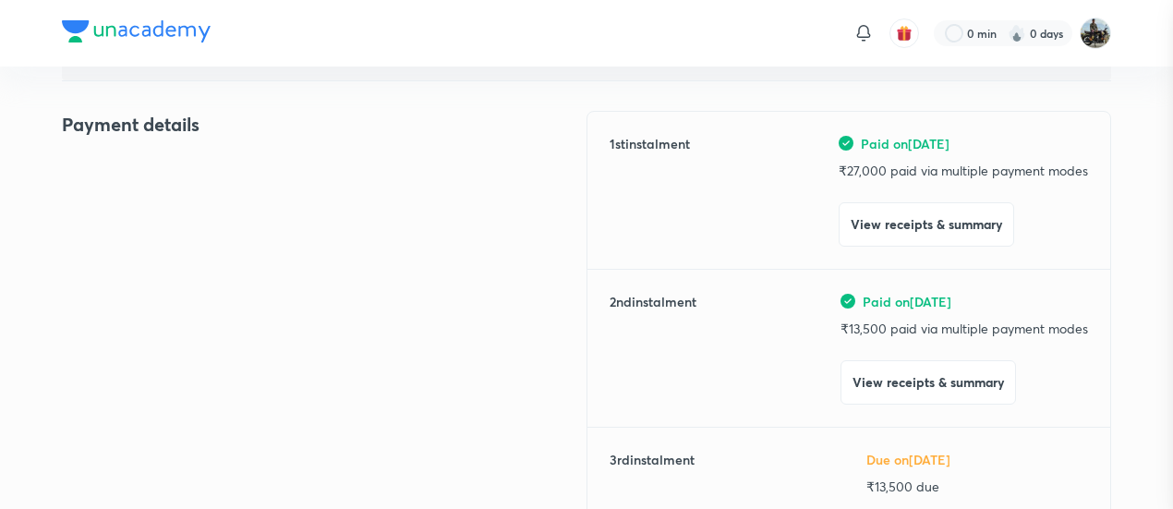
scroll to position [0, 0]
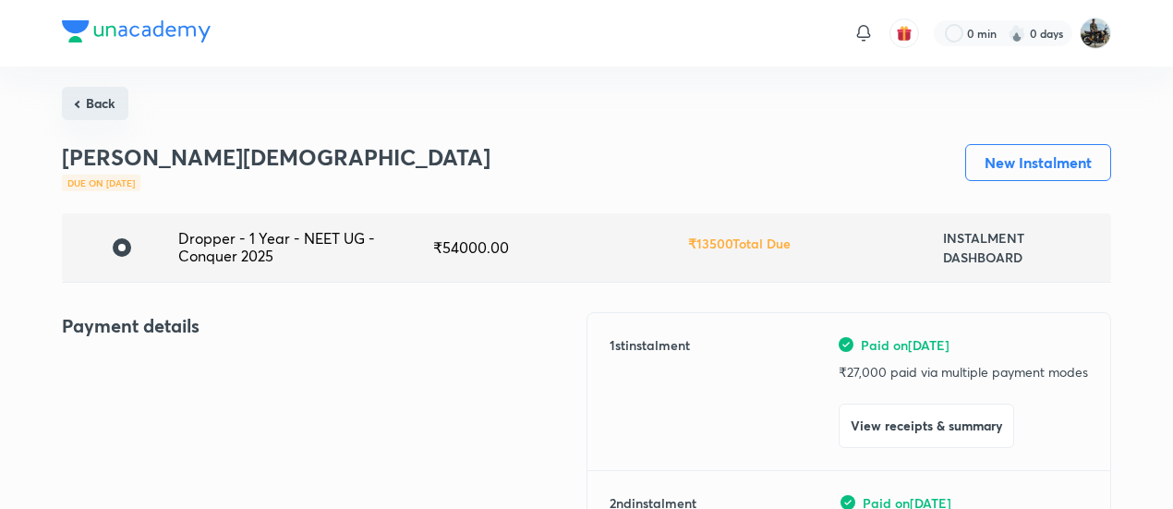
click at [102, 109] on button "Back" at bounding box center [95, 103] width 66 height 33
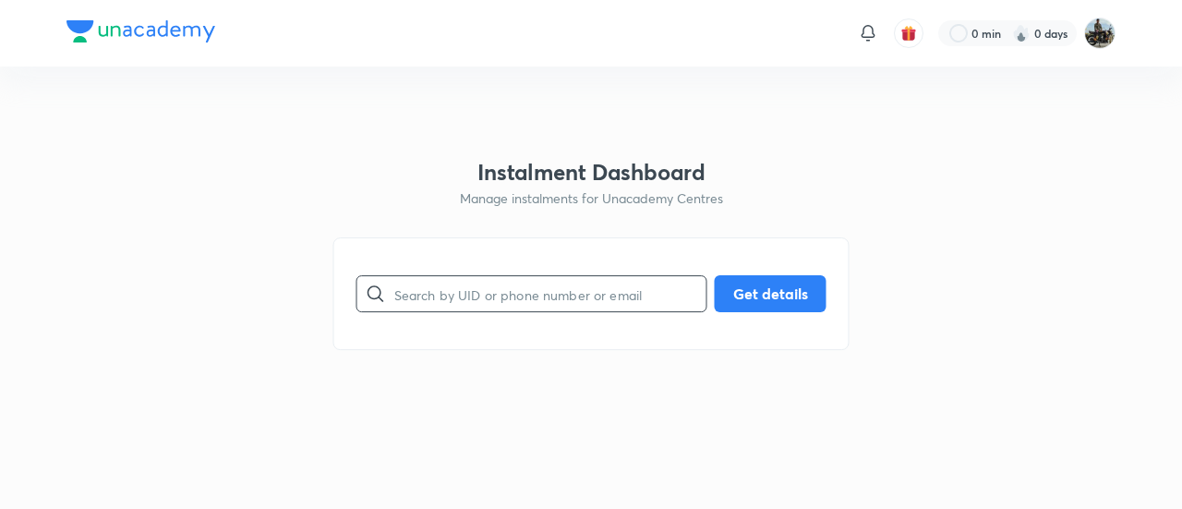
click at [480, 300] on input "text" at bounding box center [550, 294] width 312 height 47
paste input "Y6M2IZ5RD2"
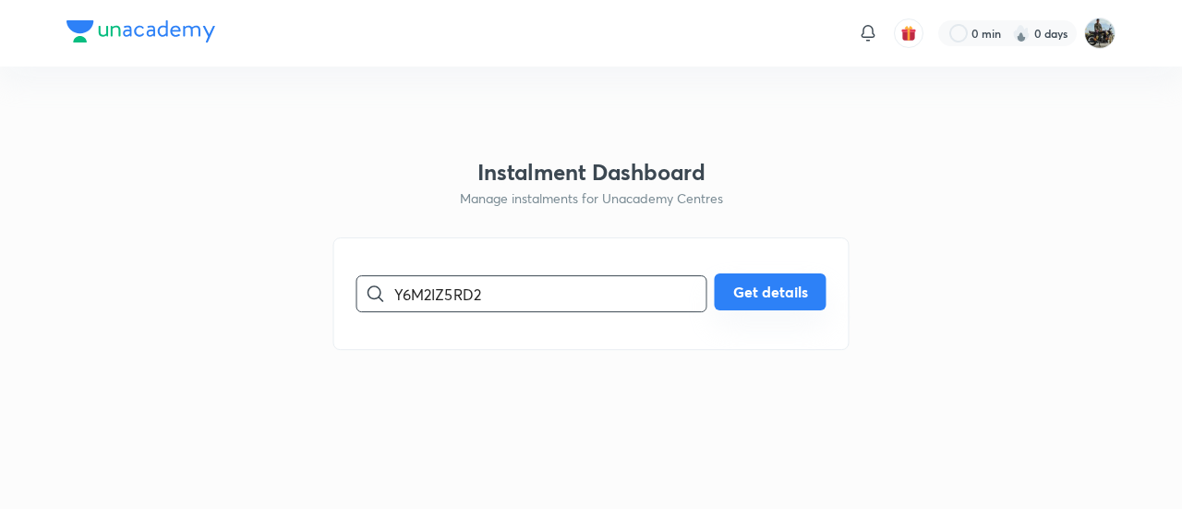
type input "Y6M2IZ5RD2"
click at [773, 283] on button "Get details" at bounding box center [771, 291] width 112 height 37
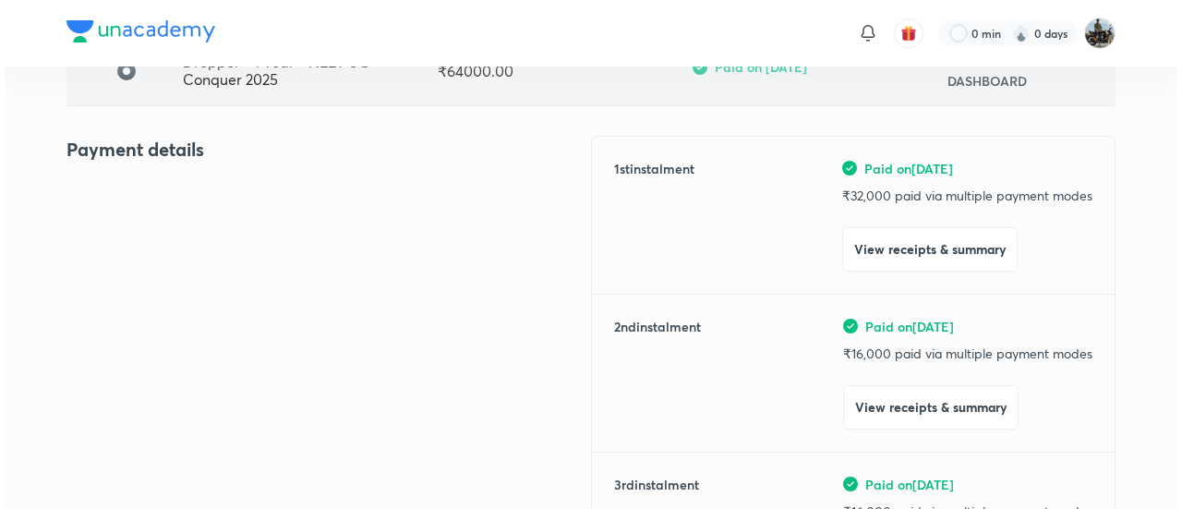
scroll to position [180, 0]
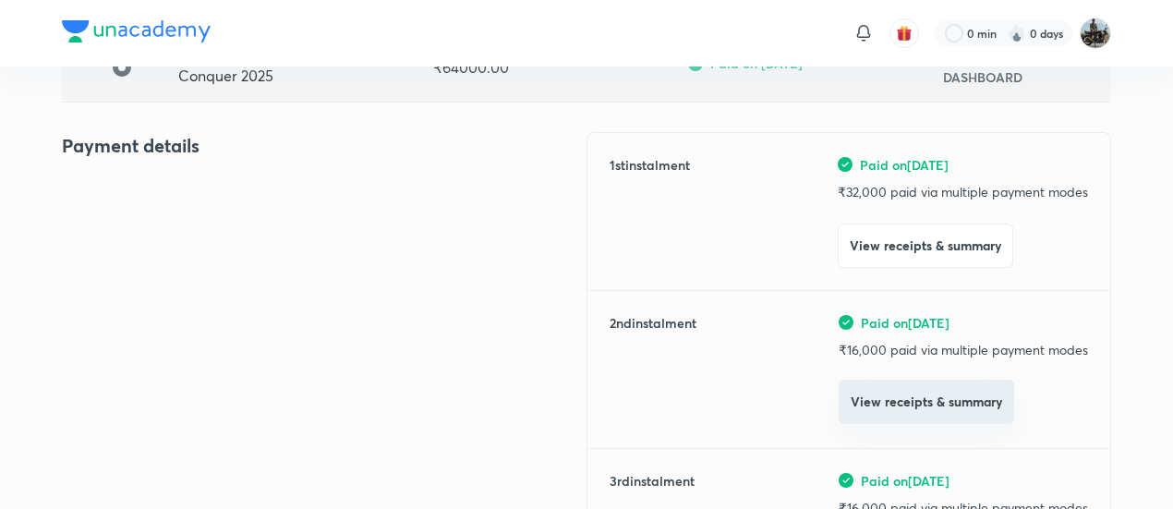
click at [882, 415] on button "View receipts & summary" at bounding box center [925, 402] width 175 height 44
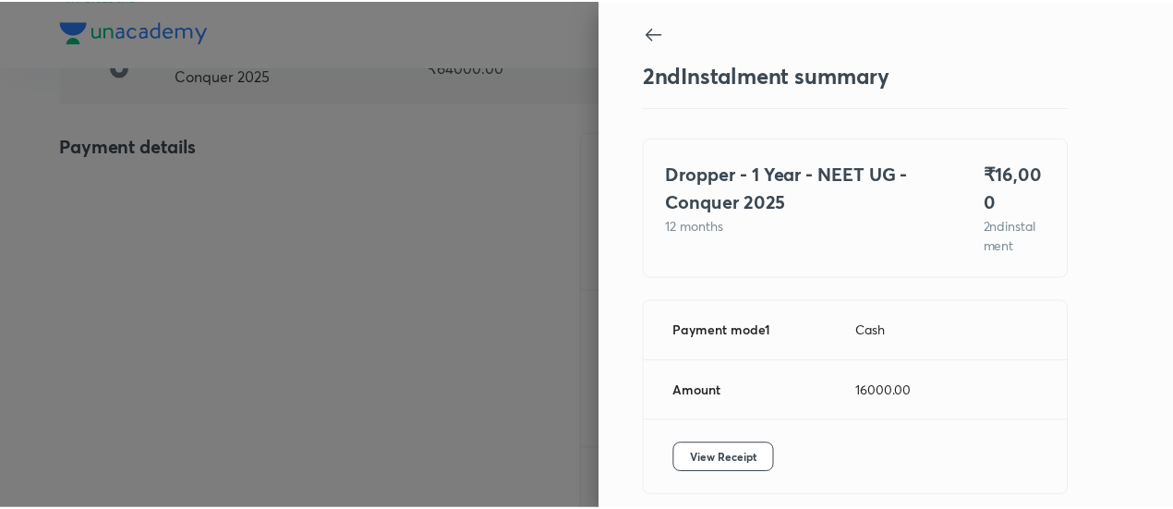
scroll to position [81, 0]
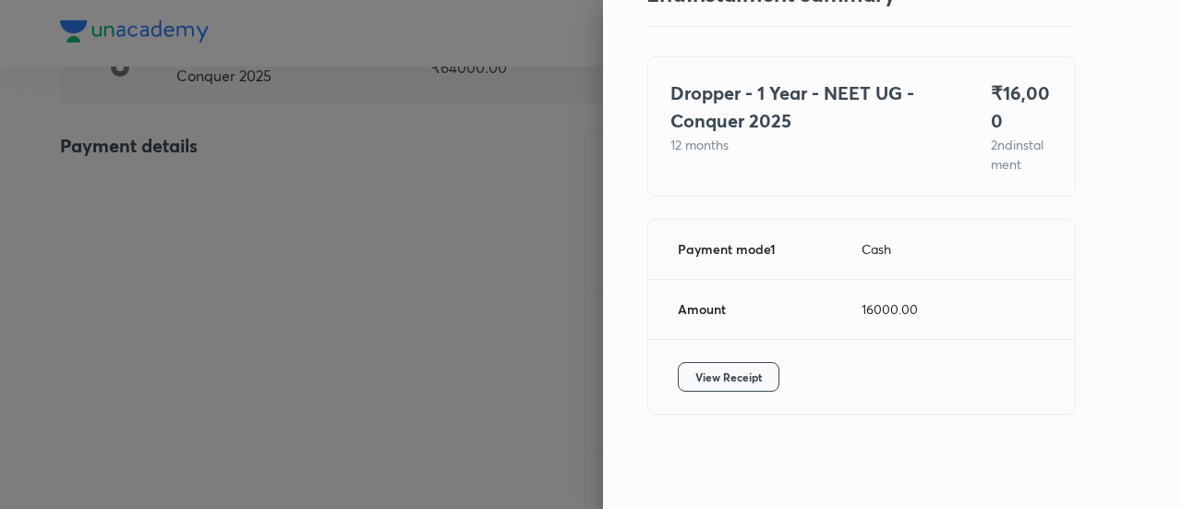
click at [718, 387] on button "View Receipt" at bounding box center [729, 377] width 102 height 30
click at [234, 134] on div at bounding box center [591, 254] width 1182 height 509
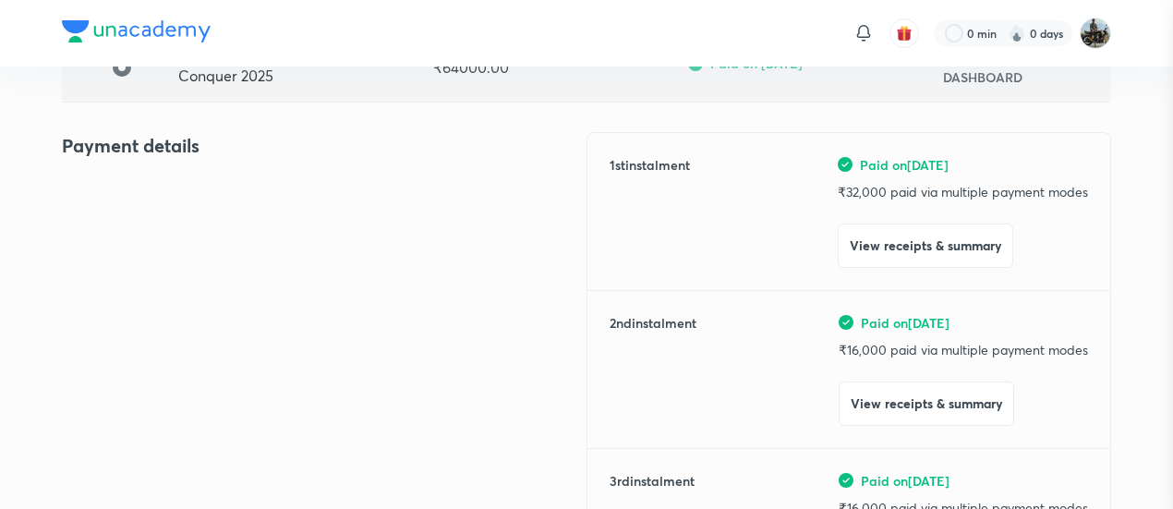
click at [234, 134] on div at bounding box center [586, 254] width 1173 height 509
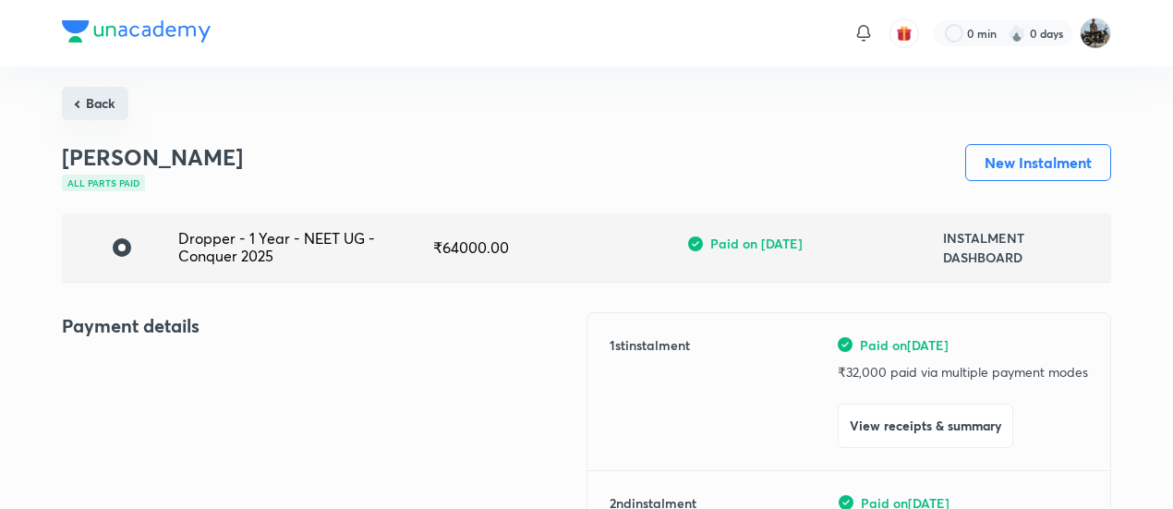
click at [92, 91] on button "Back" at bounding box center [95, 103] width 66 height 33
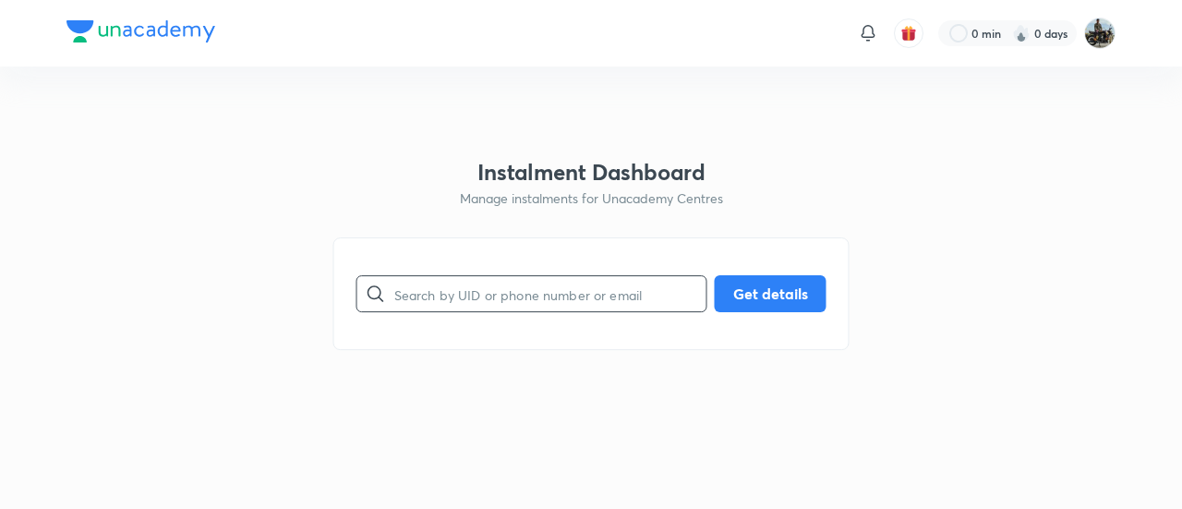
click at [491, 301] on input "text" at bounding box center [550, 294] width 312 height 47
paste input "7RGS1XP3IF"
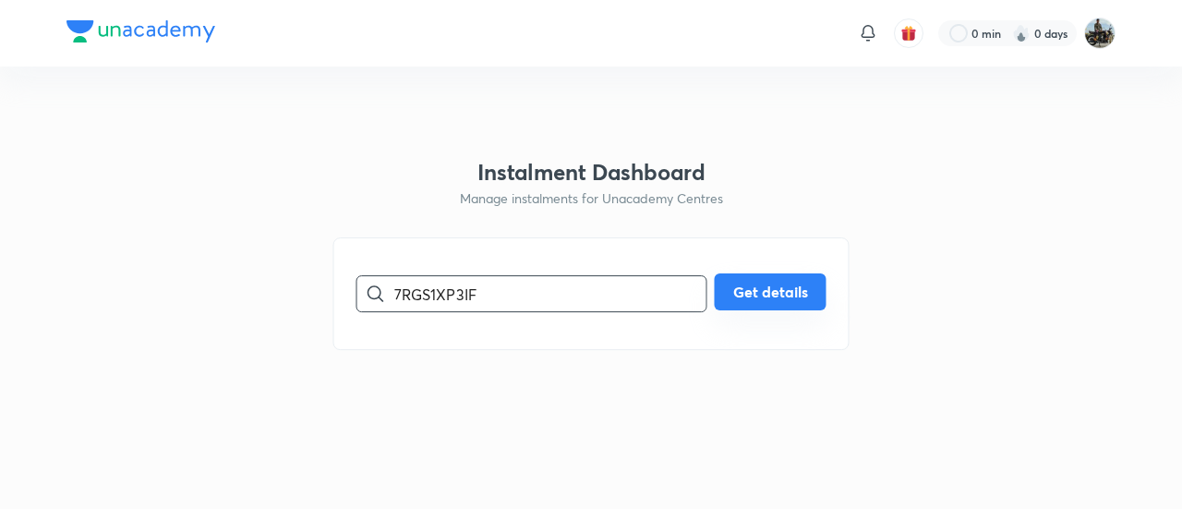
type input "7RGS1XP3IF"
click at [766, 299] on button "Get details" at bounding box center [771, 291] width 112 height 37
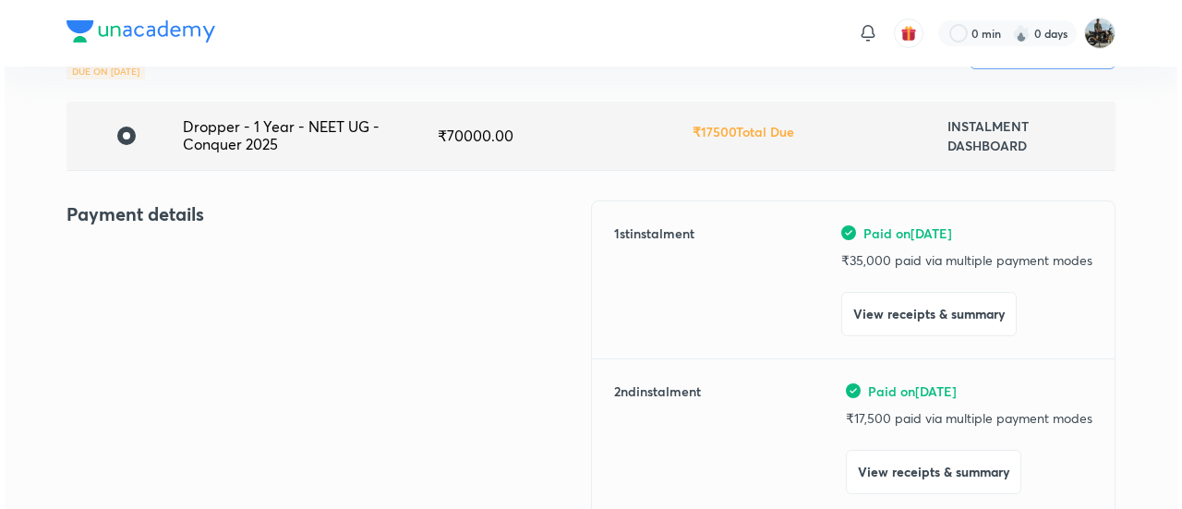
scroll to position [155, 0]
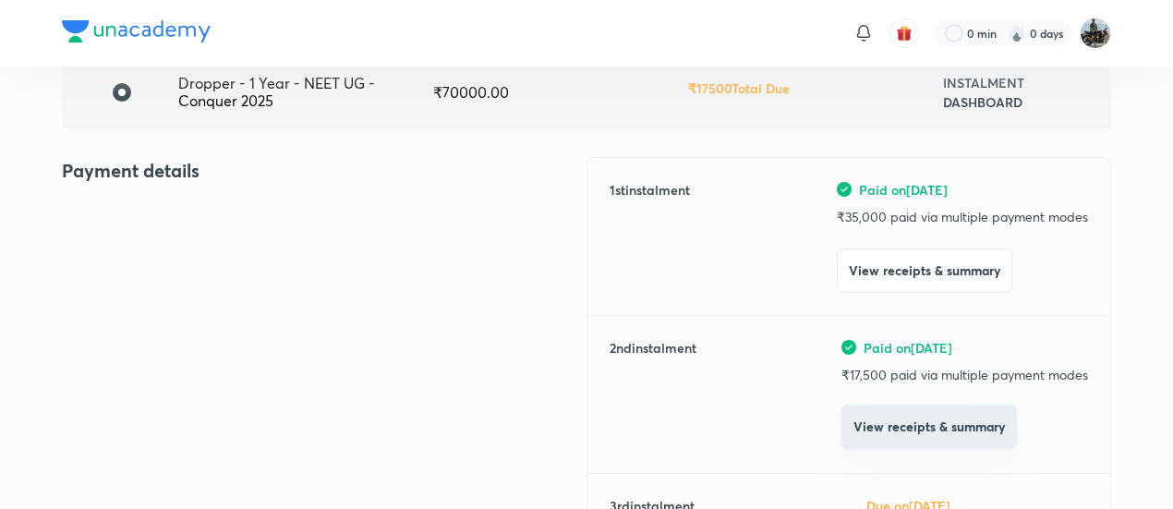
click at [864, 421] on button "View receipts & summary" at bounding box center [928, 426] width 175 height 44
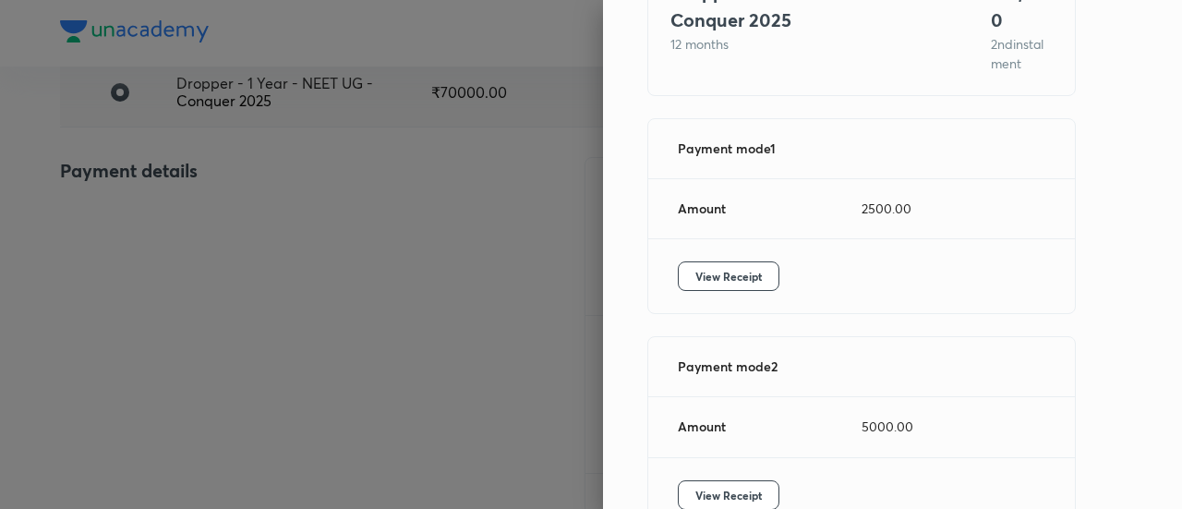
scroll to position [197, 0]
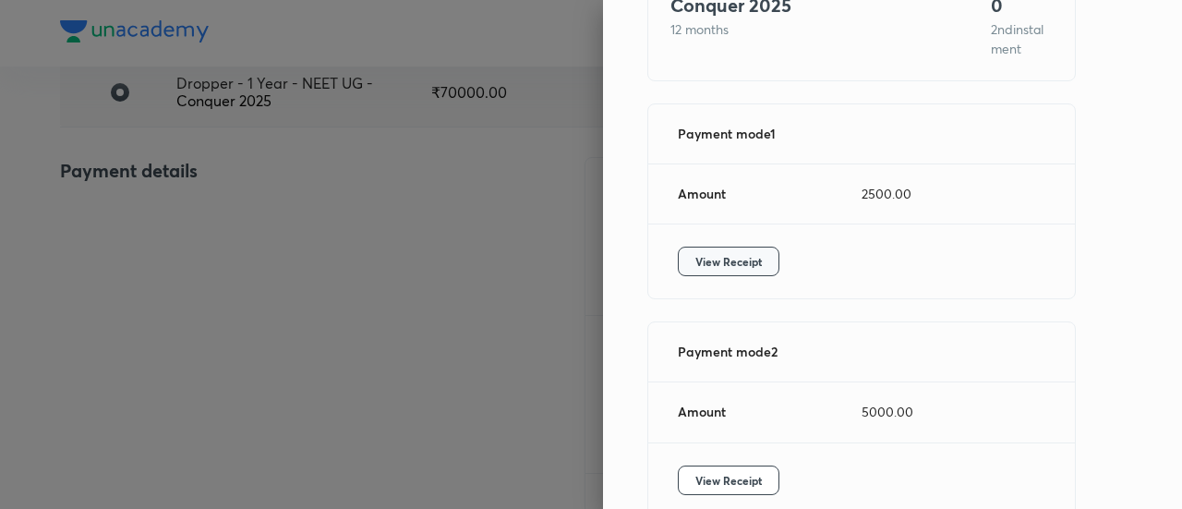
click at [729, 252] on button "View Receipt" at bounding box center [729, 262] width 102 height 30
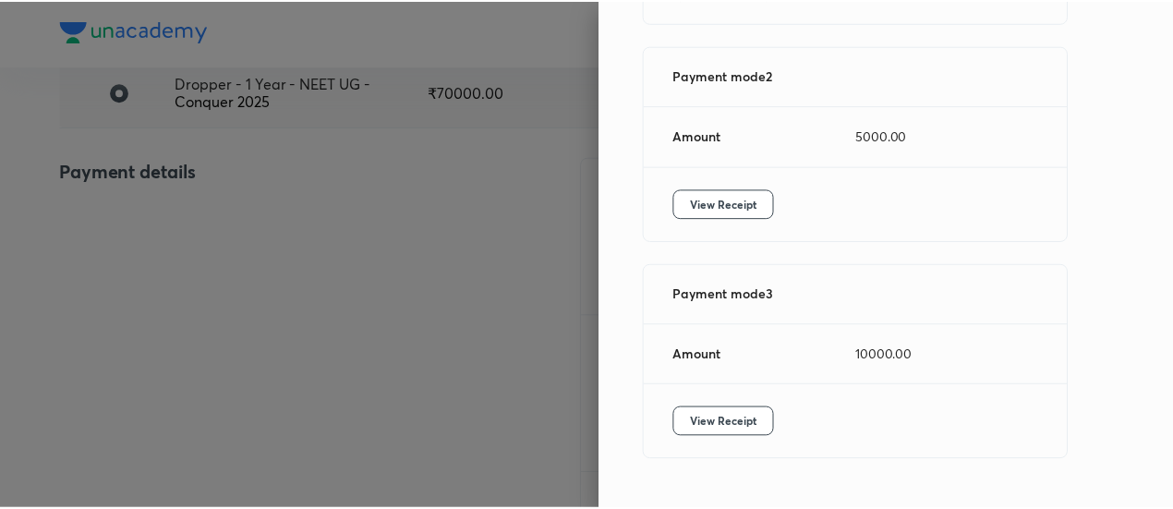
scroll to position [474, 0]
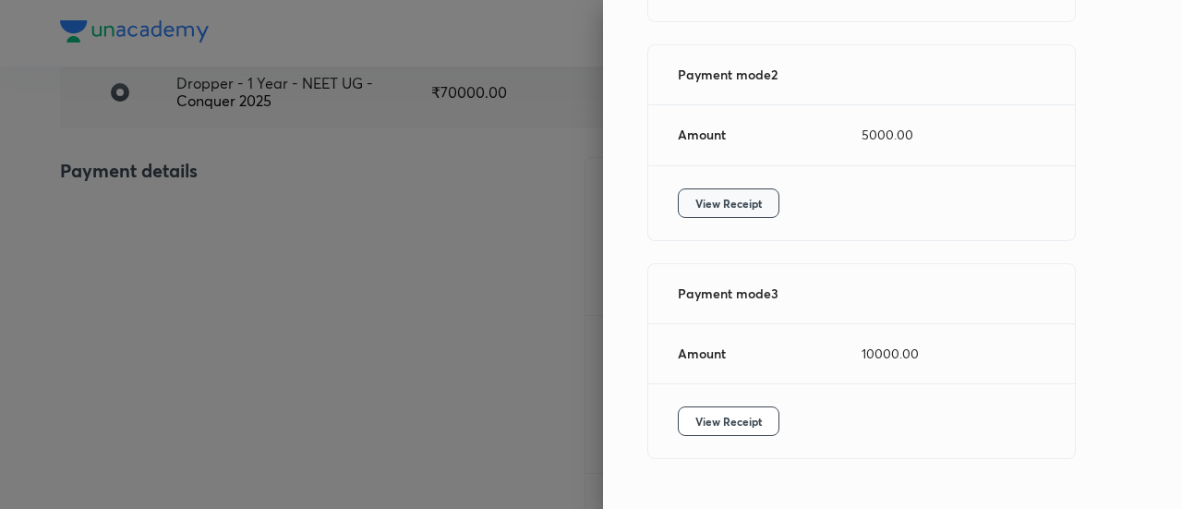
click at [718, 194] on span "View Receipt" at bounding box center [728, 203] width 66 height 18
click at [713, 411] on button "View Receipt" at bounding box center [729, 421] width 102 height 30
click at [248, 252] on div at bounding box center [591, 254] width 1182 height 509
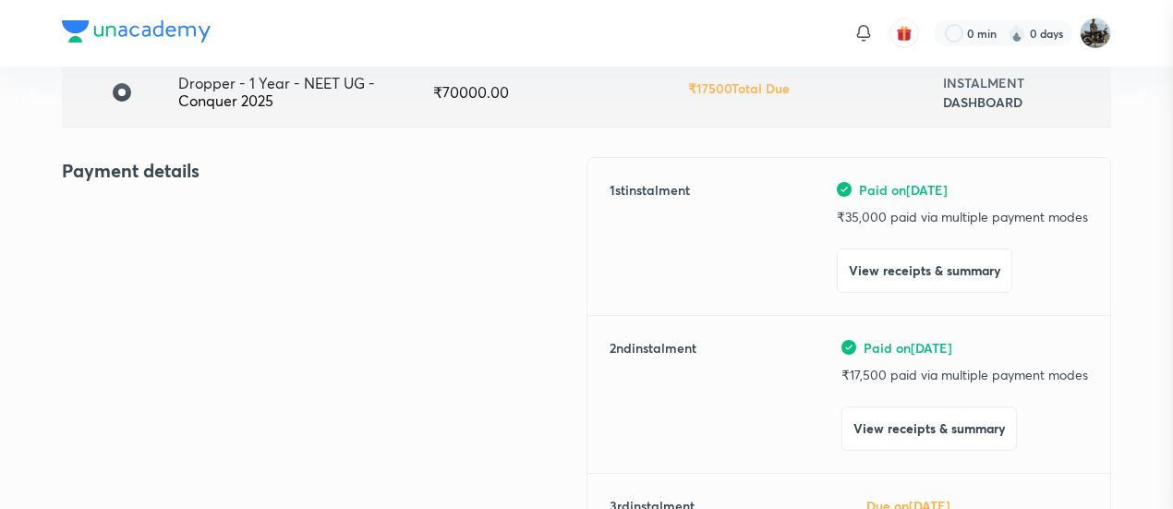
click at [248, 252] on div at bounding box center [586, 254] width 1173 height 509
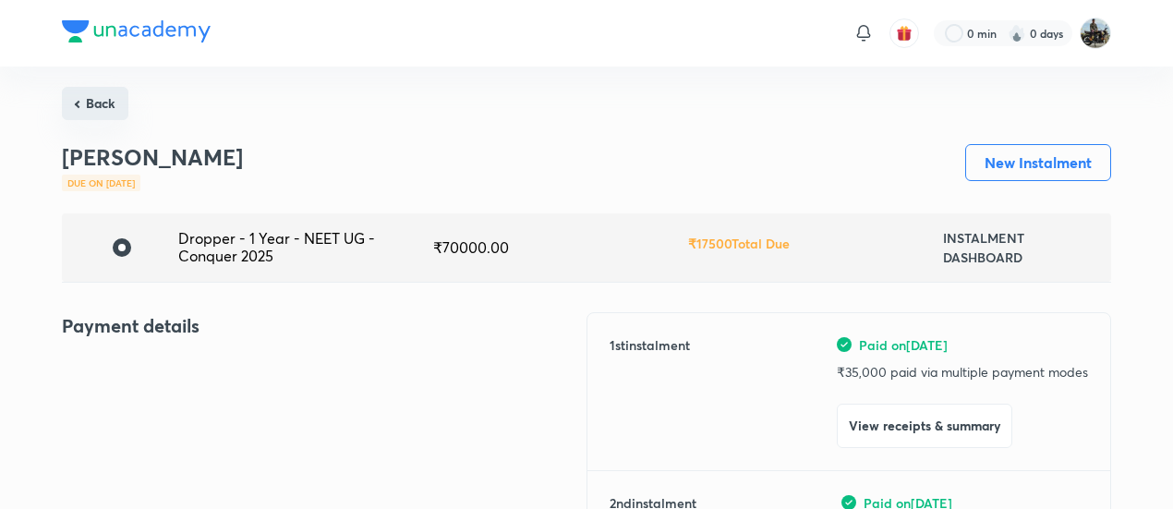
click at [110, 102] on button "Back" at bounding box center [95, 103] width 66 height 33
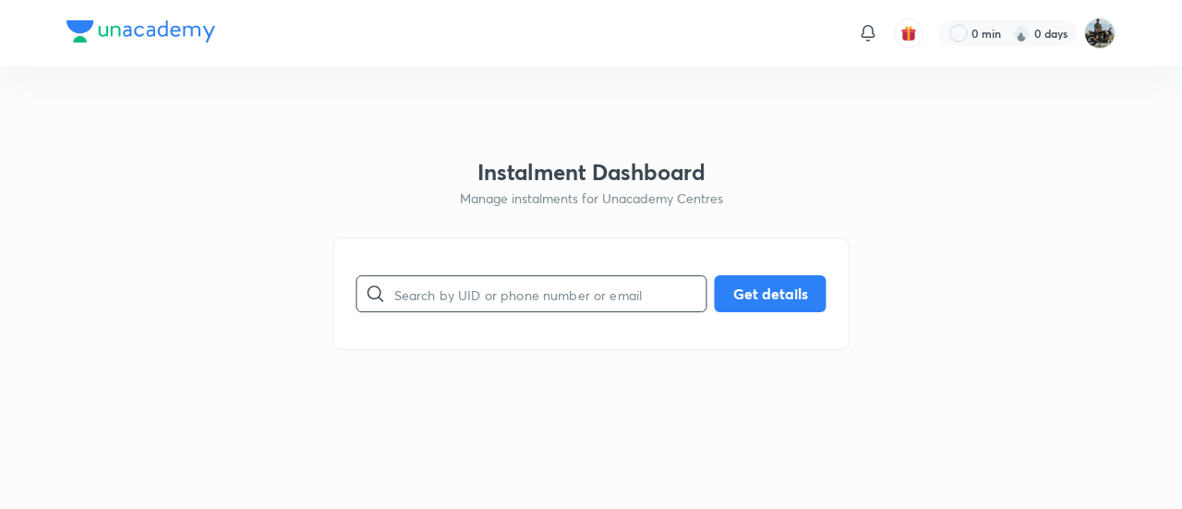
click at [464, 316] on input "text" at bounding box center [550, 294] width 312 height 47
paste input "7BT0WZJ6N9"
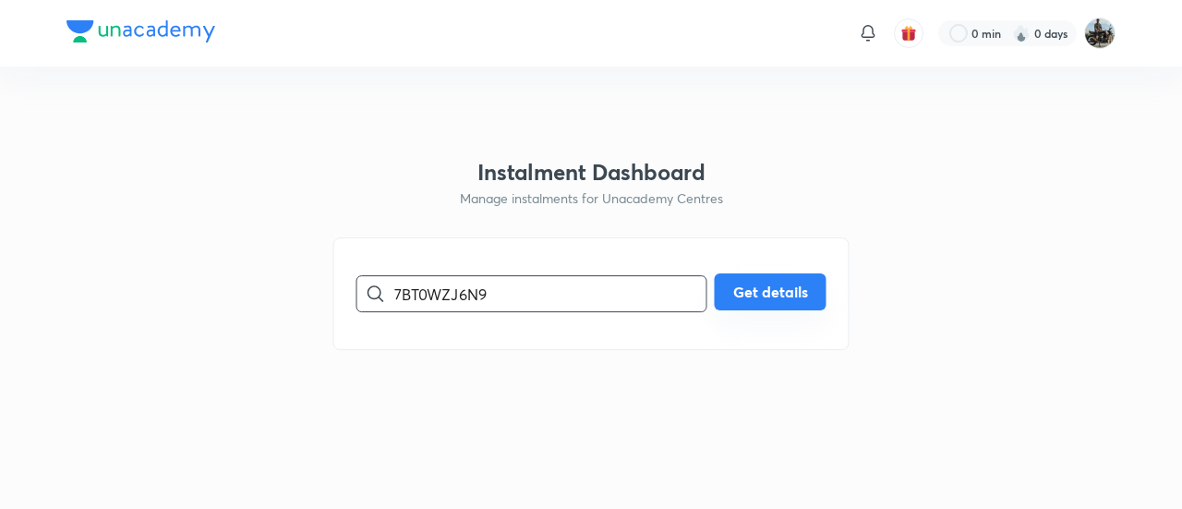
type input "7BT0WZJ6N9"
click at [740, 283] on button "Get details" at bounding box center [771, 291] width 112 height 37
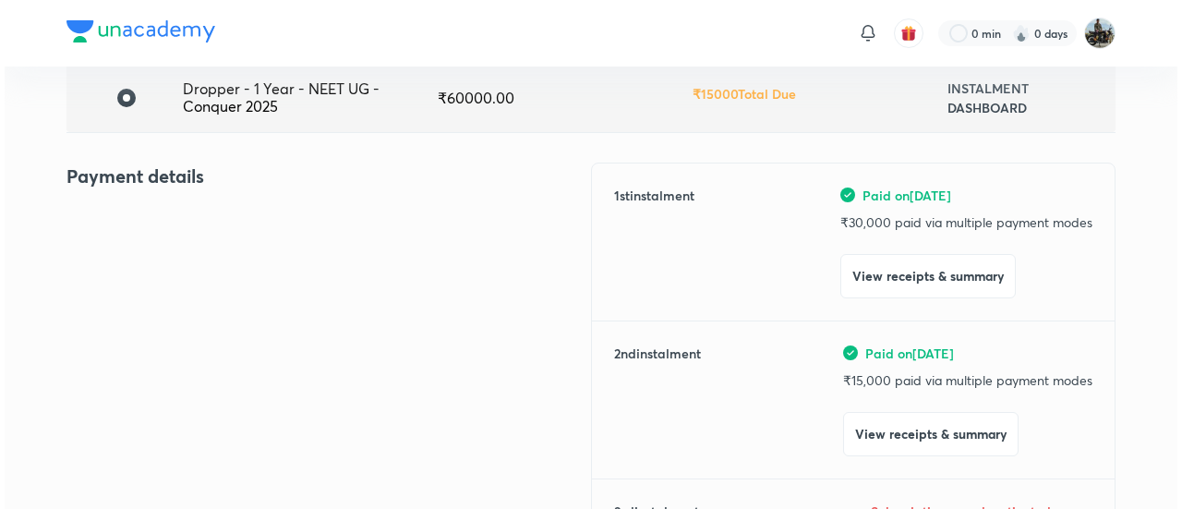
scroll to position [156, 0]
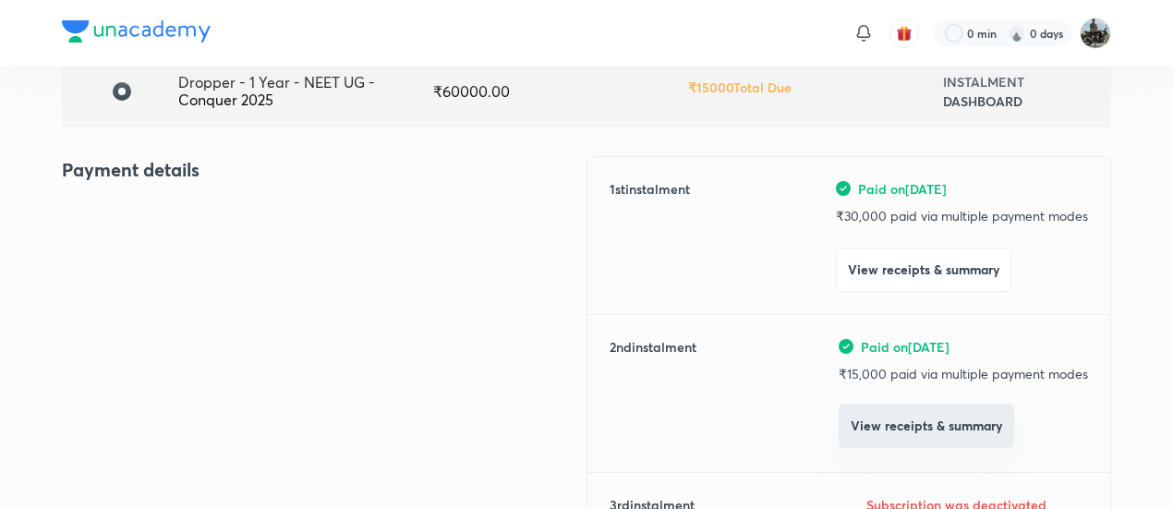
click at [866, 428] on button "View receipts & summary" at bounding box center [925, 426] width 175 height 44
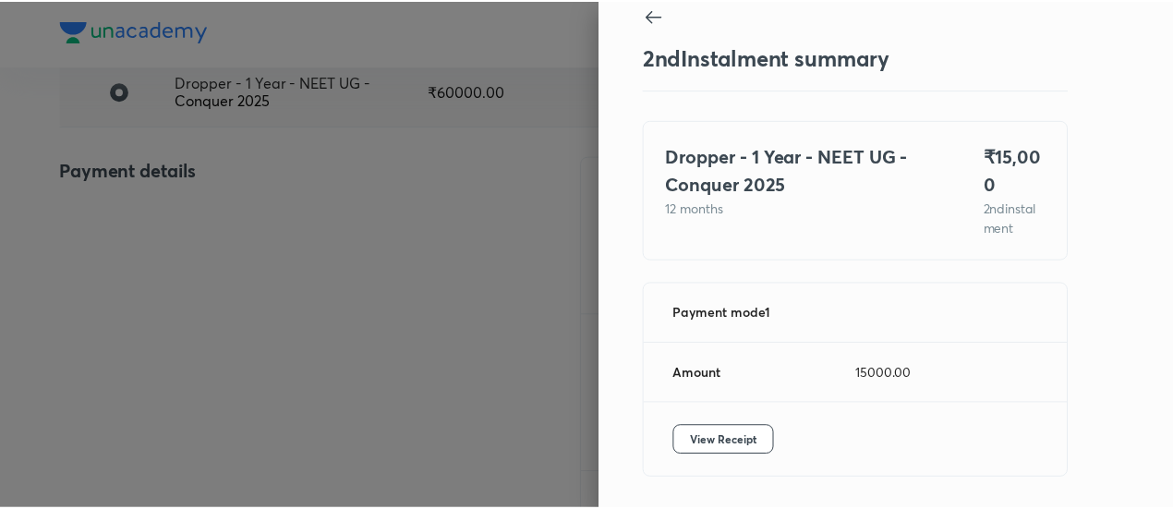
scroll to position [81, 0]
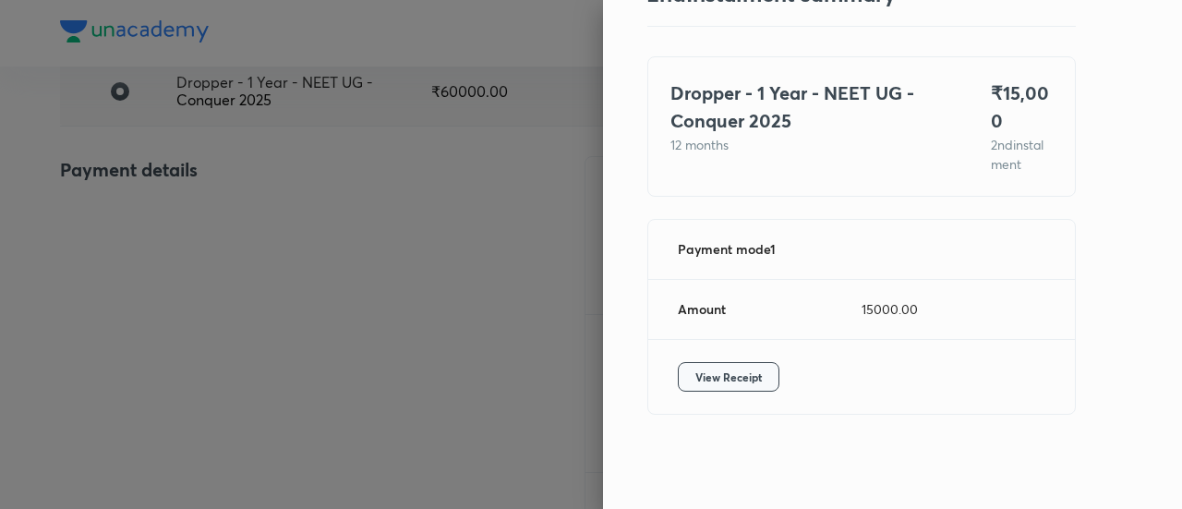
click at [695, 376] on span "View Receipt" at bounding box center [728, 376] width 66 height 18
click at [211, 272] on div at bounding box center [591, 254] width 1182 height 509
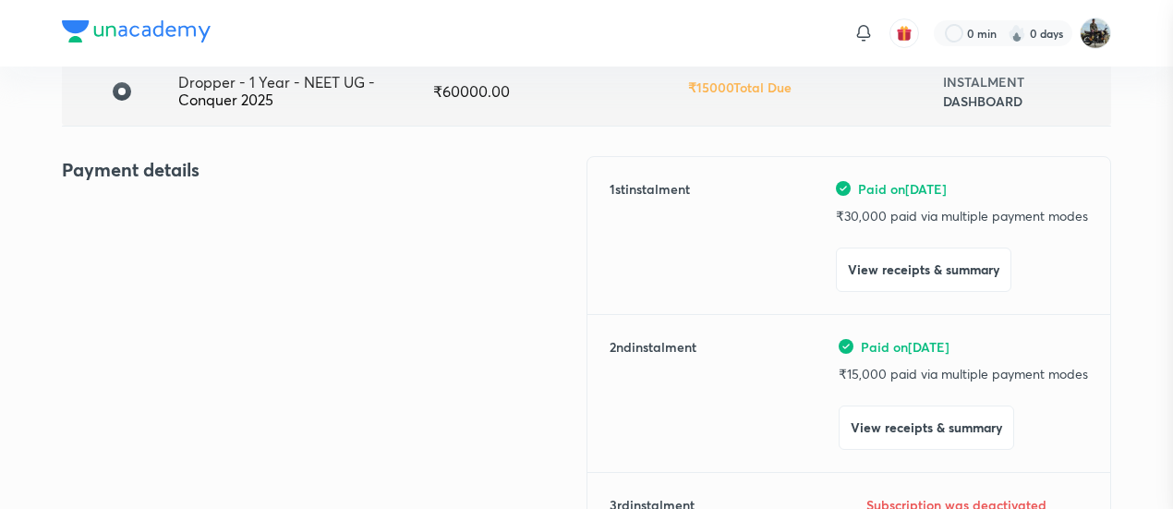
click at [211, 272] on div at bounding box center [586, 254] width 1173 height 509
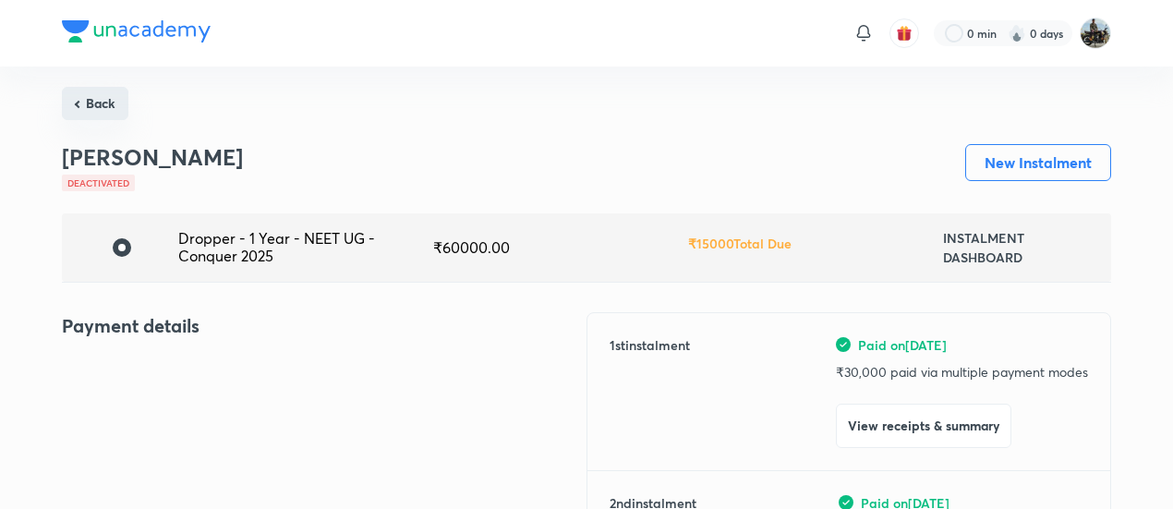
click at [116, 91] on button "Back" at bounding box center [95, 103] width 66 height 33
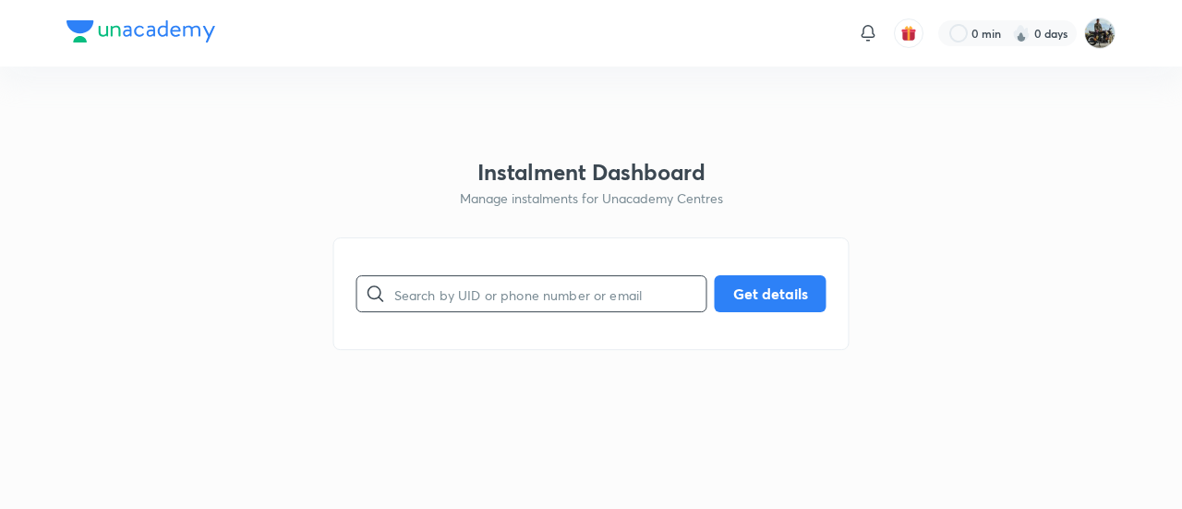
click at [445, 282] on input "text" at bounding box center [550, 294] width 312 height 47
paste input "V82Q2RKG80"
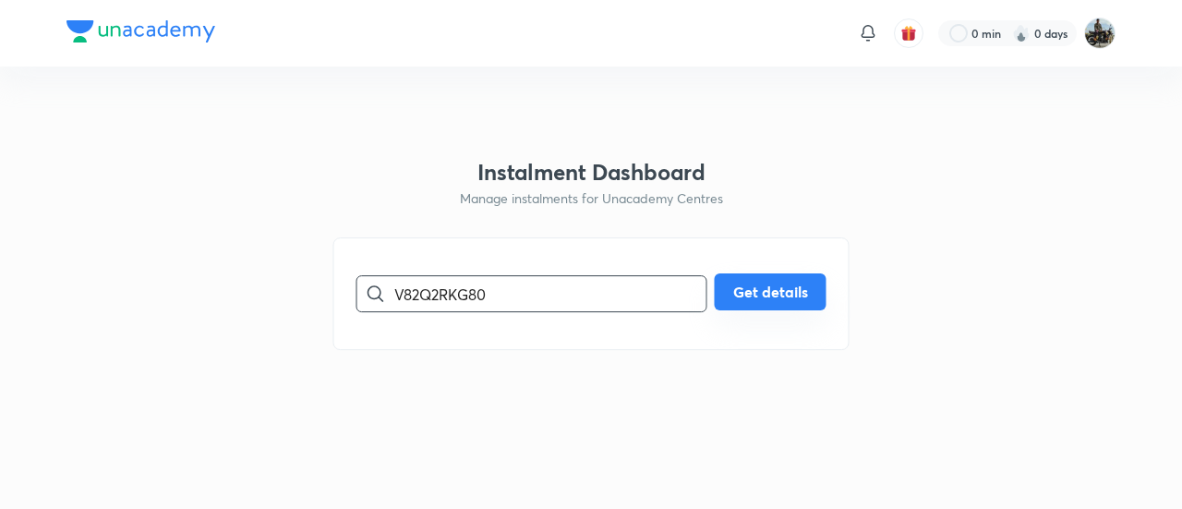
type input "V82Q2RKG80"
click at [781, 312] on div "V82Q2RKG80 ​ Get details" at bounding box center [591, 293] width 470 height 37
click at [772, 298] on button "Get details" at bounding box center [771, 291] width 112 height 37
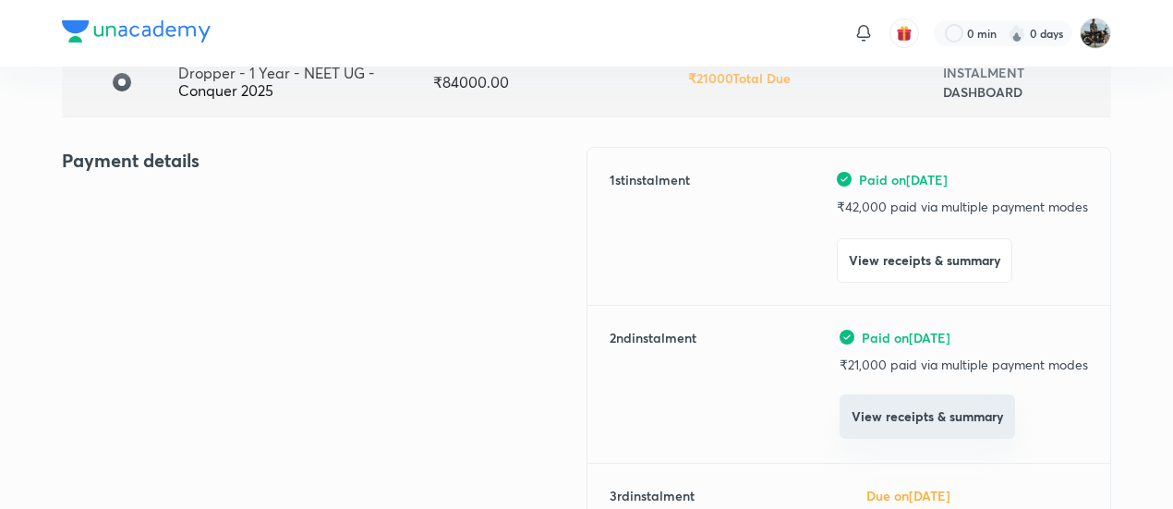
click at [857, 439] on div "Paid on [DATE] ₹ 21,000 paid via multiple payment modes View receipts & summary" at bounding box center [963, 384] width 248 height 113
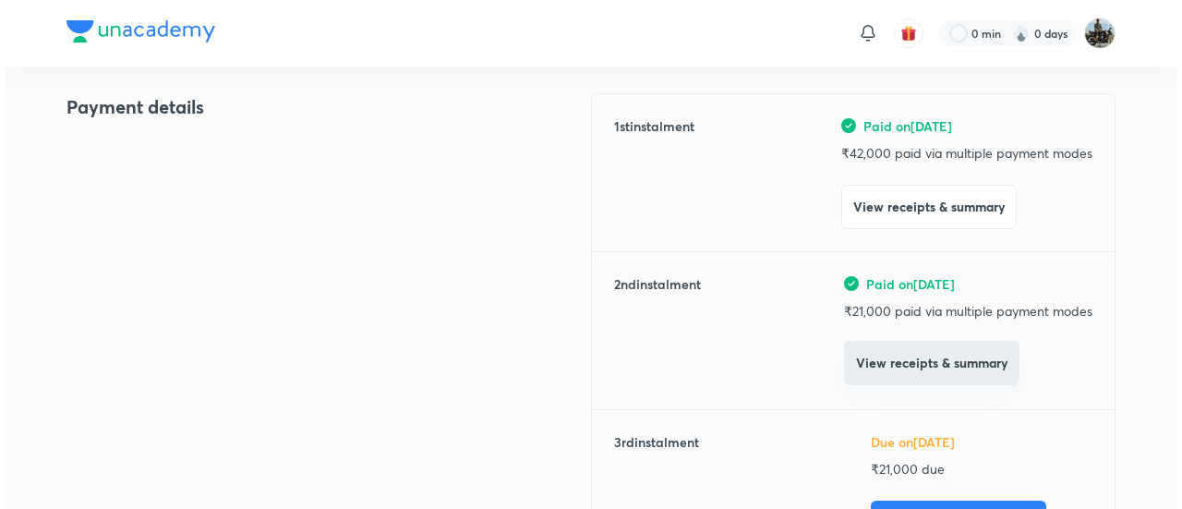
scroll to position [210, 0]
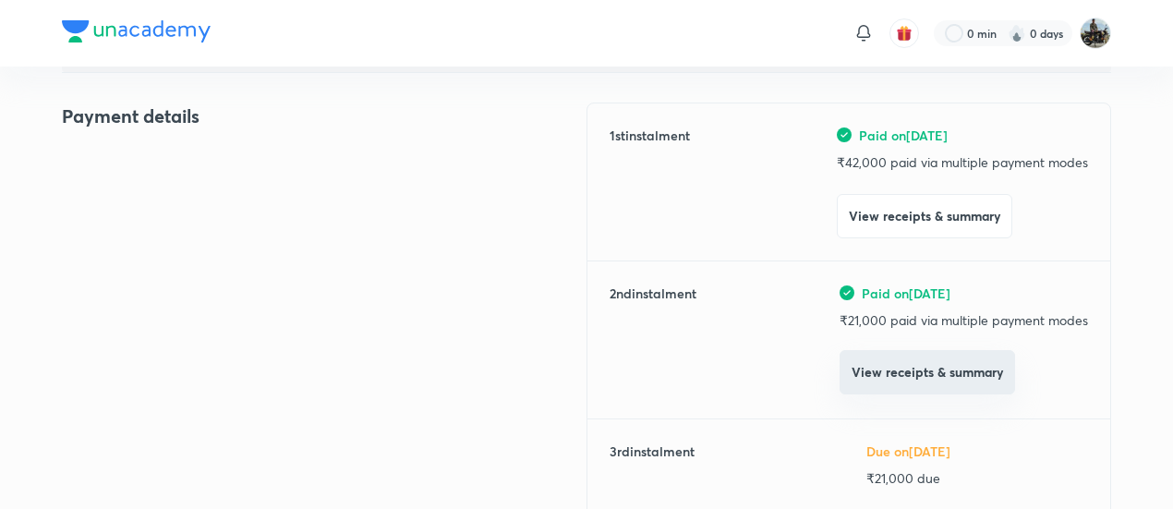
drag, startPoint x: 866, startPoint y: 342, endPoint x: 855, endPoint y: 371, distance: 31.6
click at [855, 371] on div "Paid on [DATE] ₹ 21,000 paid via multiple payment modes View receipts & summary" at bounding box center [963, 339] width 248 height 113
click at [855, 371] on button "View receipts & summary" at bounding box center [926, 372] width 175 height 44
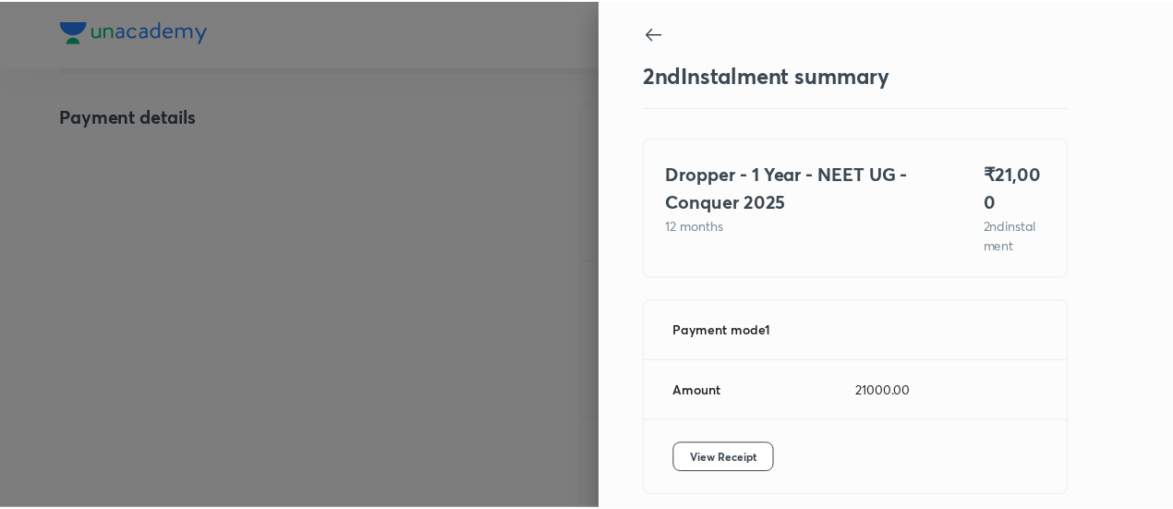
scroll to position [81, 0]
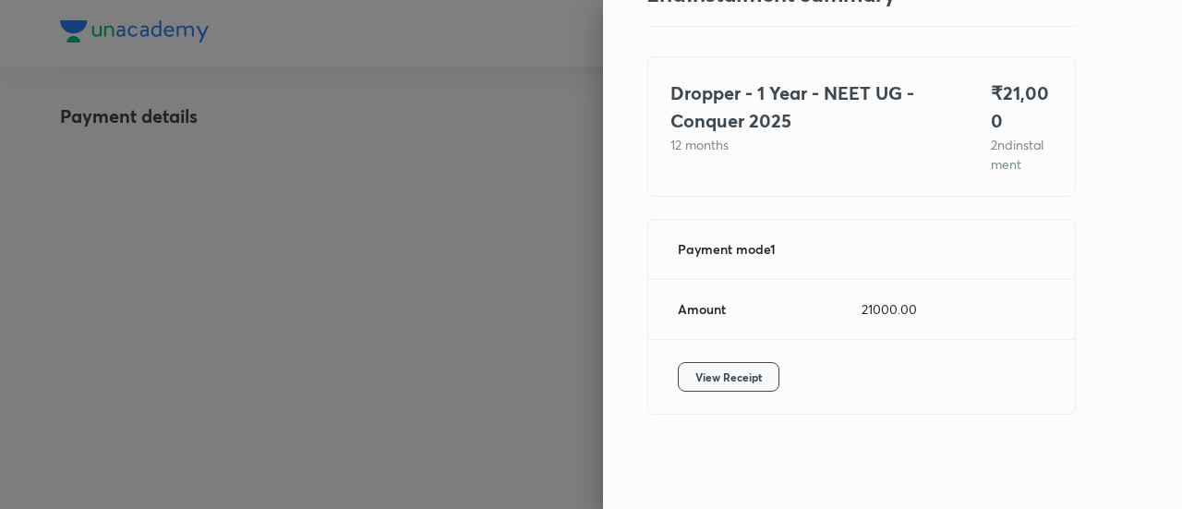
click at [708, 377] on span "View Receipt" at bounding box center [728, 376] width 66 height 18
click at [290, 215] on div at bounding box center [591, 254] width 1182 height 509
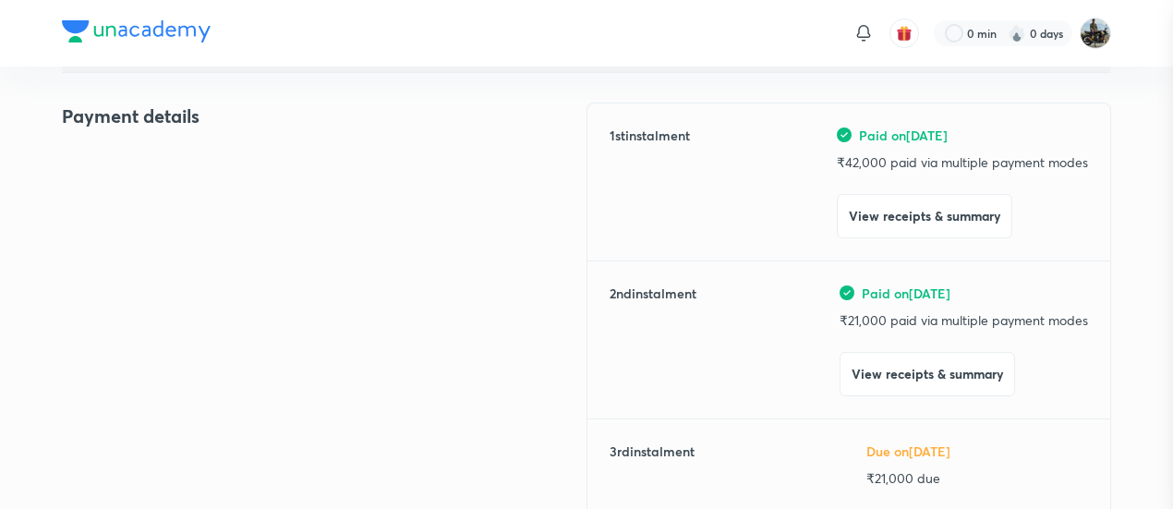
click at [290, 215] on div at bounding box center [586, 254] width 1173 height 509
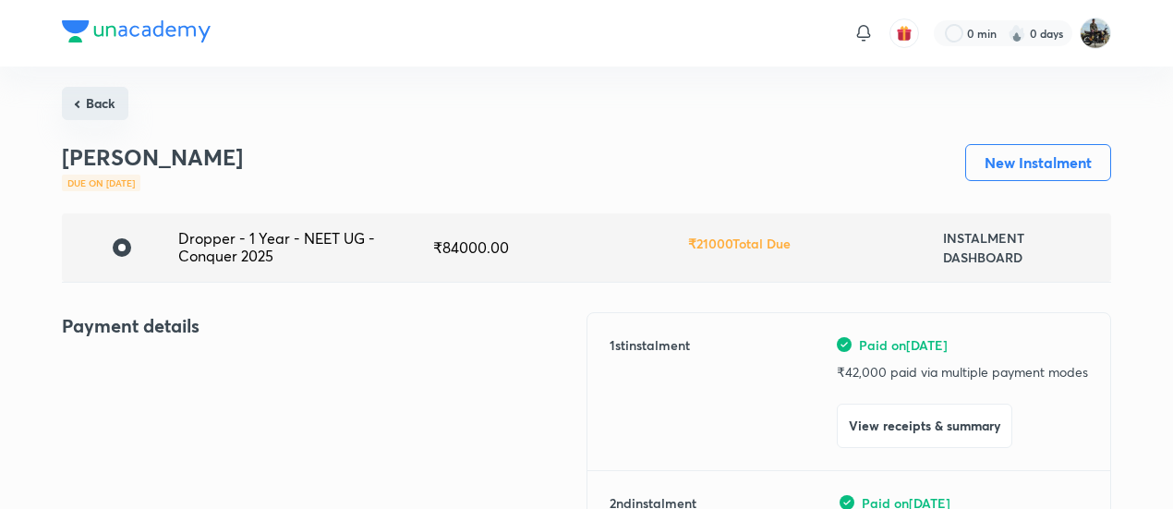
click at [107, 100] on button "Back" at bounding box center [95, 103] width 66 height 33
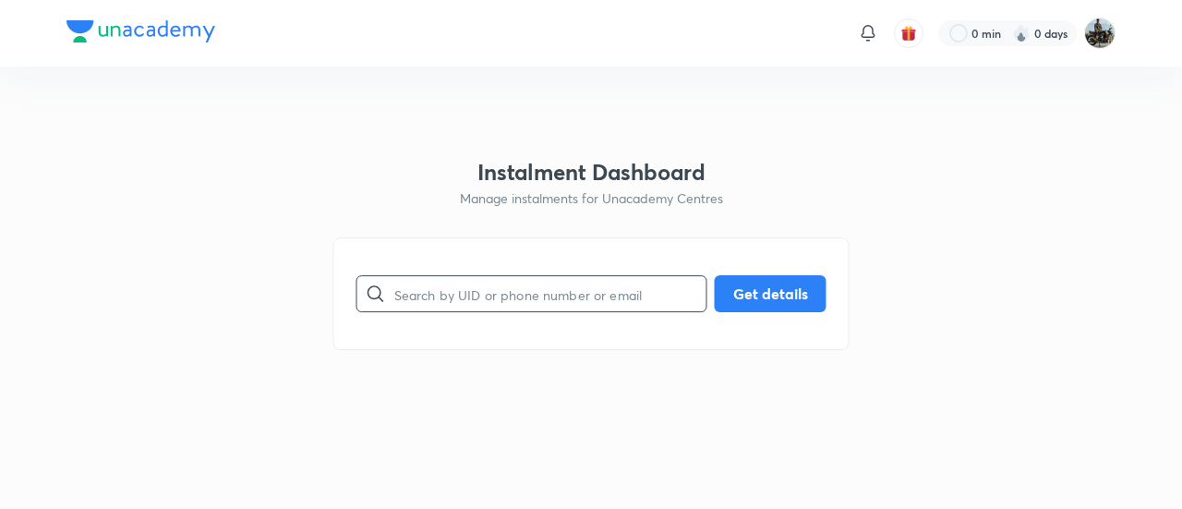
click at [462, 283] on input "text" at bounding box center [550, 294] width 312 height 47
paste input "ZZVJ6GI36A"
type input "ZZVJ6GI36A"
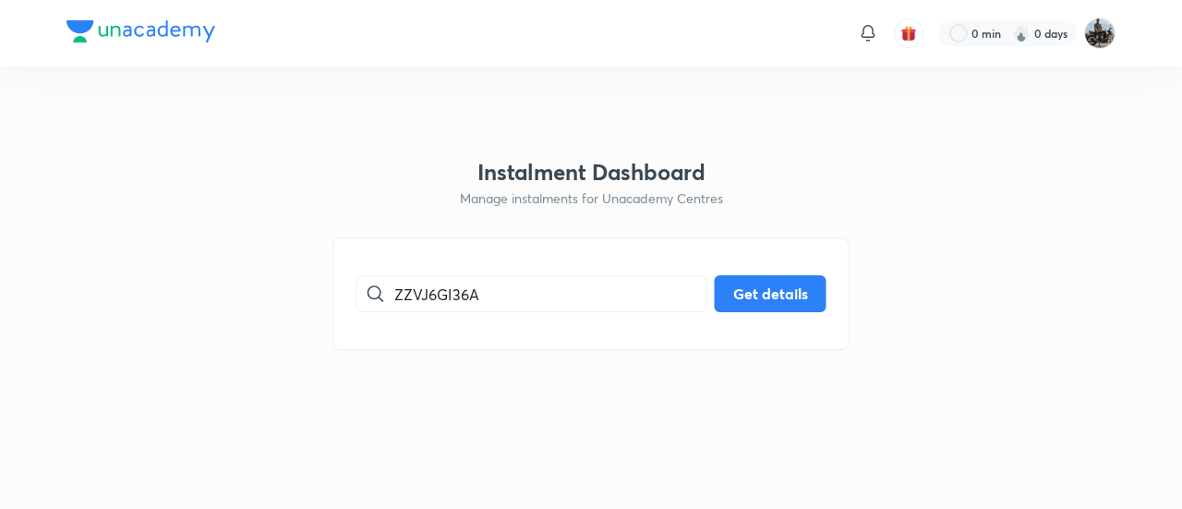
click at [709, 302] on div "ZZVJ6GI36A ​ Get details" at bounding box center [591, 293] width 470 height 37
click at [779, 294] on button "Get details" at bounding box center [771, 291] width 112 height 37
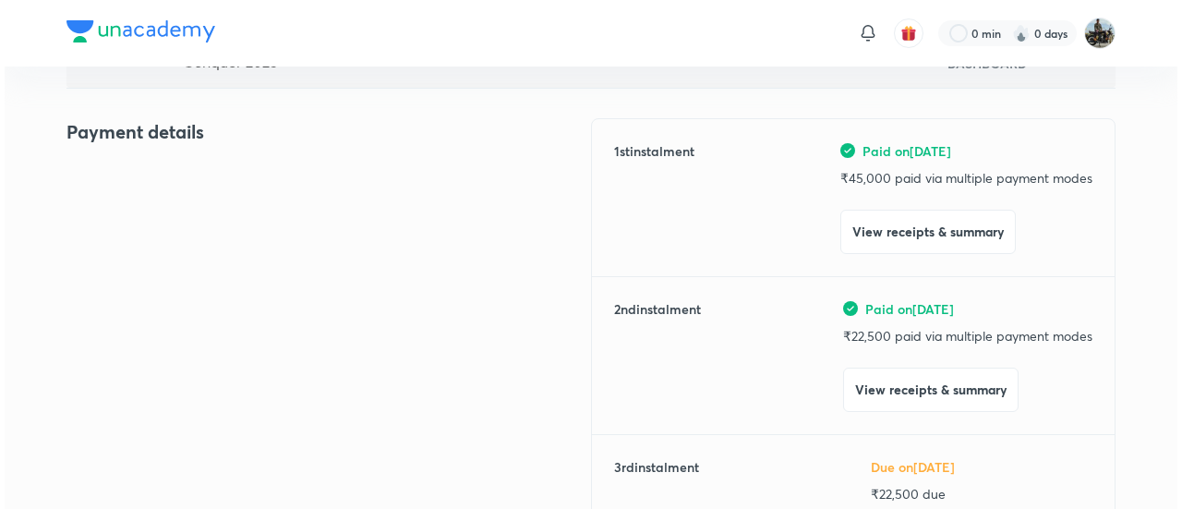
scroll to position [204, 0]
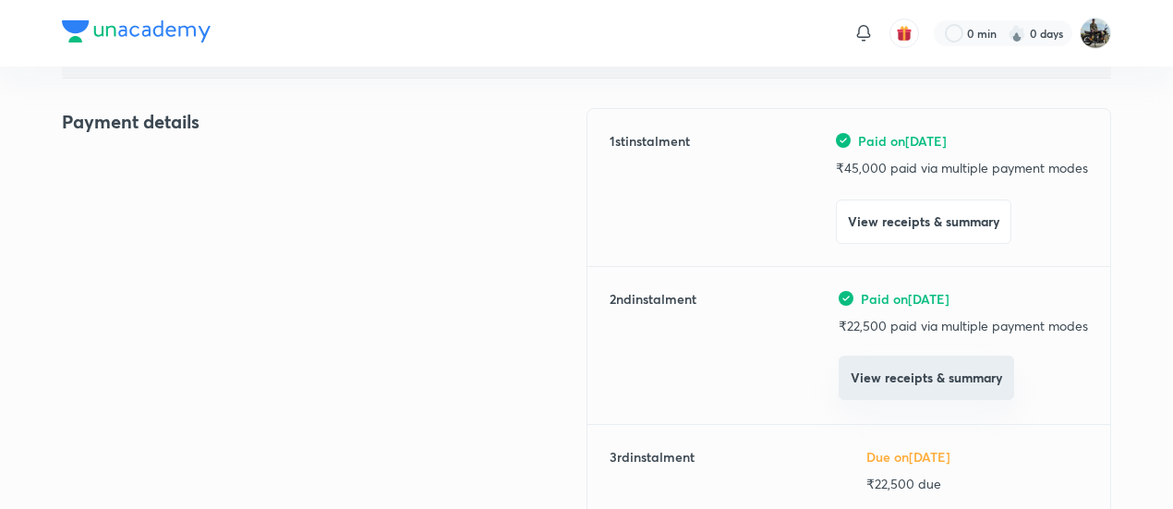
click at [909, 378] on button "View receipts & summary" at bounding box center [925, 377] width 175 height 44
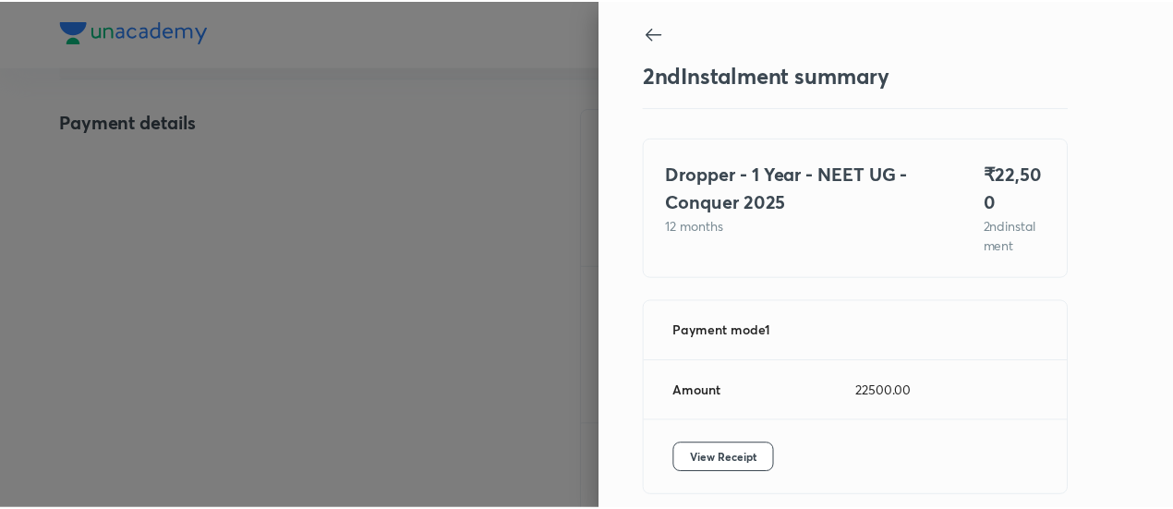
scroll to position [81, 0]
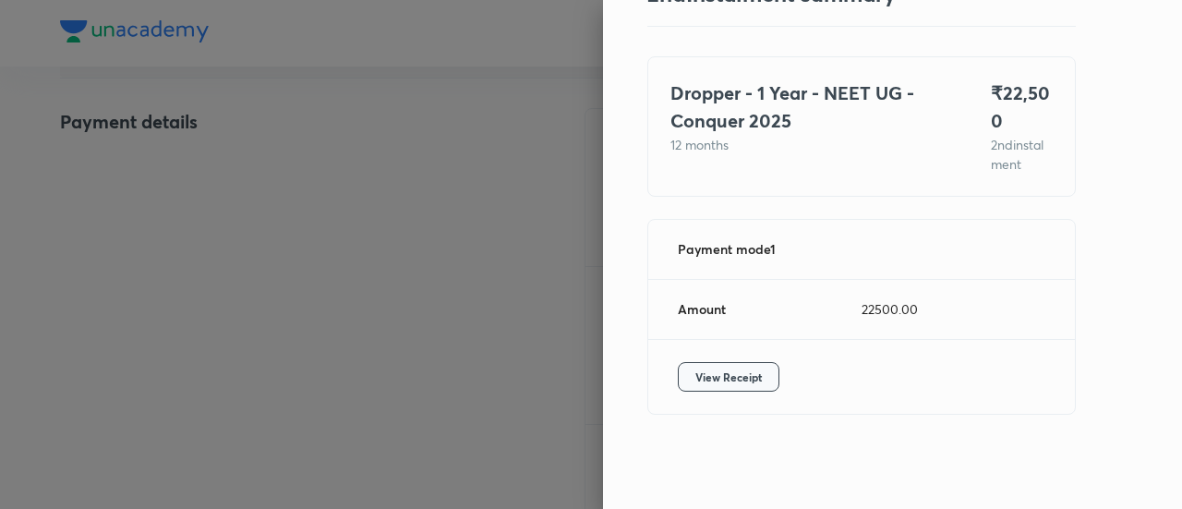
click at [703, 381] on span "View Receipt" at bounding box center [728, 376] width 66 height 18
click at [259, 171] on div at bounding box center [591, 254] width 1182 height 509
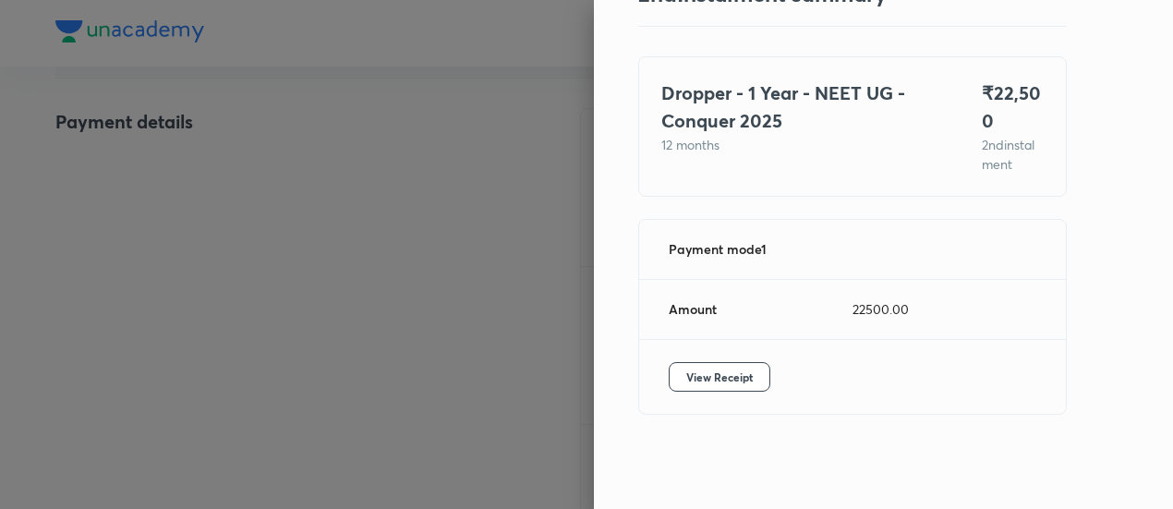
click at [259, 171] on div at bounding box center [586, 254] width 1173 height 509
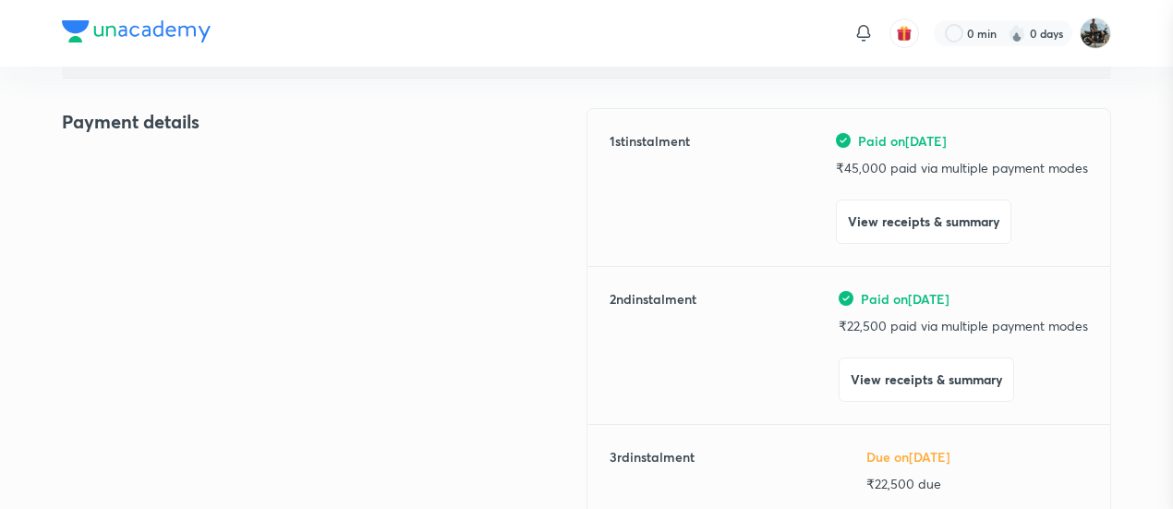
scroll to position [0, 0]
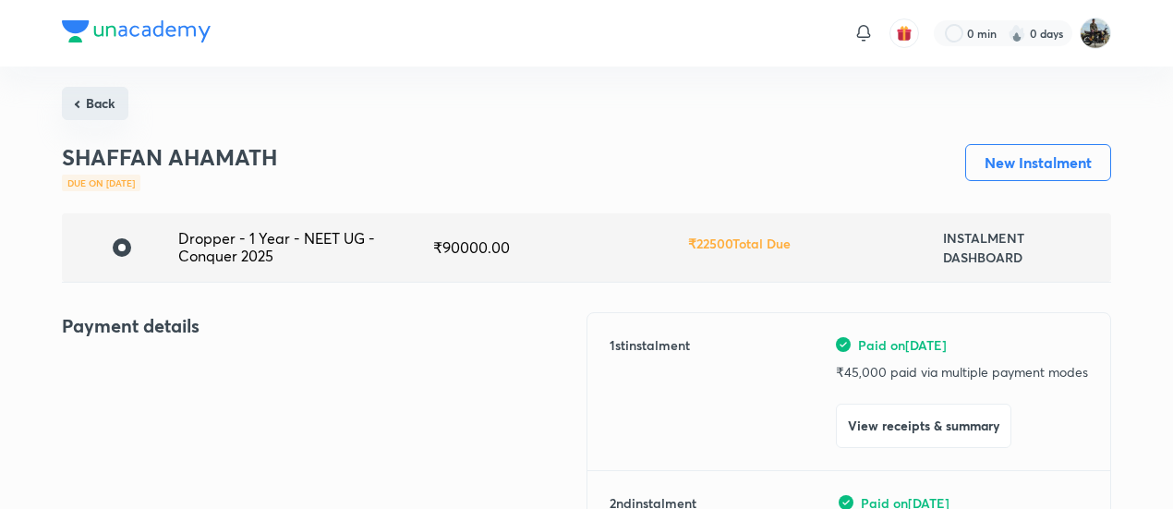
click at [124, 117] on button "Back" at bounding box center [95, 103] width 66 height 33
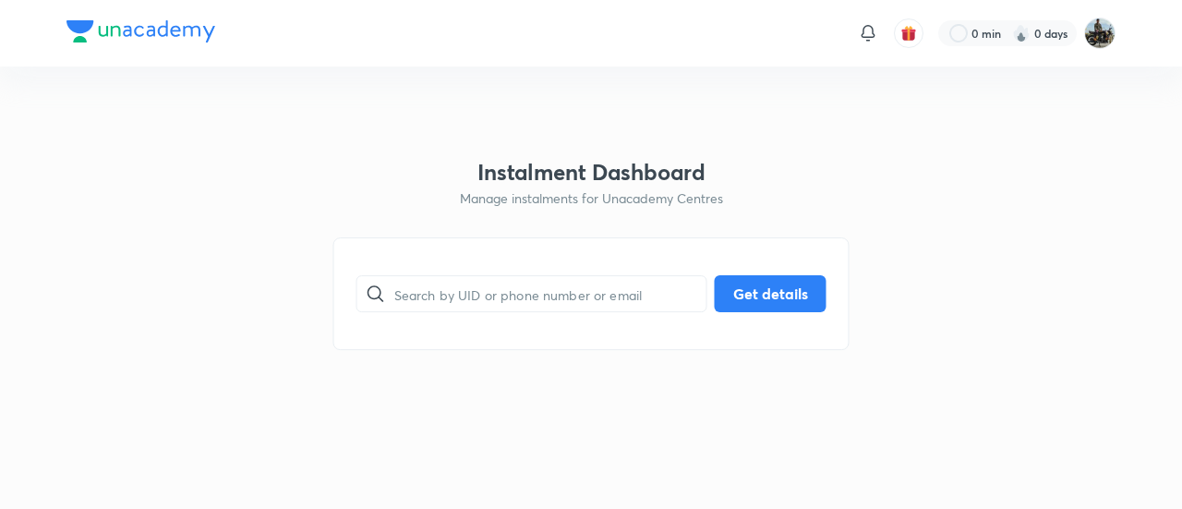
click at [533, 259] on div "​ Get details" at bounding box center [591, 293] width 516 height 113
paste input "U6D7118FD9"
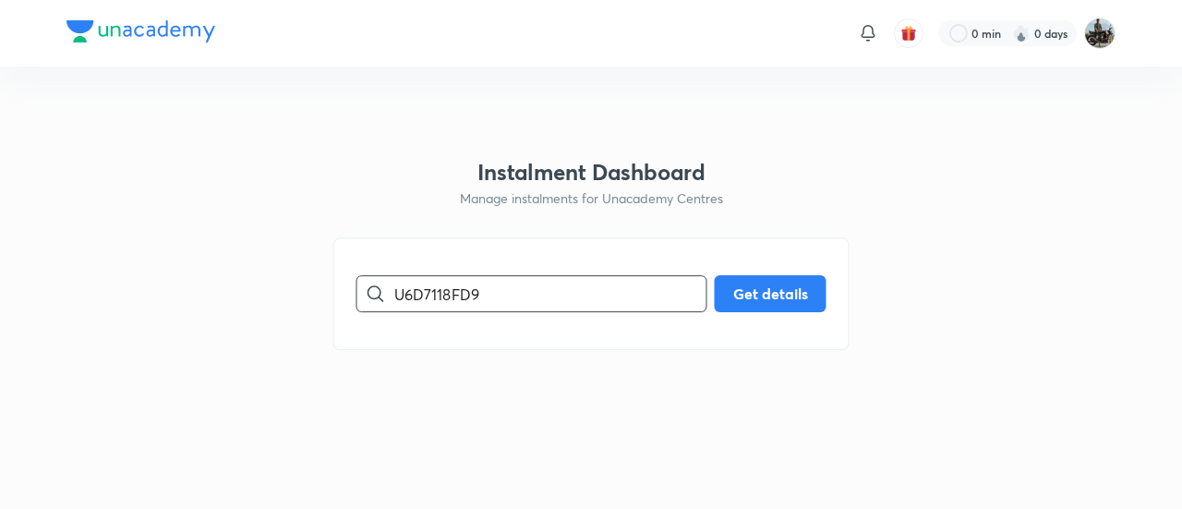
click at [464, 290] on input "U6D7118FD9" at bounding box center [550, 294] width 312 height 47
type input "U6D7118FD9"
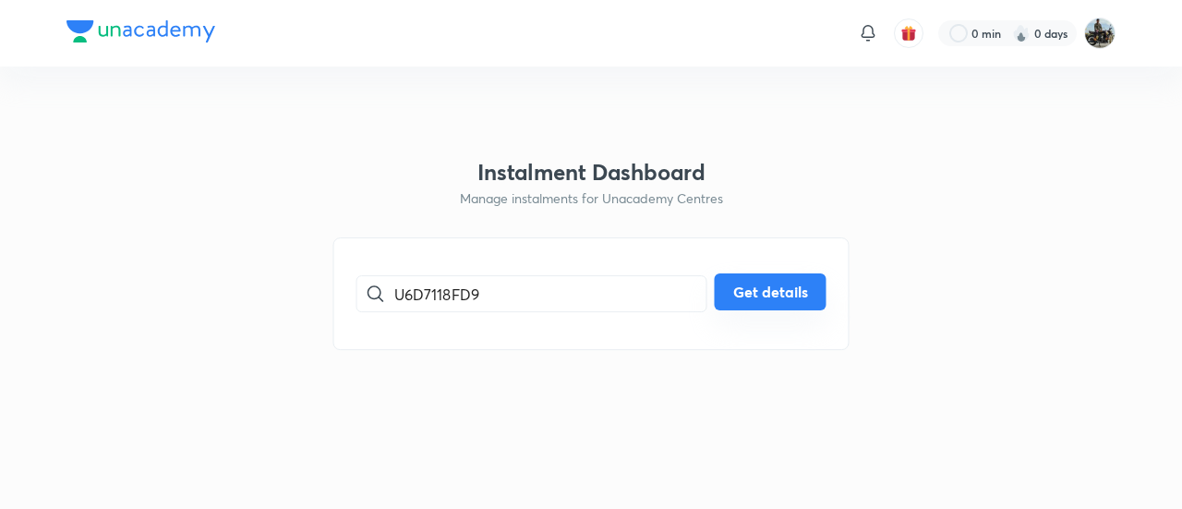
click at [803, 287] on button "Get details" at bounding box center [771, 291] width 112 height 37
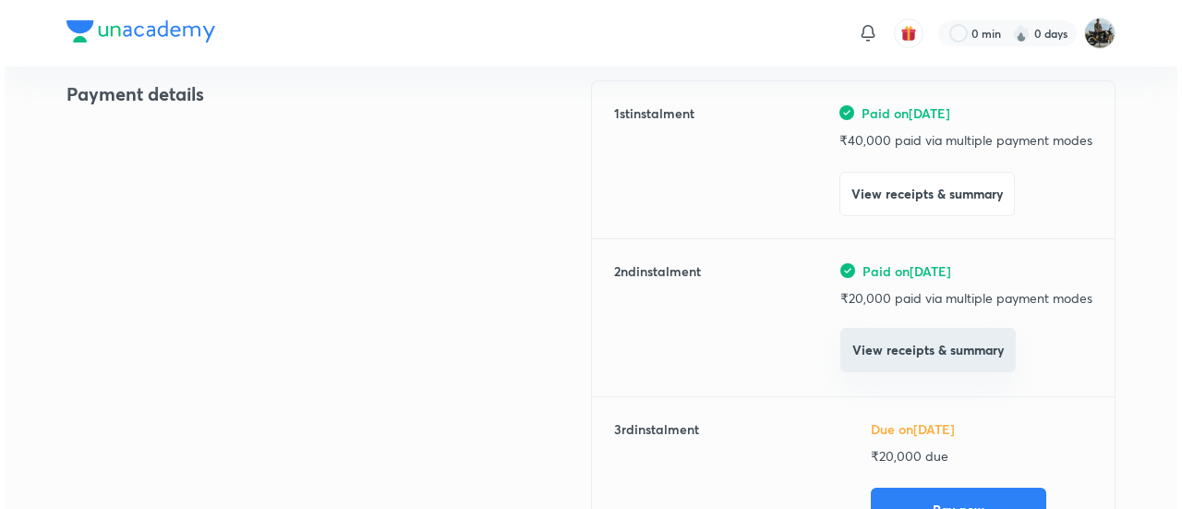
scroll to position [233, 0]
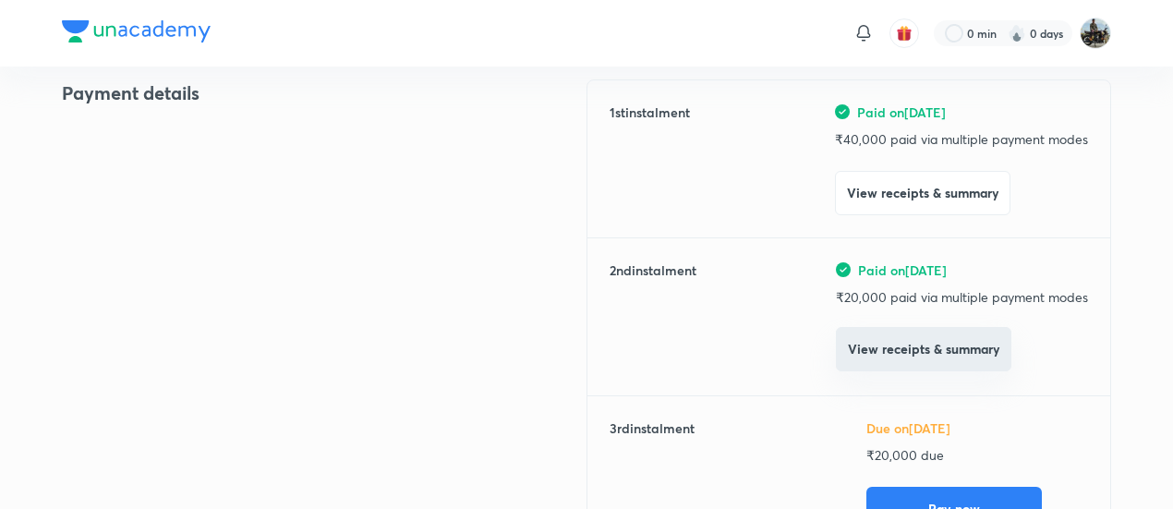
click at [909, 348] on button "View receipts & summary" at bounding box center [923, 349] width 175 height 44
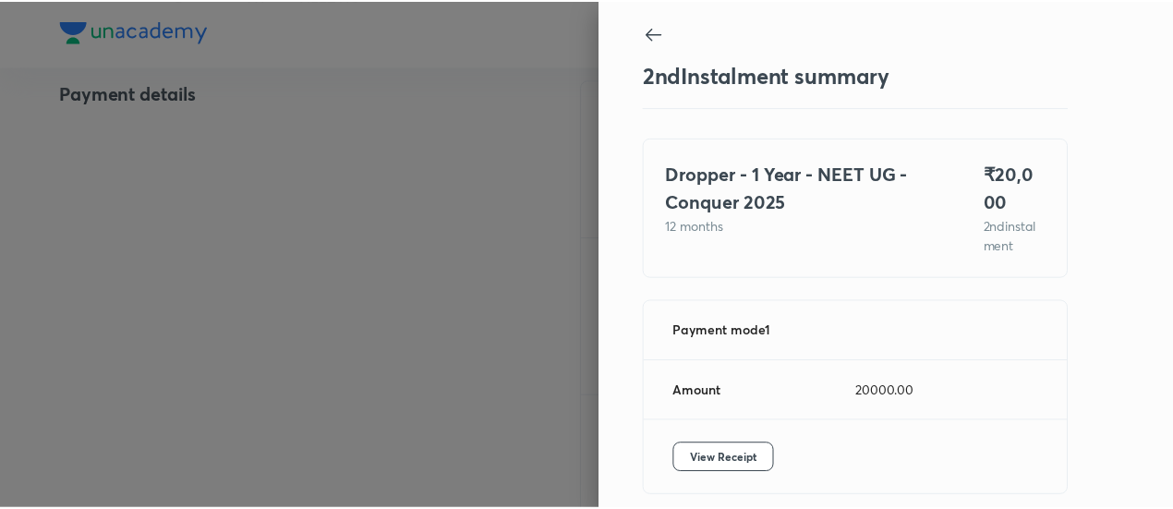
scroll to position [81, 0]
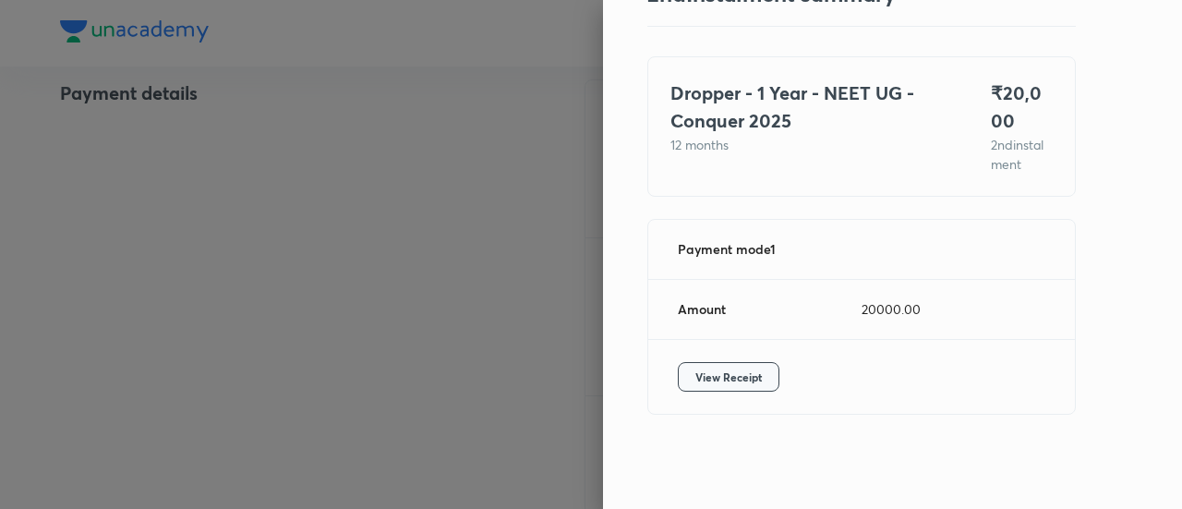
click at [681, 362] on button "View Receipt" at bounding box center [729, 377] width 102 height 30
click at [273, 174] on div at bounding box center [591, 254] width 1182 height 509
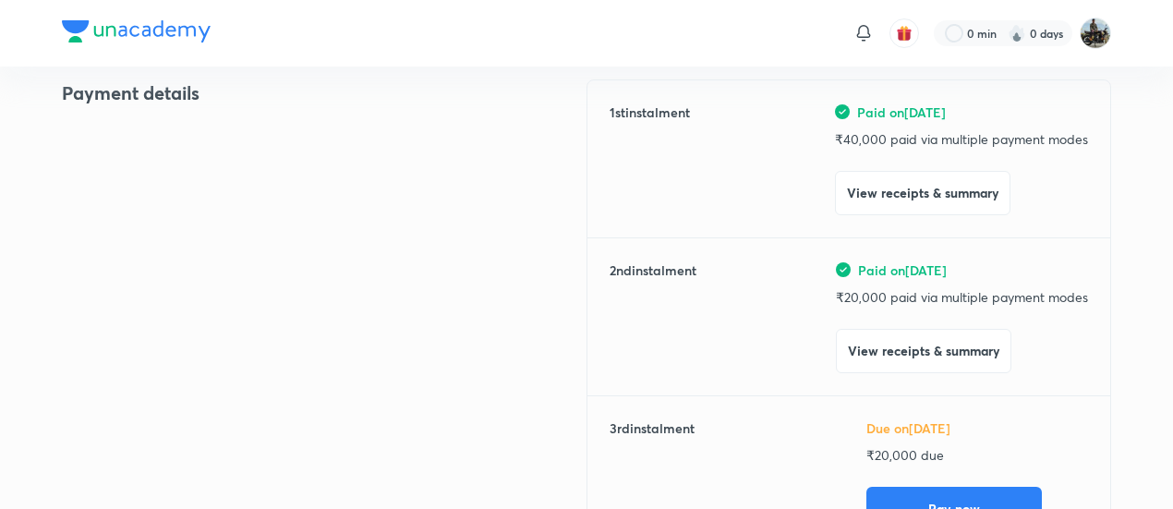
scroll to position [0, 0]
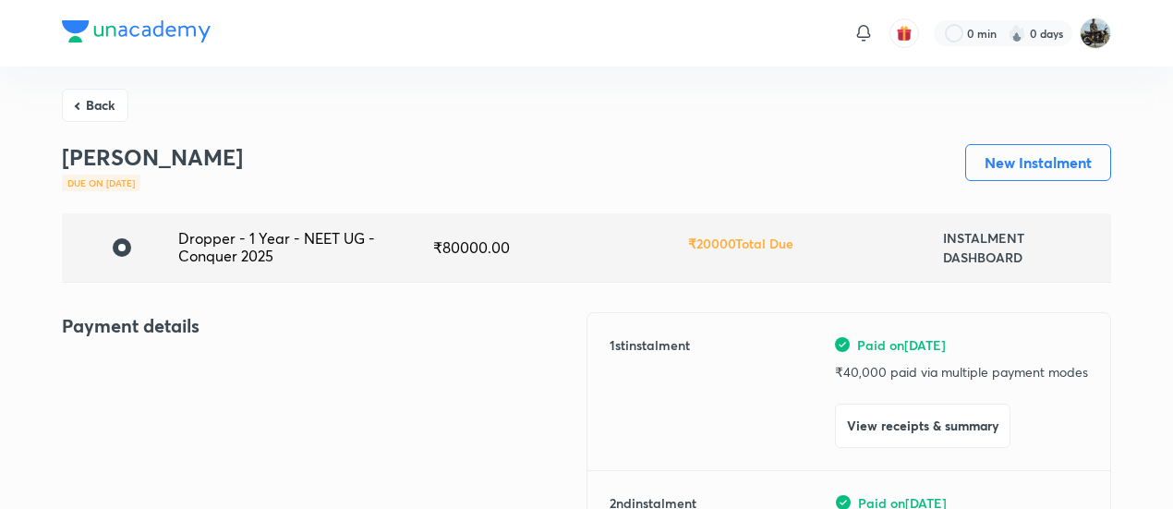
click at [94, 92] on button "Back" at bounding box center [95, 105] width 66 height 33
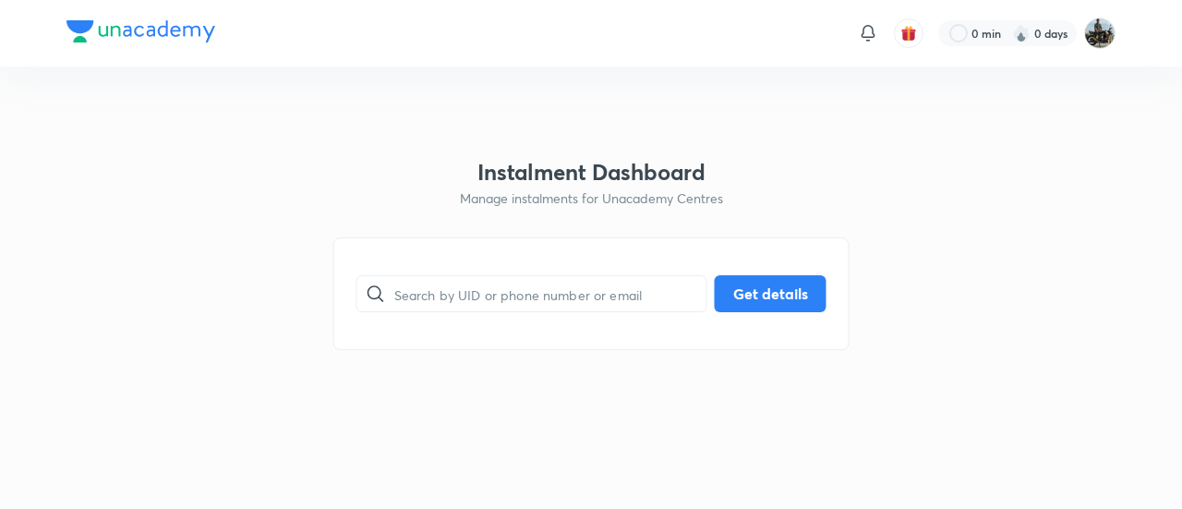
click at [94, 66] on html "0 min 0 days Instalment Dashboard Manage instalments for Unacademy Centres ​ Ge…" at bounding box center [591, 33] width 1182 height 66
click at [512, 282] on input "text" at bounding box center [550, 294] width 312 height 47
paste input "XWIXOACW7Z"
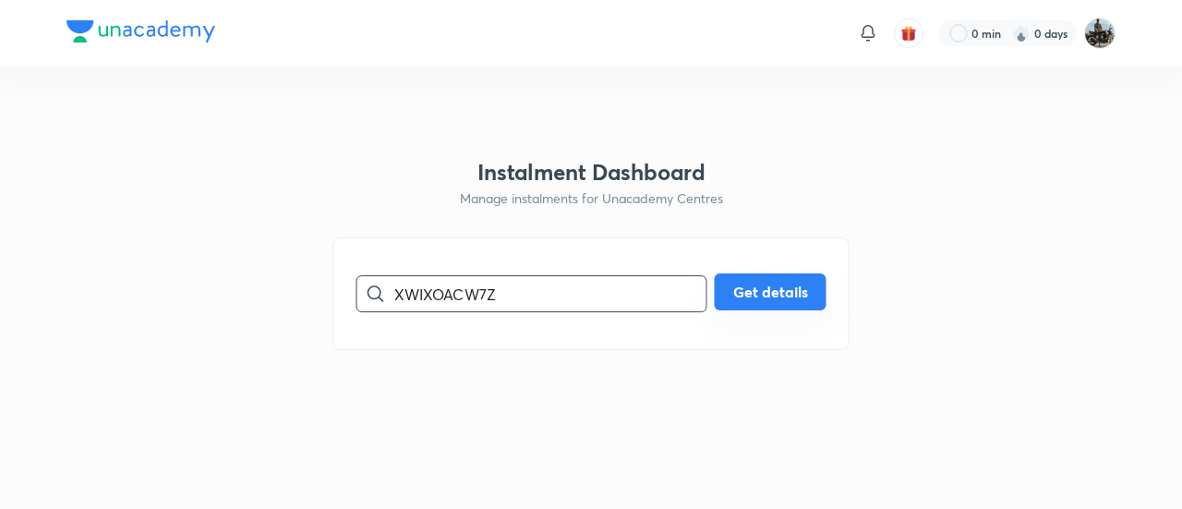
type input "XWIXOACW7Z"
click at [792, 288] on button "Get details" at bounding box center [771, 291] width 112 height 37
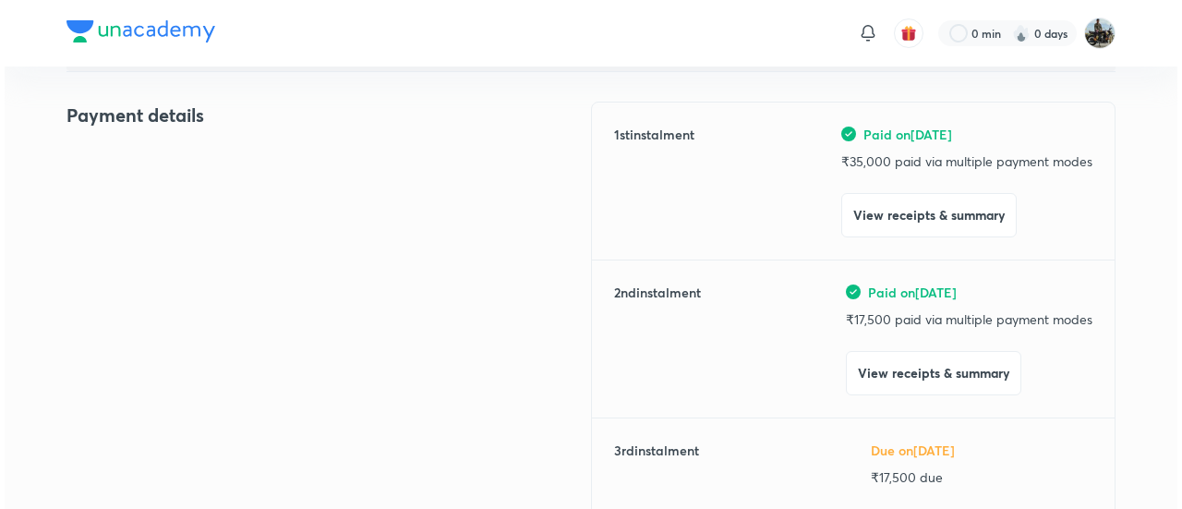
scroll to position [223, 0]
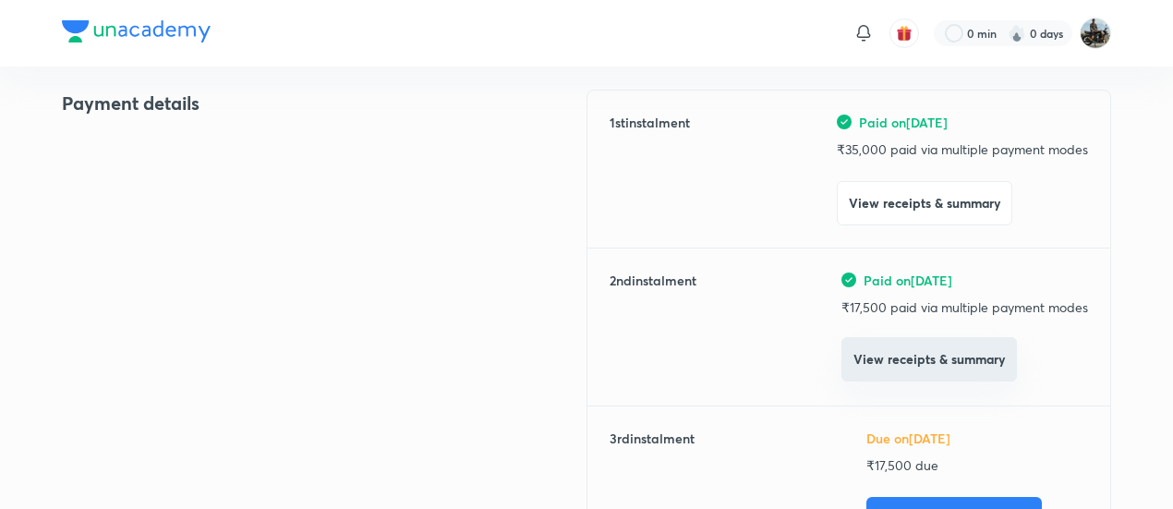
click at [949, 338] on button "View receipts & summary" at bounding box center [928, 359] width 175 height 44
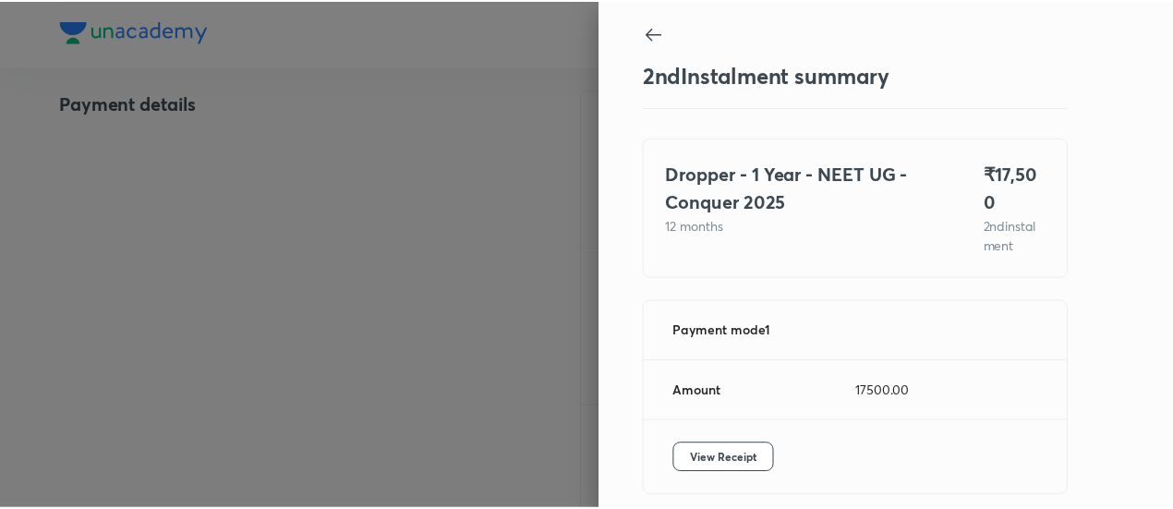
scroll to position [62, 0]
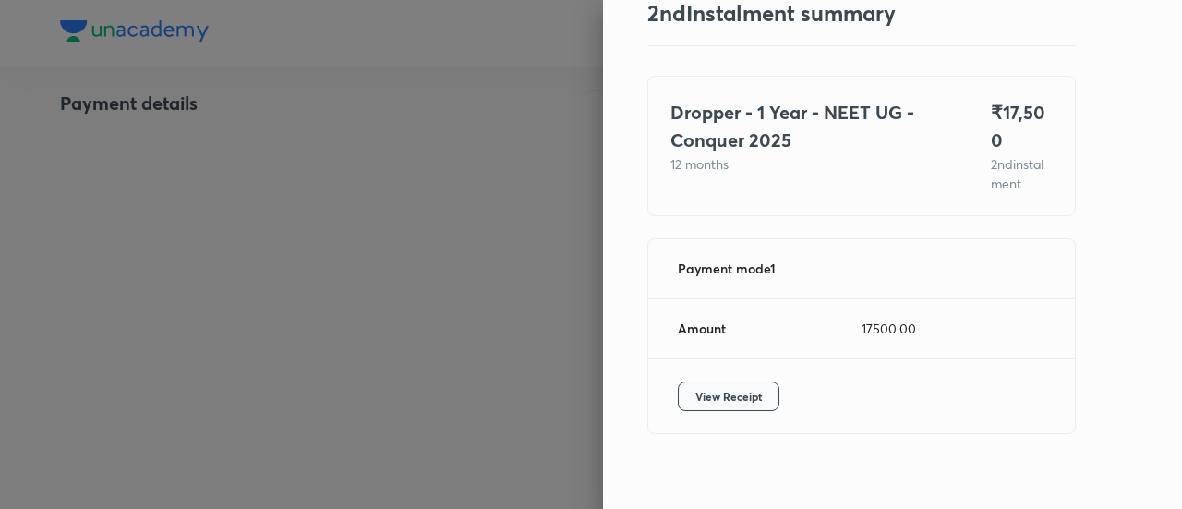
click at [706, 387] on span "View Receipt" at bounding box center [728, 396] width 66 height 18
click at [279, 156] on div at bounding box center [591, 254] width 1182 height 509
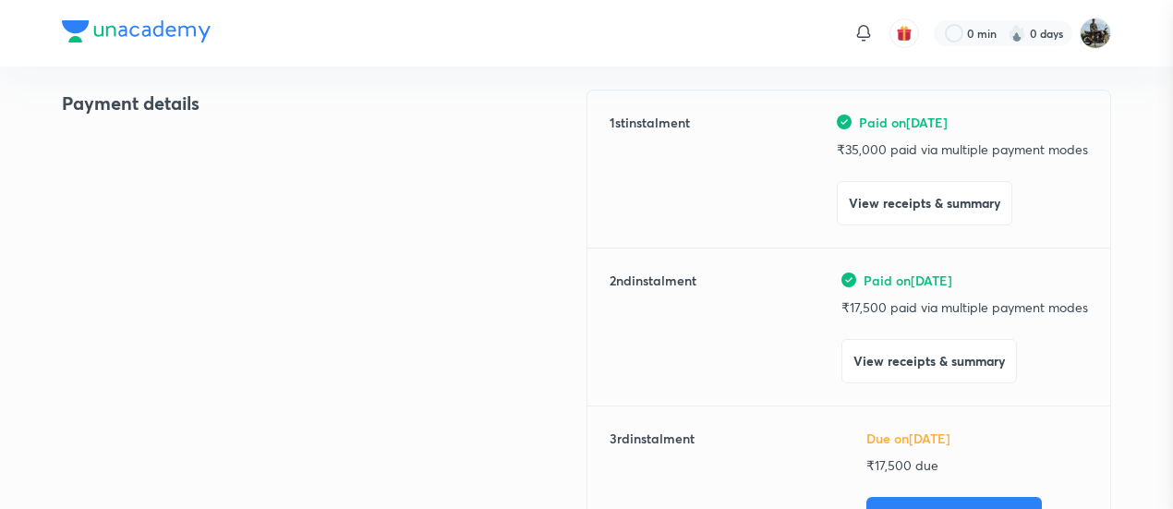
click at [279, 156] on div at bounding box center [586, 254] width 1173 height 509
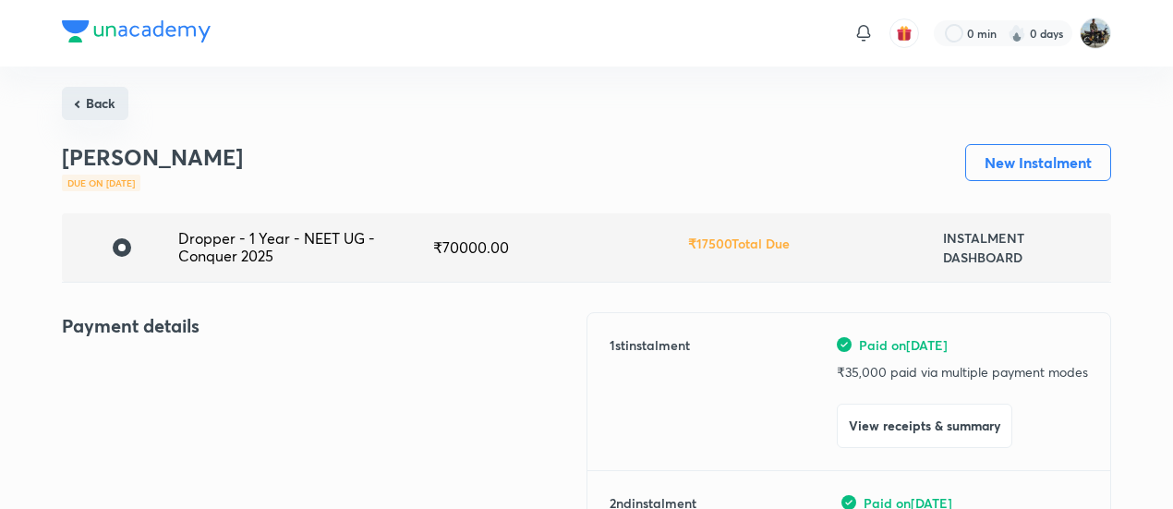
click at [86, 104] on button "Back" at bounding box center [95, 103] width 66 height 33
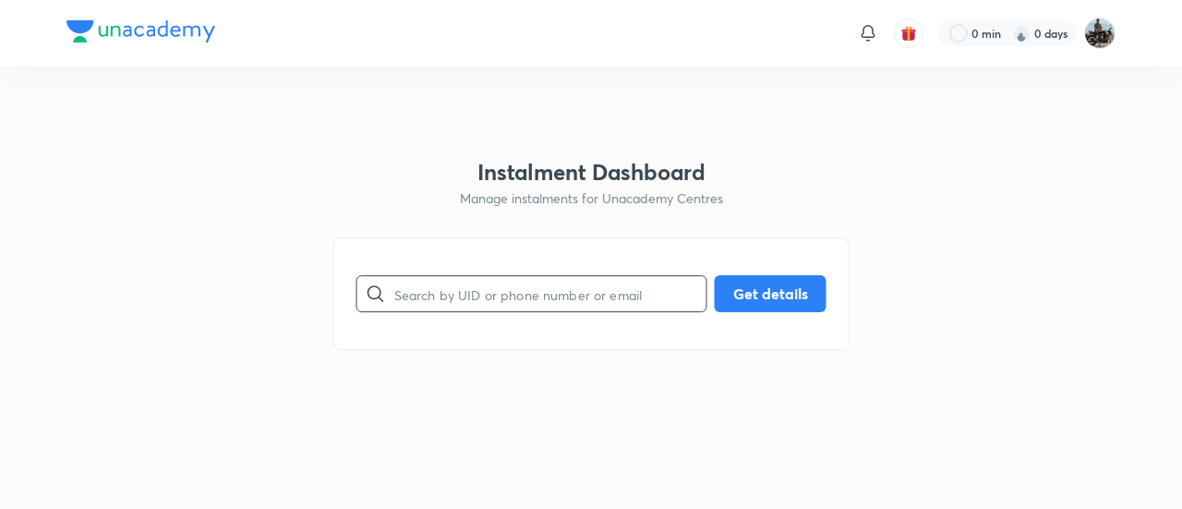
click at [564, 295] on input "text" at bounding box center [550, 294] width 312 height 47
paste input "54PWEQJ47M"
type input "54PWEQJ47M"
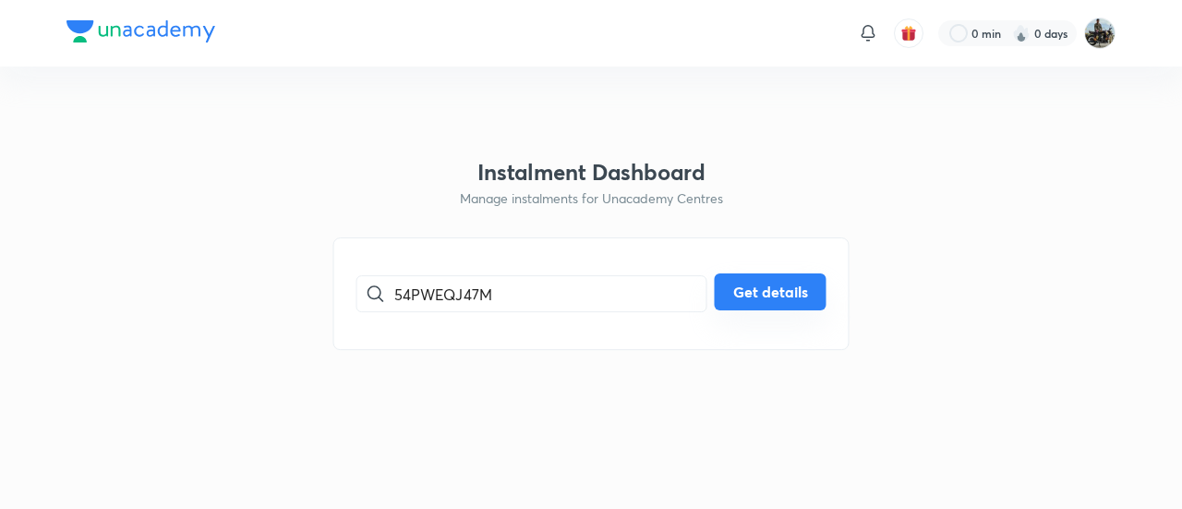
drag, startPoint x: 840, startPoint y: 280, endPoint x: 741, endPoint y: 289, distance: 100.2
click at [741, 289] on div "54PWEQJ47M ​ Get details" at bounding box center [591, 293] width 516 height 113
click at [741, 289] on button "Get details" at bounding box center [771, 291] width 112 height 37
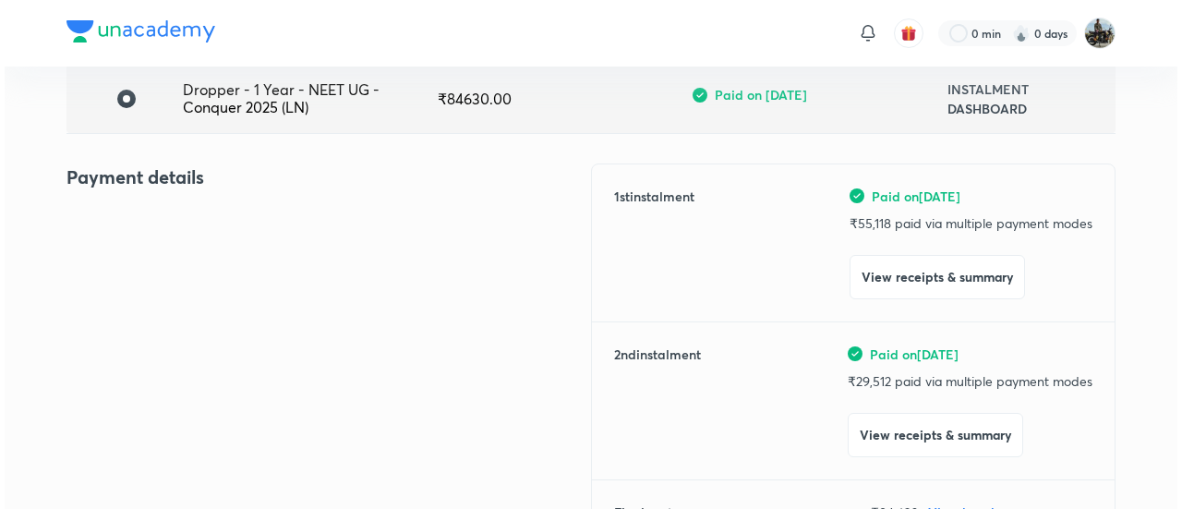
scroll to position [154, 0]
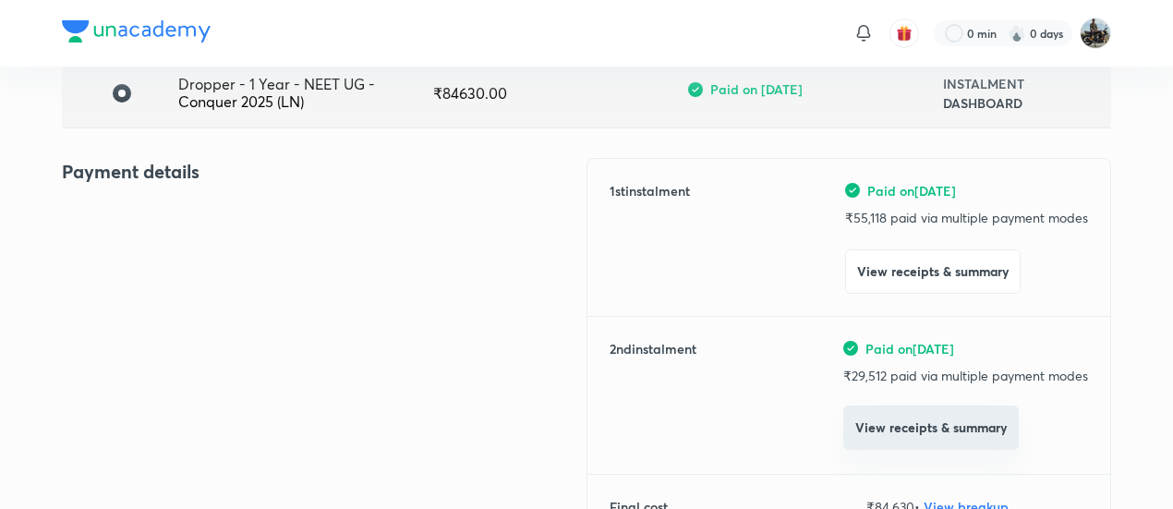
click at [859, 415] on button "View receipts & summary" at bounding box center [930, 427] width 175 height 44
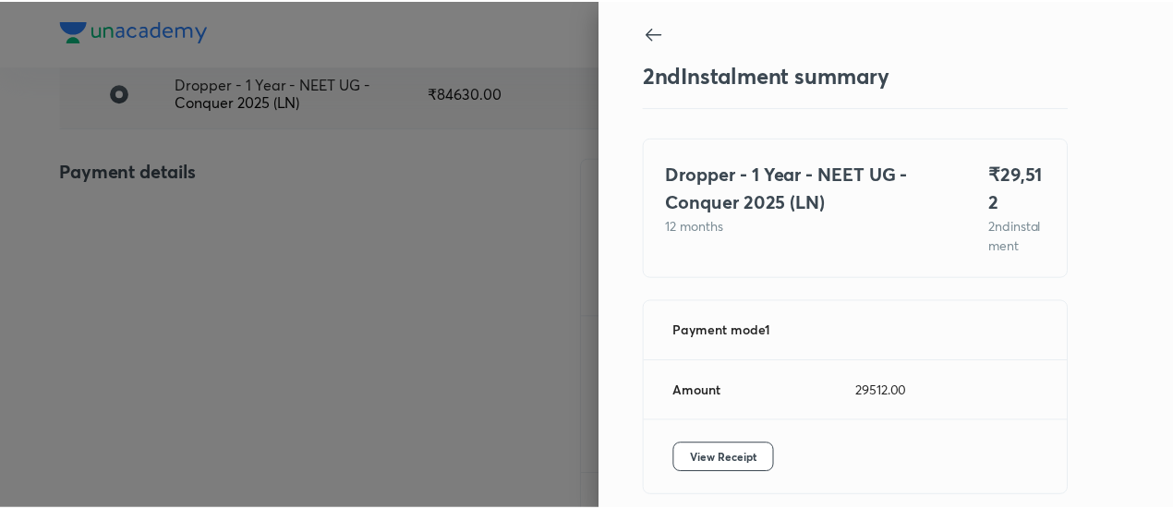
scroll to position [101, 0]
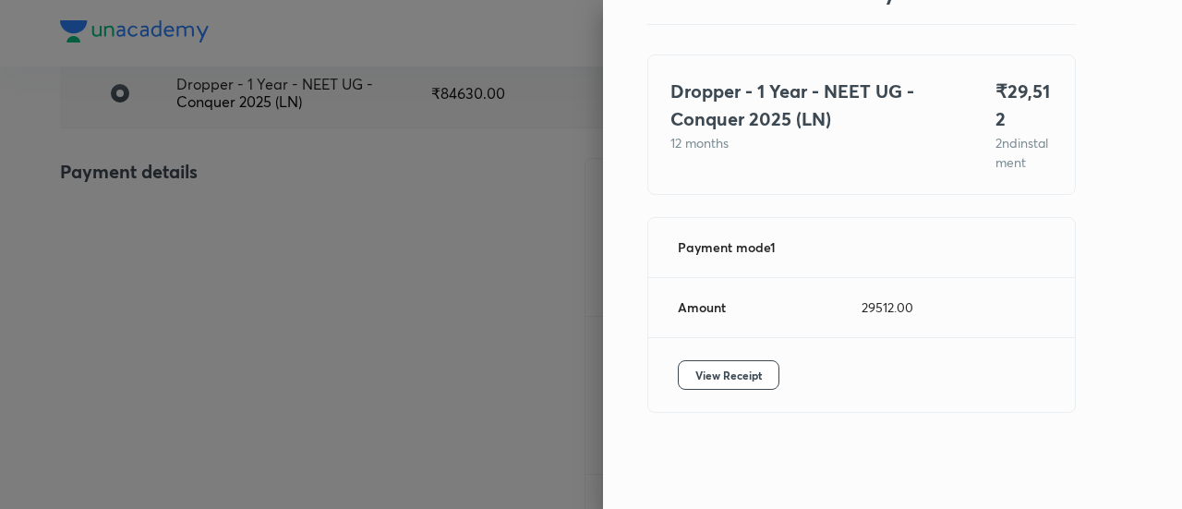
click at [661, 363] on div "View Receipt" at bounding box center [861, 375] width 427 height 74
click at [695, 370] on span "View Receipt" at bounding box center [728, 375] width 66 height 18
click at [246, 164] on div at bounding box center [591, 254] width 1182 height 509
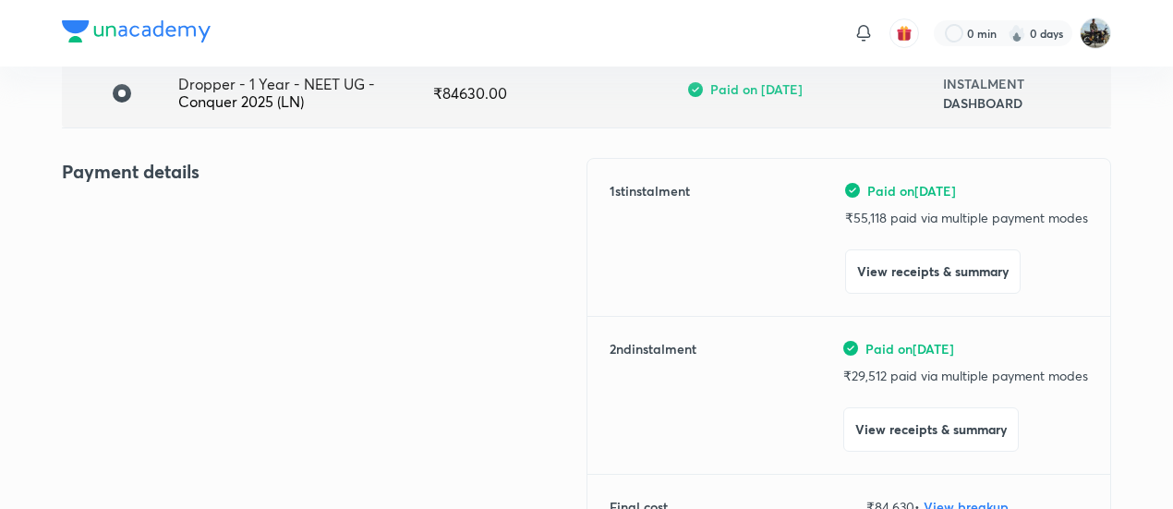
scroll to position [0, 0]
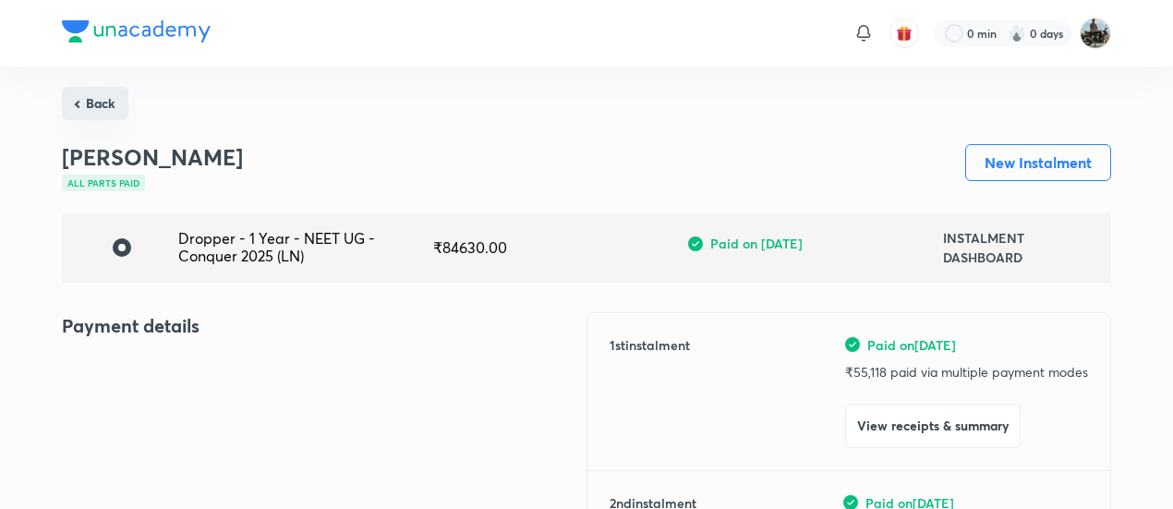
click at [97, 115] on button "Back" at bounding box center [95, 103] width 66 height 33
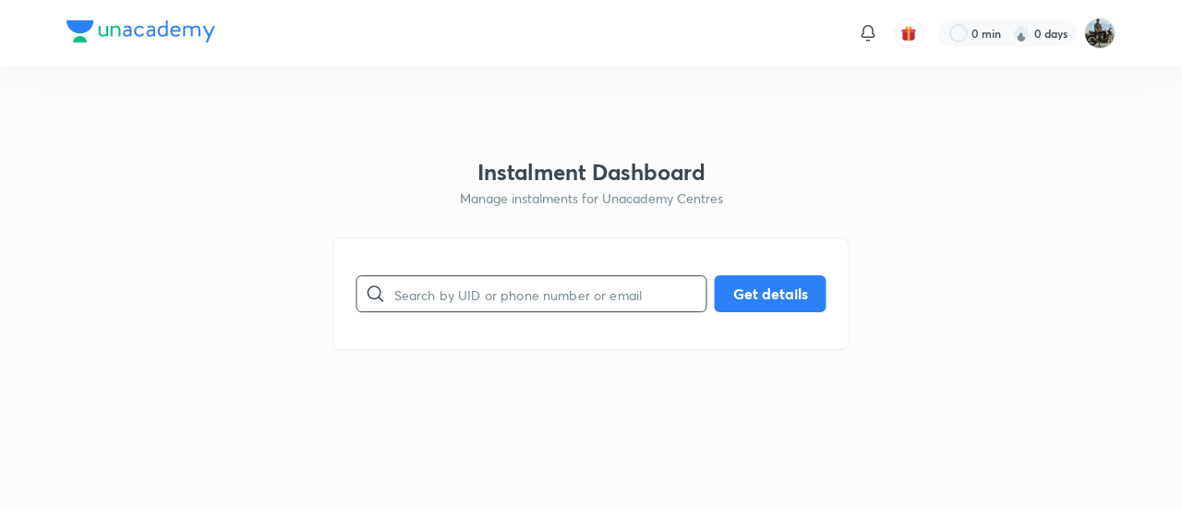
click at [488, 306] on input "text" at bounding box center [550, 294] width 312 height 47
paste input "RZY23ZJ9ZQ"
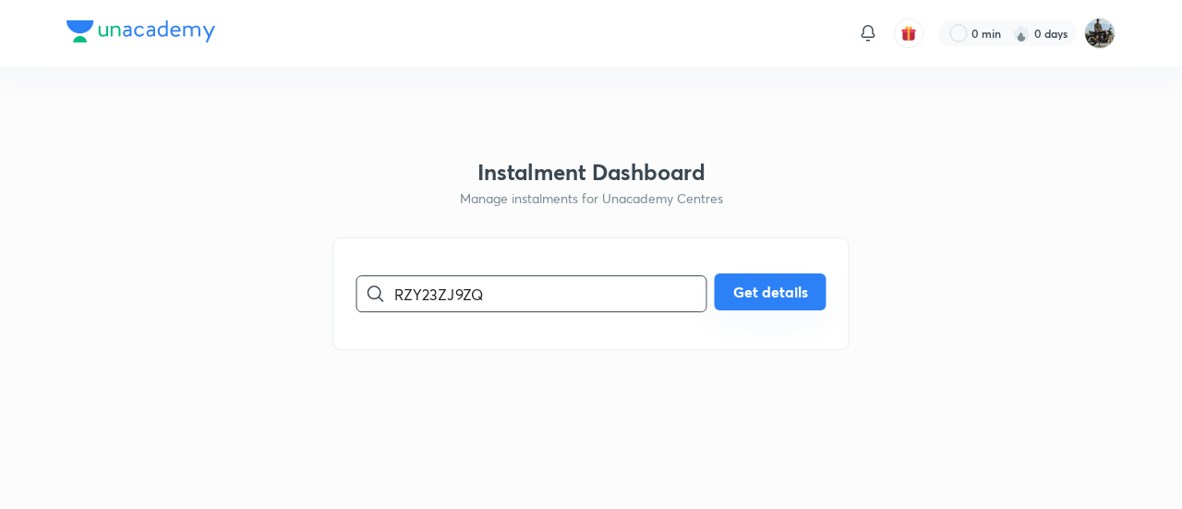
type input "RZY23ZJ9ZQ"
click at [787, 288] on button "Get details" at bounding box center [771, 291] width 112 height 37
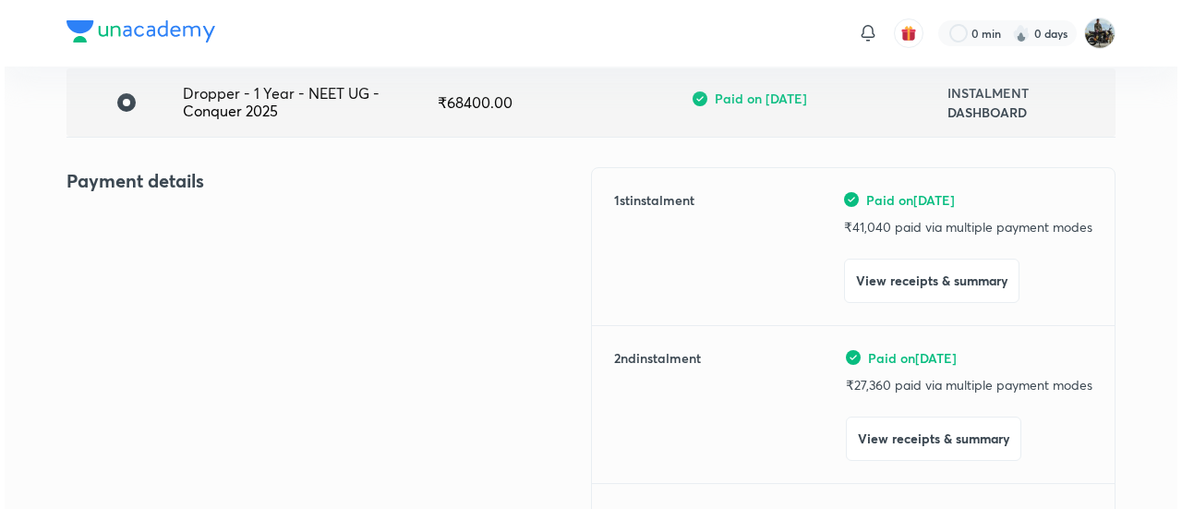
scroll to position [146, 0]
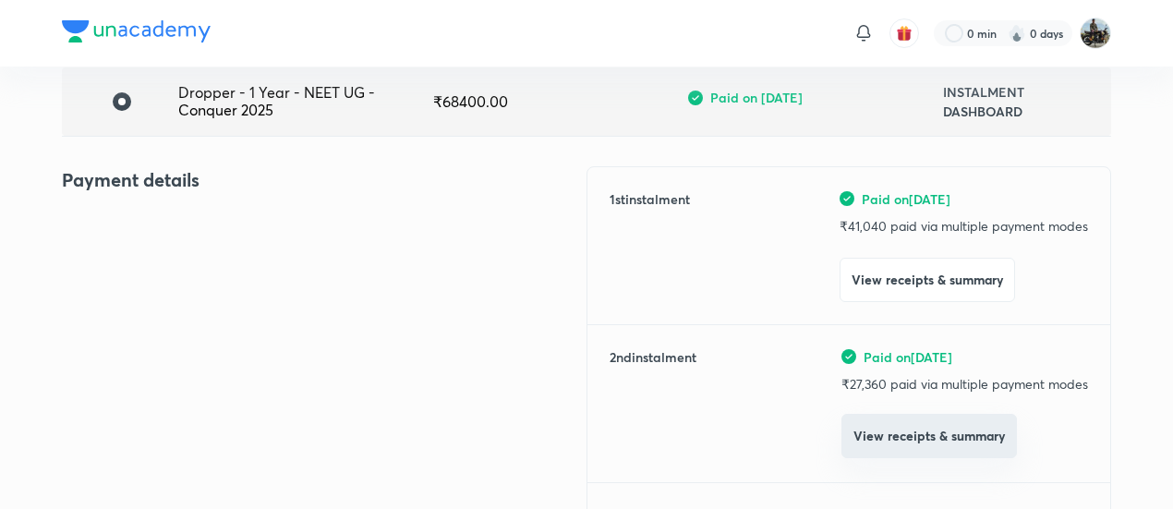
click at [906, 457] on div "Paid on [DATE] ₹ 27,360 paid via multiple payment modes View receipts & summary" at bounding box center [964, 403] width 247 height 113
click at [892, 442] on button "View receipts & summary" at bounding box center [928, 436] width 175 height 44
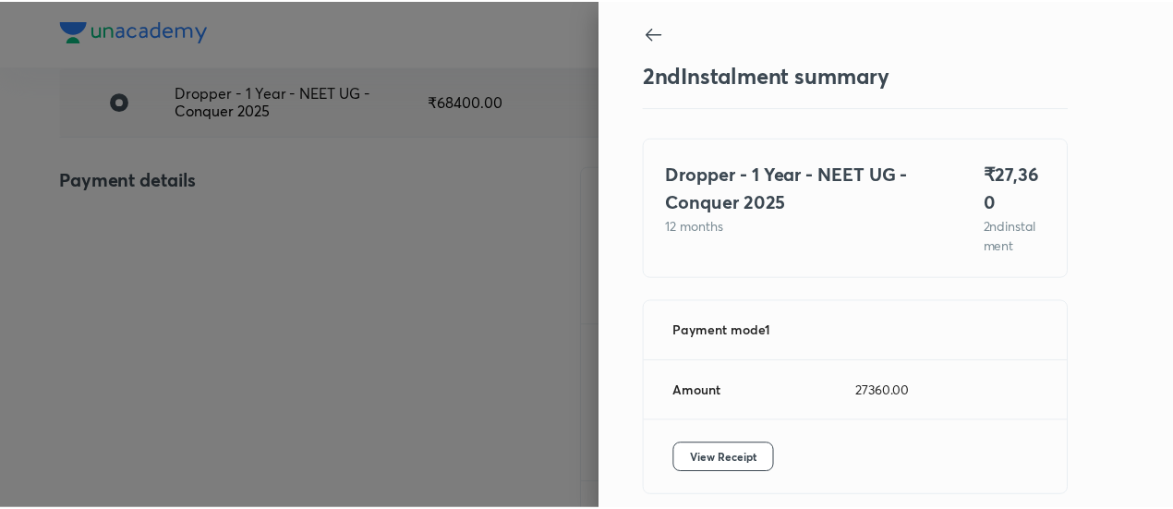
scroll to position [62, 0]
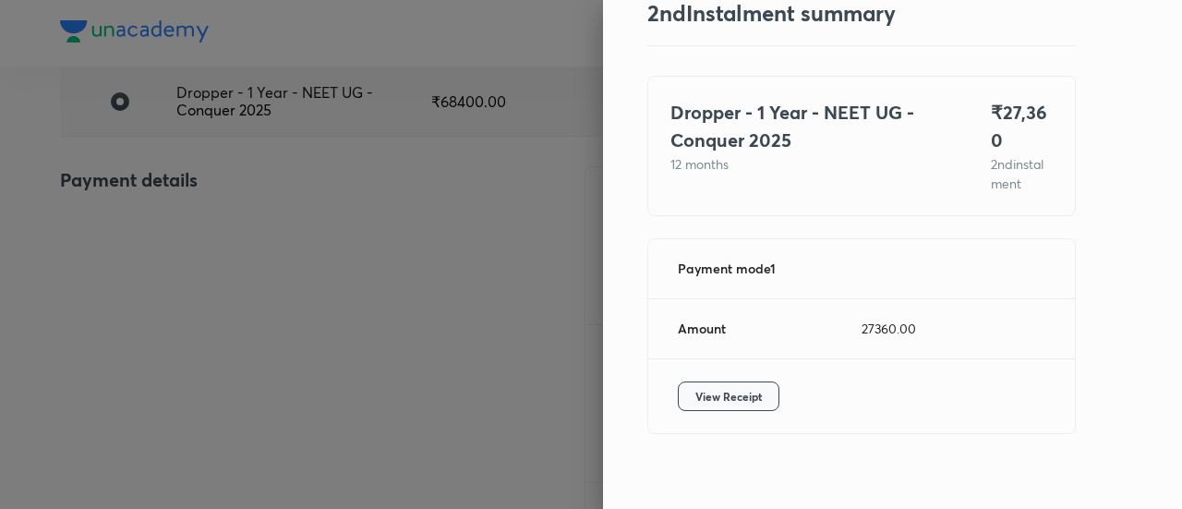
click at [695, 387] on span "View Receipt" at bounding box center [728, 396] width 66 height 18
click at [229, 141] on div at bounding box center [591, 254] width 1182 height 509
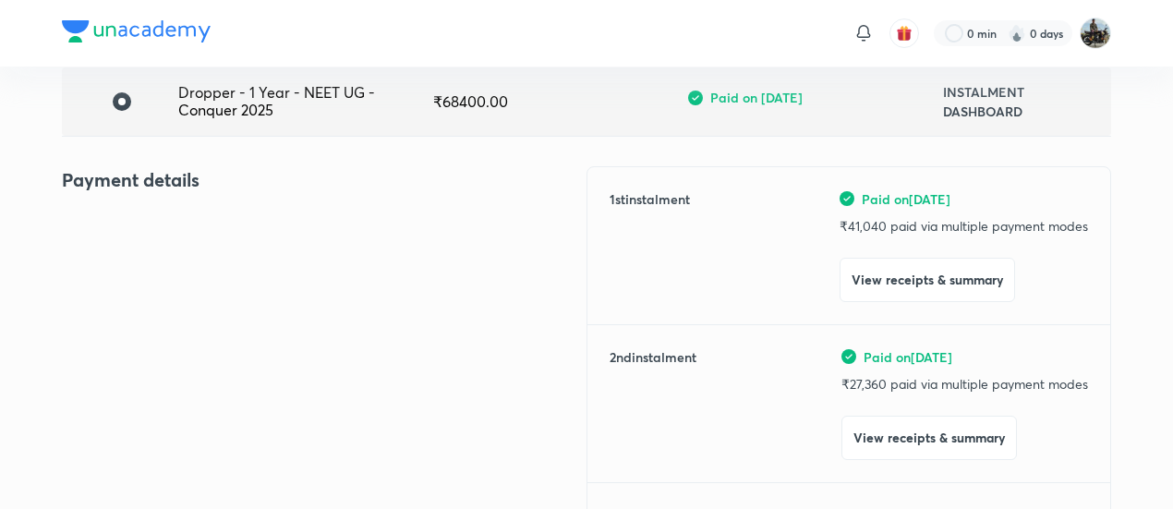
scroll to position [0, 0]
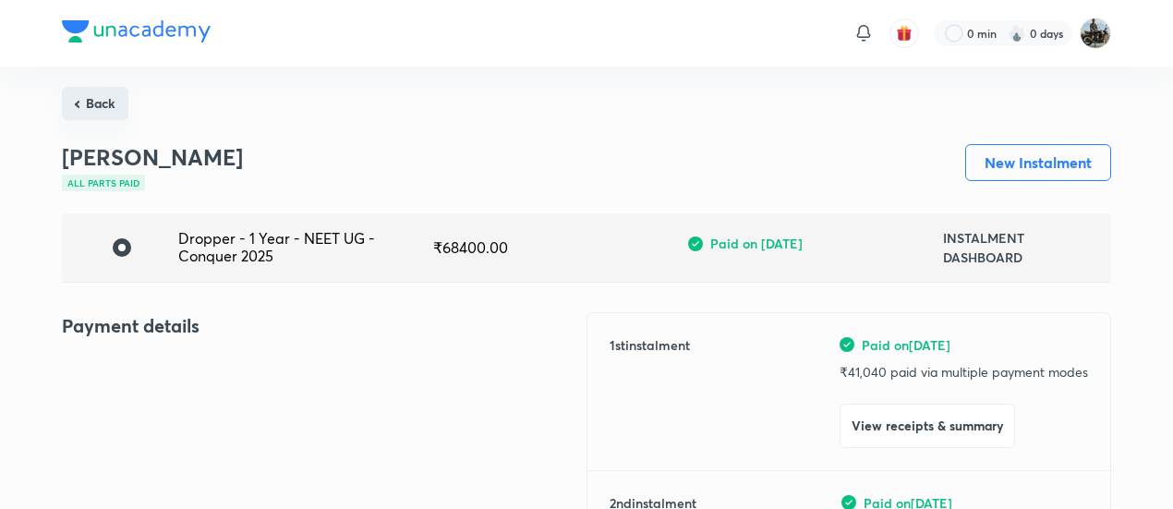
click at [114, 99] on button "Back" at bounding box center [95, 103] width 66 height 33
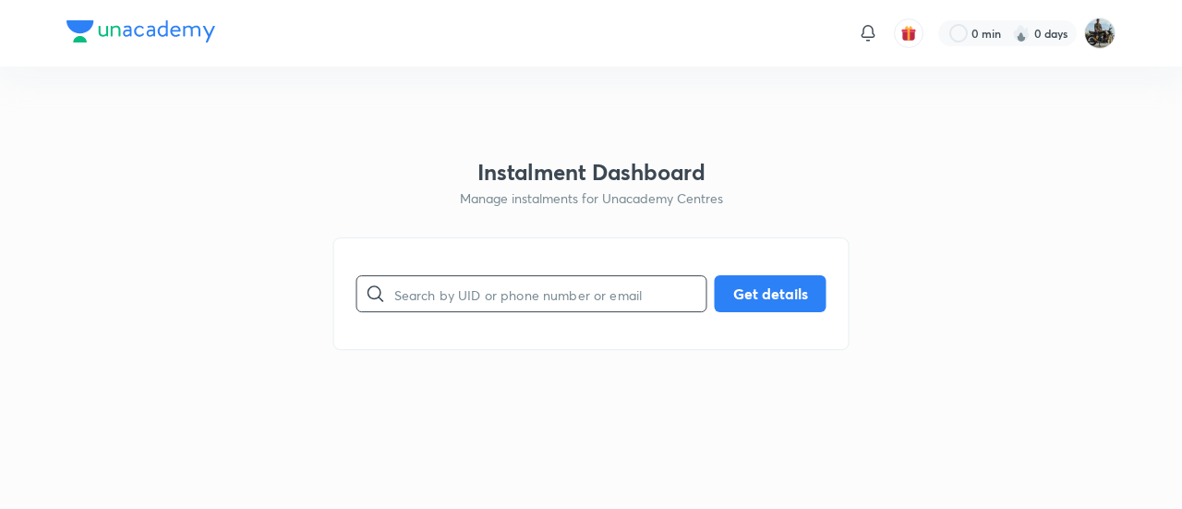
click at [447, 282] on input "text" at bounding box center [550, 294] width 312 height 47
paste input "HJZHDCEGWD"
type input "HJZHDCEGWD"
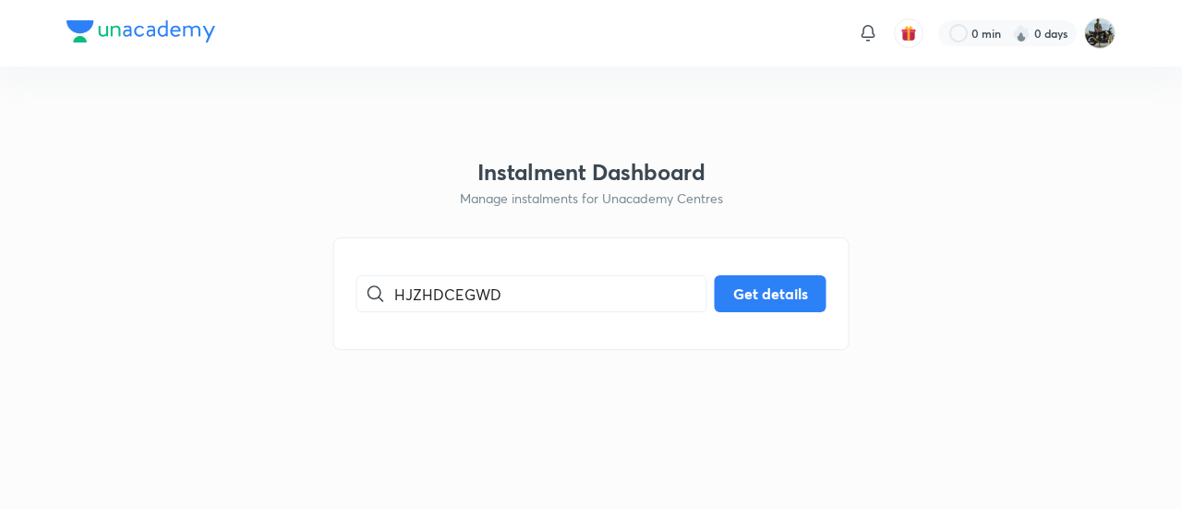
click at [807, 272] on div "HJZHDCEGWD ​ Get details" at bounding box center [591, 293] width 516 height 113
click at [757, 286] on button "Get details" at bounding box center [771, 291] width 112 height 37
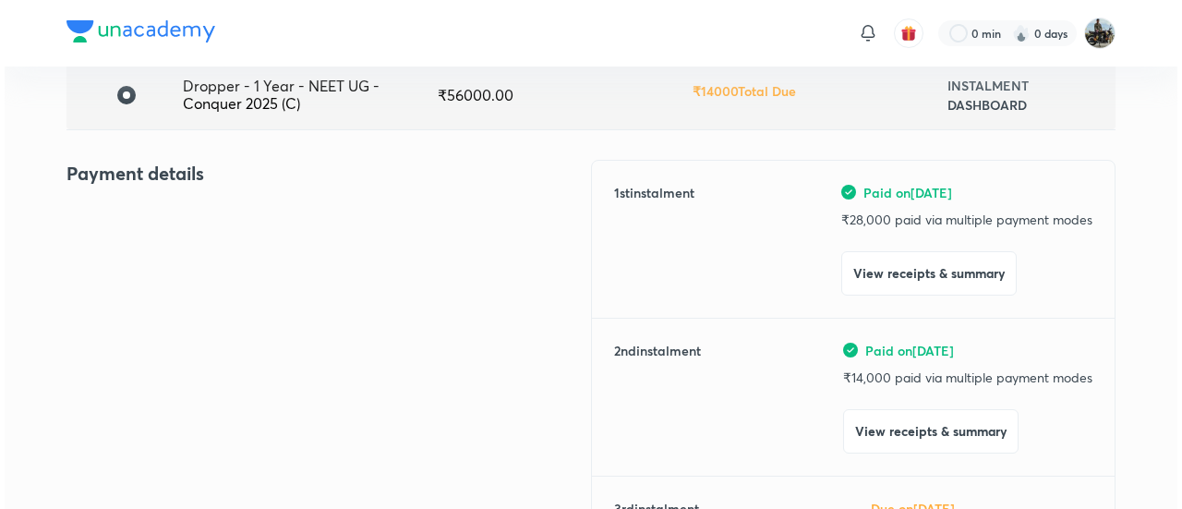
scroll to position [154, 0]
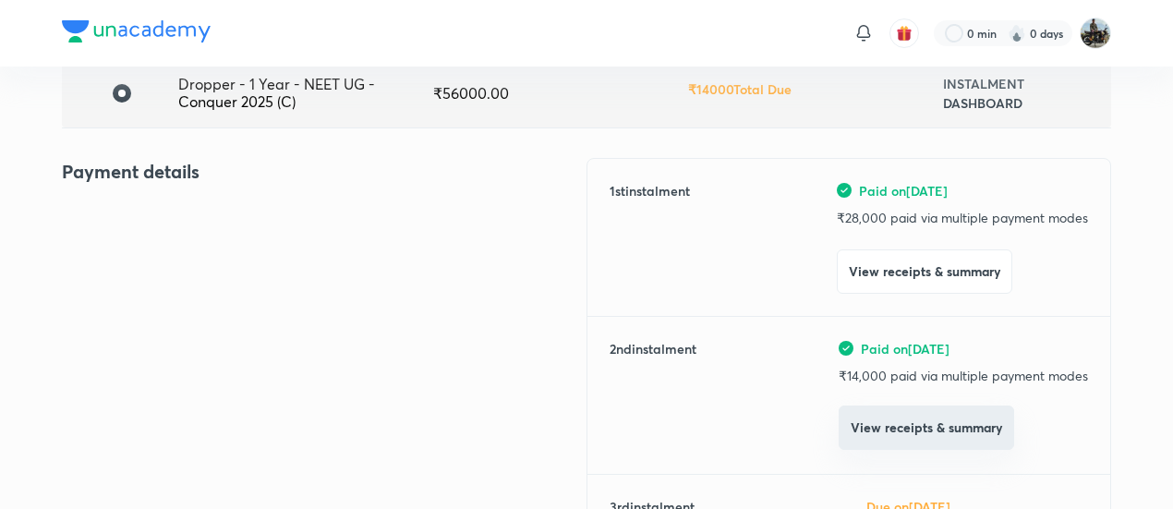
click at [874, 430] on button "View receipts & summary" at bounding box center [925, 427] width 175 height 44
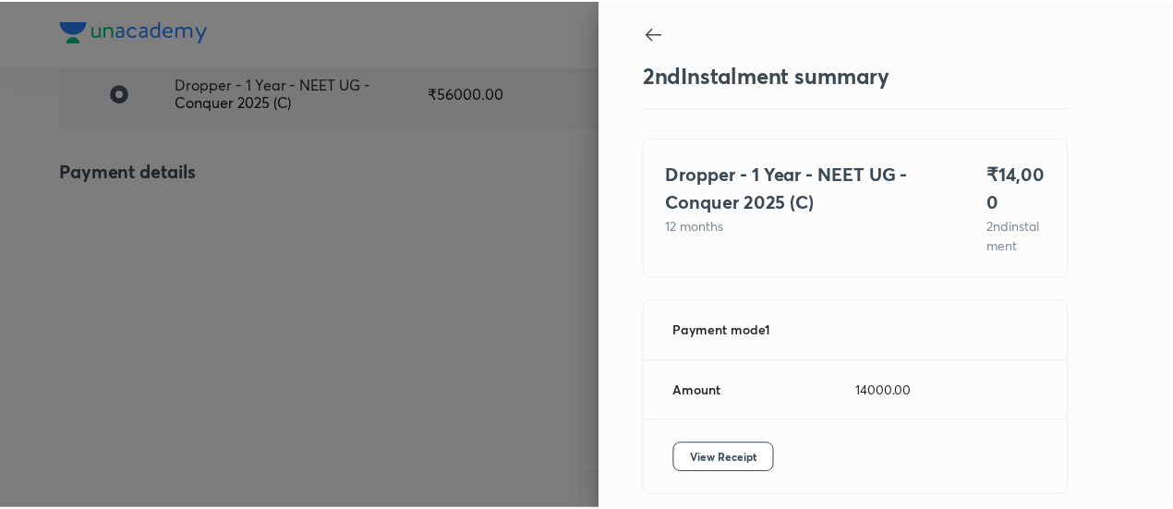
scroll to position [101, 0]
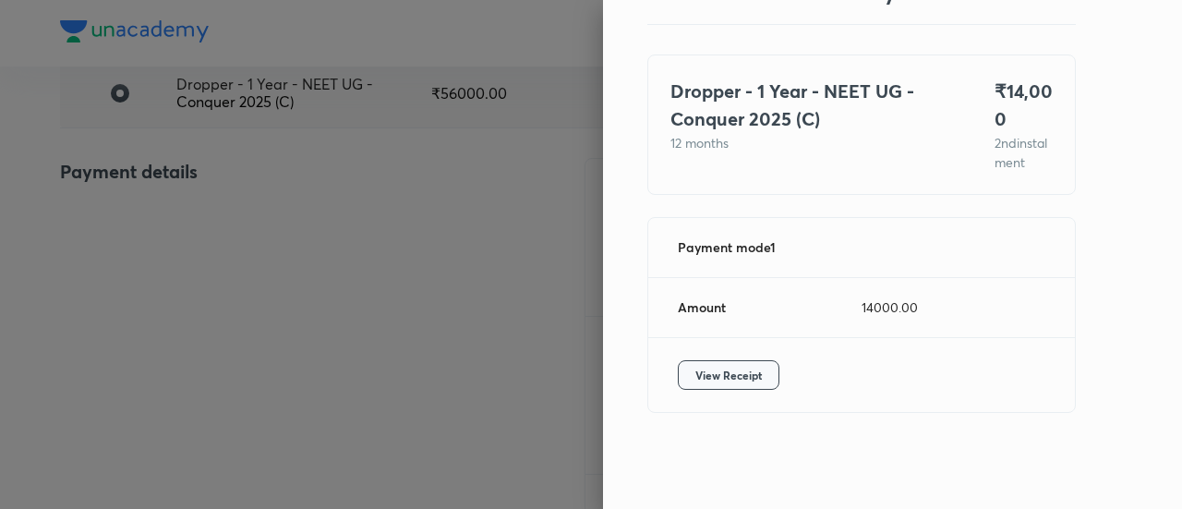
click at [718, 383] on span "View Receipt" at bounding box center [728, 375] width 66 height 18
click at [247, 224] on div at bounding box center [591, 254] width 1182 height 509
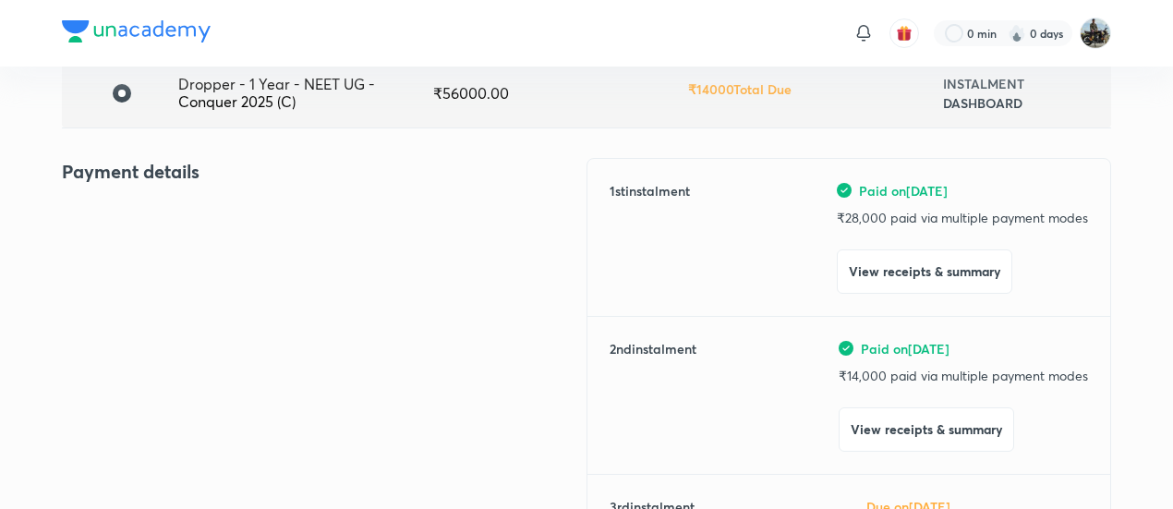
scroll to position [0, 0]
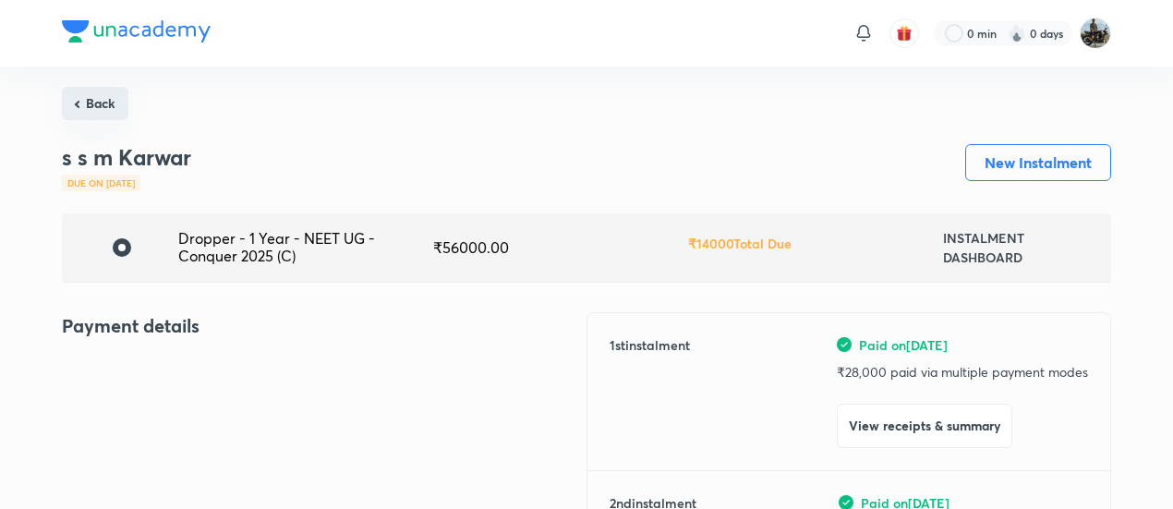
click at [103, 112] on button "Back" at bounding box center [95, 103] width 66 height 33
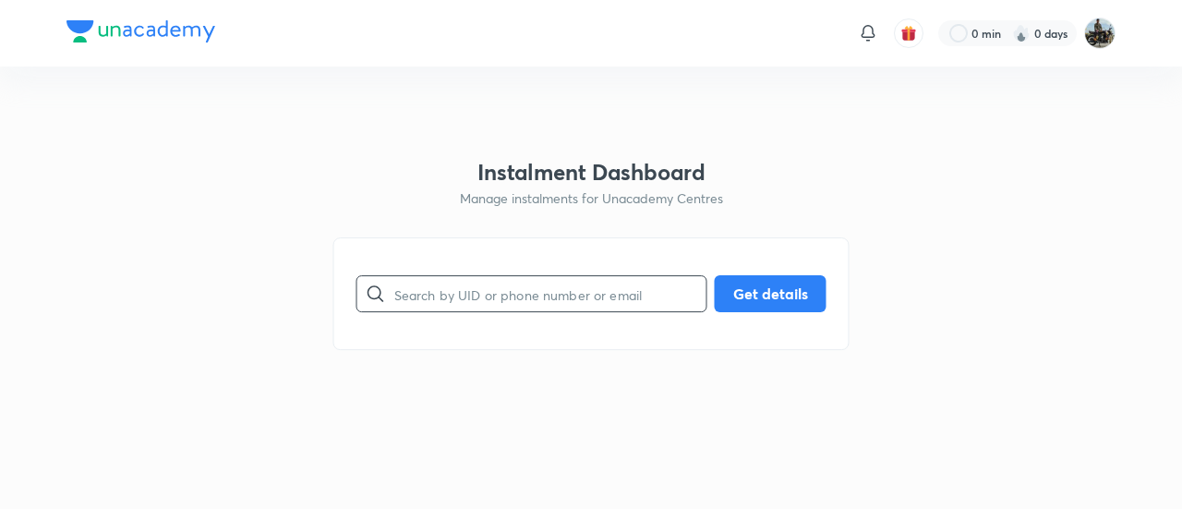
click at [548, 315] on input "text" at bounding box center [550, 294] width 312 height 47
paste input "Z1AQ5EMYD9"
type input "Z1AQ5EMYD9"
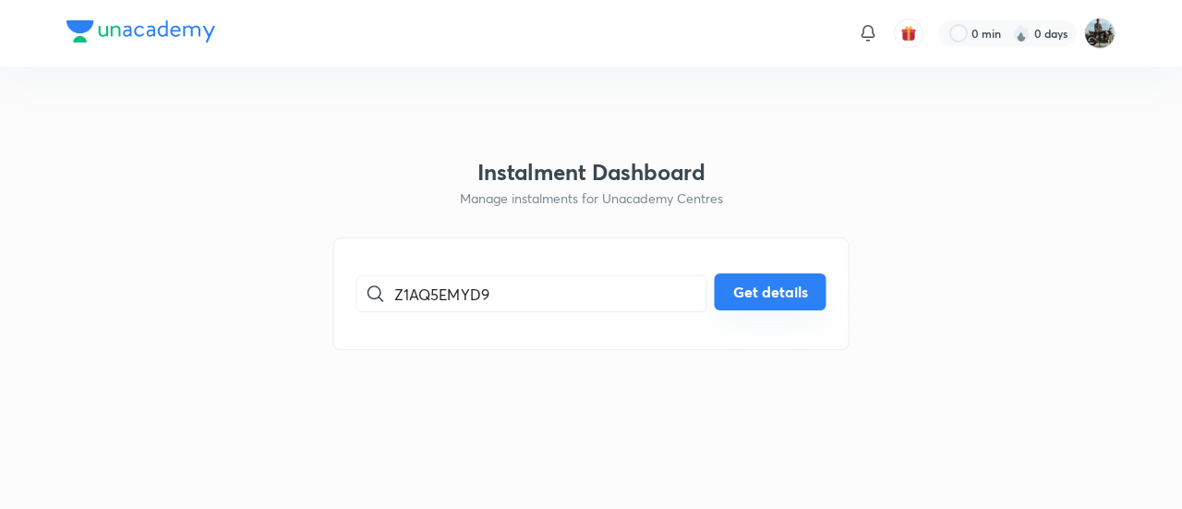
drag, startPoint x: 837, startPoint y: 302, endPoint x: 750, endPoint y: 287, distance: 88.0
click at [750, 287] on div "Z1AQ5EMYD9 ​ Get details" at bounding box center [591, 293] width 516 height 113
click at [750, 287] on button "Get details" at bounding box center [771, 291] width 112 height 37
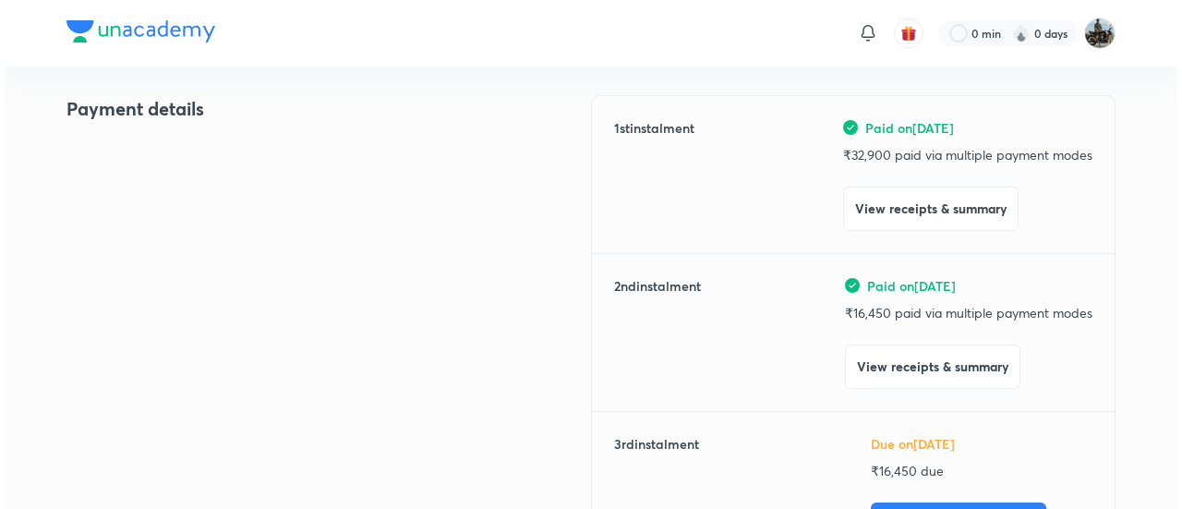
scroll to position [226, 0]
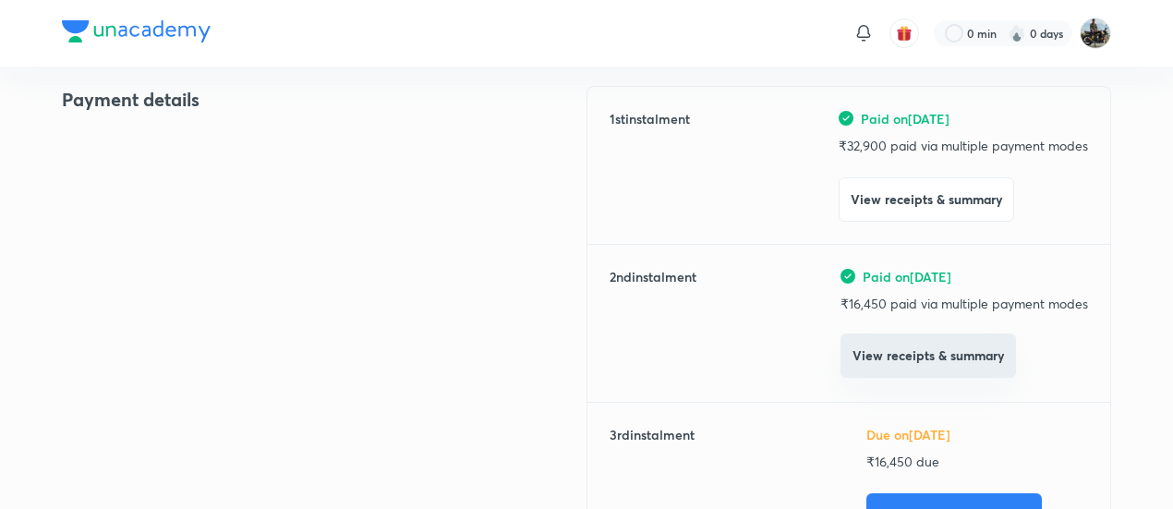
click at [892, 355] on button "View receipts & summary" at bounding box center [927, 355] width 175 height 44
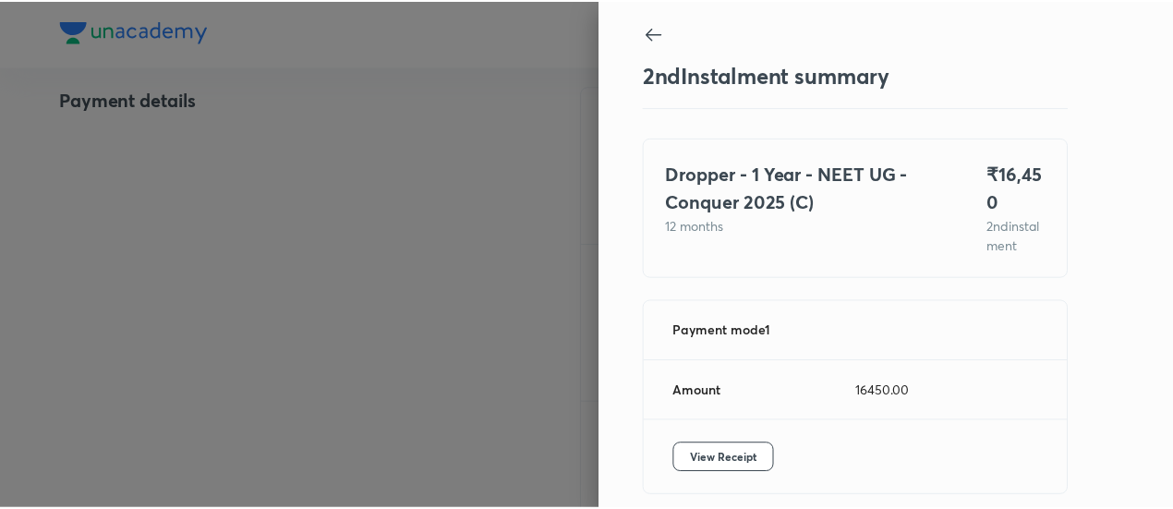
scroll to position [101, 0]
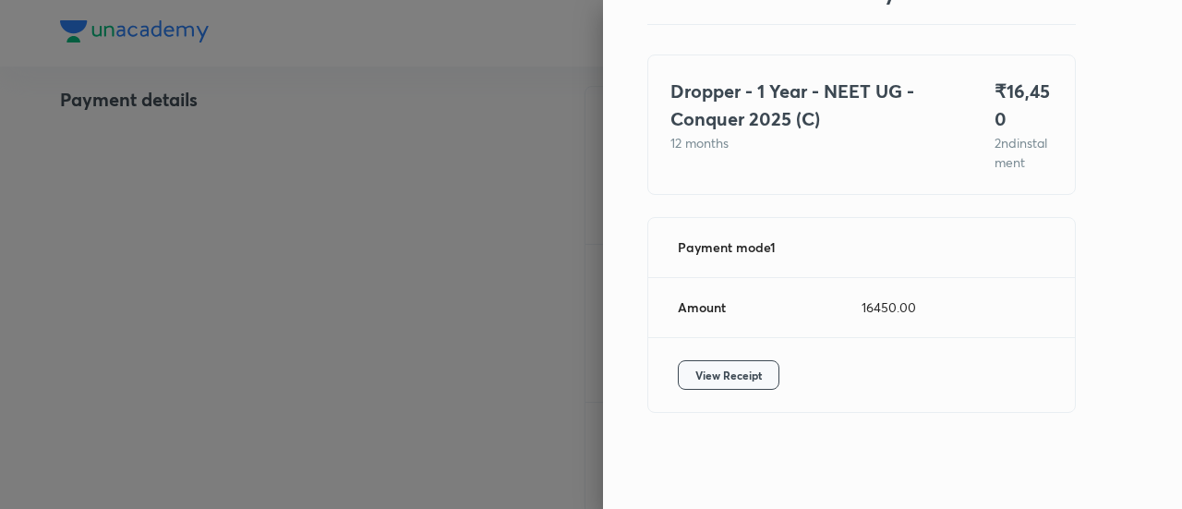
click at [707, 369] on span "View Receipt" at bounding box center [728, 375] width 66 height 18
click at [256, 245] on div at bounding box center [591, 254] width 1182 height 509
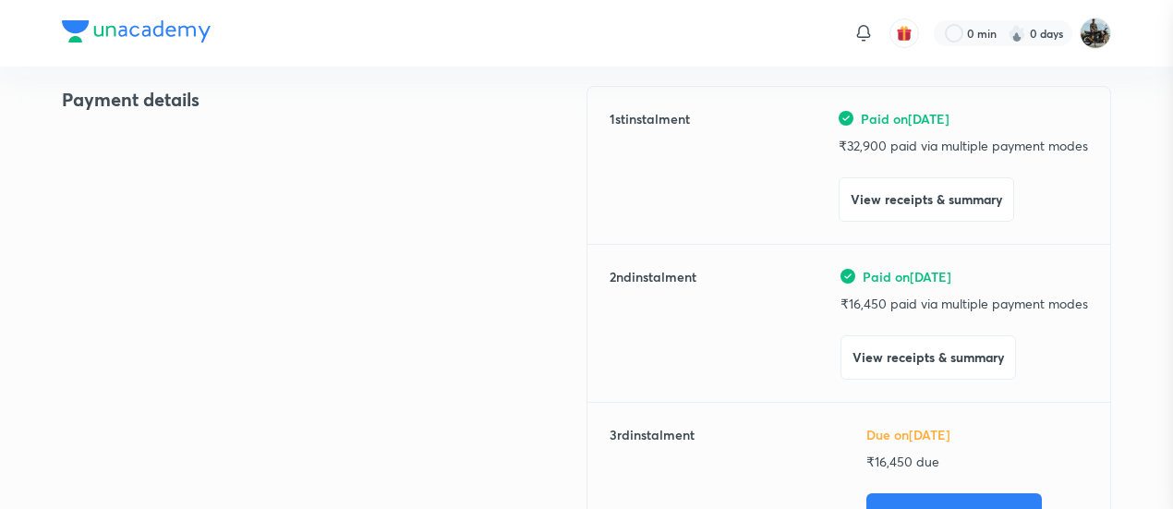
click at [256, 245] on div at bounding box center [586, 254] width 1173 height 509
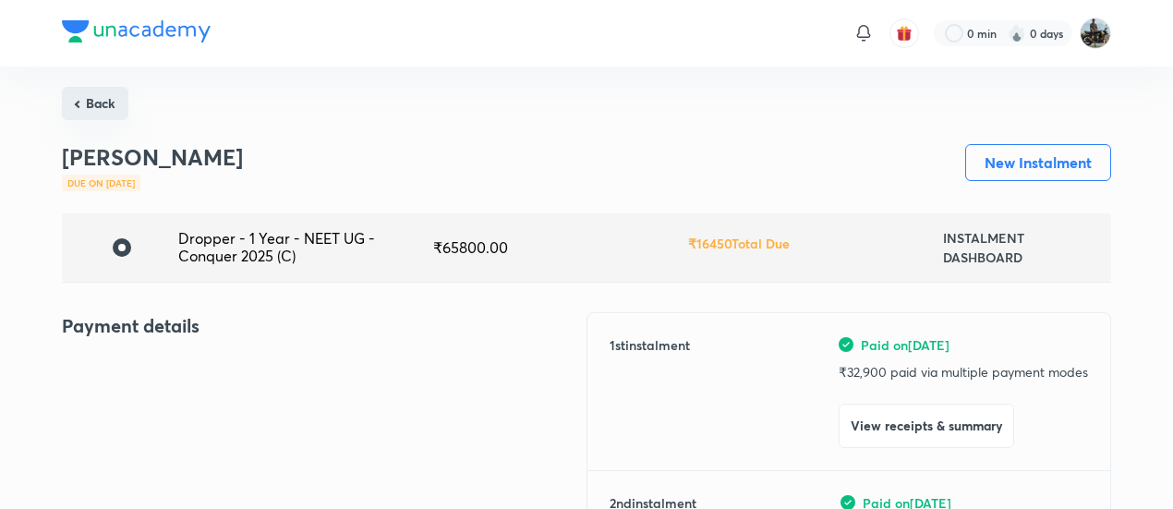
click at [74, 95] on button "Back" at bounding box center [95, 103] width 66 height 33
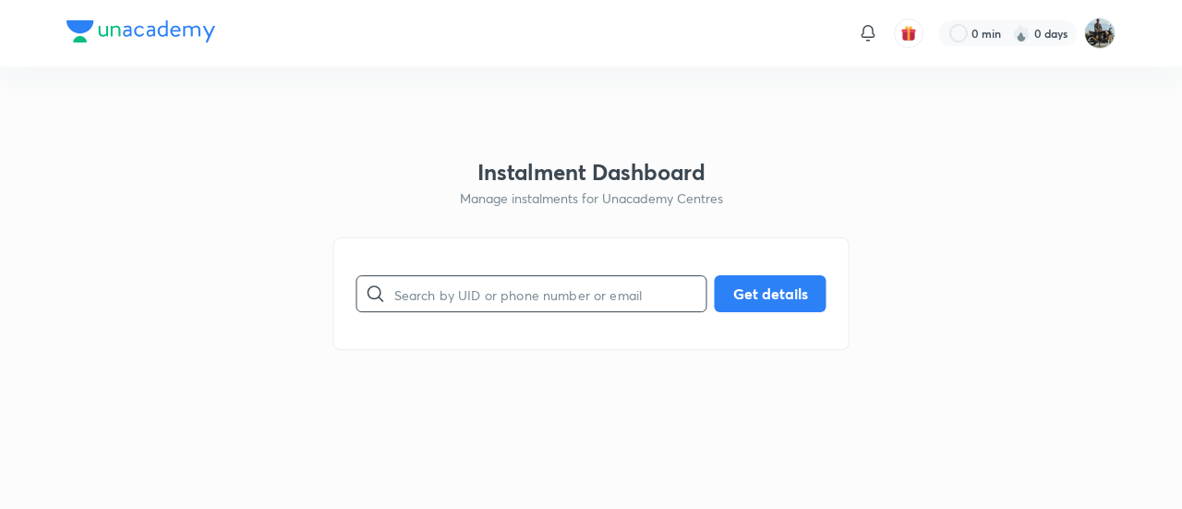
click at [458, 290] on input "text" at bounding box center [550, 294] width 312 height 47
paste input "96N04DCZOE"
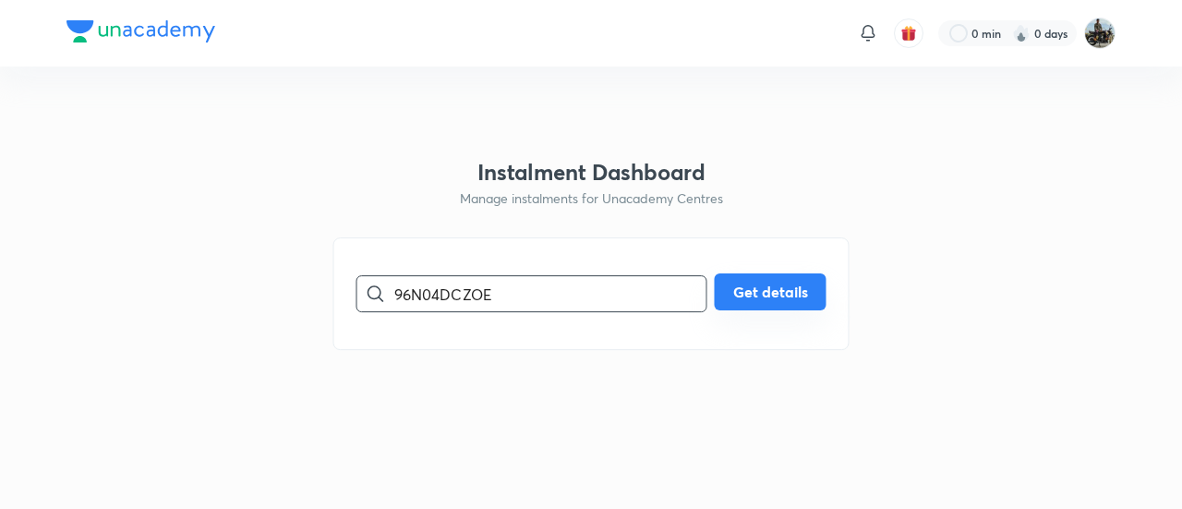
type input "96N04DCZOE"
click at [773, 285] on button "Get details" at bounding box center [771, 291] width 112 height 37
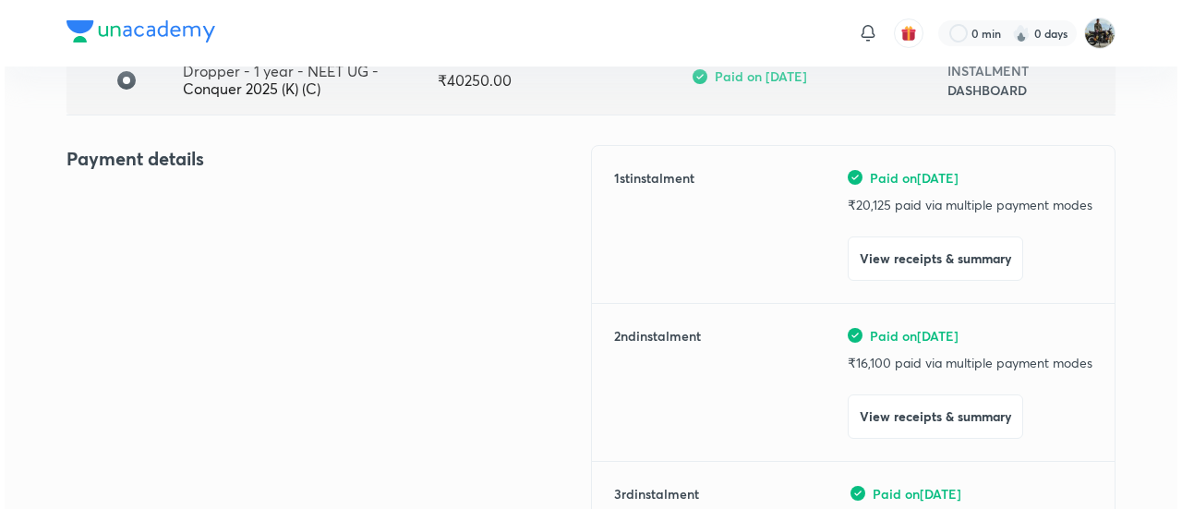
scroll to position [182, 0]
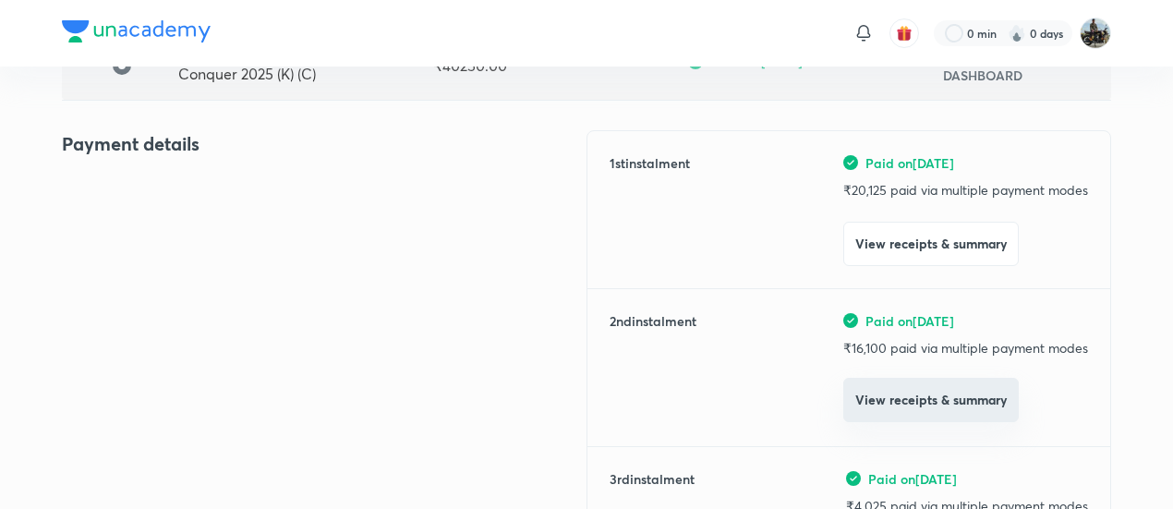
click at [914, 383] on button "View receipts & summary" at bounding box center [930, 400] width 175 height 44
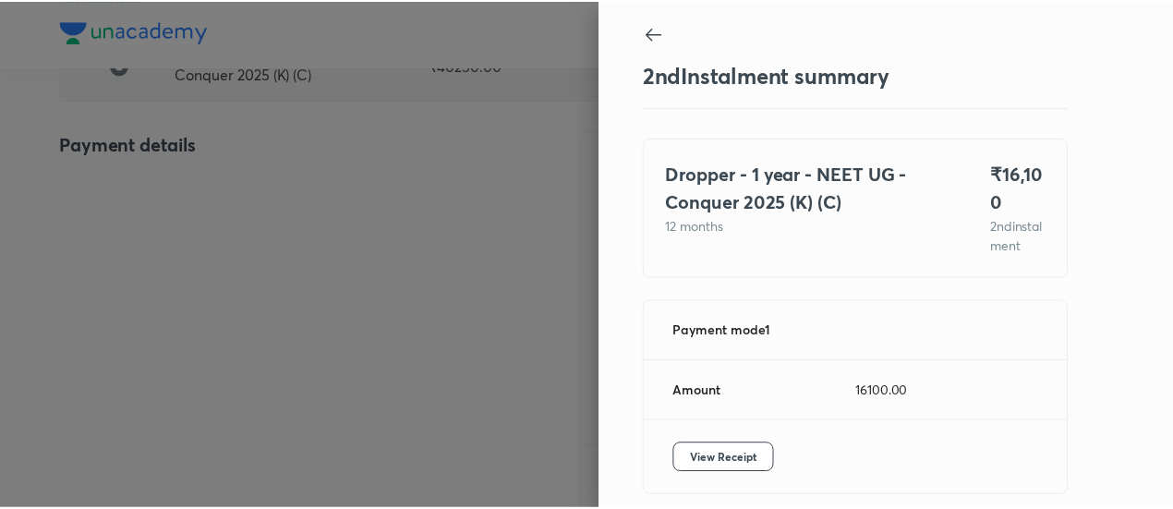
scroll to position [101, 0]
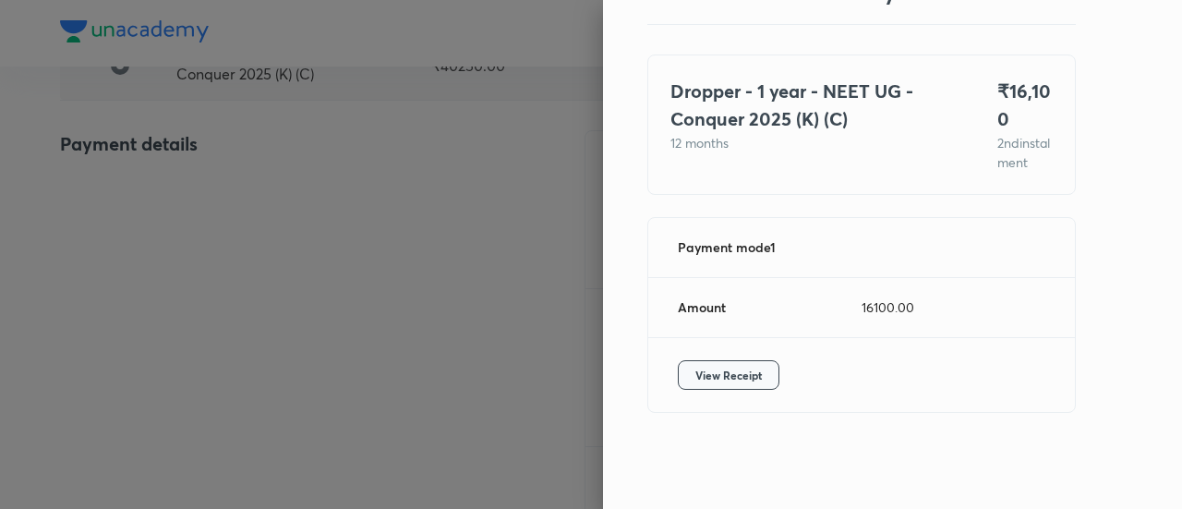
click at [678, 378] on button "View Receipt" at bounding box center [729, 375] width 102 height 30
click at [380, 186] on div at bounding box center [591, 254] width 1182 height 509
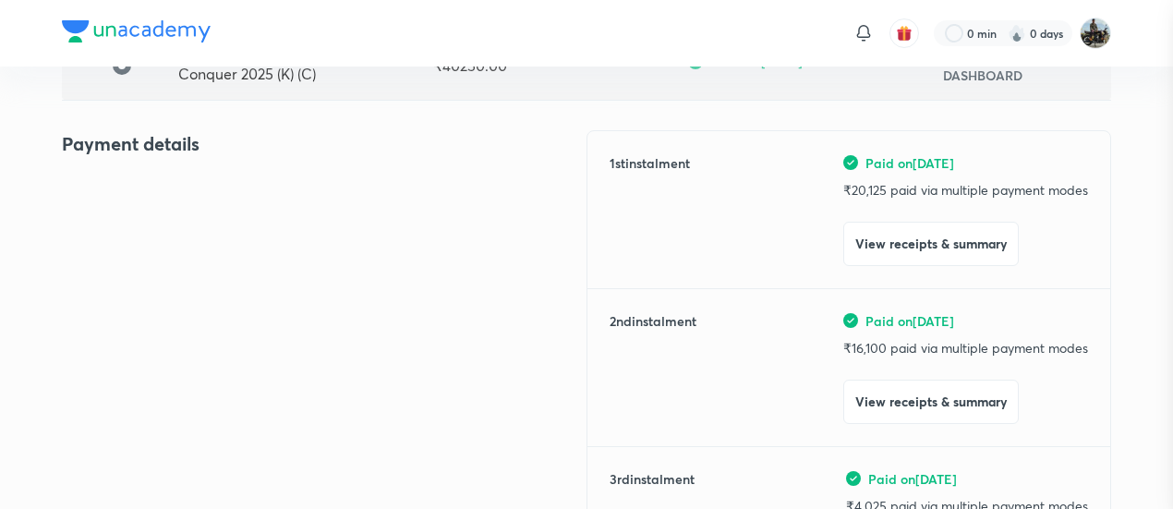
click at [380, 186] on div at bounding box center [586, 254] width 1173 height 509
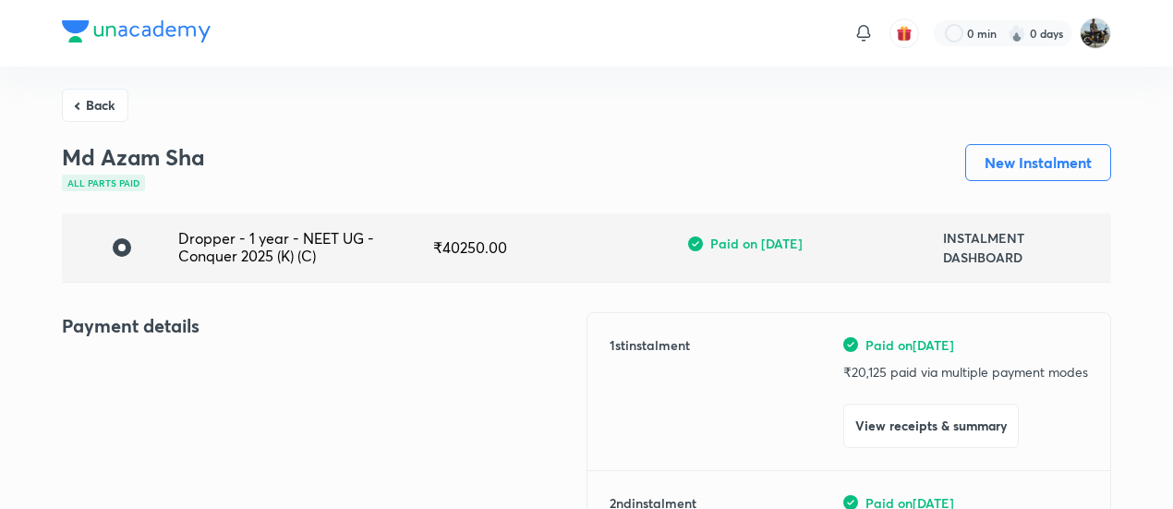
drag, startPoint x: 103, startPoint y: 107, endPoint x: 81, endPoint y: 95, distance: 25.2
click at [81, 95] on button "Back" at bounding box center [95, 105] width 66 height 33
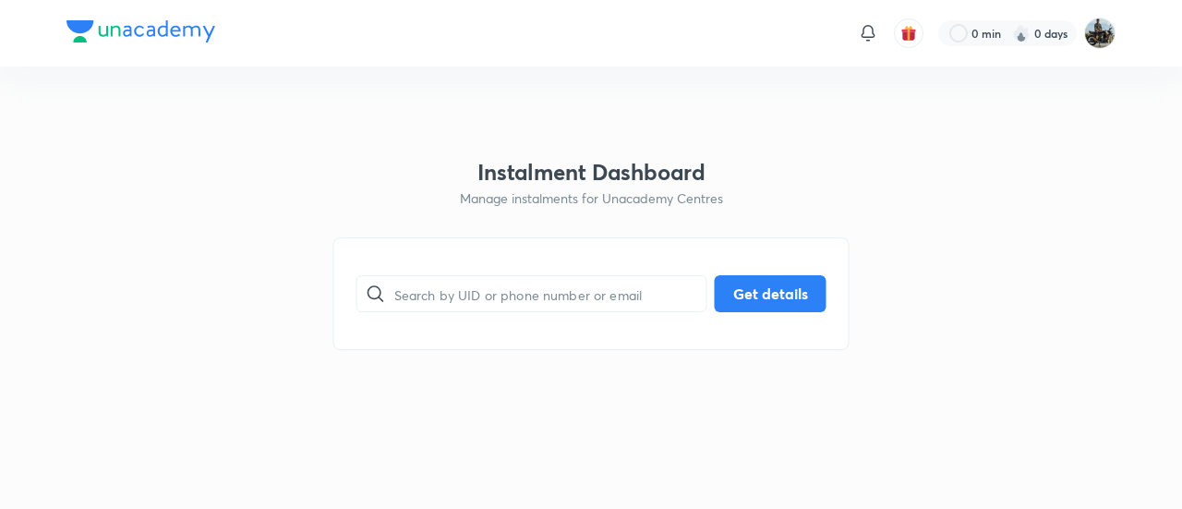
click at [81, 66] on html "0 min 0 days Instalment Dashboard Manage instalments for Unacademy Centres ​ Ge…" at bounding box center [591, 33] width 1182 height 66
click at [477, 276] on input "text" at bounding box center [550, 294] width 312 height 47
paste input "SDSPU8I4HT"
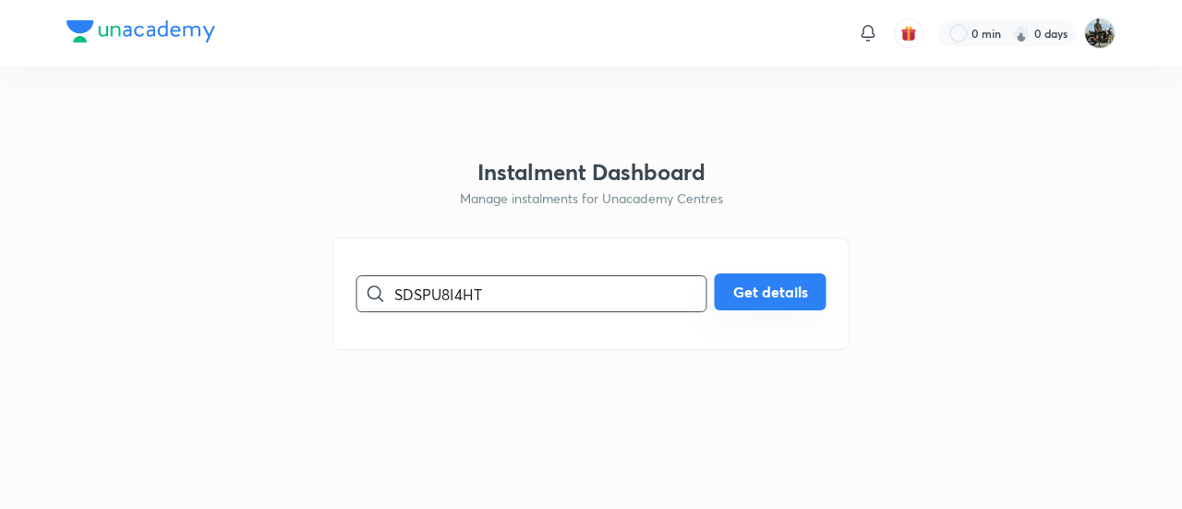
type input "SDSPU8I4HT"
click at [757, 289] on button "Get details" at bounding box center [771, 291] width 112 height 37
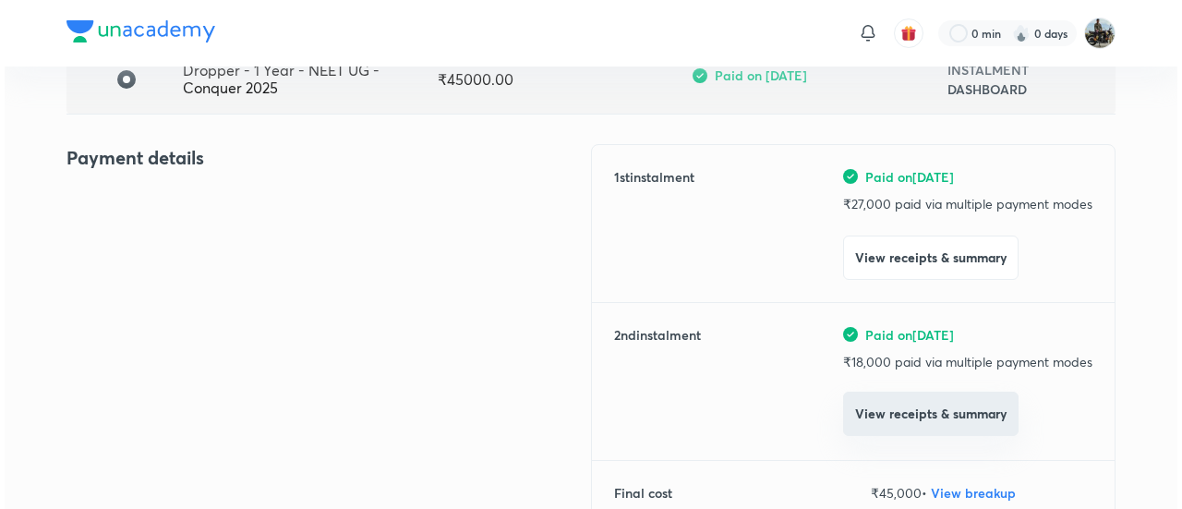
scroll to position [170, 0]
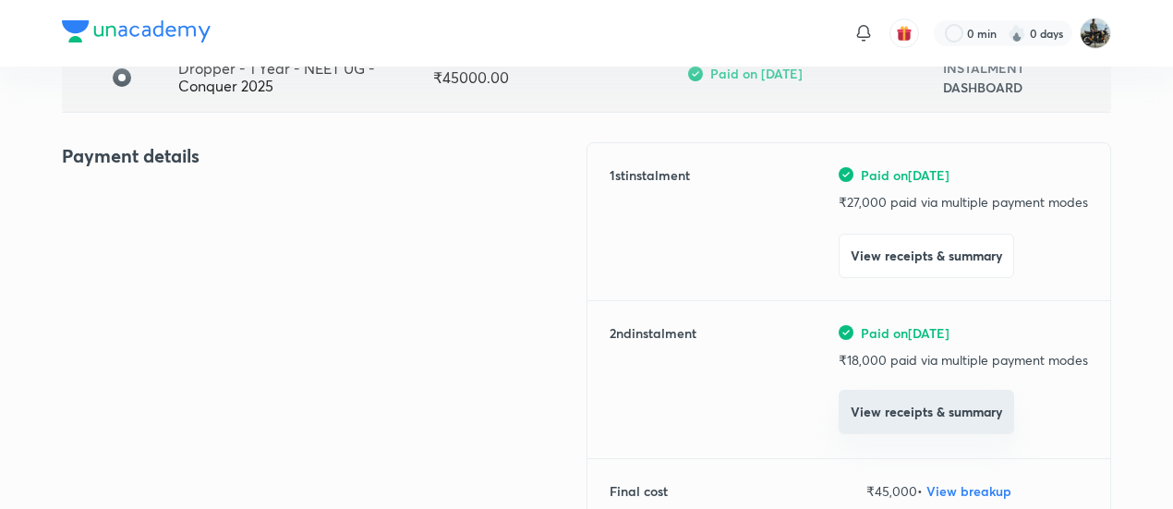
click at [885, 412] on button "View receipts & summary" at bounding box center [925, 412] width 175 height 44
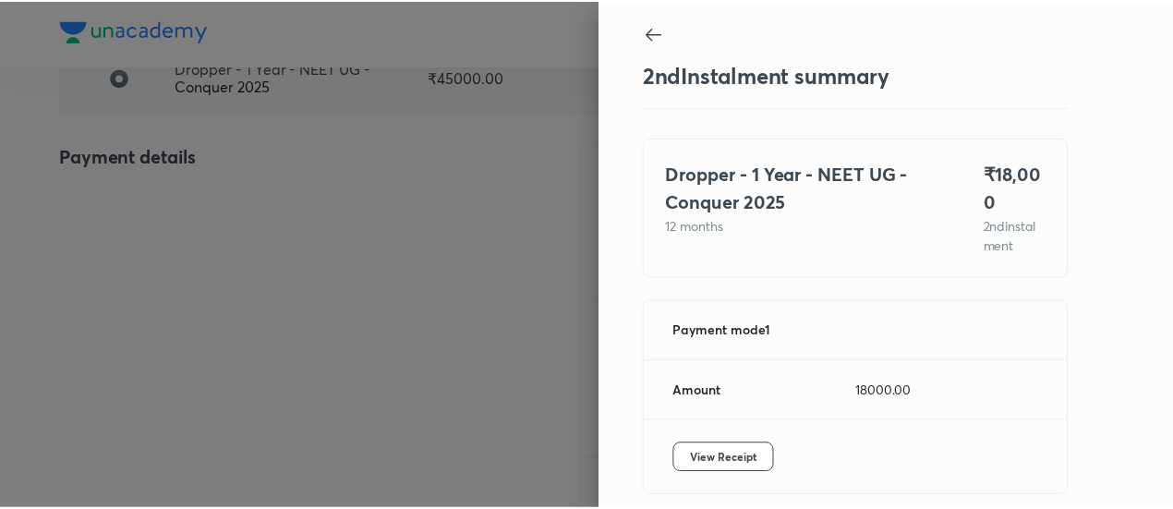
scroll to position [81, 0]
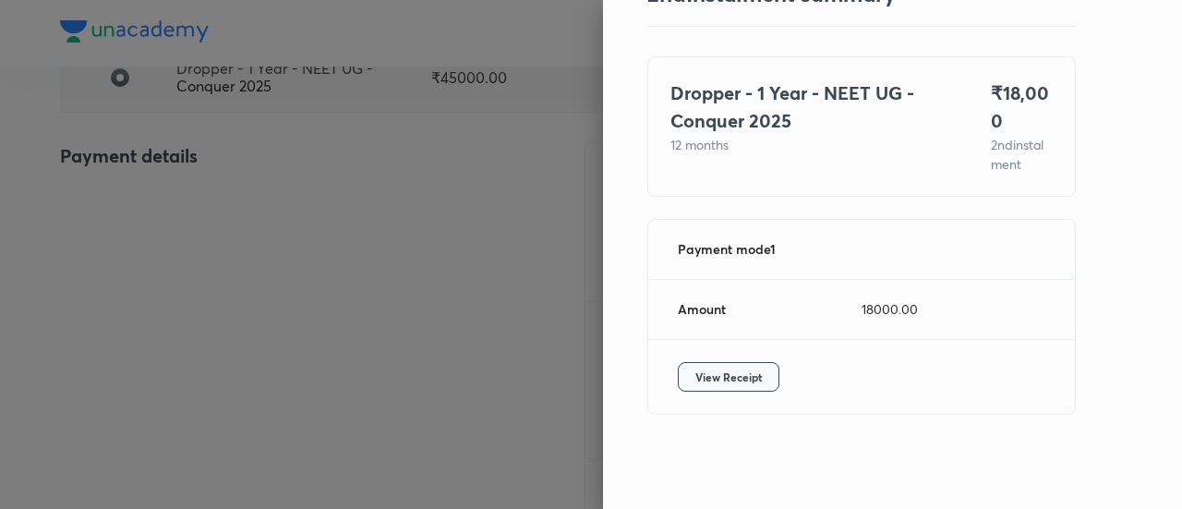
click at [717, 374] on span "View Receipt" at bounding box center [728, 376] width 66 height 18
click at [242, 211] on div at bounding box center [591, 254] width 1182 height 509
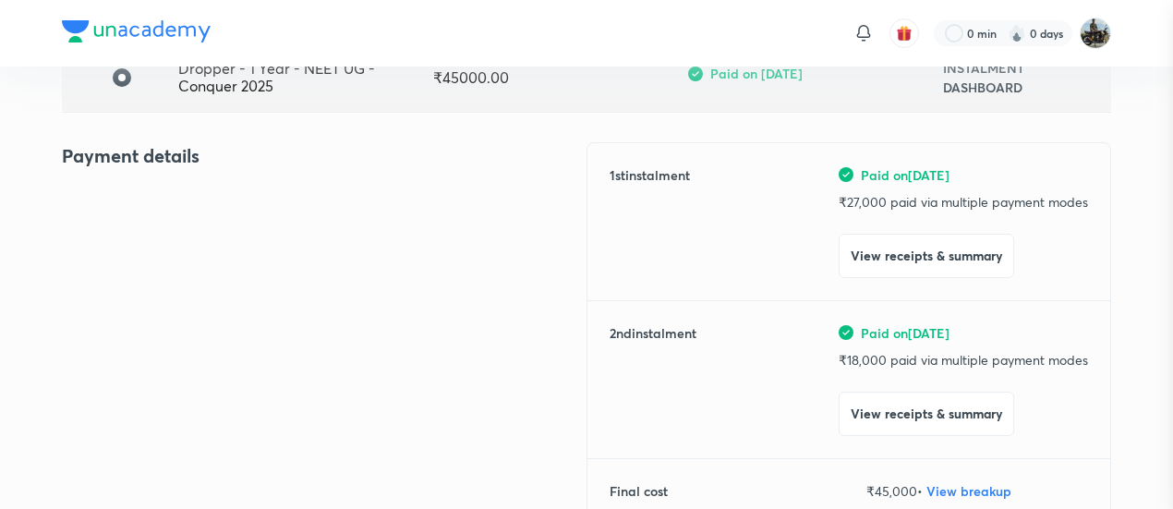
click at [242, 211] on div at bounding box center [586, 254] width 1173 height 509
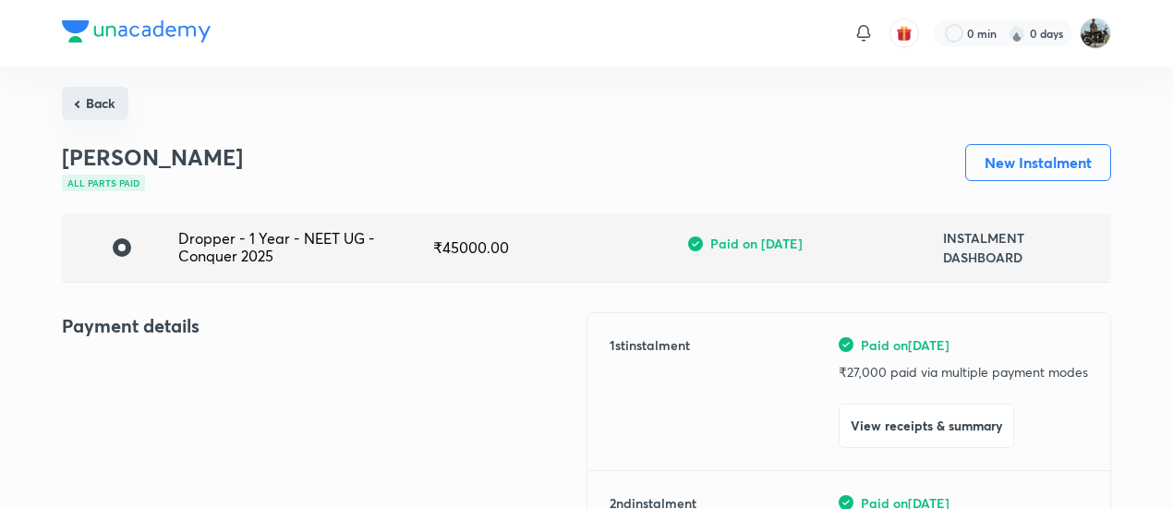
click at [102, 99] on button "Back" at bounding box center [95, 103] width 66 height 33
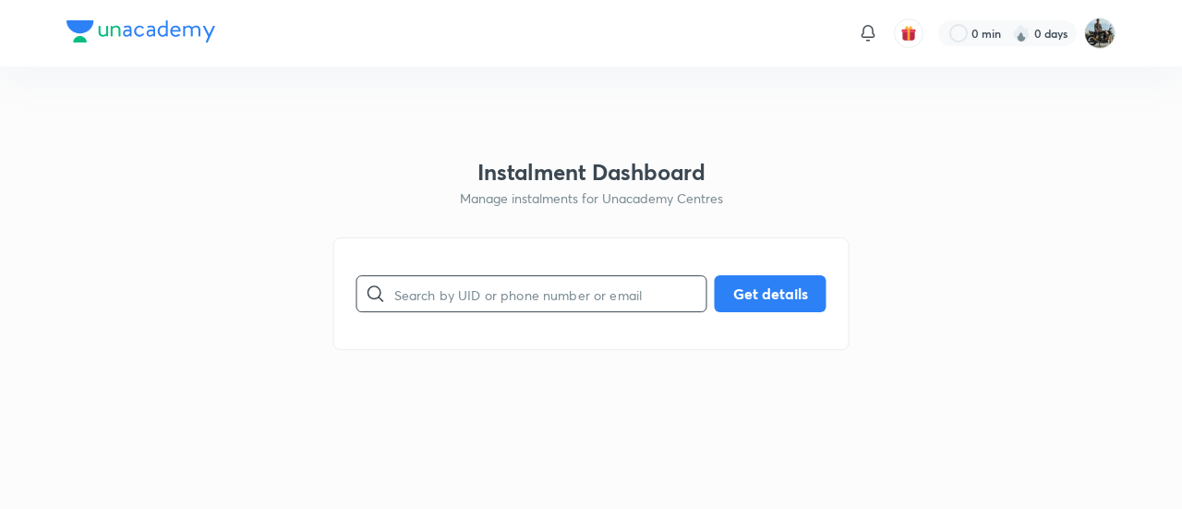
click at [443, 278] on input "text" at bounding box center [550, 294] width 312 height 47
paste input "NYNKY8KNR0"
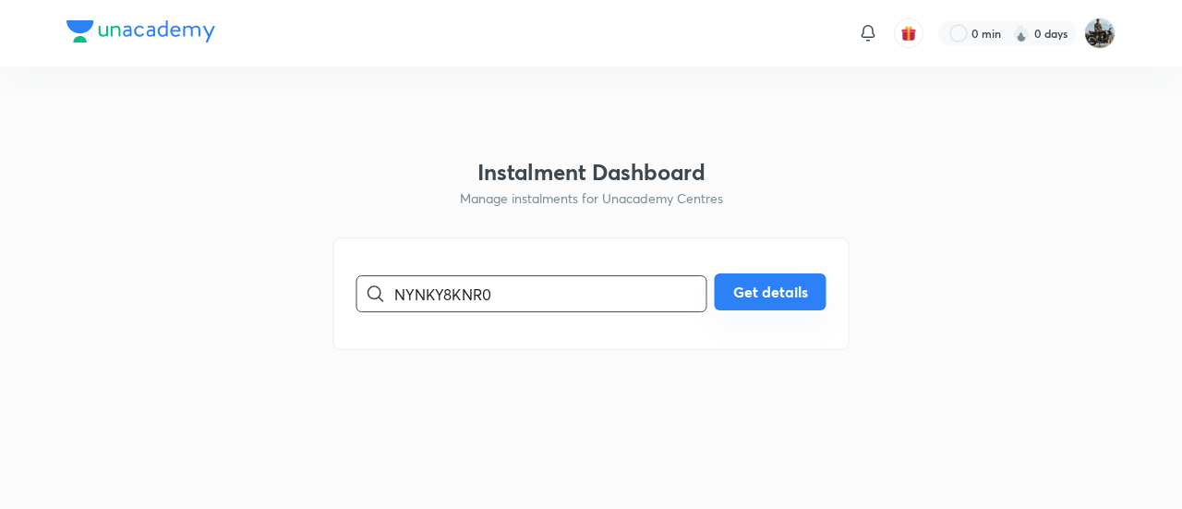
type input "NYNKY8KNR0"
click at [771, 298] on button "Get details" at bounding box center [771, 291] width 112 height 37
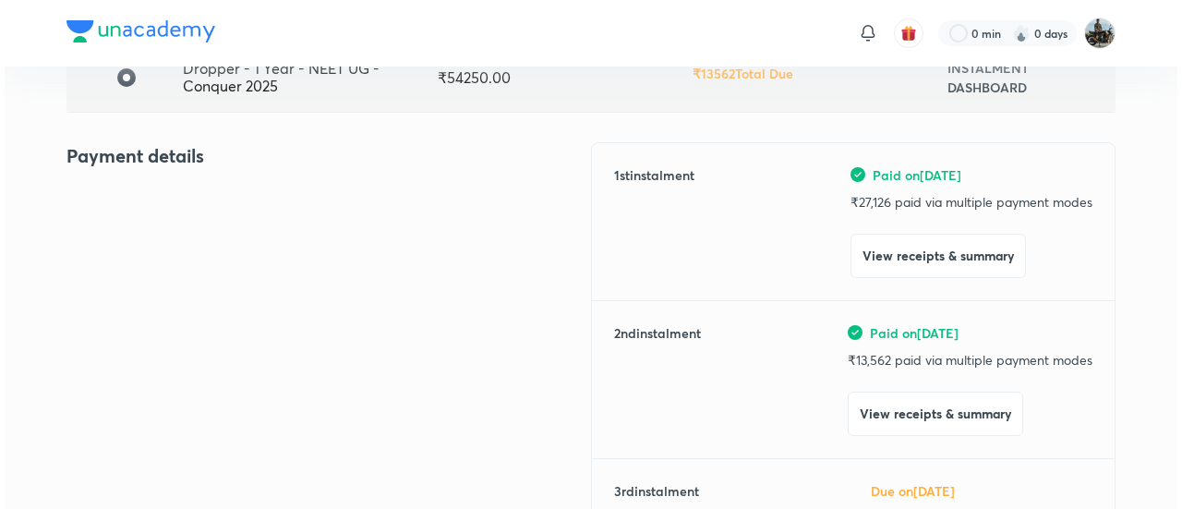
scroll to position [173, 0]
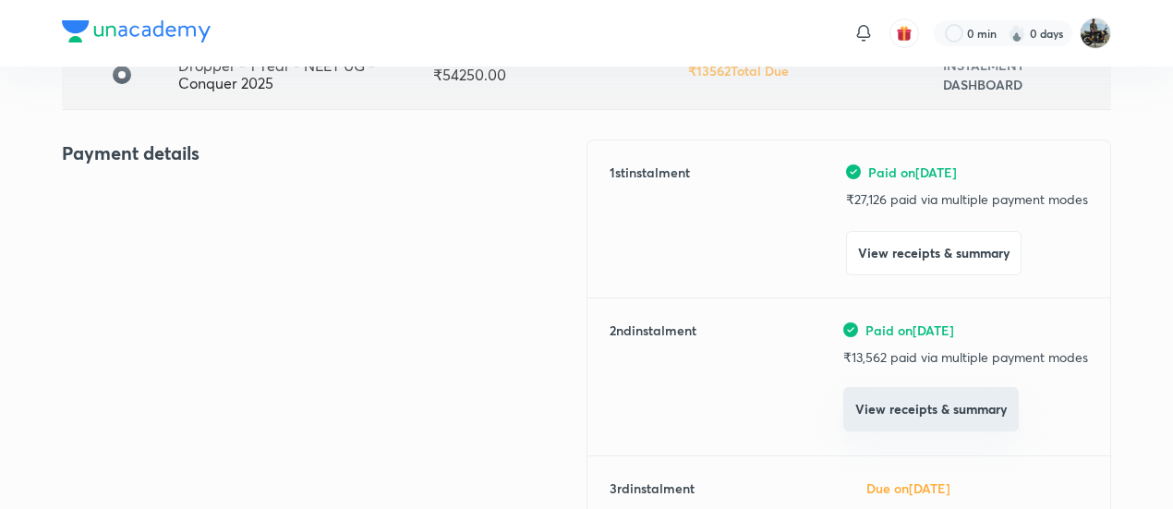
click at [884, 419] on button "View receipts & summary" at bounding box center [930, 409] width 175 height 44
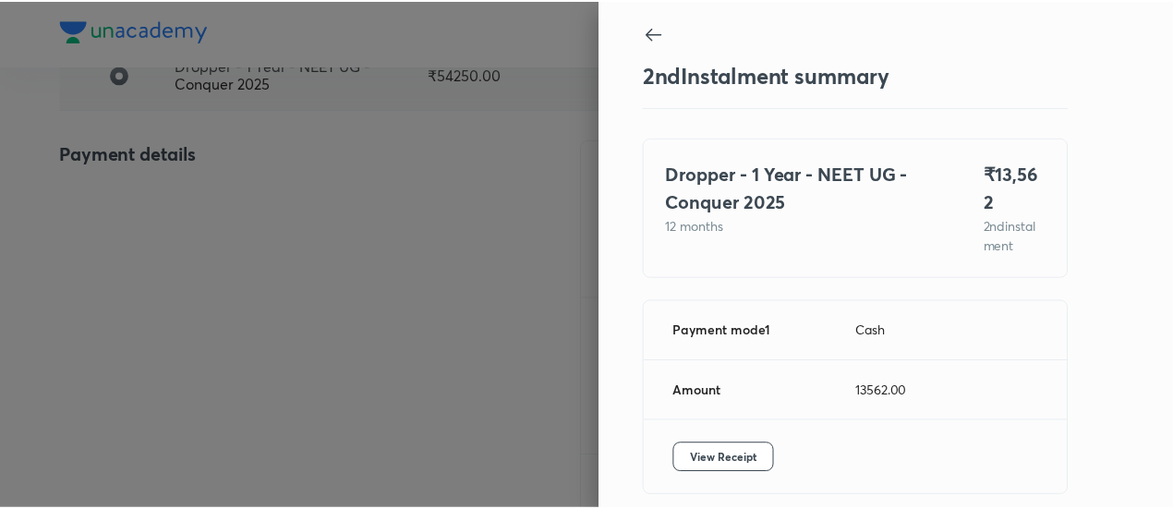
scroll to position [62, 0]
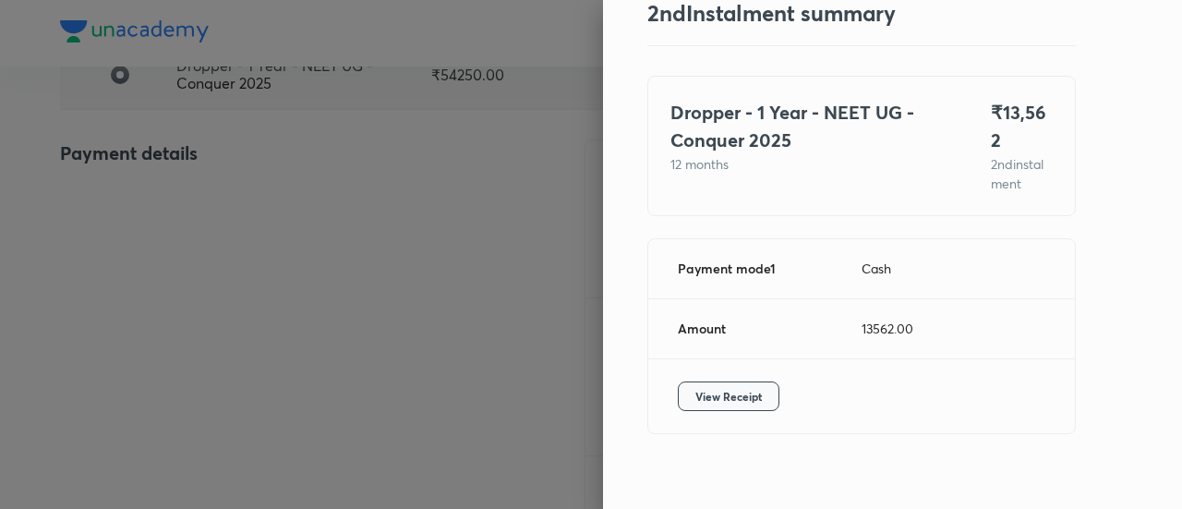
click at [709, 381] on button "View Receipt" at bounding box center [729, 396] width 102 height 30
click at [259, 218] on div at bounding box center [591, 254] width 1182 height 509
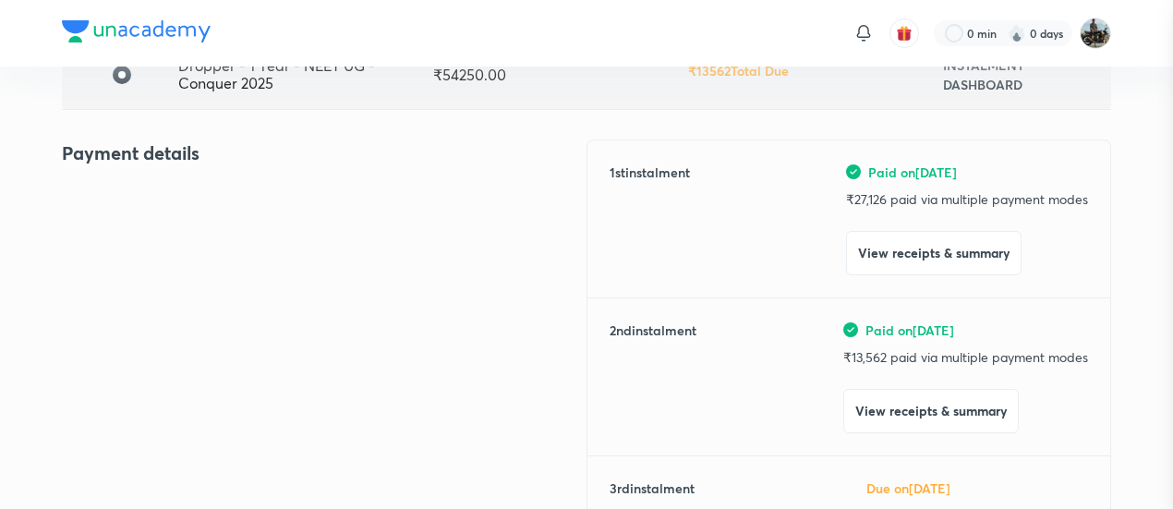
click at [259, 218] on div at bounding box center [586, 254] width 1173 height 509
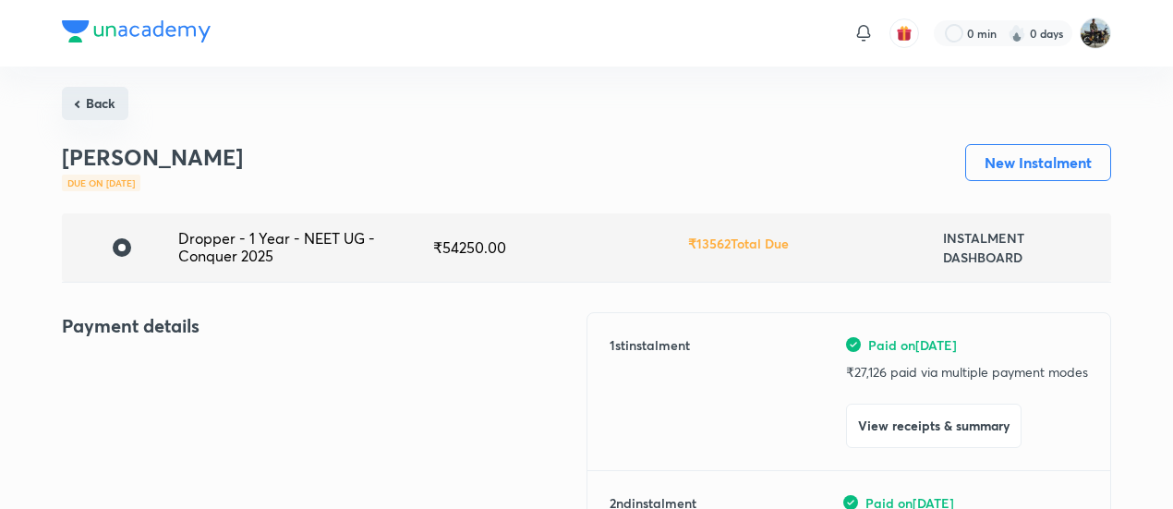
click at [102, 99] on button "Back" at bounding box center [95, 103] width 66 height 33
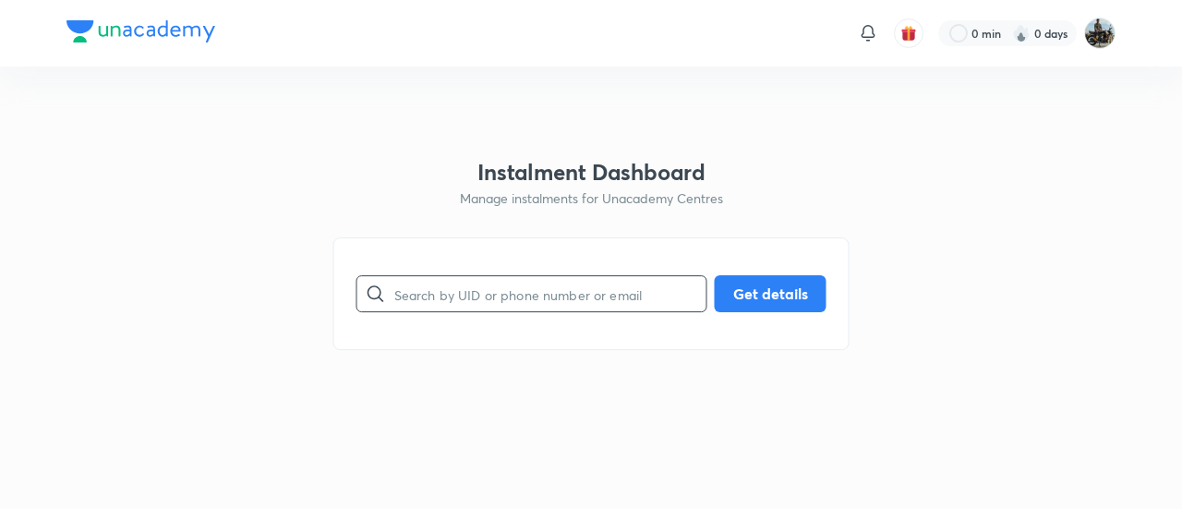
click at [456, 281] on input "text" at bounding box center [550, 294] width 312 height 47
paste input "3C7NBSSS3H"
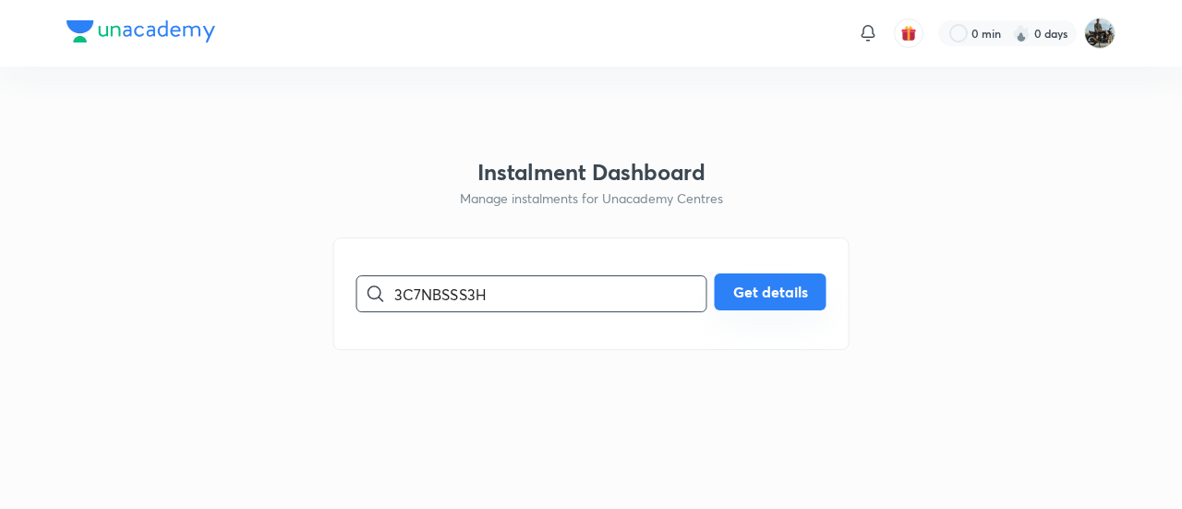
type input "3C7NBSSS3H"
click at [742, 296] on button "Get details" at bounding box center [771, 291] width 112 height 37
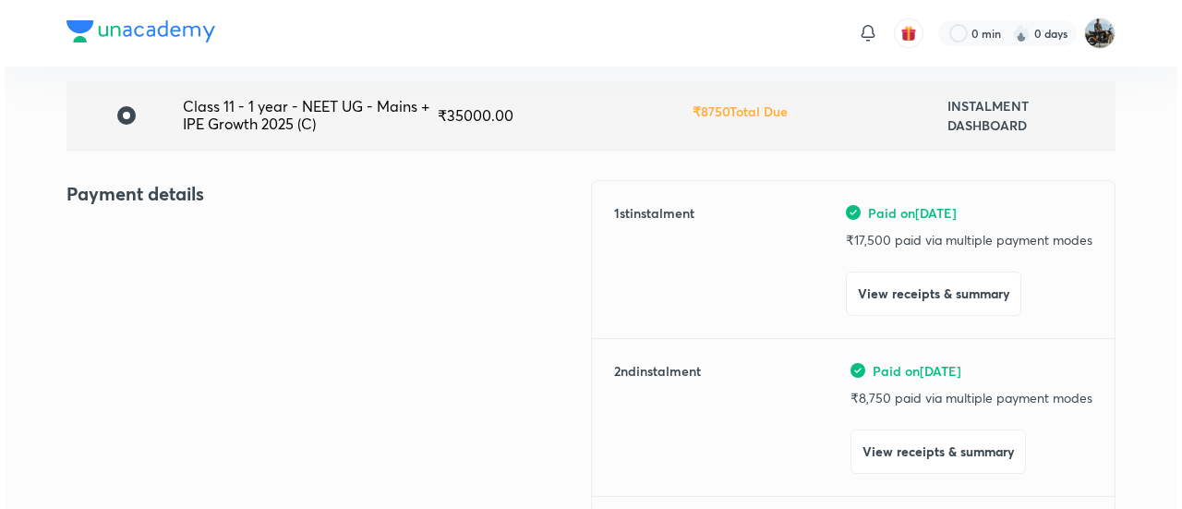
scroll to position [139, 0]
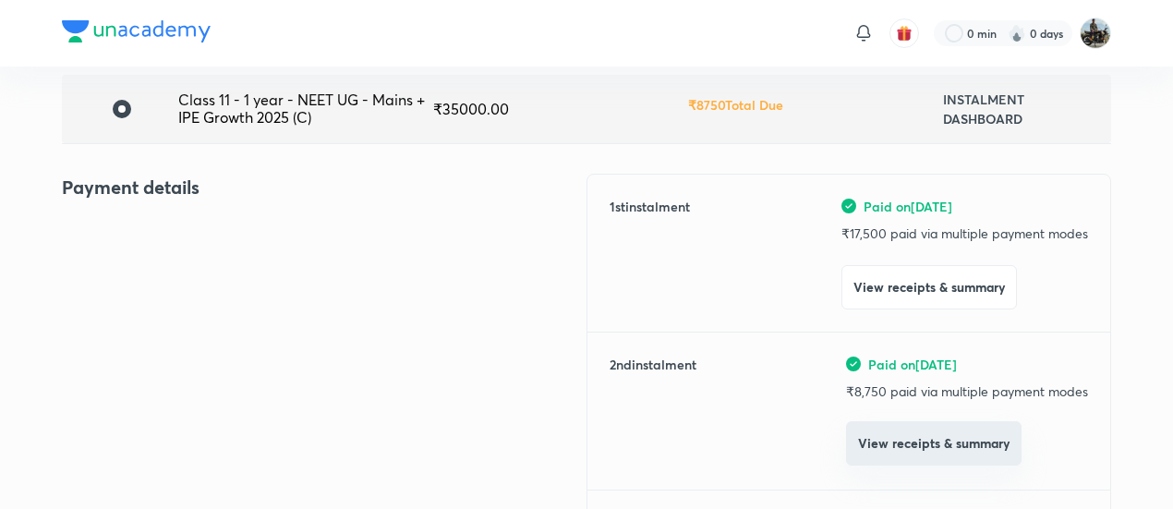
click at [860, 437] on button "View receipts & summary" at bounding box center [933, 443] width 175 height 44
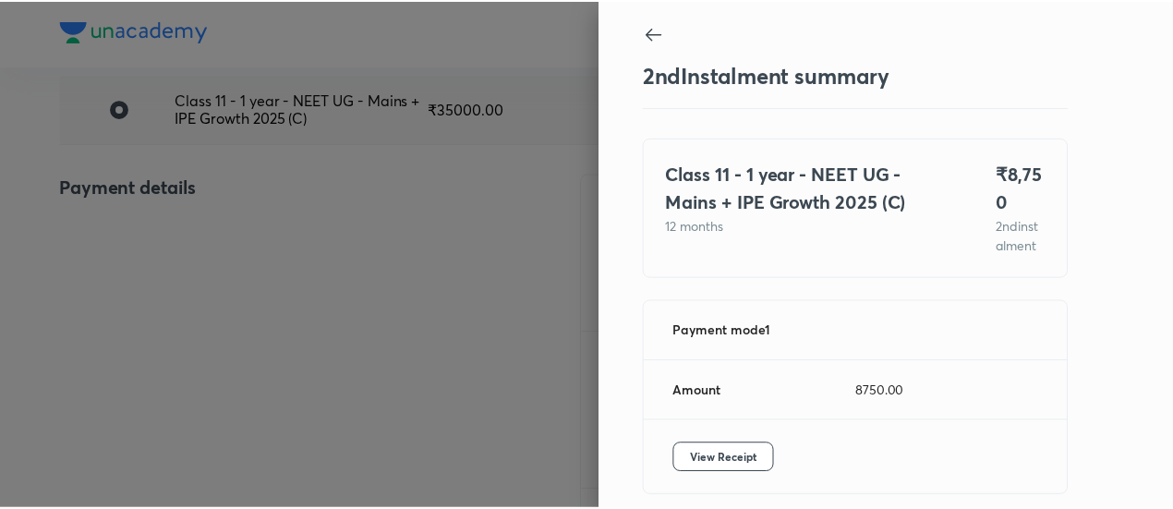
scroll to position [101, 0]
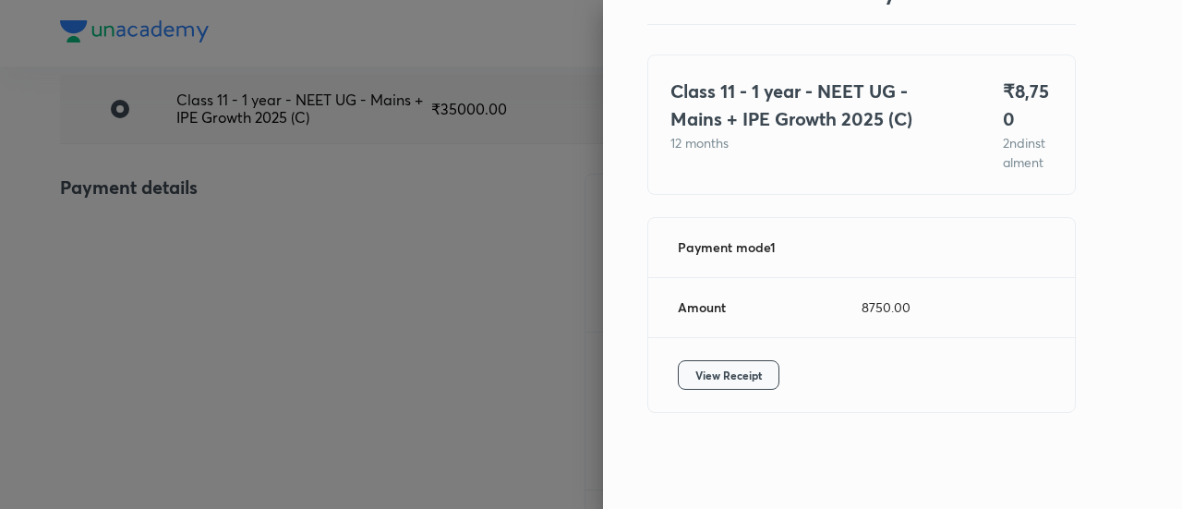
click at [709, 366] on span "View Receipt" at bounding box center [728, 375] width 66 height 18
click at [303, 284] on div at bounding box center [591, 254] width 1182 height 509
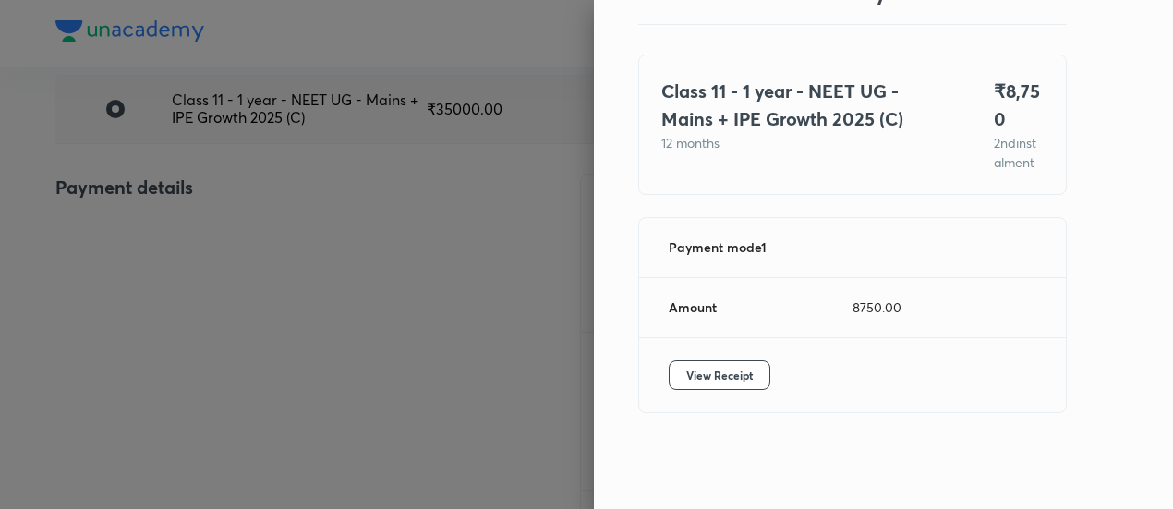
click at [303, 284] on div at bounding box center [586, 254] width 1173 height 509
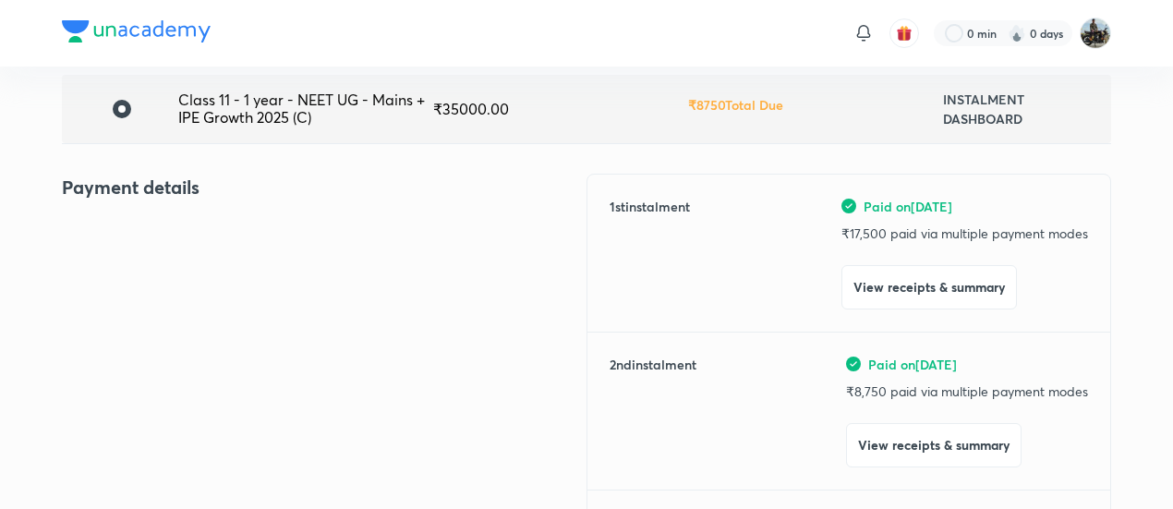
scroll to position [0, 0]
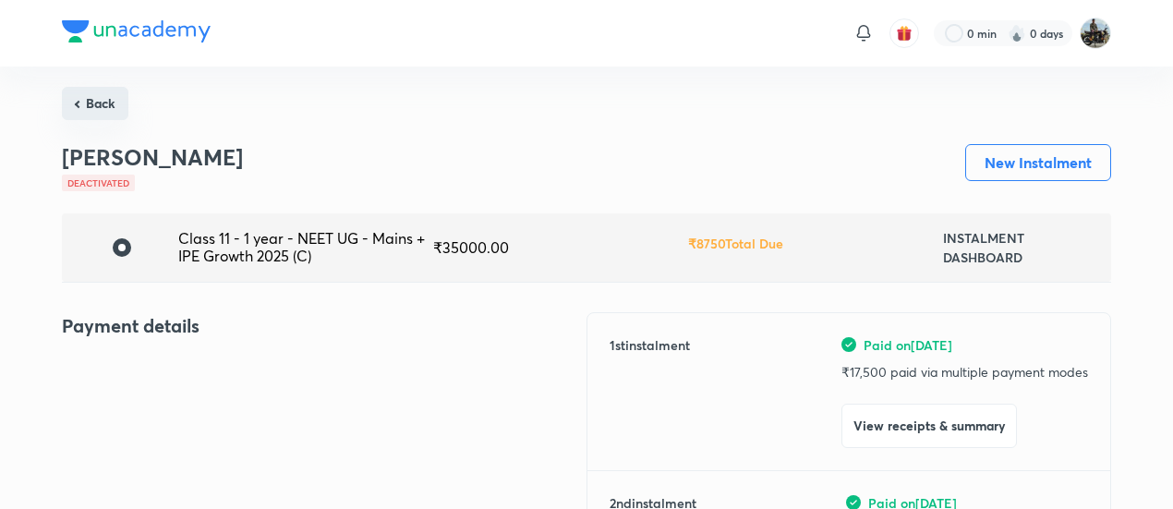
click at [109, 101] on button "Back" at bounding box center [95, 103] width 66 height 33
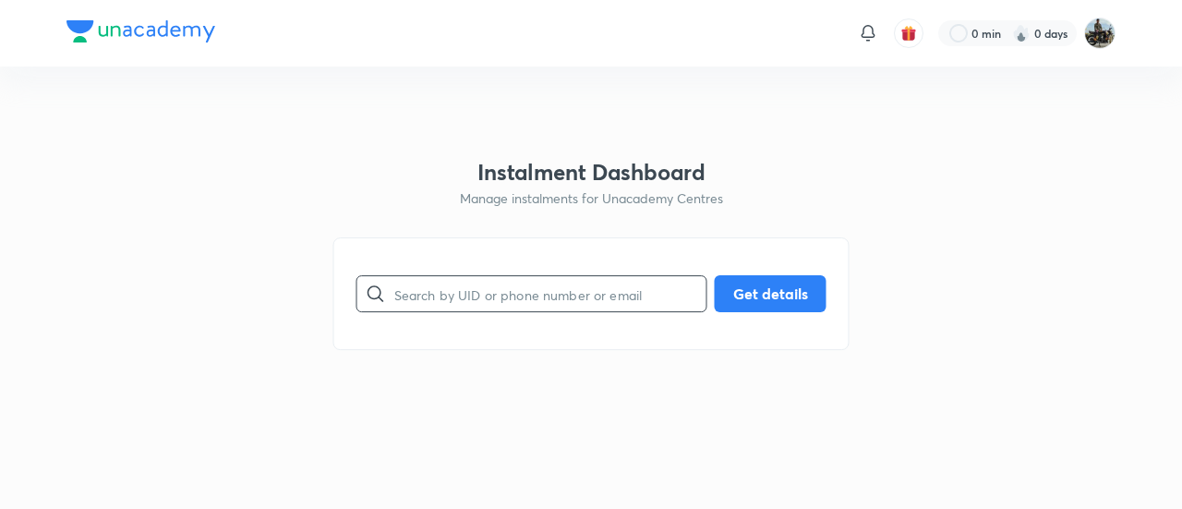
click at [496, 295] on input "text" at bounding box center [550, 294] width 312 height 47
paste input "AVNG23YOHR"
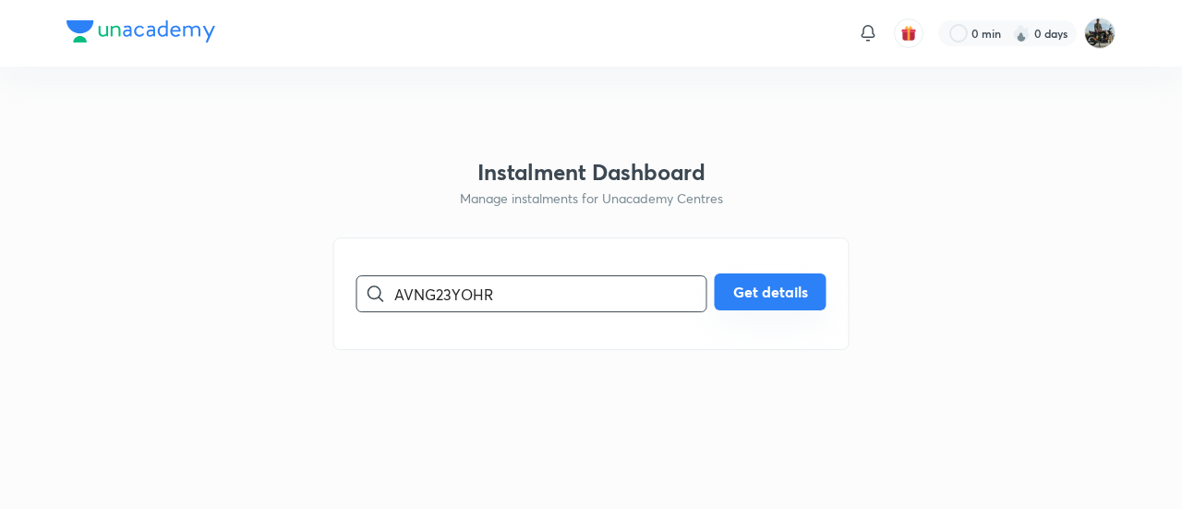
type input "AVNG23YOHR"
click at [768, 285] on button "Get details" at bounding box center [771, 291] width 112 height 37
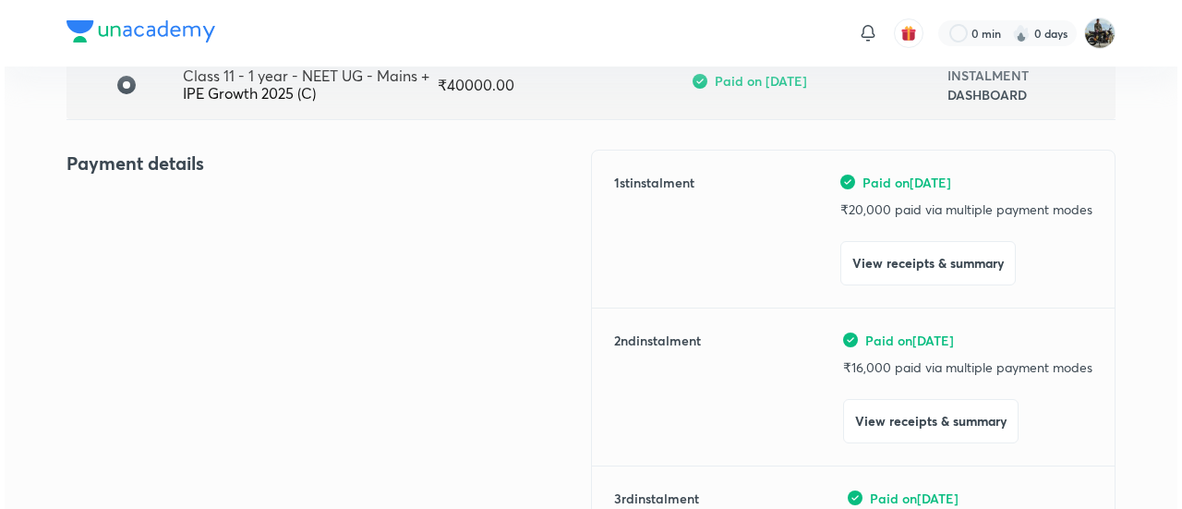
scroll to position [165, 0]
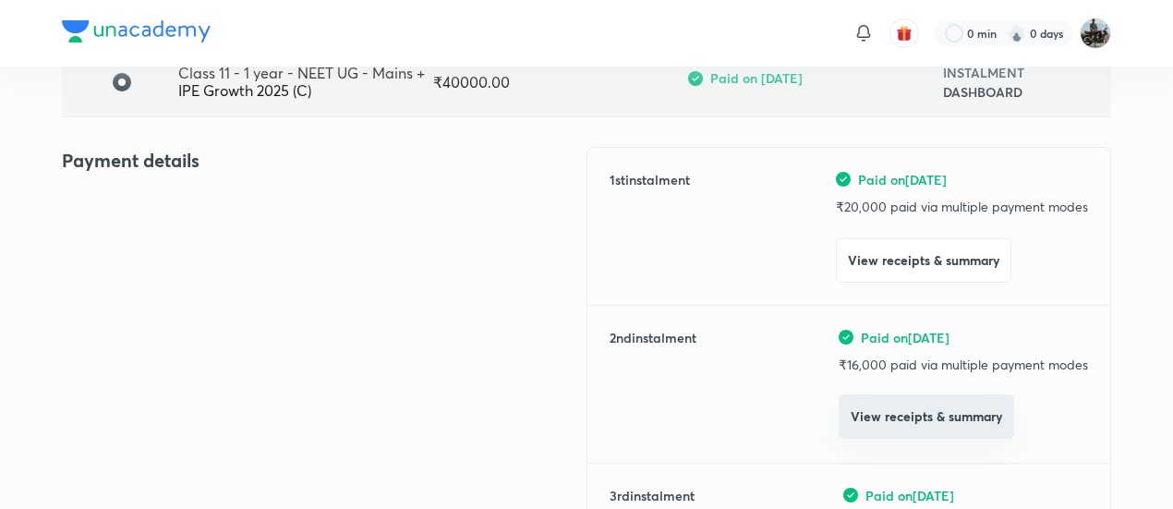
click at [864, 428] on button "View receipts & summary" at bounding box center [925, 416] width 175 height 44
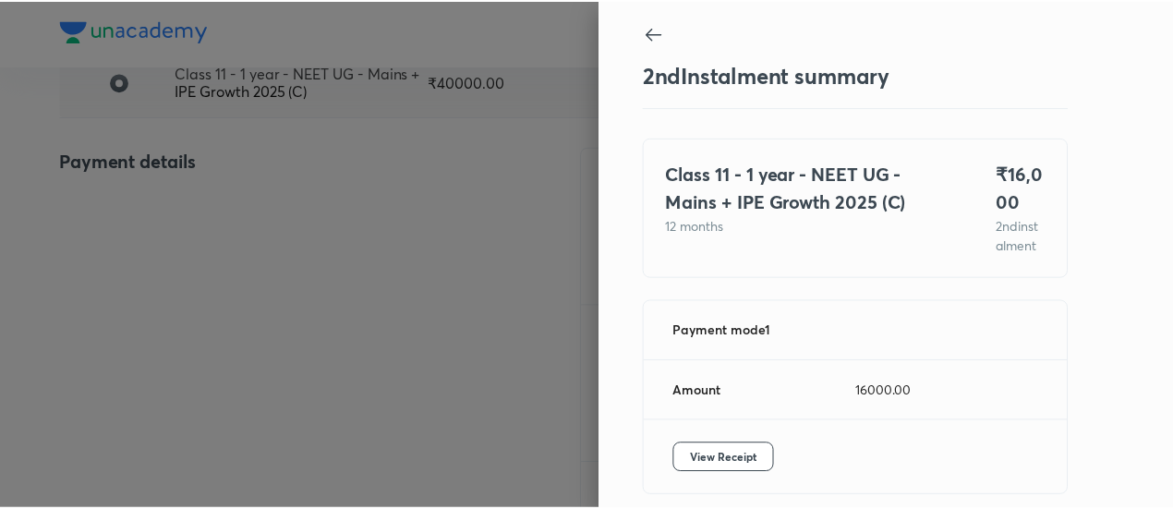
scroll to position [101, 0]
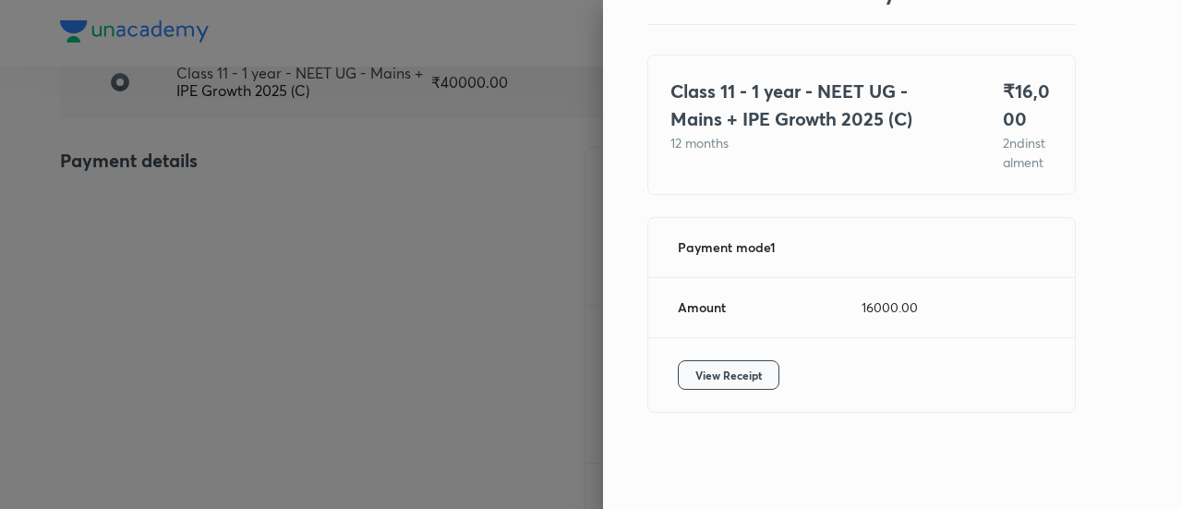
click at [718, 381] on span "View Receipt" at bounding box center [728, 375] width 66 height 18
click at [272, 307] on div at bounding box center [591, 254] width 1182 height 509
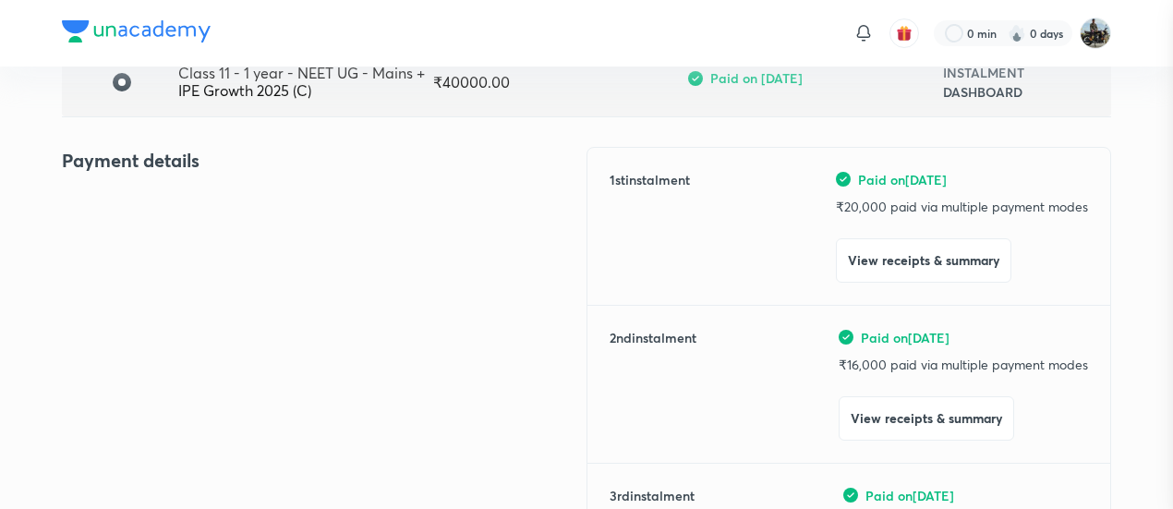
click at [272, 307] on div at bounding box center [586, 254] width 1173 height 509
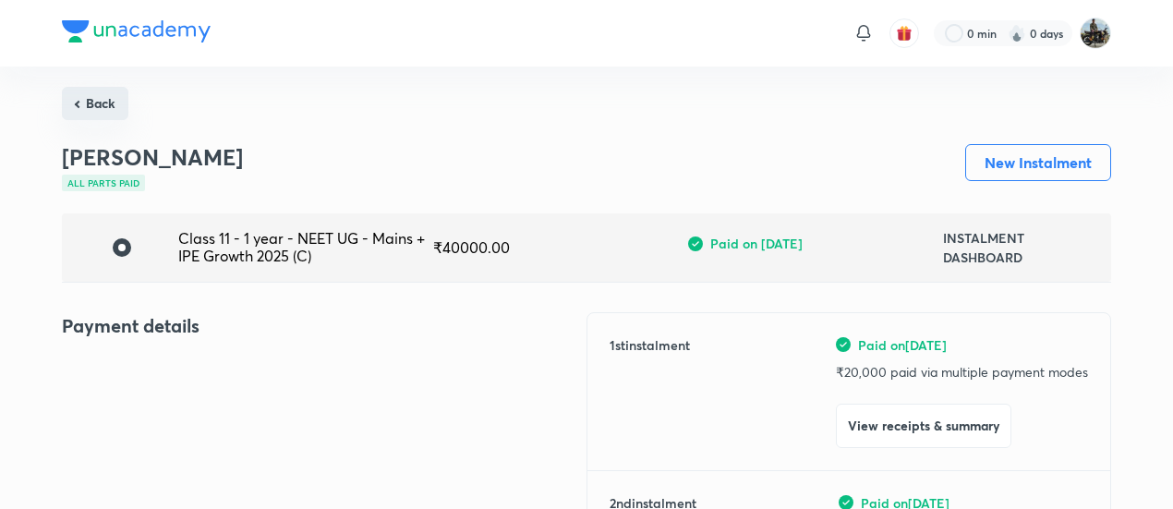
click at [93, 90] on button "Back" at bounding box center [95, 103] width 66 height 33
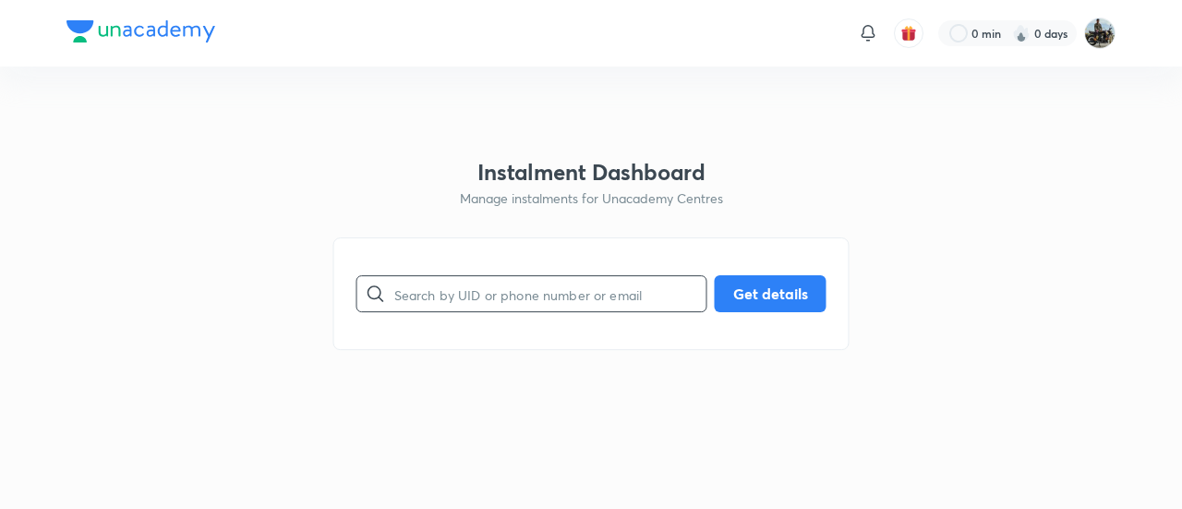
click at [496, 282] on input "text" at bounding box center [550, 294] width 312 height 47
paste input "39KKFTOHBU"
click at [698, 280] on input "39KKFTOHBU" at bounding box center [550, 294] width 312 height 47
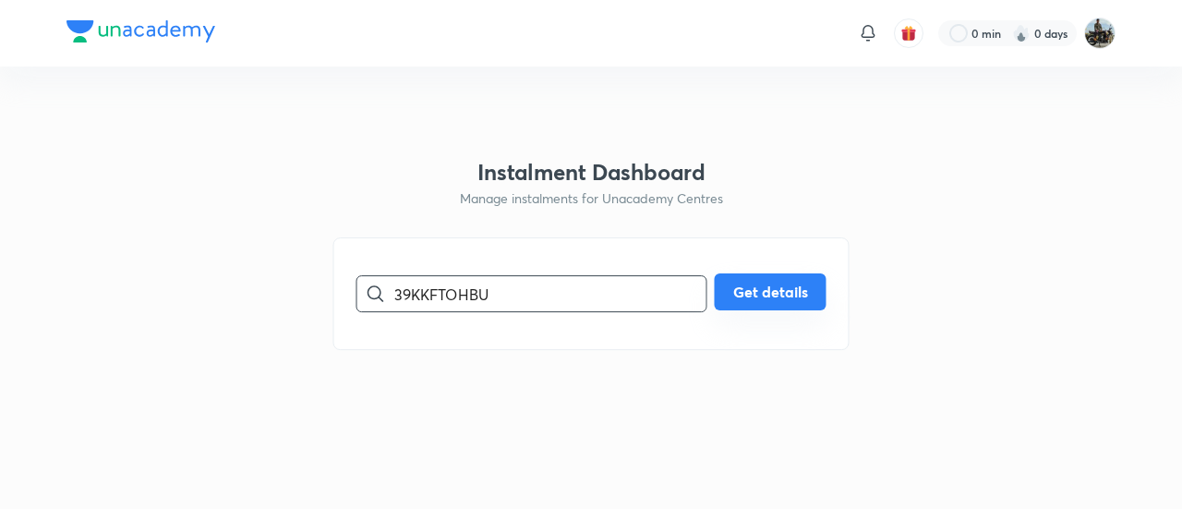
type input "39KKFTOHBU"
click at [779, 301] on button "Get details" at bounding box center [771, 291] width 112 height 37
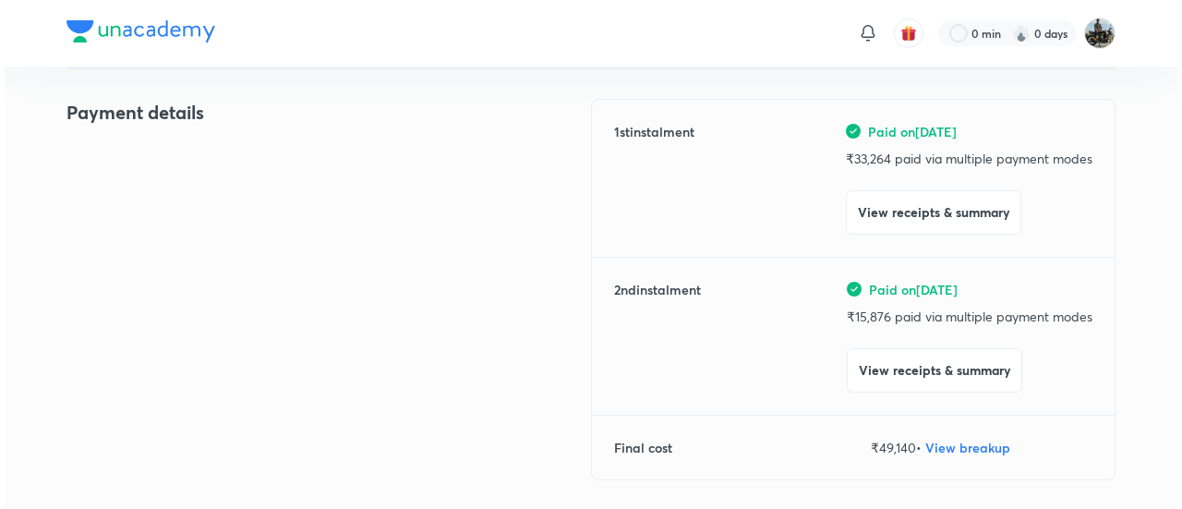
scroll to position [214, 0]
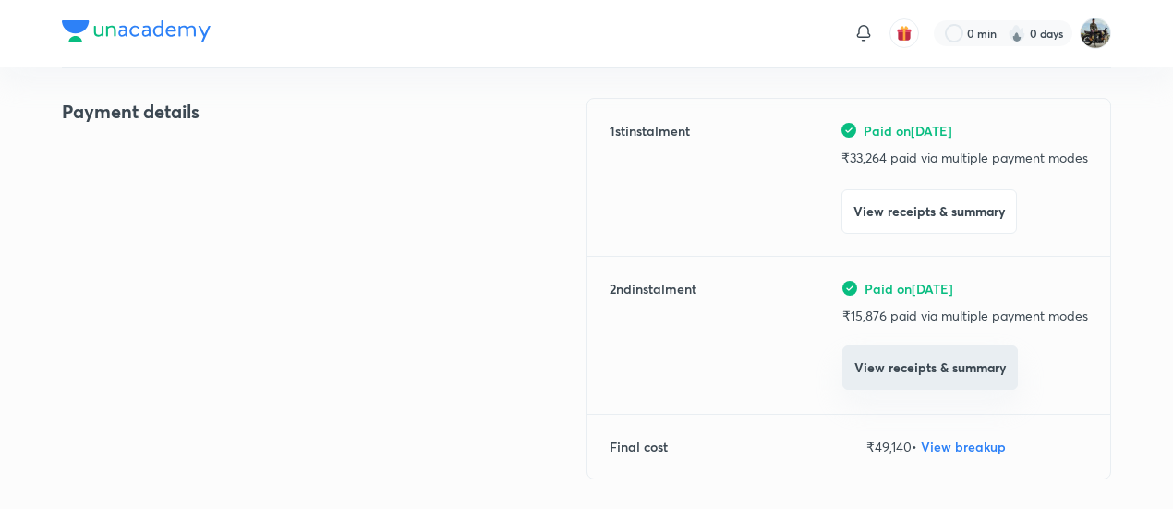
click at [910, 364] on button "View receipts & summary" at bounding box center [929, 367] width 175 height 44
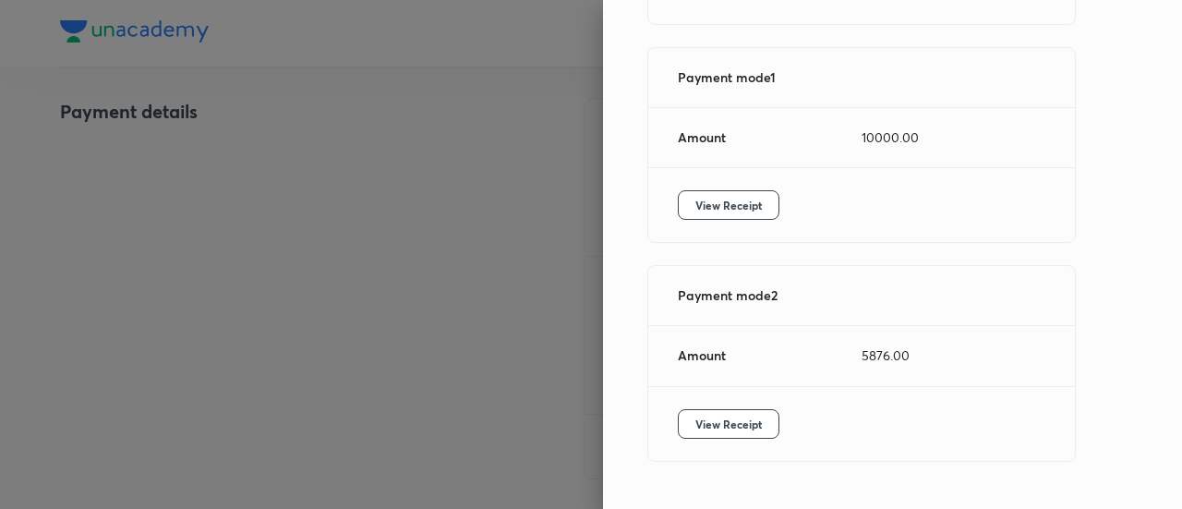
scroll to position [254, 0]
click at [746, 213] on span "View Receipt" at bounding box center [728, 204] width 66 height 18
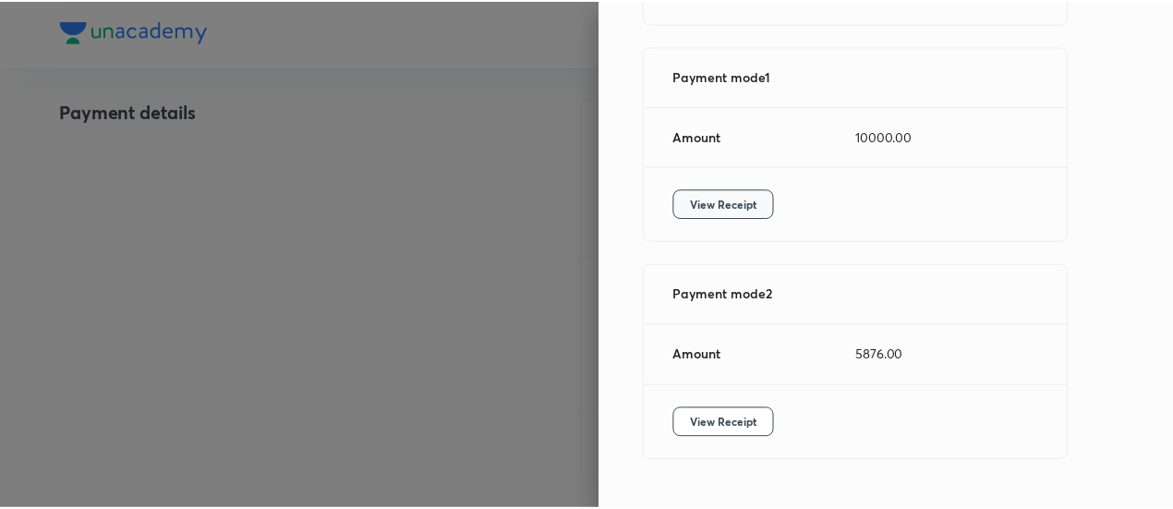
scroll to position [318, 0]
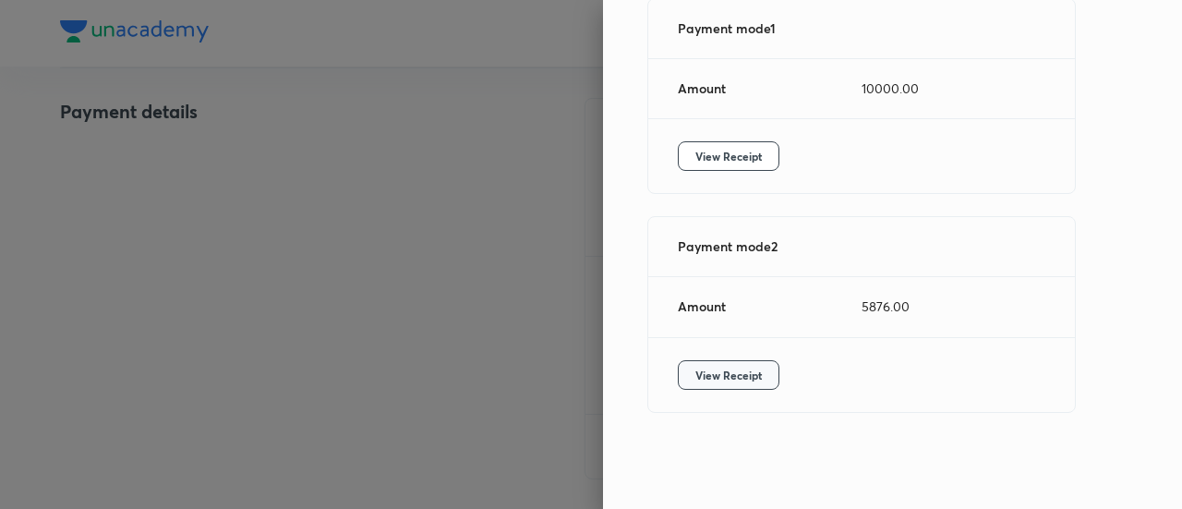
click at [705, 366] on span "View Receipt" at bounding box center [728, 375] width 66 height 18
click at [210, 156] on div at bounding box center [591, 254] width 1182 height 509
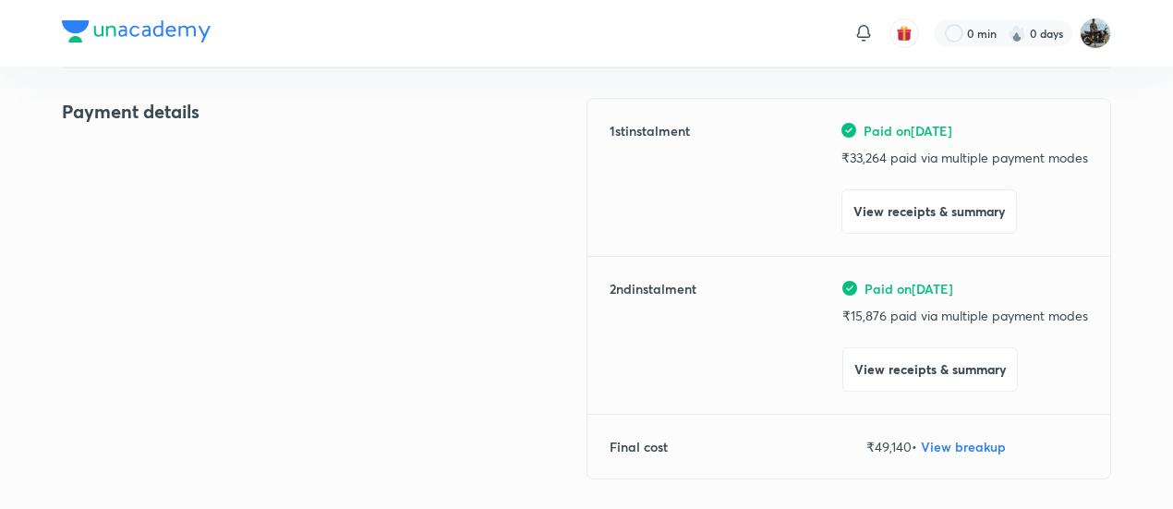
scroll to position [0, 0]
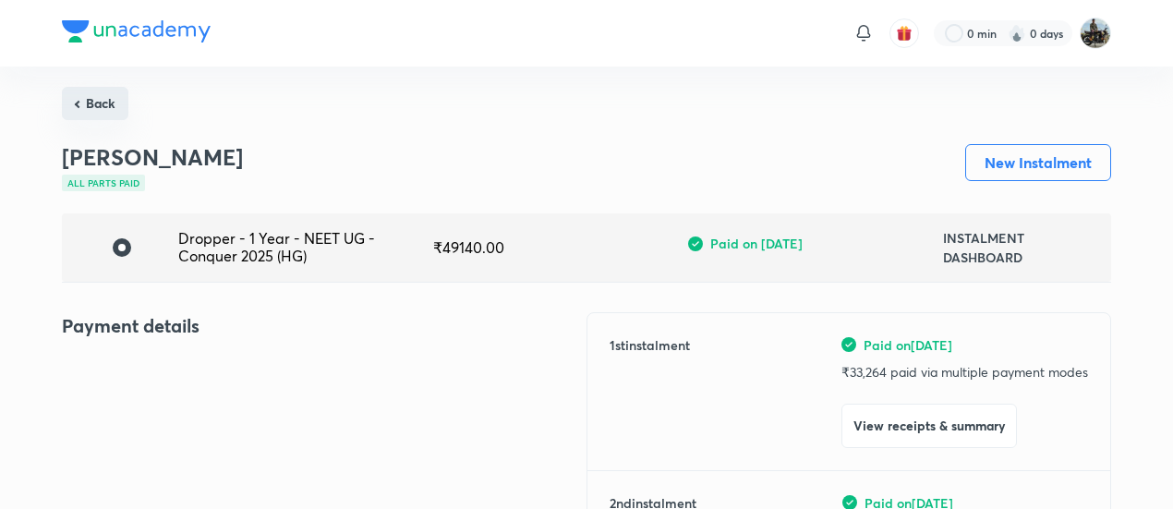
click at [78, 95] on button "Back" at bounding box center [95, 103] width 66 height 33
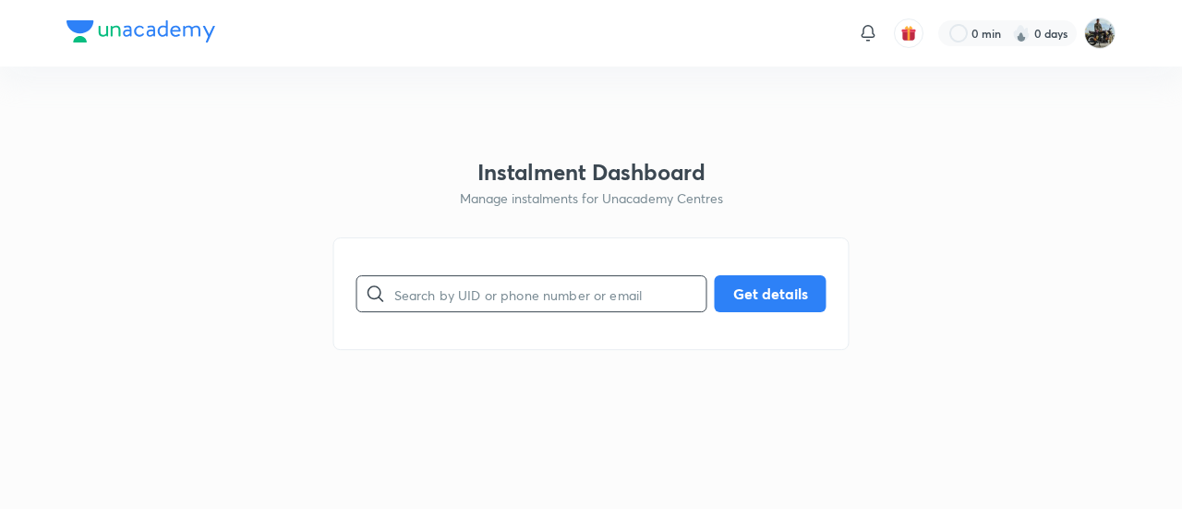
click at [417, 313] on input "text" at bounding box center [550, 294] width 312 height 47
paste input "A2FQFOZPNB"
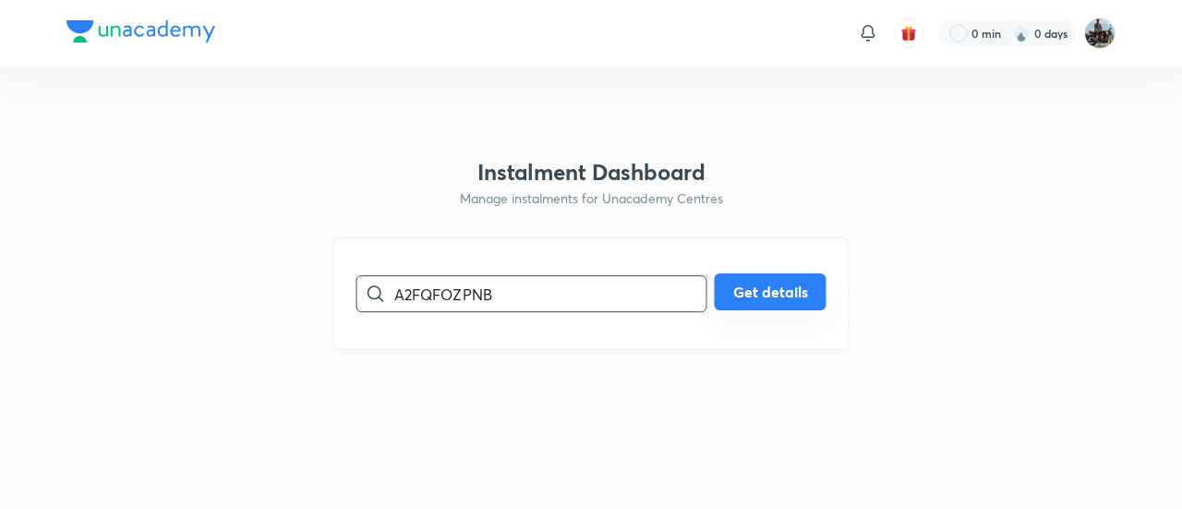
type input "A2FQFOZPNB"
click at [749, 303] on button "Get details" at bounding box center [771, 291] width 112 height 37
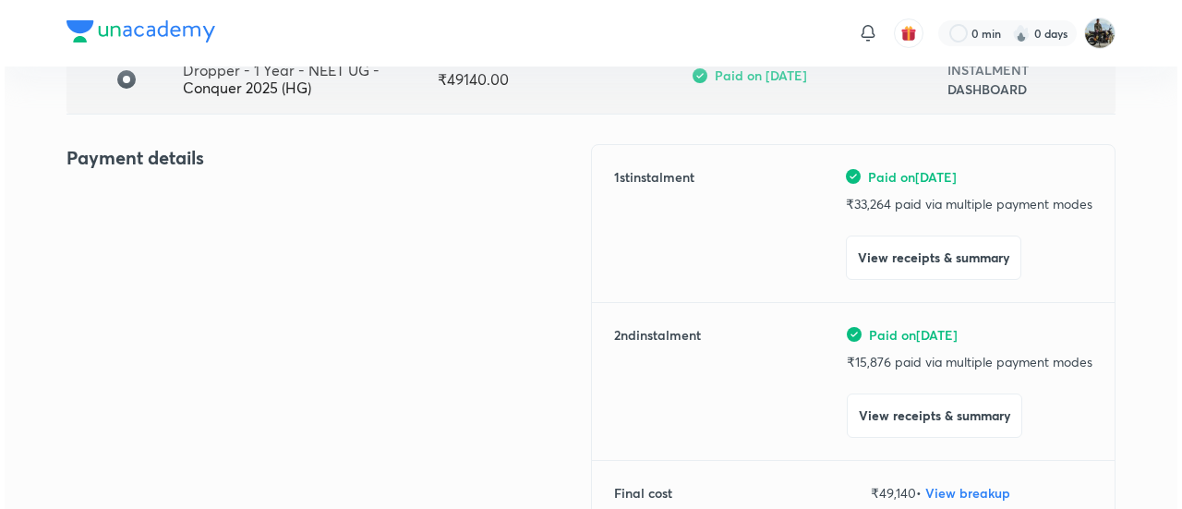
scroll to position [203, 0]
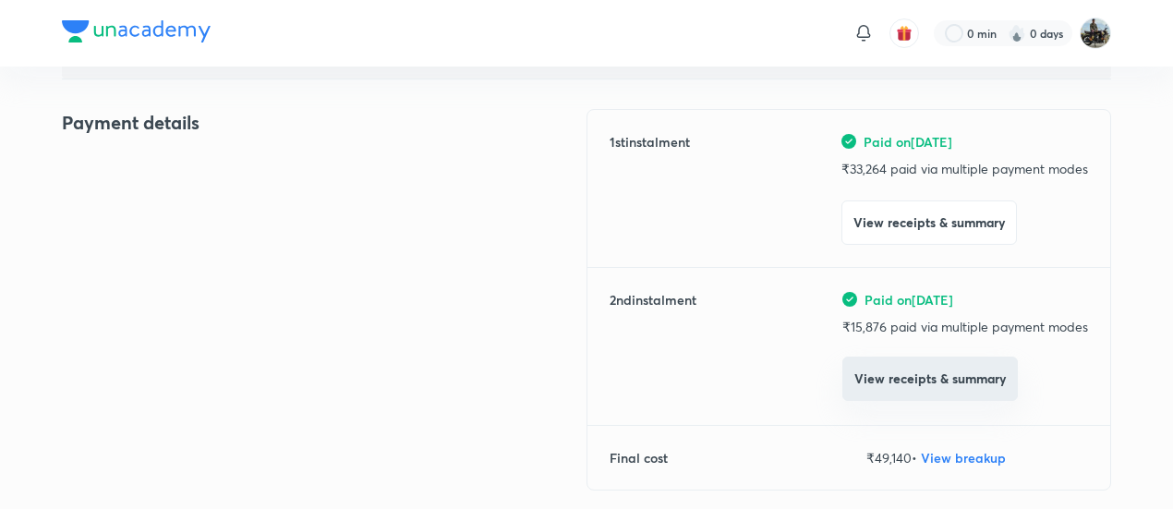
click at [865, 378] on button "View receipts & summary" at bounding box center [929, 378] width 175 height 44
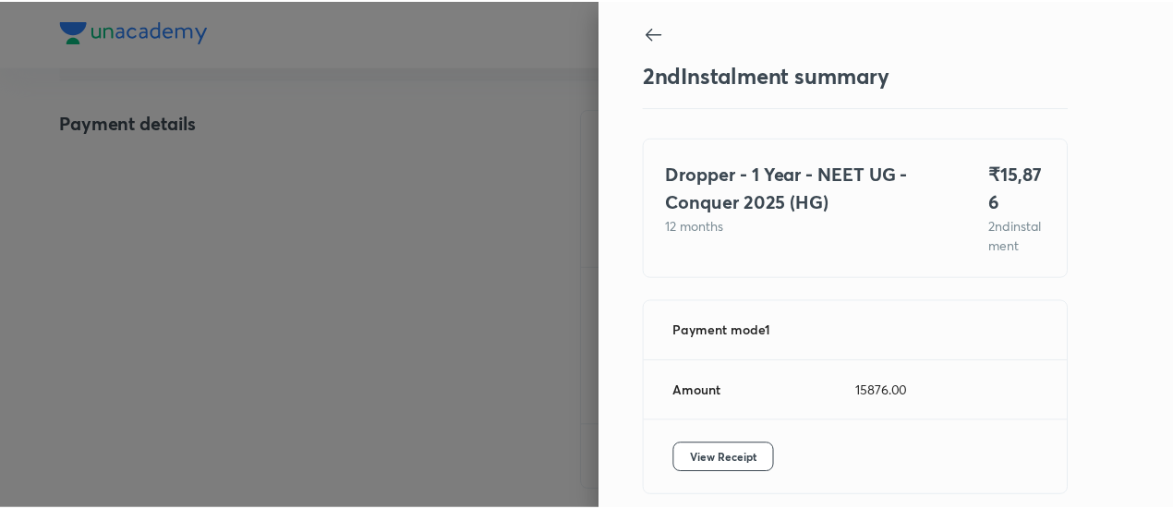
scroll to position [101, 0]
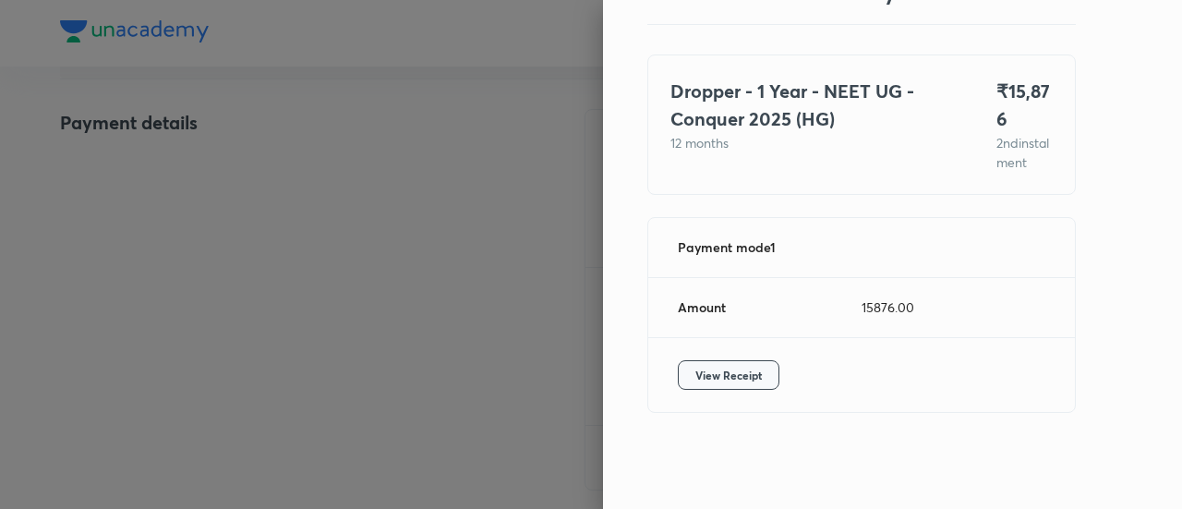
click at [724, 372] on span "View Receipt" at bounding box center [728, 375] width 66 height 18
click at [218, 254] on div at bounding box center [591, 254] width 1182 height 509
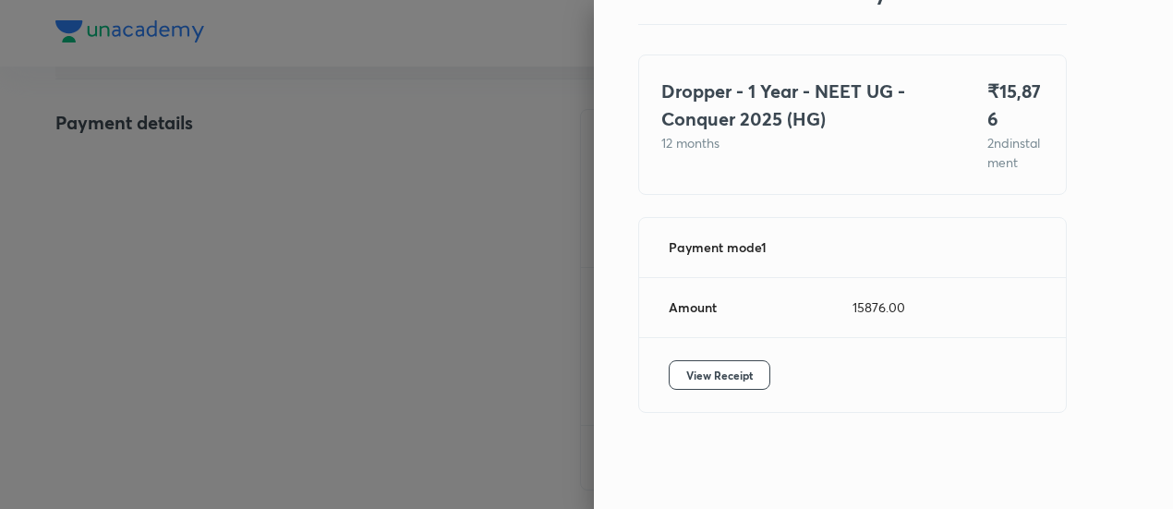
click at [218, 254] on div at bounding box center [586, 254] width 1173 height 509
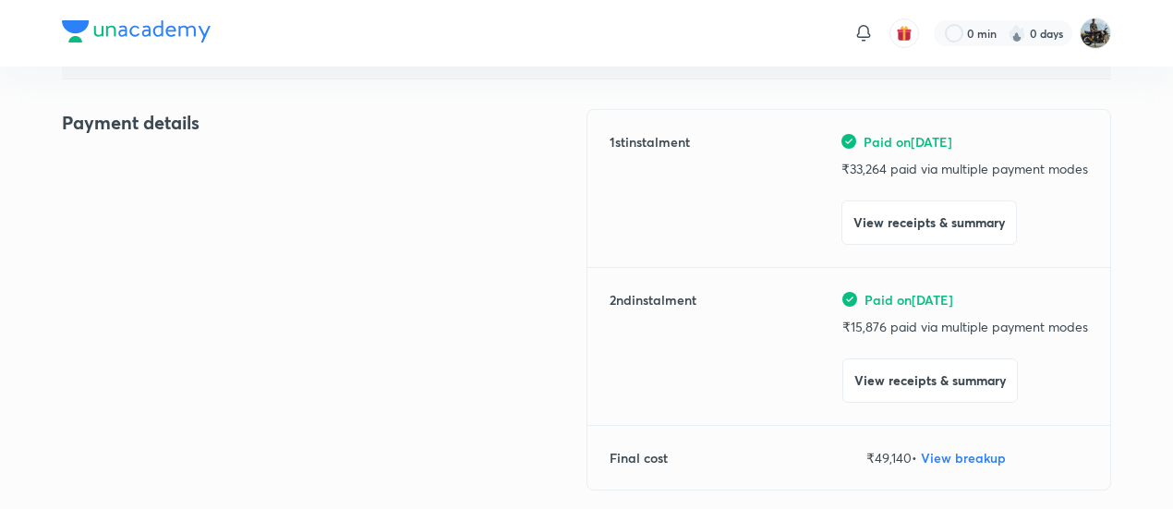
scroll to position [0, 0]
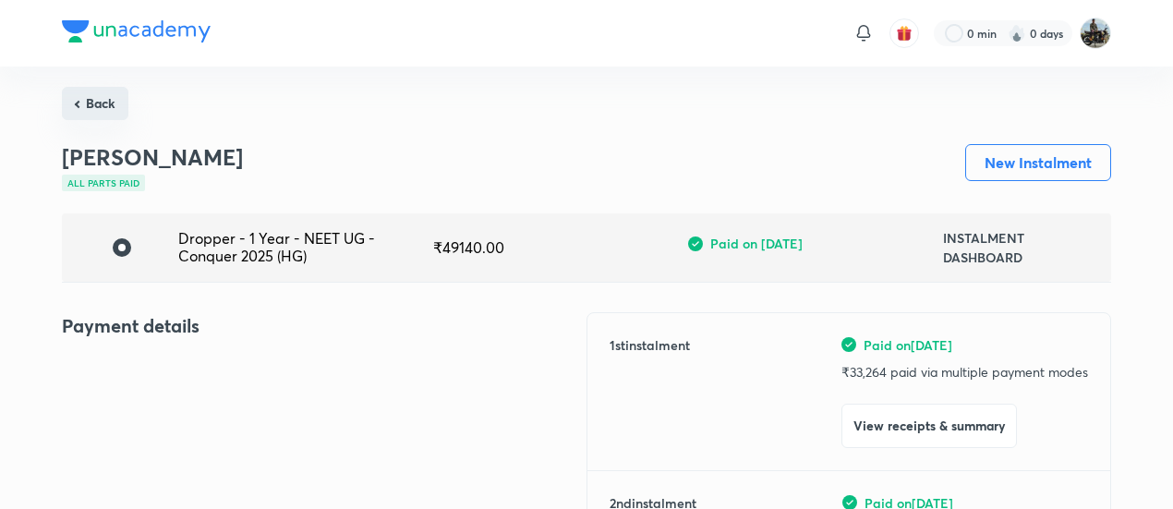
click at [101, 114] on button "Back" at bounding box center [95, 103] width 66 height 33
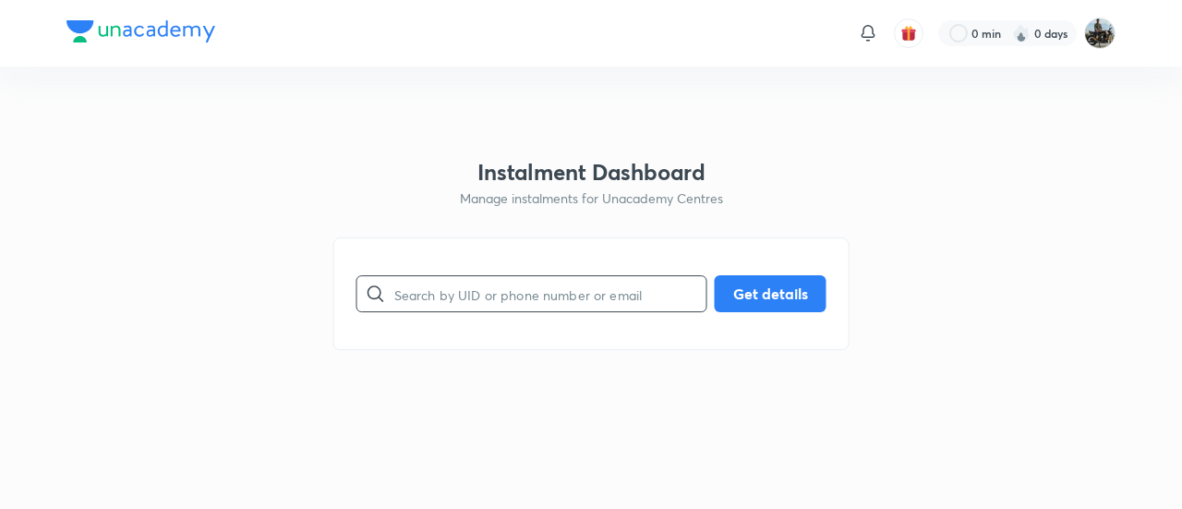
click at [486, 294] on input "text" at bounding box center [550, 294] width 312 height 47
paste input "VWQSTIX11C"
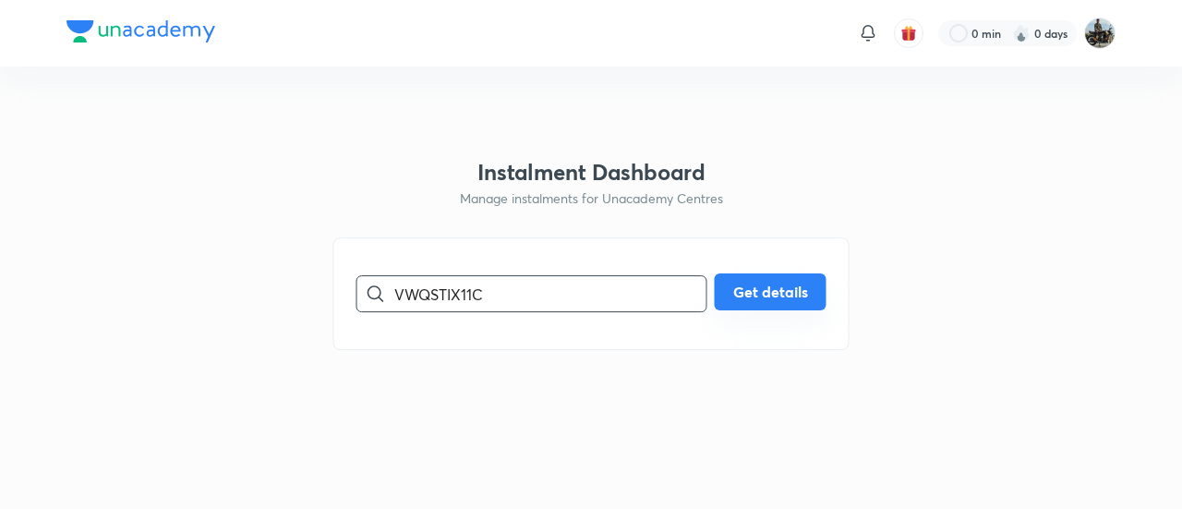
type input "VWQSTIX11C"
click at [757, 286] on button "Get details" at bounding box center [771, 291] width 112 height 37
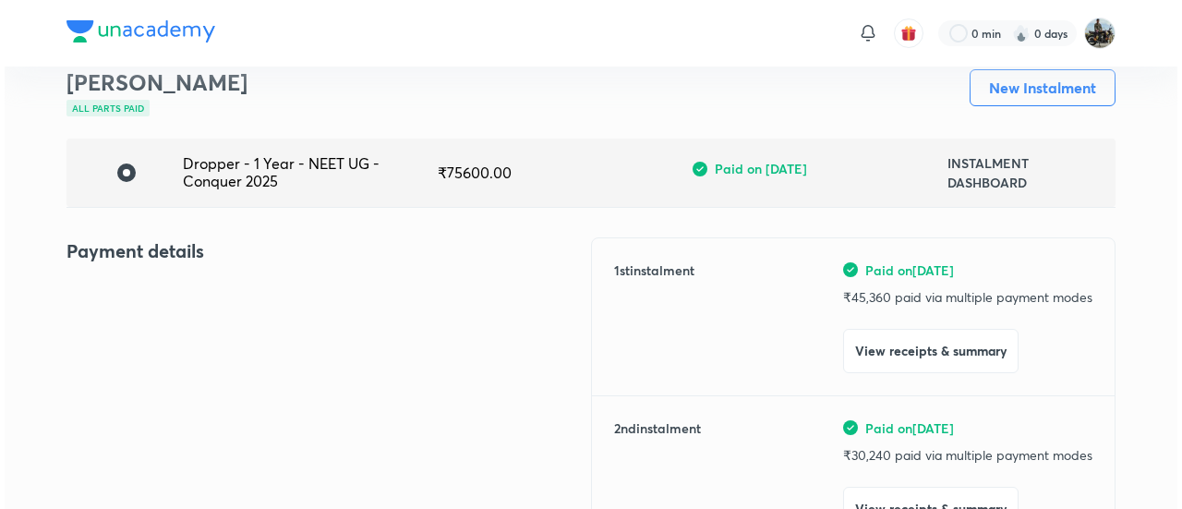
scroll to position [149, 0]
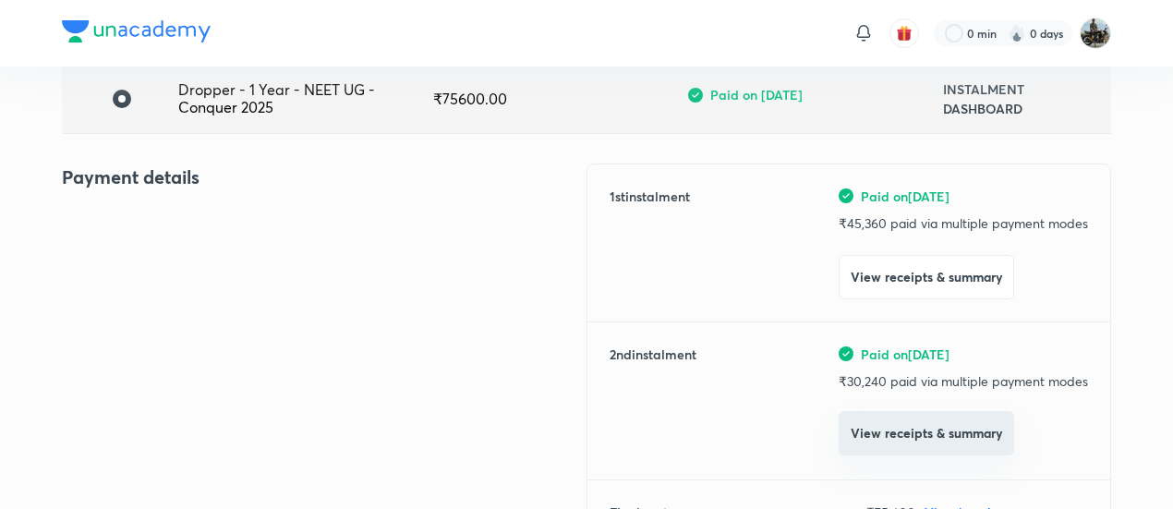
click at [897, 419] on button "View receipts & summary" at bounding box center [925, 433] width 175 height 44
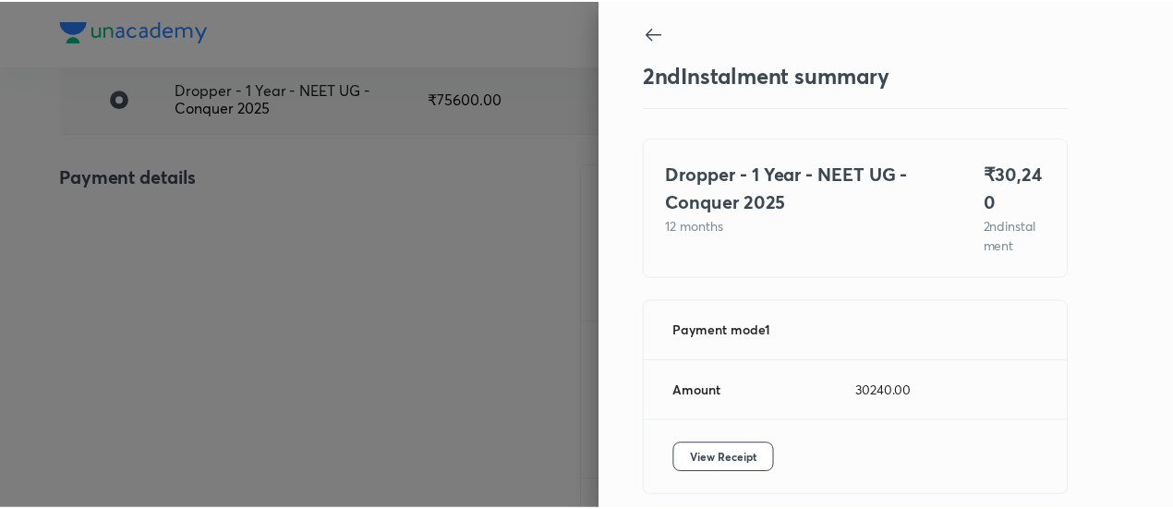
scroll to position [81, 0]
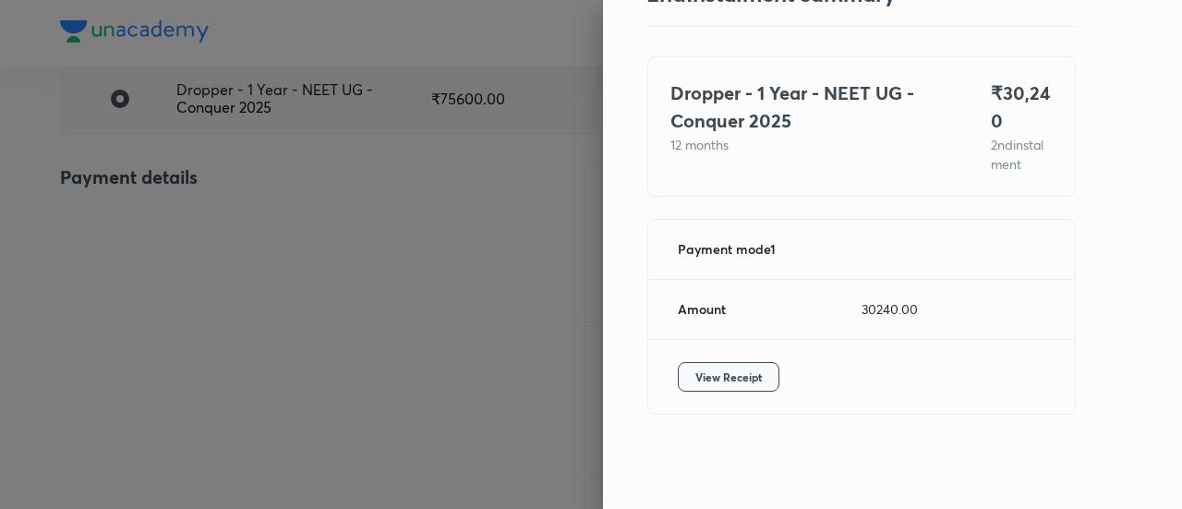
click at [699, 375] on span "View Receipt" at bounding box center [728, 376] width 66 height 18
click at [229, 139] on div at bounding box center [591, 254] width 1182 height 509
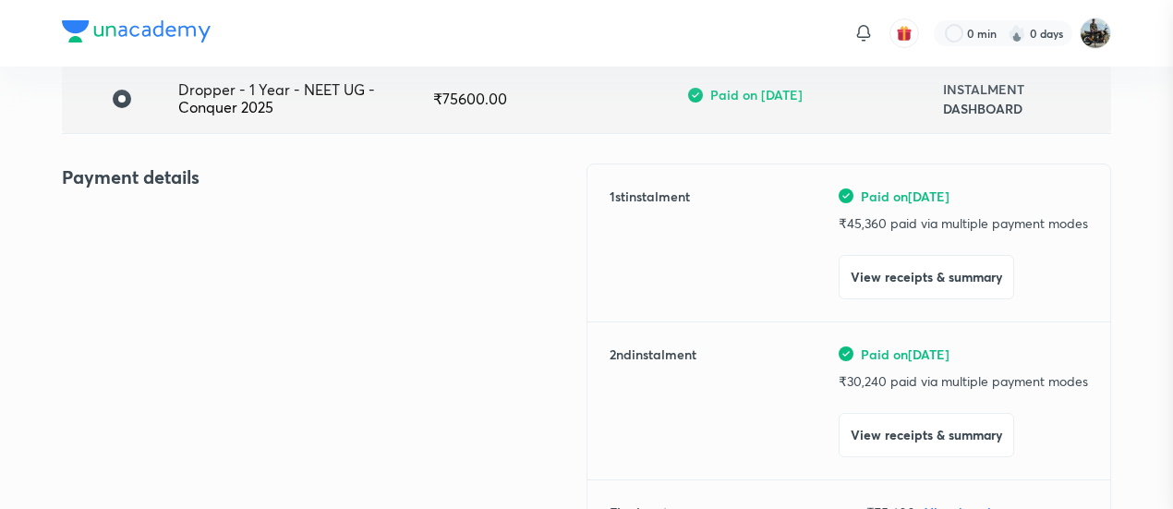
click at [229, 139] on div at bounding box center [586, 254] width 1173 height 509
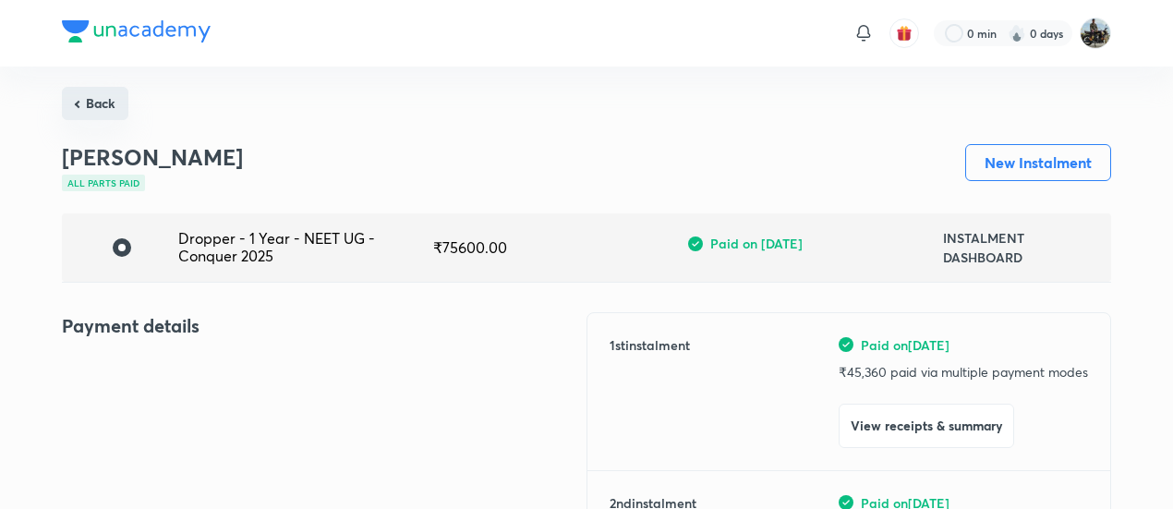
click at [67, 95] on button "Back" at bounding box center [95, 103] width 66 height 33
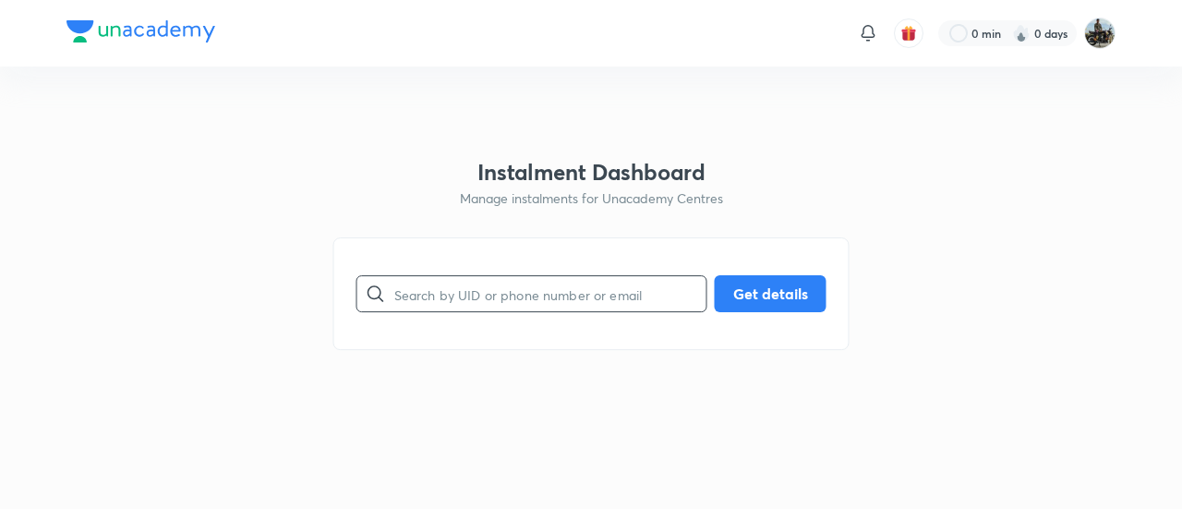
click at [416, 271] on input "text" at bounding box center [550, 294] width 312 height 47
paste input "7B18FEYN7R"
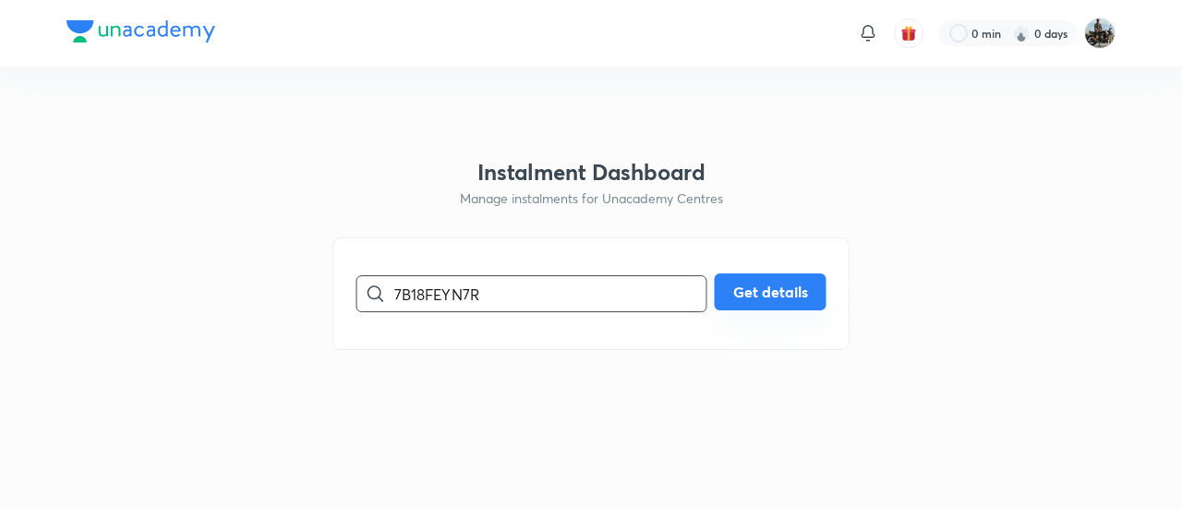
type input "7B18FEYN7R"
click at [777, 309] on button "Get details" at bounding box center [771, 291] width 112 height 37
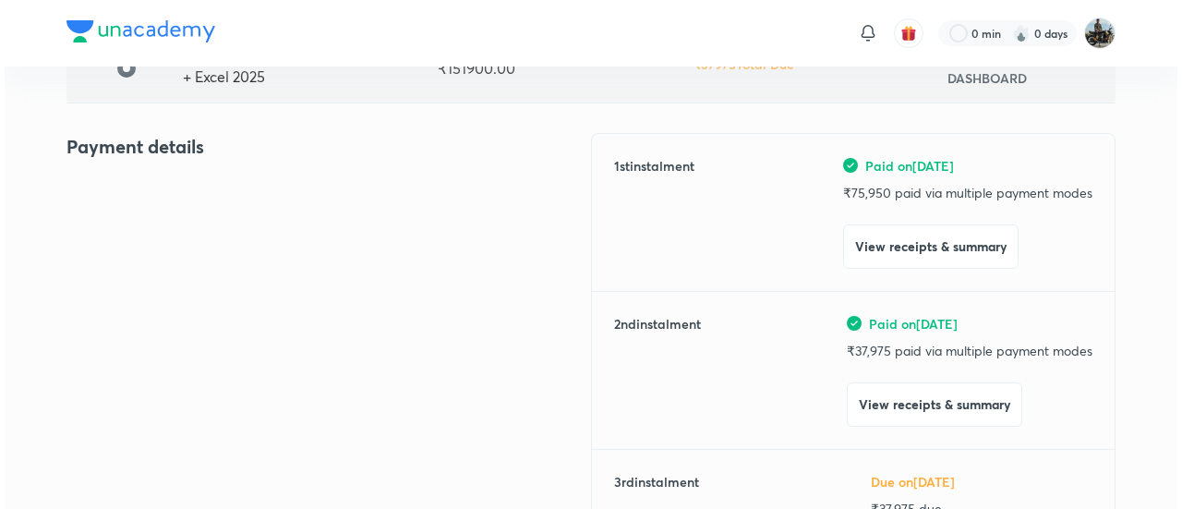
scroll to position [189, 0]
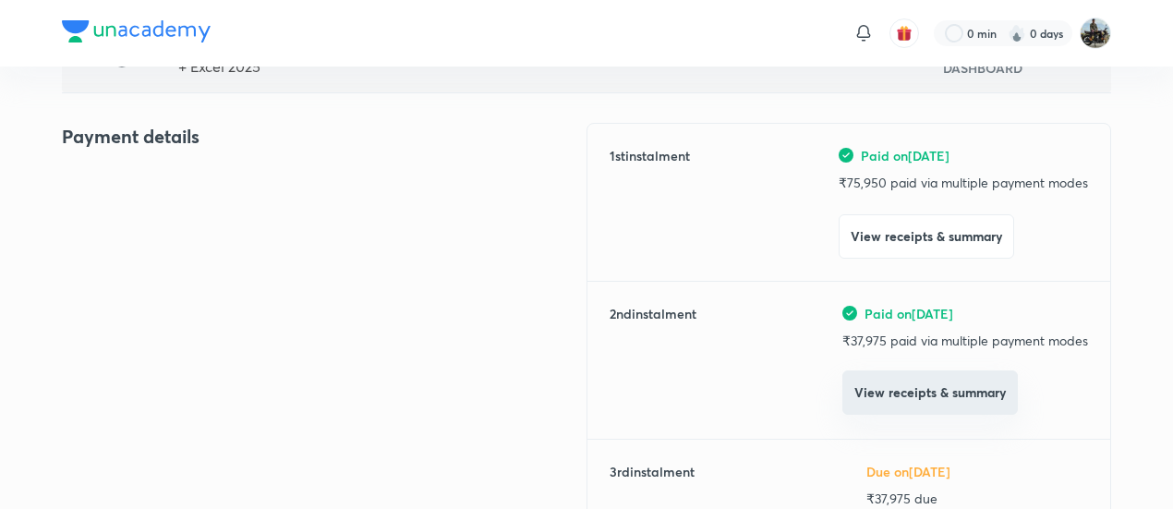
click at [918, 407] on button "View receipts & summary" at bounding box center [929, 392] width 175 height 44
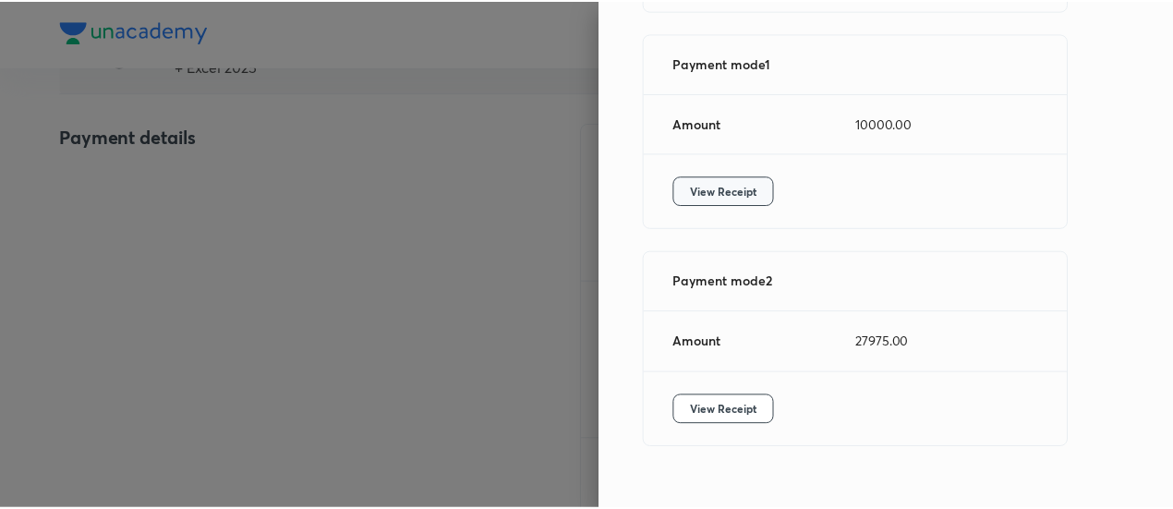
scroll to position [318, 0]
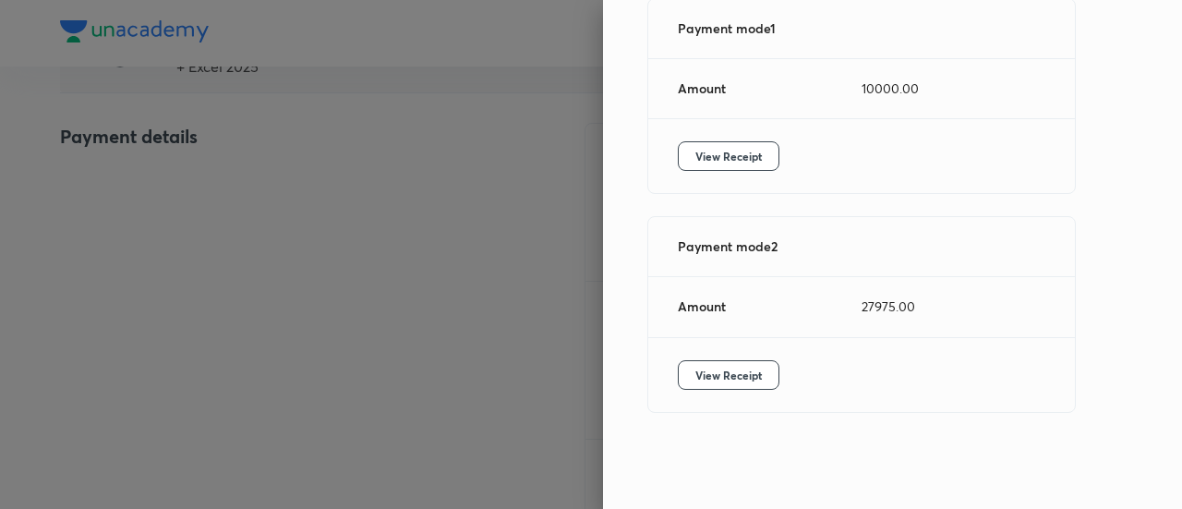
click at [693, 187] on div "View Receipt" at bounding box center [861, 156] width 427 height 74
click at [695, 165] on span "View Receipt" at bounding box center [728, 156] width 66 height 18
click at [735, 383] on span "View Receipt" at bounding box center [728, 375] width 66 height 18
click at [228, 231] on div at bounding box center [591, 254] width 1182 height 509
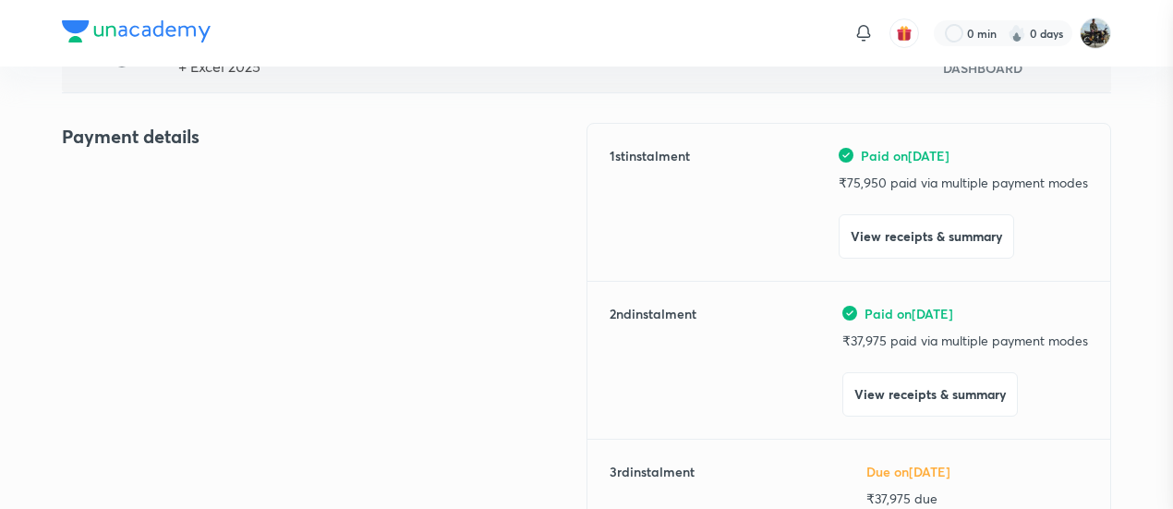
click at [228, 231] on div at bounding box center [586, 254] width 1173 height 509
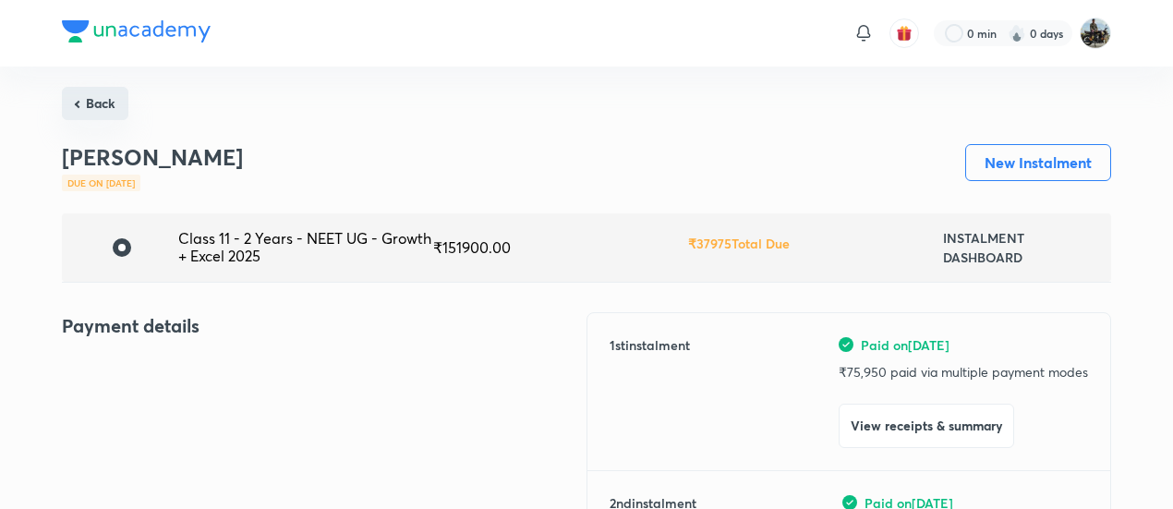
click at [85, 99] on button "Back" at bounding box center [95, 103] width 66 height 33
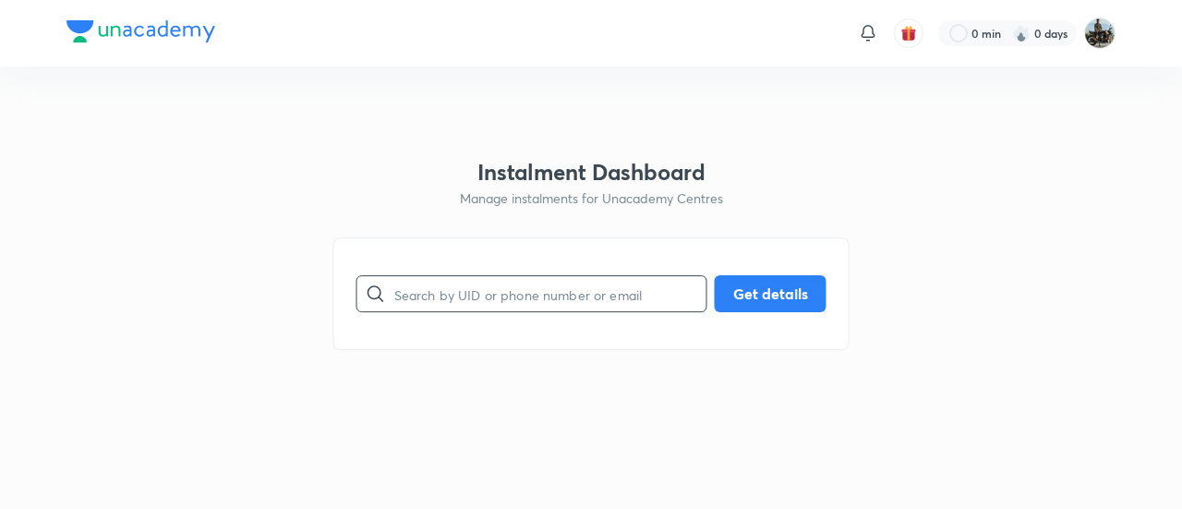
click at [476, 280] on input "text" at bounding box center [550, 294] width 312 height 47
paste input "PRFHB9PIC4"
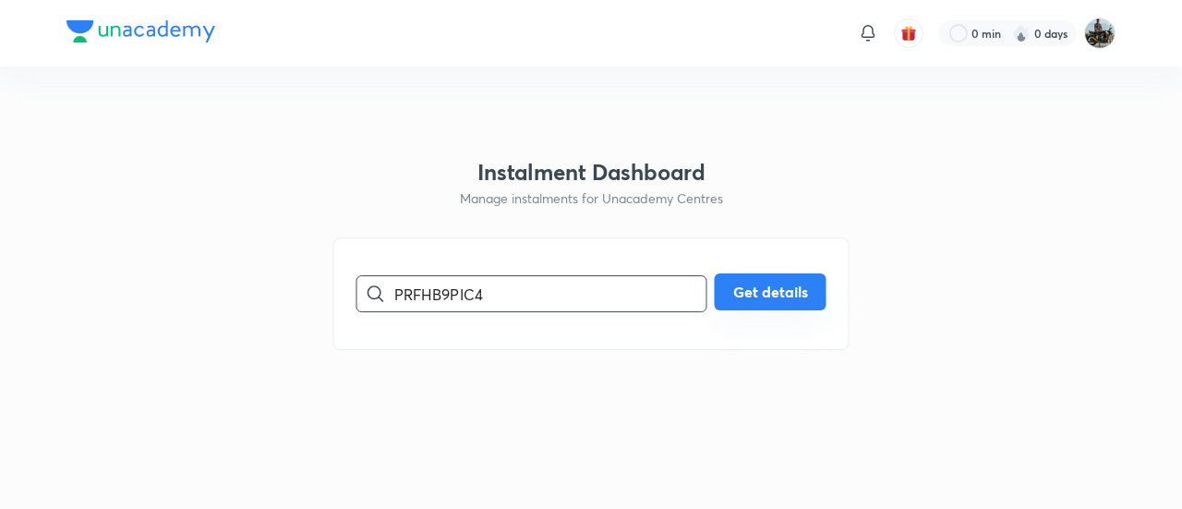
type input "PRFHB9PIC4"
click at [736, 280] on button "Get details" at bounding box center [771, 291] width 112 height 37
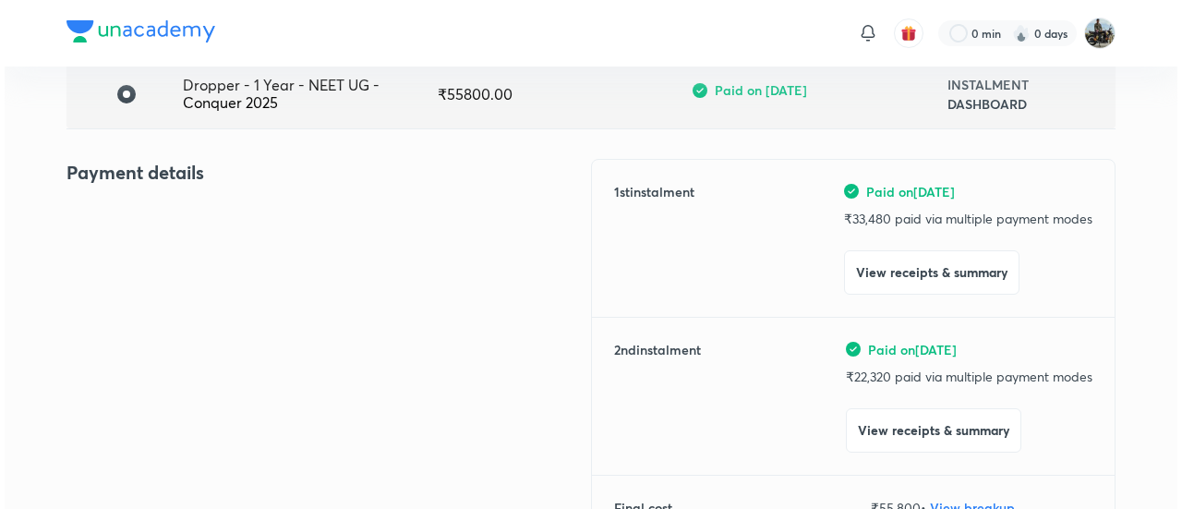
scroll to position [156, 0]
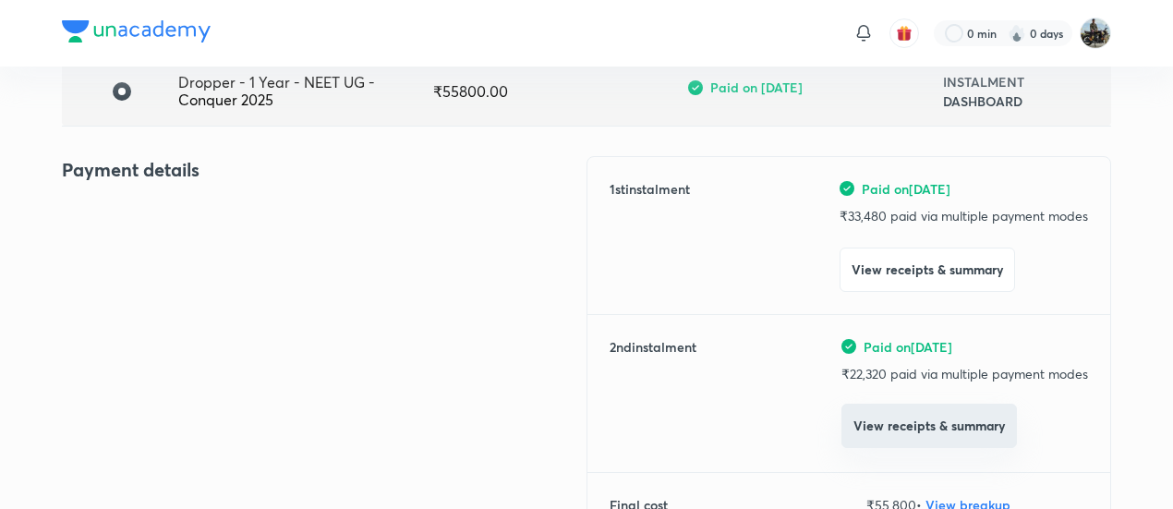
click at [892, 420] on button "View receipts & summary" at bounding box center [928, 426] width 175 height 44
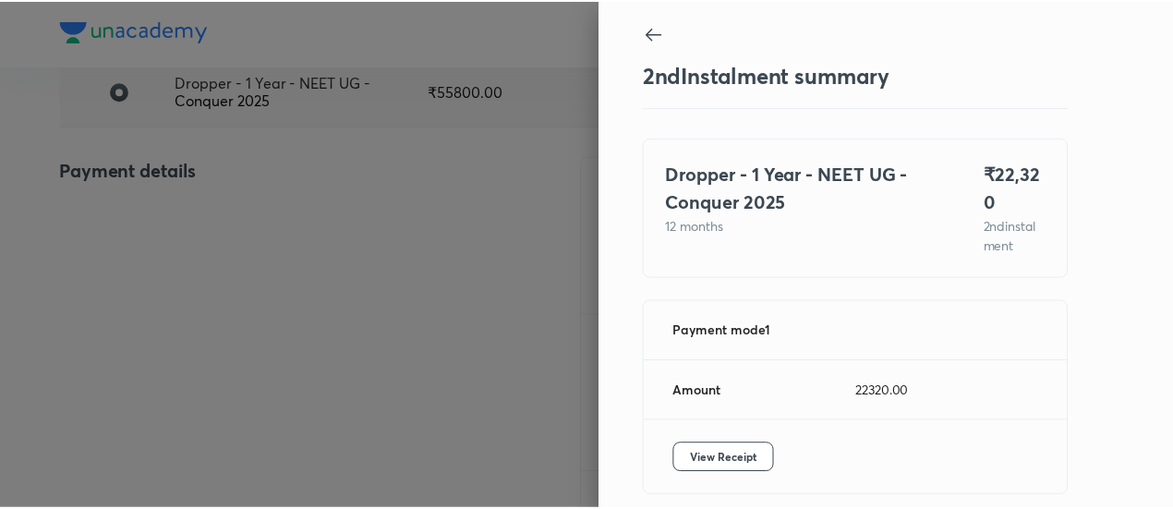
scroll to position [81, 0]
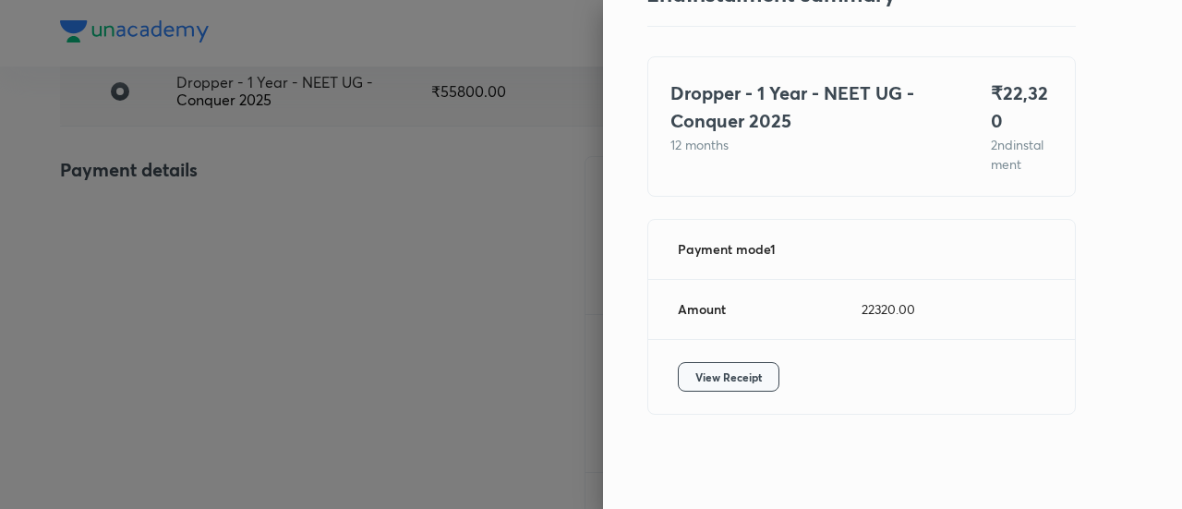
click at [735, 379] on span "View Receipt" at bounding box center [728, 376] width 66 height 18
click at [254, 143] on div at bounding box center [591, 254] width 1182 height 509
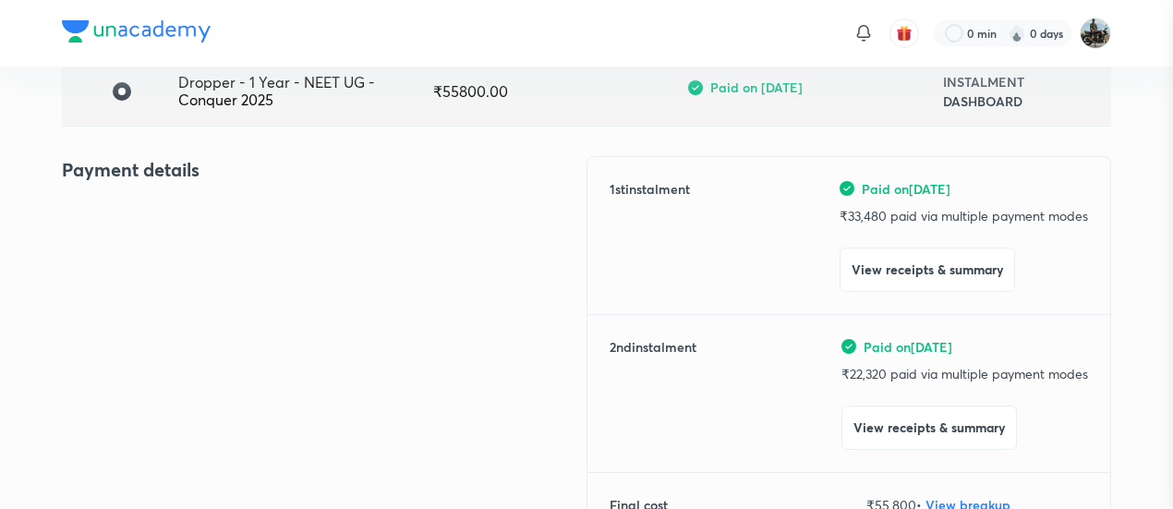
click at [254, 143] on div at bounding box center [586, 254] width 1173 height 509
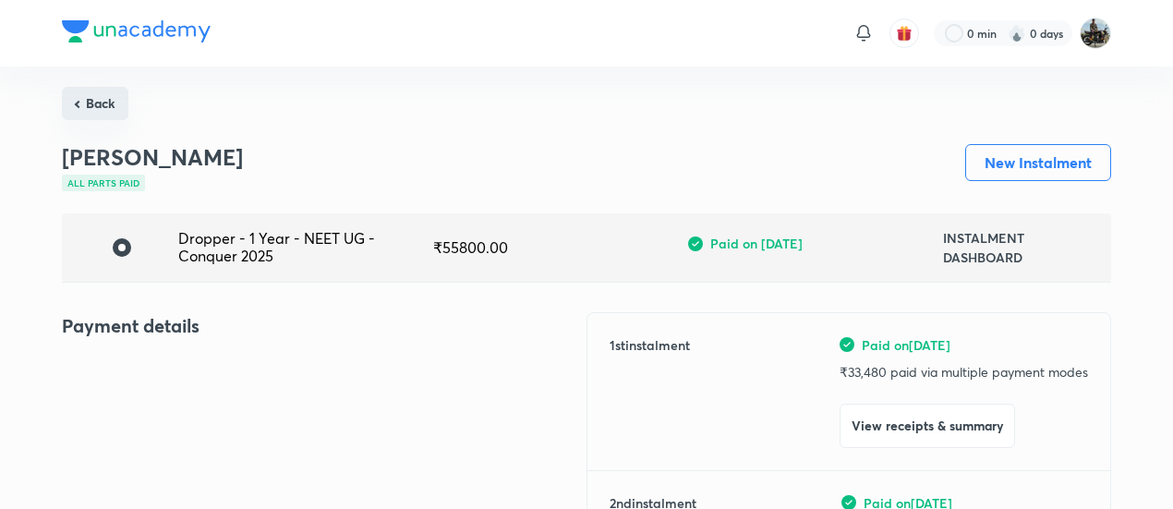
click at [107, 100] on button "Back" at bounding box center [95, 103] width 66 height 33
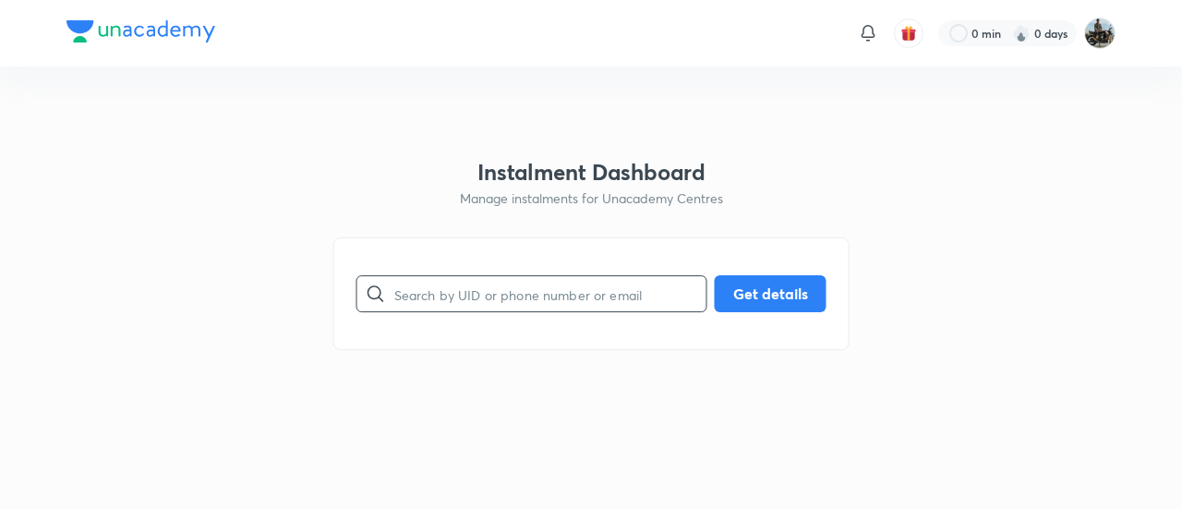
click at [502, 300] on input "text" at bounding box center [550, 294] width 312 height 47
paste input "IN1WVATLAN"
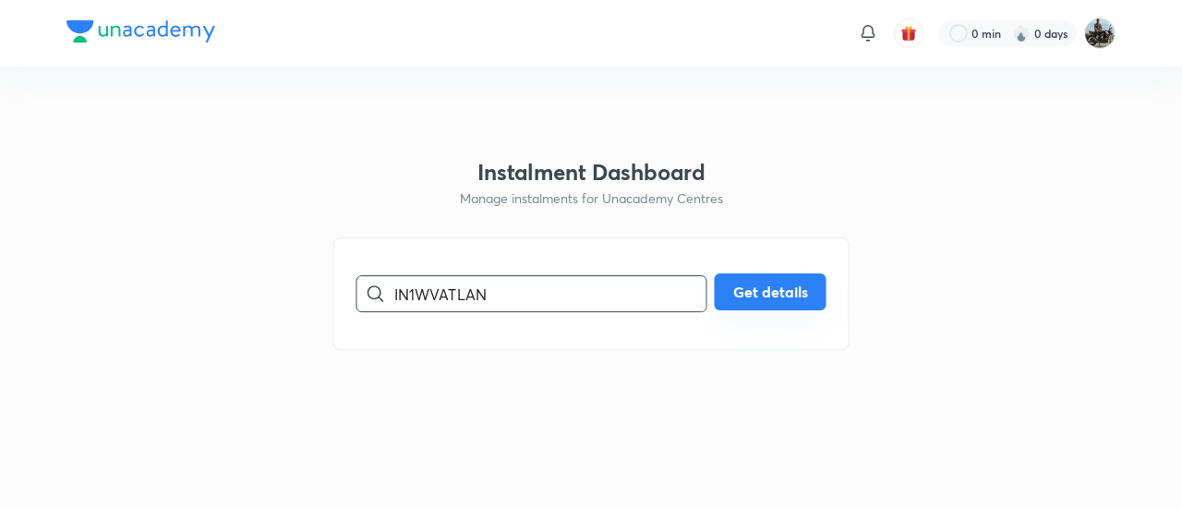
type input "IN1WVATLAN"
click at [762, 306] on button "Get details" at bounding box center [771, 291] width 112 height 37
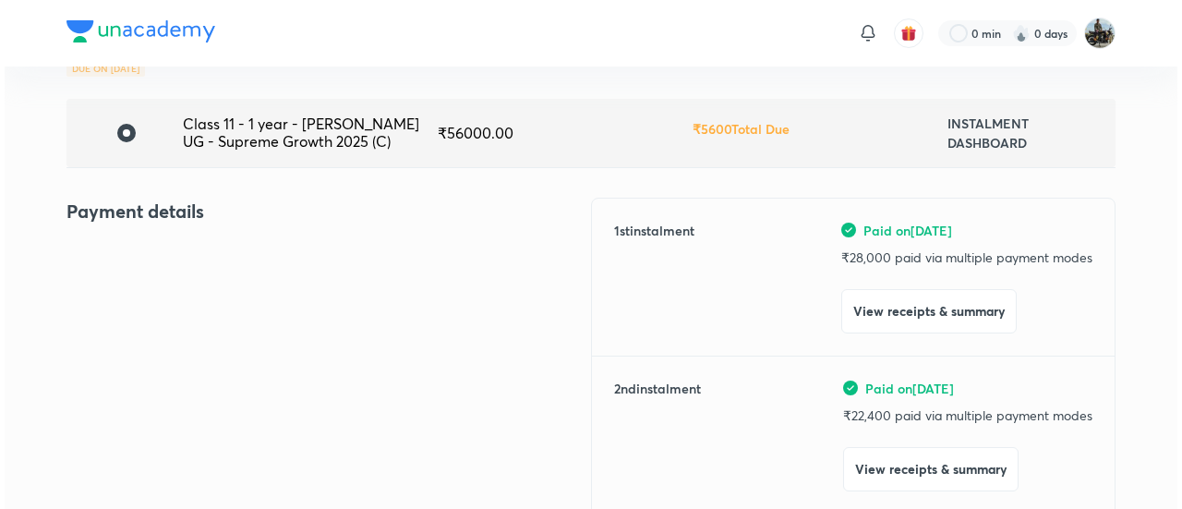
scroll to position [120, 0]
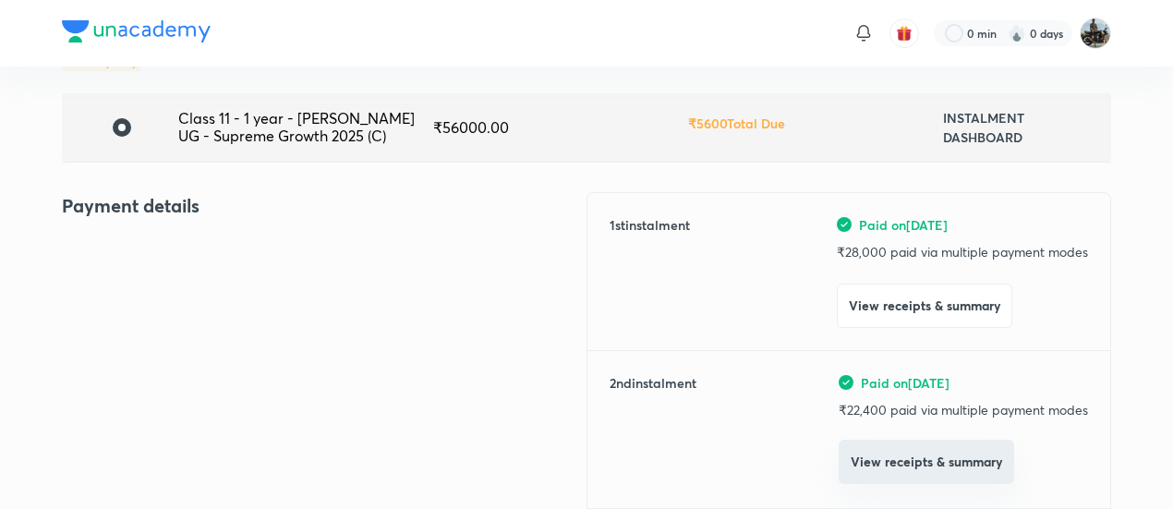
click at [894, 464] on button "View receipts & summary" at bounding box center [925, 462] width 175 height 44
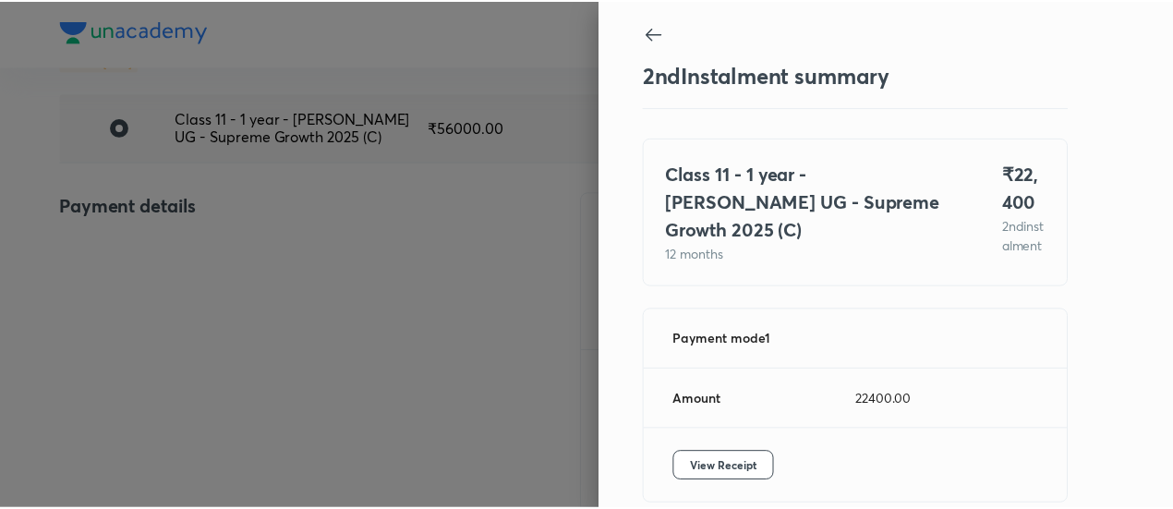
scroll to position [101, 0]
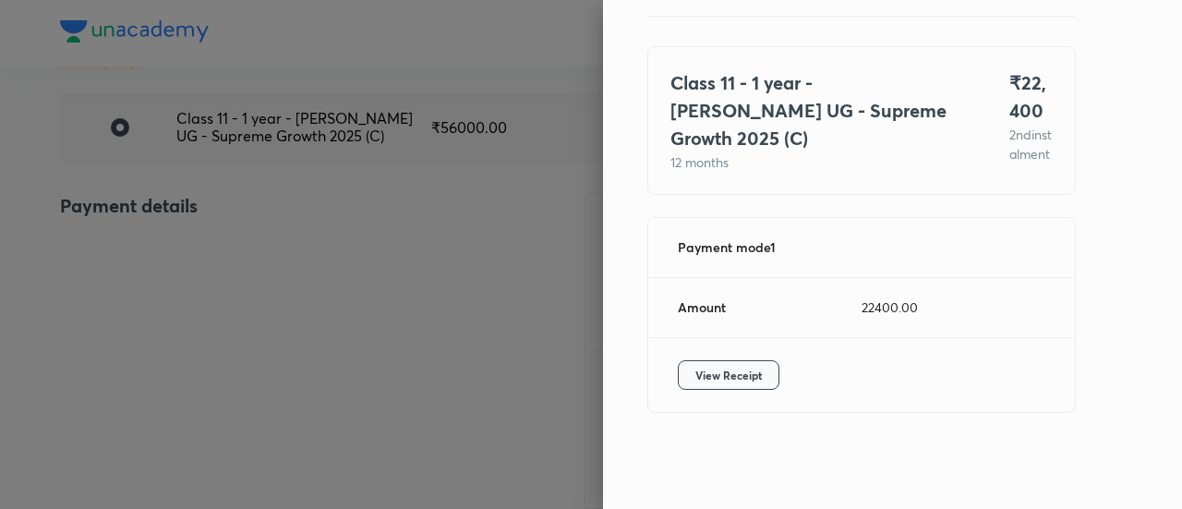
click at [742, 370] on span "View Receipt" at bounding box center [728, 375] width 66 height 18
click at [223, 163] on div at bounding box center [591, 254] width 1182 height 509
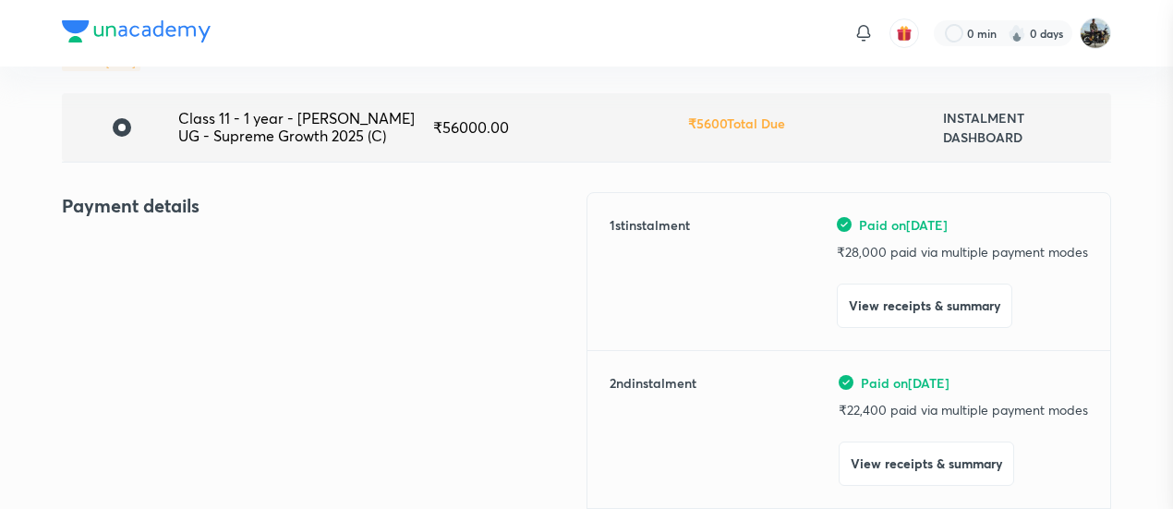
click at [223, 163] on div at bounding box center [586, 254] width 1173 height 509
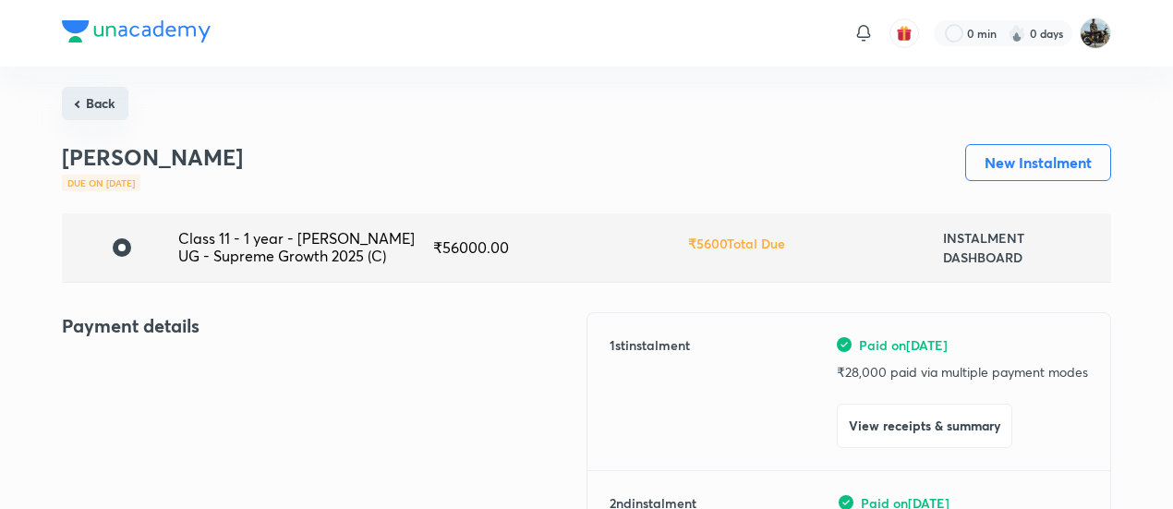
click at [74, 91] on button "Back" at bounding box center [95, 103] width 66 height 33
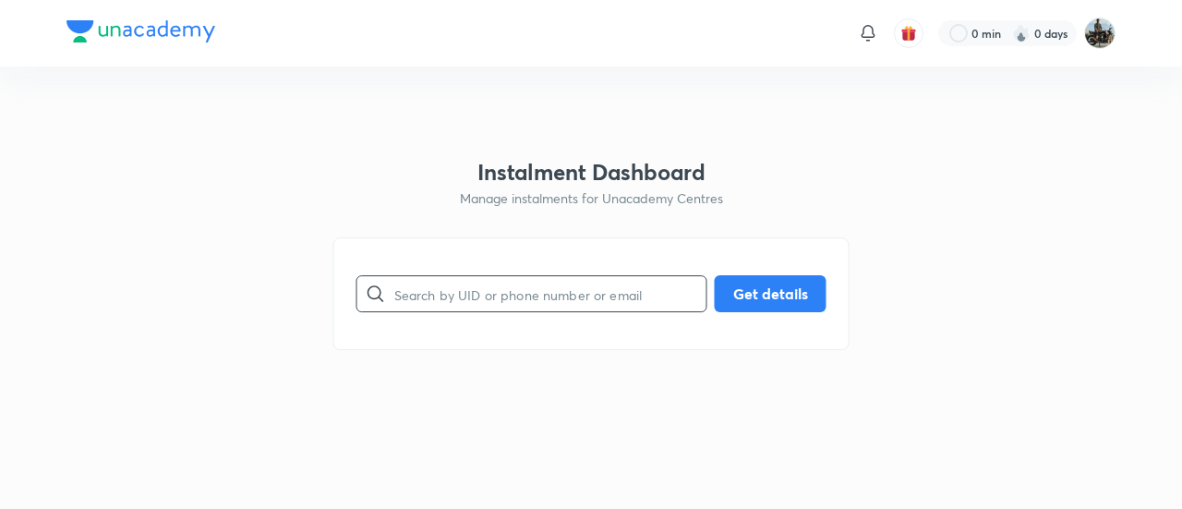
click at [461, 293] on input "text" at bounding box center [550, 294] width 312 height 47
paste input "1RHDNIH382"
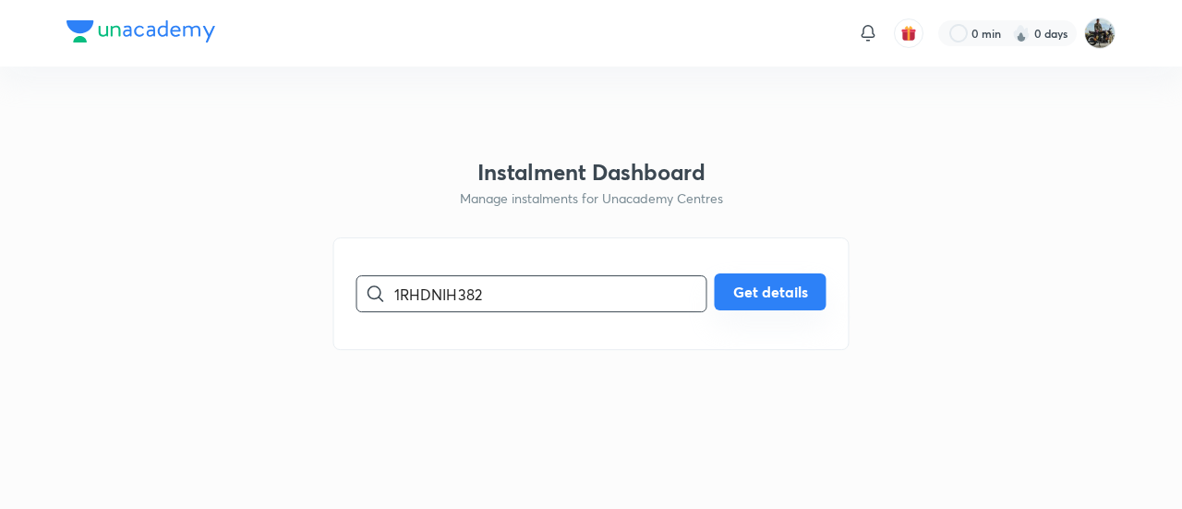
type input "1RHDNIH382"
click at [741, 291] on button "Get details" at bounding box center [771, 291] width 112 height 37
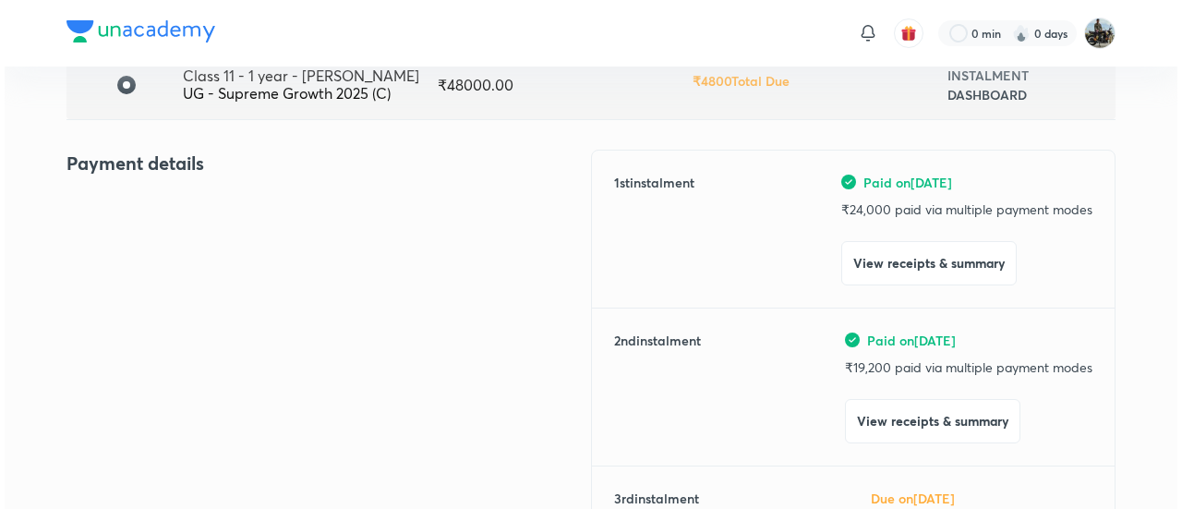
scroll to position [168, 0]
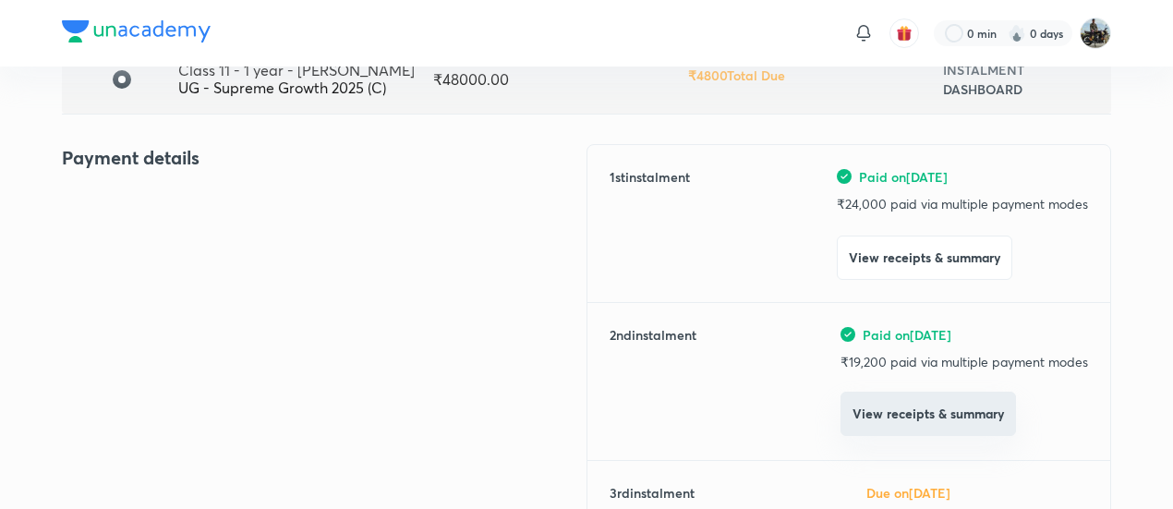
click at [895, 407] on button "View receipts & summary" at bounding box center [927, 414] width 175 height 44
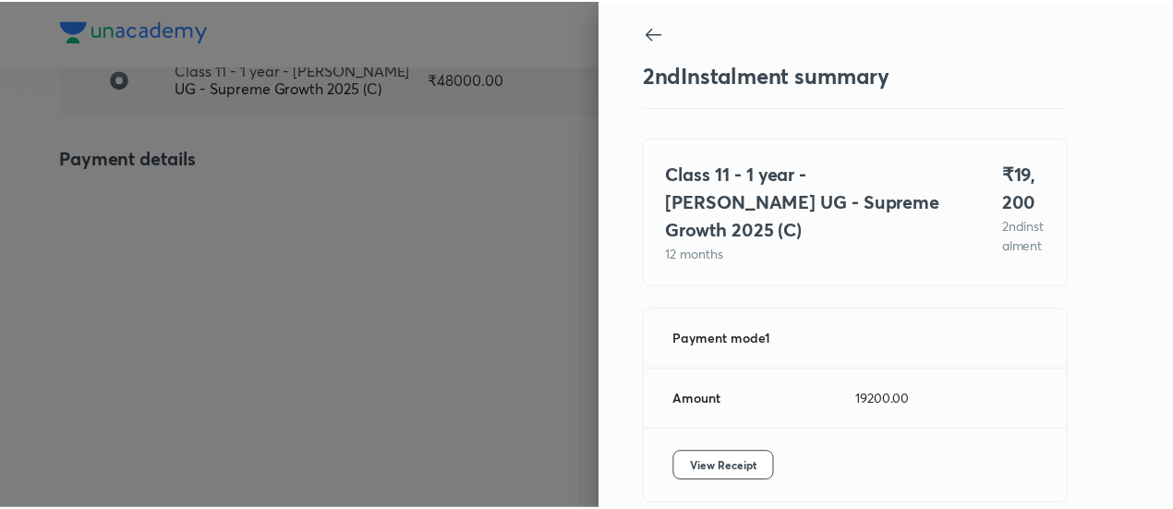
scroll to position [101, 0]
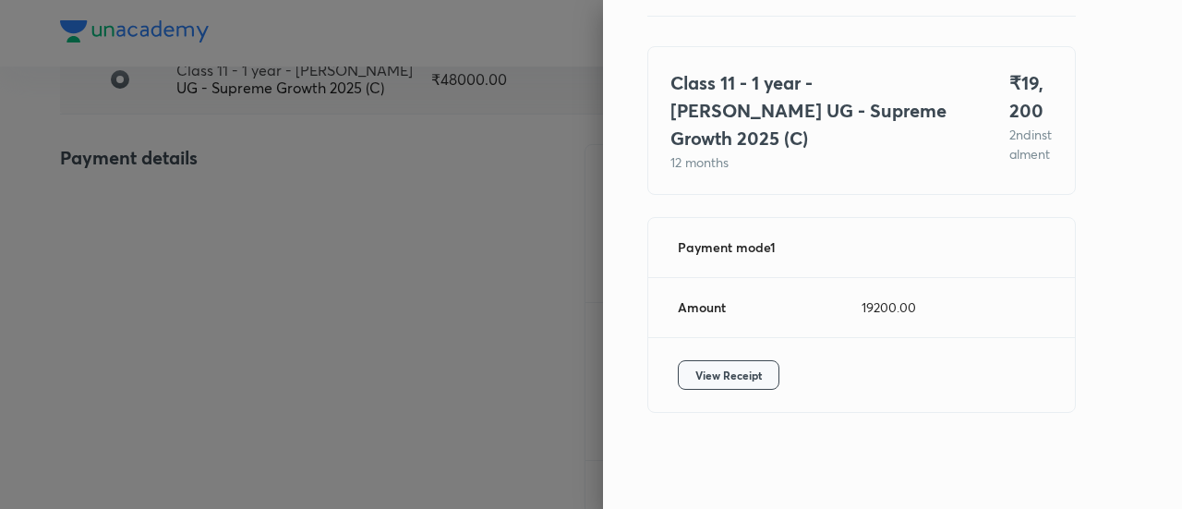
click at [739, 381] on span "View Receipt" at bounding box center [728, 375] width 66 height 18
click at [203, 186] on div at bounding box center [591, 254] width 1182 height 509
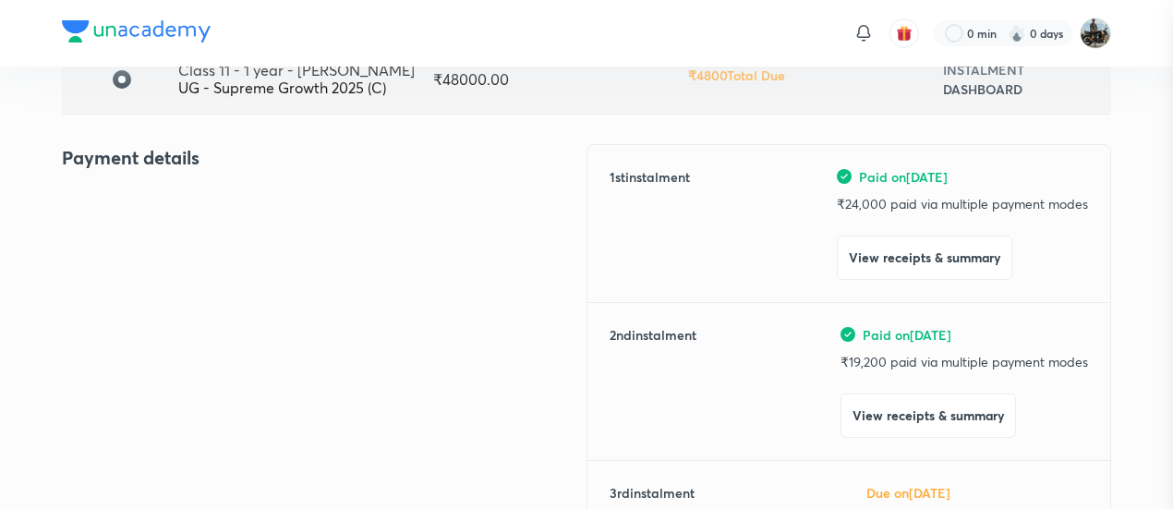
scroll to position [0, 0]
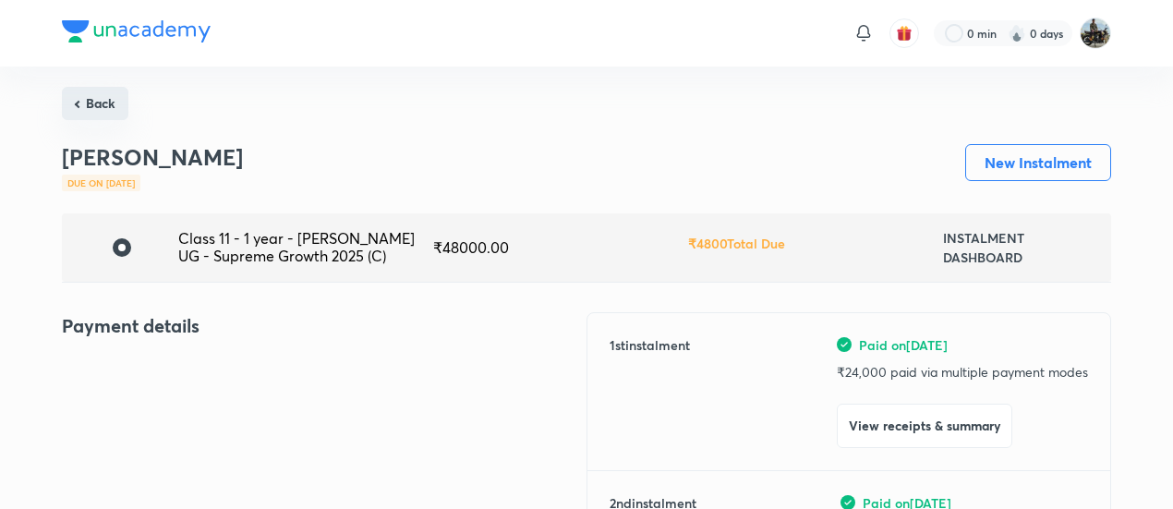
click at [113, 99] on button "Back" at bounding box center [95, 103] width 66 height 33
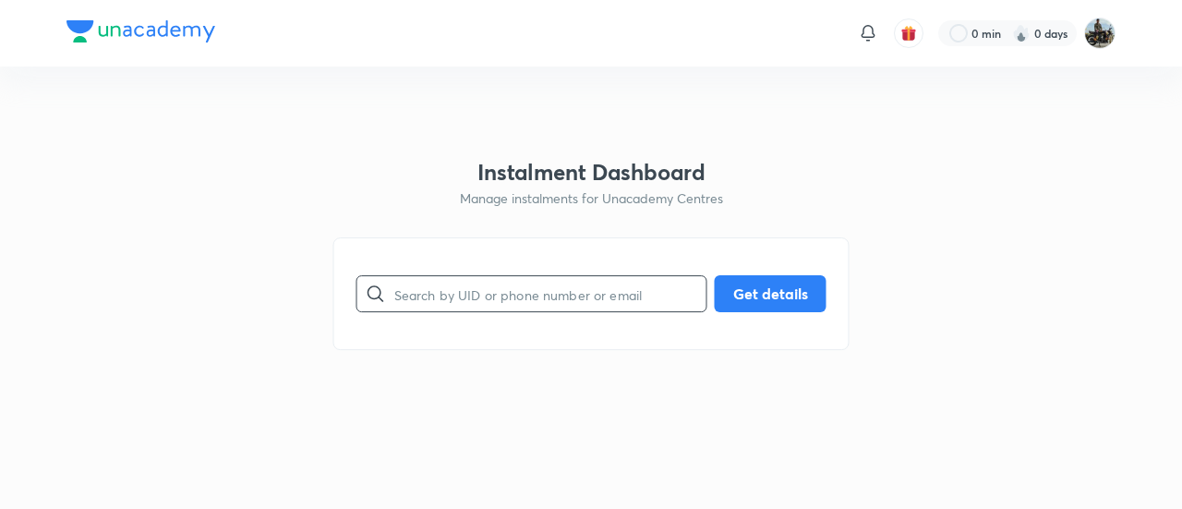
paste input "RC07Q2R6IS"
click at [513, 312] on input "text" at bounding box center [550, 294] width 312 height 47
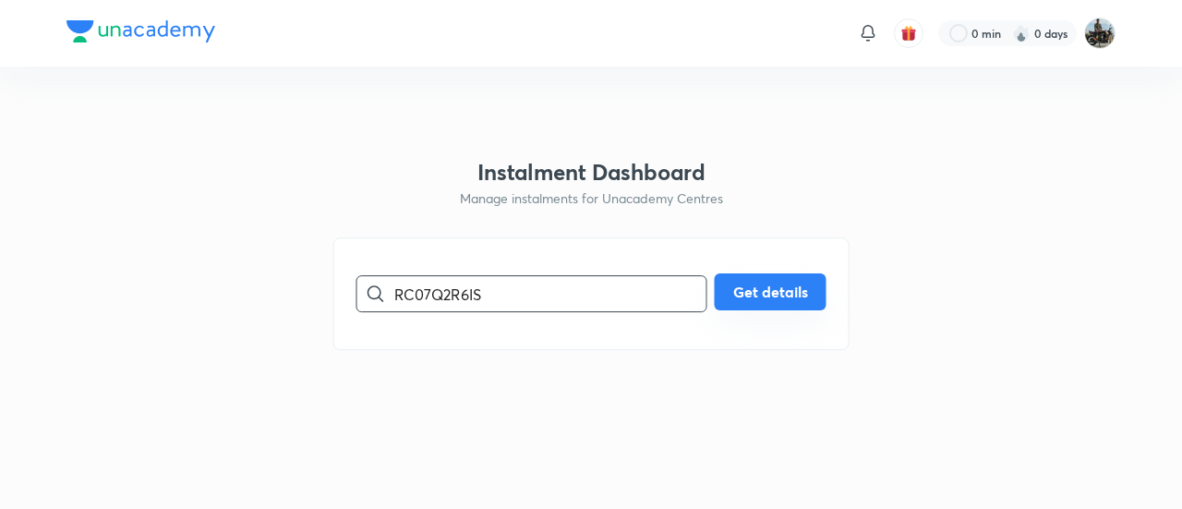
type input "RC07Q2R6IS"
click at [781, 283] on button "Get details" at bounding box center [771, 291] width 112 height 37
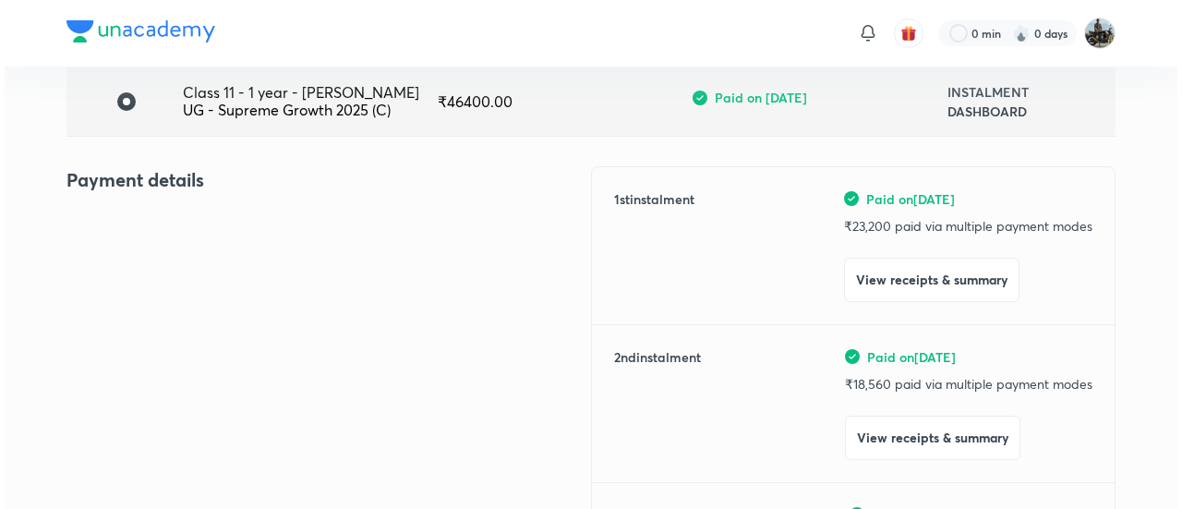
scroll to position [147, 0]
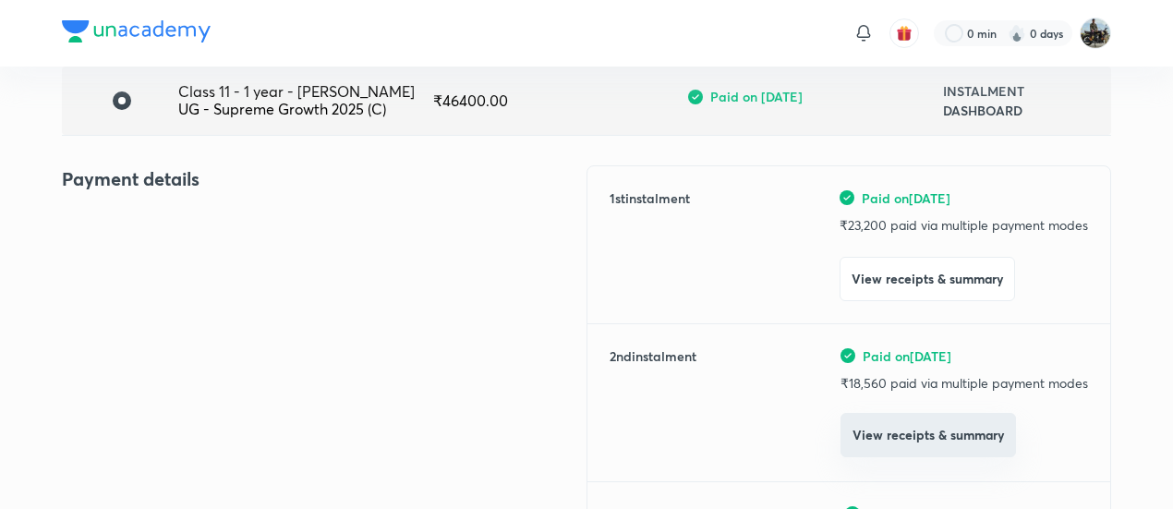
click at [883, 437] on button "View receipts & summary" at bounding box center [927, 435] width 175 height 44
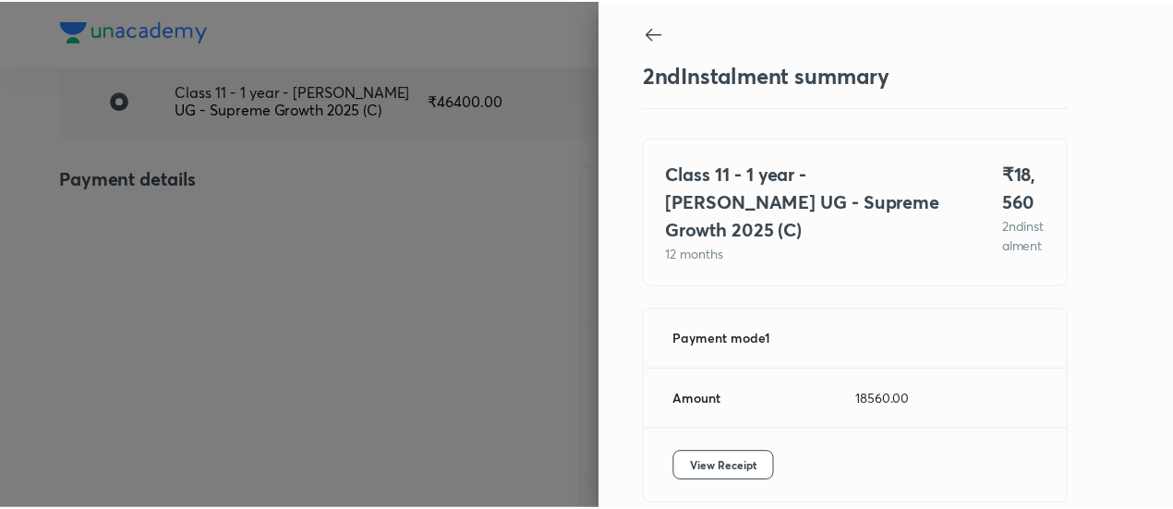
scroll to position [101, 0]
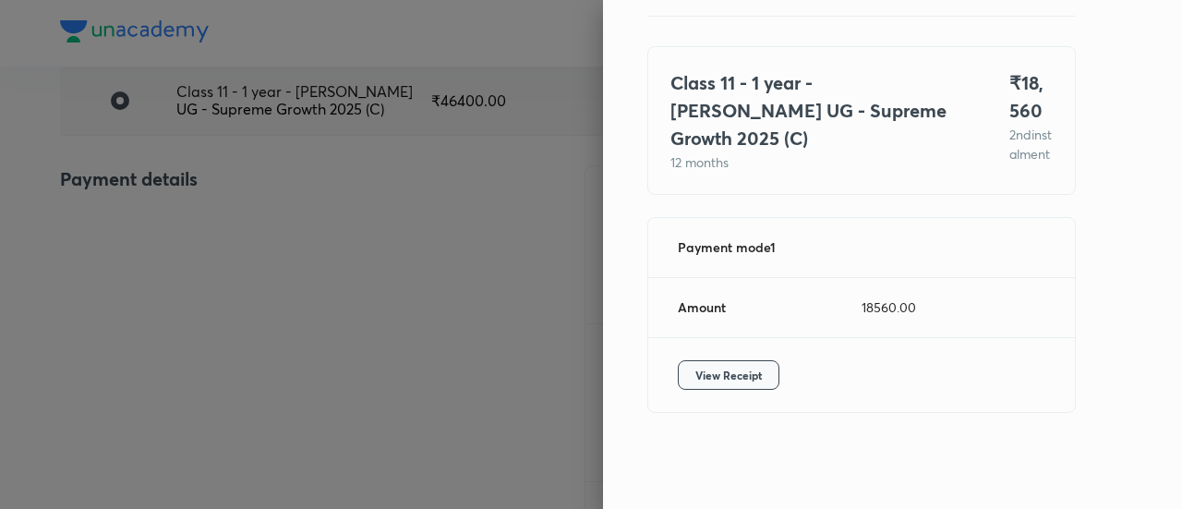
click at [705, 367] on span "View Receipt" at bounding box center [728, 375] width 66 height 18
click at [239, 151] on div at bounding box center [591, 254] width 1182 height 509
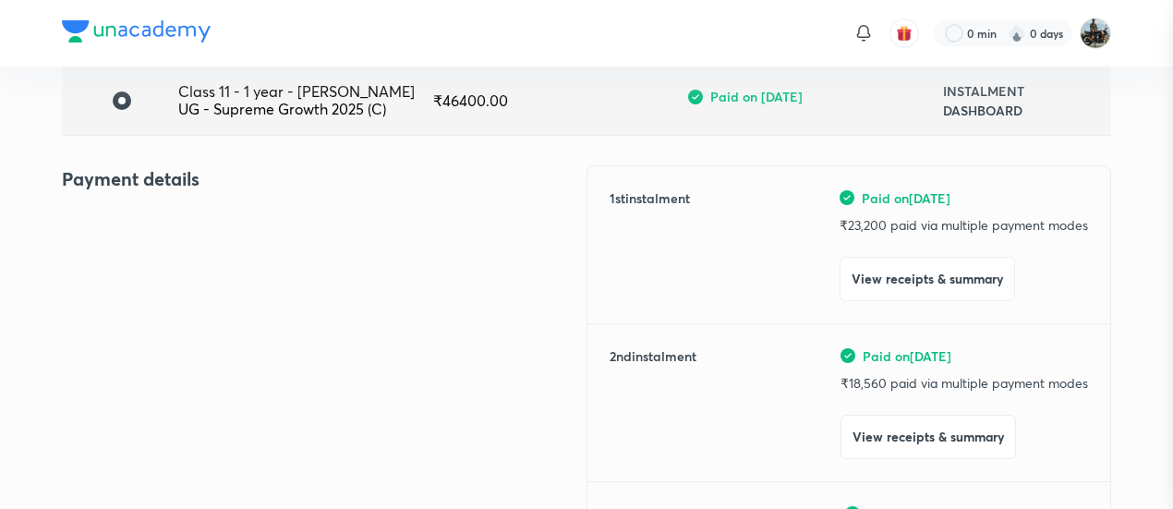
click at [239, 151] on div at bounding box center [586, 254] width 1173 height 509
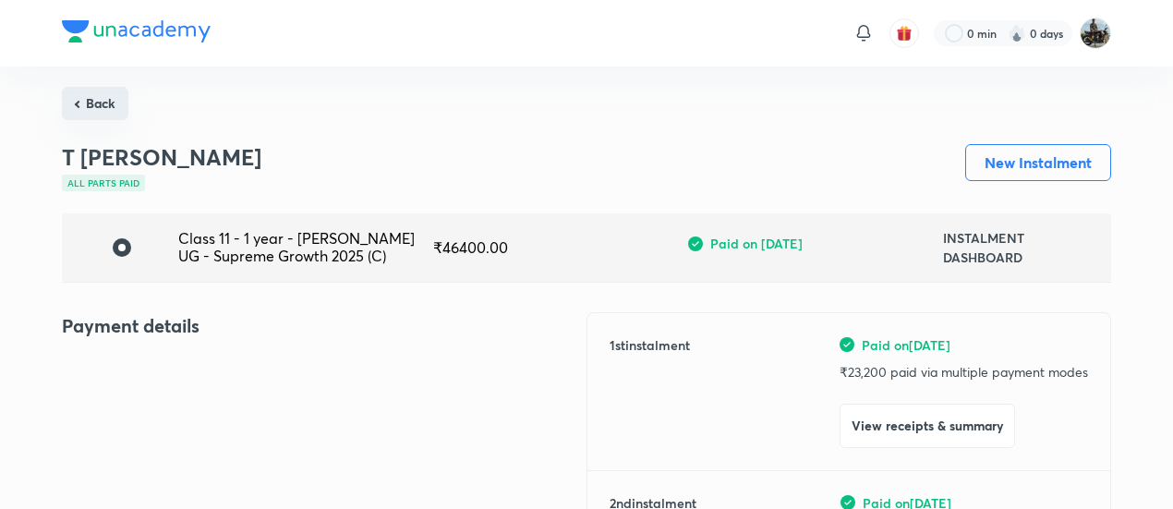
drag, startPoint x: 87, startPoint y: 87, endPoint x: 92, endPoint y: 102, distance: 16.6
click at [92, 102] on button "Back" at bounding box center [95, 103] width 66 height 33
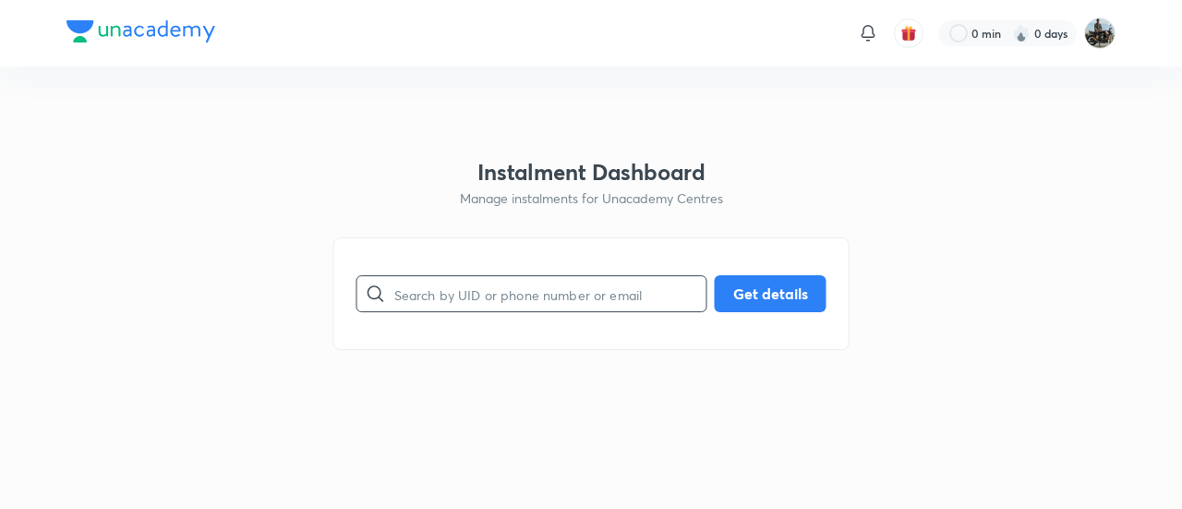
click at [499, 296] on input "text" at bounding box center [550, 294] width 312 height 47
paste input "QB4MMQBXB1"
type input "QB4MMQBXB1"
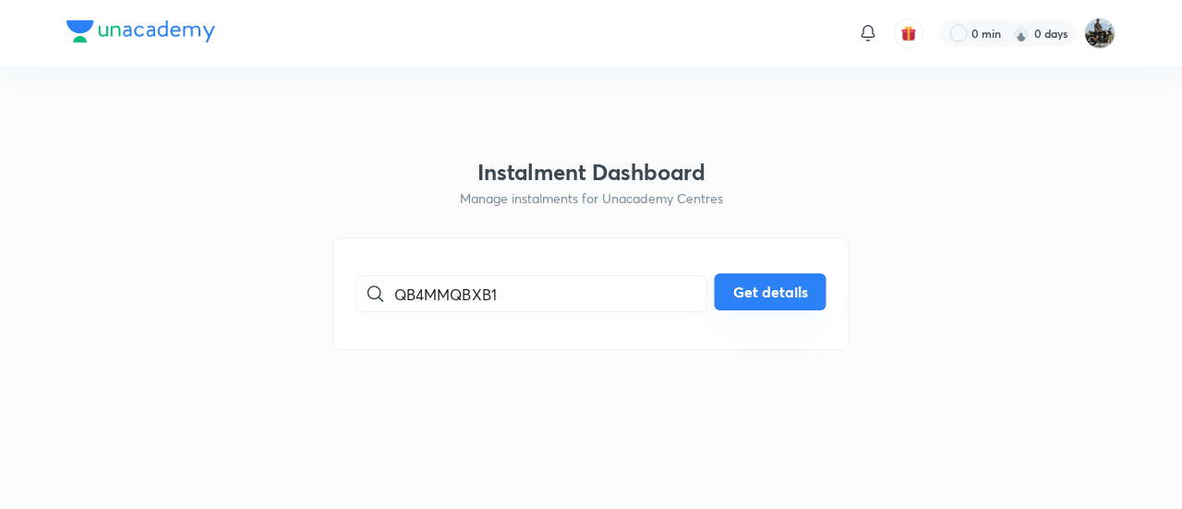
drag, startPoint x: 815, startPoint y: 269, endPoint x: 761, endPoint y: 286, distance: 57.2
click at [761, 286] on div "QB4MMQBXB1 ​ Get details" at bounding box center [591, 293] width 516 height 113
click at [761, 286] on button "Get details" at bounding box center [771, 291] width 112 height 37
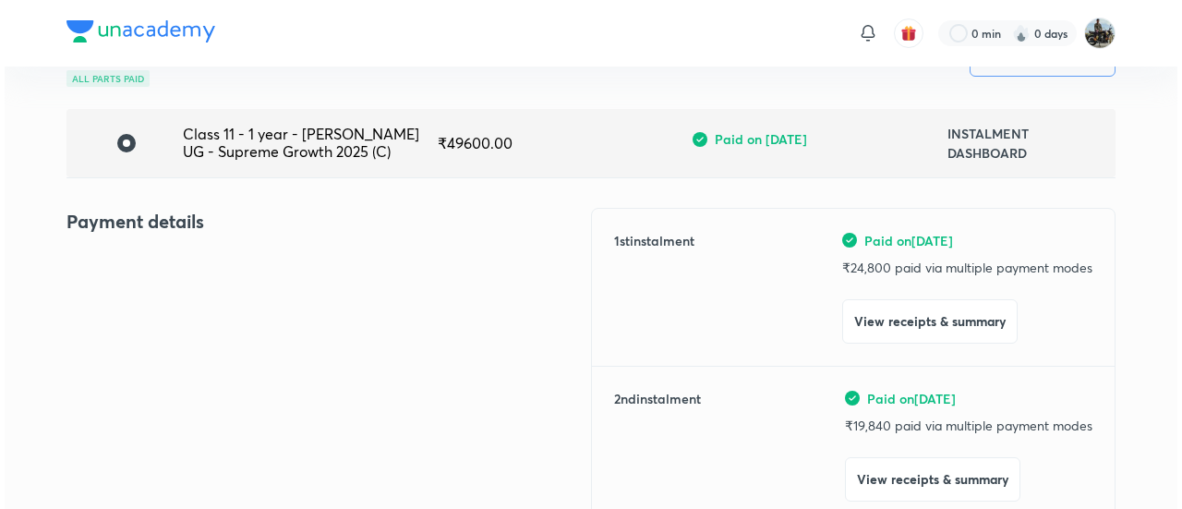
scroll to position [107, 0]
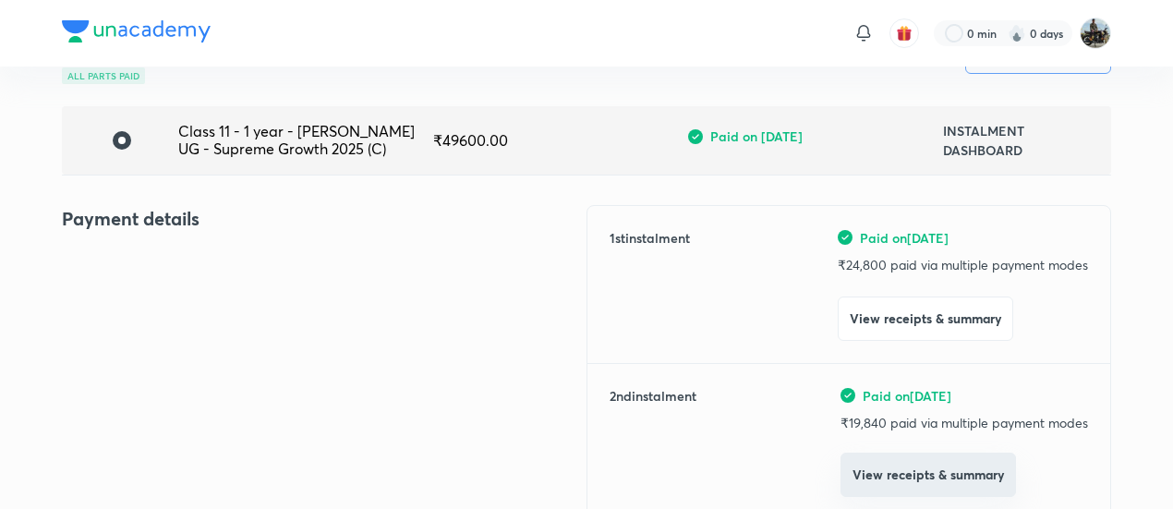
click at [914, 472] on button "View receipts & summary" at bounding box center [927, 474] width 175 height 44
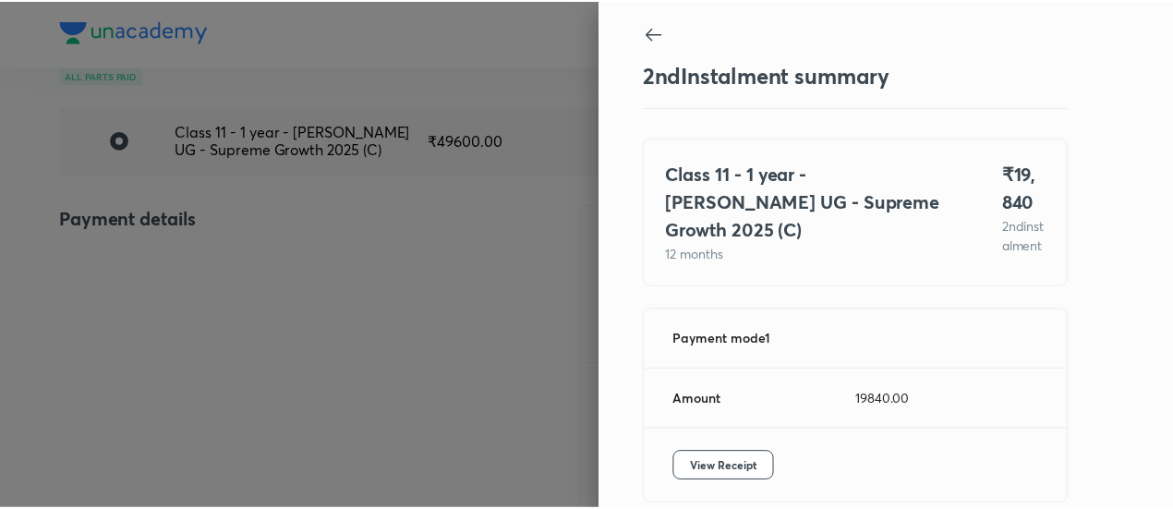
scroll to position [101, 0]
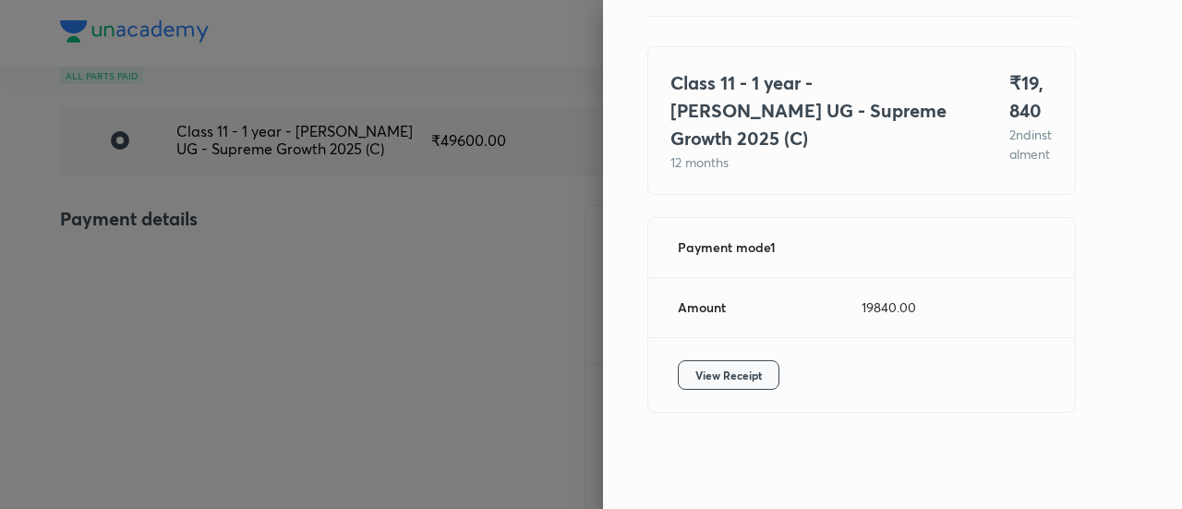
click at [717, 379] on span "View Receipt" at bounding box center [728, 375] width 66 height 18
click at [183, 244] on div at bounding box center [591, 254] width 1182 height 509
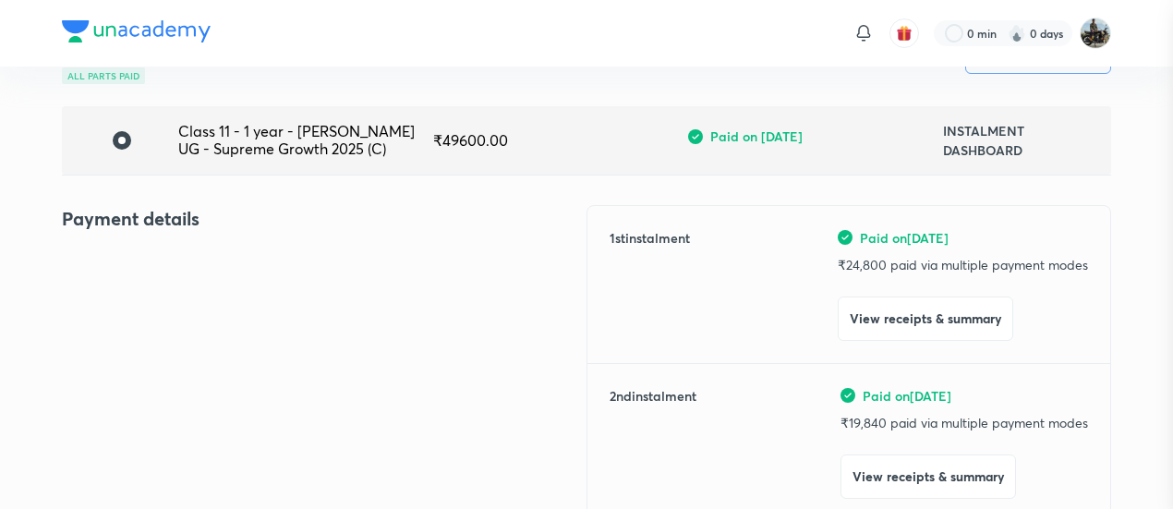
scroll to position [0, 0]
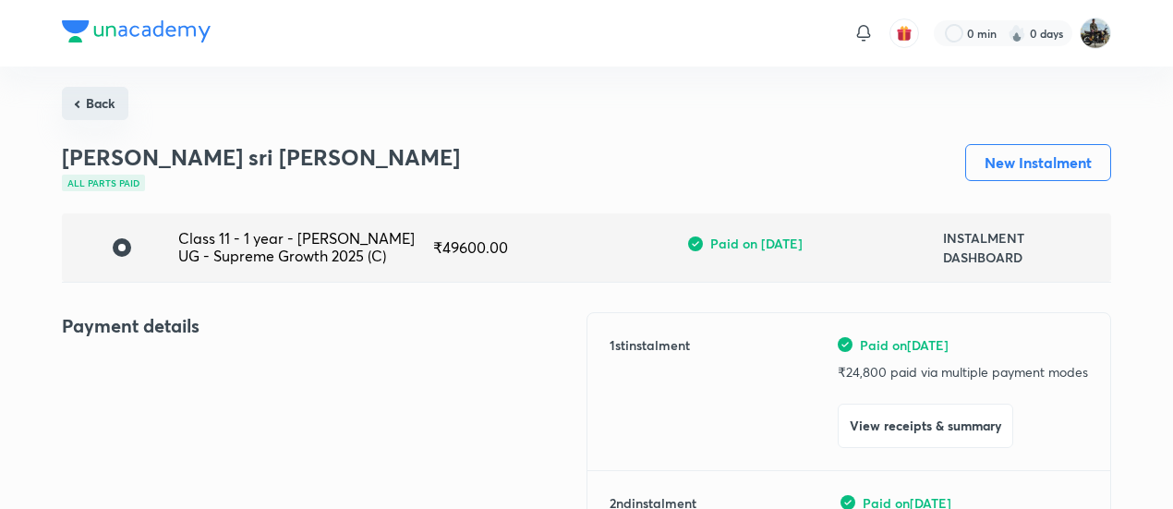
click at [90, 94] on button "Back" at bounding box center [95, 103] width 66 height 33
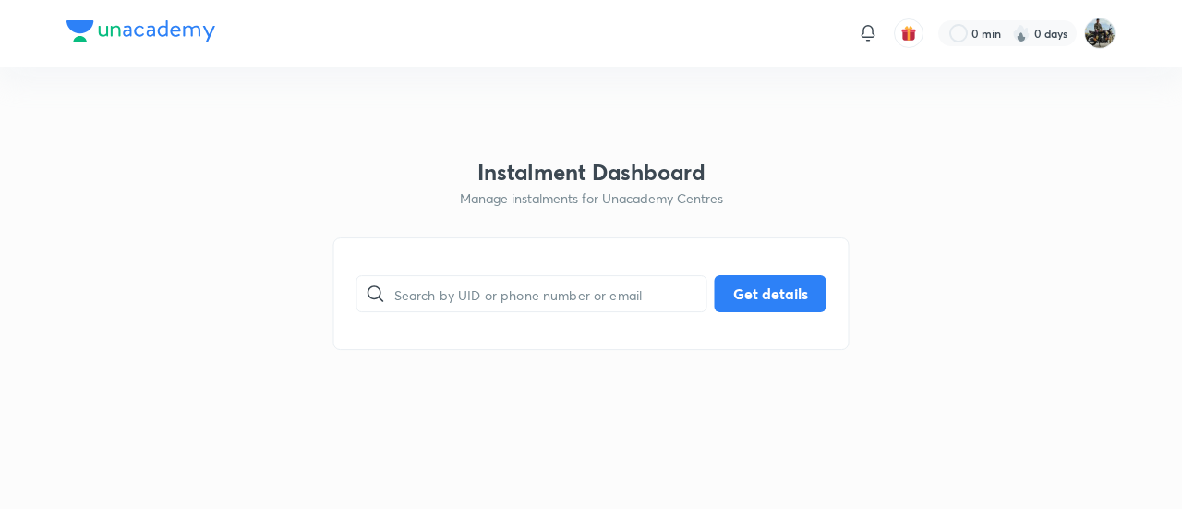
click at [417, 267] on div "​ Get details" at bounding box center [591, 293] width 516 height 113
click at [408, 295] on input "text" at bounding box center [550, 294] width 312 height 47
paste input "5ZJKA1I1HJ"
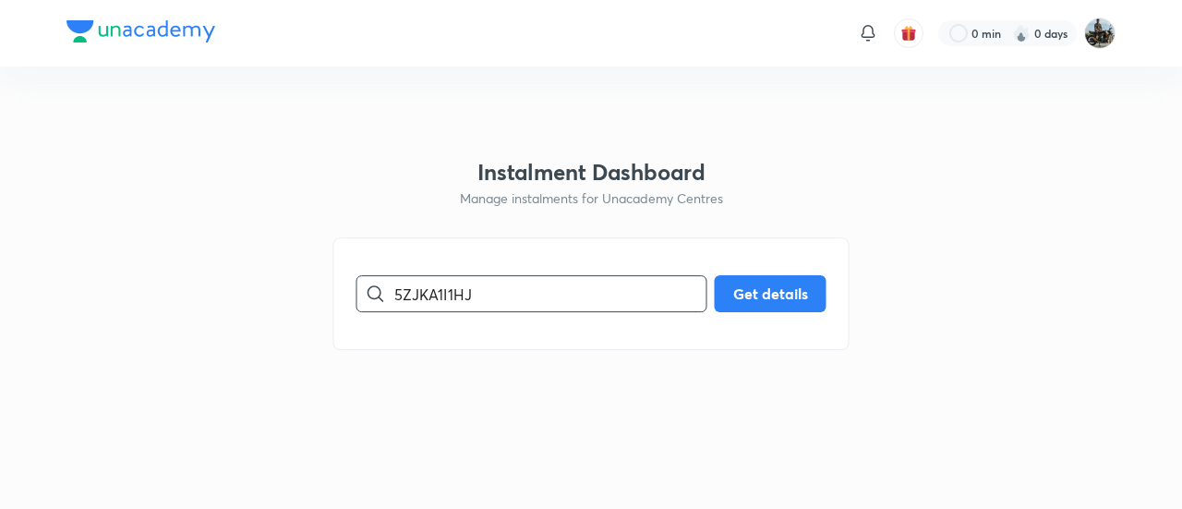
type input "5ZJKA1I1HJ"
drag, startPoint x: 783, startPoint y: 266, endPoint x: 739, endPoint y: 317, distance: 67.4
click at [739, 317] on div "5ZJKA1I1HJ ​ Get details" at bounding box center [591, 293] width 516 height 113
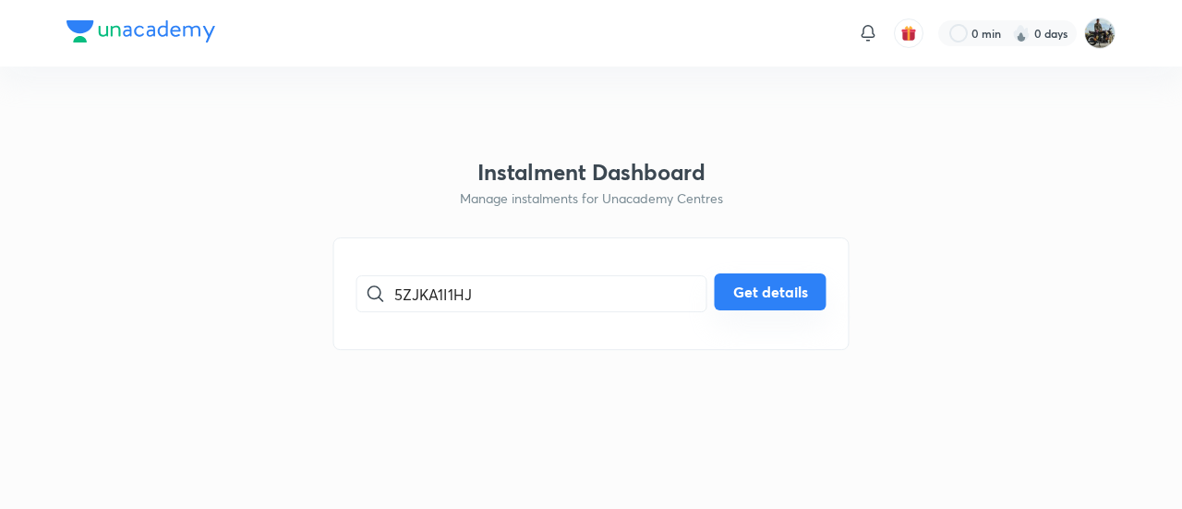
click at [741, 309] on button "Get details" at bounding box center [771, 291] width 112 height 37
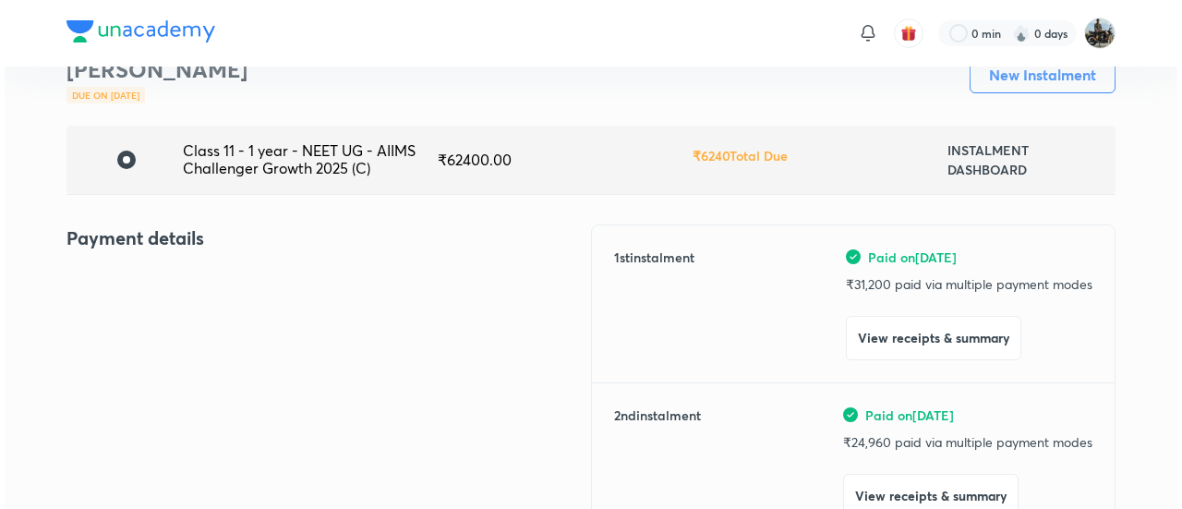
scroll to position [100, 0]
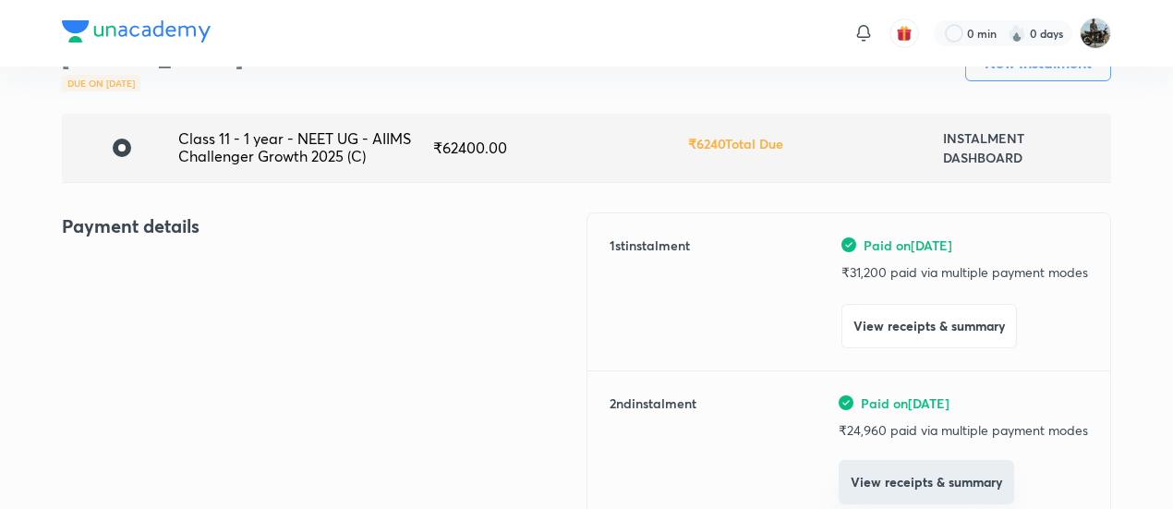
click at [898, 479] on button "View receipts & summary" at bounding box center [925, 482] width 175 height 44
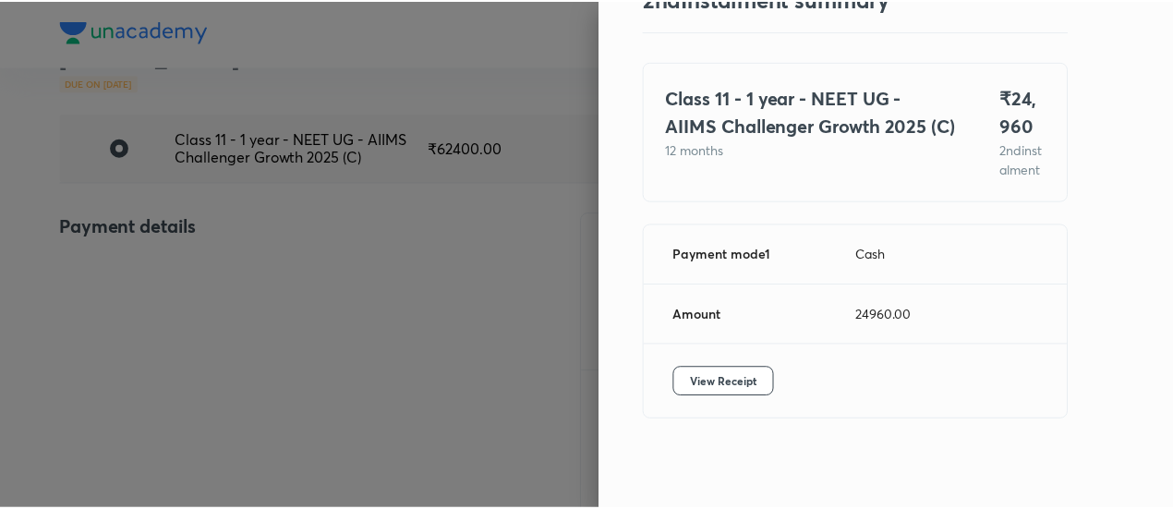
scroll to position [101, 0]
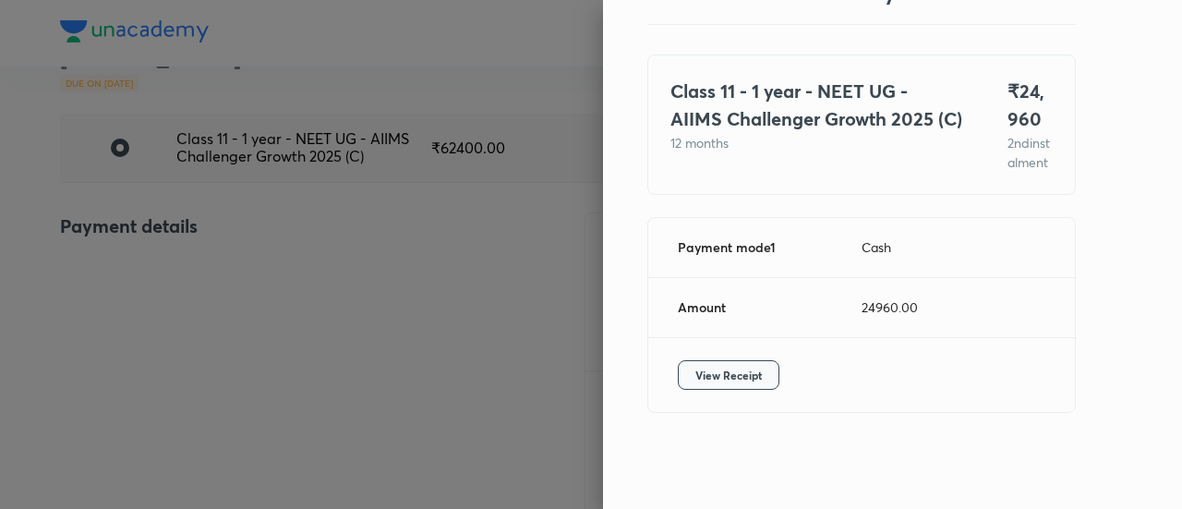
click at [742, 388] on button "View Receipt" at bounding box center [729, 375] width 102 height 30
click at [294, 320] on div at bounding box center [591, 254] width 1182 height 509
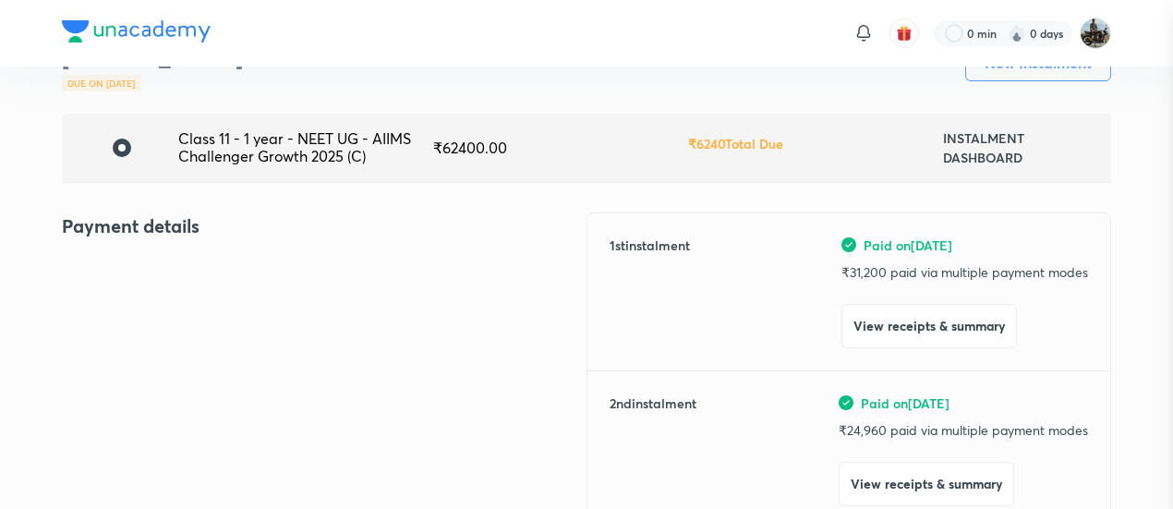
click at [294, 320] on div at bounding box center [586, 254] width 1173 height 509
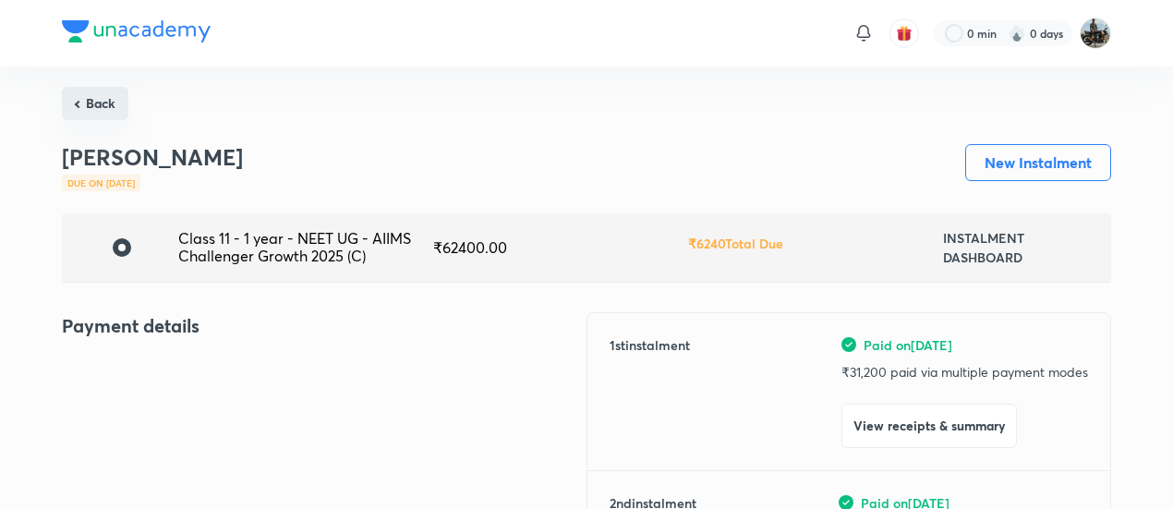
click at [104, 108] on button "Back" at bounding box center [95, 103] width 66 height 33
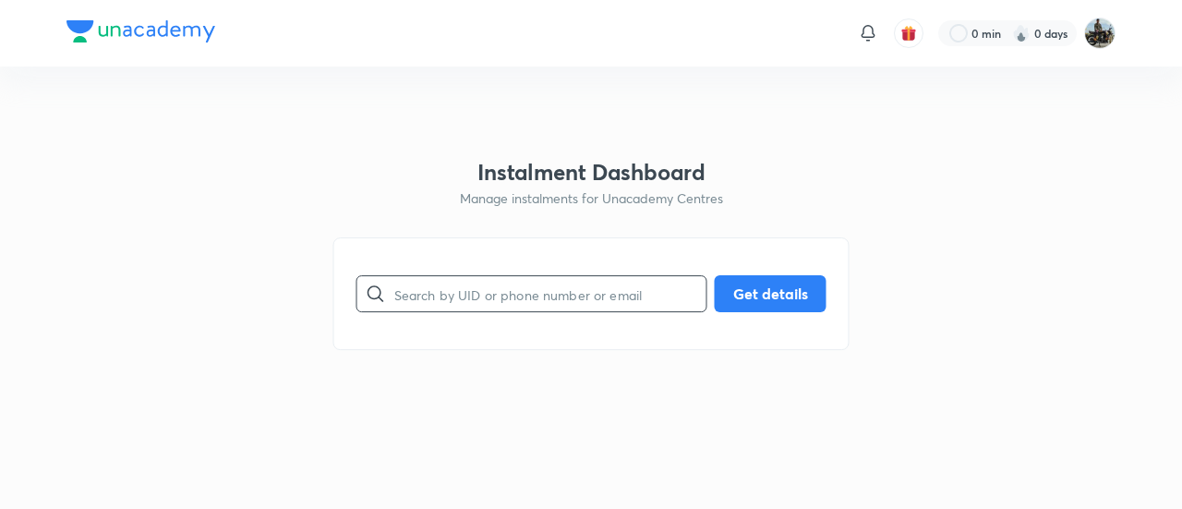
click at [482, 306] on input "text" at bounding box center [550, 294] width 312 height 47
paste input "2RMQ4CLA3Z"
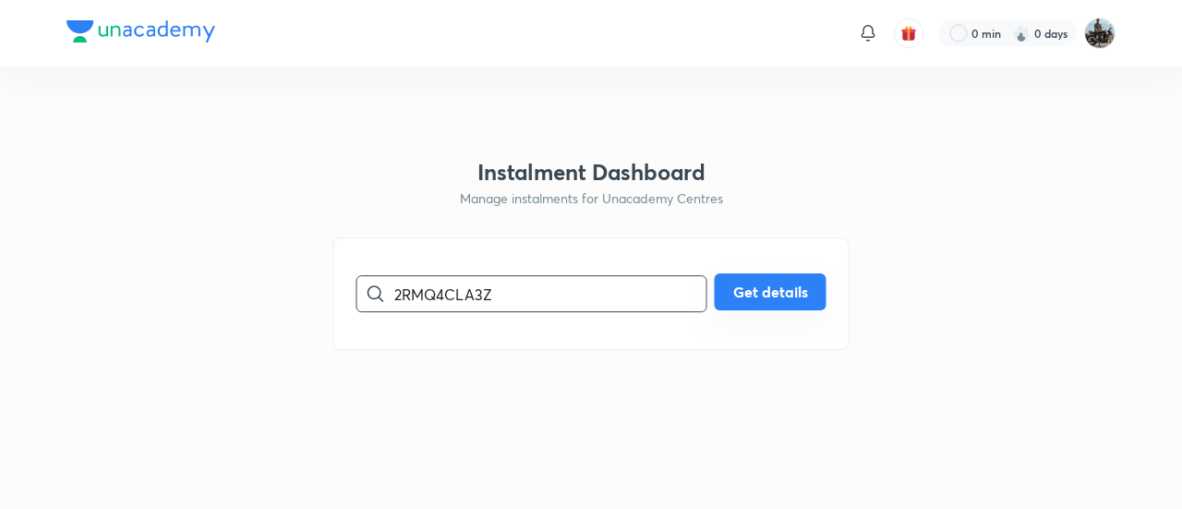
type input "2RMQ4CLA3Z"
click at [769, 291] on button "Get details" at bounding box center [771, 291] width 112 height 37
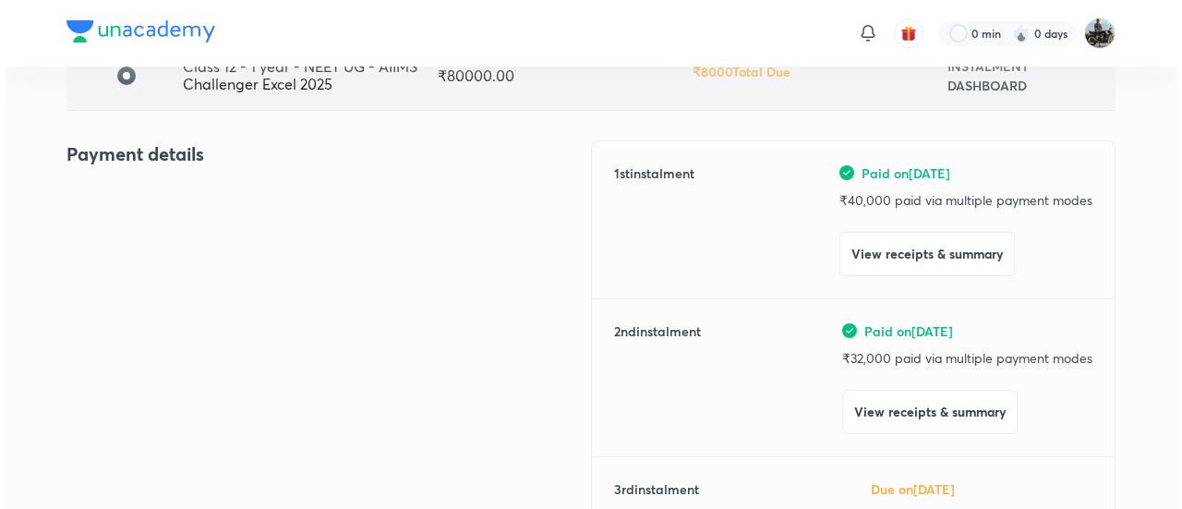
scroll to position [174, 0]
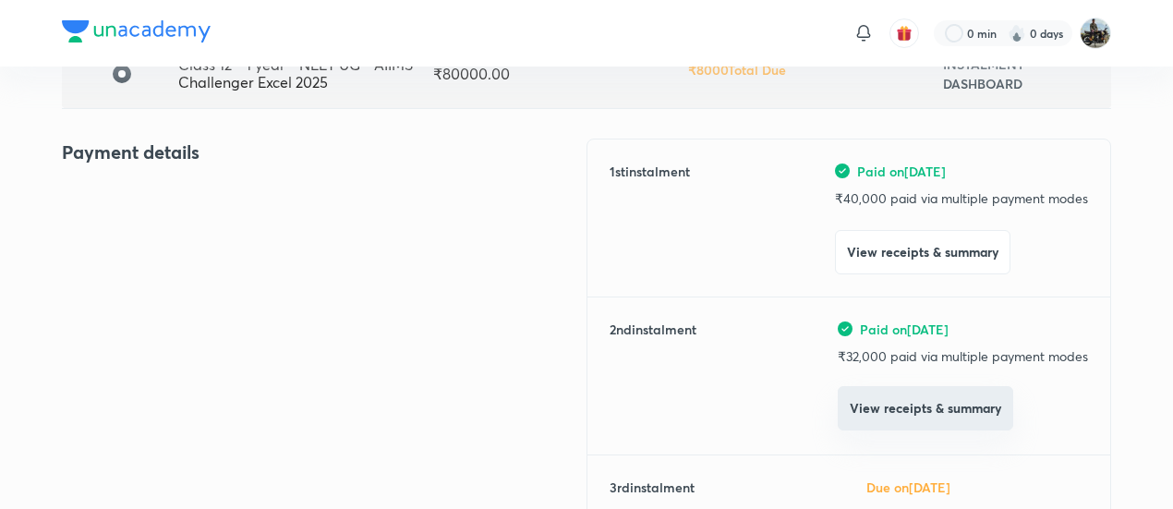
click at [849, 416] on button "View receipts & summary" at bounding box center [924, 408] width 175 height 44
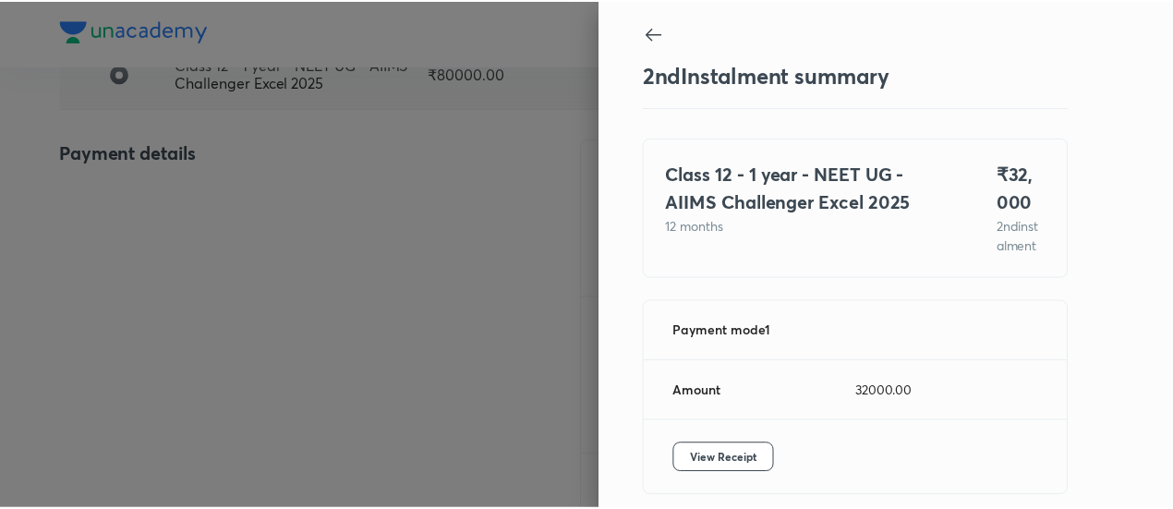
scroll to position [101, 0]
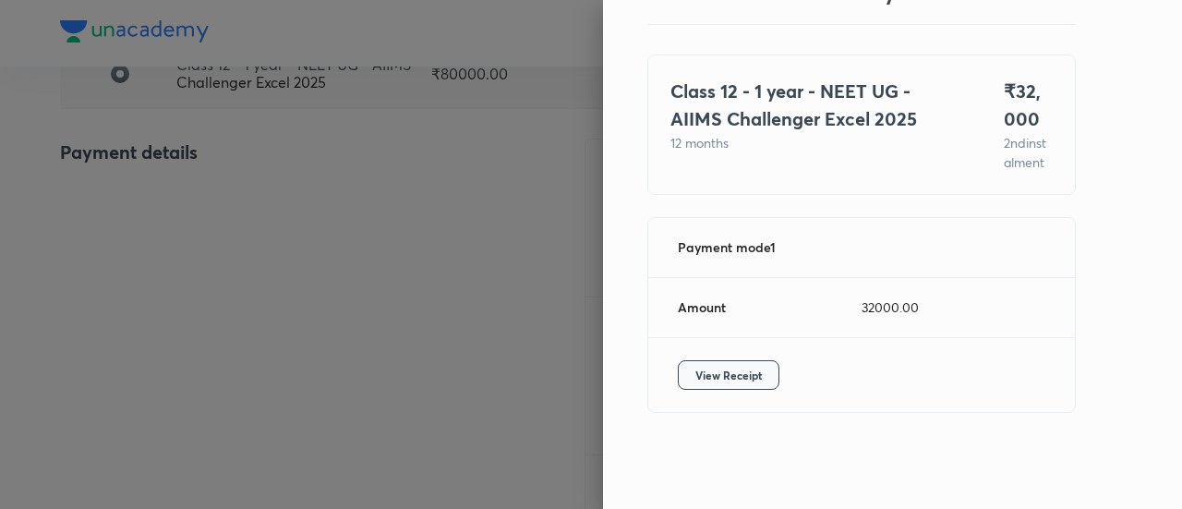
click at [709, 376] on span "View Receipt" at bounding box center [728, 375] width 66 height 18
click at [317, 151] on div at bounding box center [591, 254] width 1182 height 509
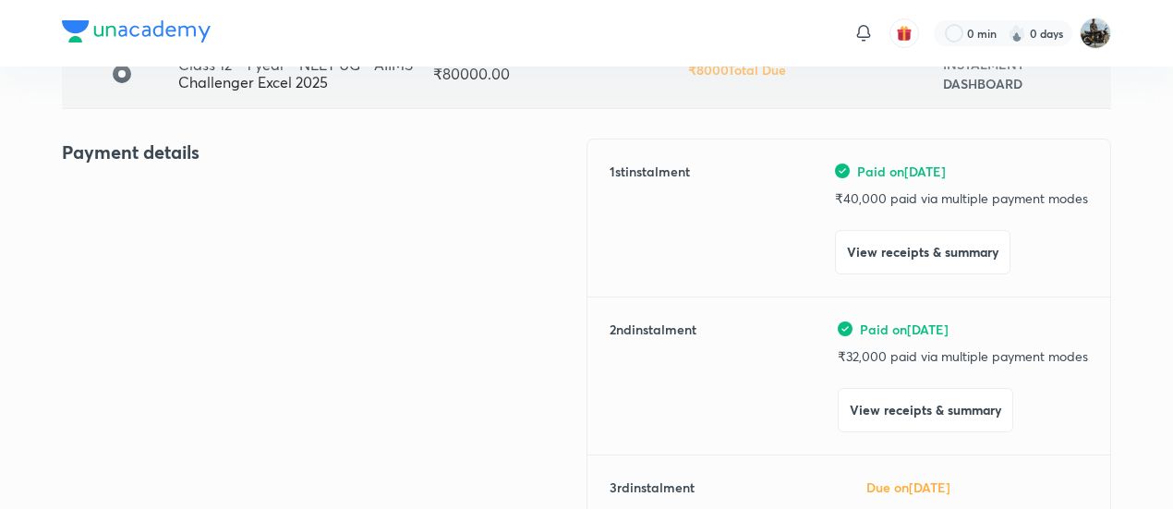
scroll to position [0, 0]
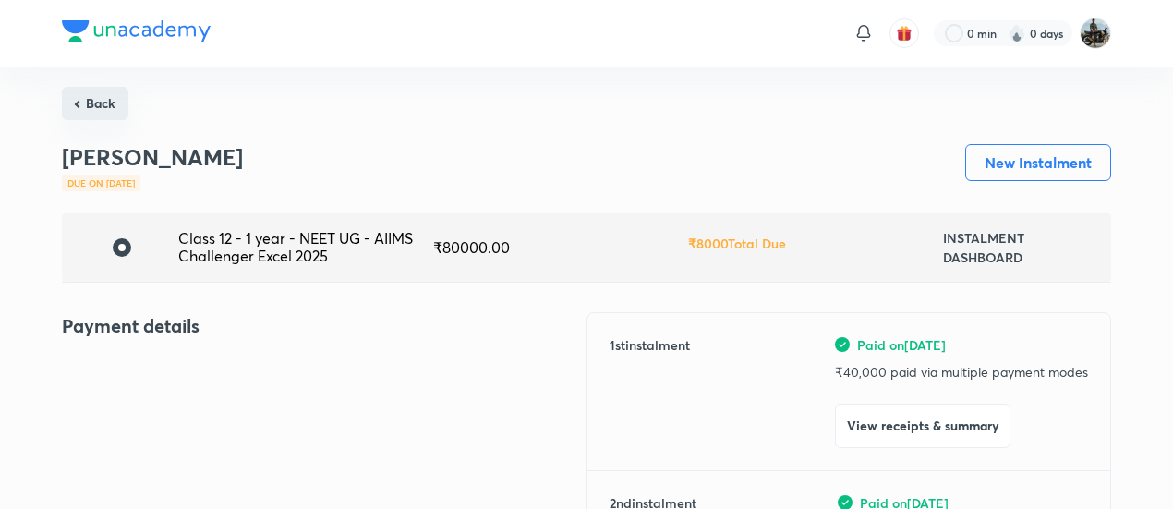
click at [122, 108] on button "Back" at bounding box center [95, 103] width 66 height 33
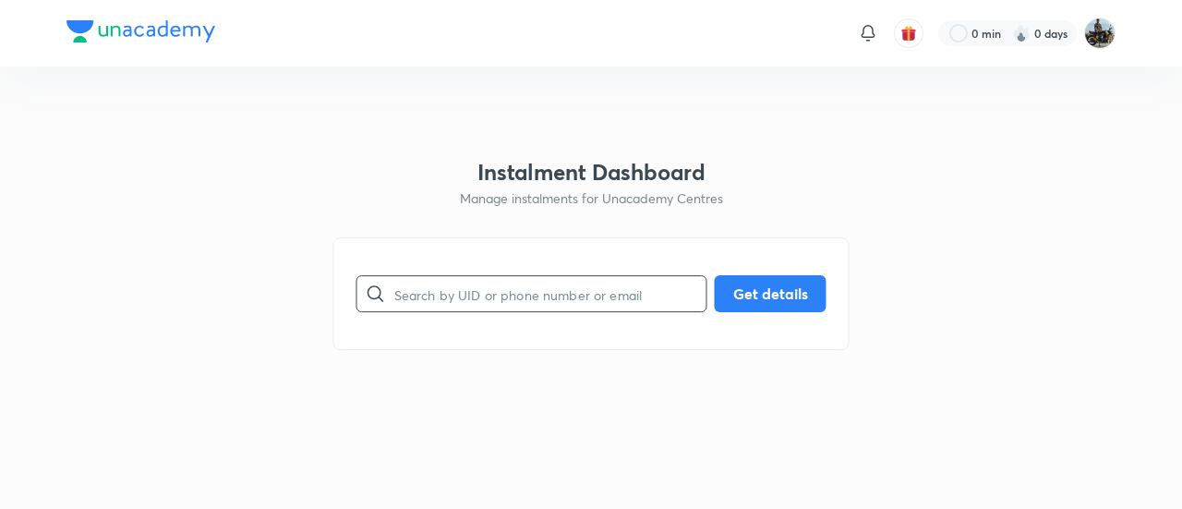
click at [467, 285] on input "text" at bounding box center [550, 294] width 312 height 47
paste input "30CRC7NC4T"
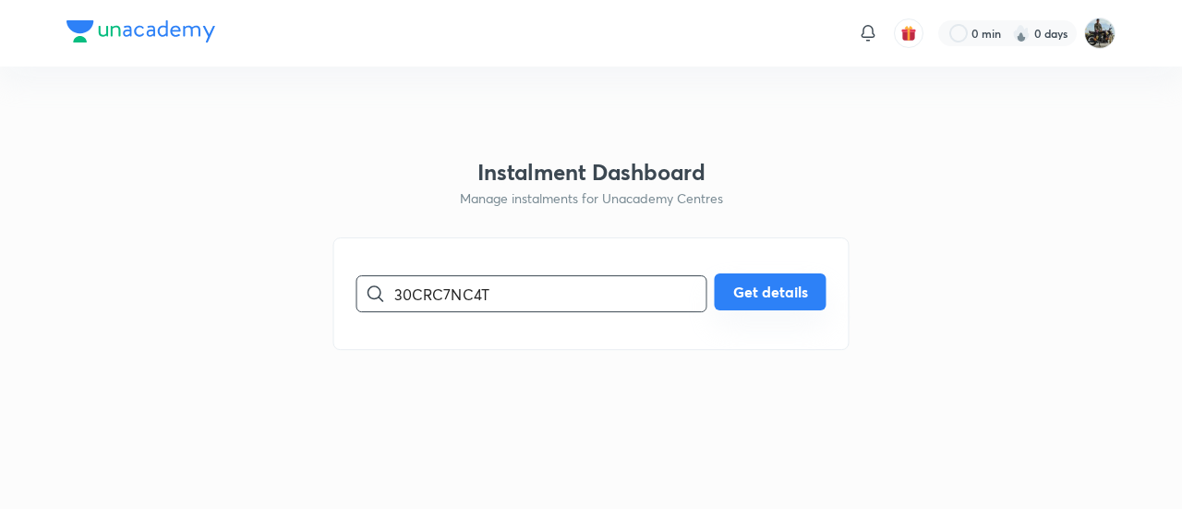
type input "30CRC7NC4T"
click at [741, 302] on button "Get details" at bounding box center [771, 291] width 112 height 37
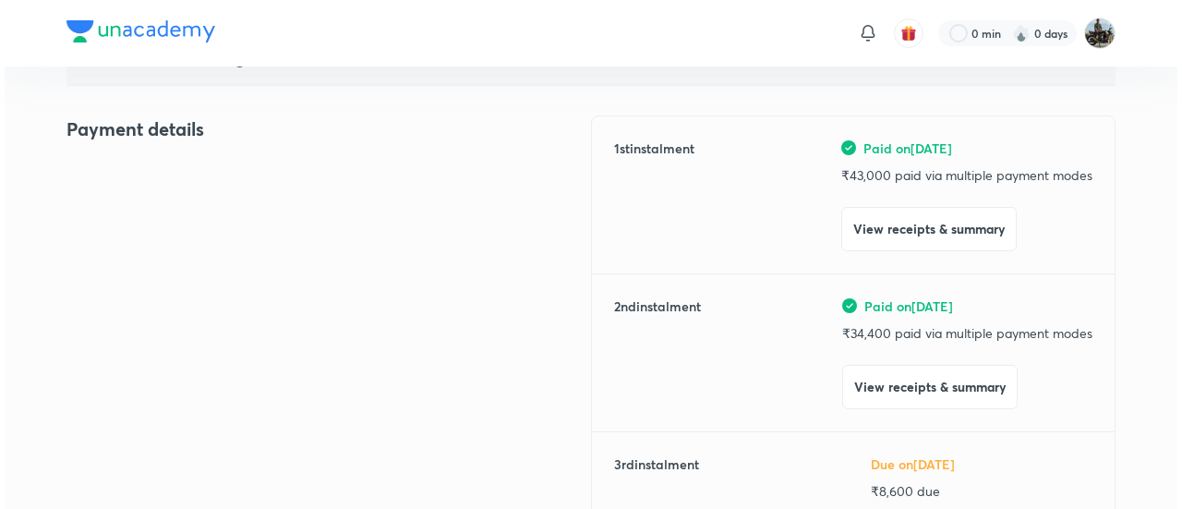
scroll to position [208, 0]
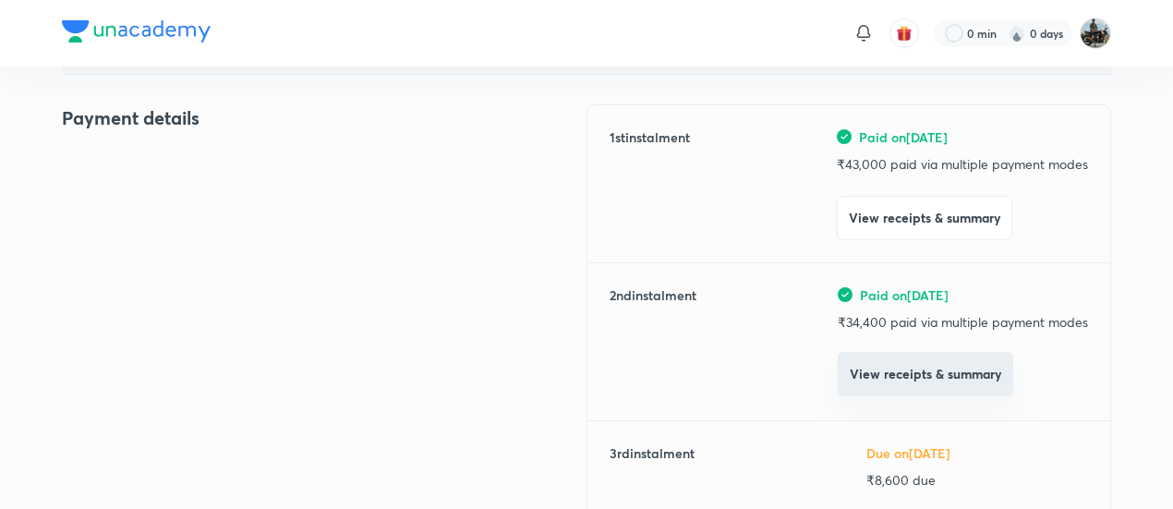
click at [868, 393] on button "View receipts & summary" at bounding box center [924, 374] width 175 height 44
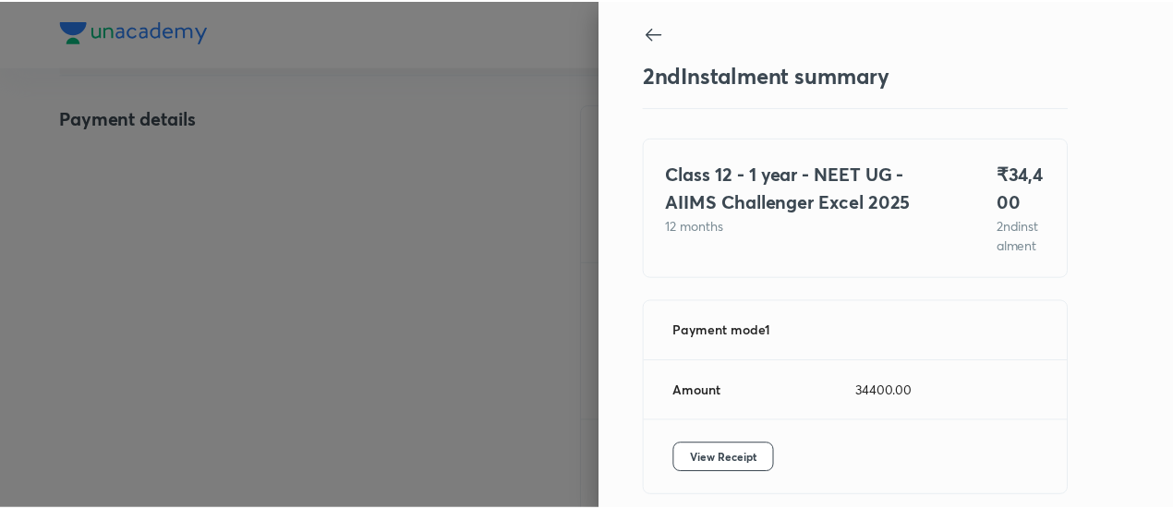
scroll to position [101, 0]
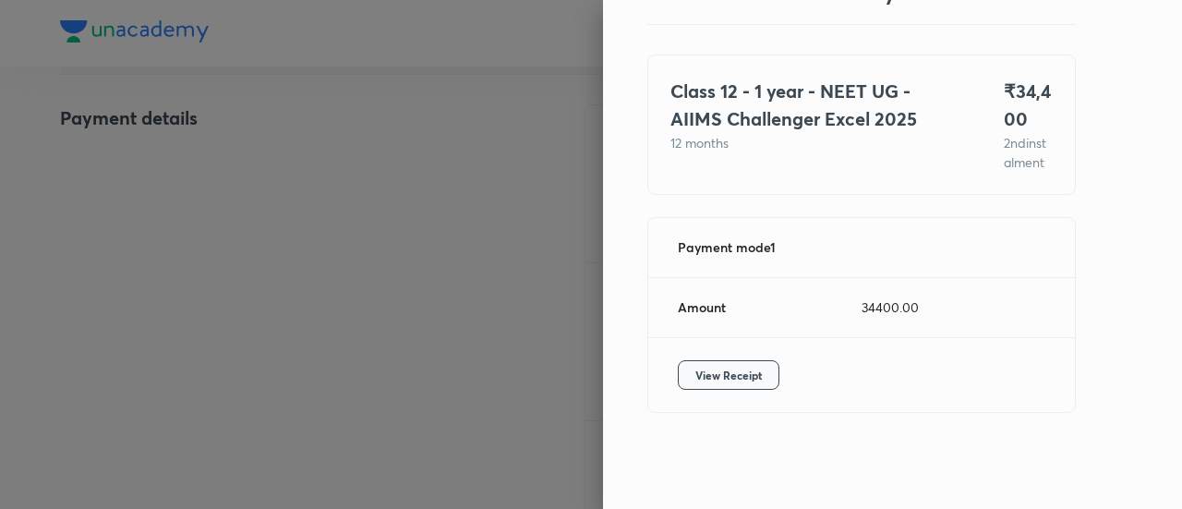
click at [722, 380] on span "View Receipt" at bounding box center [728, 375] width 66 height 18
click at [265, 167] on div at bounding box center [591, 254] width 1182 height 509
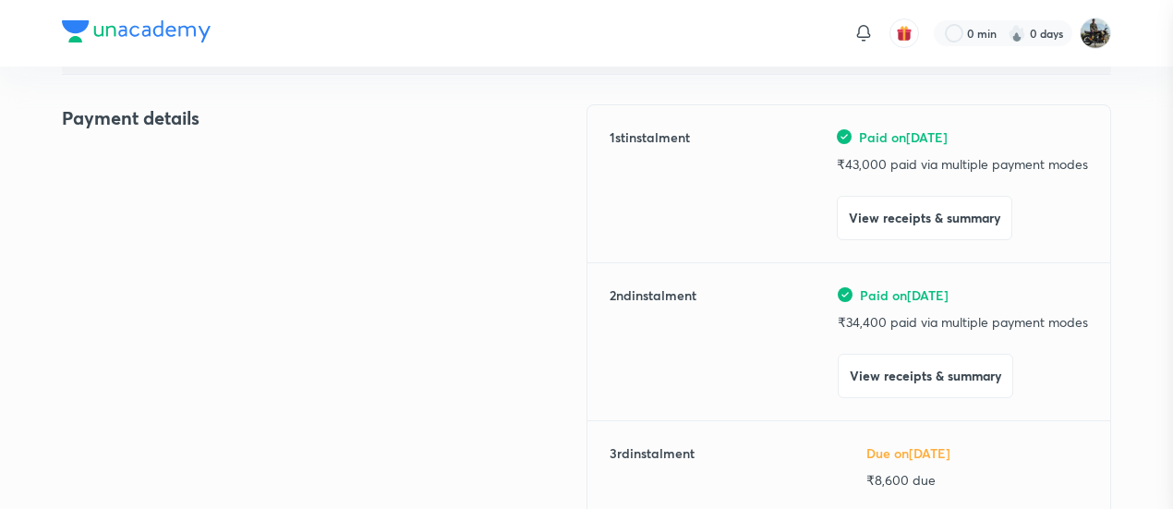
click at [265, 167] on div at bounding box center [586, 254] width 1173 height 509
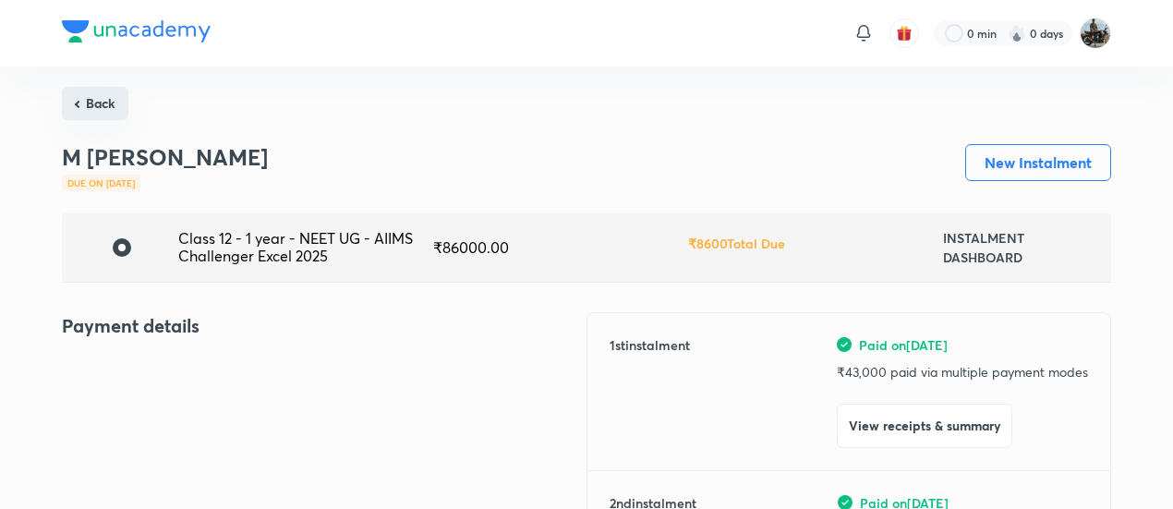
click at [109, 97] on button "Back" at bounding box center [95, 103] width 66 height 33
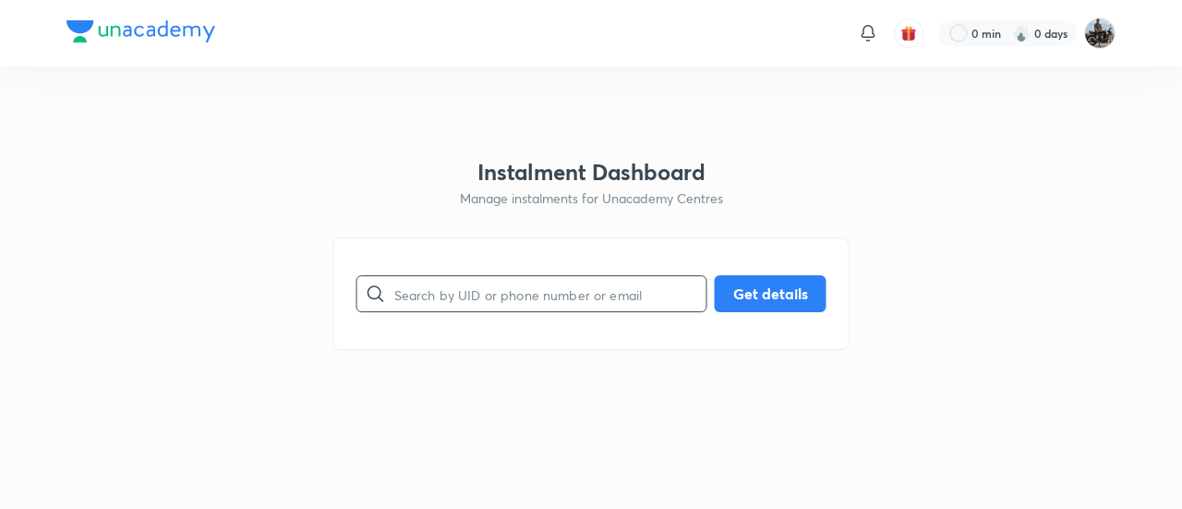
click at [536, 297] on input "text" at bounding box center [550, 294] width 312 height 47
paste input "FE3QVXE2B1"
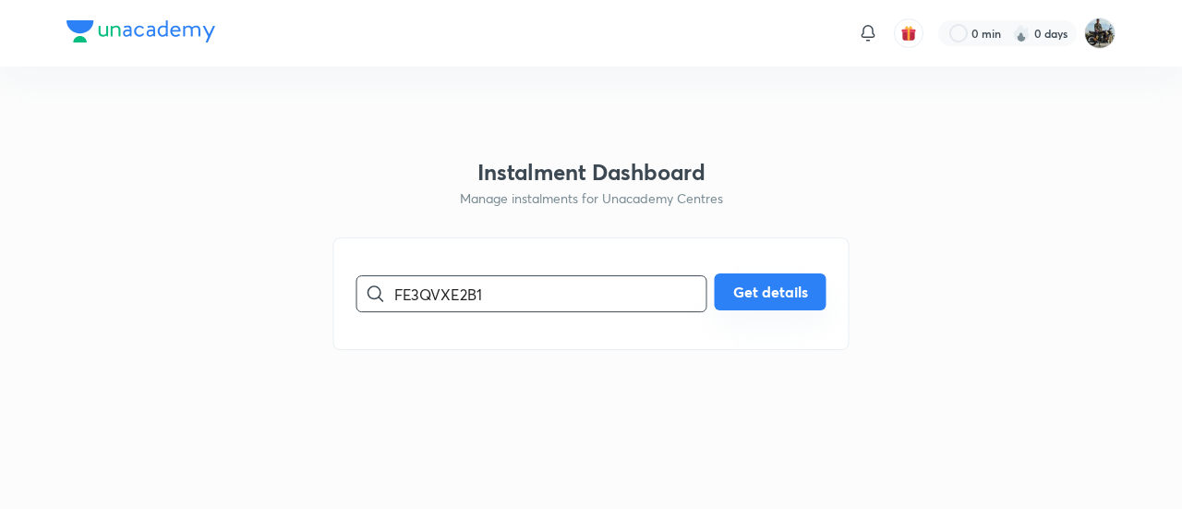
type input "FE3QVXE2B1"
click at [731, 284] on button "Get details" at bounding box center [771, 291] width 112 height 37
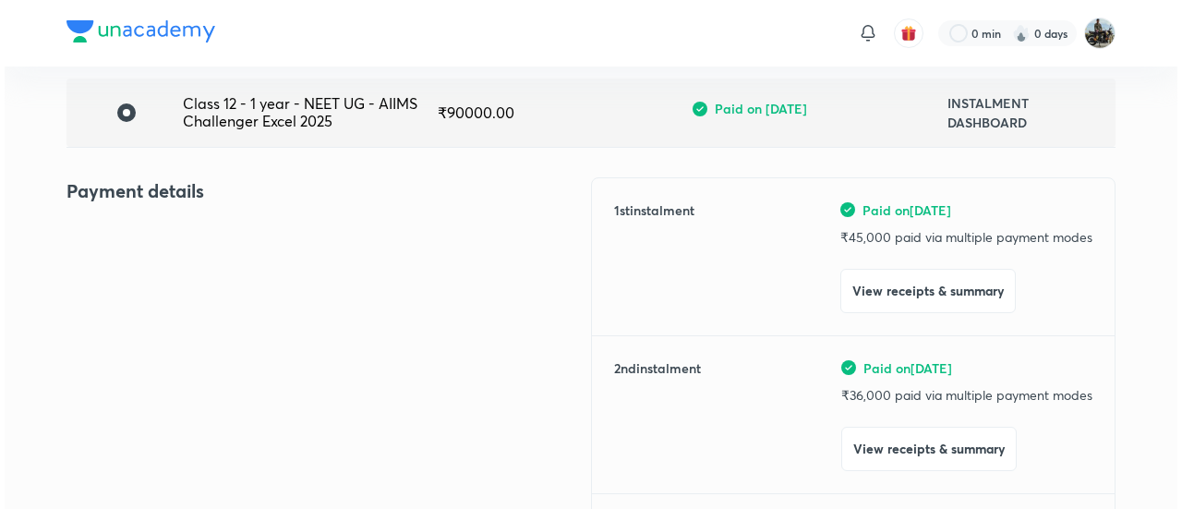
scroll to position [170, 0]
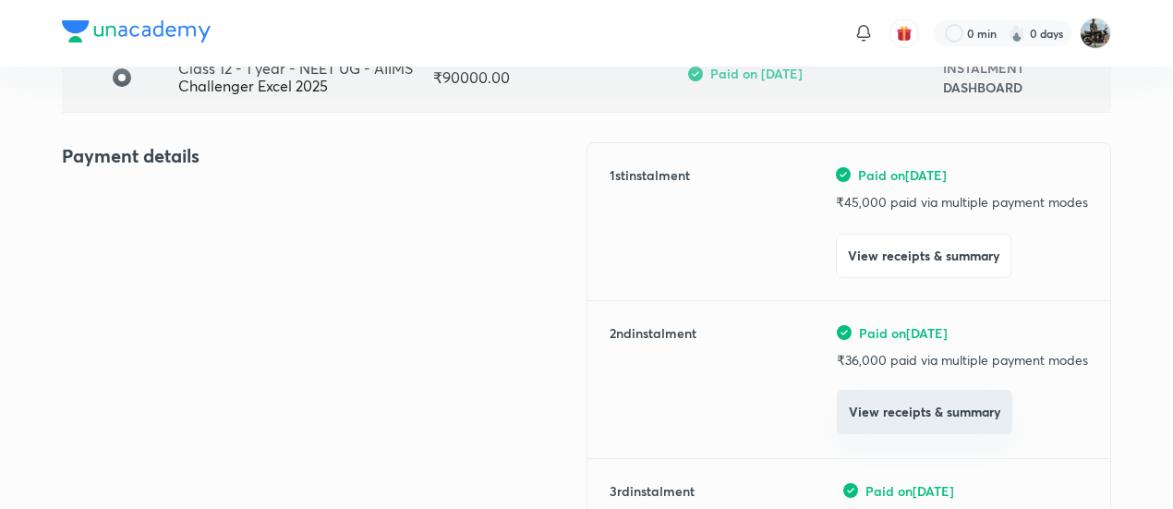
click at [867, 415] on button "View receipts & summary" at bounding box center [924, 412] width 175 height 44
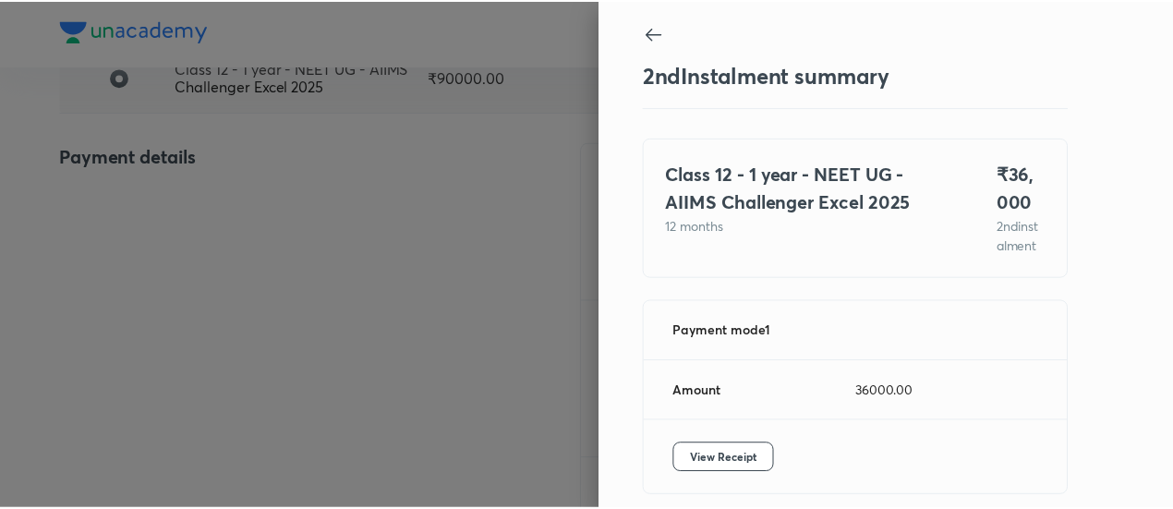
scroll to position [101, 0]
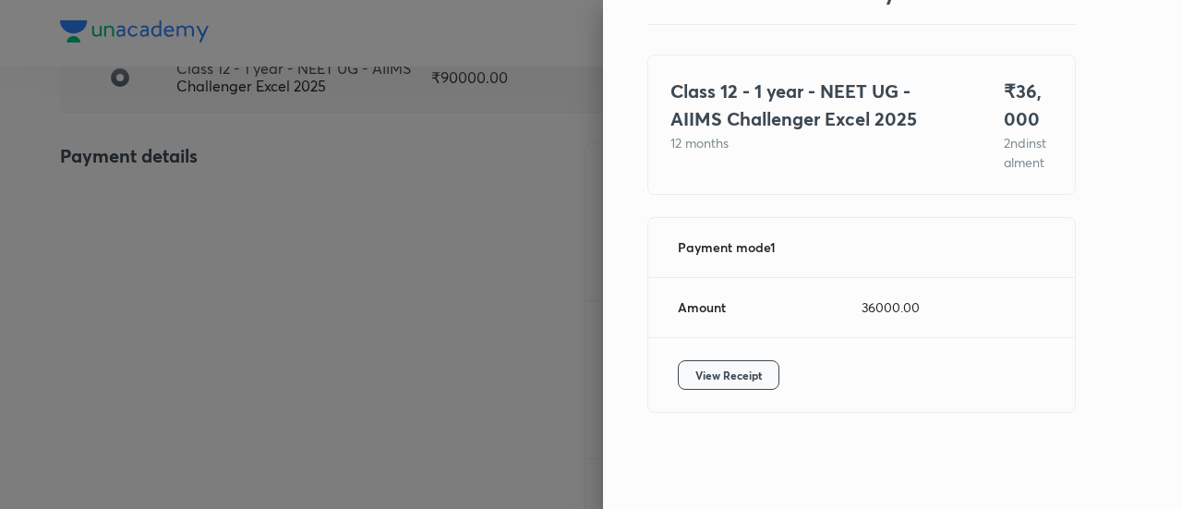
click at [728, 372] on span "View Receipt" at bounding box center [728, 375] width 66 height 18
click at [202, 225] on div at bounding box center [591, 254] width 1182 height 509
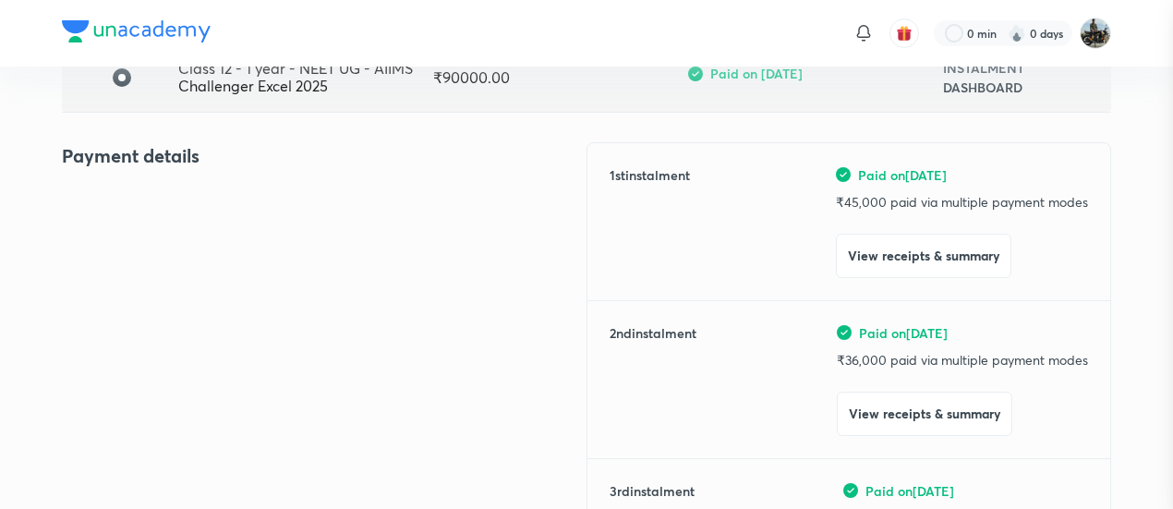
click at [202, 225] on div at bounding box center [586, 254] width 1173 height 509
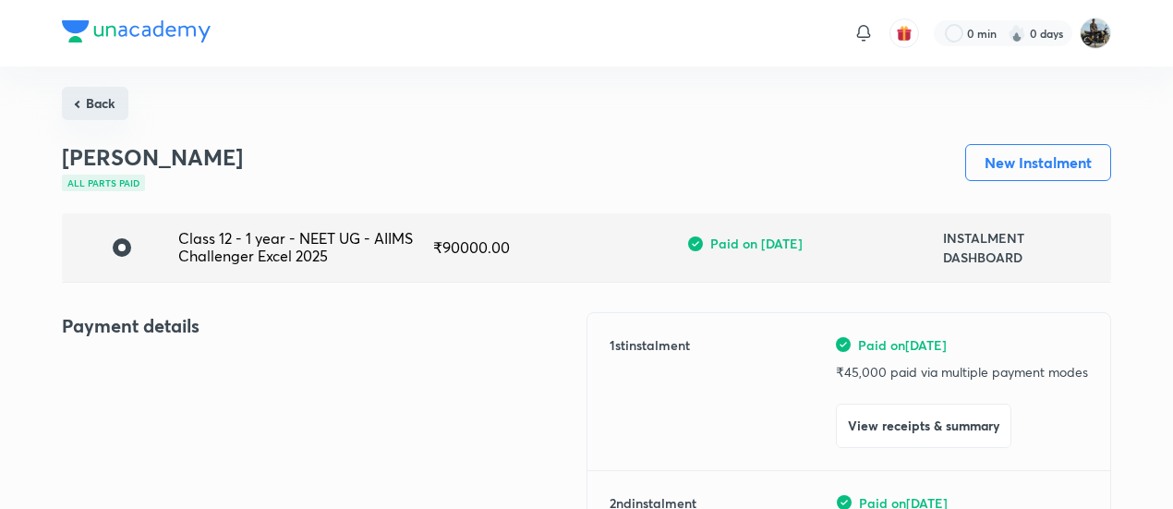
click at [96, 89] on button "Back" at bounding box center [95, 103] width 66 height 33
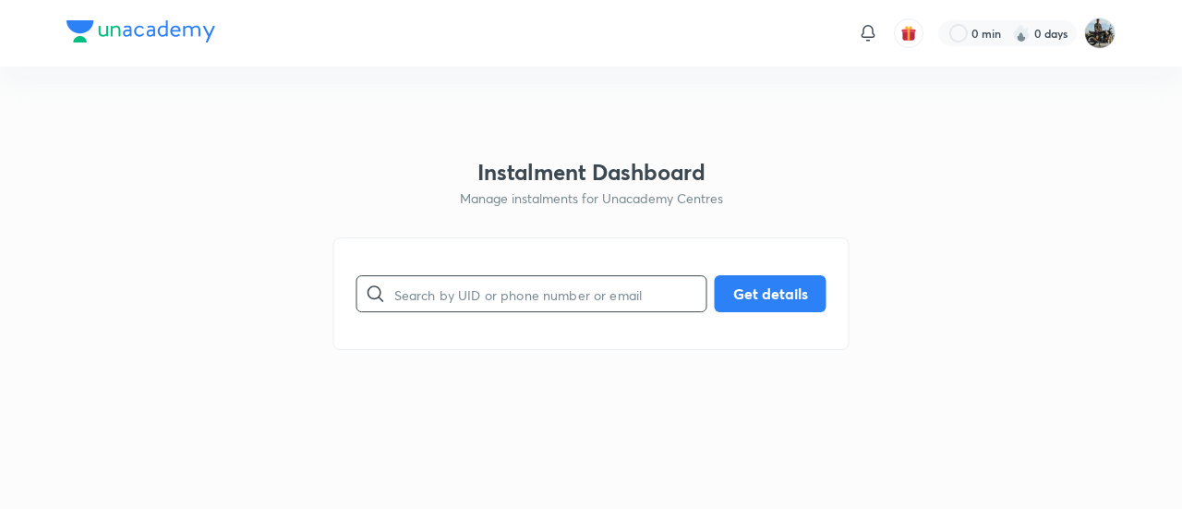
click at [473, 289] on input "text" at bounding box center [550, 294] width 312 height 47
paste input "IKSKH4DUJR"
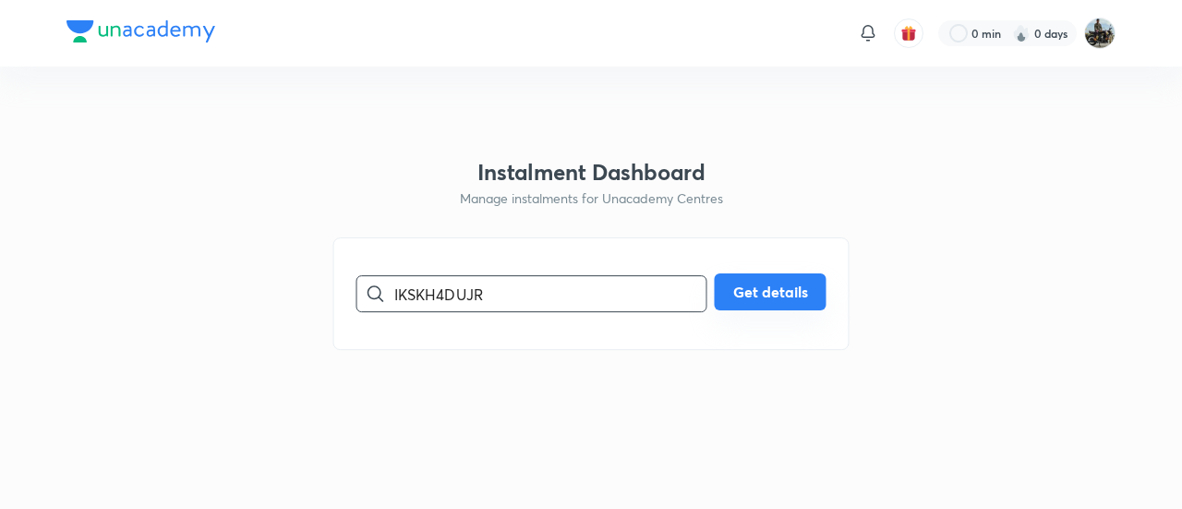
type input "IKSKH4DUJR"
click at [746, 299] on button "Get details" at bounding box center [771, 291] width 112 height 37
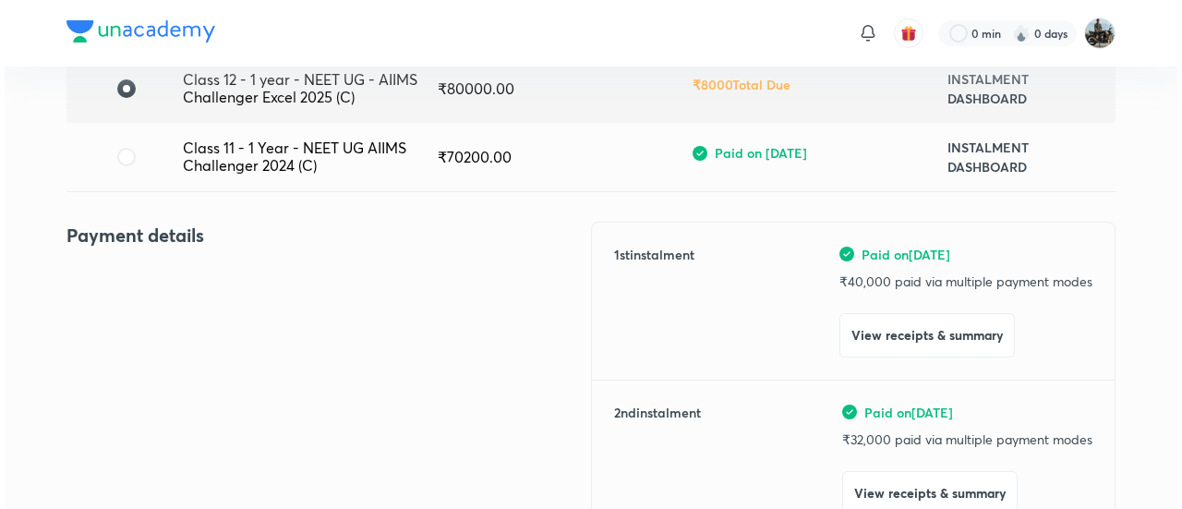
scroll to position [160, 0]
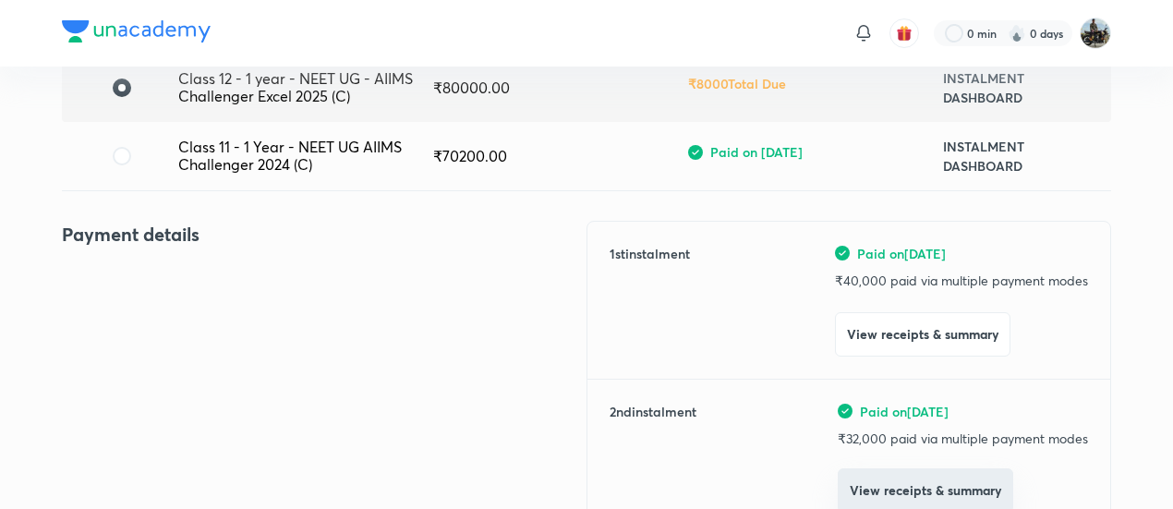
click at [861, 469] on button "View receipts & summary" at bounding box center [924, 490] width 175 height 44
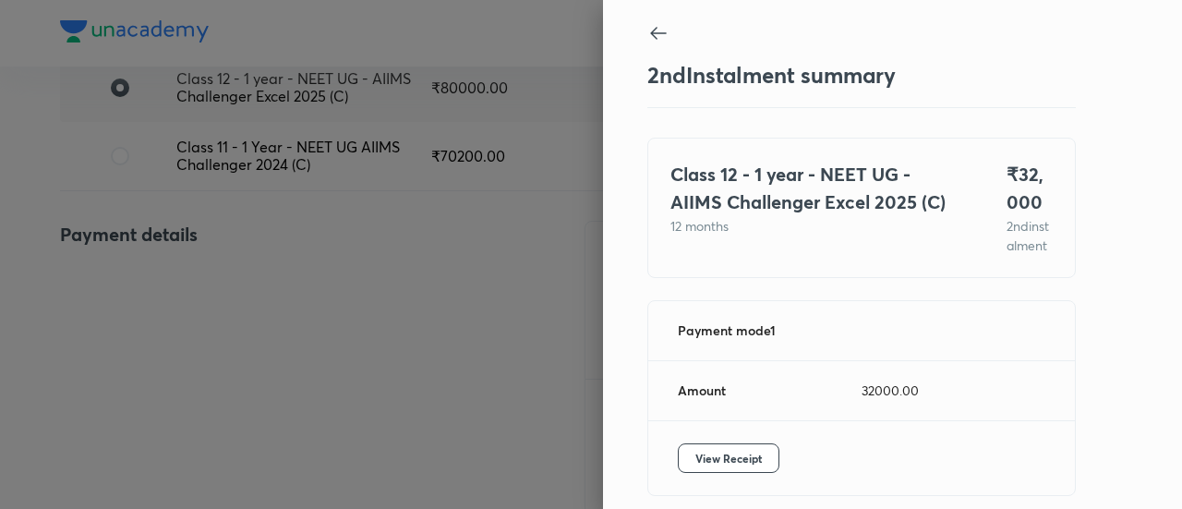
scroll to position [101, 0]
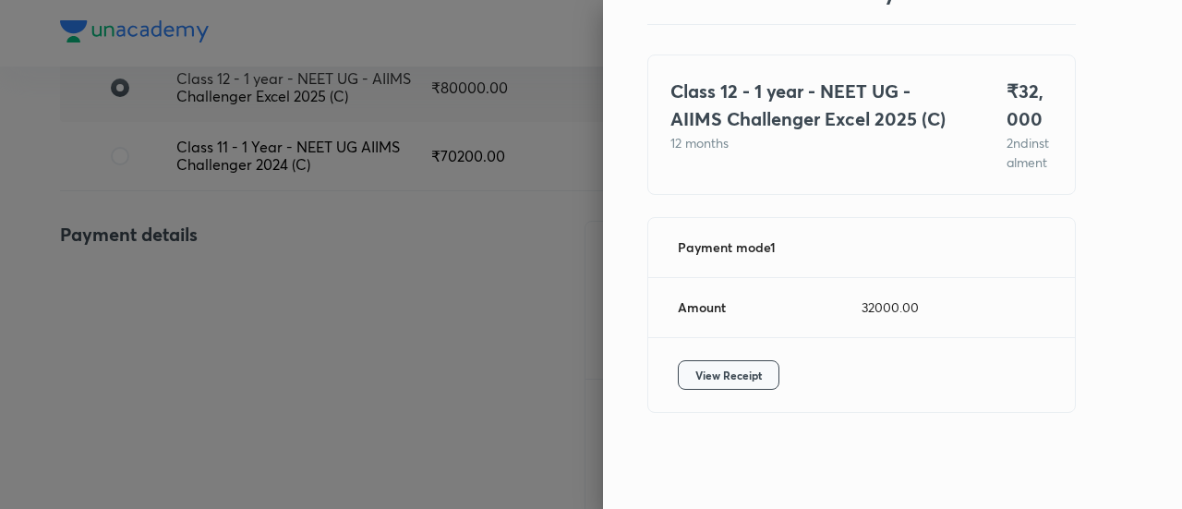
click at [726, 375] on span "View Receipt" at bounding box center [728, 375] width 66 height 18
click at [283, 258] on div at bounding box center [591, 254] width 1182 height 509
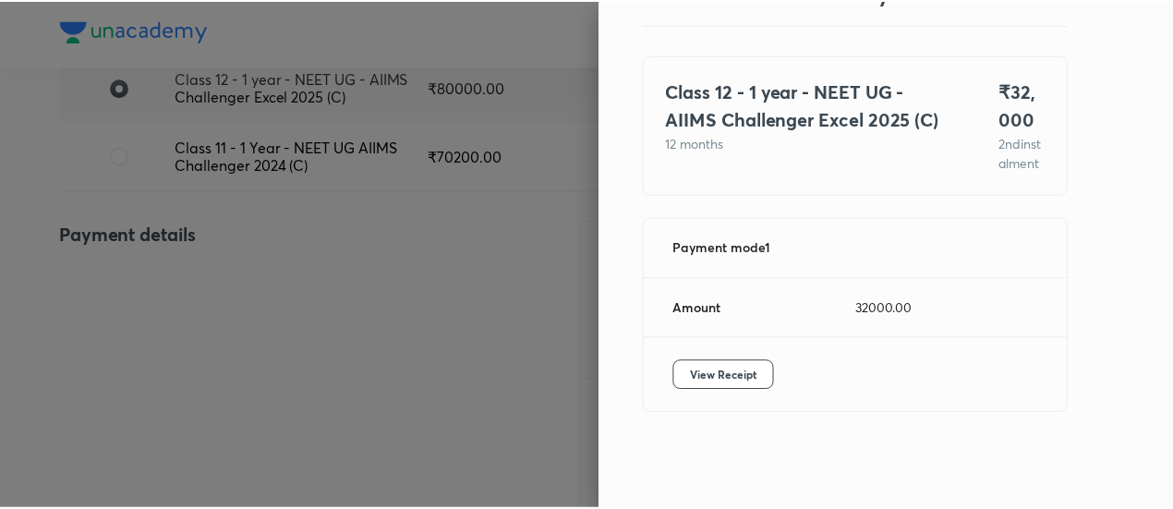
scroll to position [164, 0]
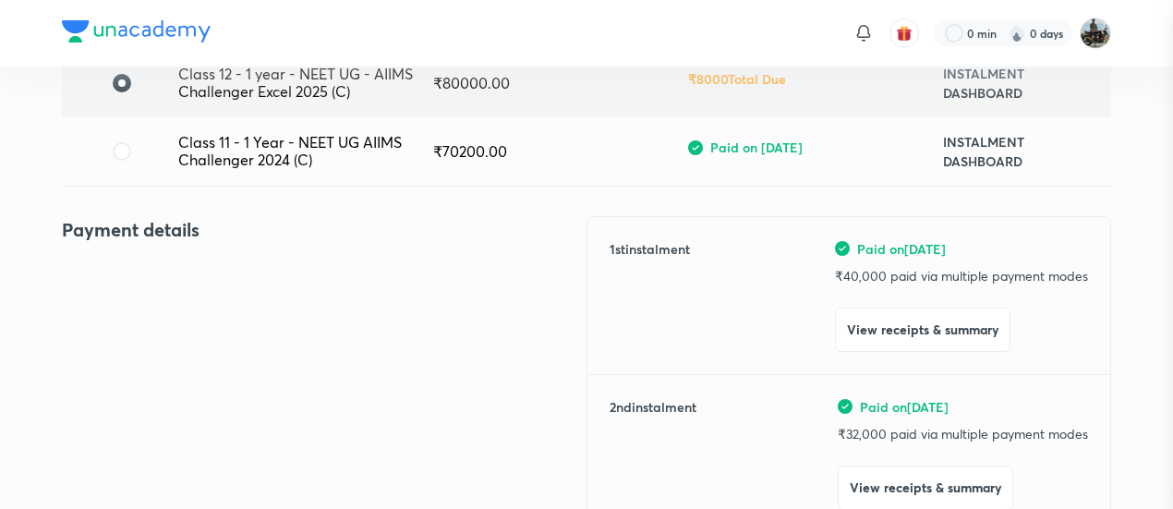
click at [283, 258] on div at bounding box center [586, 254] width 1173 height 509
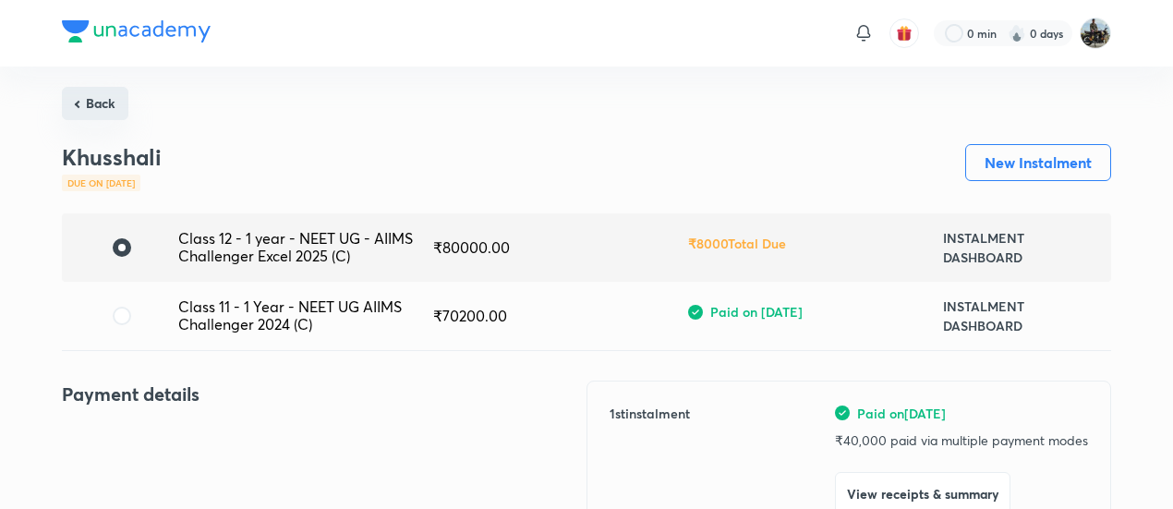
click at [93, 99] on button "Back" at bounding box center [95, 103] width 66 height 33
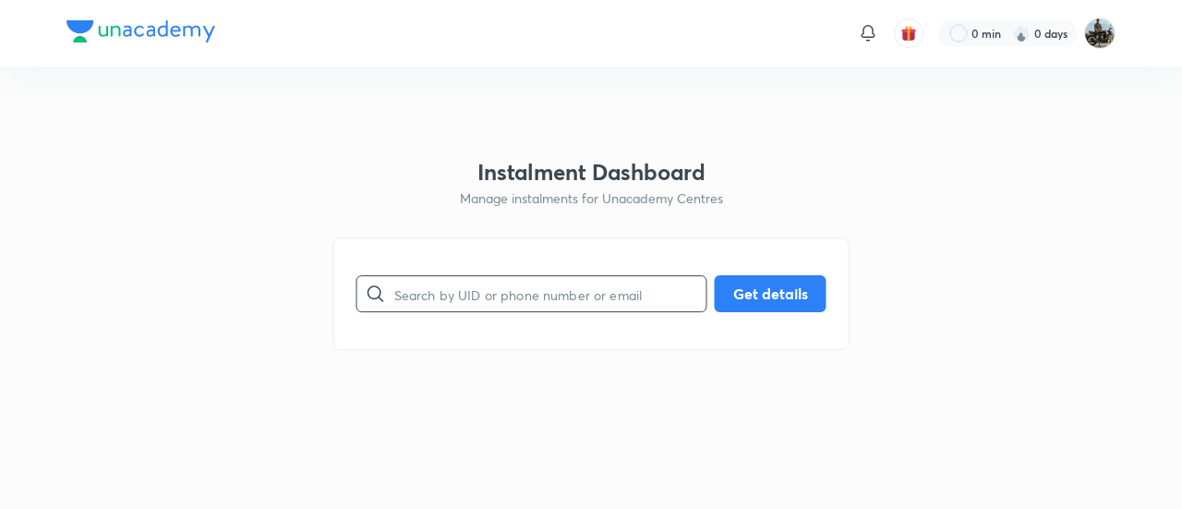
click at [444, 295] on input "text" at bounding box center [550, 294] width 312 height 47
paste input "PIXZK27CPY"
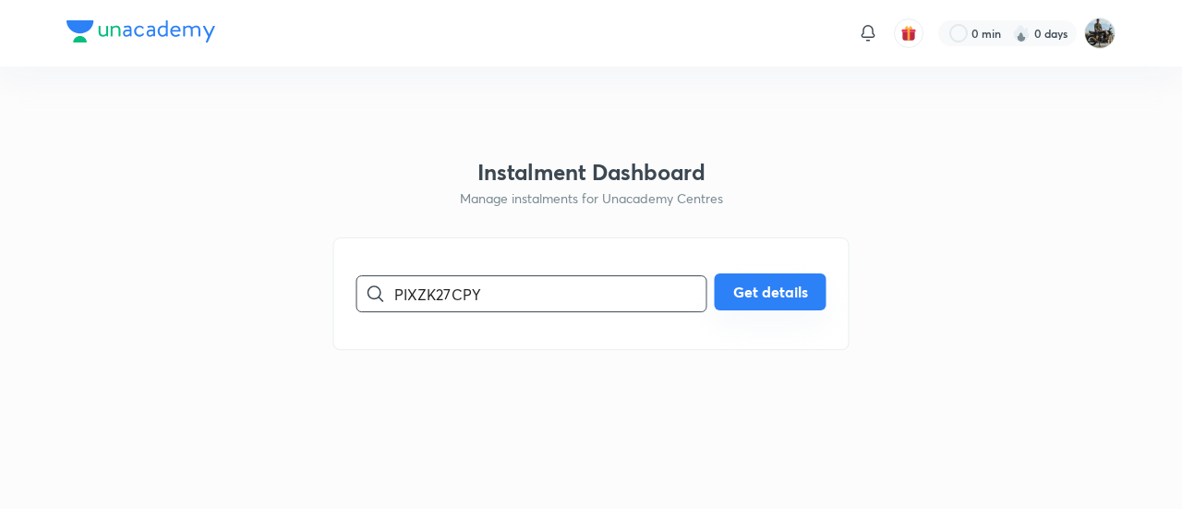
type input "PIXZK27CPY"
click at [738, 280] on button "Get details" at bounding box center [771, 291] width 112 height 37
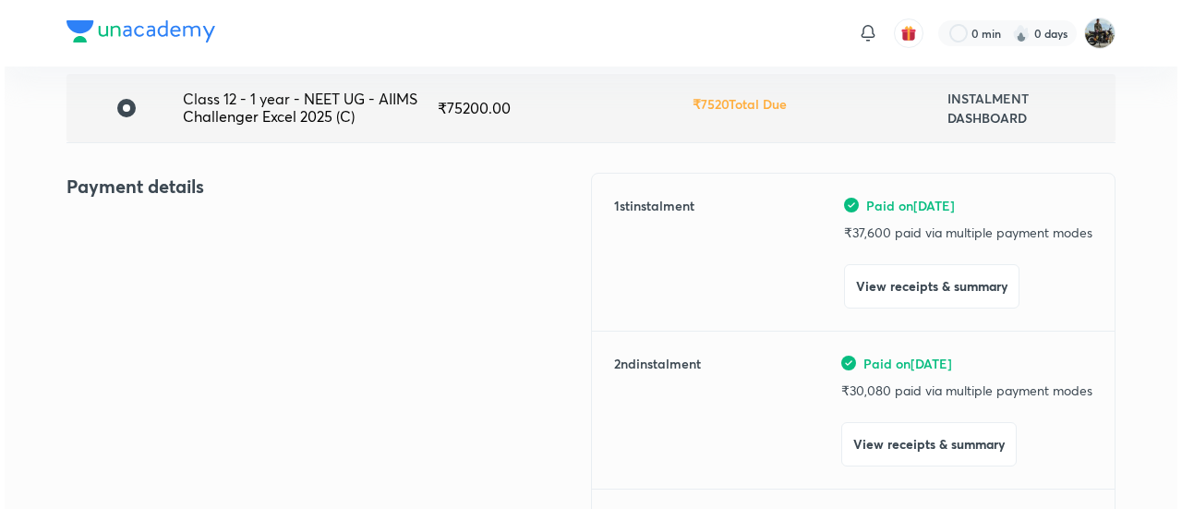
scroll to position [143, 0]
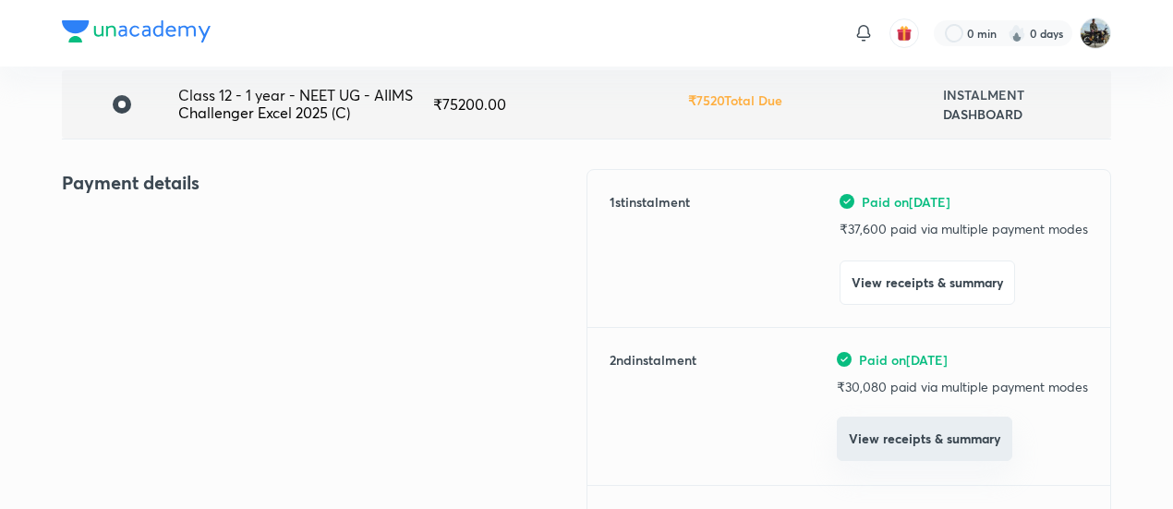
click at [917, 446] on button "View receipts & summary" at bounding box center [924, 438] width 175 height 44
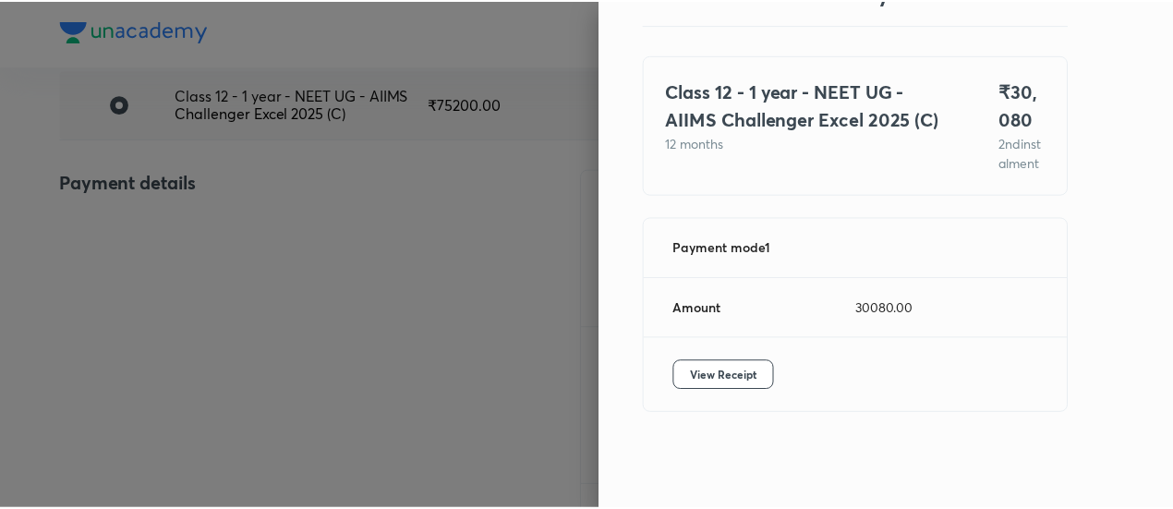
scroll to position [99, 0]
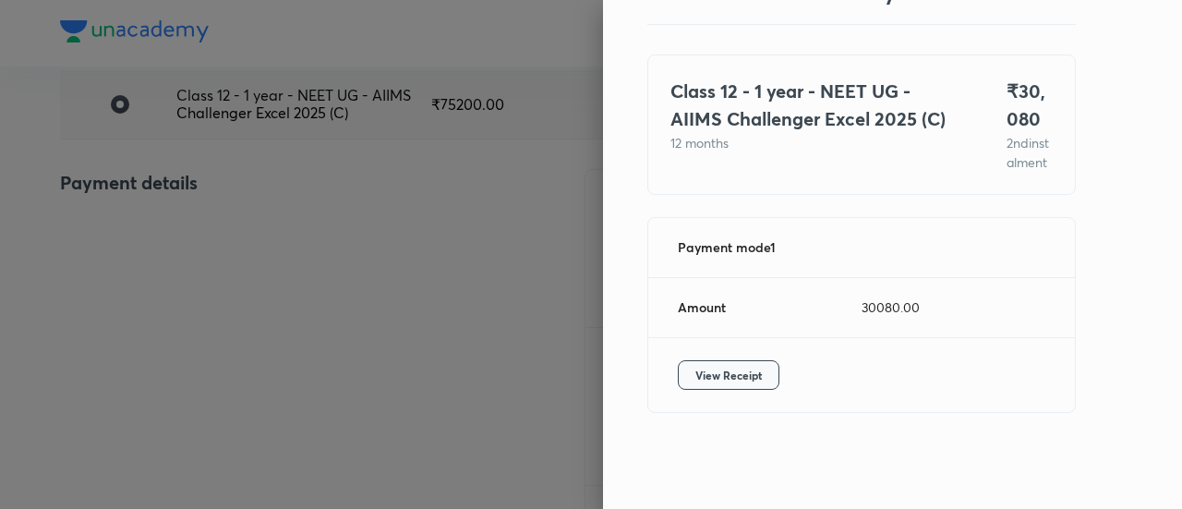
click at [720, 374] on span "View Receipt" at bounding box center [728, 375] width 66 height 18
click at [265, 169] on div at bounding box center [591, 254] width 1182 height 509
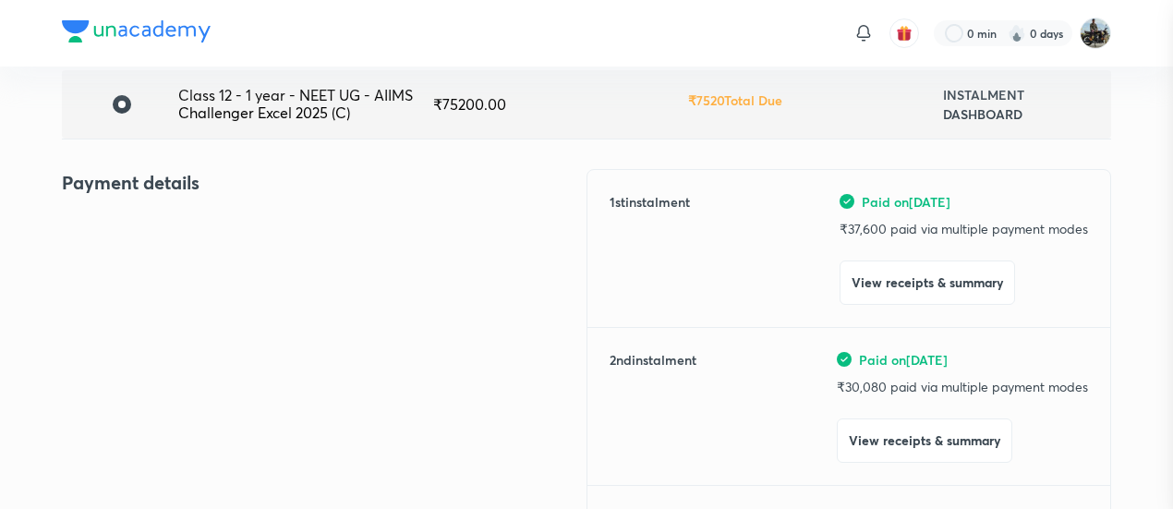
click at [265, 169] on div at bounding box center [586, 254] width 1173 height 509
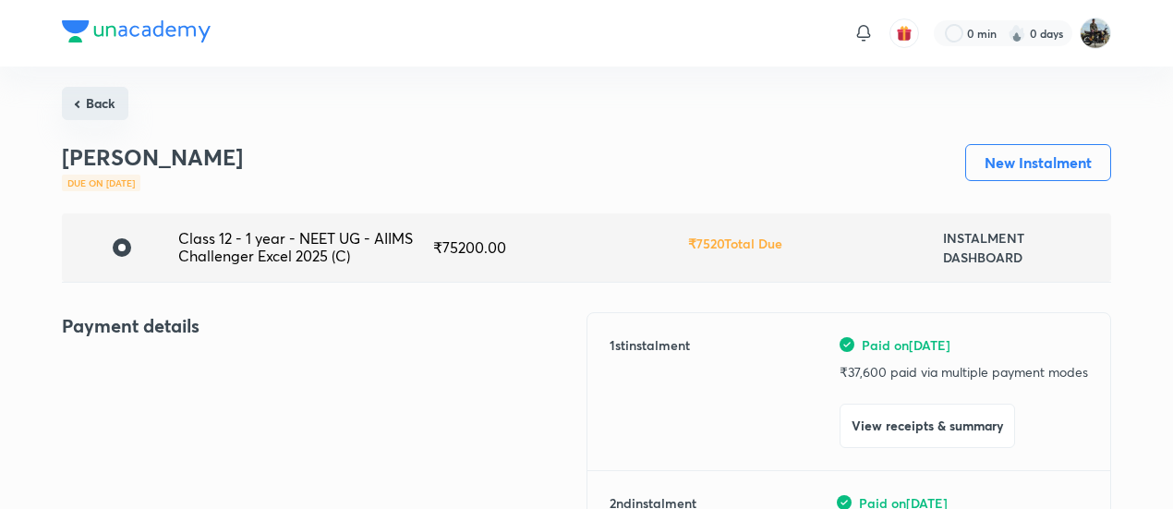
click at [84, 116] on button "Back" at bounding box center [95, 103] width 66 height 33
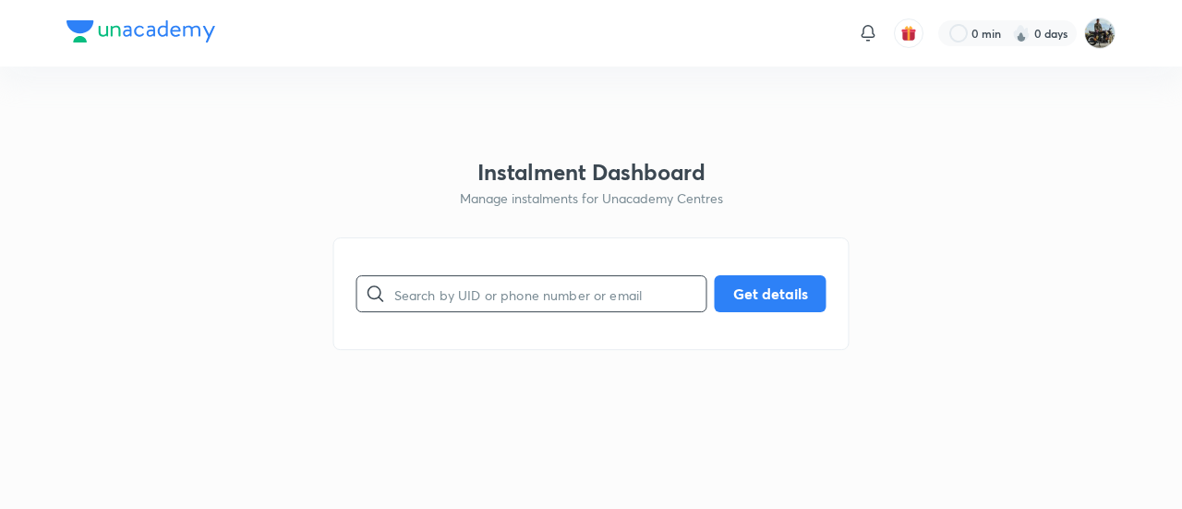
click at [466, 295] on input "text" at bounding box center [550, 294] width 312 height 47
paste input "CB3CW3E1N5"
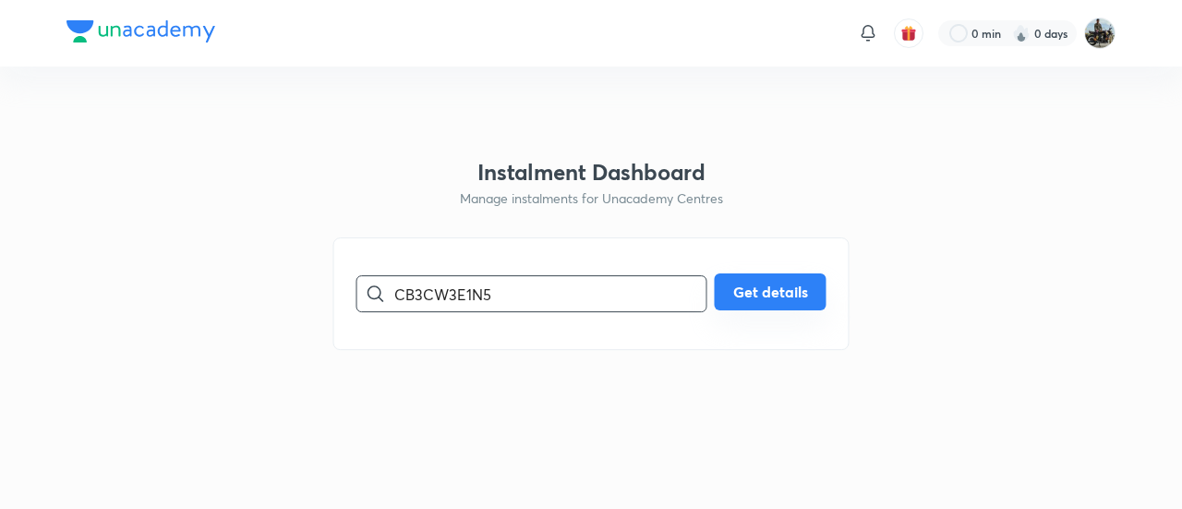
type input "CB3CW3E1N5"
click at [798, 284] on button "Get details" at bounding box center [771, 291] width 112 height 37
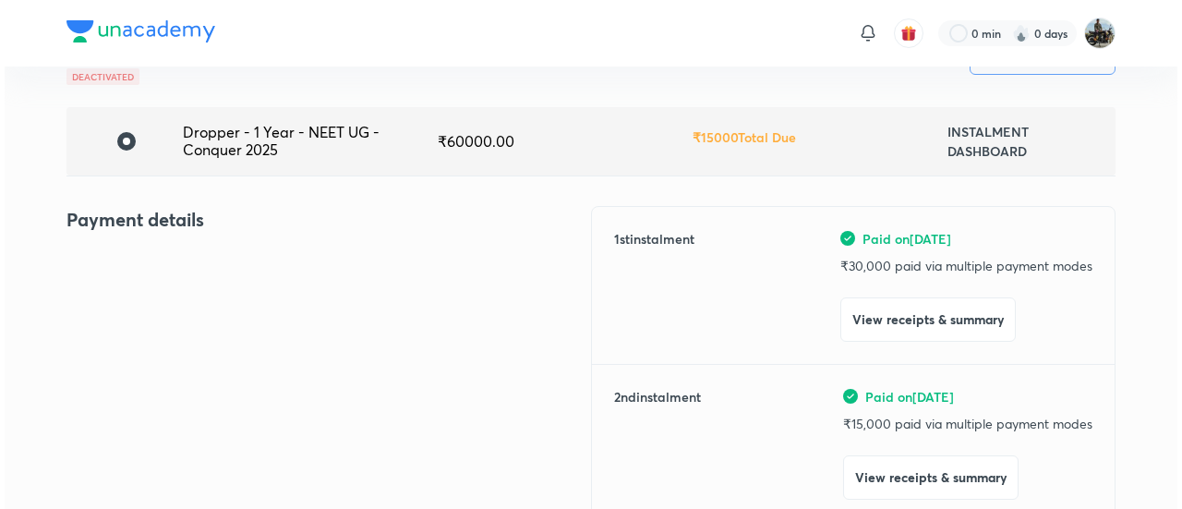
scroll to position [123, 0]
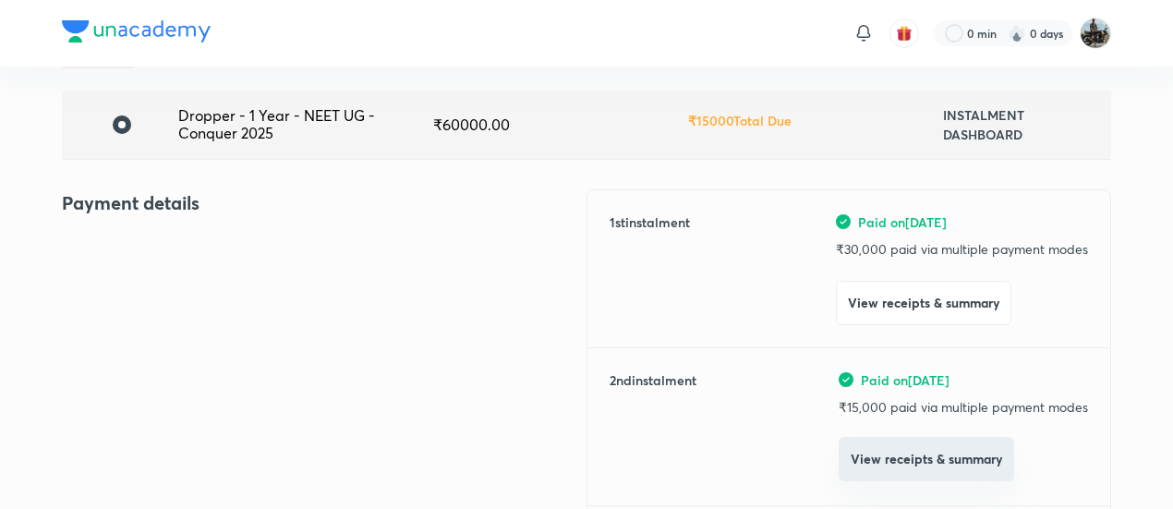
click at [844, 475] on button "View receipts & summary" at bounding box center [925, 459] width 175 height 44
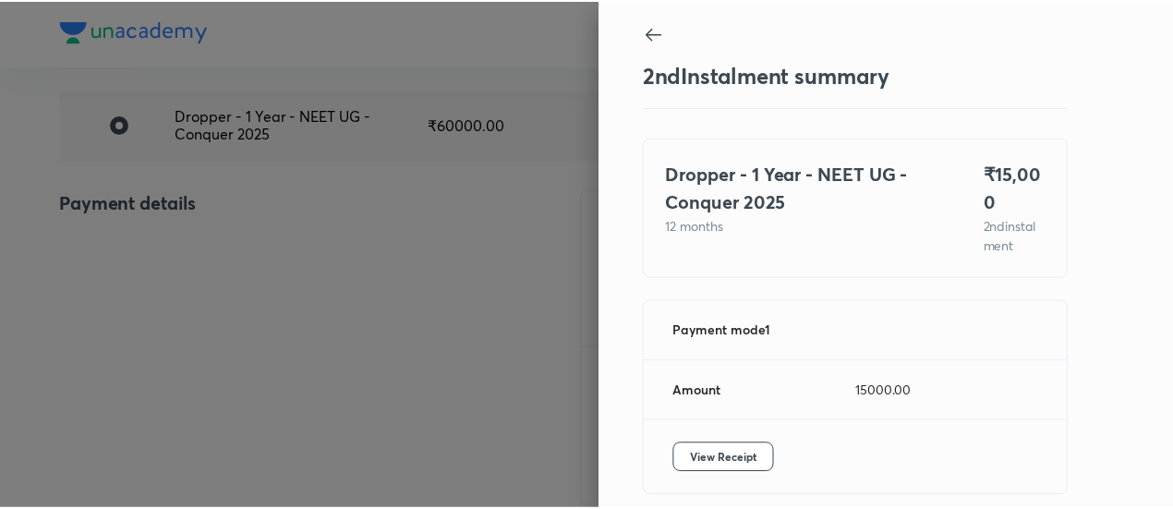
scroll to position [81, 0]
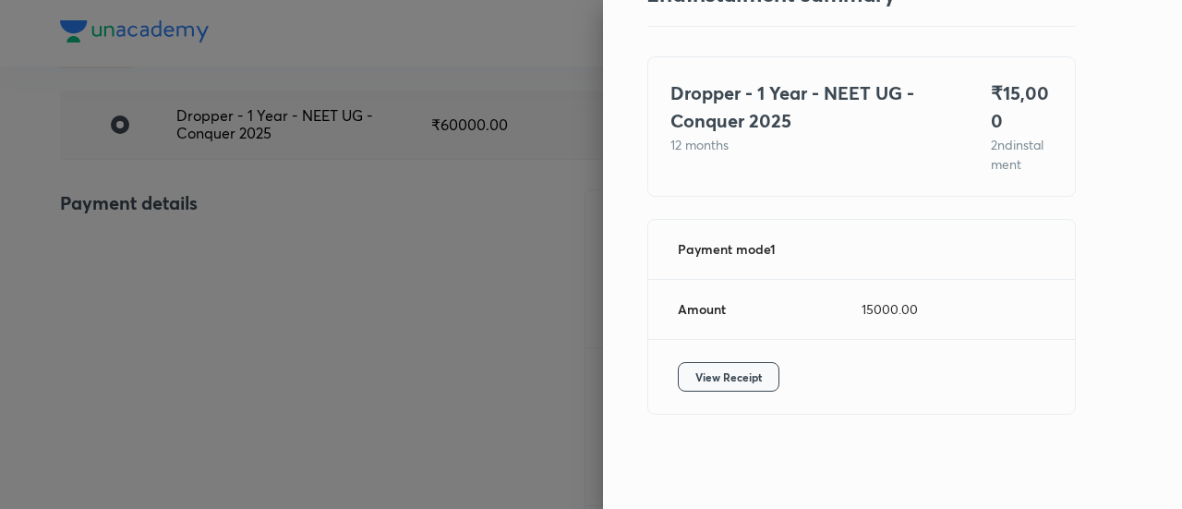
click at [721, 368] on span "View Receipt" at bounding box center [728, 376] width 66 height 18
click at [195, 293] on div at bounding box center [591, 254] width 1182 height 509
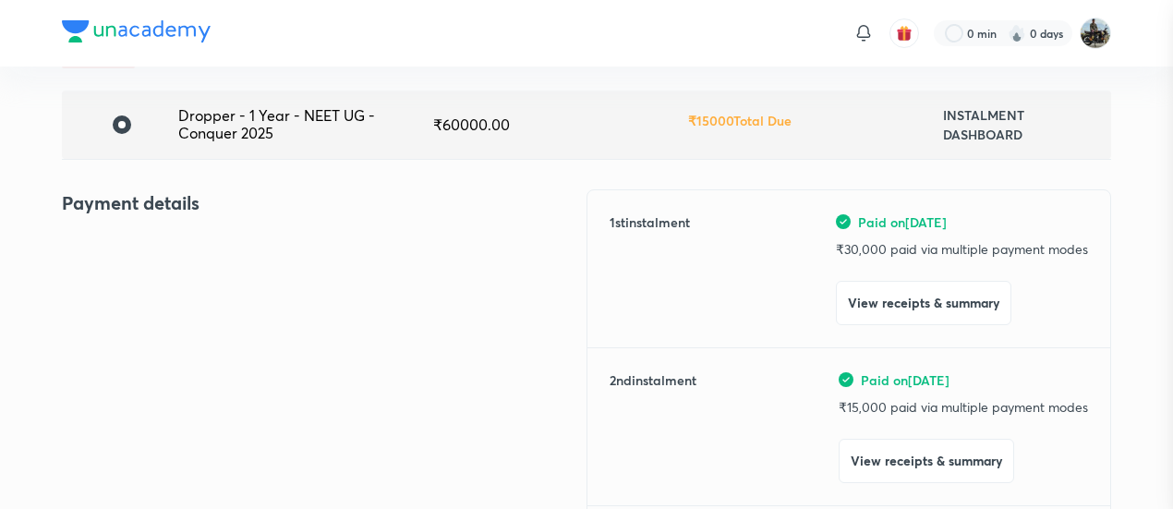
click at [195, 293] on div at bounding box center [586, 254] width 1173 height 509
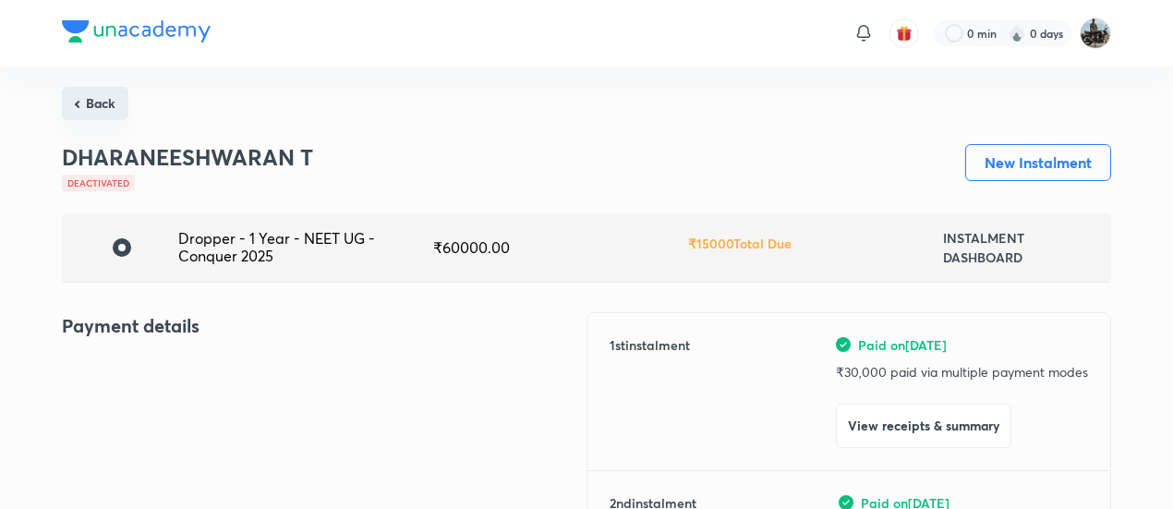
click at [100, 97] on button "Back" at bounding box center [95, 103] width 66 height 33
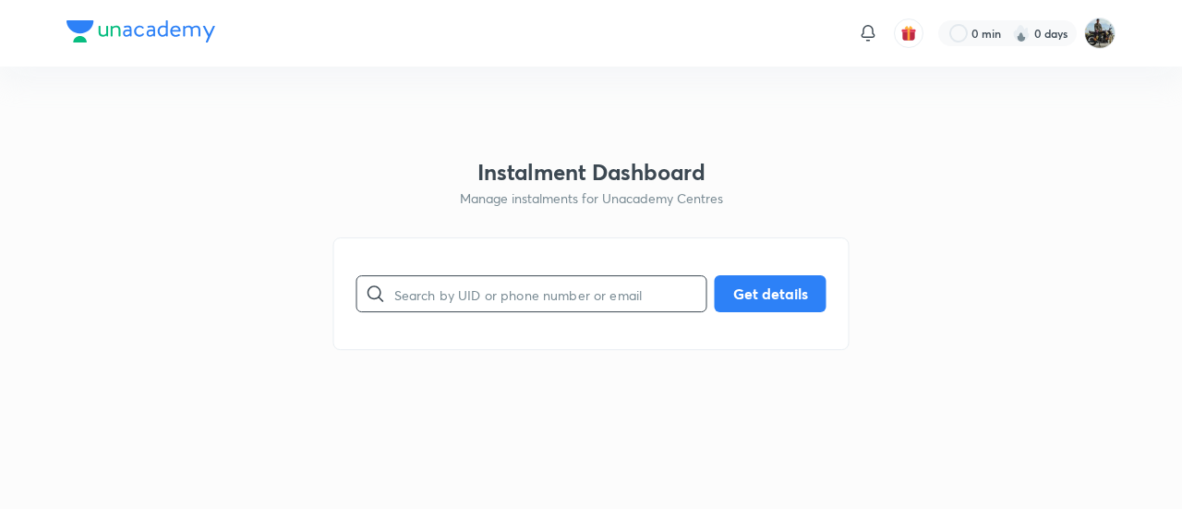
paste input "FPE8FOMHOI"
click at [508, 304] on input "FPE8FOMHOI" at bounding box center [550, 294] width 312 height 47
type input "FPE8FOMHOI"
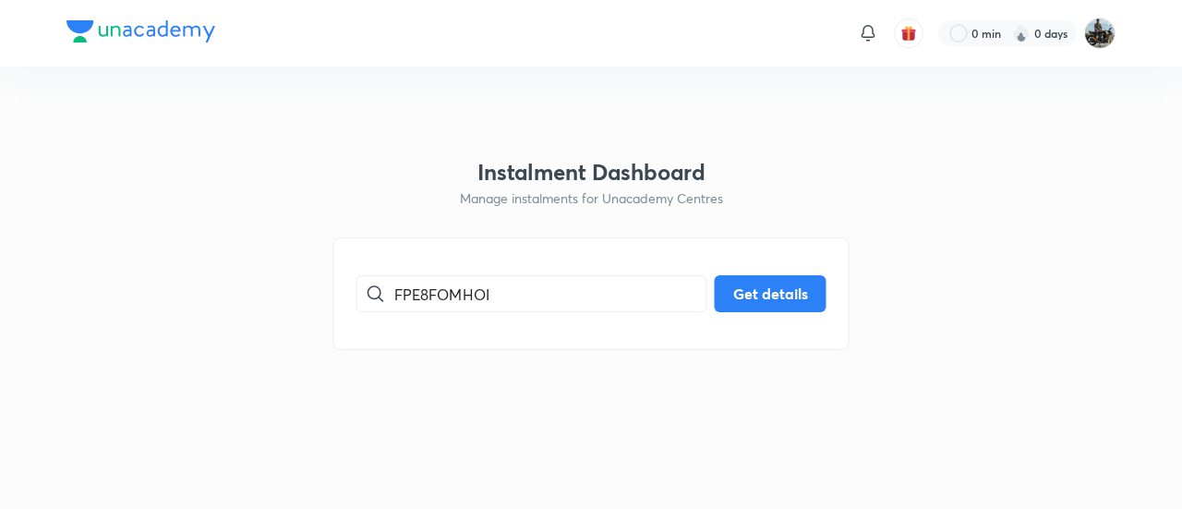
click at [825, 274] on div "FPE8FOMHOI ​ Get details" at bounding box center [591, 293] width 516 height 113
click at [770, 290] on button "Get details" at bounding box center [771, 291] width 112 height 37
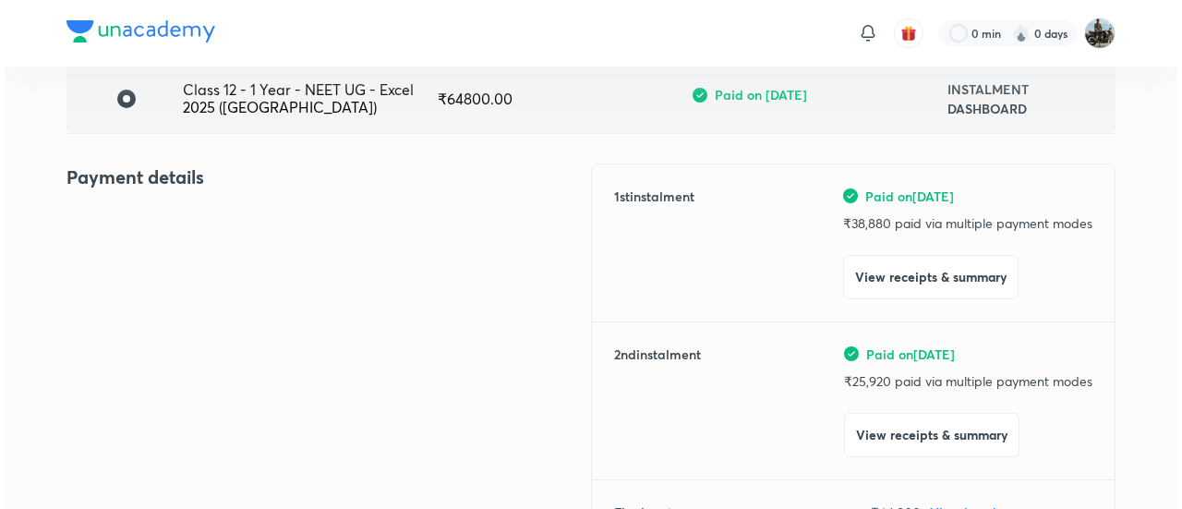
scroll to position [151, 0]
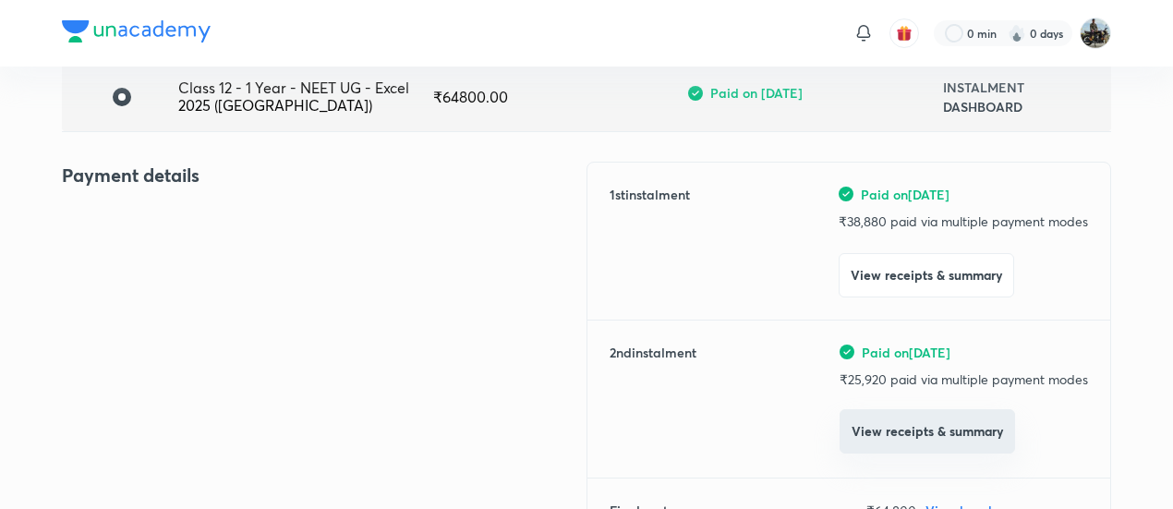
click at [906, 427] on button "View receipts & summary" at bounding box center [926, 431] width 175 height 44
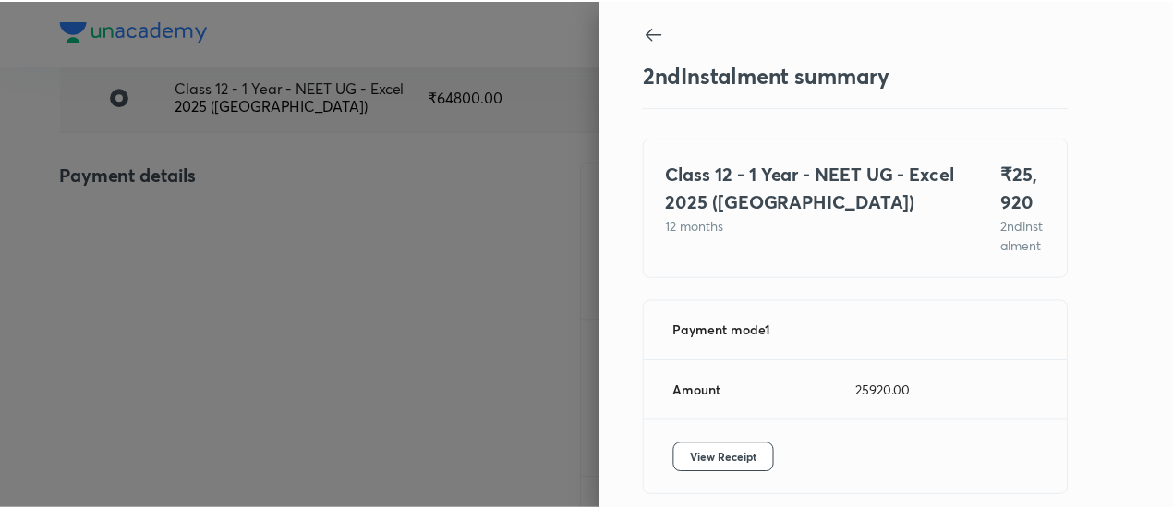
scroll to position [81, 0]
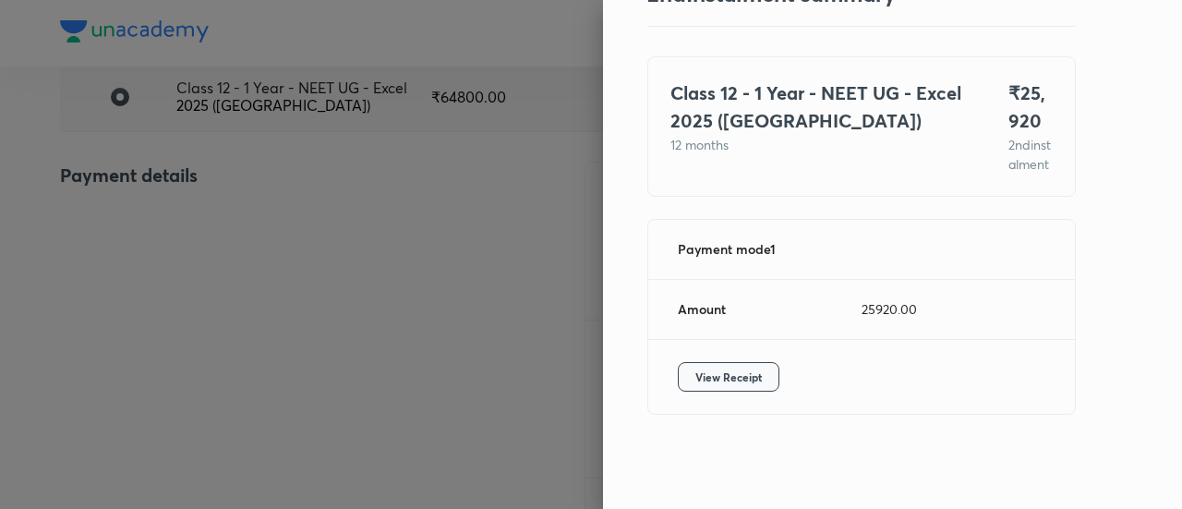
click at [734, 365] on button "View Receipt" at bounding box center [729, 377] width 102 height 30
click at [256, 227] on div at bounding box center [591, 254] width 1182 height 509
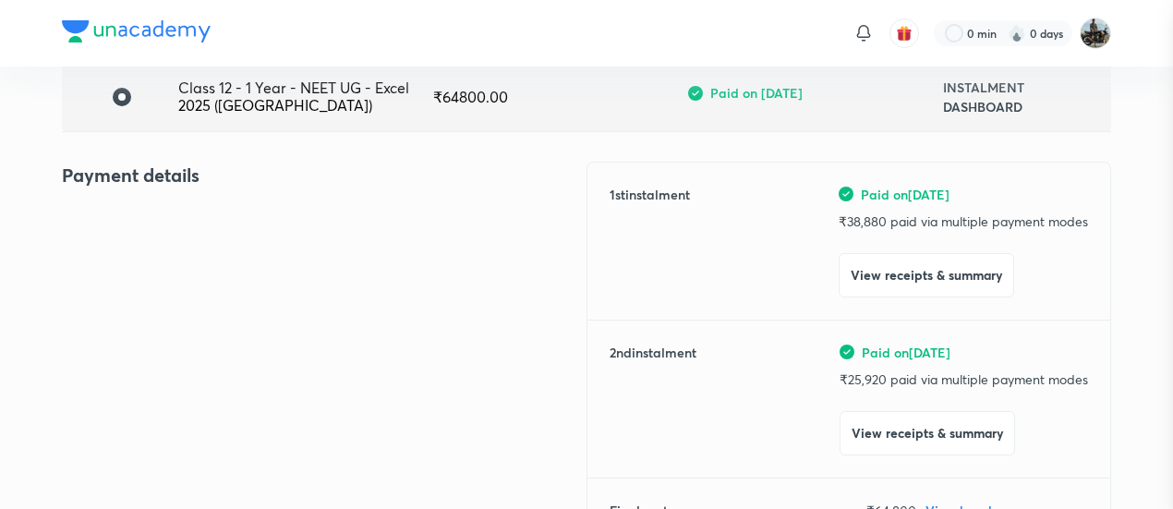
click at [256, 227] on div at bounding box center [586, 254] width 1173 height 509
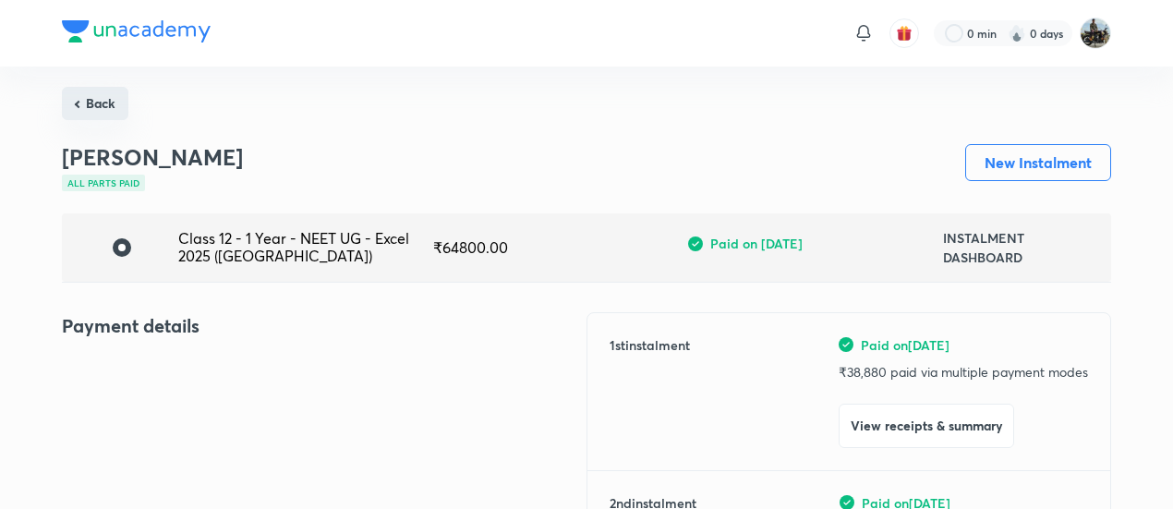
click at [82, 90] on button "Back" at bounding box center [95, 103] width 66 height 33
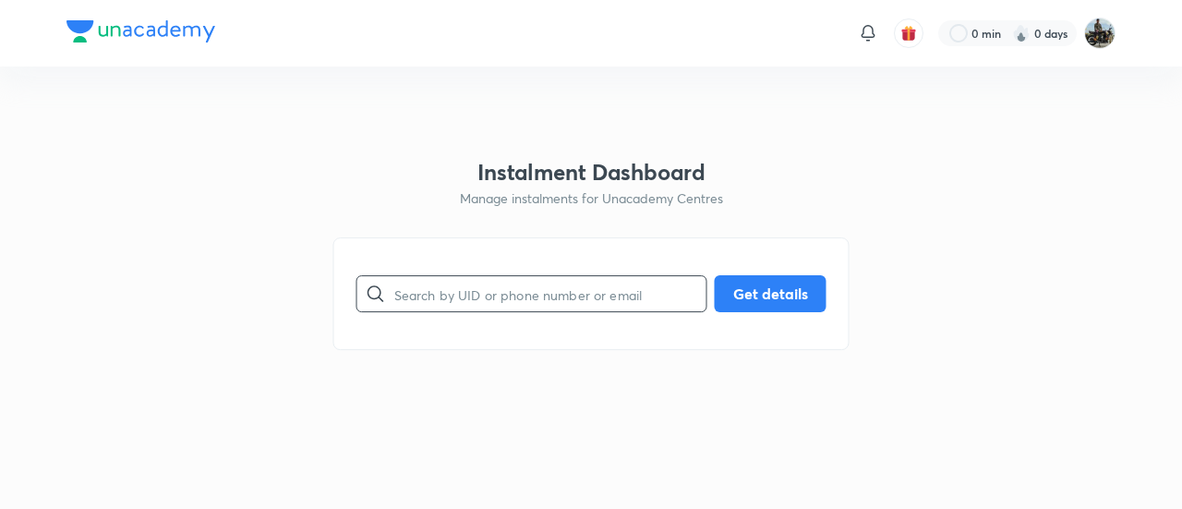
click at [485, 295] on input "text" at bounding box center [550, 294] width 312 height 47
paste input "JO3HX81S9L"
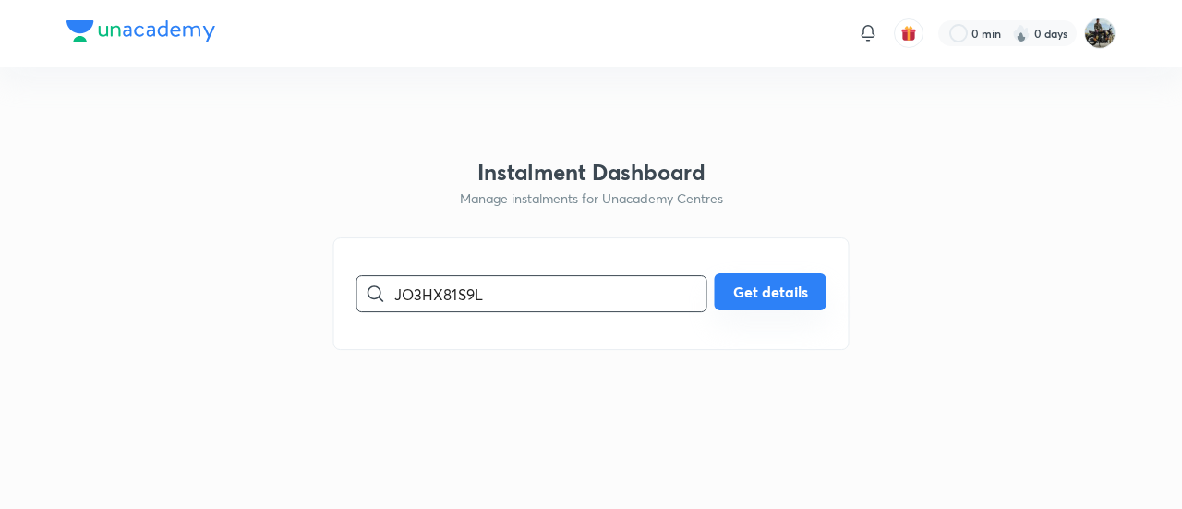
type input "JO3HX81S9L"
click at [781, 293] on button "Get details" at bounding box center [771, 291] width 112 height 37
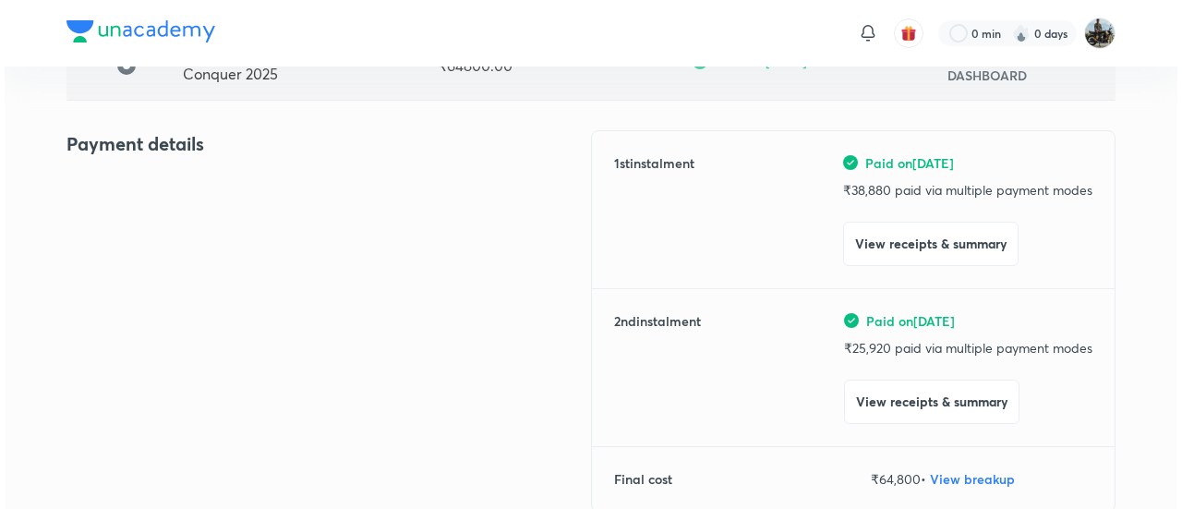
scroll to position [183, 0]
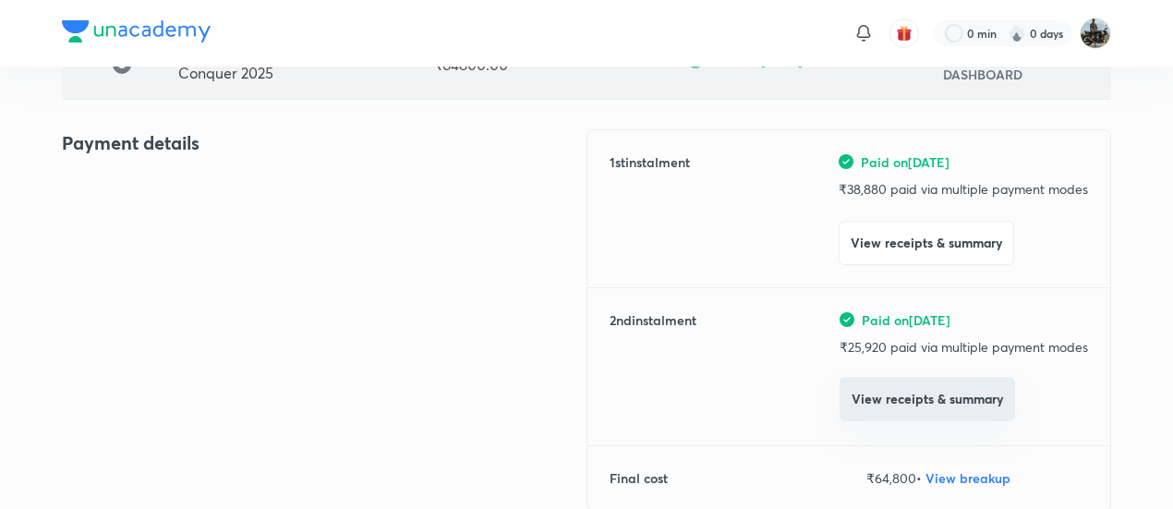
click at [889, 409] on button "View receipts & summary" at bounding box center [926, 399] width 175 height 44
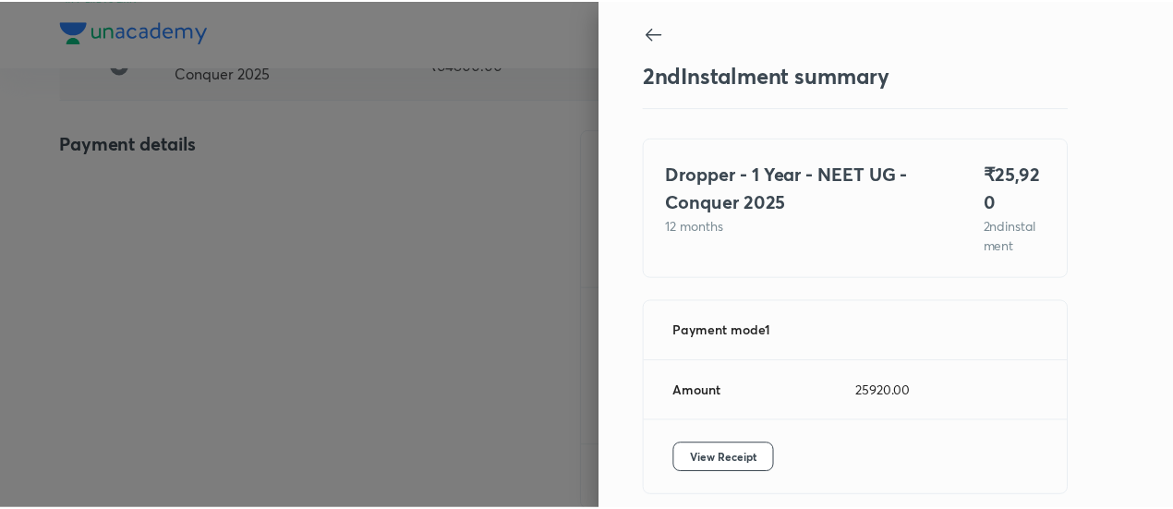
scroll to position [81, 0]
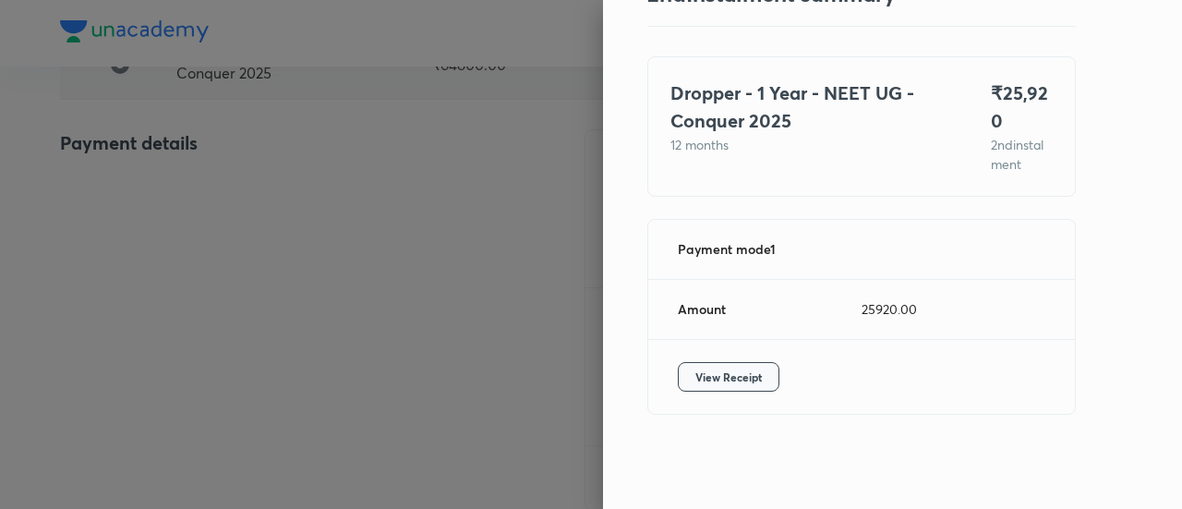
click at [721, 382] on span "View Receipt" at bounding box center [728, 376] width 66 height 18
click at [282, 189] on div at bounding box center [591, 254] width 1182 height 509
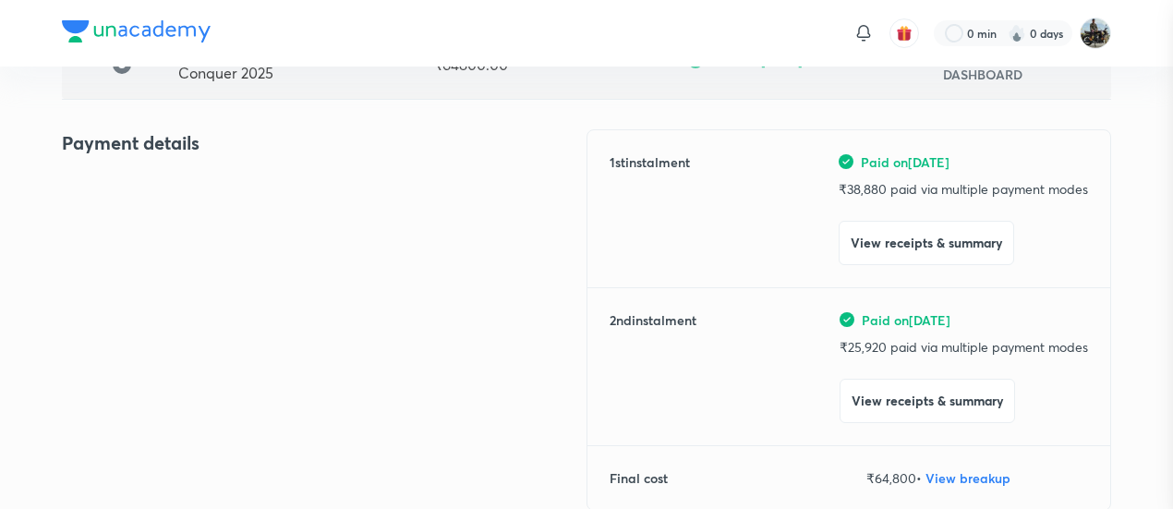
click at [282, 189] on div at bounding box center [586, 254] width 1173 height 509
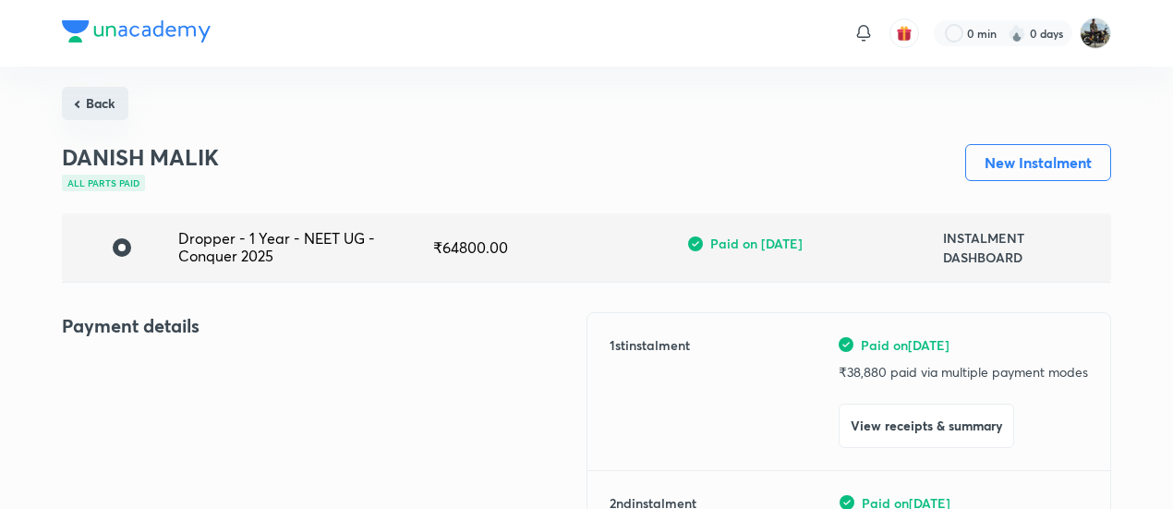
click at [81, 98] on button "Back" at bounding box center [95, 103] width 66 height 33
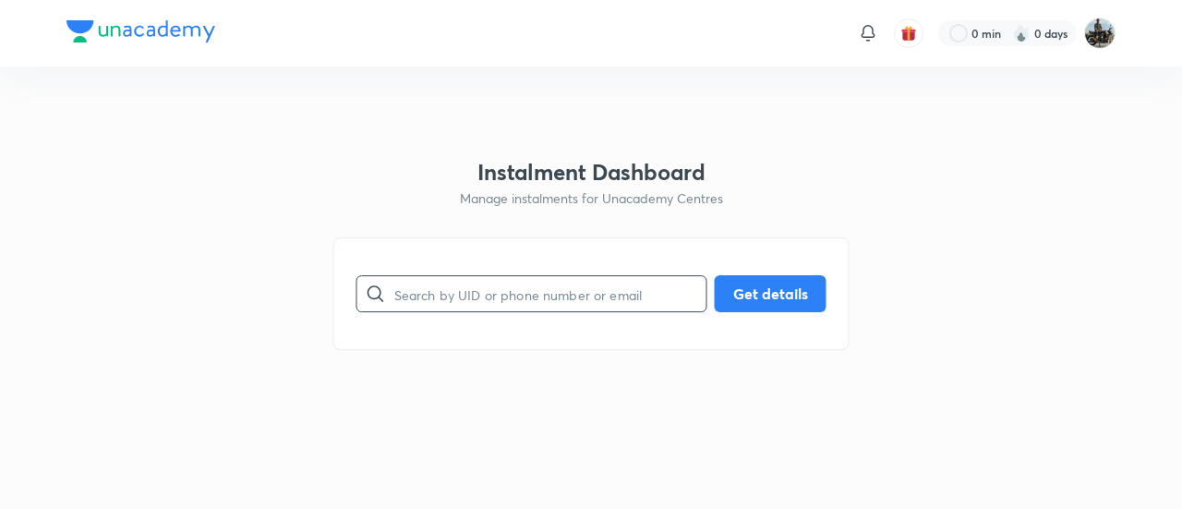
click at [542, 276] on input "text" at bounding box center [550, 294] width 312 height 47
paste input "9VSQS3QBWI"
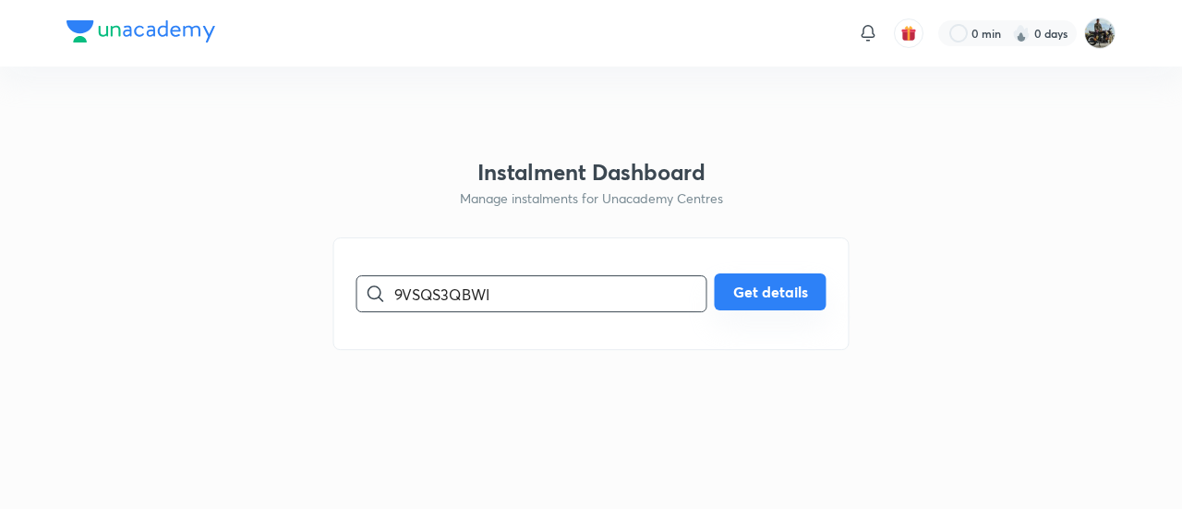
type input "9VSQS3QBWI"
click at [787, 276] on button "Get details" at bounding box center [771, 291] width 112 height 37
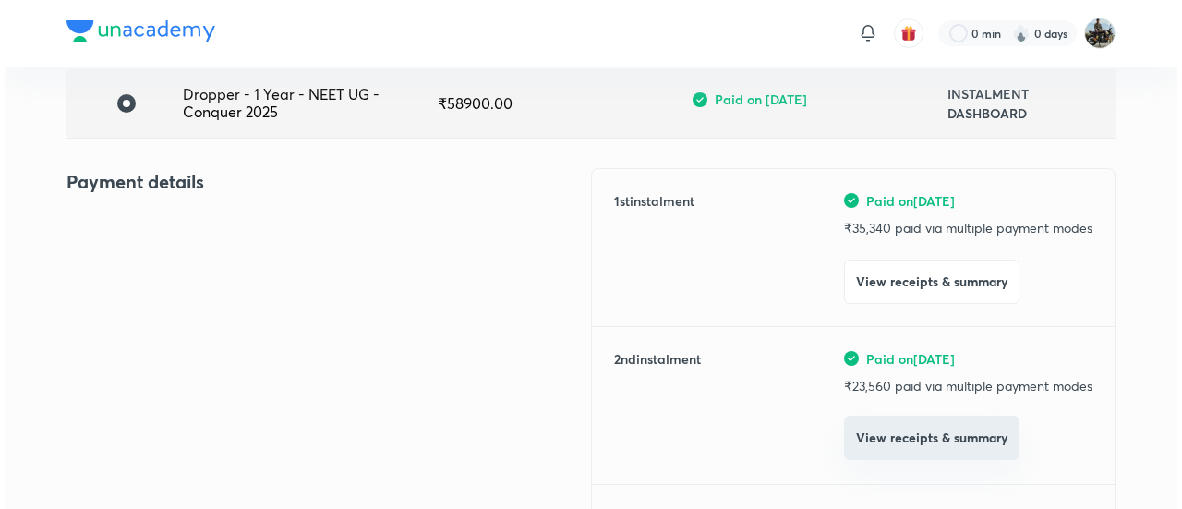
scroll to position [145, 0]
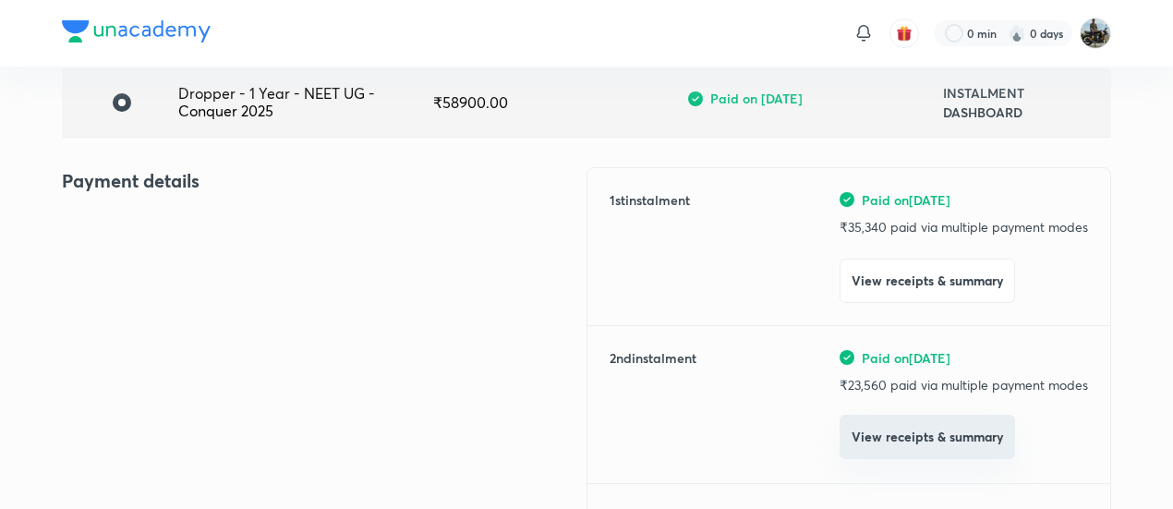
click at [874, 418] on button "View receipts & summary" at bounding box center [926, 437] width 175 height 44
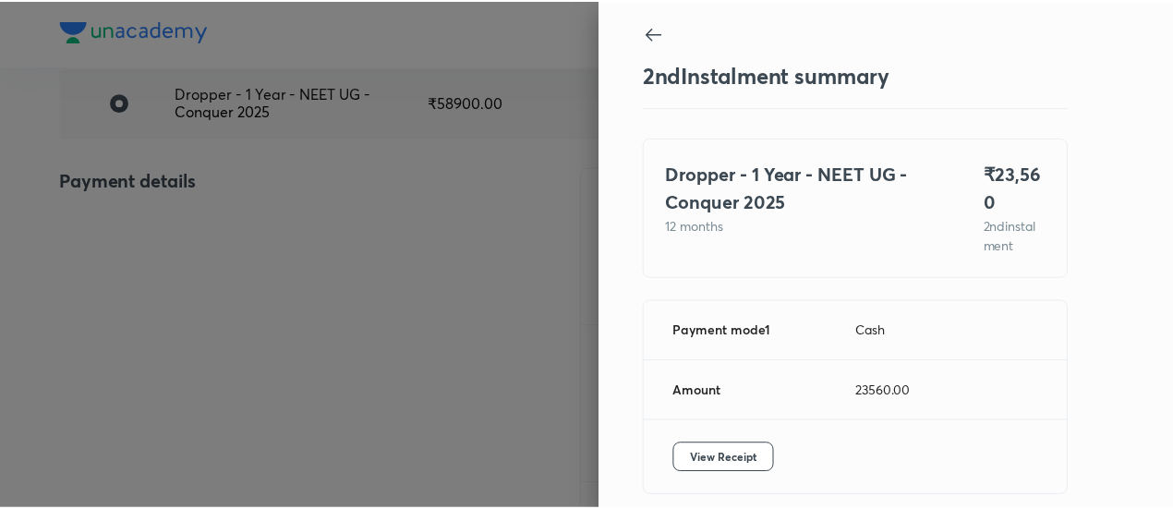
scroll to position [81, 0]
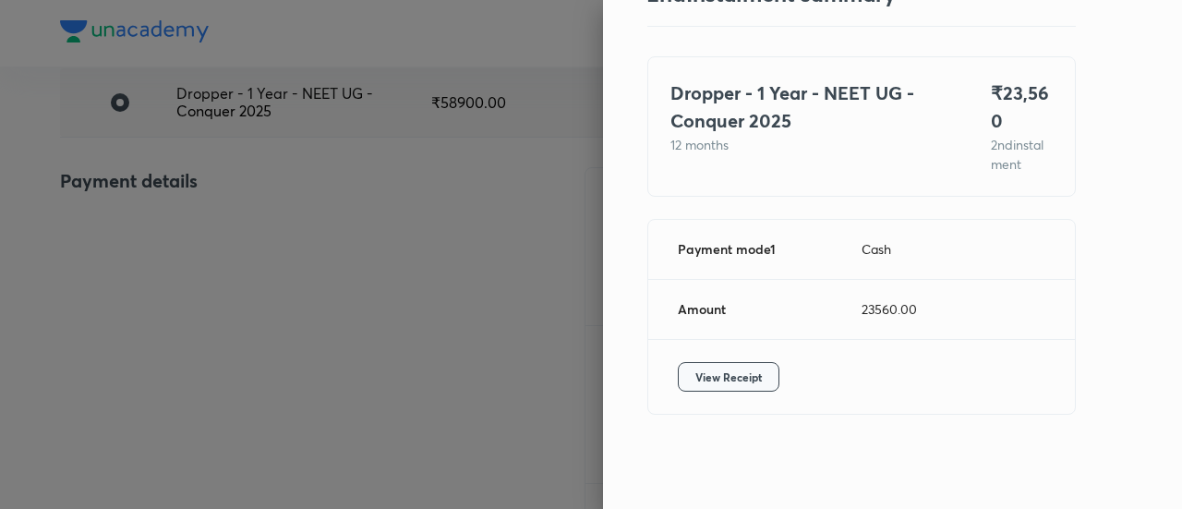
click at [715, 377] on span "View Receipt" at bounding box center [728, 376] width 66 height 18
click at [270, 173] on div at bounding box center [591, 254] width 1182 height 509
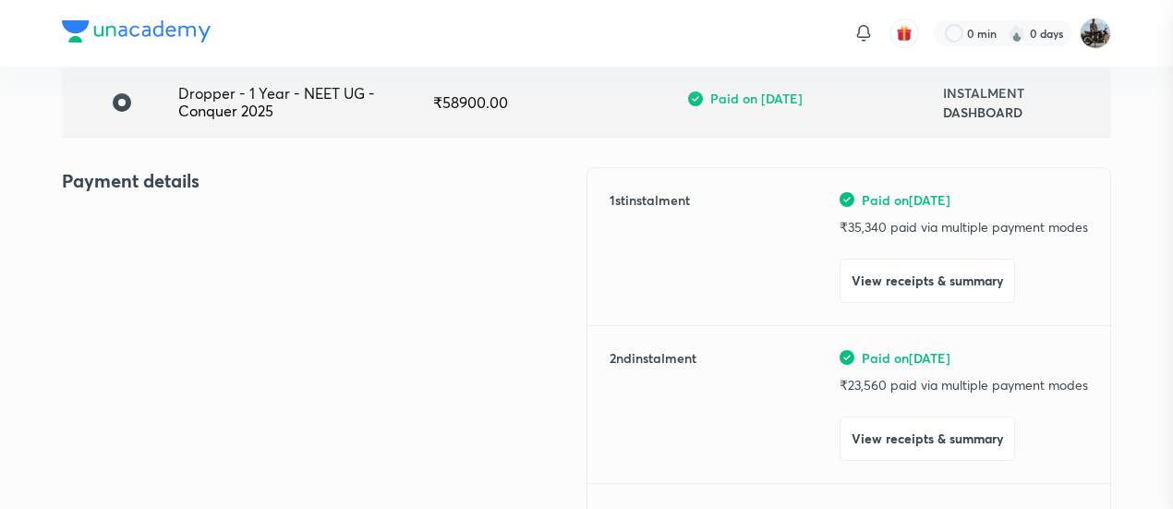
click at [270, 173] on div at bounding box center [586, 254] width 1173 height 509
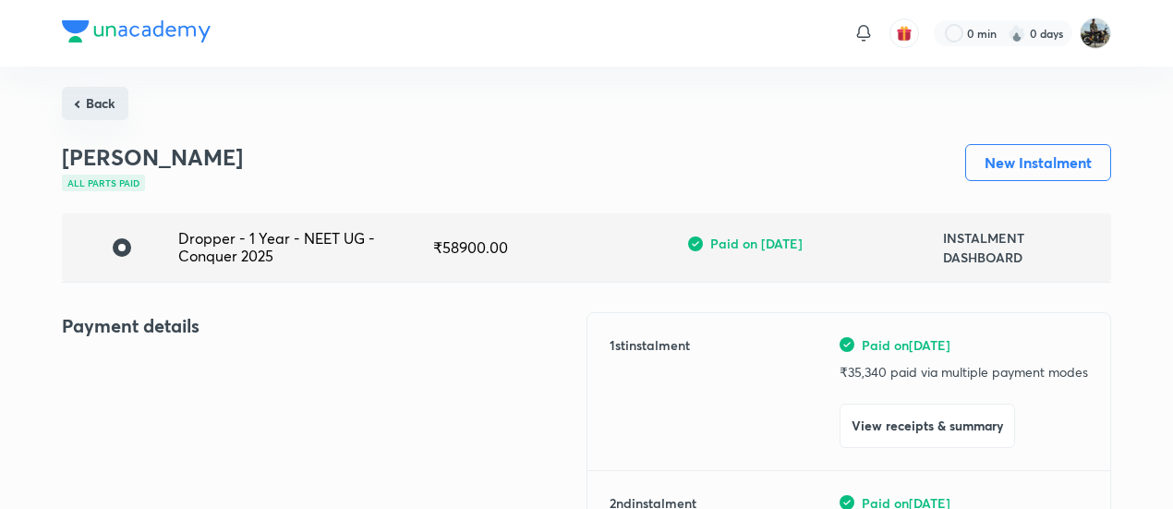
drag, startPoint x: 90, startPoint y: 75, endPoint x: 100, endPoint y: 106, distance: 32.7
click at [100, 106] on button "Back" at bounding box center [95, 103] width 66 height 33
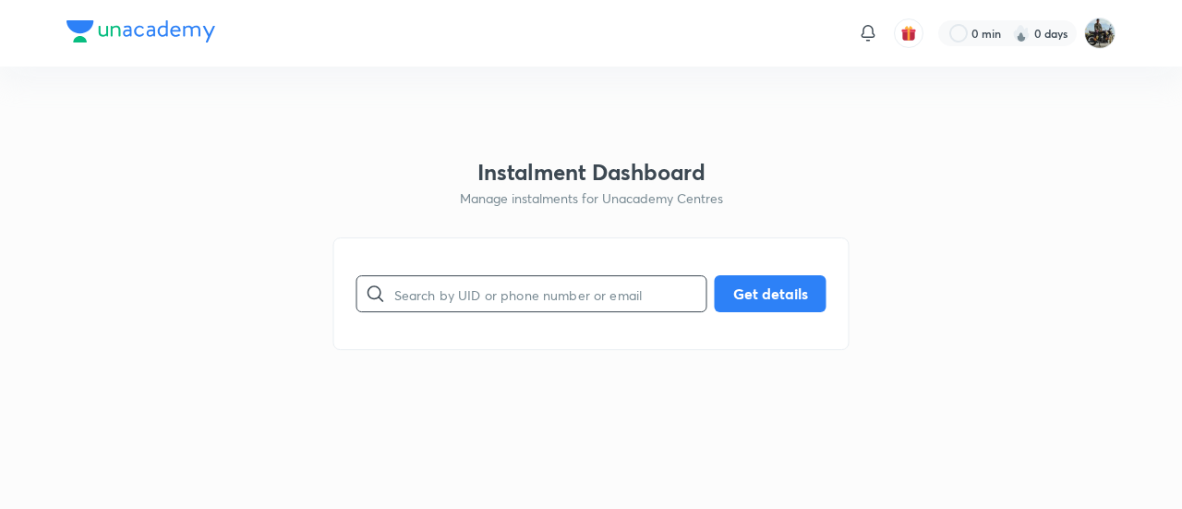
click at [464, 283] on input "text" at bounding box center [550, 294] width 312 height 47
paste input "Z3472BLTOG"
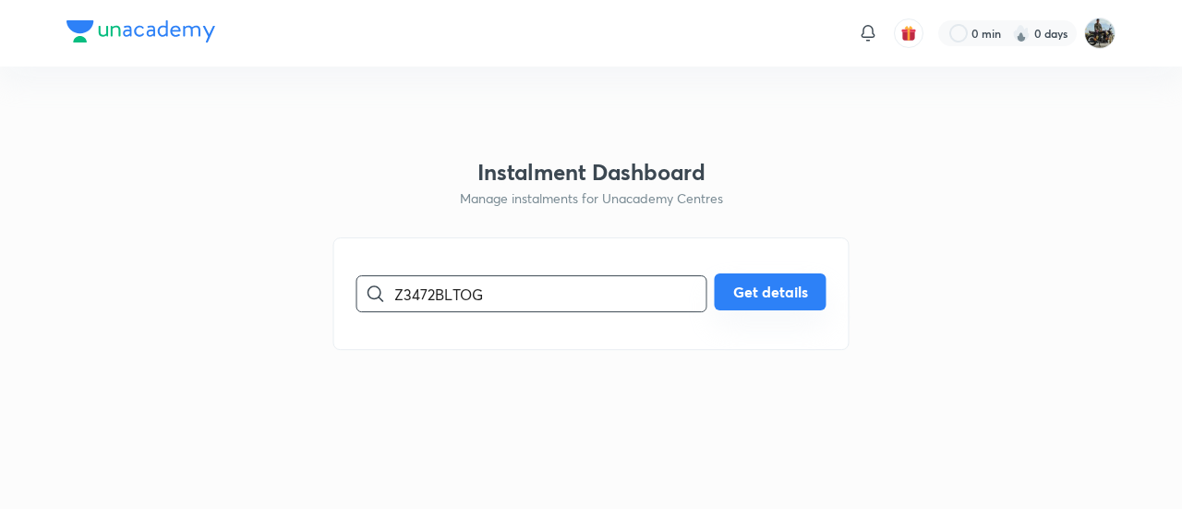
type input "Z3472BLTOG"
click at [747, 311] on div "Z3472BLTOG ​ Get details" at bounding box center [591, 293] width 470 height 37
click at [748, 295] on button "Get details" at bounding box center [771, 291] width 112 height 37
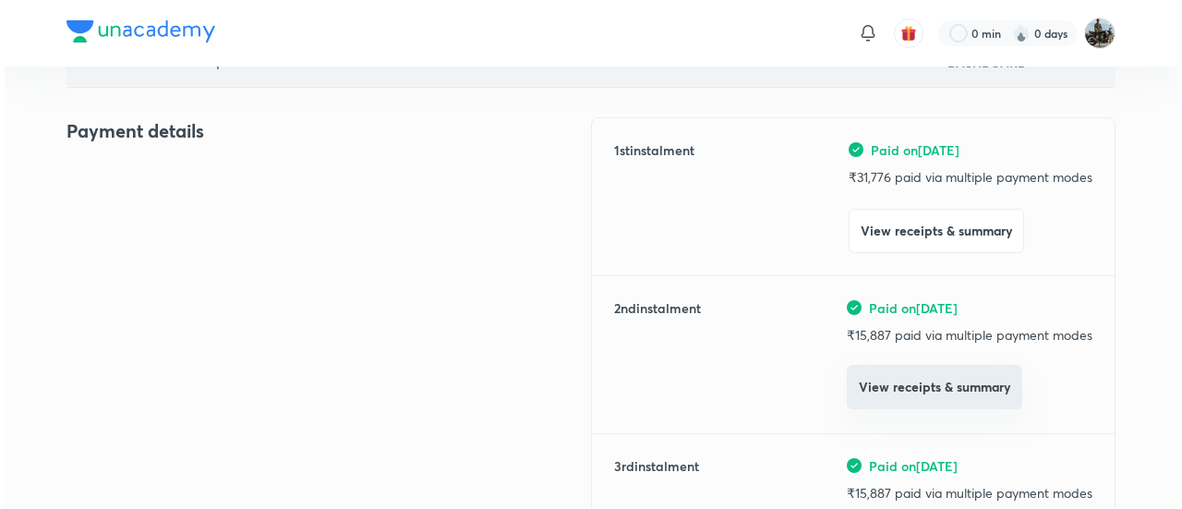
scroll to position [196, 0]
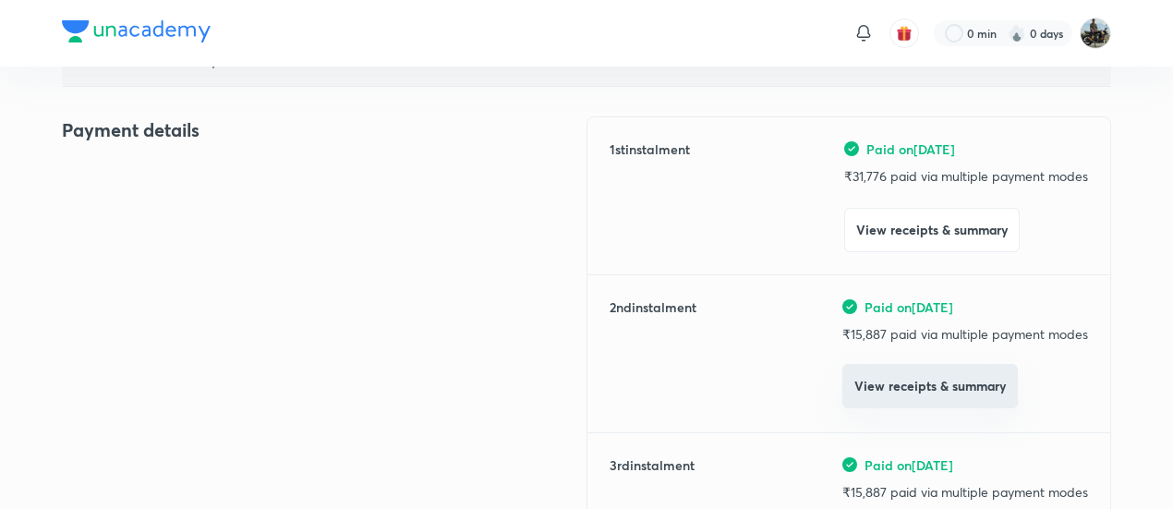
click at [886, 402] on button "View receipts & summary" at bounding box center [929, 386] width 175 height 44
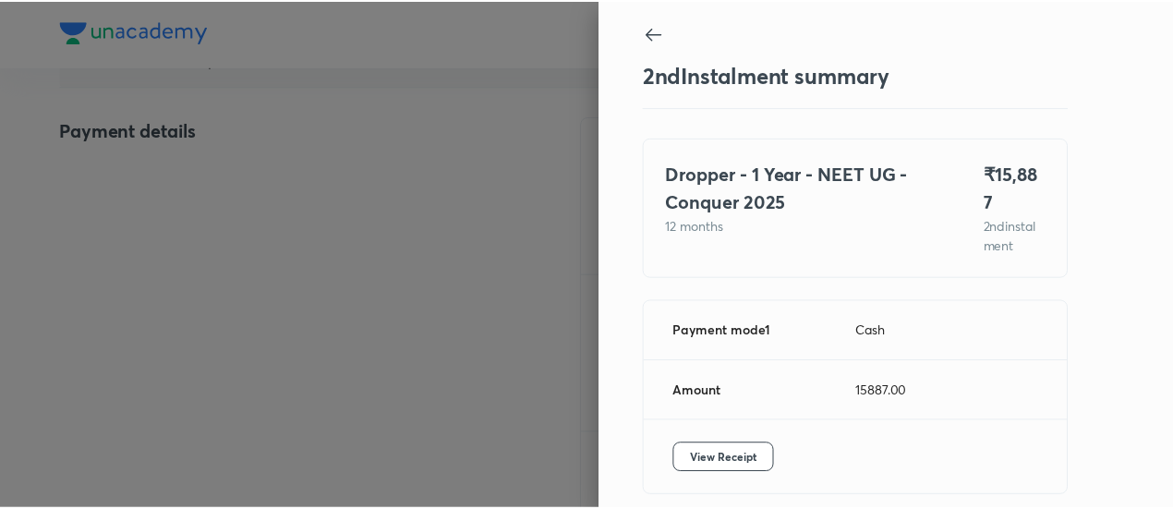
scroll to position [62, 0]
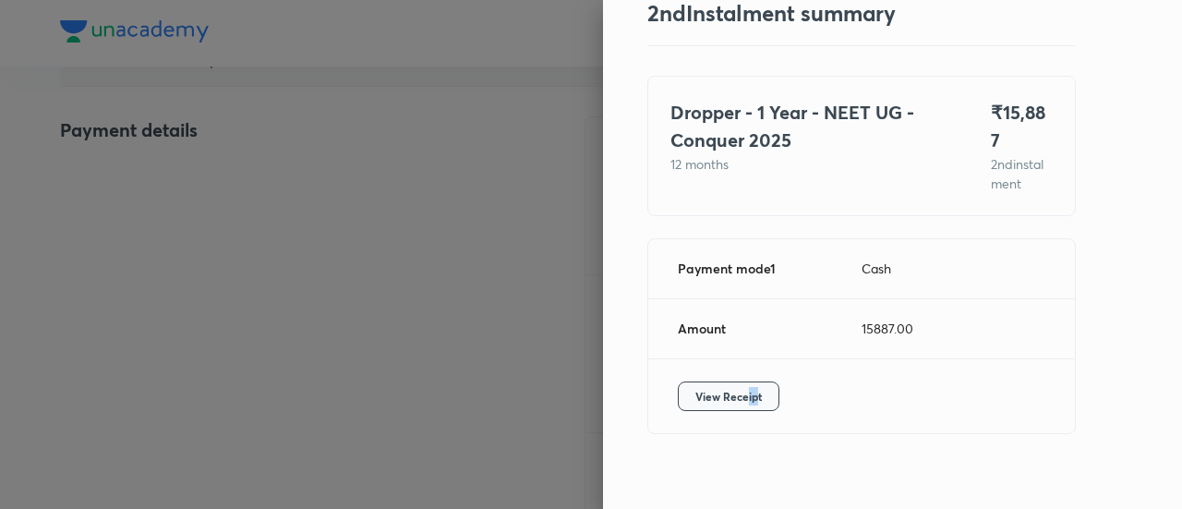
drag, startPoint x: 741, startPoint y: 400, endPoint x: 730, endPoint y: 374, distance: 28.1
click at [730, 374] on div "View Receipt" at bounding box center [861, 396] width 427 height 74
click at [730, 387] on span "View Receipt" at bounding box center [728, 396] width 66 height 18
click at [451, 228] on div at bounding box center [591, 254] width 1182 height 509
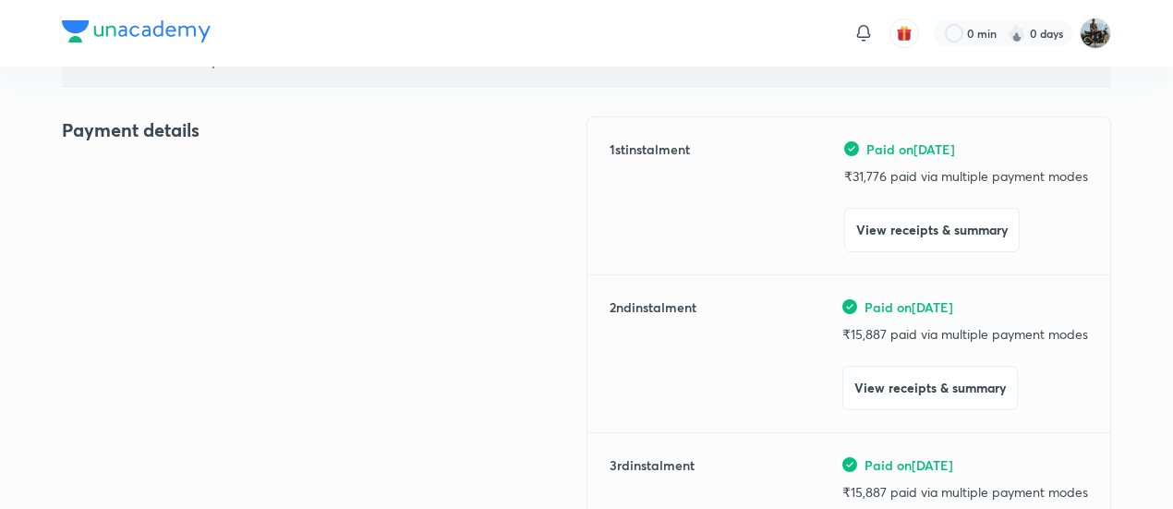
drag, startPoint x: 451, startPoint y: 228, endPoint x: 755, endPoint y: 480, distance: 395.5
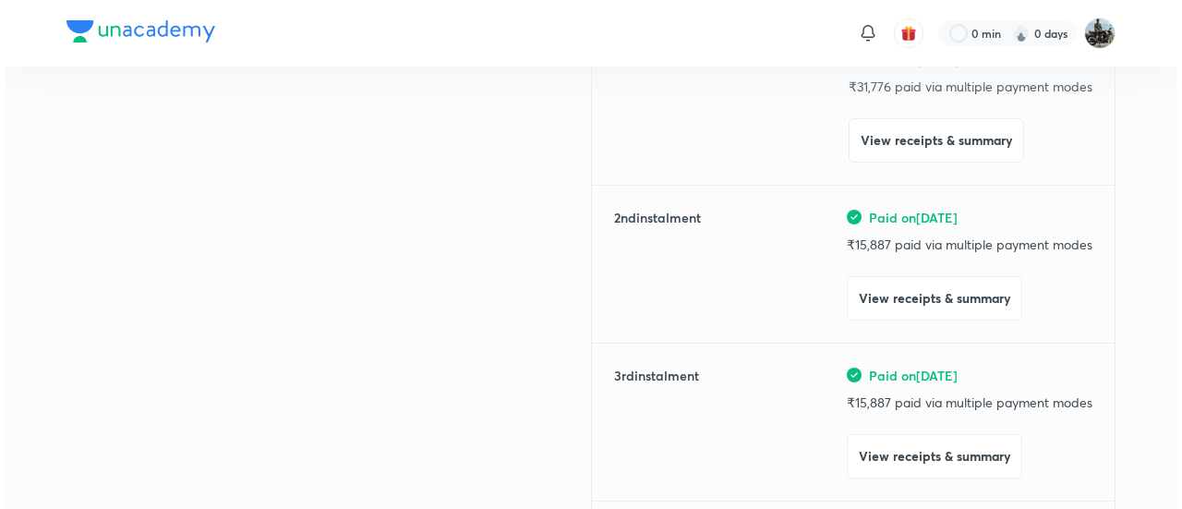
scroll to position [323, 0]
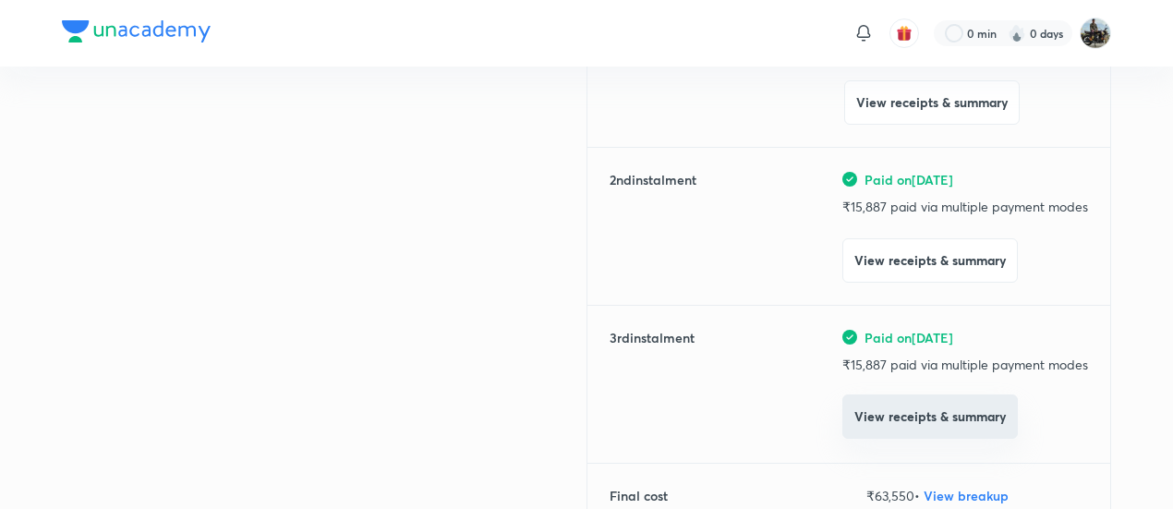
click at [874, 433] on button "View receipts & summary" at bounding box center [929, 416] width 175 height 44
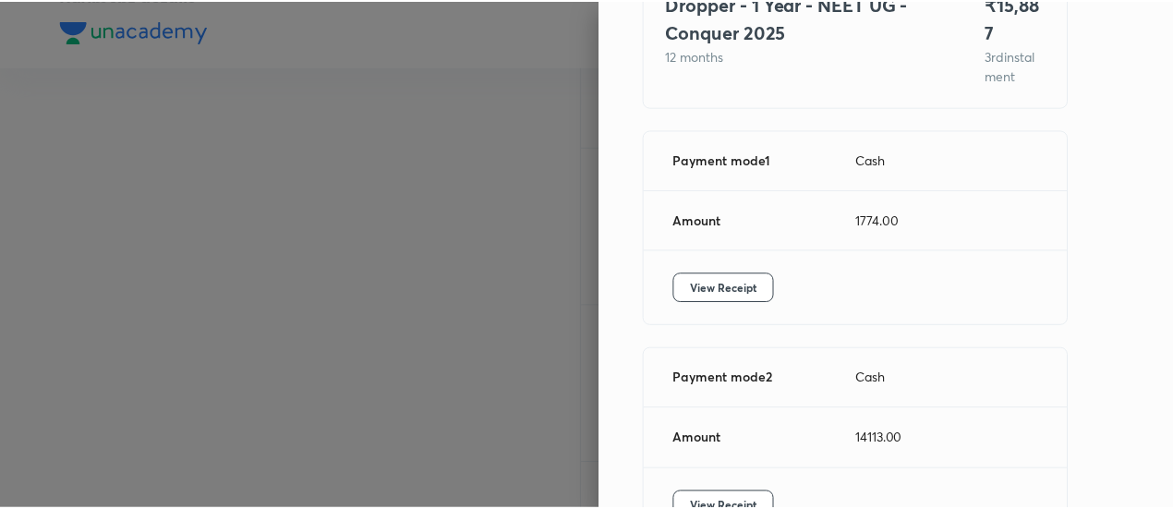
scroll to position [279, 0]
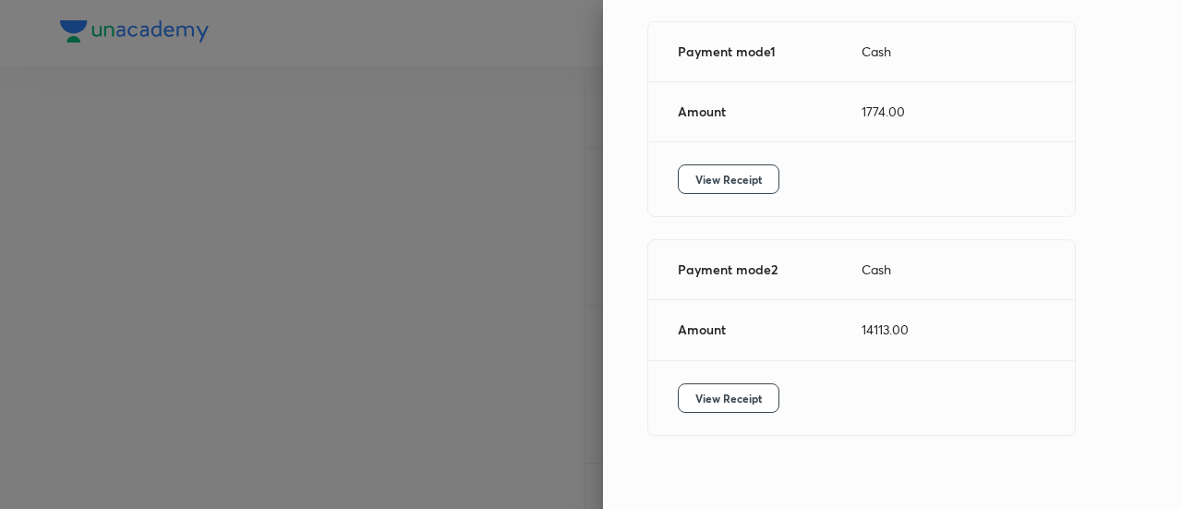
click at [193, 330] on div at bounding box center [591, 254] width 1182 height 509
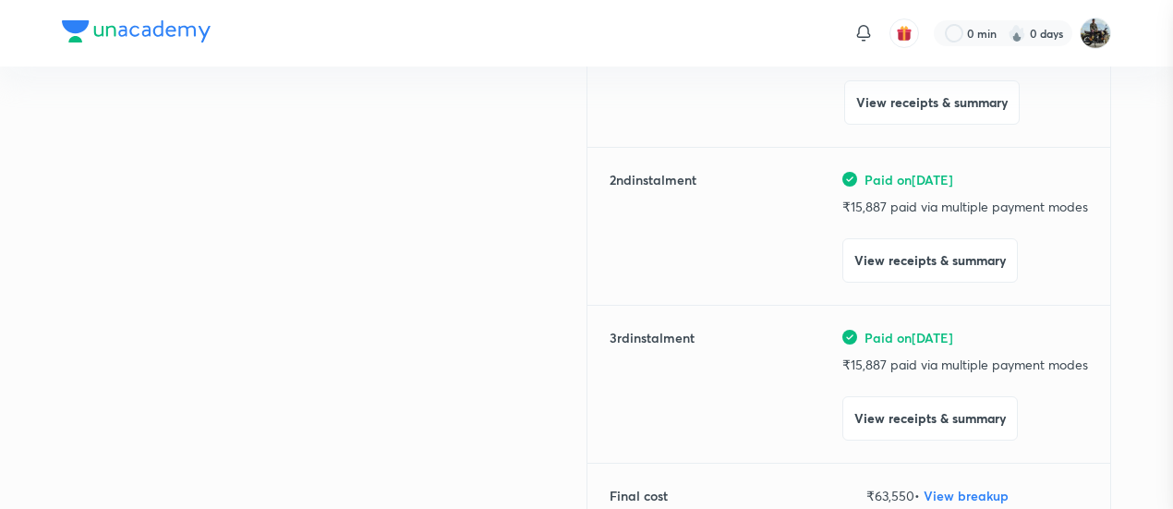
click at [193, 330] on div at bounding box center [586, 254] width 1173 height 509
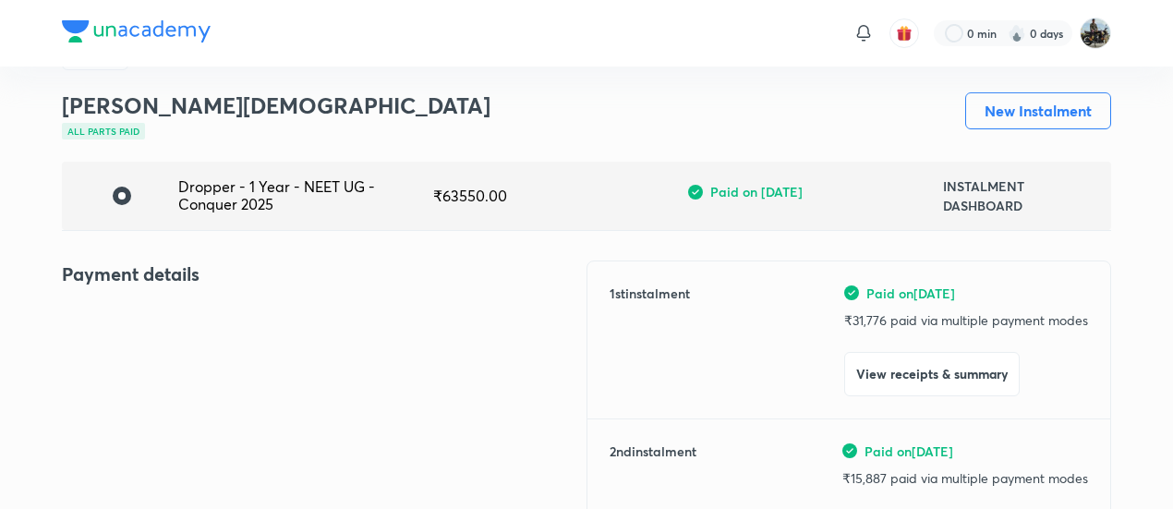
scroll to position [0, 0]
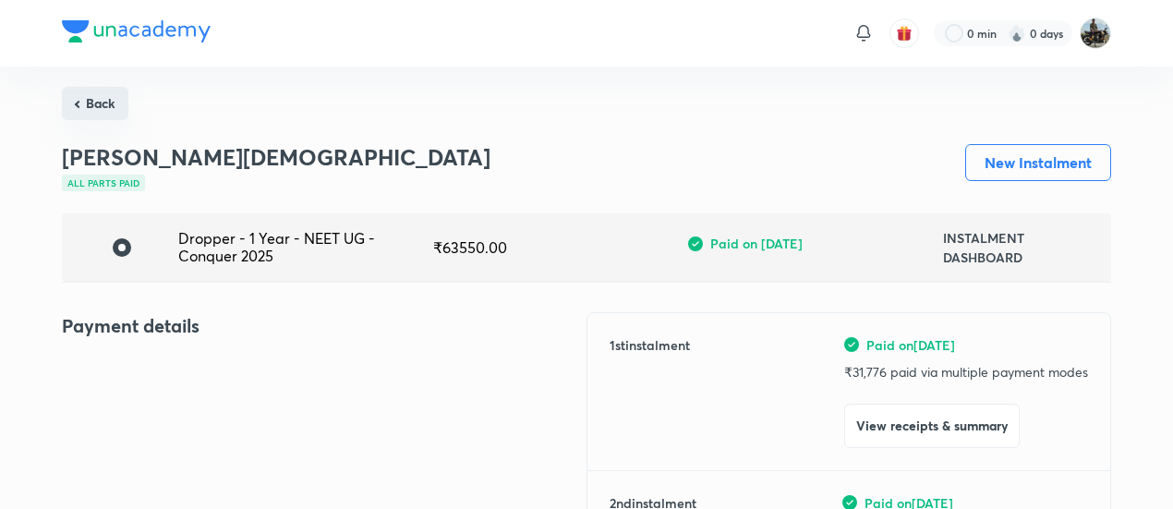
click at [86, 97] on button "Back" at bounding box center [95, 103] width 66 height 33
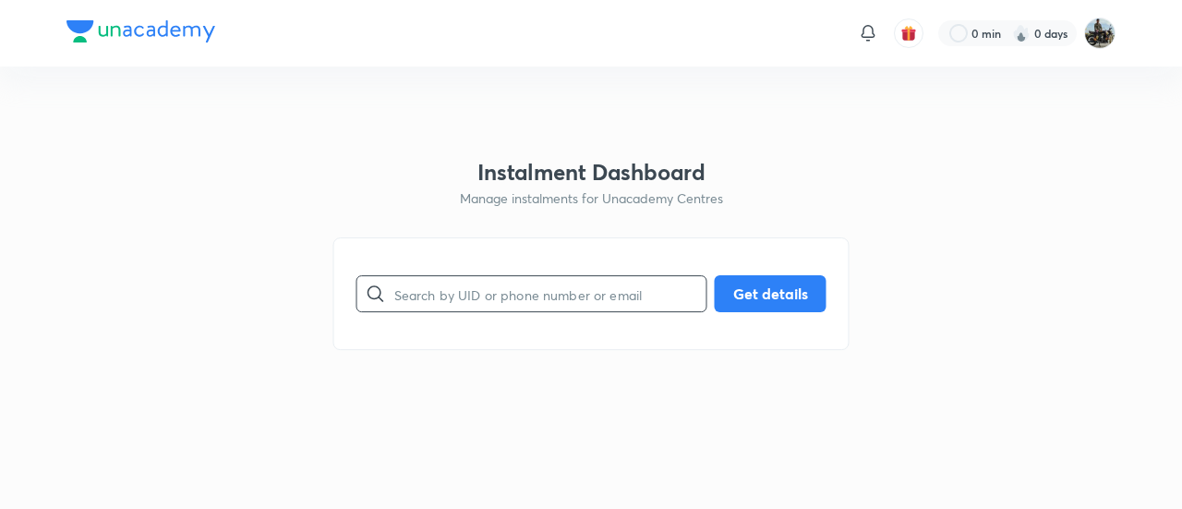
click at [498, 304] on input "text" at bounding box center [550, 294] width 312 height 47
paste input "DAON6CO07V"
type input "DAON6CO07V"
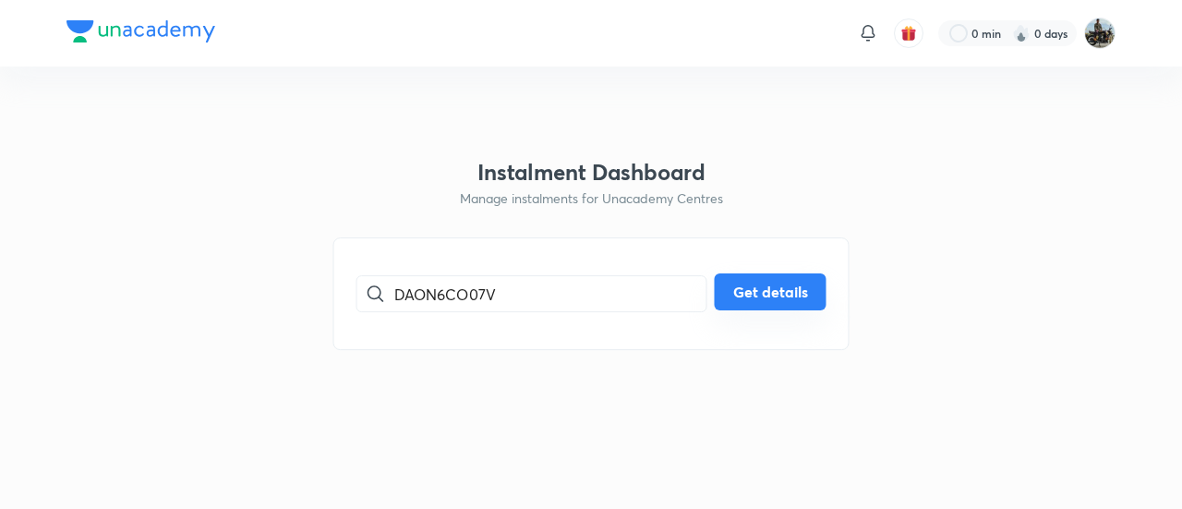
click at [785, 280] on button "Get details" at bounding box center [771, 291] width 112 height 37
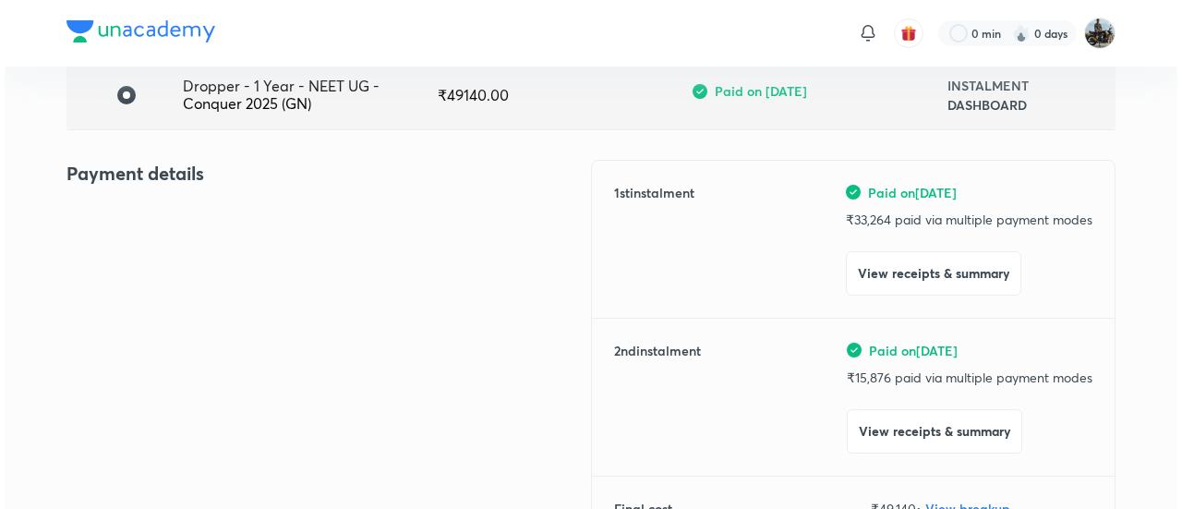
scroll to position [156, 0]
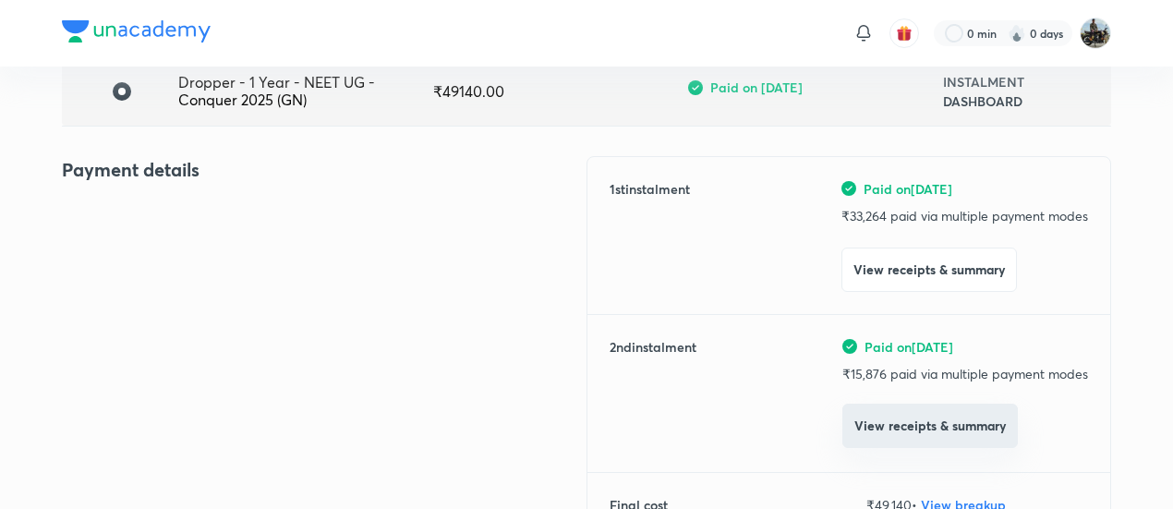
click at [886, 414] on button "View receipts & summary" at bounding box center [929, 426] width 175 height 44
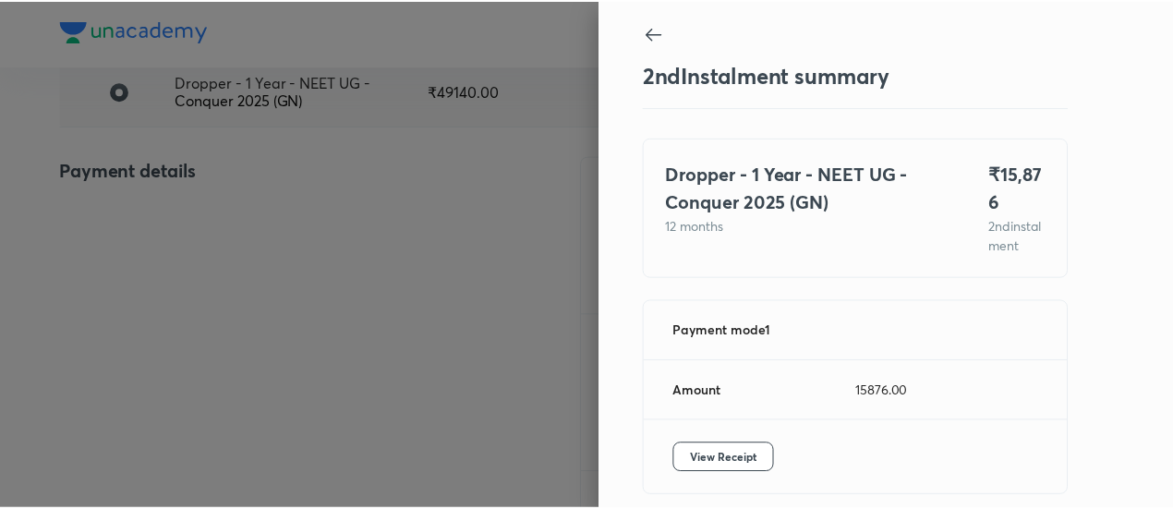
scroll to position [101, 0]
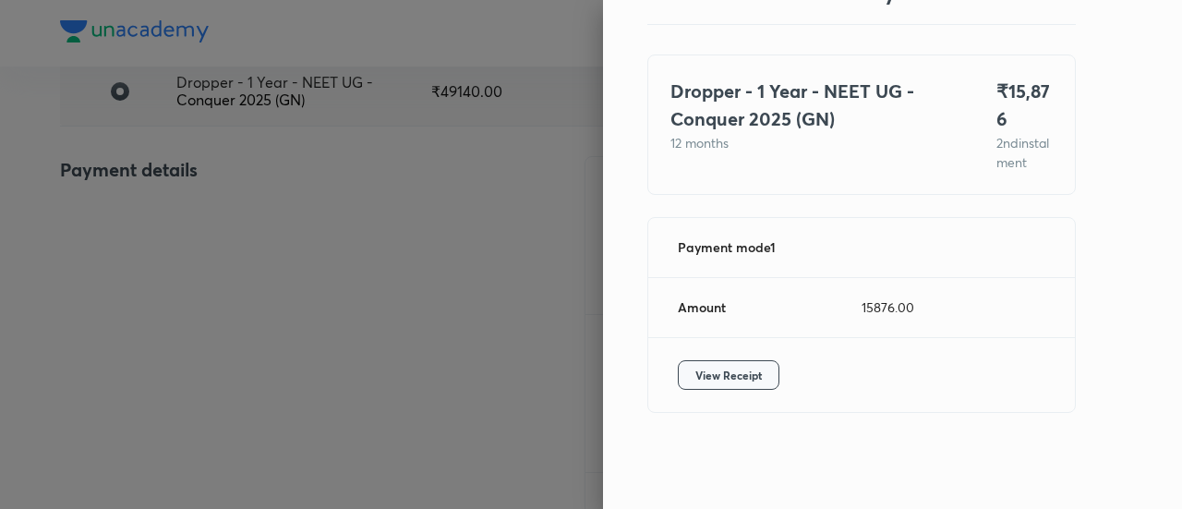
click at [730, 378] on span "View Receipt" at bounding box center [728, 375] width 66 height 18
click at [524, 255] on div at bounding box center [591, 254] width 1182 height 509
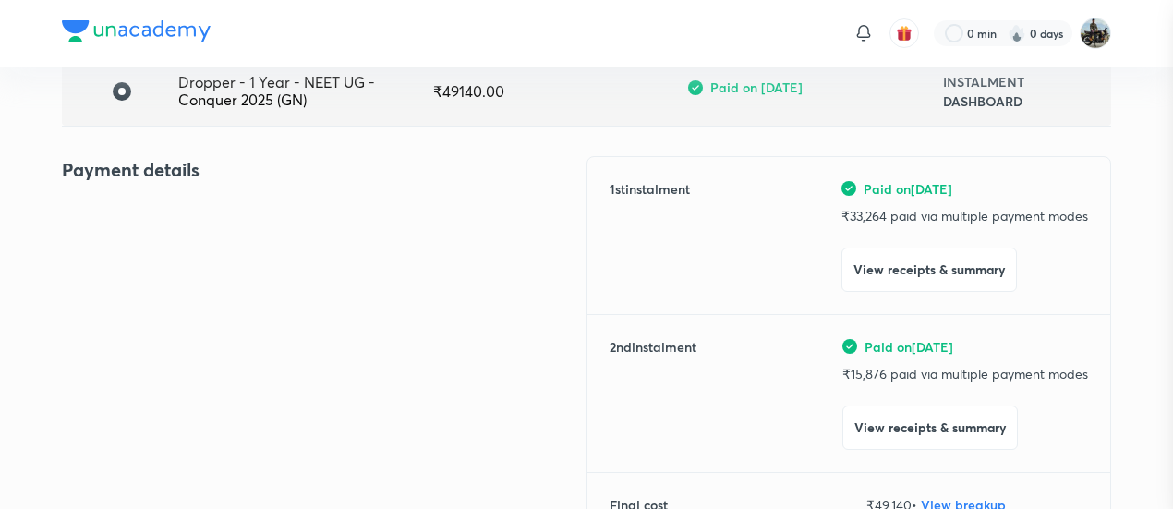
click at [524, 255] on div at bounding box center [586, 254] width 1173 height 509
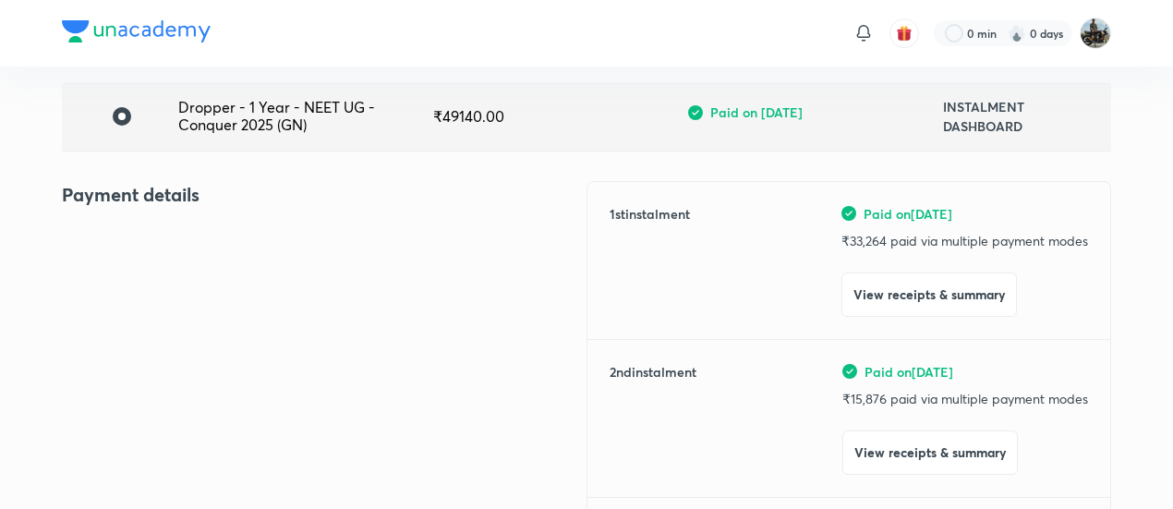
scroll to position [132, 0]
click at [246, 136] on div "Dropper - 1 Year - NEET UG - Conquer 2025 (GN) ₹ 49140.00 Paid on [DATE] INSTAL…" at bounding box center [586, 115] width 1049 height 68
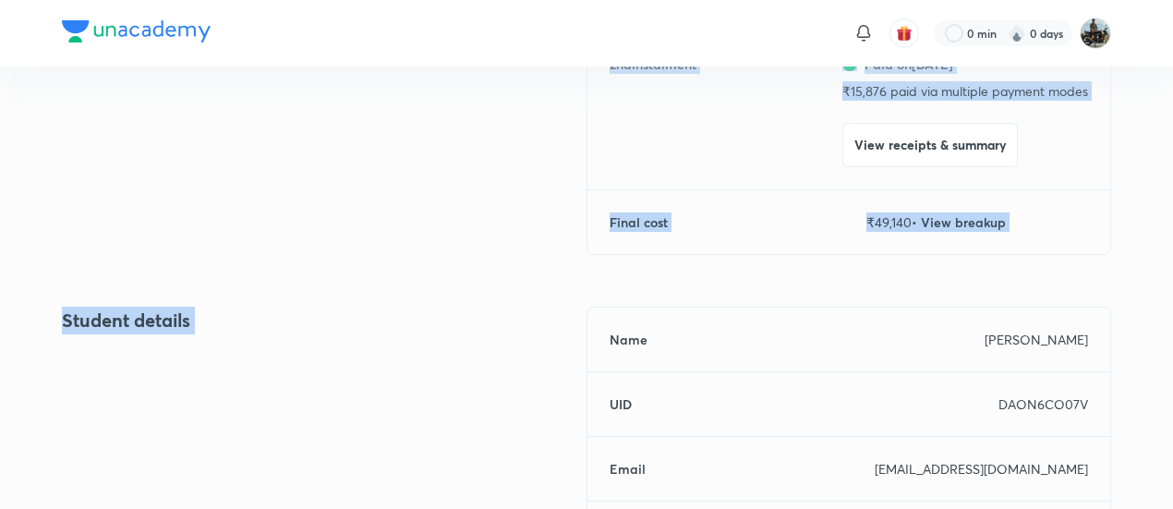
drag, startPoint x: 246, startPoint y: 136, endPoint x: 440, endPoint y: 552, distance: 459.4
click at [440, 508] on html "0 min 0 days Back [PERSON_NAME] All parts paid New Instalment Dropper - 1 Year …" at bounding box center [586, 285] width 1173 height 1449
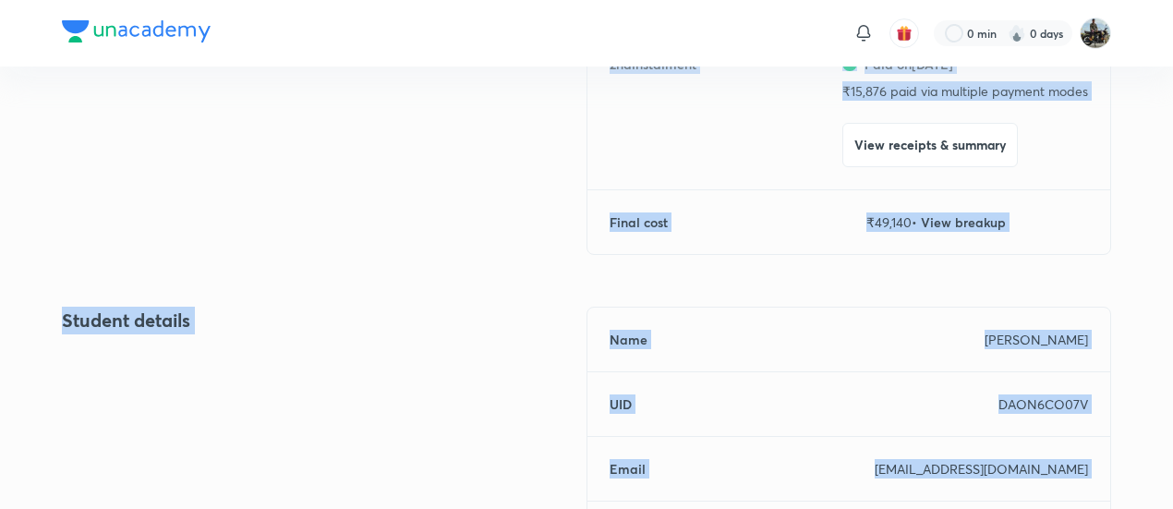
scroll to position [495, 0]
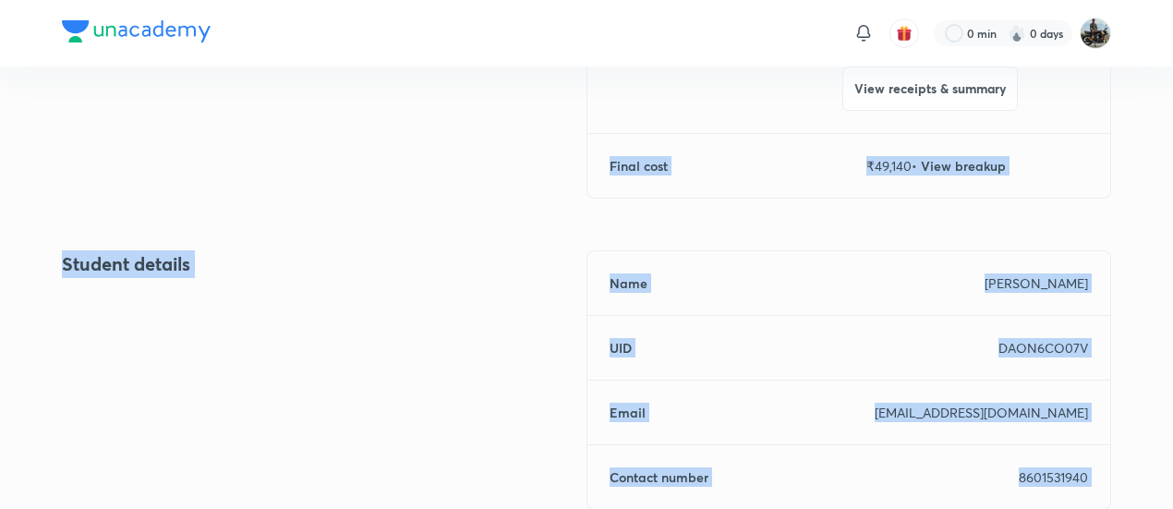
click at [393, 300] on div "Student details" at bounding box center [324, 391] width 524 height 282
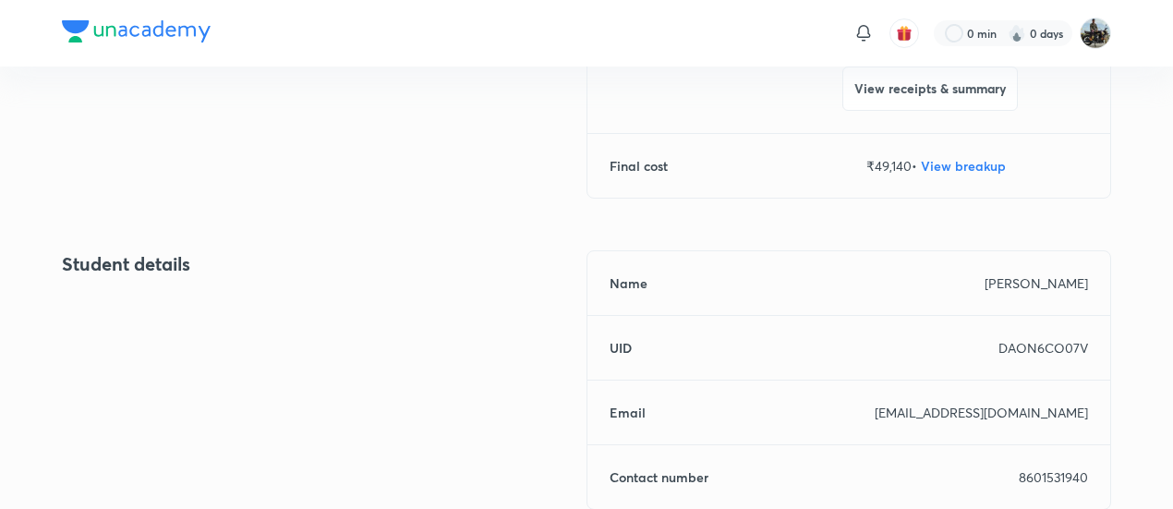
click at [393, 300] on div "Student details" at bounding box center [324, 391] width 524 height 282
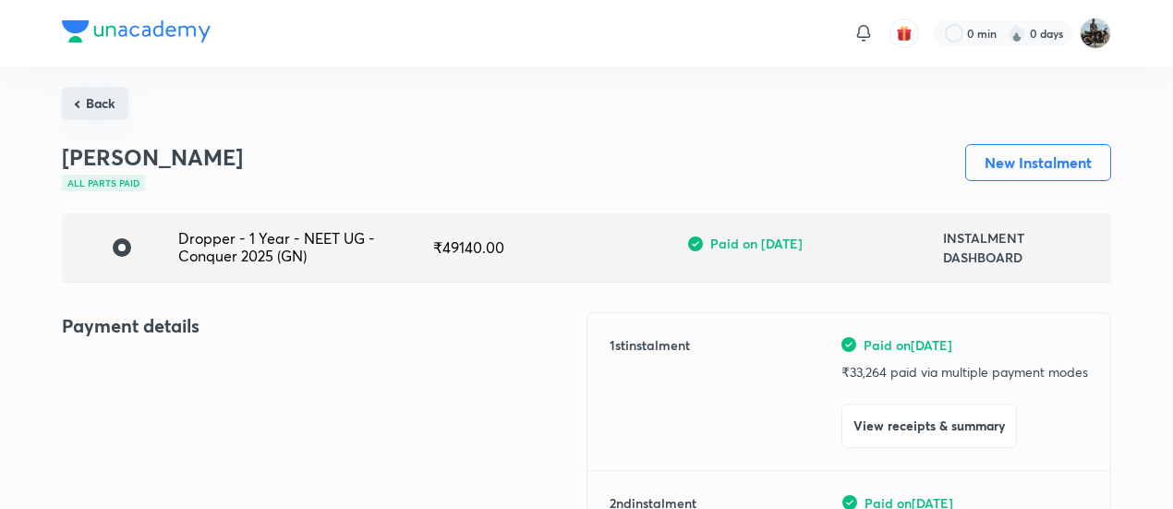
click at [102, 95] on button "Back" at bounding box center [95, 103] width 66 height 33
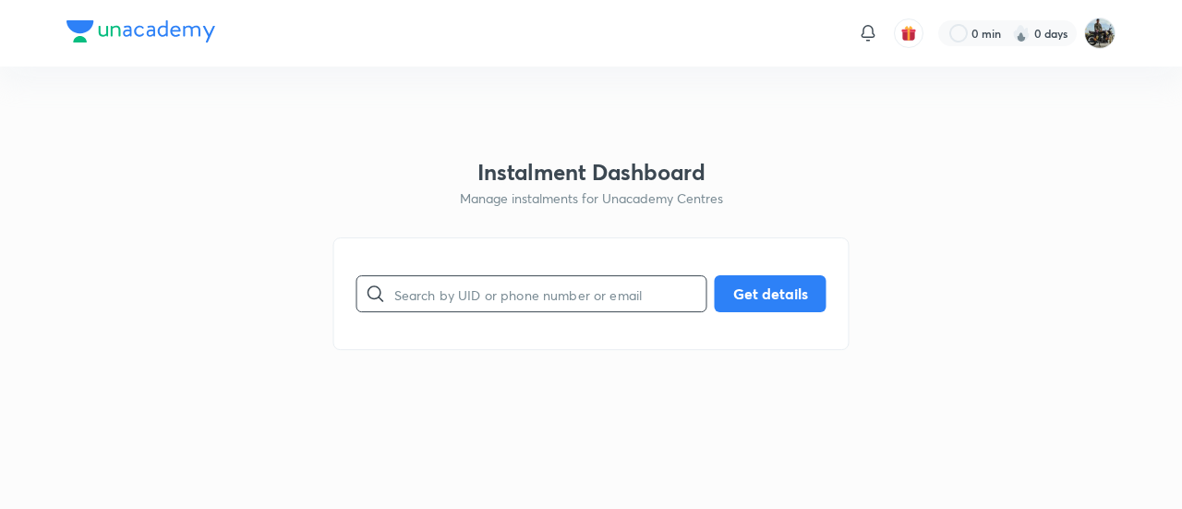
click at [435, 283] on input "text" at bounding box center [550, 294] width 312 height 47
paste input "5GH9IF4C2E"
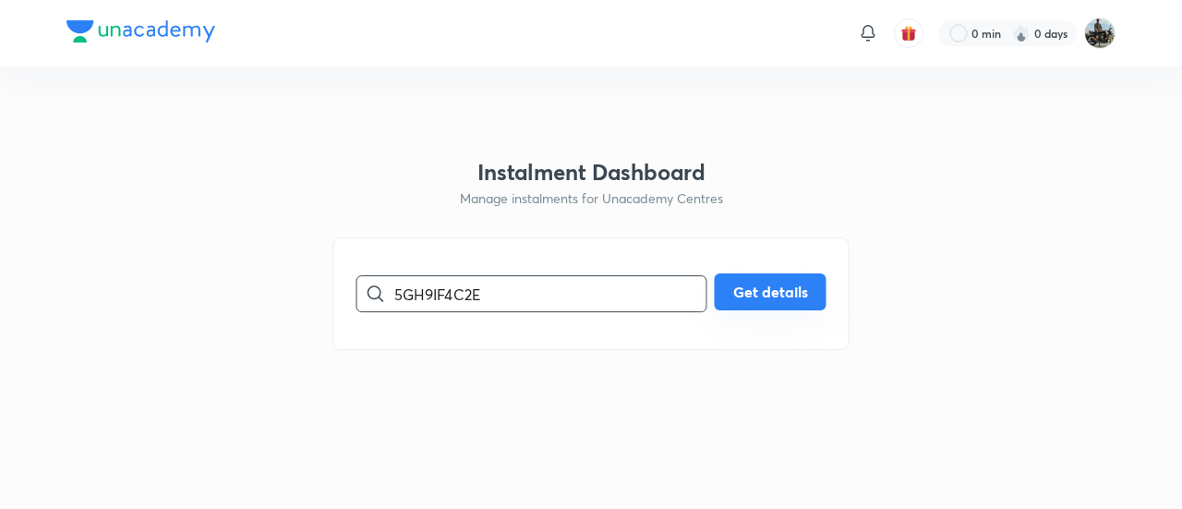
type input "5GH9IF4C2E"
click at [748, 311] on div "5GH9IF4C2E ​ Get details" at bounding box center [591, 293] width 470 height 37
click at [750, 299] on button "Get details" at bounding box center [771, 291] width 112 height 37
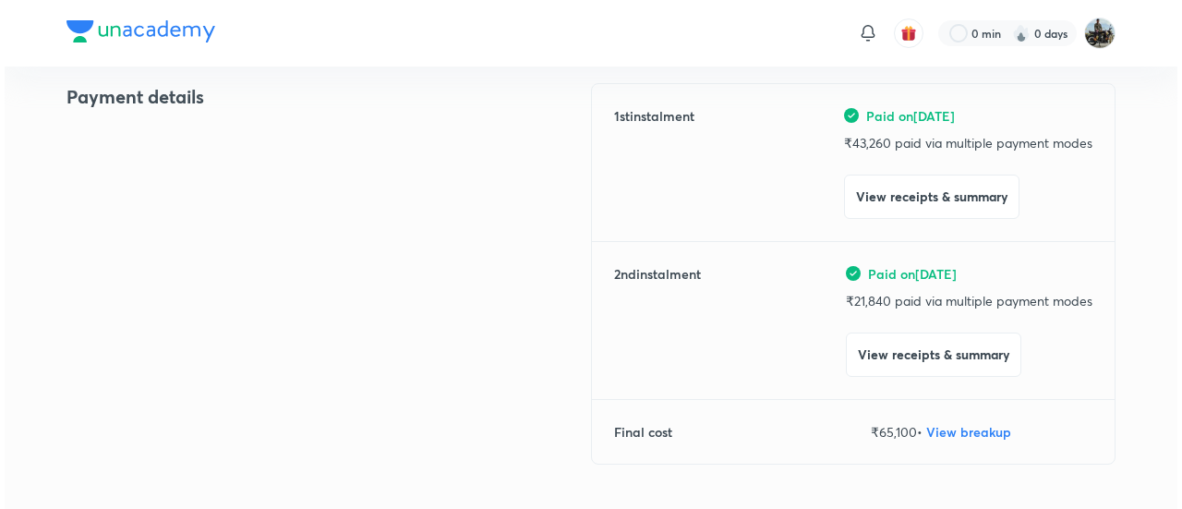
scroll to position [230, 0]
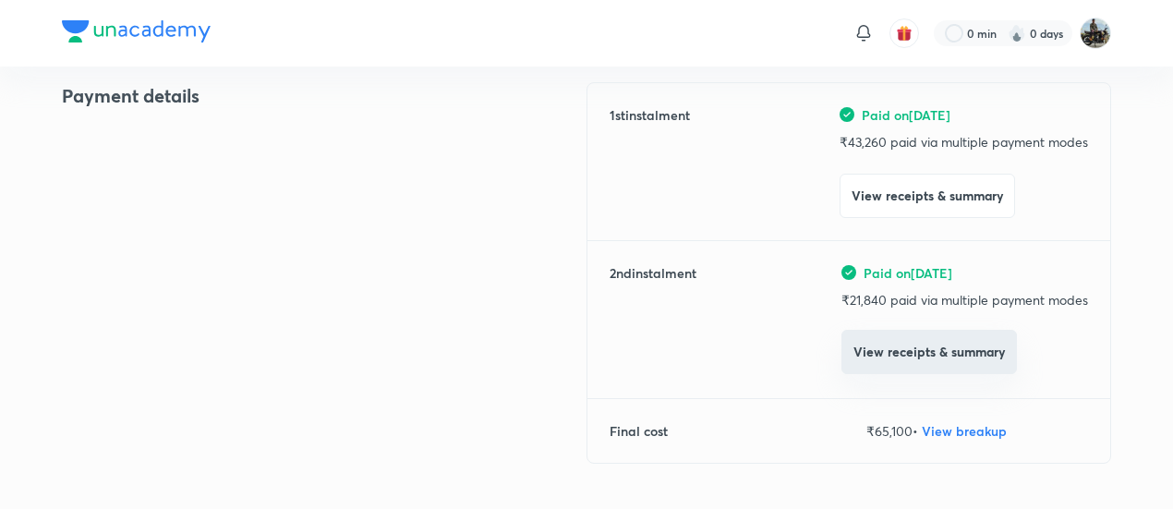
click at [879, 337] on button "View receipts & summary" at bounding box center [928, 352] width 175 height 44
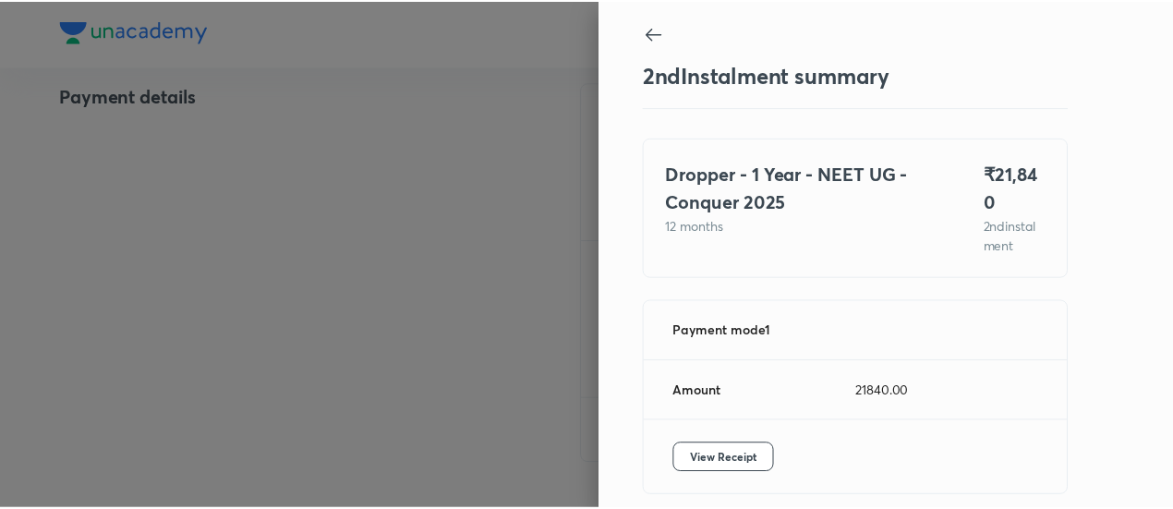
scroll to position [62, 0]
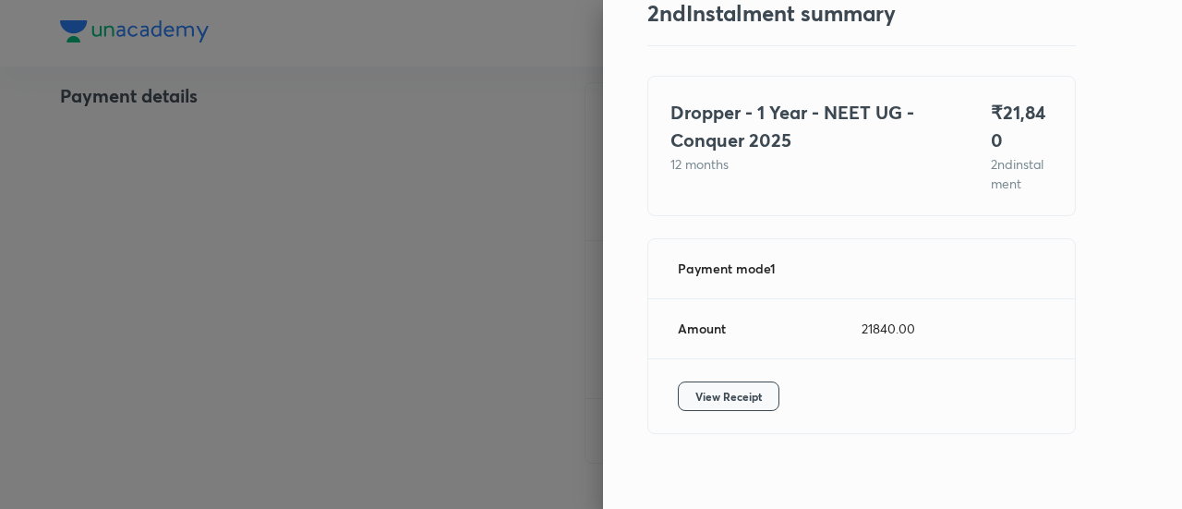
click at [707, 387] on span "View Receipt" at bounding box center [728, 396] width 66 height 18
click at [175, 204] on div at bounding box center [591, 254] width 1182 height 509
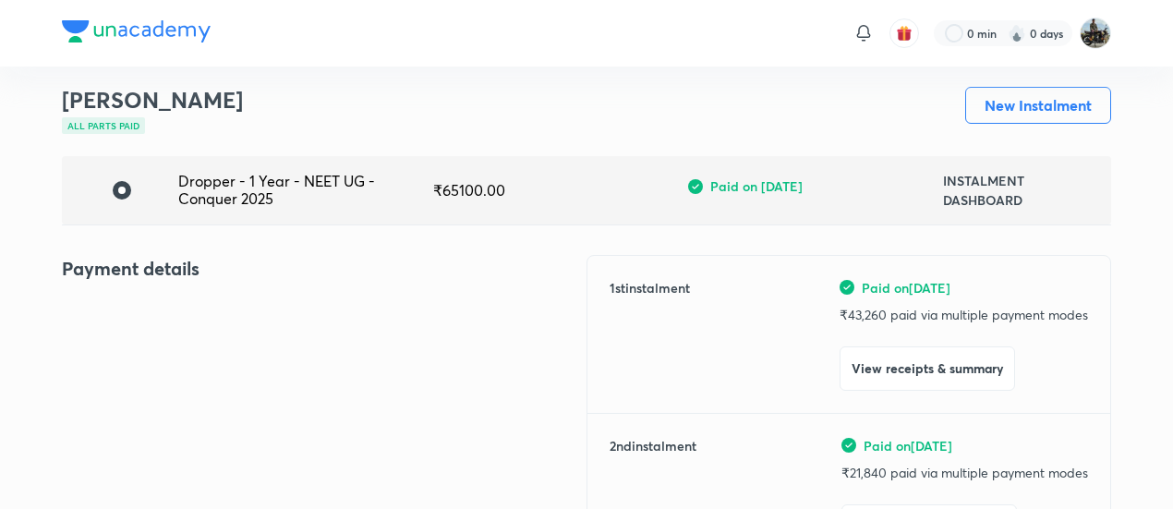
scroll to position [0, 0]
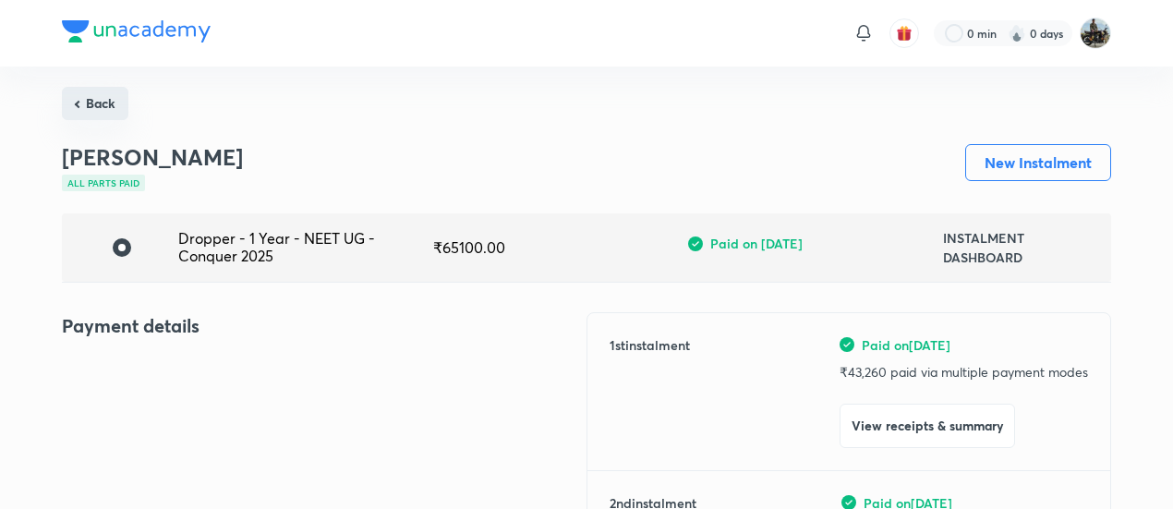
click at [96, 91] on button "Back" at bounding box center [95, 103] width 66 height 33
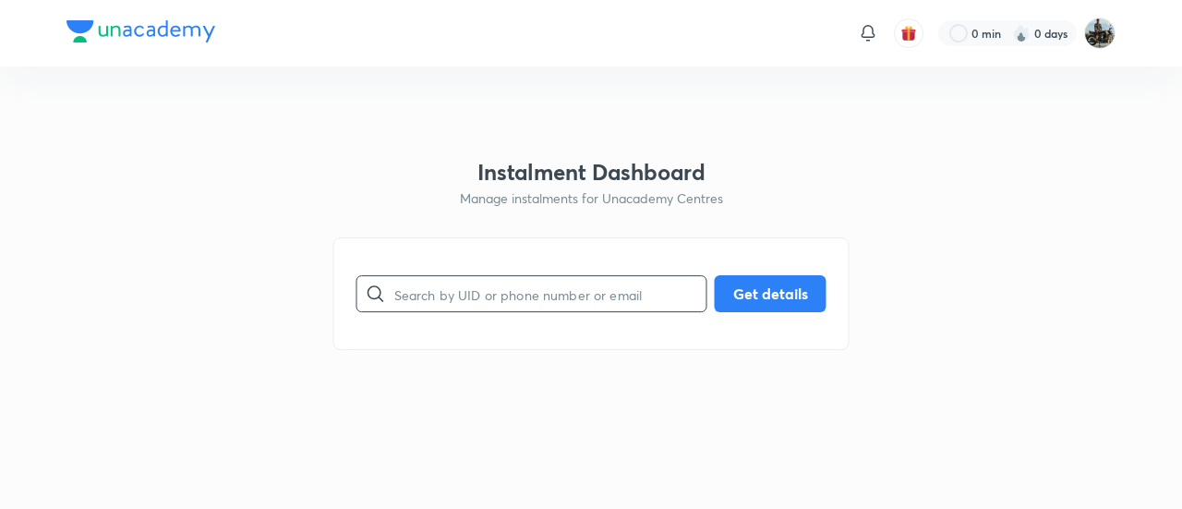
click at [537, 296] on input "text" at bounding box center [550, 294] width 312 height 47
paste input "TBUC5IFLIZ"
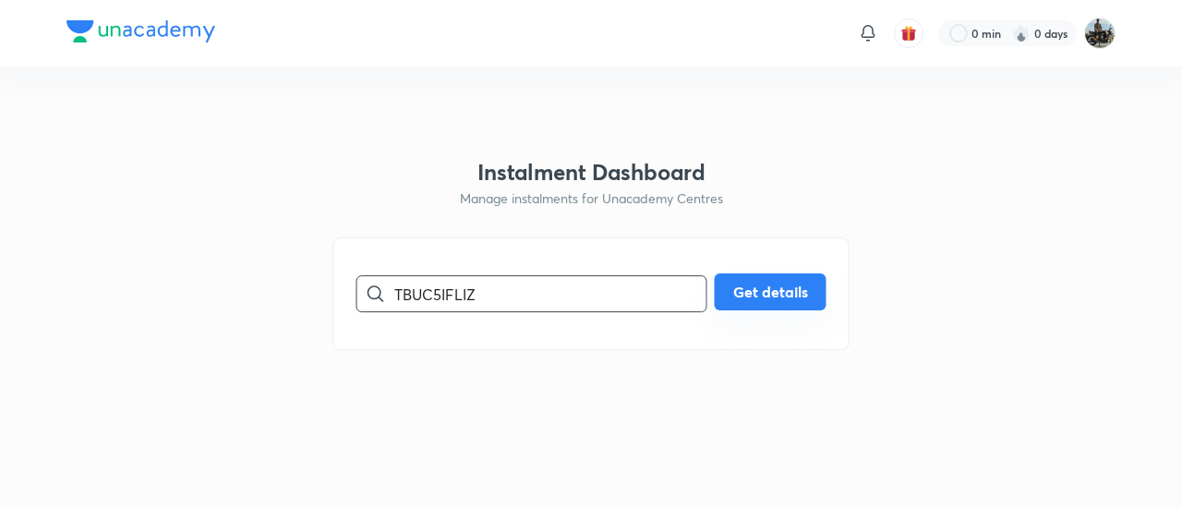
type input "TBUC5IFLIZ"
click at [769, 305] on button "Get details" at bounding box center [771, 291] width 112 height 37
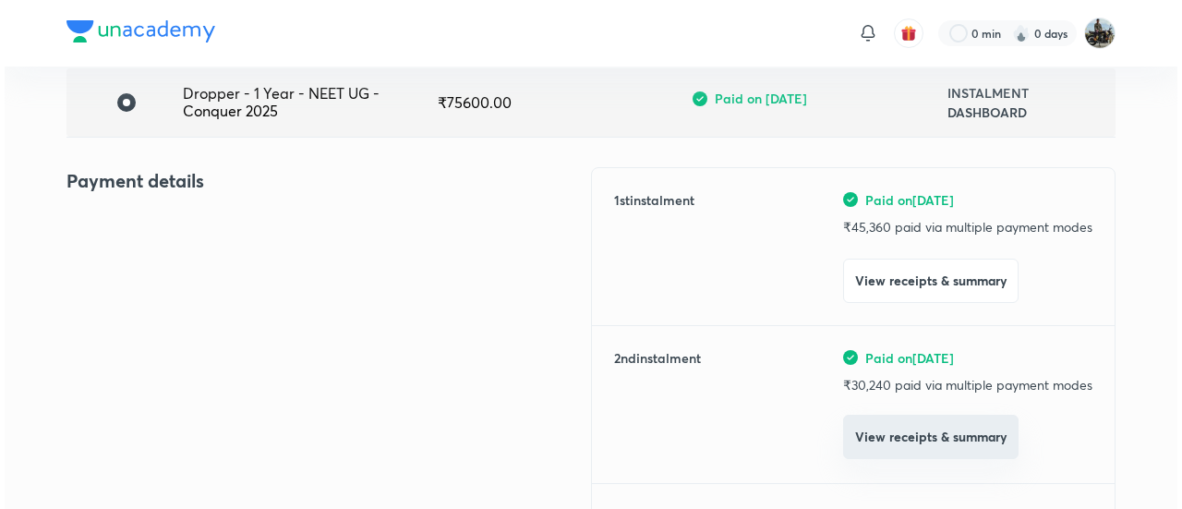
scroll to position [146, 0]
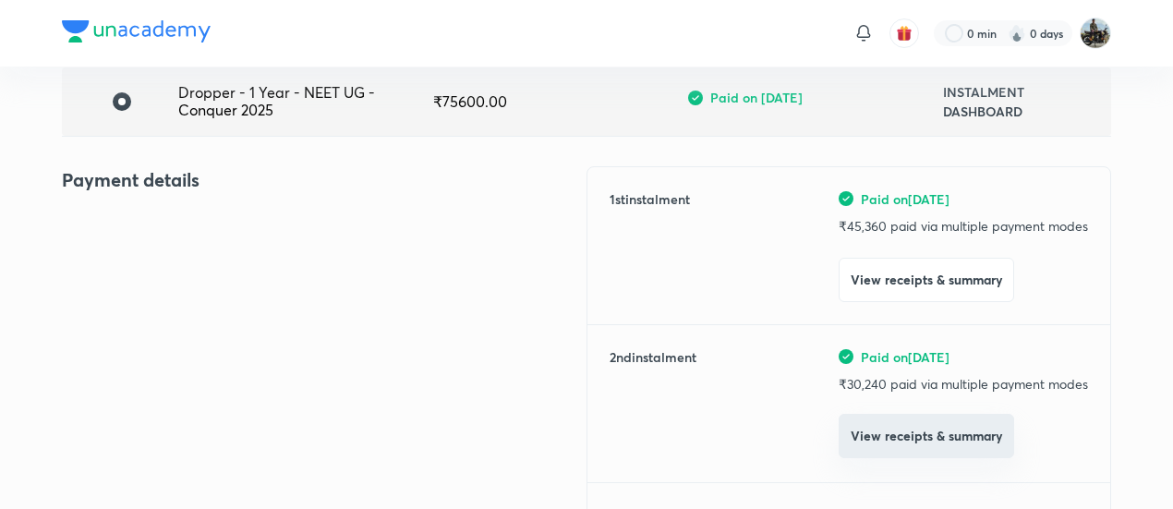
click at [886, 444] on button "View receipts & summary" at bounding box center [925, 436] width 175 height 44
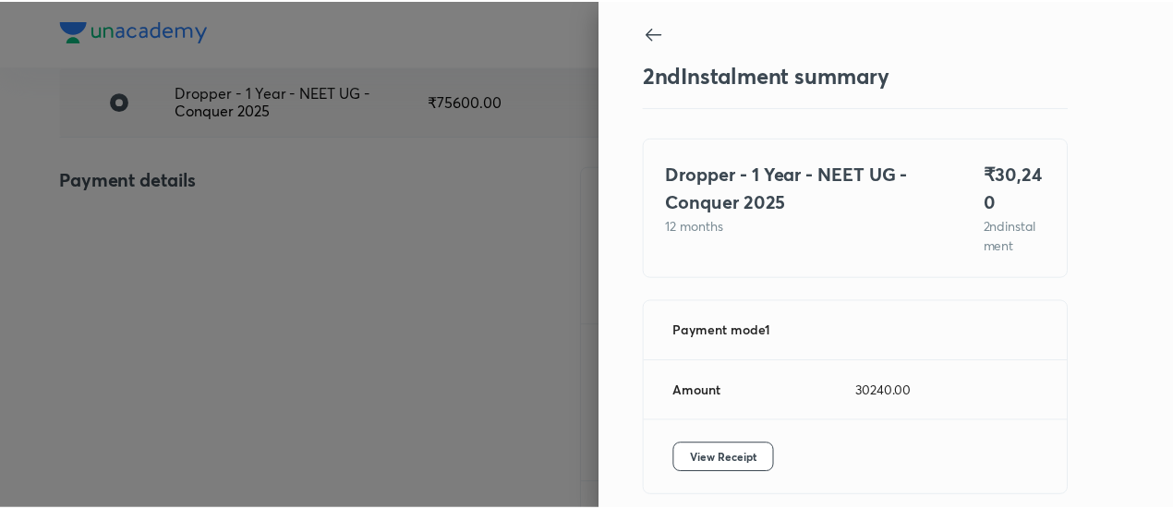
scroll to position [81, 0]
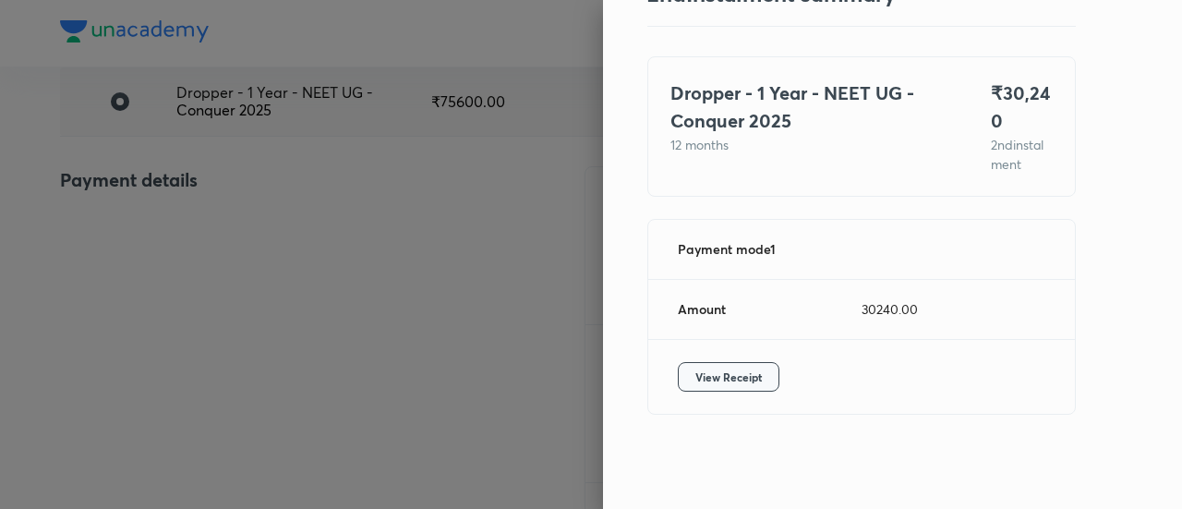
click at [728, 368] on span "View Receipt" at bounding box center [728, 376] width 66 height 18
click at [221, 181] on div at bounding box center [591, 254] width 1182 height 509
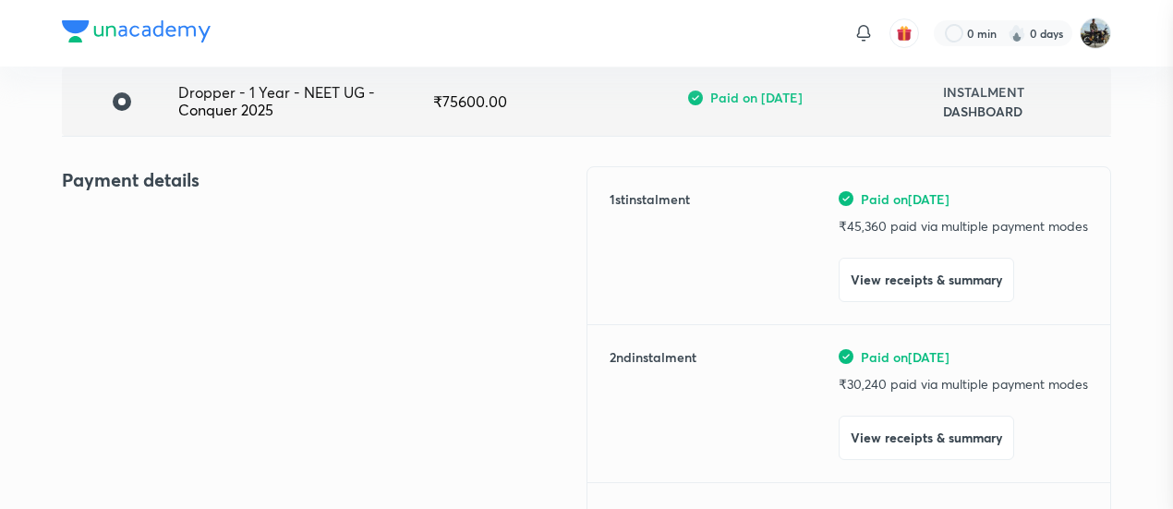
click at [221, 181] on div at bounding box center [586, 254] width 1173 height 509
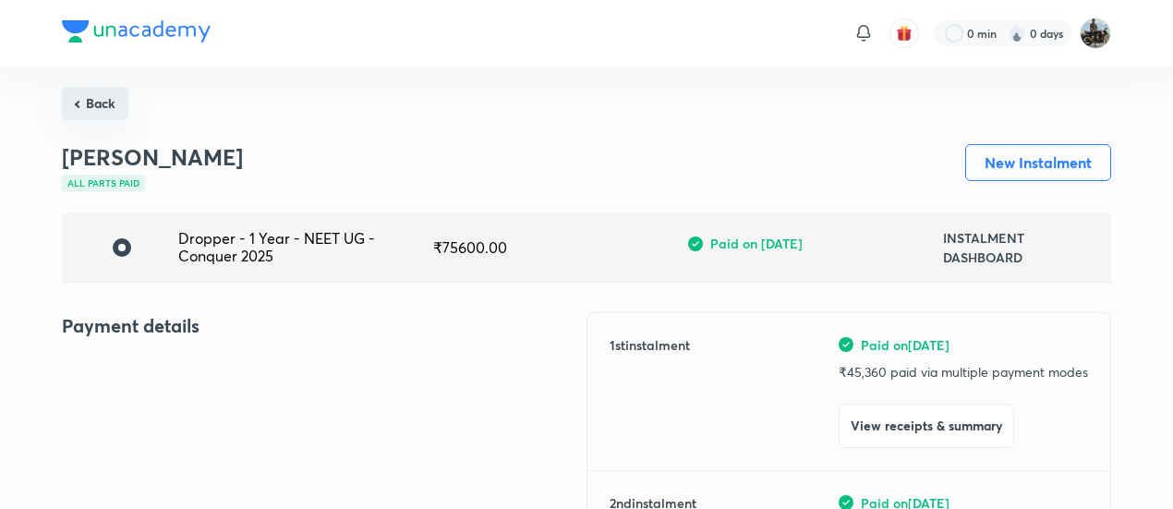
drag, startPoint x: 94, startPoint y: 84, endPoint x: 103, endPoint y: 99, distance: 17.4
drag, startPoint x: 103, startPoint y: 99, endPoint x: 86, endPoint y: 88, distance: 20.8
click at [86, 89] on button "Back" at bounding box center [95, 105] width 66 height 33
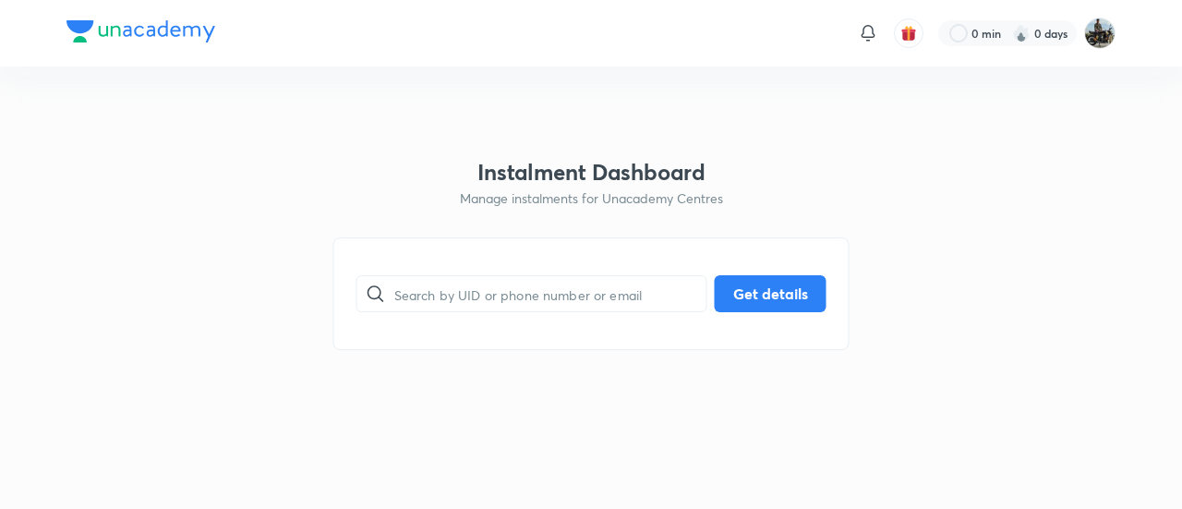
click at [86, 66] on html "0 min 0 days Instalment Dashboard Manage instalments for Unacademy Centres ​ Ge…" at bounding box center [591, 33] width 1182 height 66
click at [482, 283] on input "text" at bounding box center [550, 294] width 312 height 47
paste input "3I8VLW57TQ"
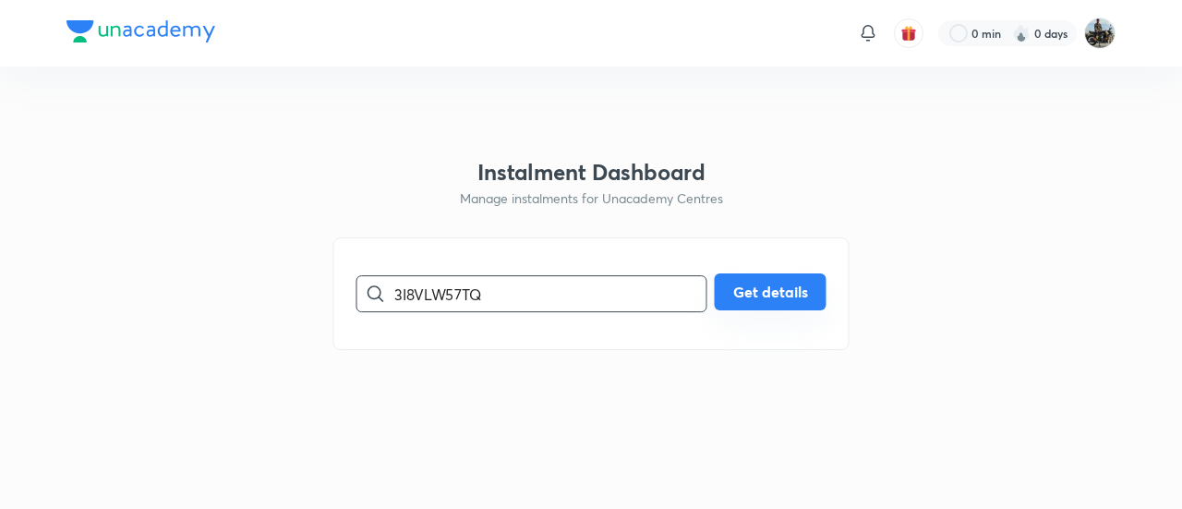
type input "3I8VLW57TQ"
click at [752, 286] on button "Get details" at bounding box center [771, 291] width 112 height 37
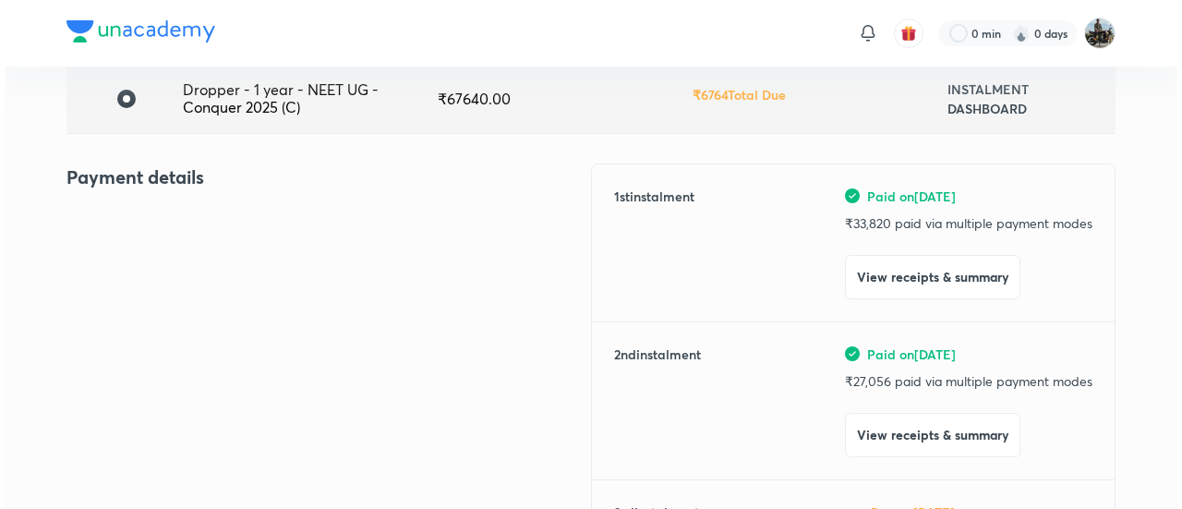
scroll to position [150, 0]
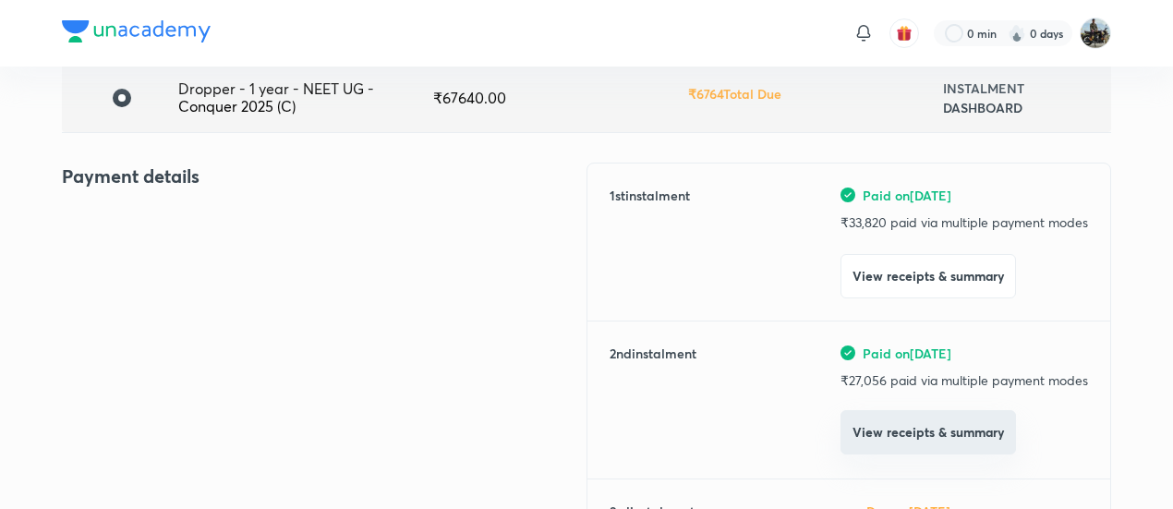
click at [893, 439] on button "View receipts & summary" at bounding box center [927, 432] width 175 height 44
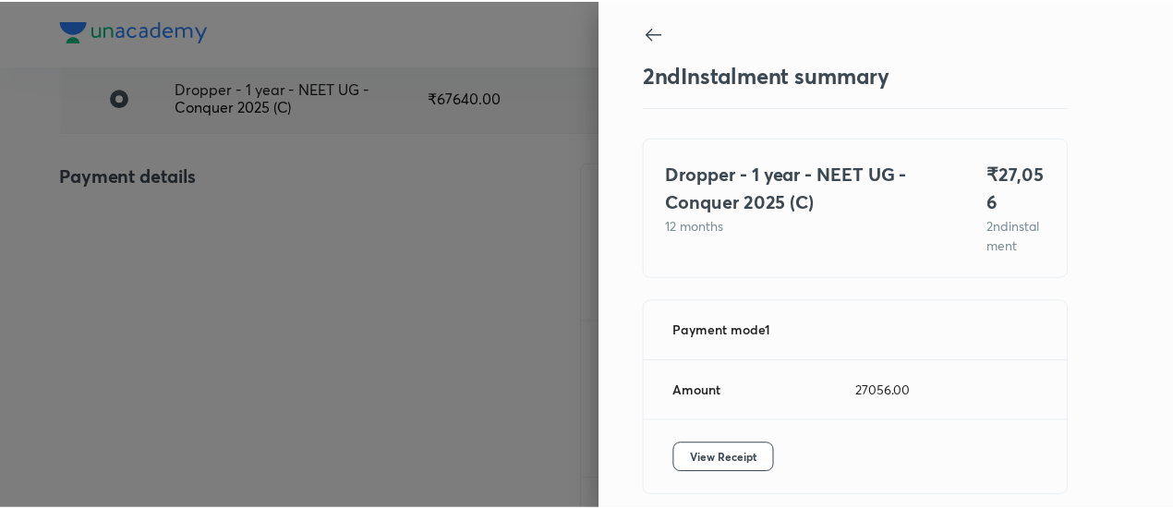
scroll to position [101, 0]
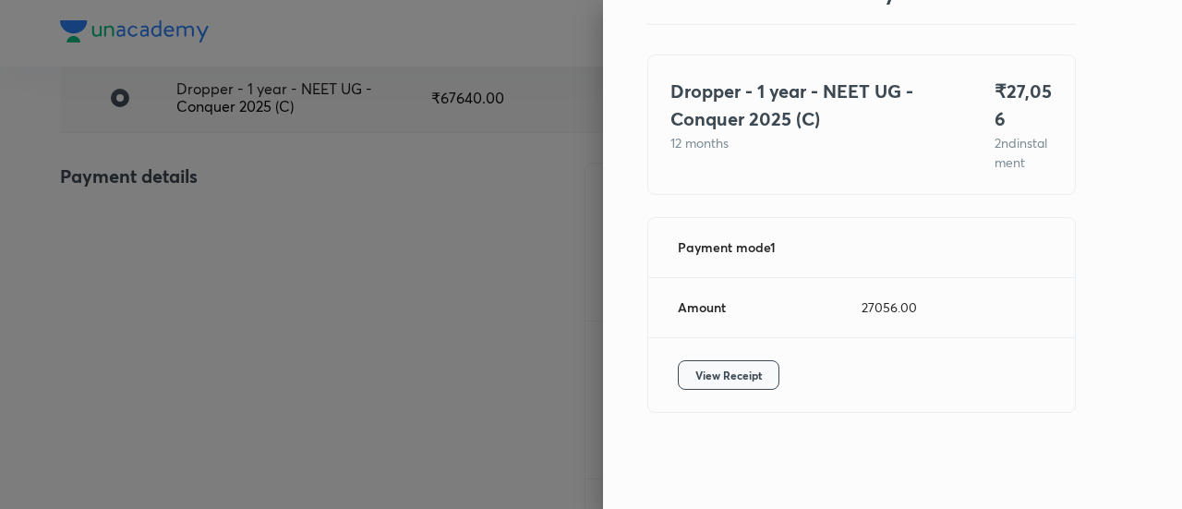
click at [724, 386] on button "View Receipt" at bounding box center [729, 375] width 102 height 30
click at [187, 174] on div at bounding box center [591, 254] width 1182 height 509
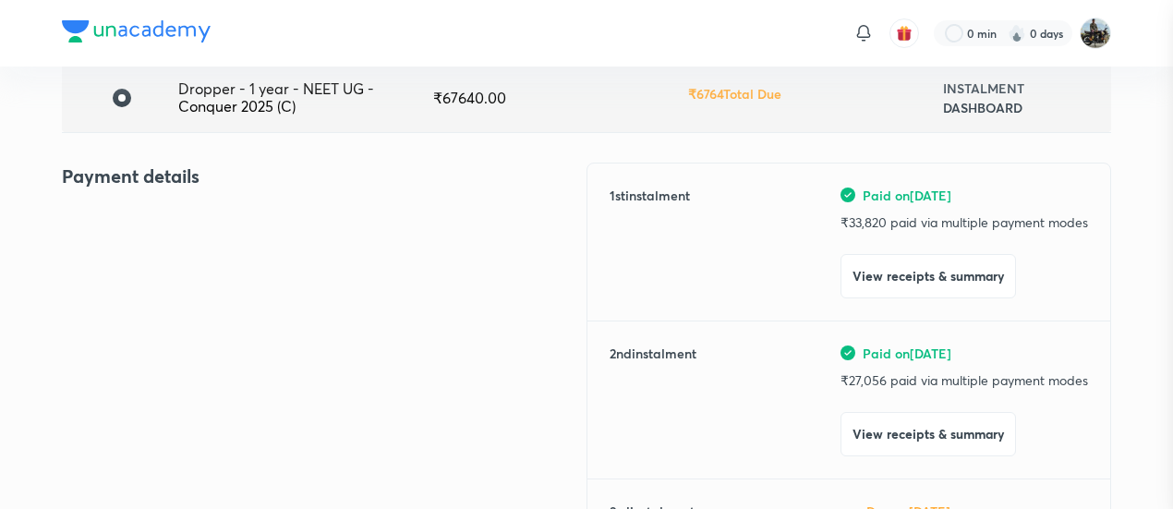
click at [187, 174] on div at bounding box center [586, 254] width 1173 height 509
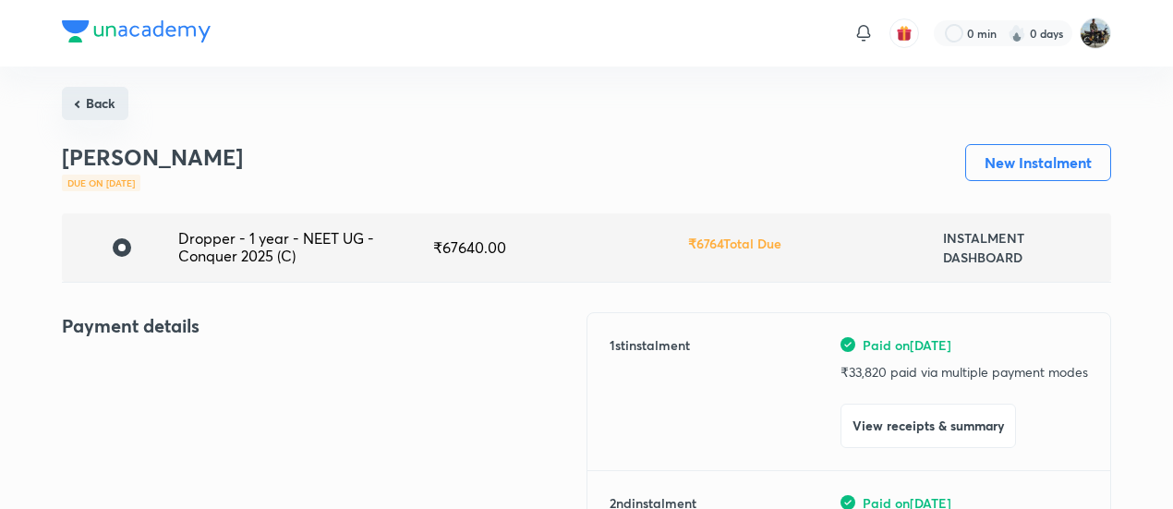
click at [89, 91] on button "Back" at bounding box center [95, 103] width 66 height 33
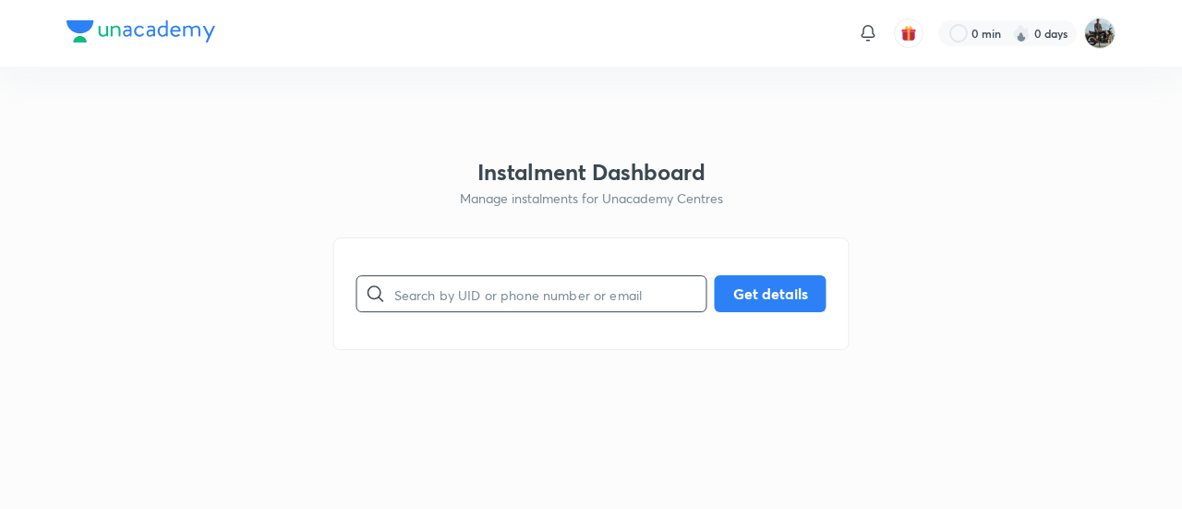
click at [470, 281] on input "text" at bounding box center [550, 294] width 312 height 47
paste input "74AFZC1VEI"
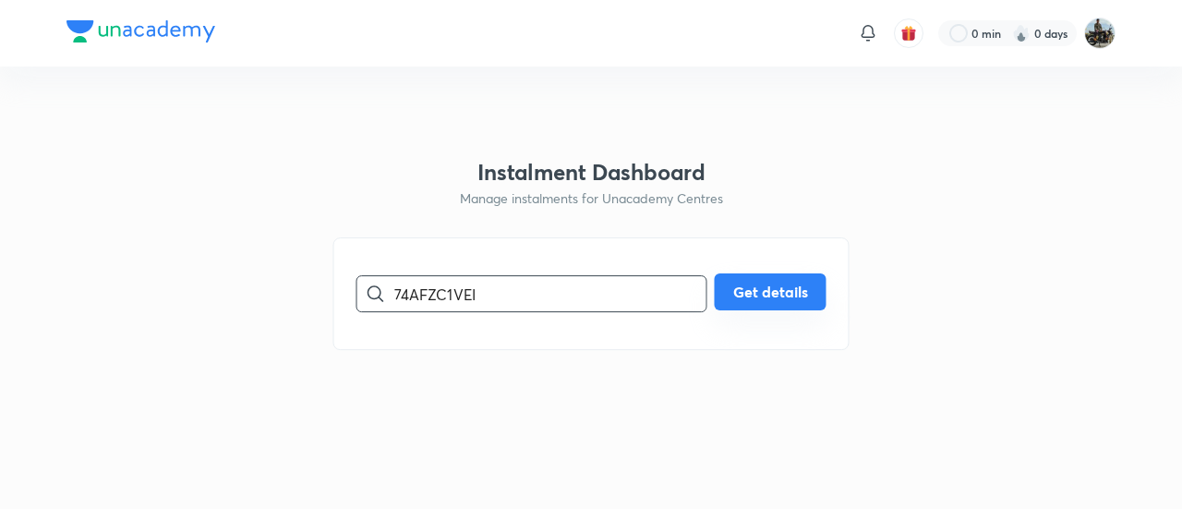
type input "74AFZC1VEI"
click at [763, 288] on button "Get details" at bounding box center [771, 291] width 112 height 37
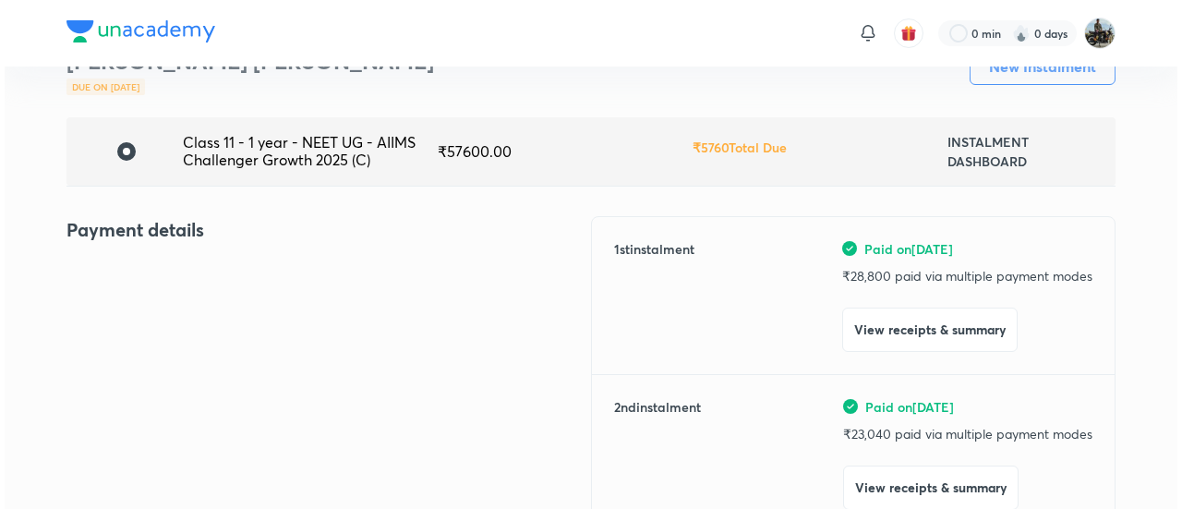
scroll to position [108, 0]
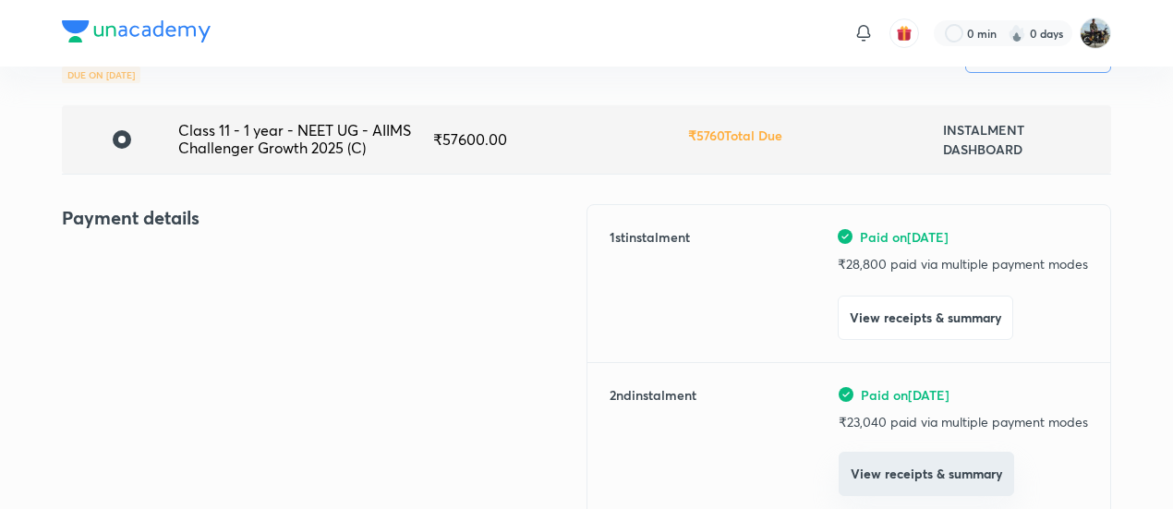
click at [896, 461] on button "View receipts & summary" at bounding box center [925, 474] width 175 height 44
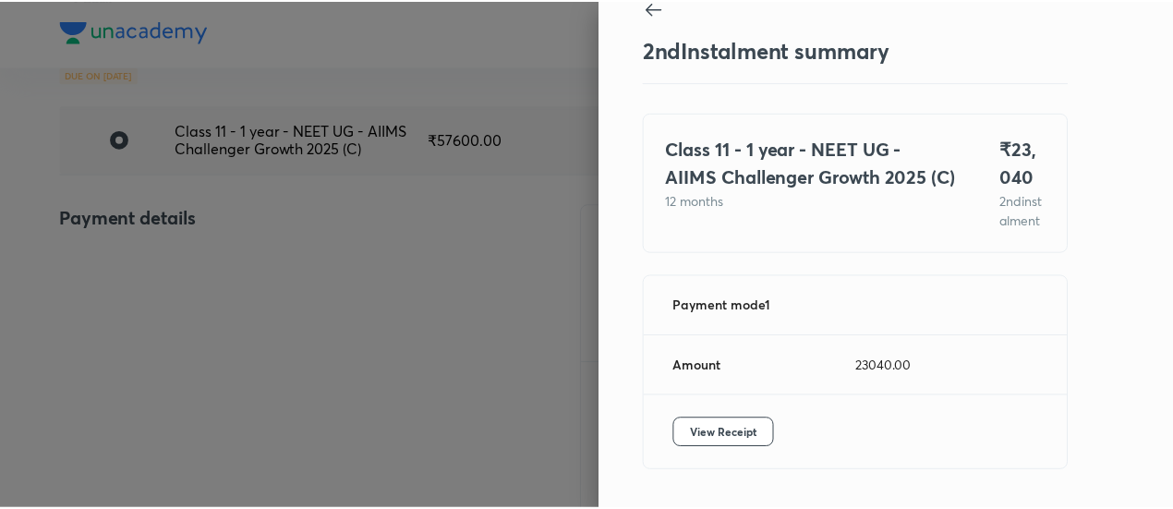
scroll to position [101, 0]
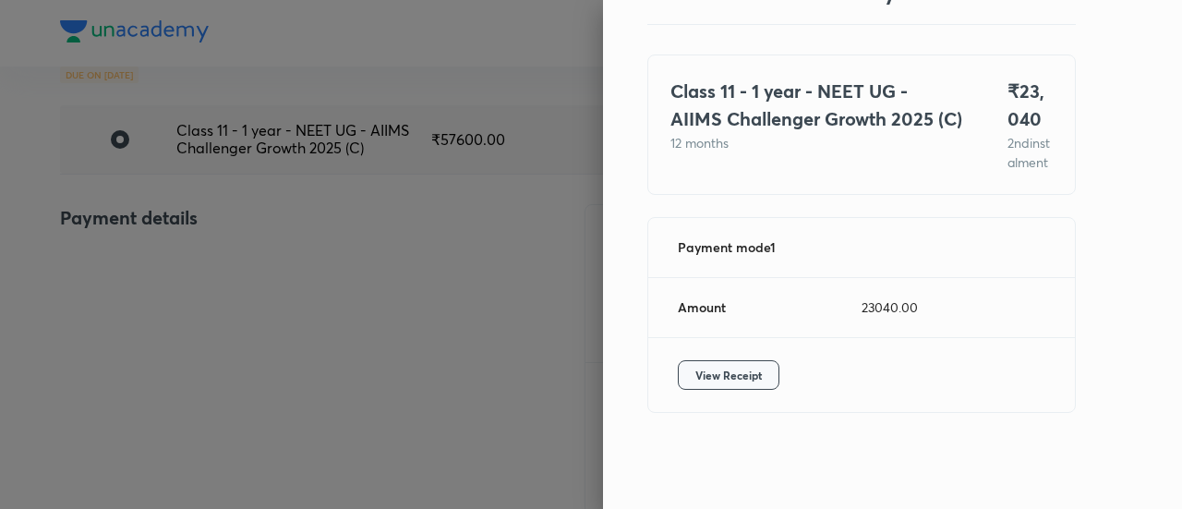
click at [742, 367] on span "View Receipt" at bounding box center [728, 375] width 66 height 18
click at [216, 241] on div at bounding box center [591, 254] width 1182 height 509
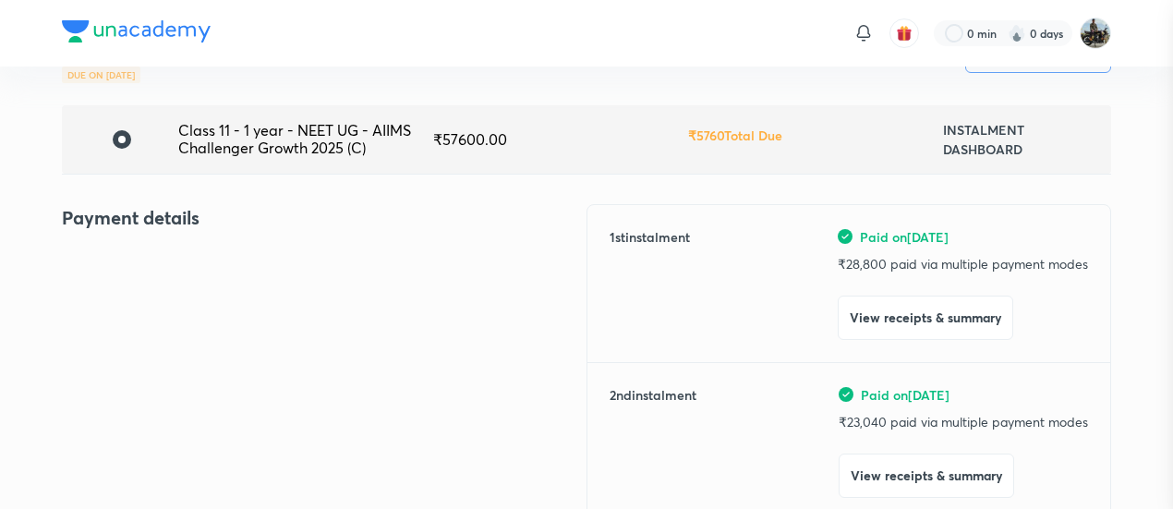
click at [216, 241] on div at bounding box center [586, 254] width 1173 height 509
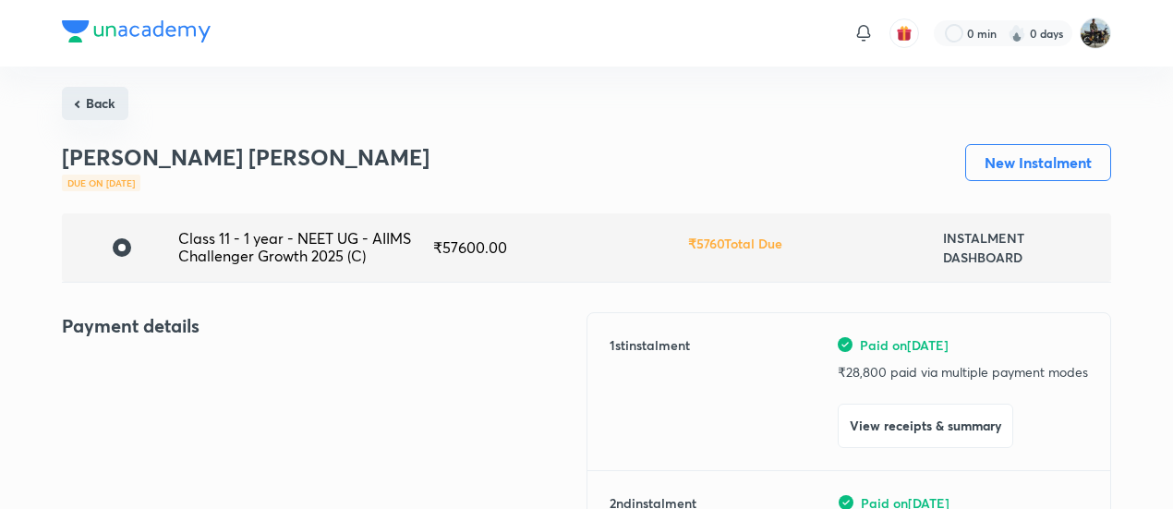
click at [114, 96] on button "Back" at bounding box center [95, 103] width 66 height 33
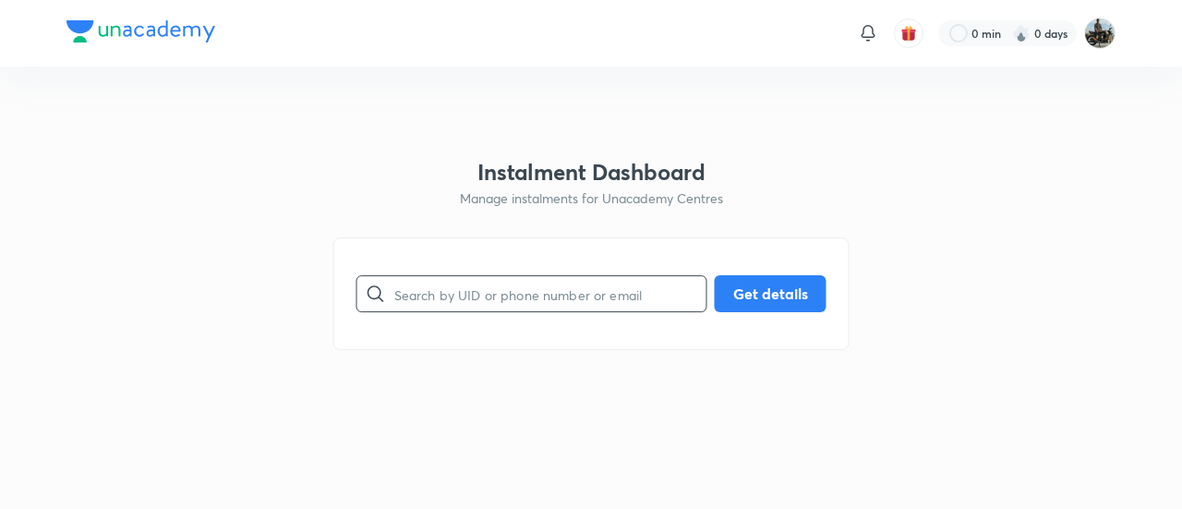
click at [439, 302] on input "text" at bounding box center [550, 294] width 312 height 47
paste input "D2CYUVYE1X"
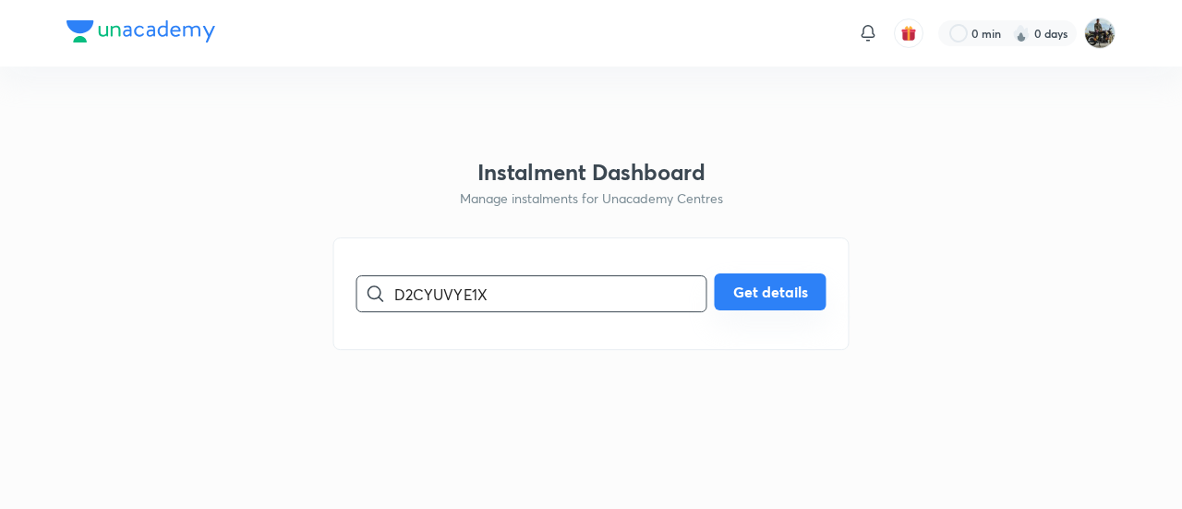
type input "D2CYUVYE1X"
click at [735, 296] on button "Get details" at bounding box center [771, 291] width 112 height 37
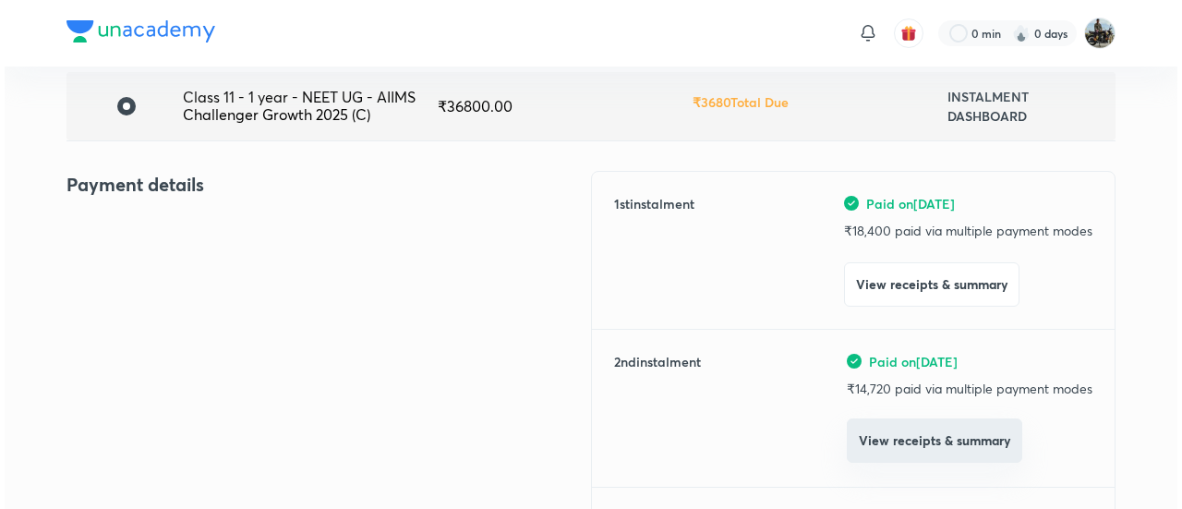
scroll to position [142, 0]
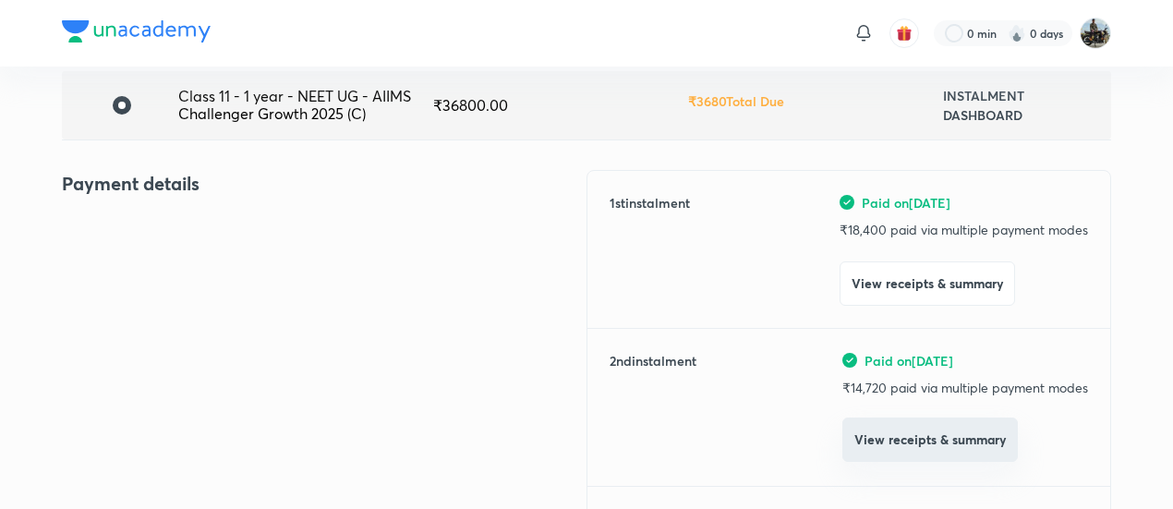
click at [876, 452] on button "View receipts & summary" at bounding box center [929, 439] width 175 height 44
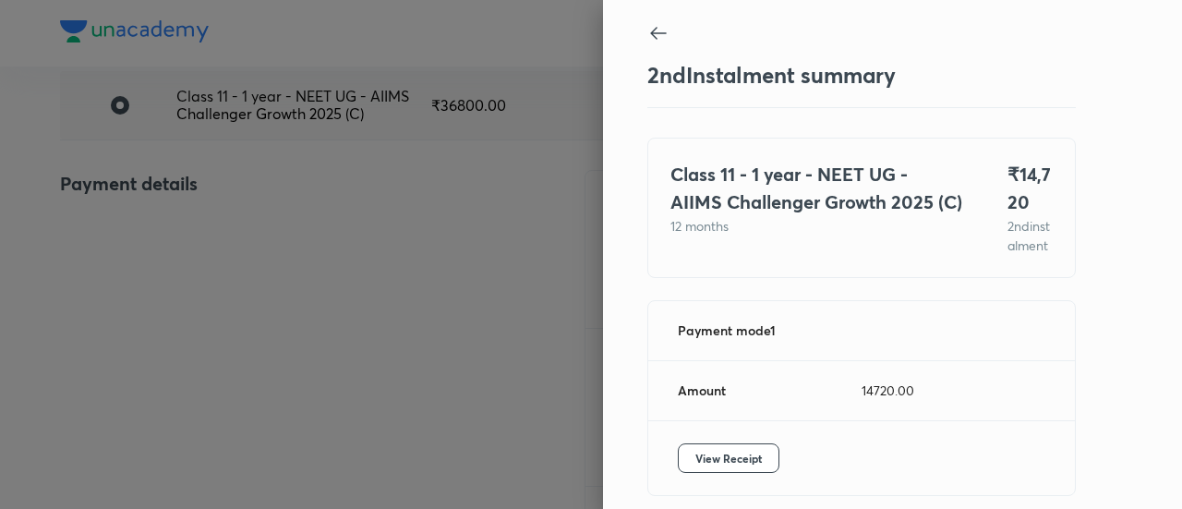
scroll to position [101, 0]
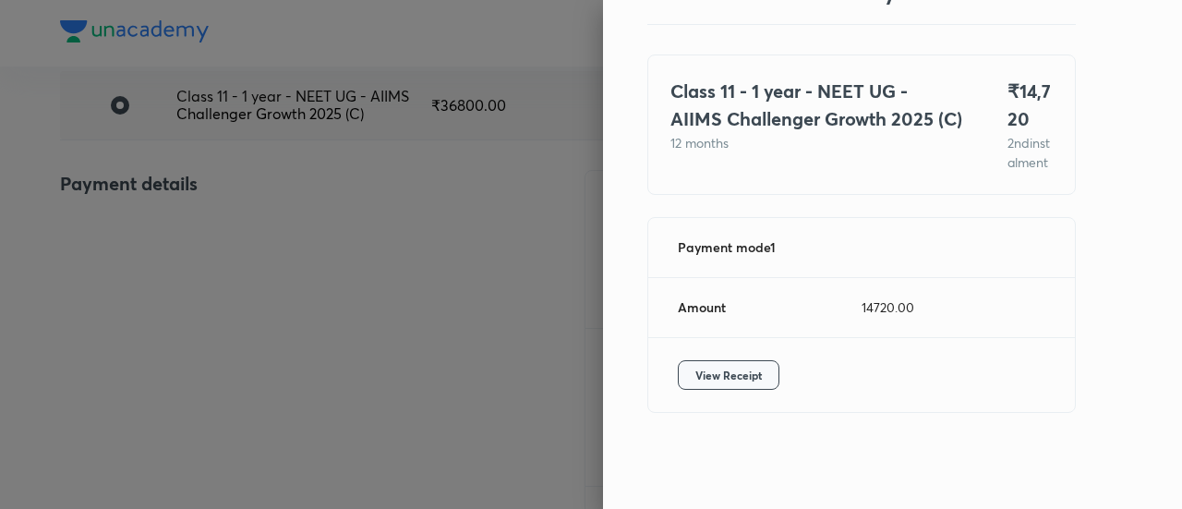
click at [728, 379] on span "View Receipt" at bounding box center [728, 375] width 66 height 18
